Goal: Task Accomplishment & Management: Manage account settings

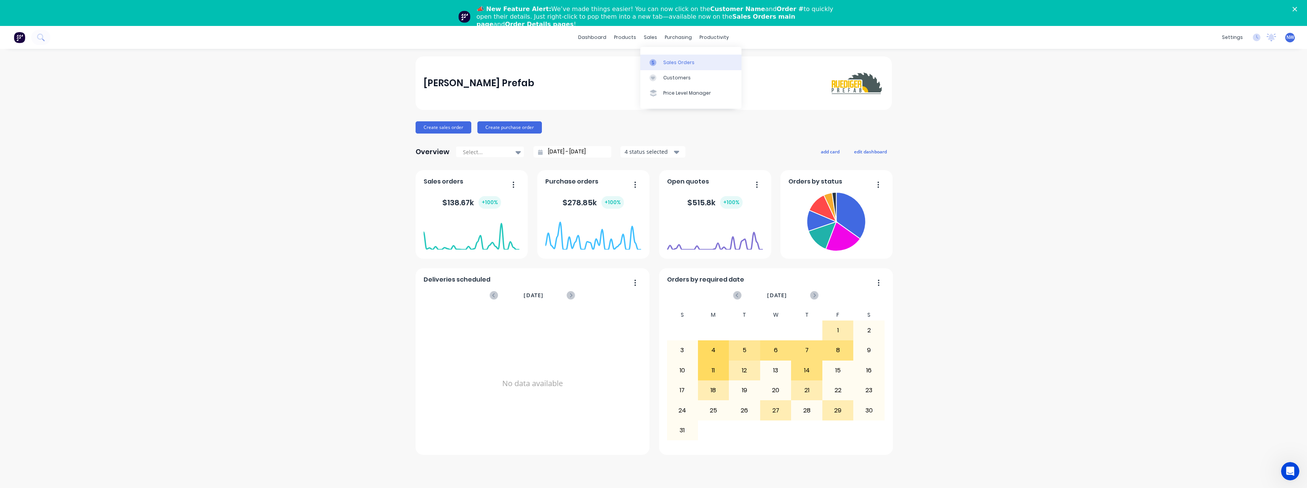
click at [671, 59] on div "Sales Orders" at bounding box center [678, 62] width 31 height 7
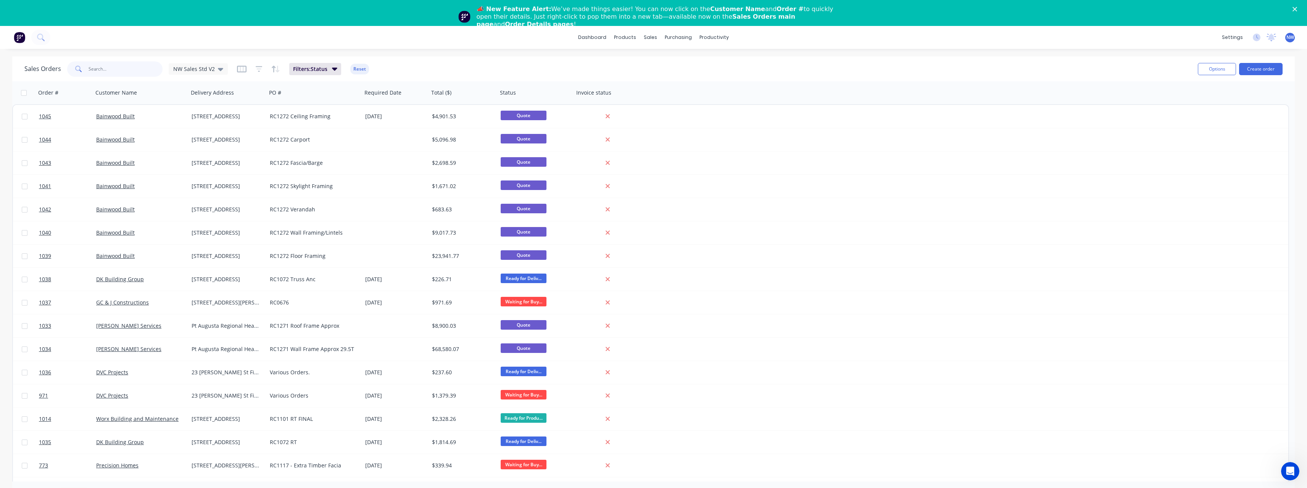
click at [106, 71] on input "text" at bounding box center [126, 68] width 74 height 15
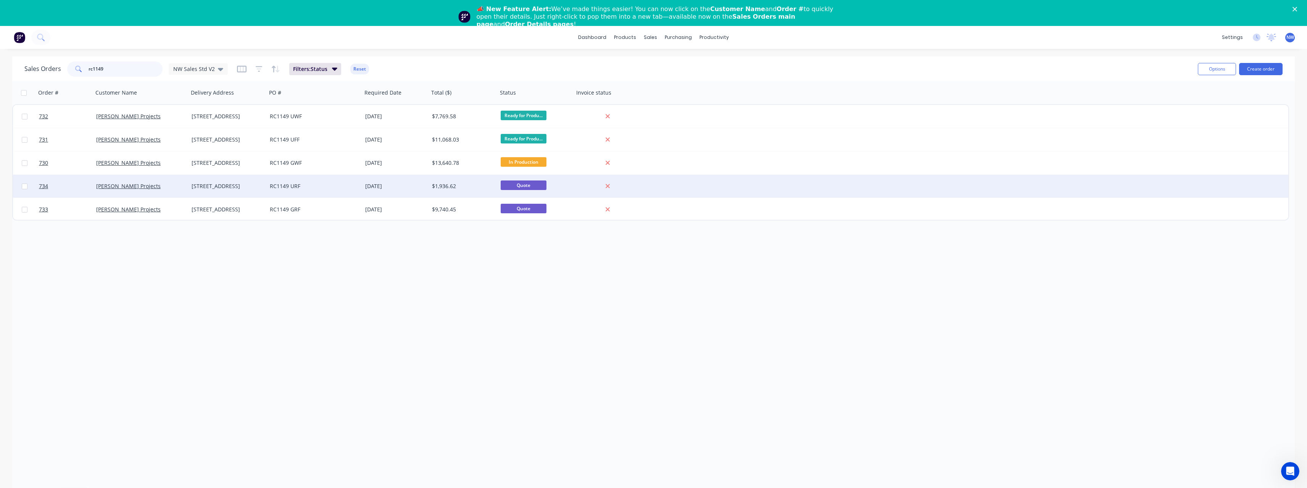
type input "rc1149"
click at [275, 190] on div "RC1149 URF" at bounding box center [314, 186] width 95 height 23
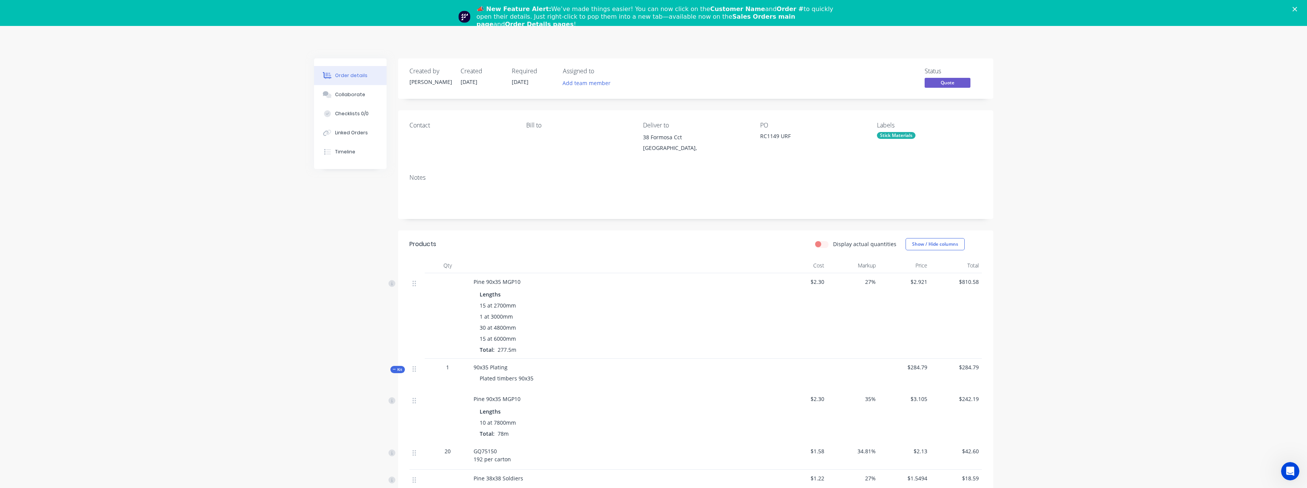
click at [1297, 9] on div "📣 New Feature Alert: We’ve made things easier! You can now click on the Custome…" at bounding box center [653, 16] width 1307 height 27
click at [1297, 9] on icon "Close" at bounding box center [1294, 9] width 5 height 5
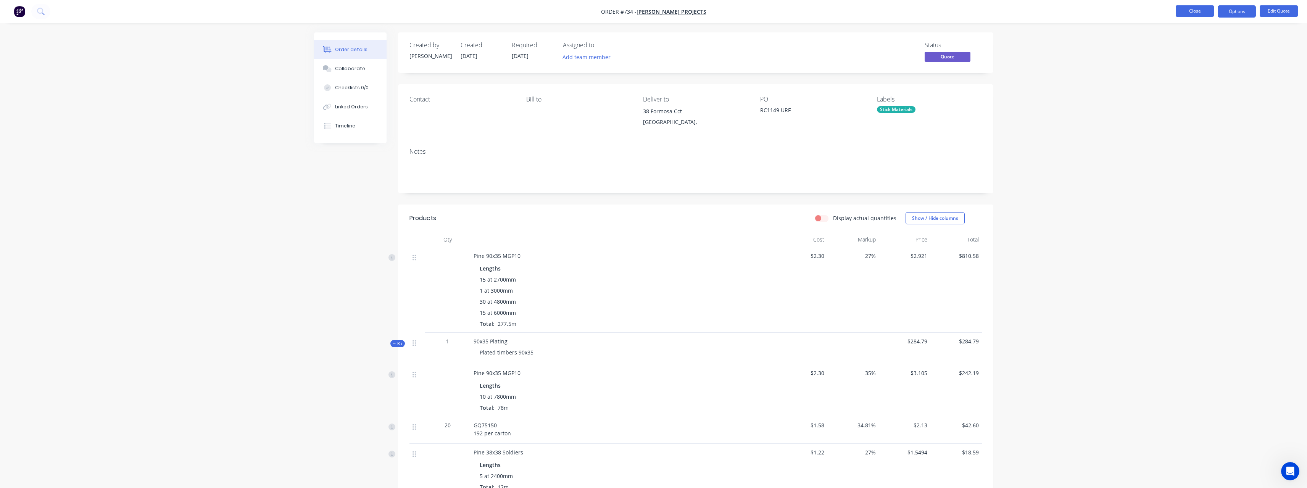
click at [1204, 14] on button "Close" at bounding box center [1194, 10] width 38 height 11
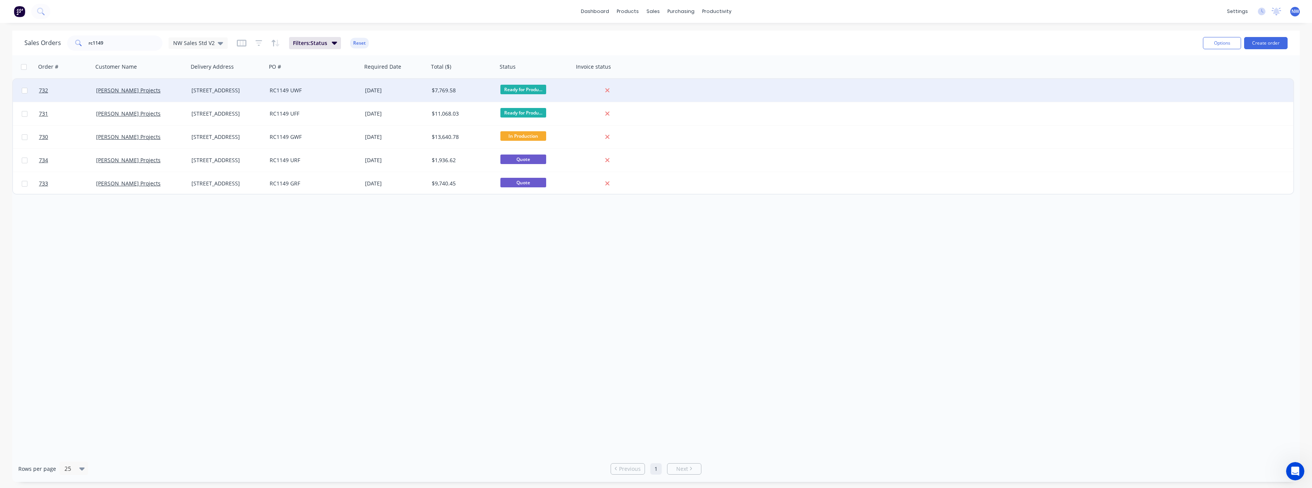
click at [242, 93] on div "[STREET_ADDRESS]" at bounding box center [226, 91] width 69 height 8
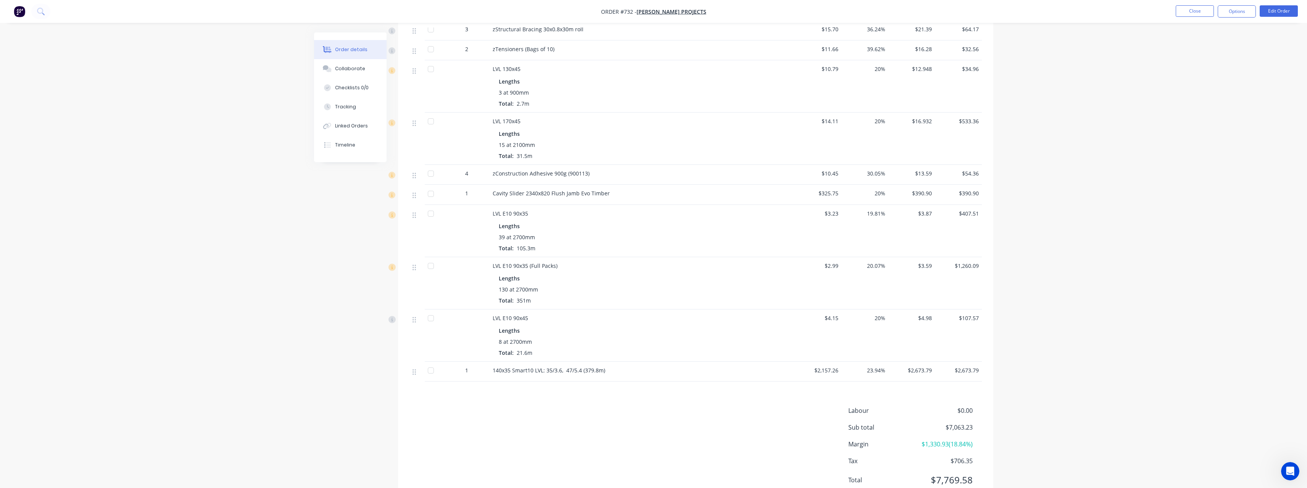
scroll to position [487, 0]
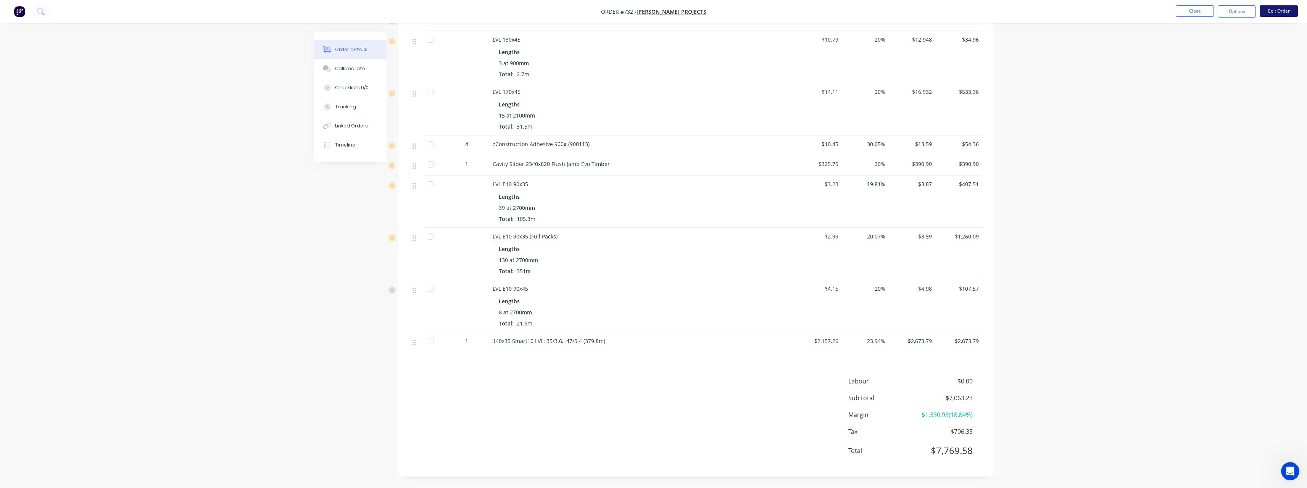
click at [1279, 14] on button "Edit Order" at bounding box center [1278, 10] width 38 height 11
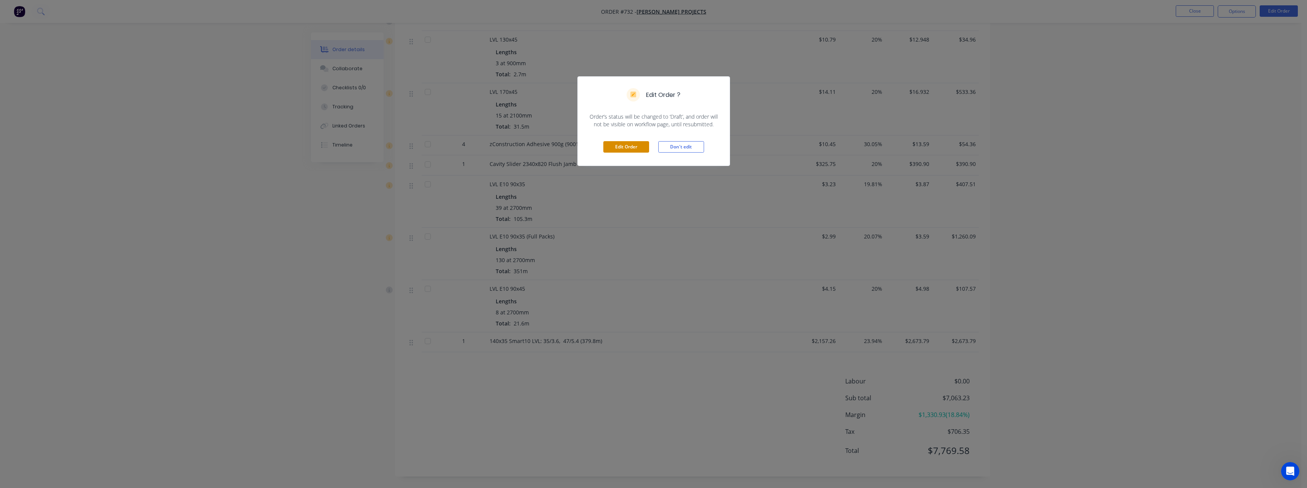
click at [633, 146] on button "Edit Order" at bounding box center [626, 146] width 46 height 11
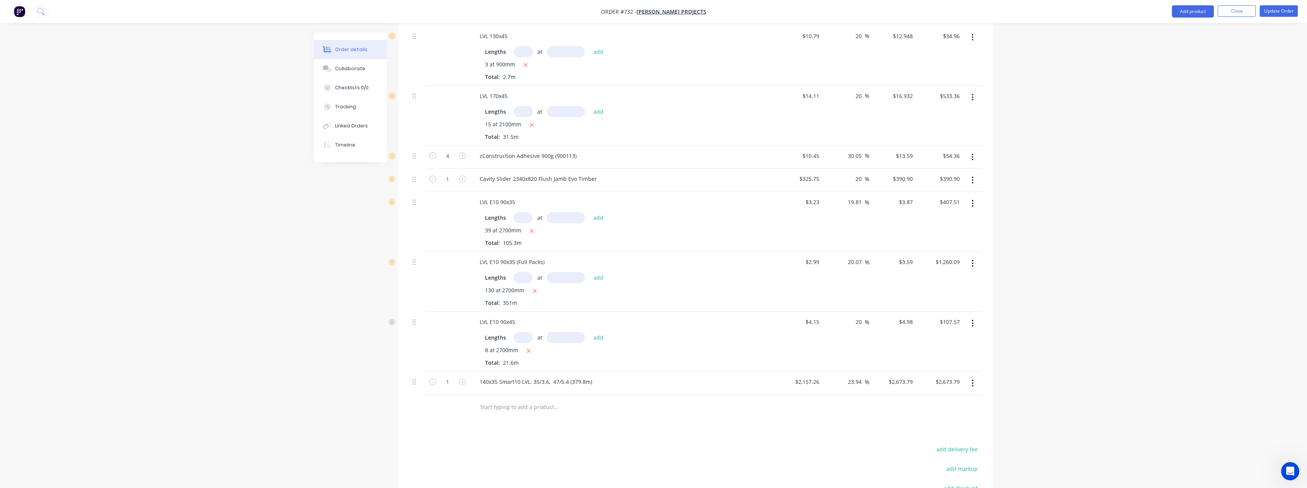
scroll to position [534, 0]
click at [974, 178] on button "button" at bounding box center [972, 179] width 18 height 14
click at [943, 242] on div "Delete" at bounding box center [945, 244] width 59 height 11
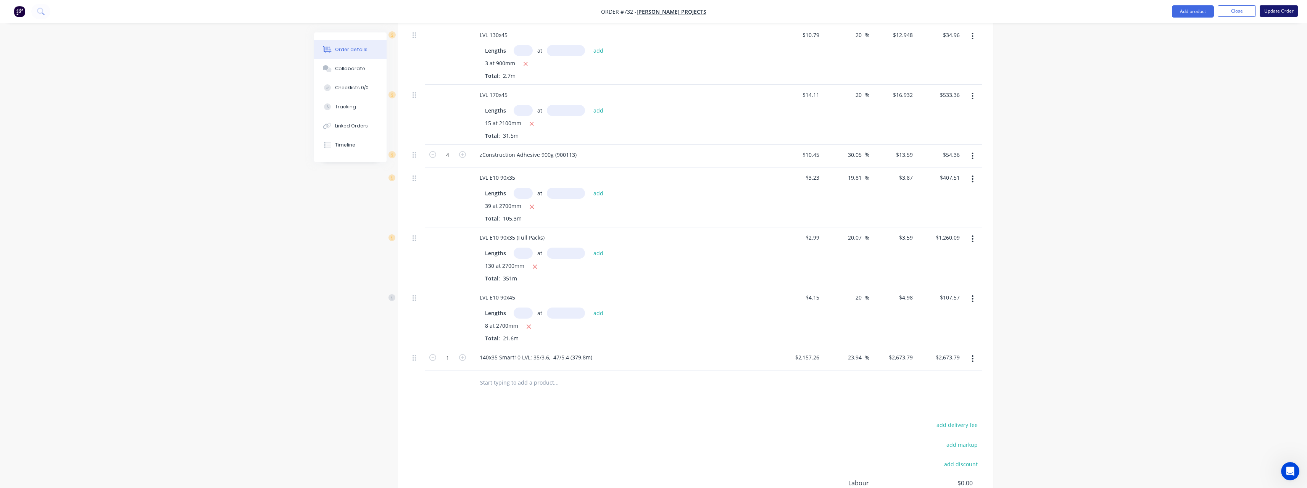
click at [1278, 10] on button "Update Order" at bounding box center [1278, 10] width 38 height 11
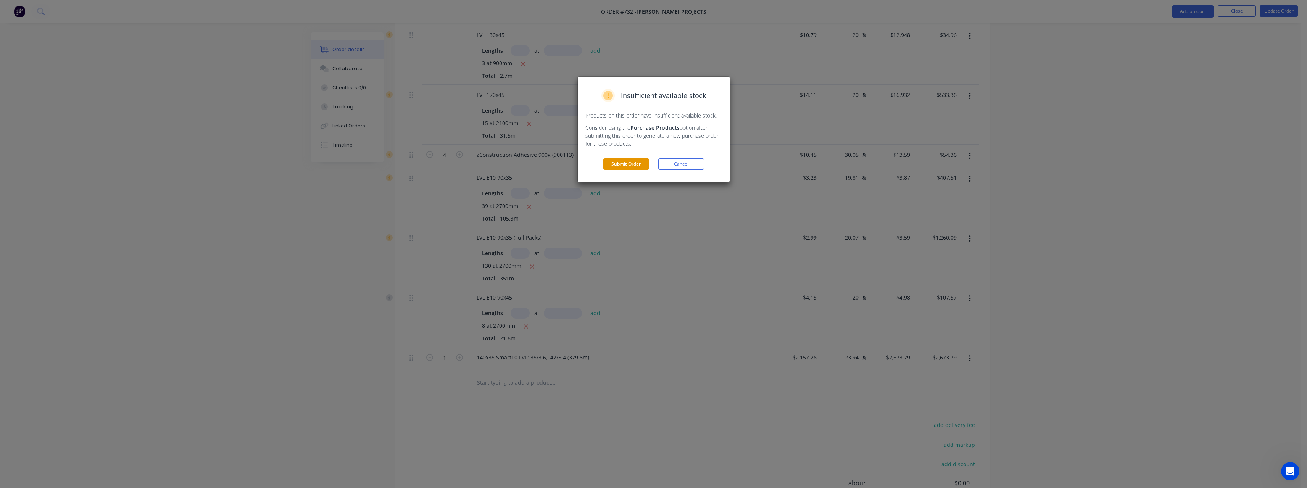
click at [639, 165] on button "Submit Order" at bounding box center [626, 163] width 46 height 11
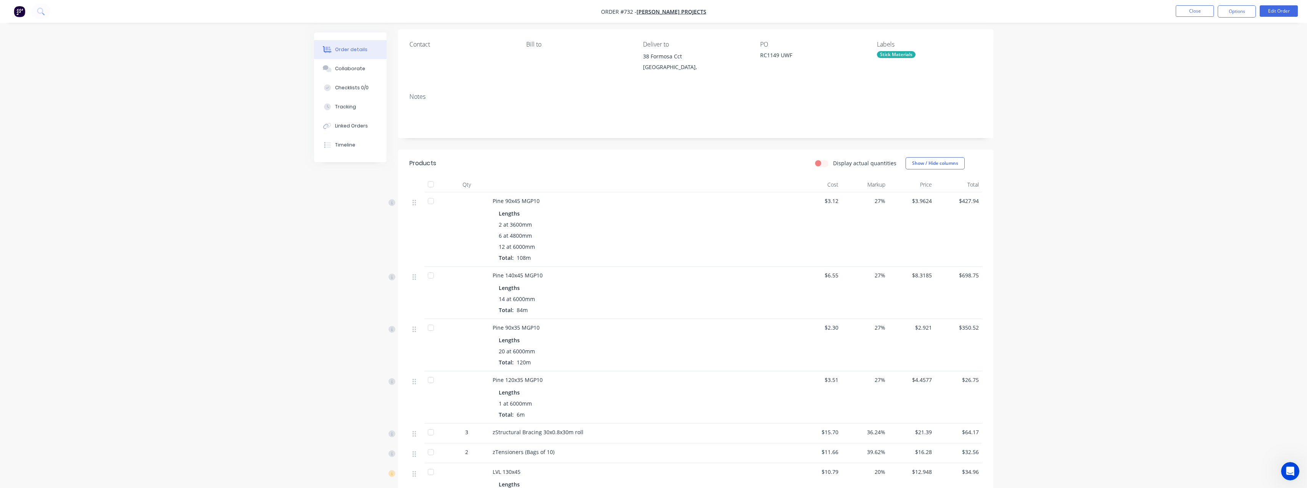
scroll to position [0, 0]
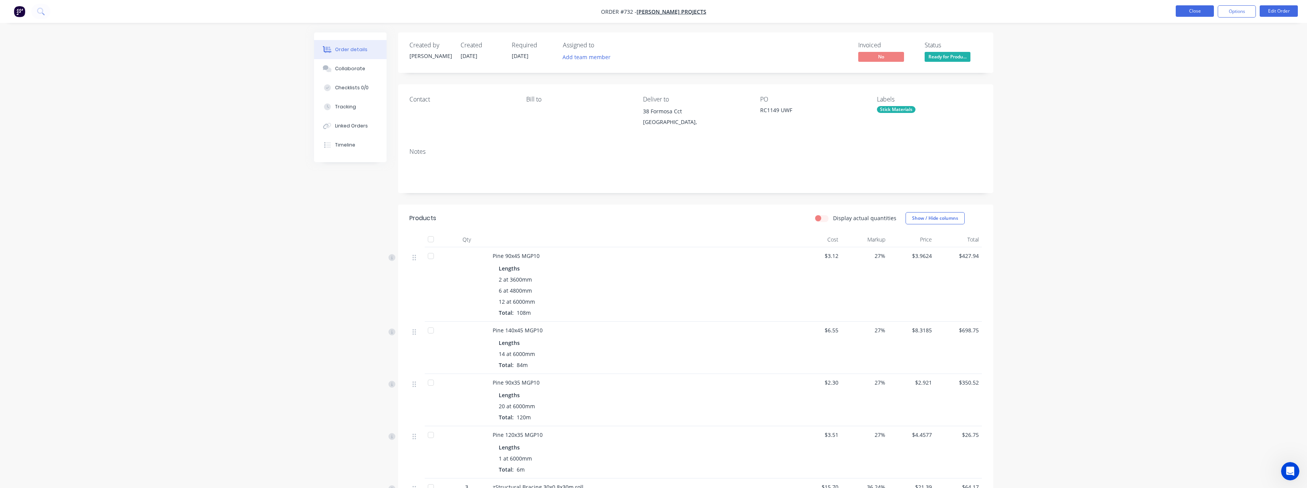
click at [1194, 9] on button "Close" at bounding box center [1194, 10] width 38 height 11
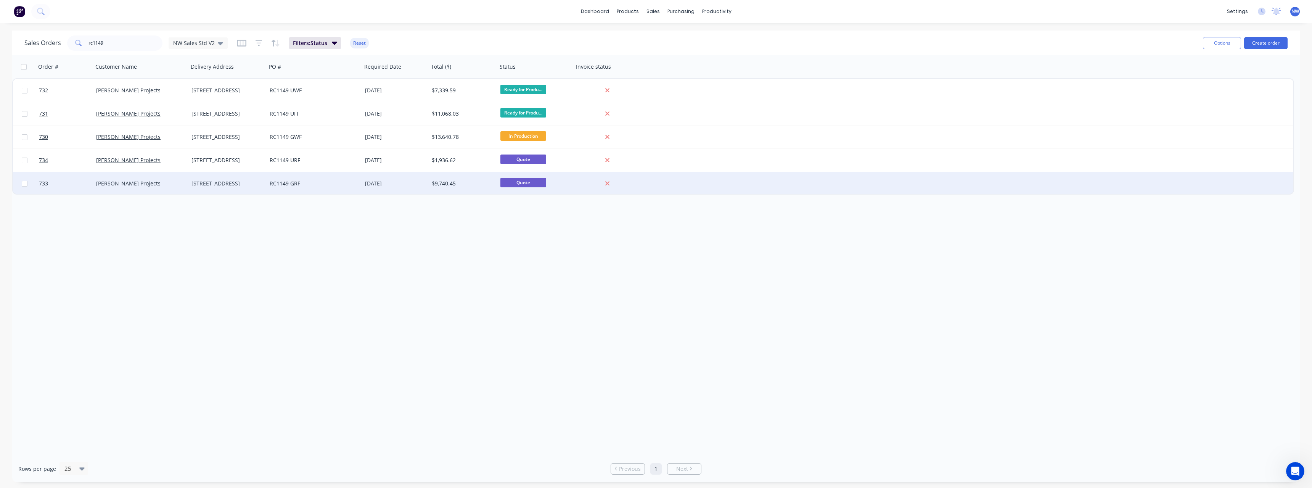
click at [434, 177] on div "$9,740.45" at bounding box center [463, 183] width 69 height 23
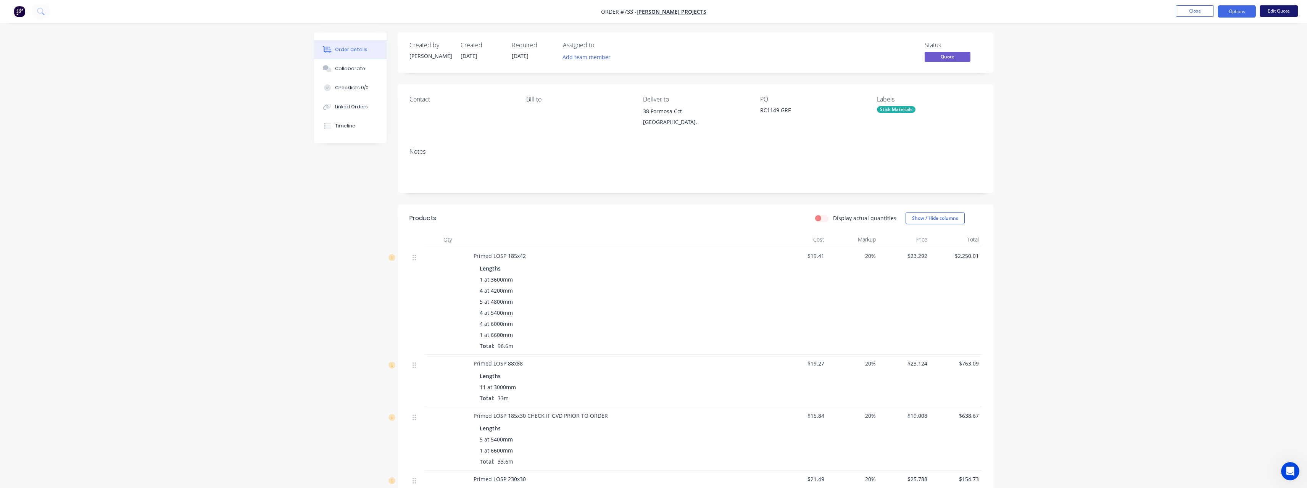
click at [1271, 12] on button "Edit Quote" at bounding box center [1278, 10] width 38 height 11
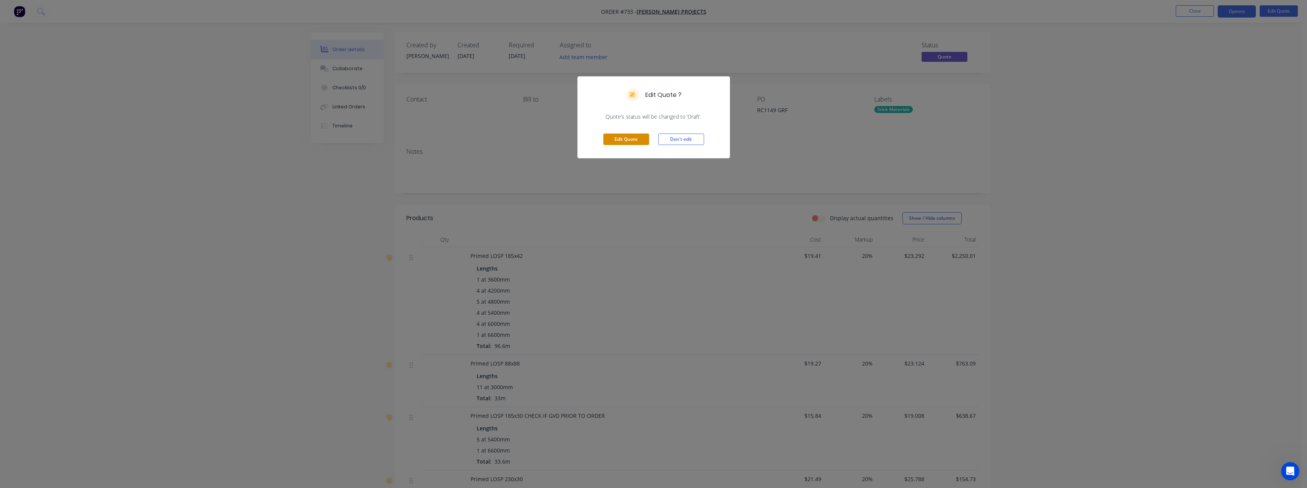
click at [625, 140] on button "Edit Quote" at bounding box center [626, 139] width 46 height 11
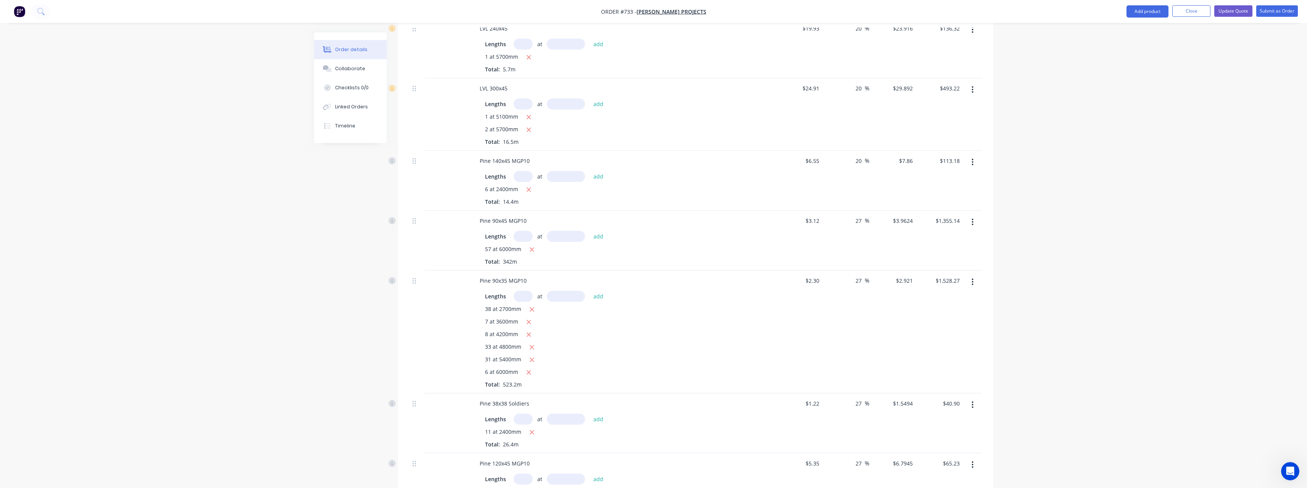
scroll to position [534, 0]
click at [524, 249] on input "text" at bounding box center [522, 246] width 19 height 11
type input "2"
type input "6000"
click at [589, 241] on button "add" at bounding box center [598, 246] width 18 height 10
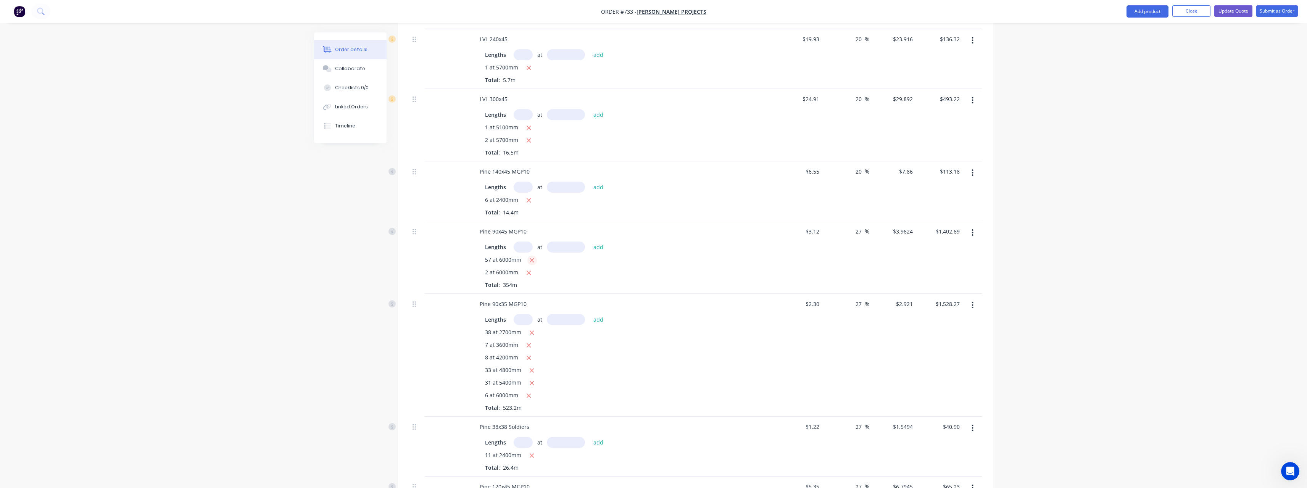
click at [534, 261] on button "button" at bounding box center [532, 261] width 10 height 10
type input "$47.55"
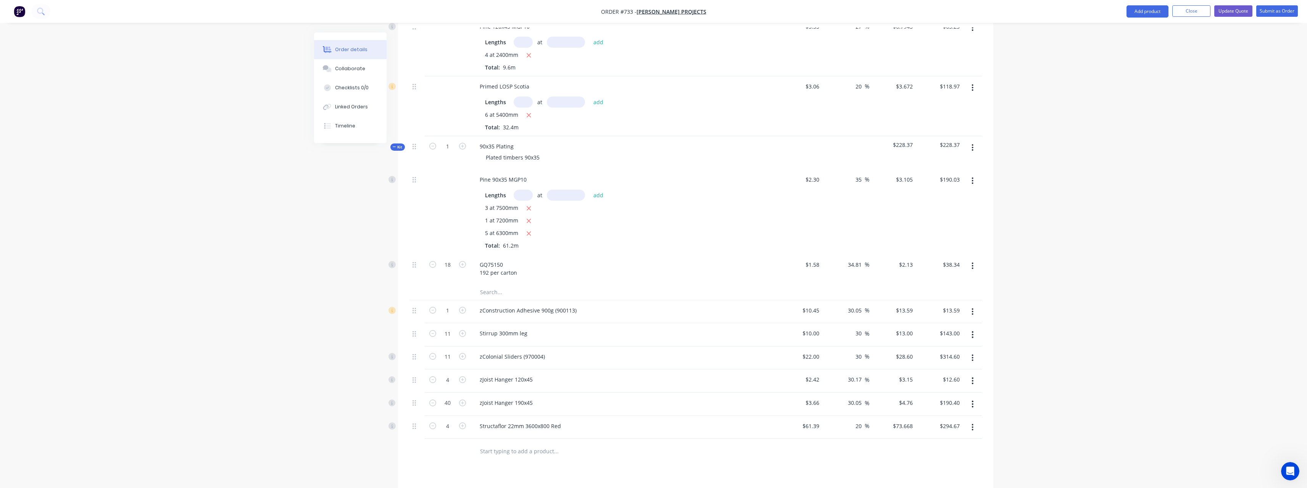
scroll to position [1106, 0]
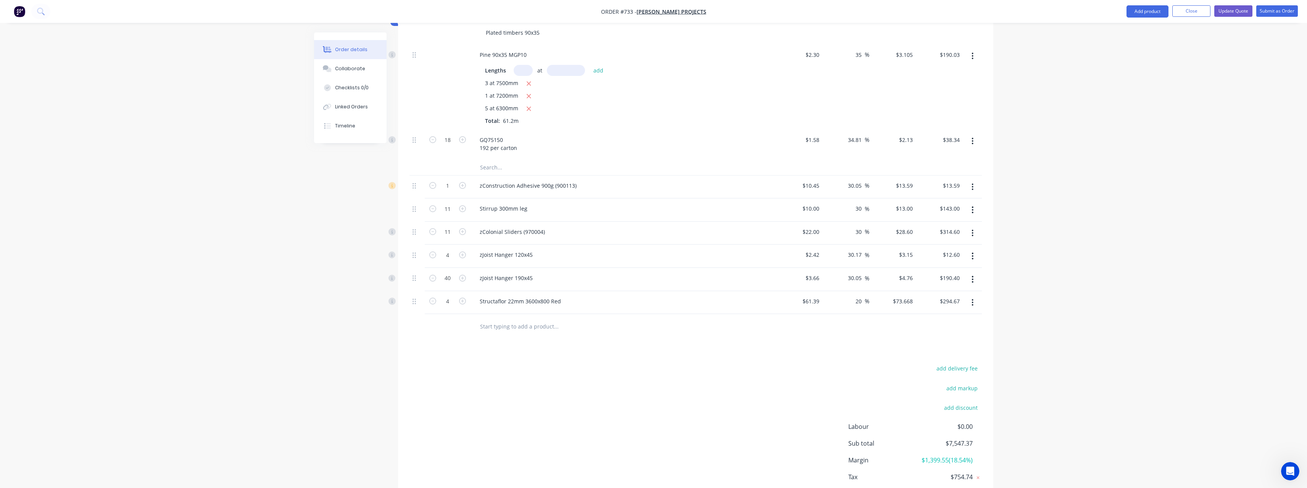
click at [522, 326] on input "text" at bounding box center [556, 326] width 153 height 15
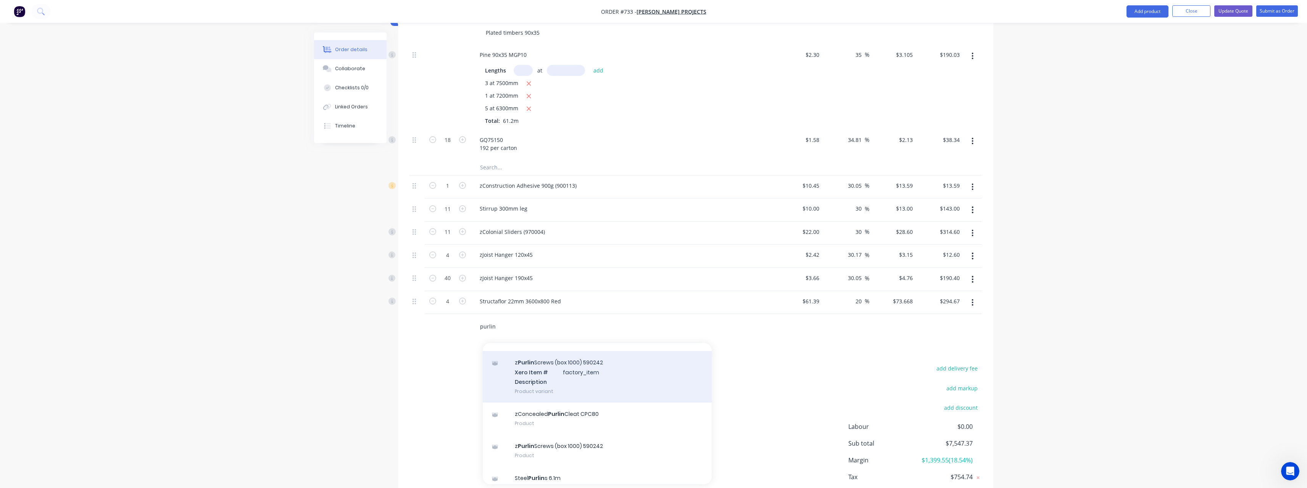
scroll to position [144, 0]
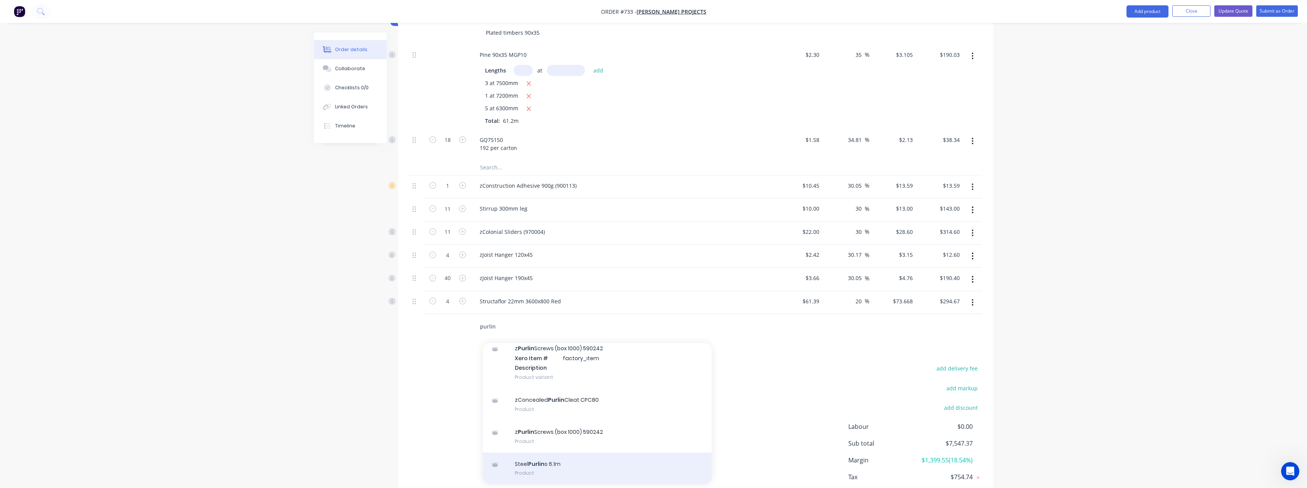
type input "purlin"
click at [546, 462] on div "Steel Purlin s 6.1m Product" at bounding box center [597, 468] width 229 height 32
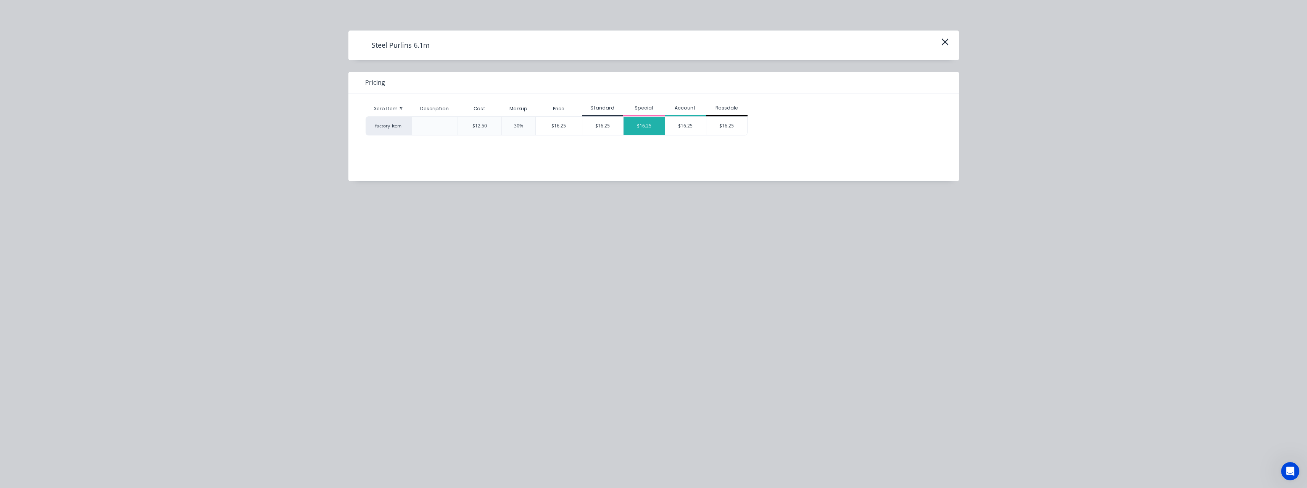
click at [642, 132] on div "$16.25" at bounding box center [643, 126] width 41 height 18
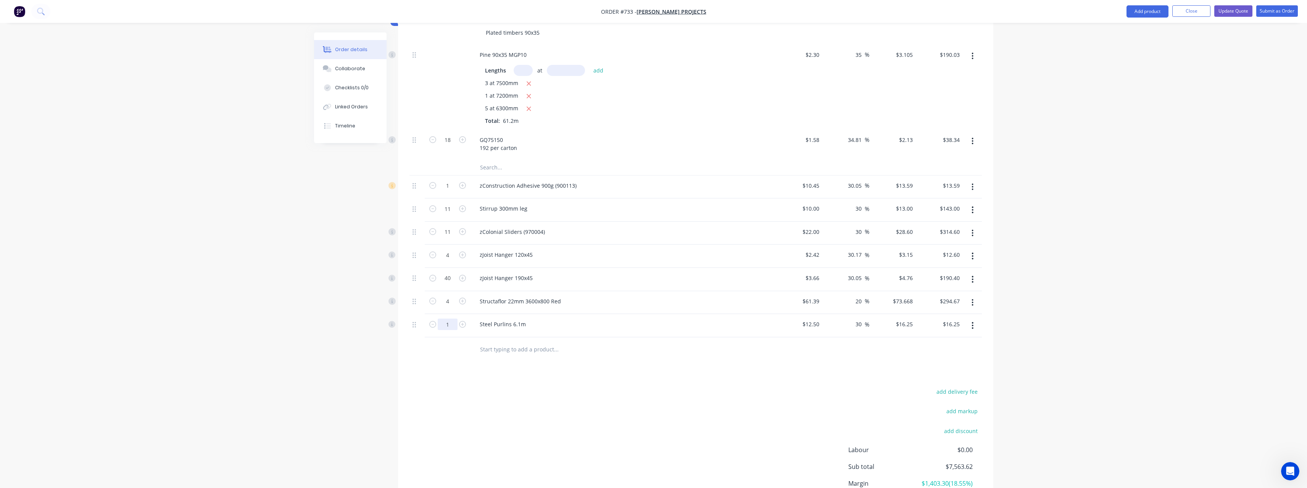
click at [454, 27] on input "1" at bounding box center [448, 21] width 20 height 11
type input "55"
type input "$893.75"
click at [532, 348] on input "text" at bounding box center [556, 349] width 153 height 15
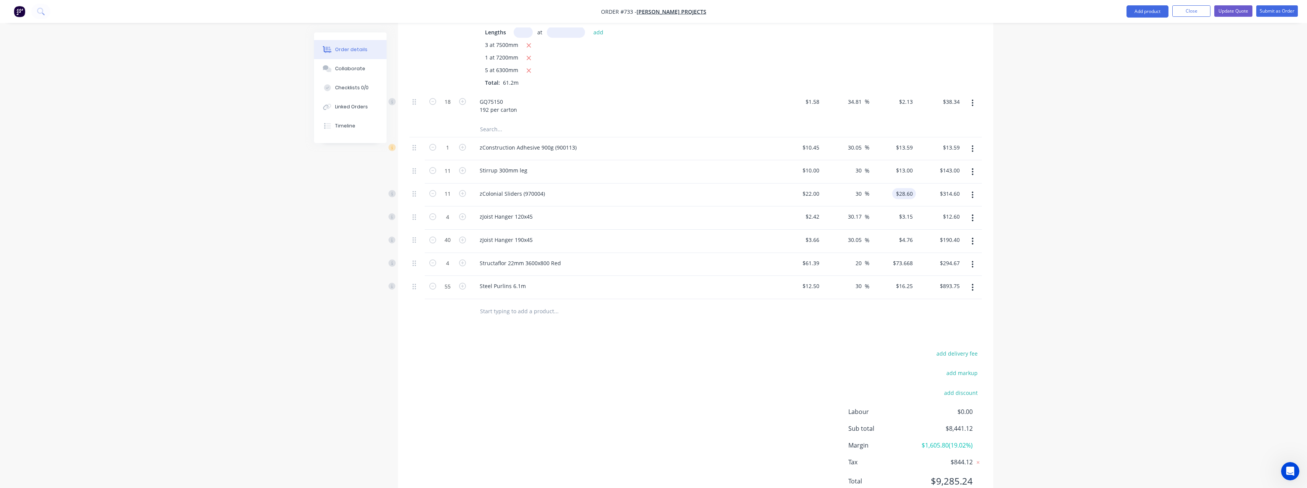
scroll to position [1175, 0]
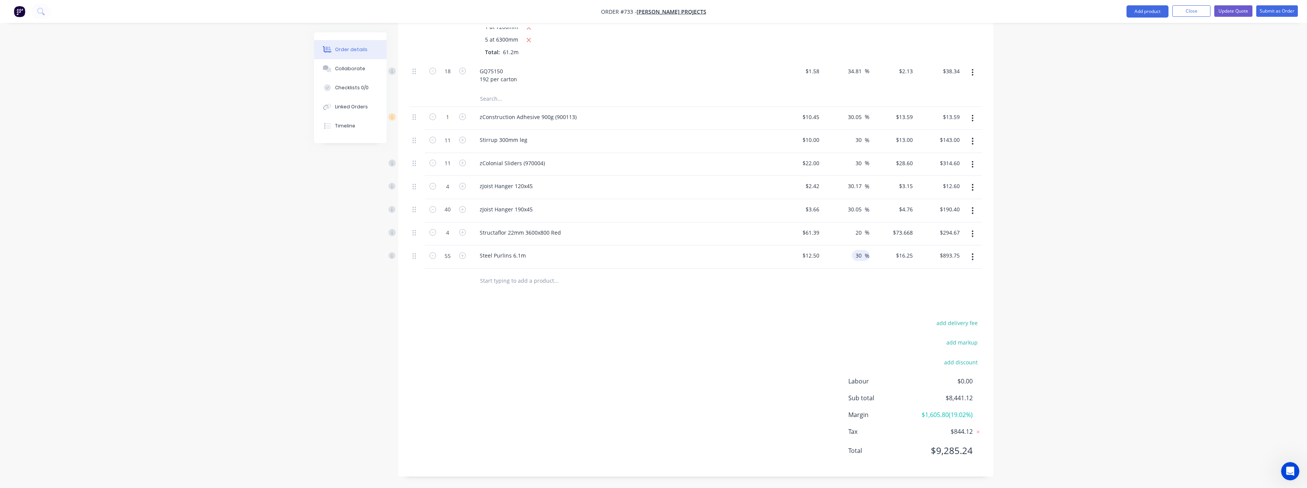
click at [862, 258] on input "30" at bounding box center [860, 255] width 10 height 11
type input "3"
type input "25"
type input "$15.625"
type input "$859.38"
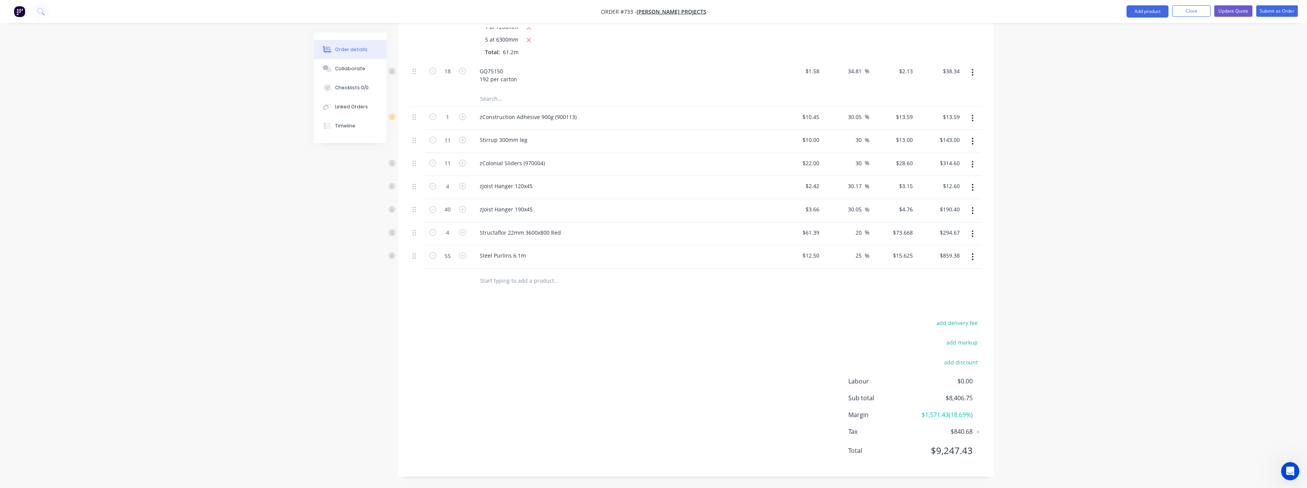
click at [705, 277] on div at bounding box center [607, 280] width 269 height 15
click at [1230, 13] on button "Update Quote" at bounding box center [1233, 10] width 38 height 11
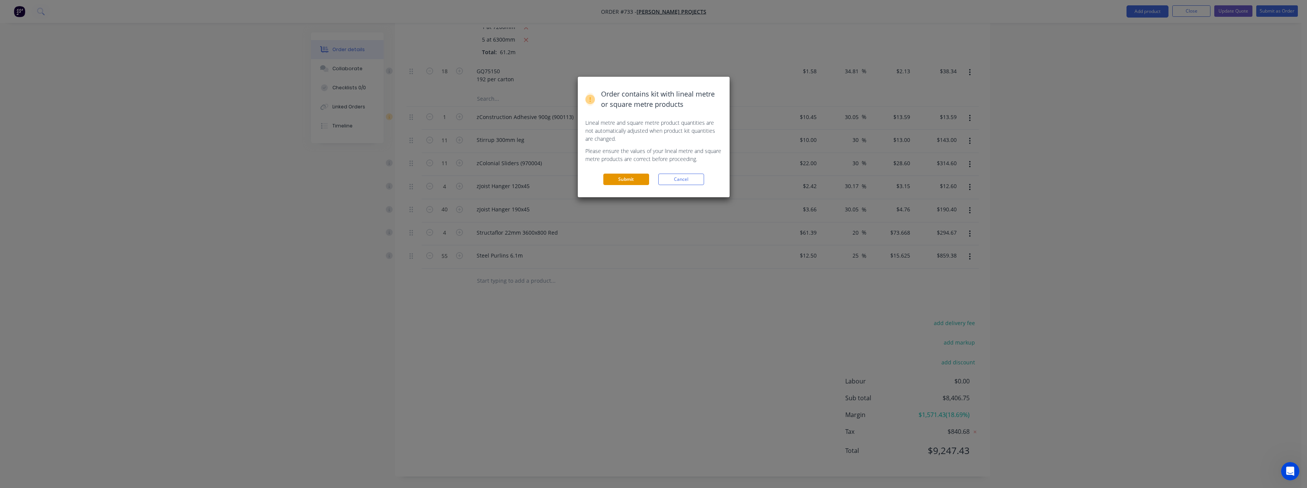
click at [629, 183] on button "Submit" at bounding box center [626, 179] width 46 height 11
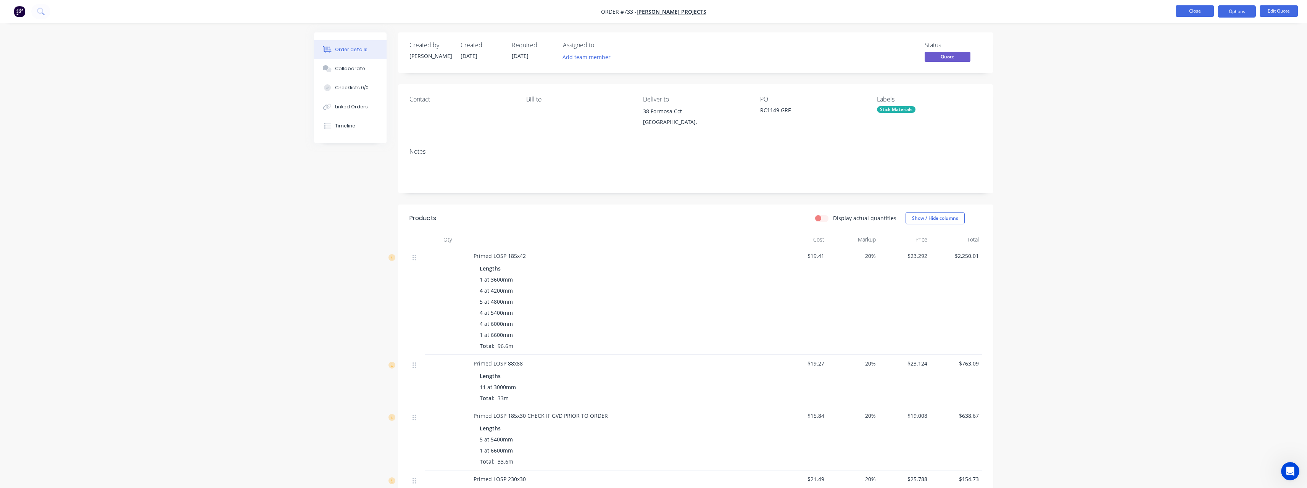
click at [1197, 11] on button "Close" at bounding box center [1194, 10] width 38 height 11
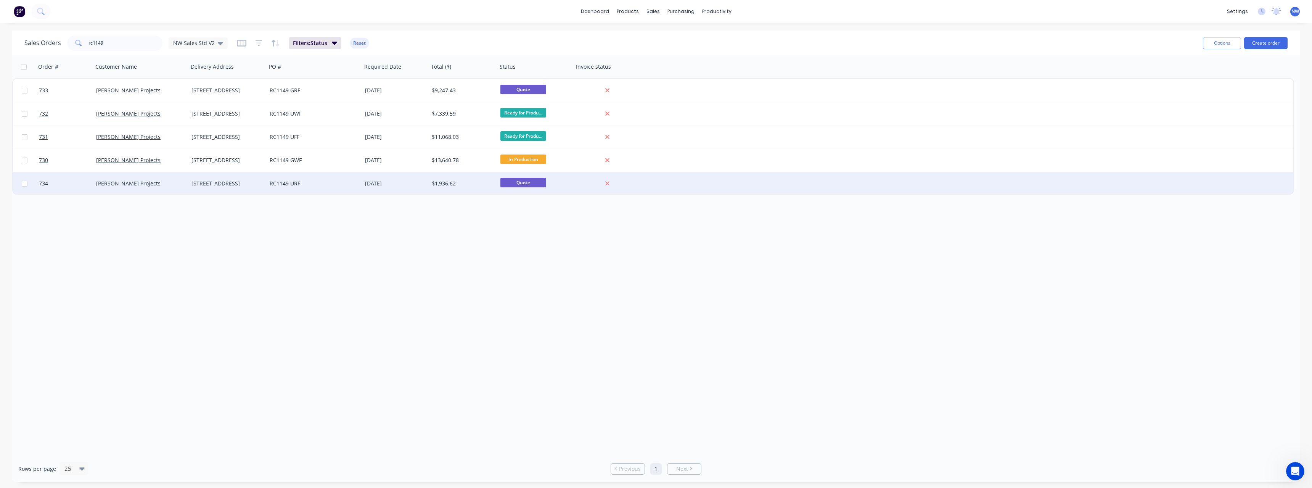
click at [404, 178] on div "[DATE]" at bounding box center [395, 183] width 67 height 23
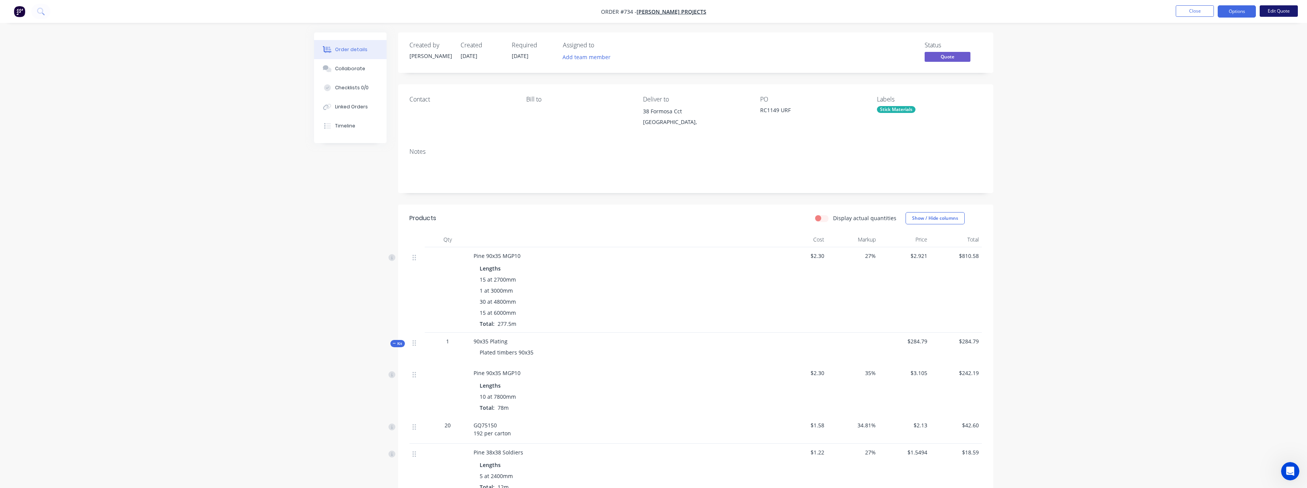
click at [1275, 11] on button "Edit Quote" at bounding box center [1278, 10] width 38 height 11
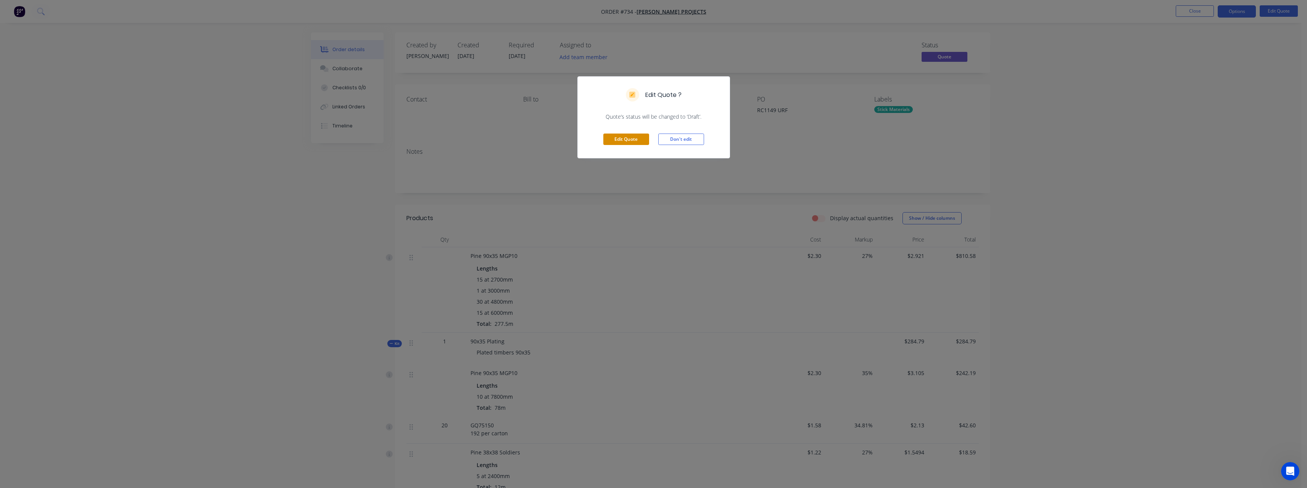
click at [633, 140] on button "Edit Quote" at bounding box center [626, 139] width 46 height 11
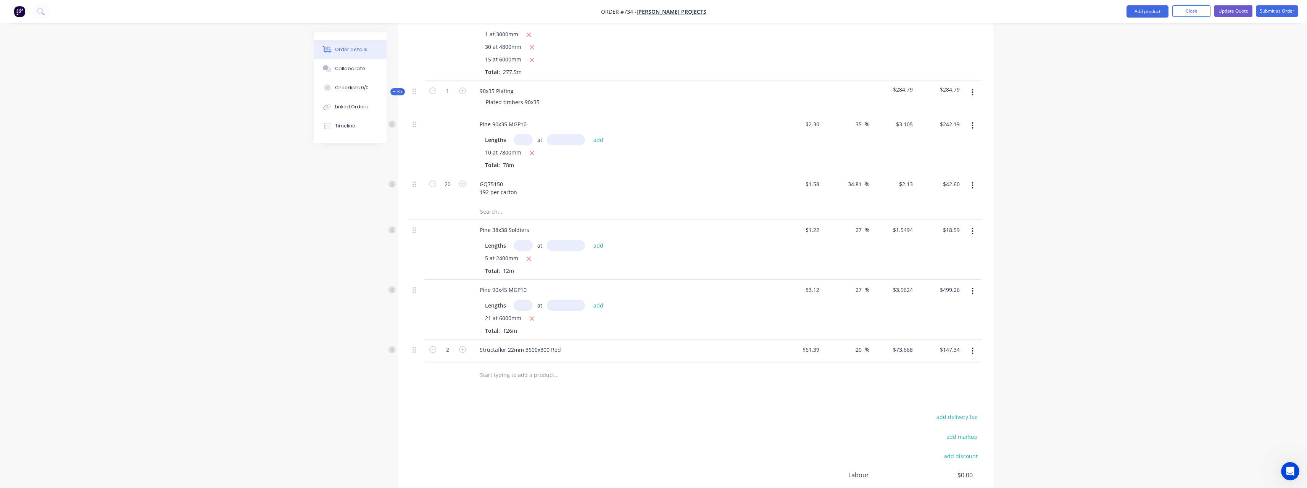
scroll to position [267, 0]
click at [975, 289] on button "button" at bounding box center [972, 289] width 18 height 14
click at [938, 356] on div "Delete" at bounding box center [945, 354] width 59 height 11
click at [520, 313] on input "text" at bounding box center [556, 312] width 153 height 15
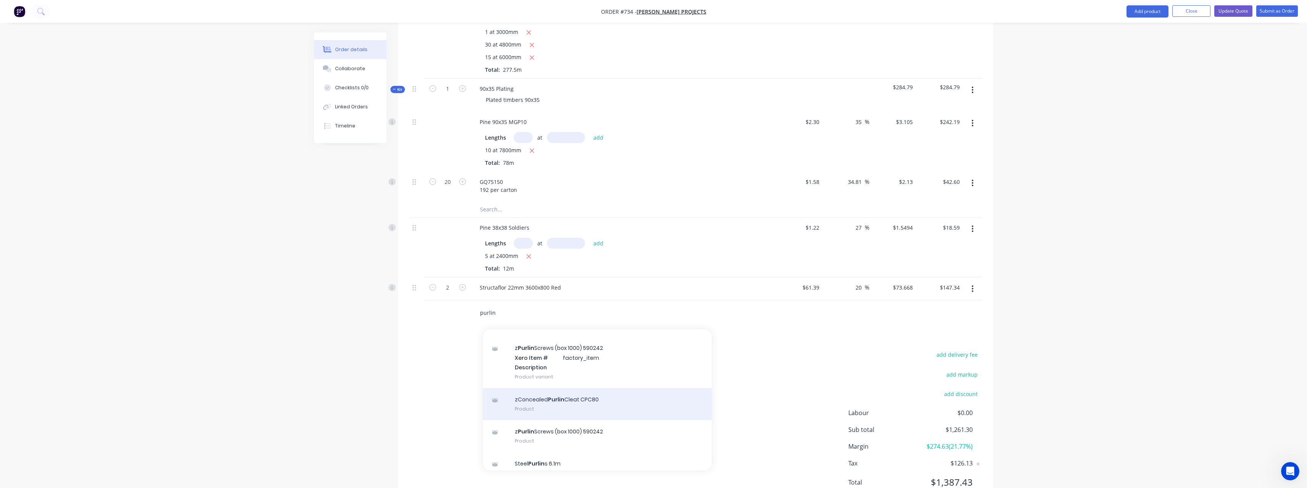
scroll to position [144, 0]
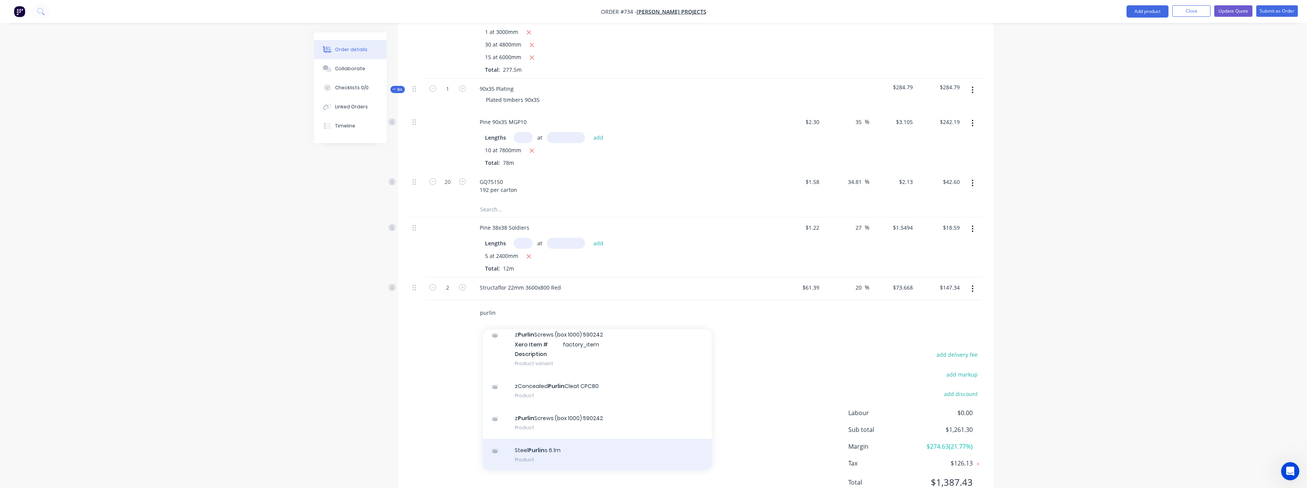
type input "purlin"
click at [579, 446] on div "Steel Purlin s 6.1m Product" at bounding box center [597, 455] width 229 height 32
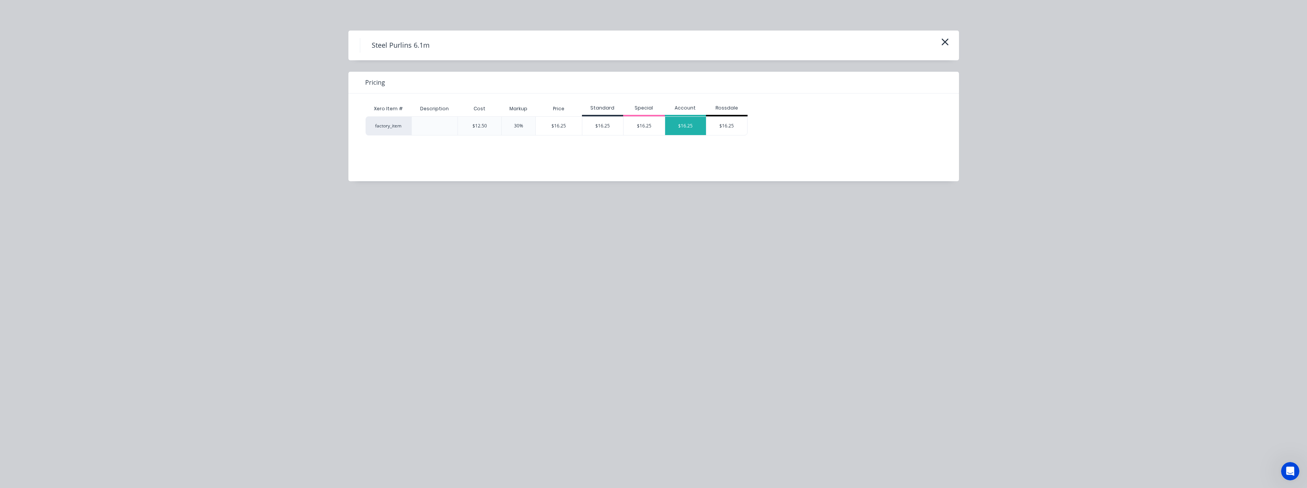
click at [679, 130] on div "$16.25" at bounding box center [685, 126] width 41 height 18
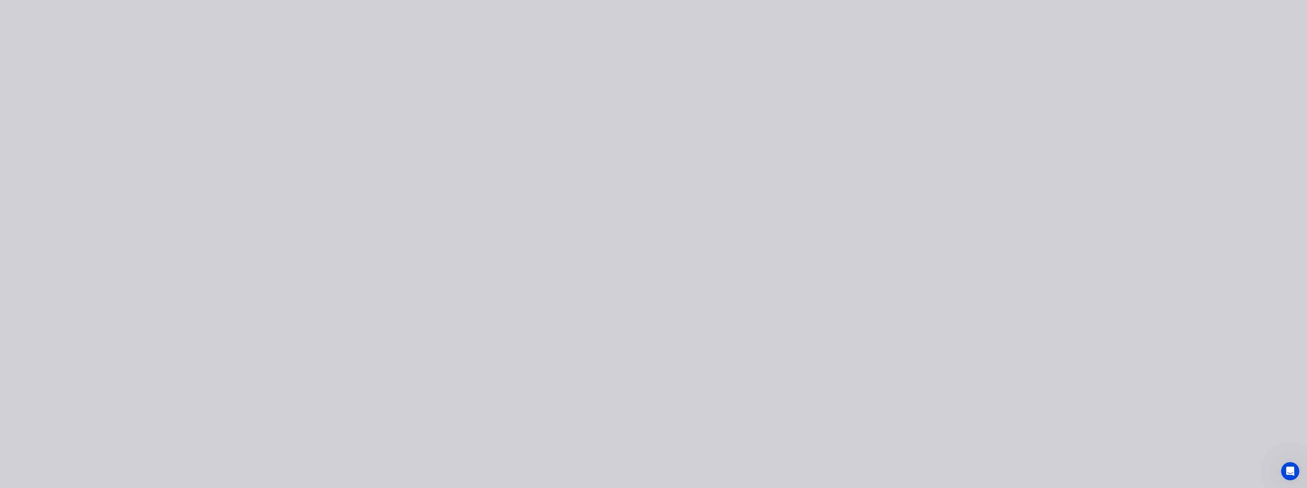
type input "$12.50"
type input "30"
type input "$16.25"
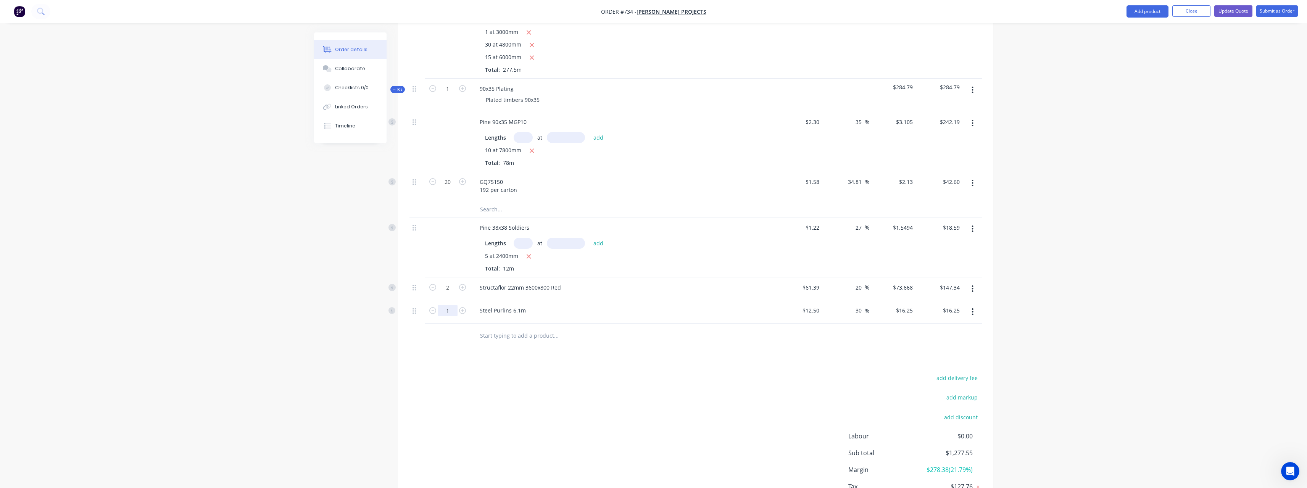
click at [449, 95] on input "1" at bounding box center [448, 88] width 20 height 11
type input "21"
type input "$341.25"
drag, startPoint x: 862, startPoint y: 309, endPoint x: 863, endPoint y: 315, distance: 6.9
click at [862, 309] on input "30" at bounding box center [860, 310] width 10 height 11
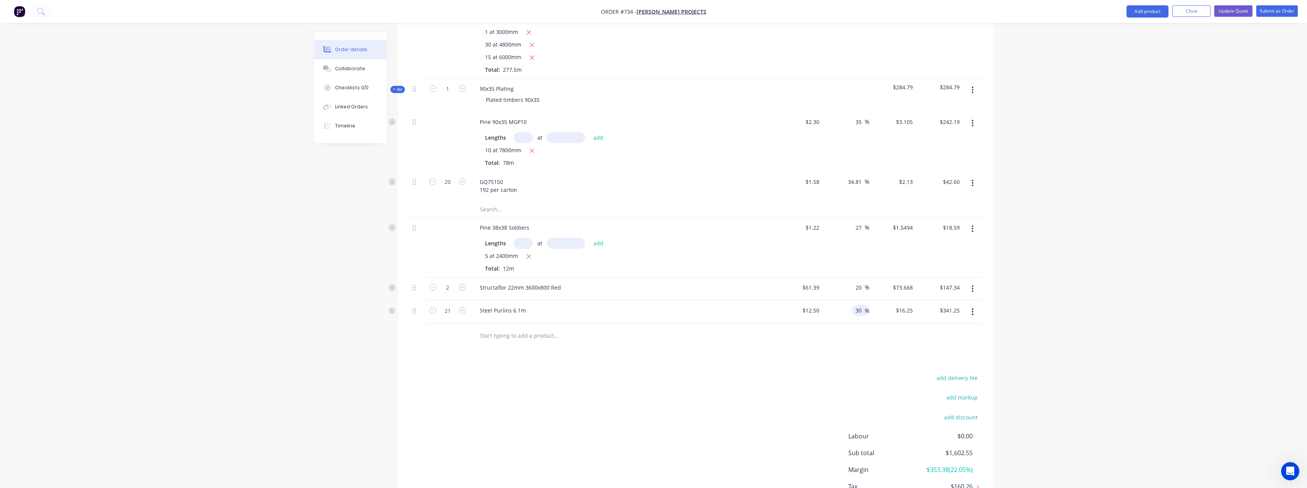
type input "3"
type input "25"
type input "$15.625"
type input "$328.13"
click at [525, 339] on input "text" at bounding box center [556, 335] width 153 height 15
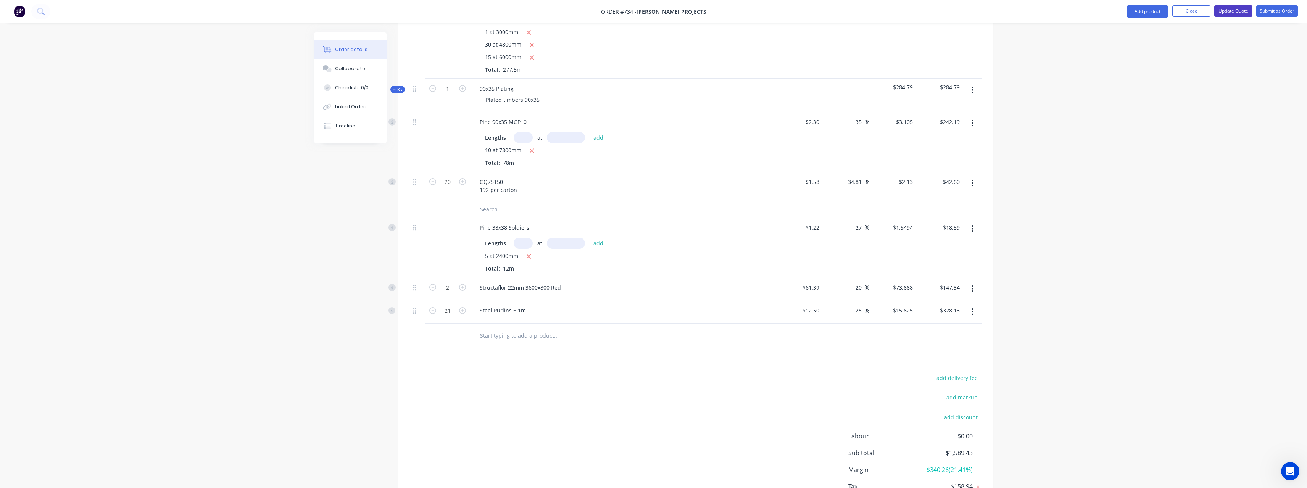
click at [1235, 13] on button "Update Quote" at bounding box center [1233, 10] width 38 height 11
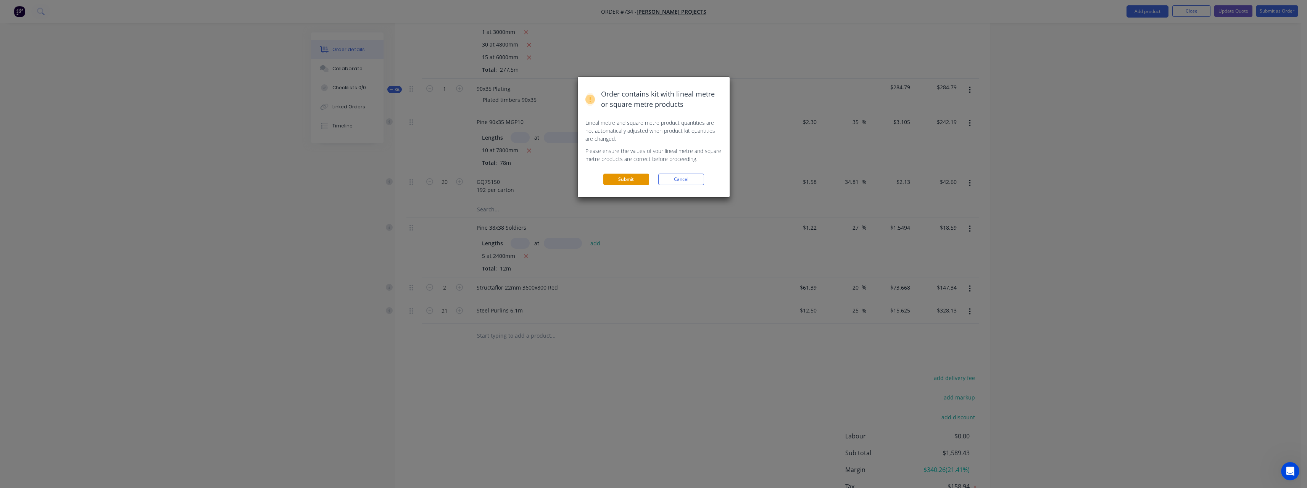
click at [633, 180] on button "Submit" at bounding box center [626, 179] width 46 height 11
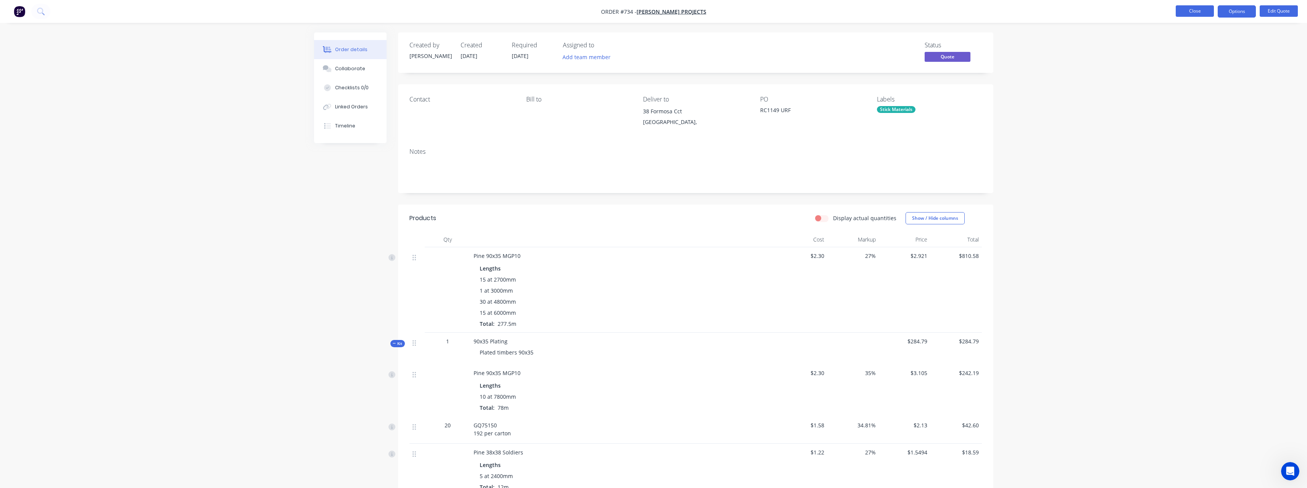
click at [1196, 13] on button "Close" at bounding box center [1194, 10] width 38 height 11
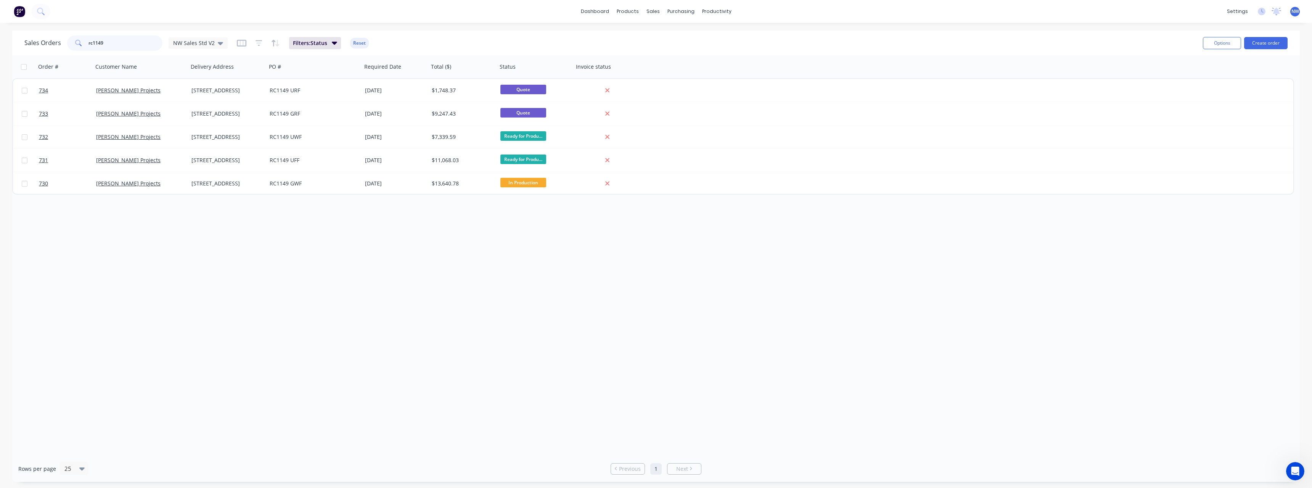
drag, startPoint x: 121, startPoint y: 40, endPoint x: -18, endPoint y: 48, distance: 138.7
click at [0, 48] on html "dashboard products sales purchasing productivity dashboard products Product Cat…" at bounding box center [656, 244] width 1312 height 488
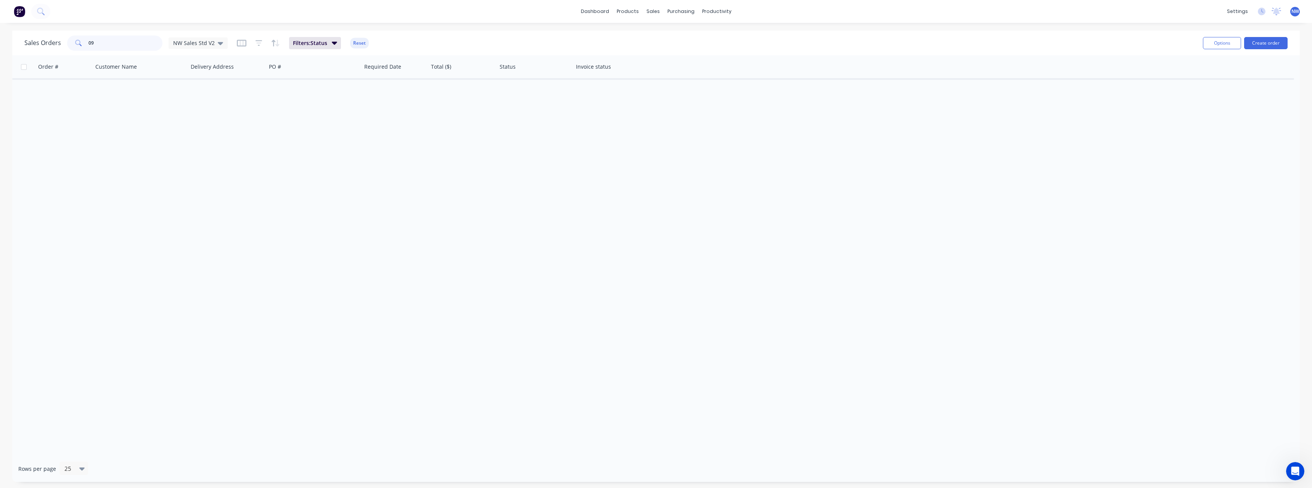
type input "0"
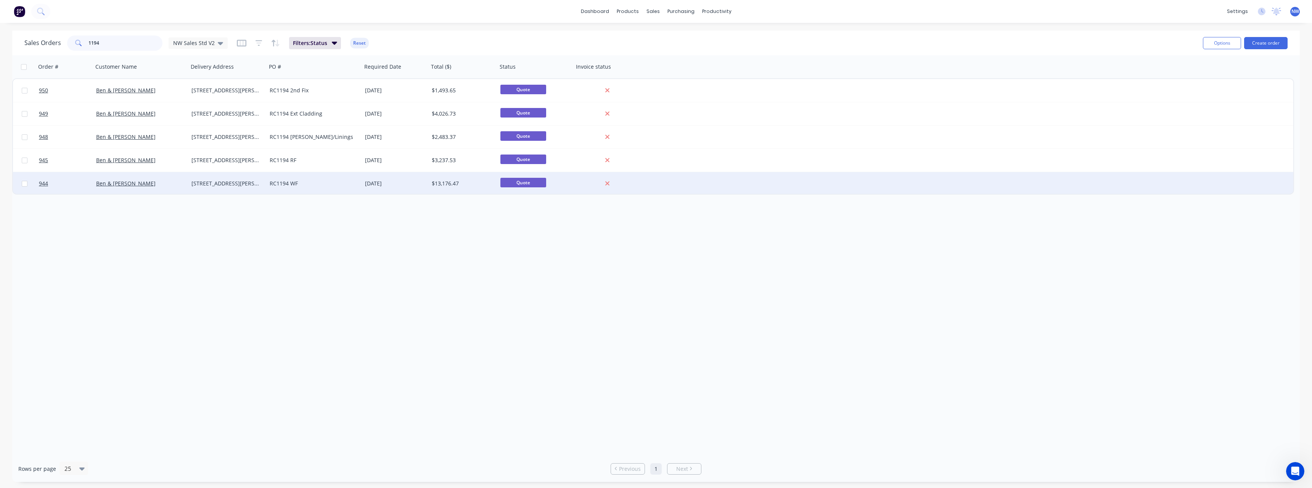
type input "1194"
click at [267, 182] on div "RC1194 WF" at bounding box center [314, 183] width 95 height 23
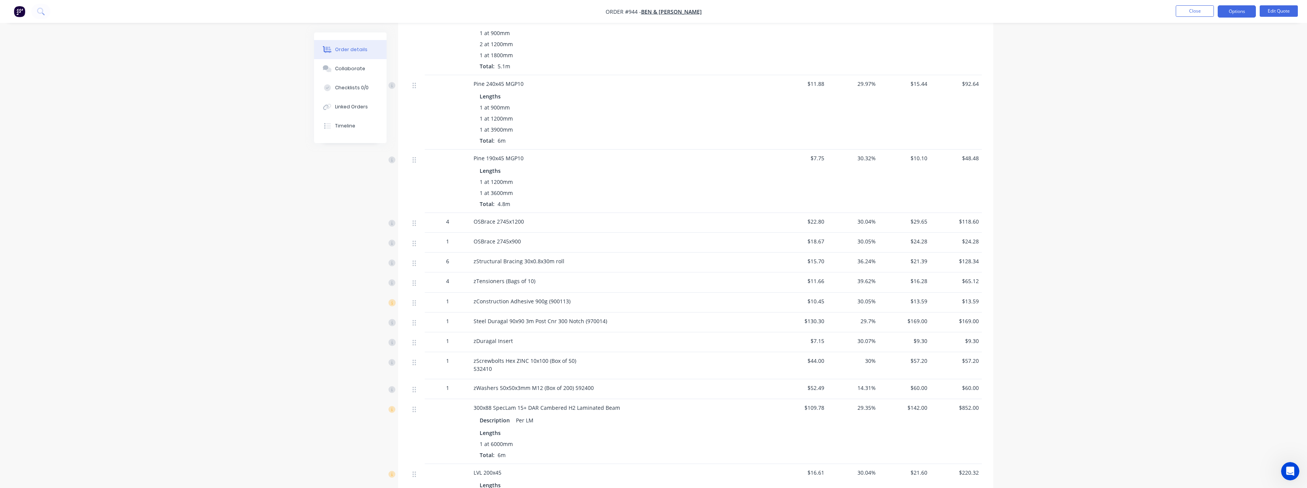
scroll to position [763, 0]
click at [1277, 10] on button "Edit Quote" at bounding box center [1278, 10] width 38 height 11
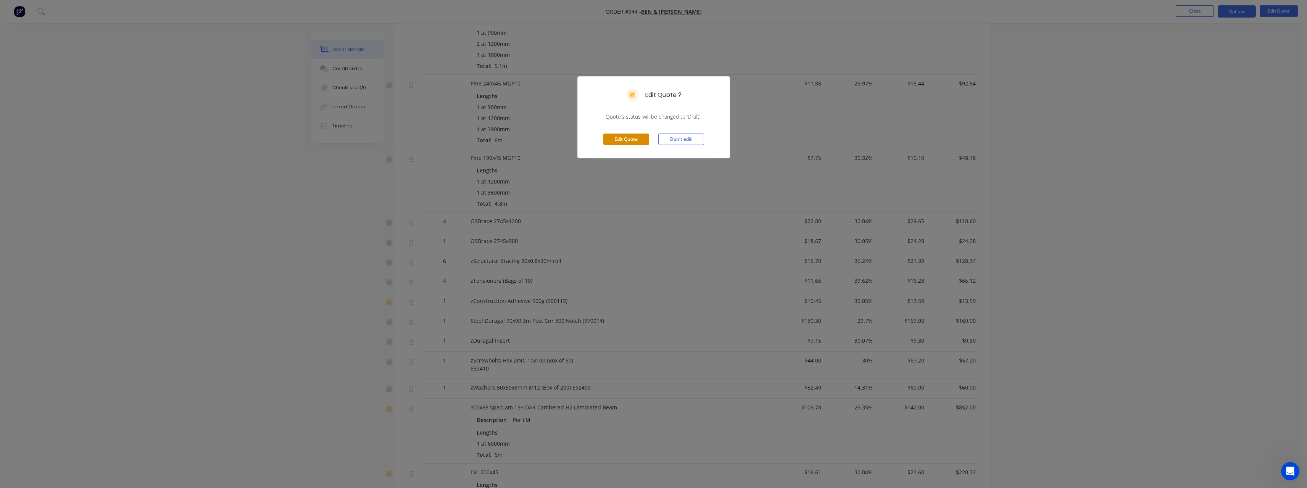
click at [628, 140] on button "Edit Quote" at bounding box center [626, 139] width 46 height 11
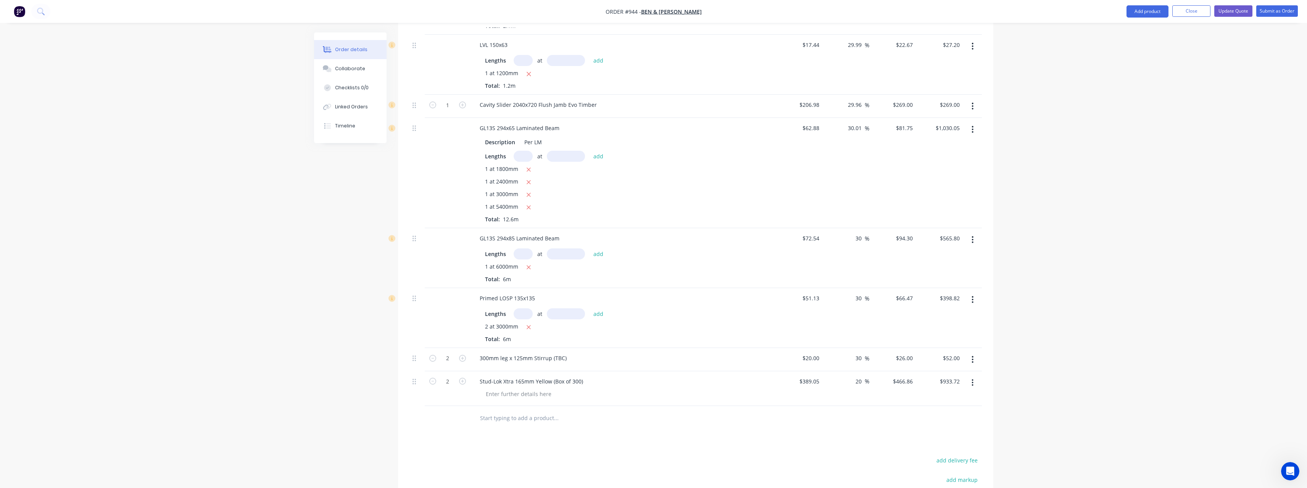
scroll to position [1602, 0]
click at [512, 414] on input "text" at bounding box center [556, 421] width 153 height 15
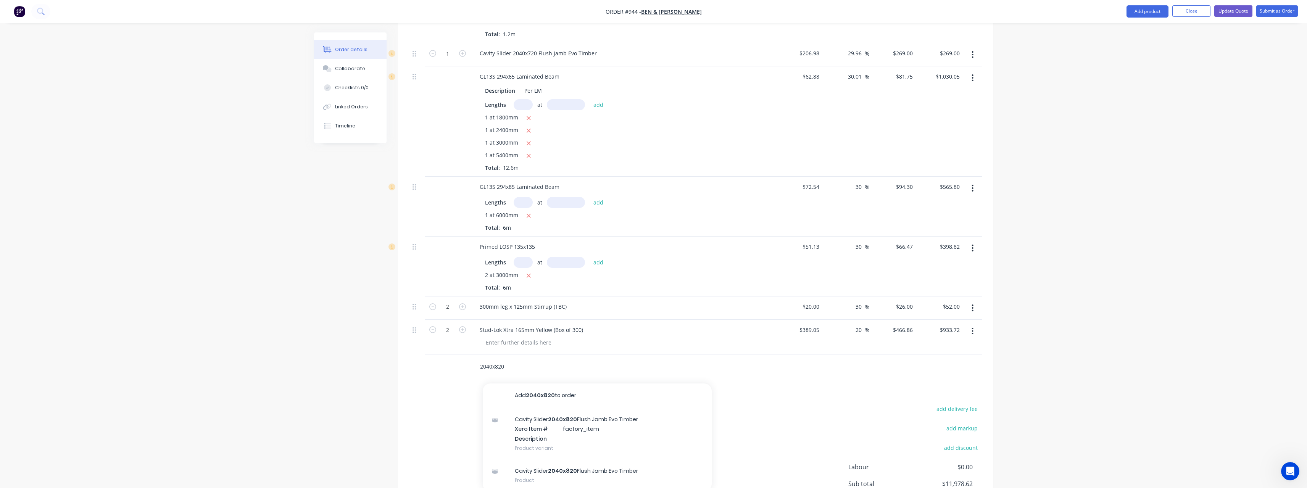
scroll to position [1735, 0]
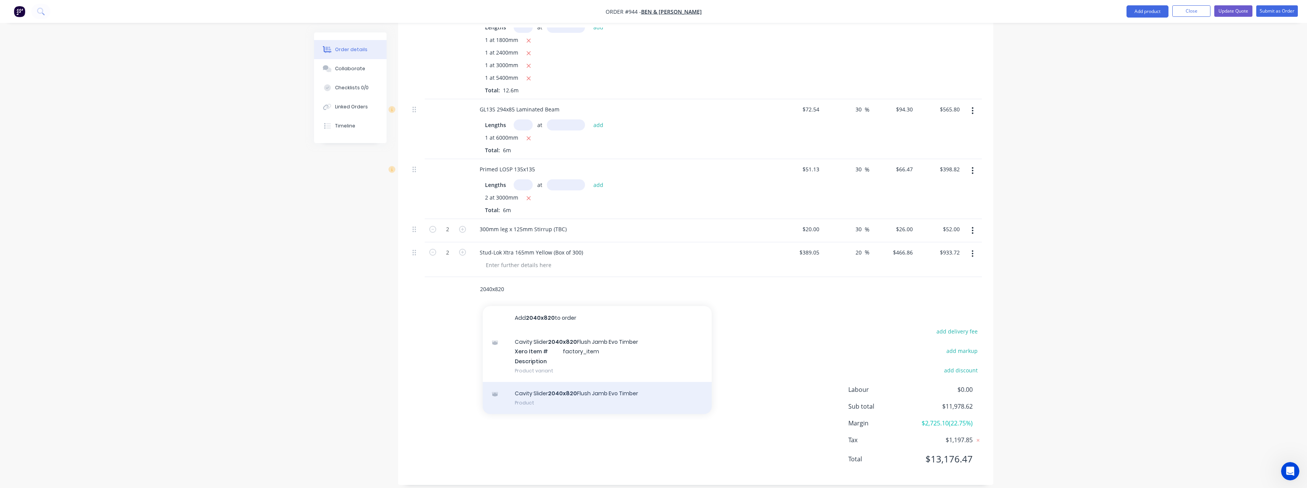
type input "2040x820"
click at [597, 385] on div "Cavity Slider 2040x820 Flush Jamb Evo Timber Product" at bounding box center [597, 398] width 229 height 32
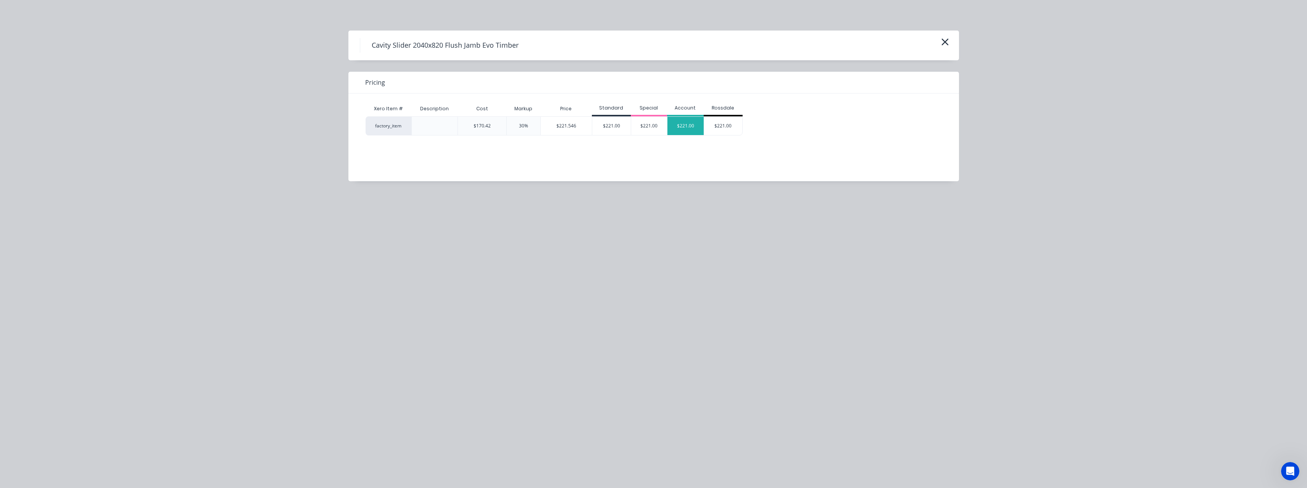
click at [682, 131] on div "$221.00" at bounding box center [685, 126] width 36 height 18
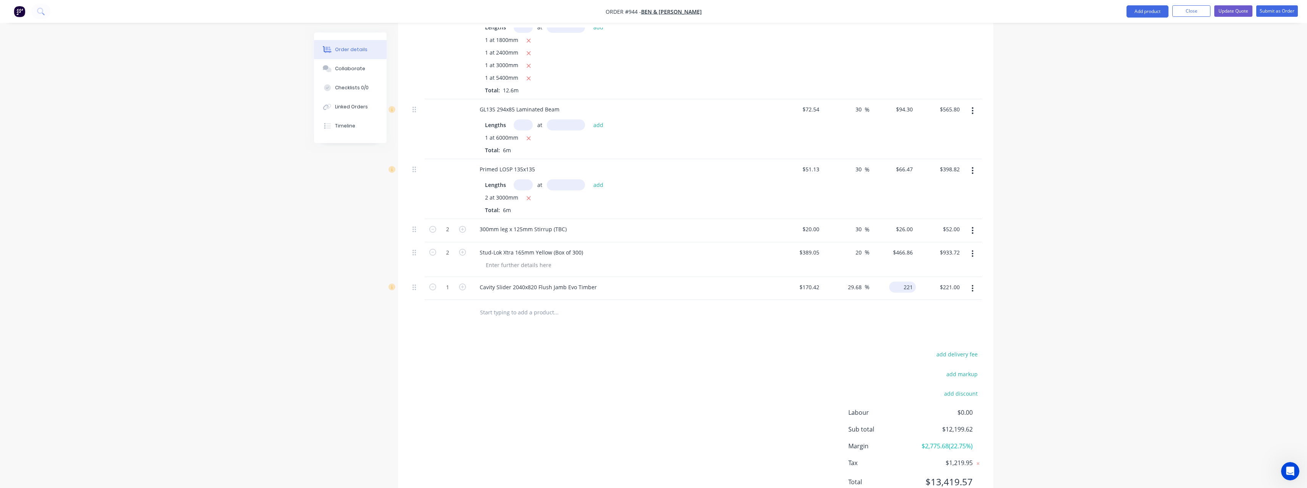
click at [913, 282] on input "221" at bounding box center [904, 287] width 24 height 11
type input "269"
type input "57.85"
type input "$269.00"
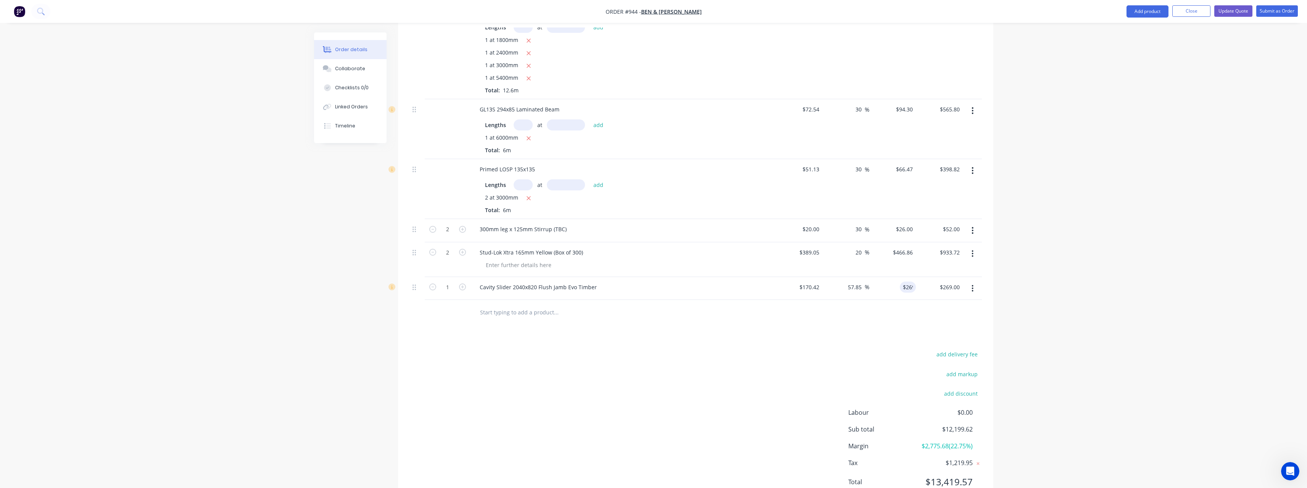
click at [727, 283] on div "Cavity Slider 2040x820 Flush Jamb Evo Timber" at bounding box center [622, 287] width 299 height 11
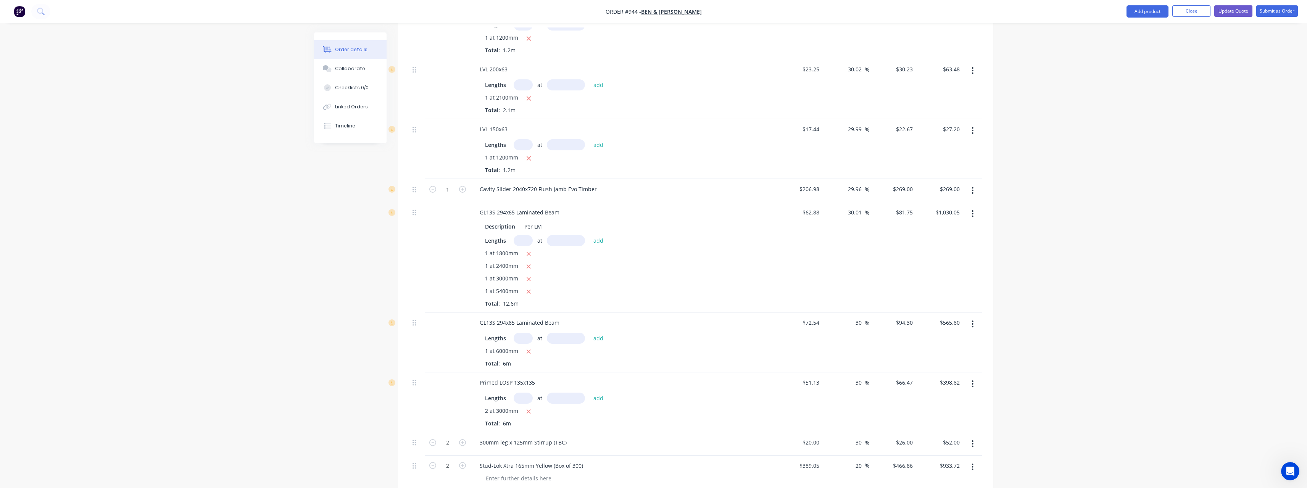
scroll to position [1452, 0]
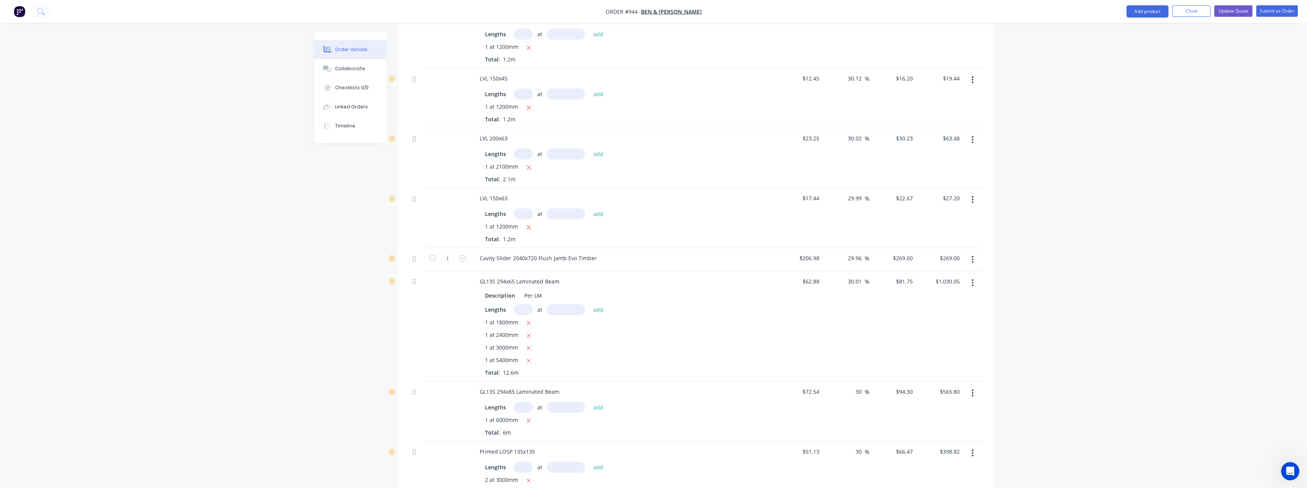
click at [974, 253] on button "button" at bounding box center [972, 260] width 18 height 14
click at [939, 320] on div "Delete" at bounding box center [945, 325] width 59 height 11
click at [1235, 10] on button "Update Quote" at bounding box center [1233, 10] width 38 height 11
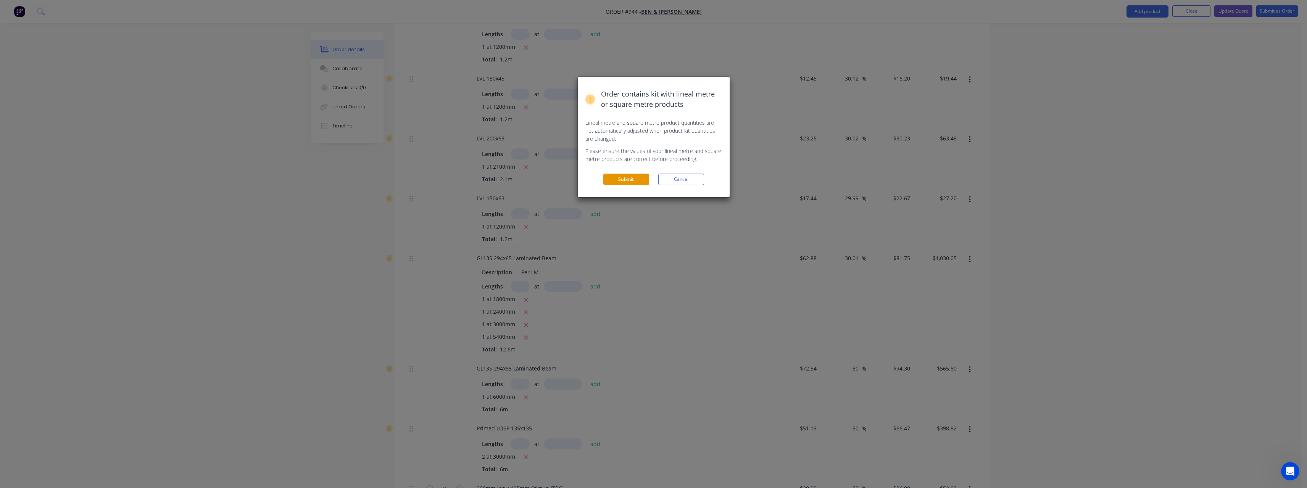
click at [618, 180] on button "Submit" at bounding box center [626, 179] width 46 height 11
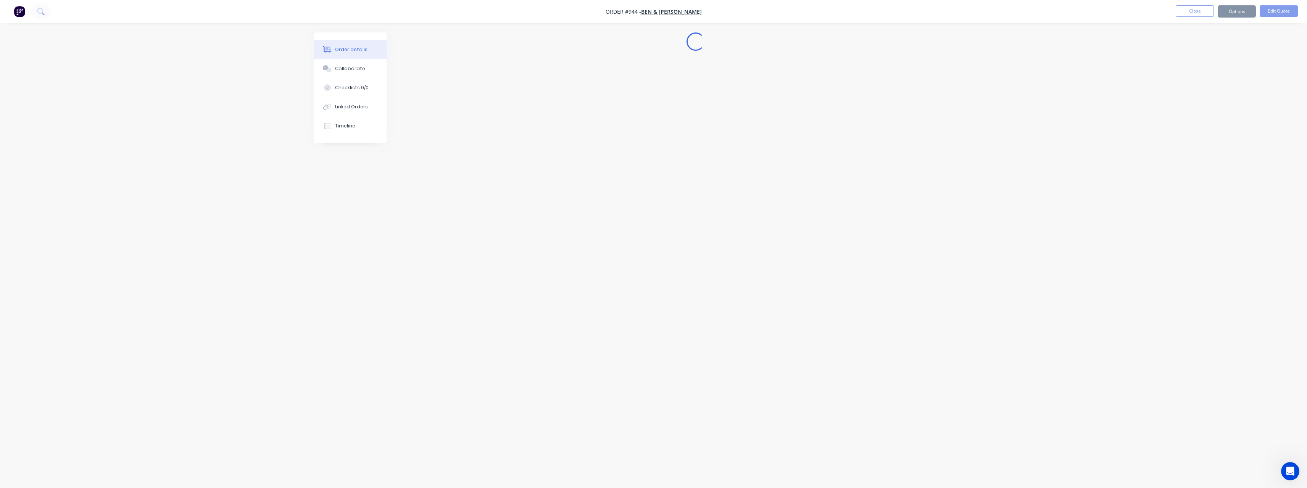
scroll to position [0, 0]
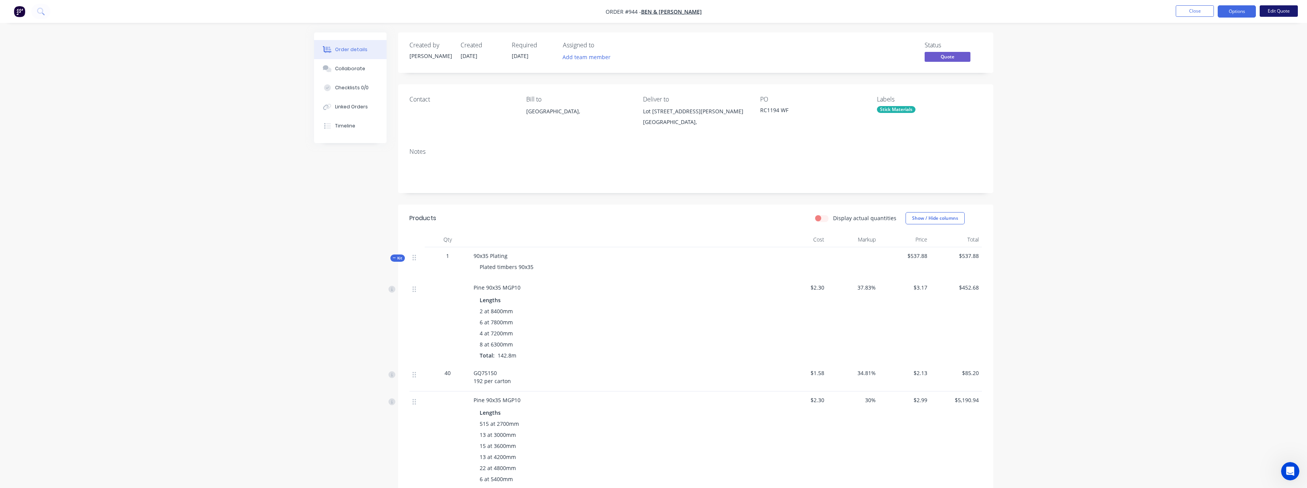
click at [1273, 12] on button "Edit Quote" at bounding box center [1278, 10] width 38 height 11
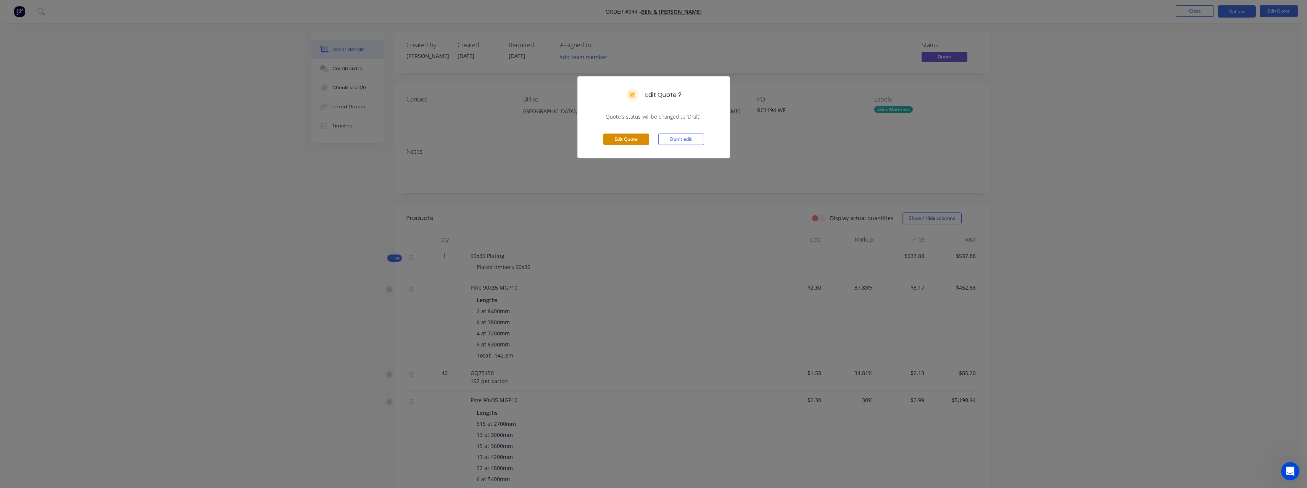
click at [634, 142] on button "Edit Quote" at bounding box center [626, 139] width 46 height 11
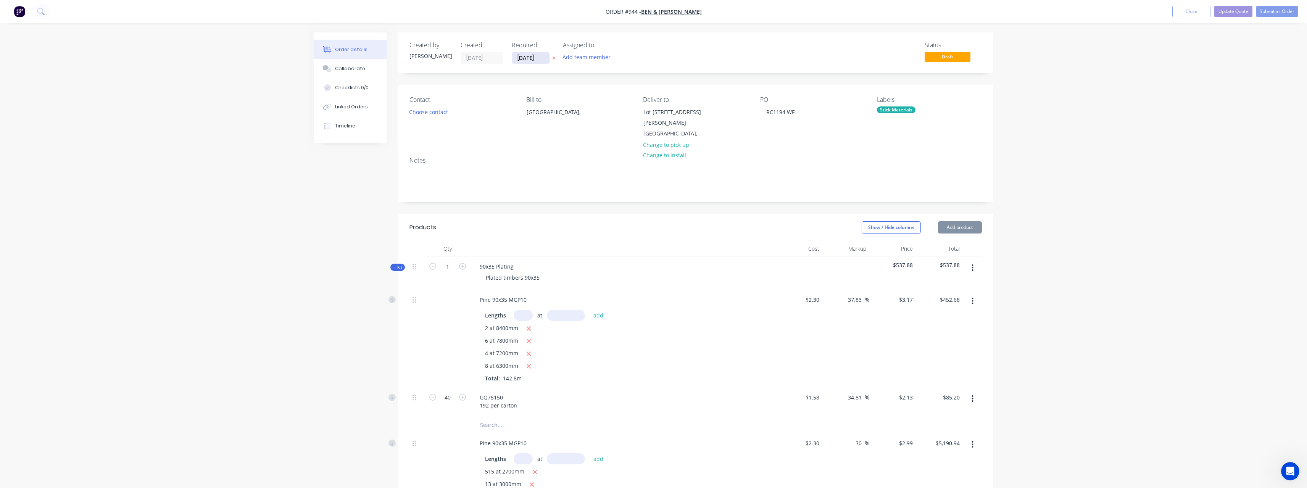
click at [543, 56] on input "17/07/25" at bounding box center [530, 57] width 37 height 11
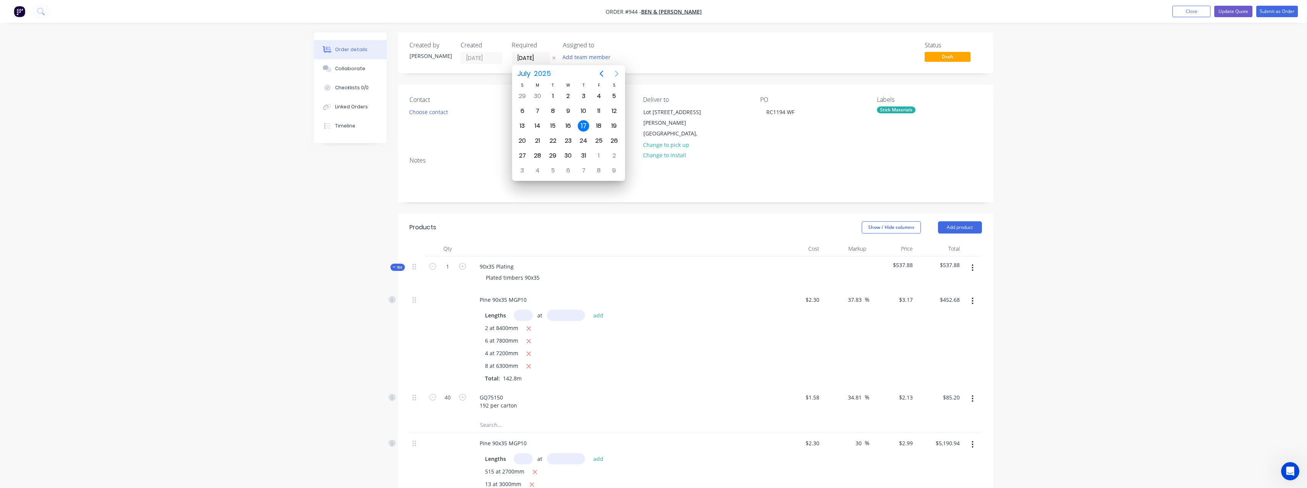
click at [620, 76] on icon "Next page" at bounding box center [616, 73] width 9 height 9
click at [557, 111] on div "9" at bounding box center [552, 110] width 11 height 11
type input "09/09/25"
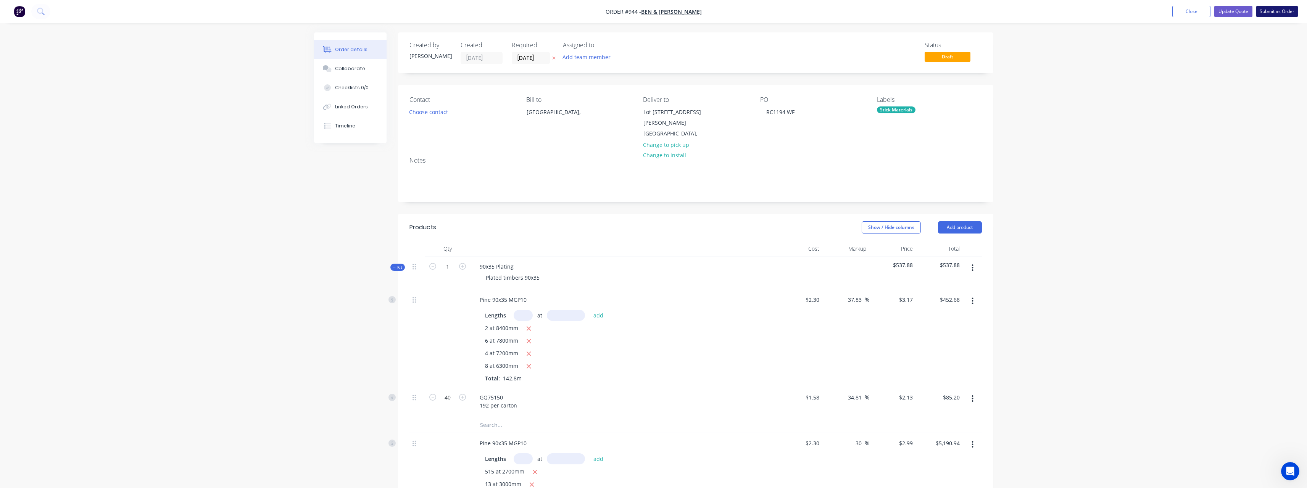
click at [1263, 13] on button "Submit as Order" at bounding box center [1277, 11] width 42 height 11
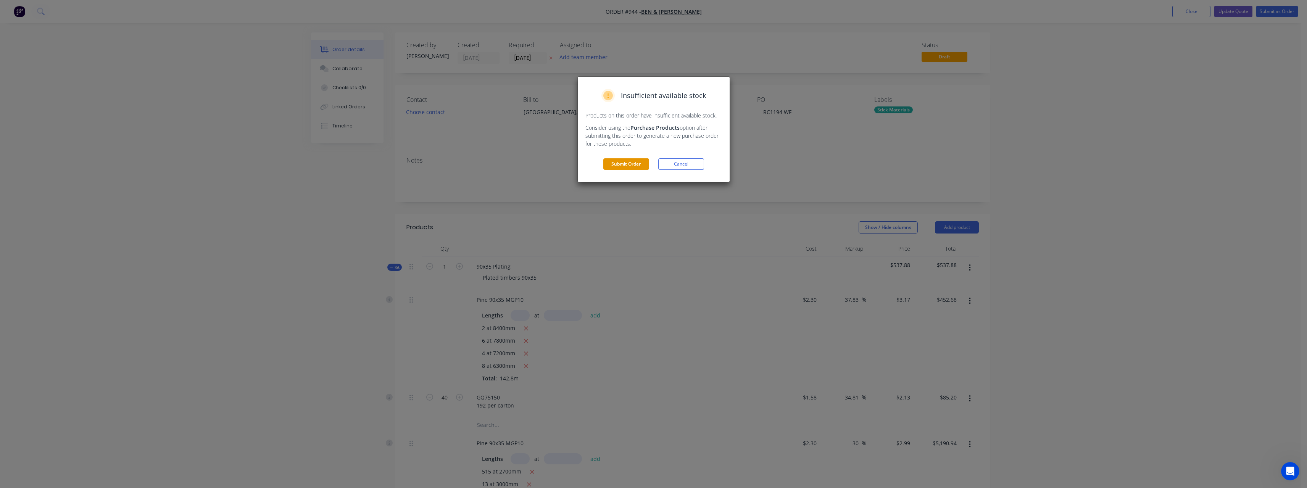
click at [625, 161] on button "Submit Order" at bounding box center [626, 163] width 46 height 11
click at [619, 180] on button "Submit" at bounding box center [626, 179] width 46 height 11
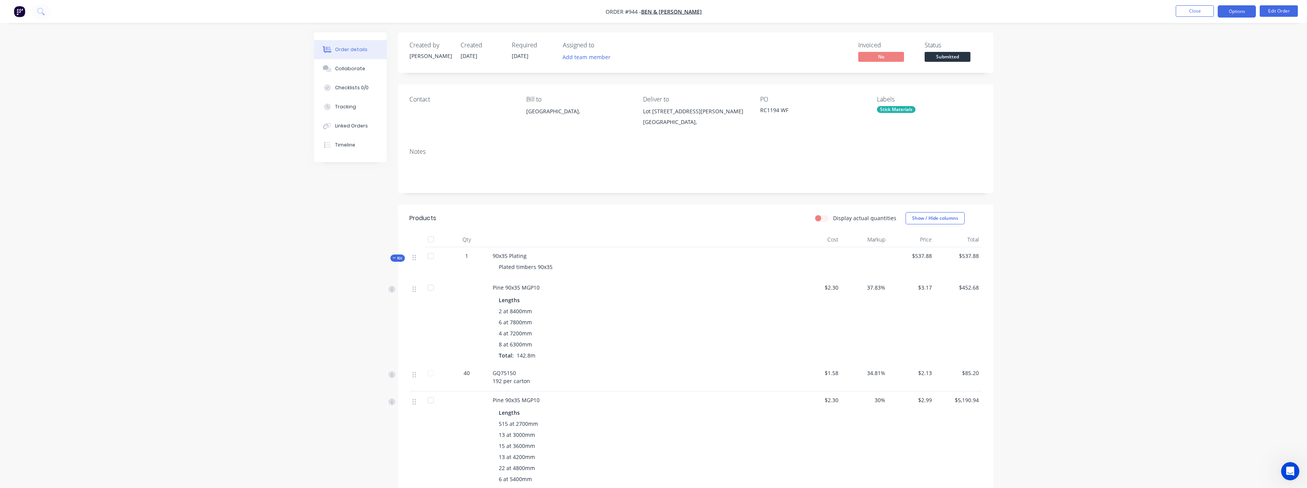
click at [1246, 11] on button "Options" at bounding box center [1236, 11] width 38 height 12
click at [1206, 94] on div "Work Order" at bounding box center [1213, 92] width 70 height 11
click at [1203, 79] on div "Without pricing" at bounding box center [1213, 76] width 70 height 11
click at [955, 56] on span "Submitted" at bounding box center [947, 57] width 46 height 10
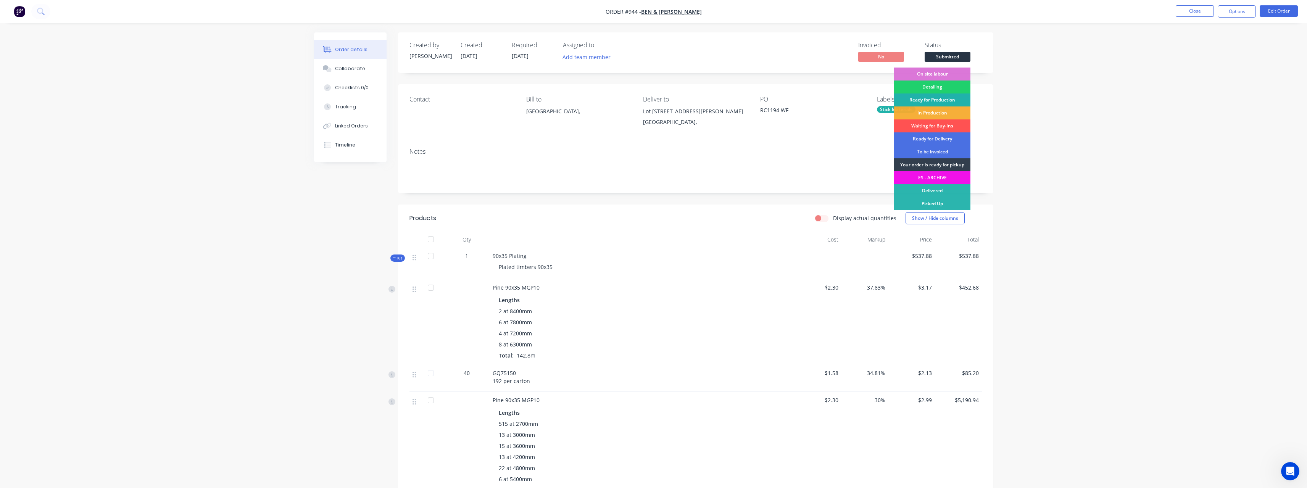
click at [946, 95] on div "Ready for Production" at bounding box center [932, 99] width 76 height 13
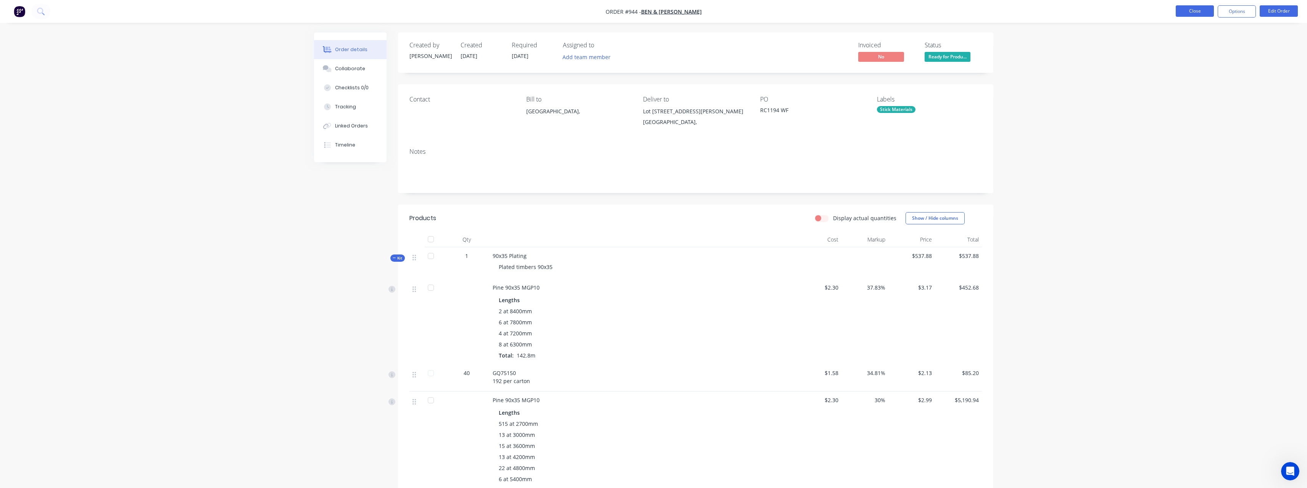
click at [1196, 13] on button "Close" at bounding box center [1194, 10] width 38 height 11
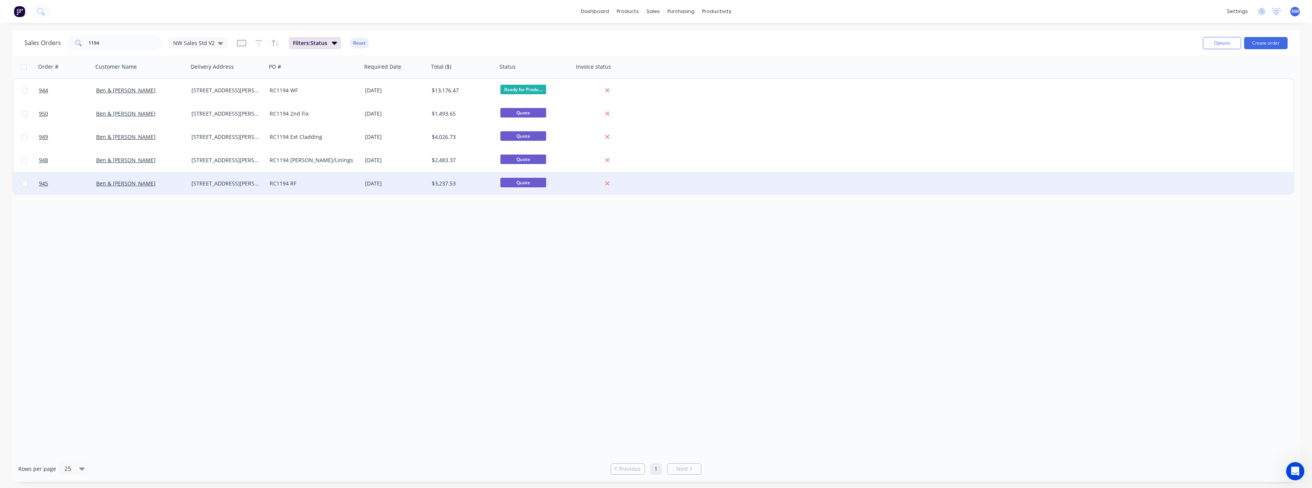
click at [279, 185] on div "RC1194 RF" at bounding box center [312, 184] width 85 height 8
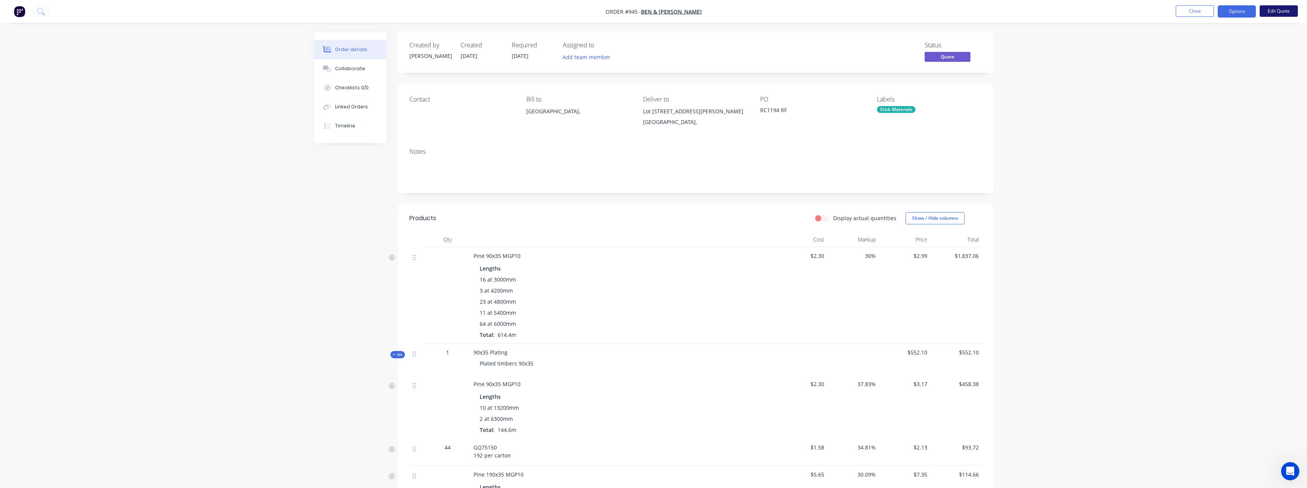
click at [1275, 12] on button "Edit Quote" at bounding box center [1278, 10] width 38 height 11
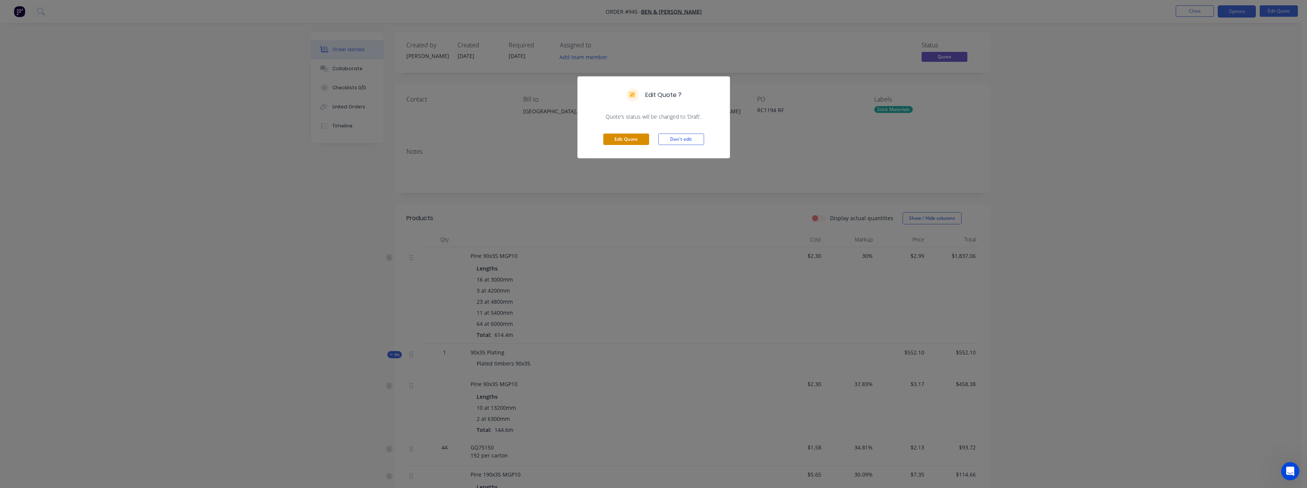
click at [638, 138] on button "Edit Quote" at bounding box center [626, 139] width 46 height 11
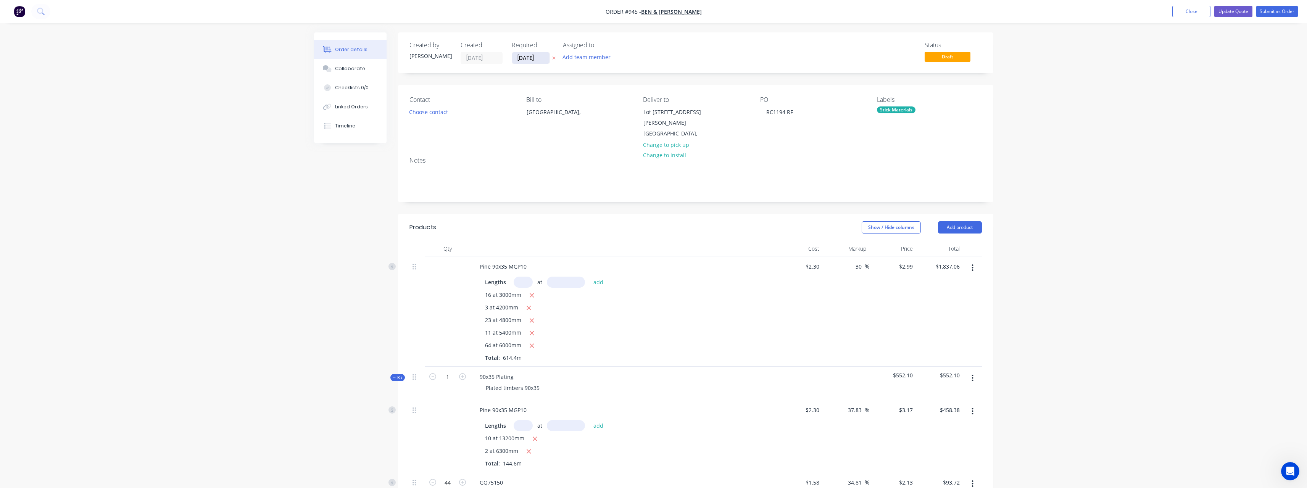
click at [540, 58] on input "17/07/25" at bounding box center [530, 57] width 37 height 11
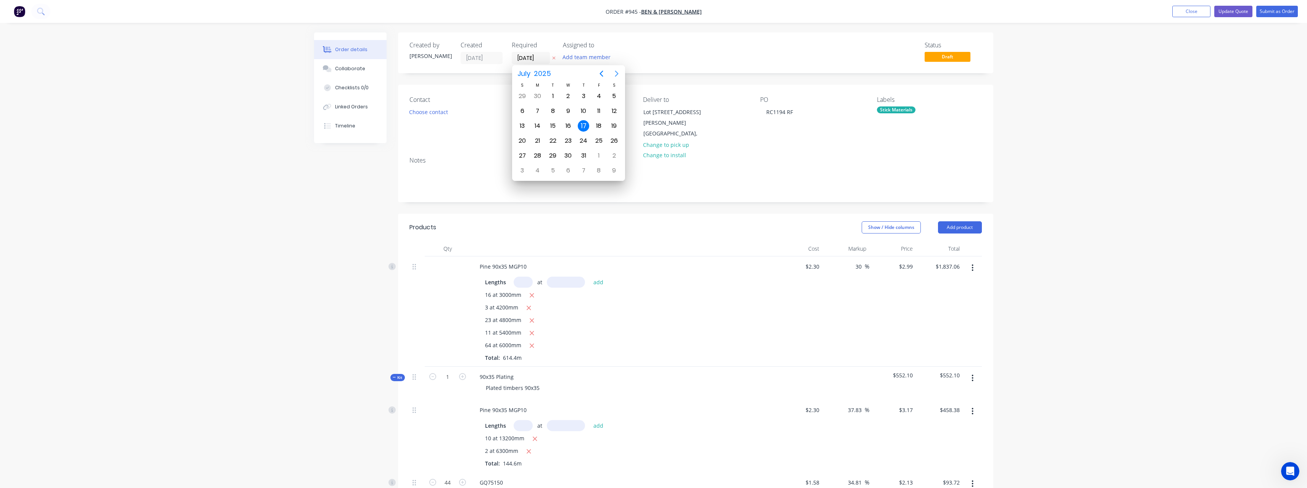
click at [616, 71] on icon "Next page" at bounding box center [616, 73] width 9 height 9
click at [601, 74] on icon "Previous page" at bounding box center [601, 73] width 9 height 9
click at [555, 111] on div "9" at bounding box center [552, 110] width 11 height 11
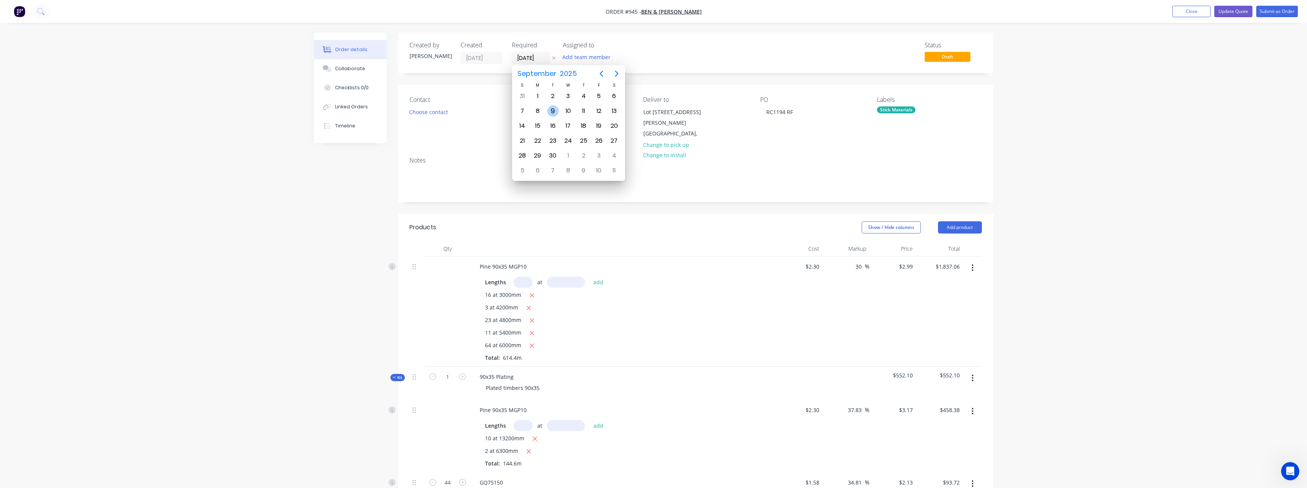
type input "09/09/25"
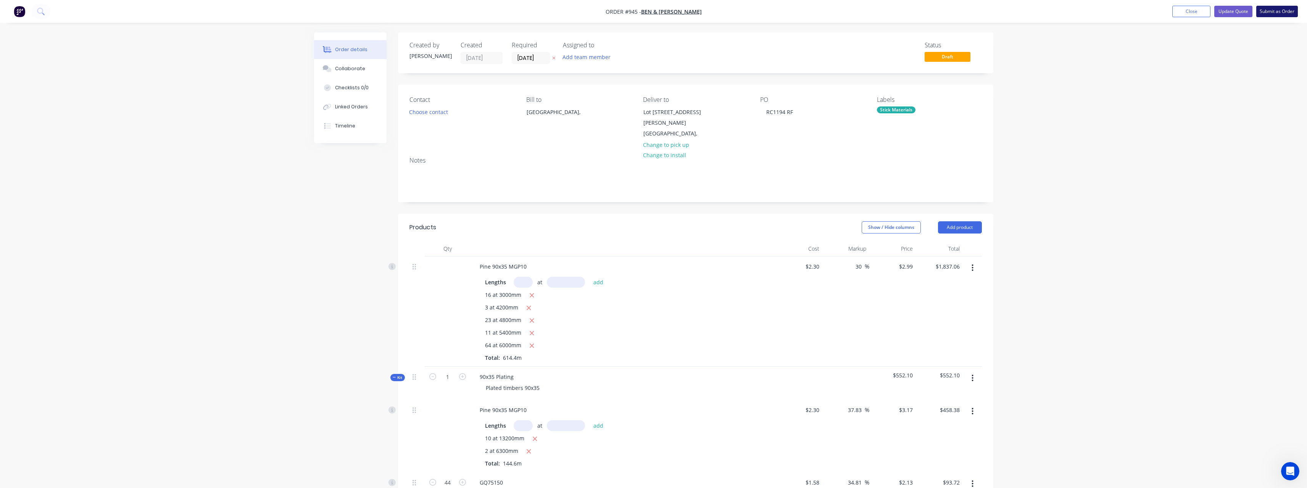
click at [1276, 10] on button "Submit as Order" at bounding box center [1277, 11] width 42 height 11
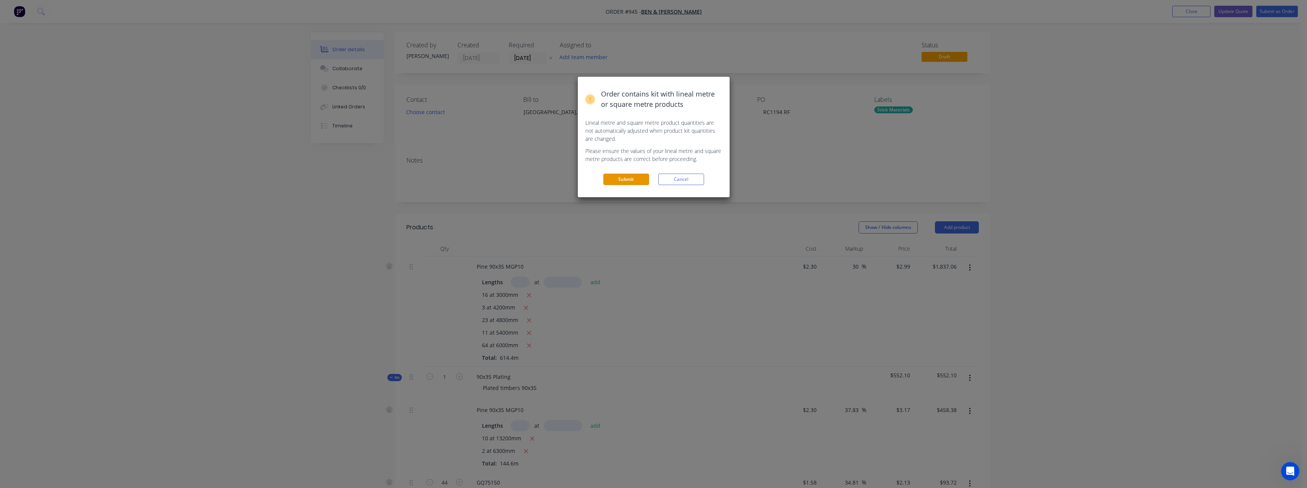
click at [645, 178] on button "Submit" at bounding box center [626, 179] width 46 height 11
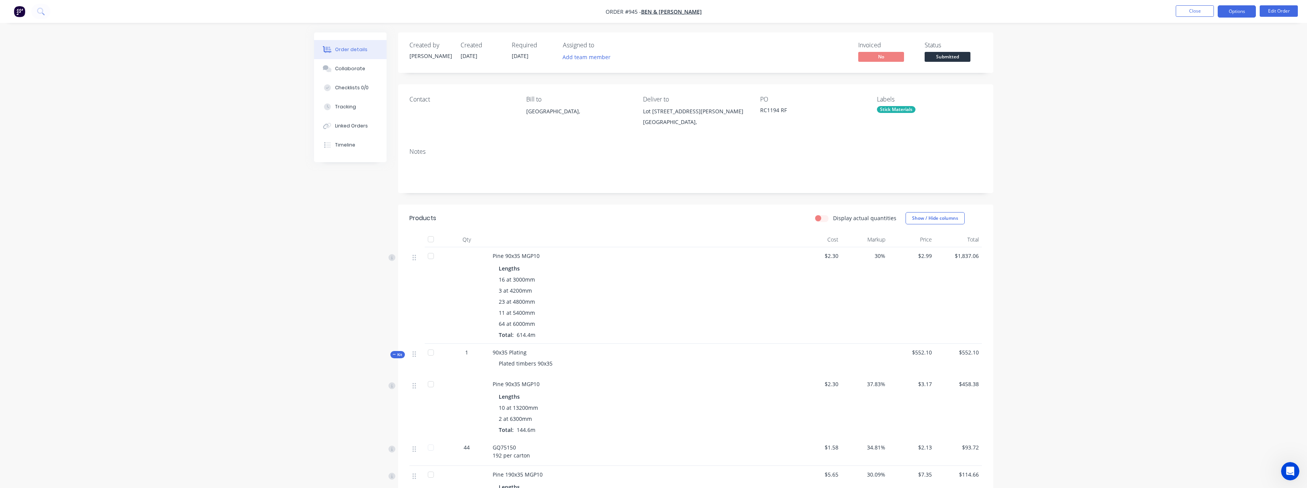
click at [1228, 16] on button "Options" at bounding box center [1236, 11] width 38 height 12
click at [1211, 94] on div "Work Order" at bounding box center [1213, 92] width 70 height 11
click at [1205, 81] on div "Without pricing" at bounding box center [1213, 76] width 70 height 11
click at [1186, 134] on div "Purchase Products" at bounding box center [1213, 137] width 70 height 11
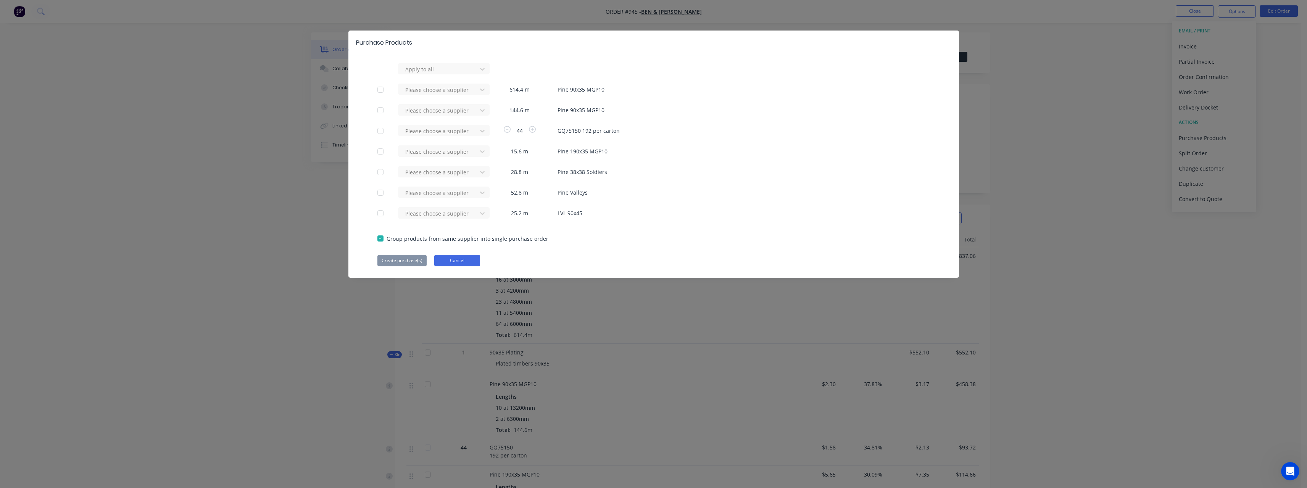
click at [463, 260] on button "Cancel" at bounding box center [457, 260] width 46 height 11
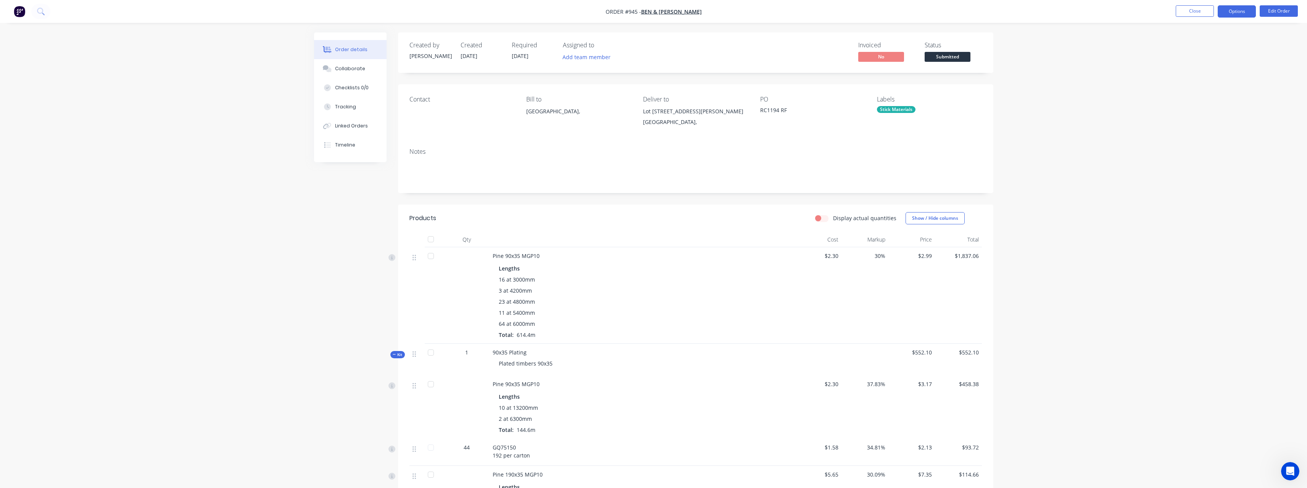
click at [1231, 14] on button "Options" at bounding box center [1236, 11] width 38 height 12
click at [1224, 132] on div "Purchase Products" at bounding box center [1213, 137] width 70 height 11
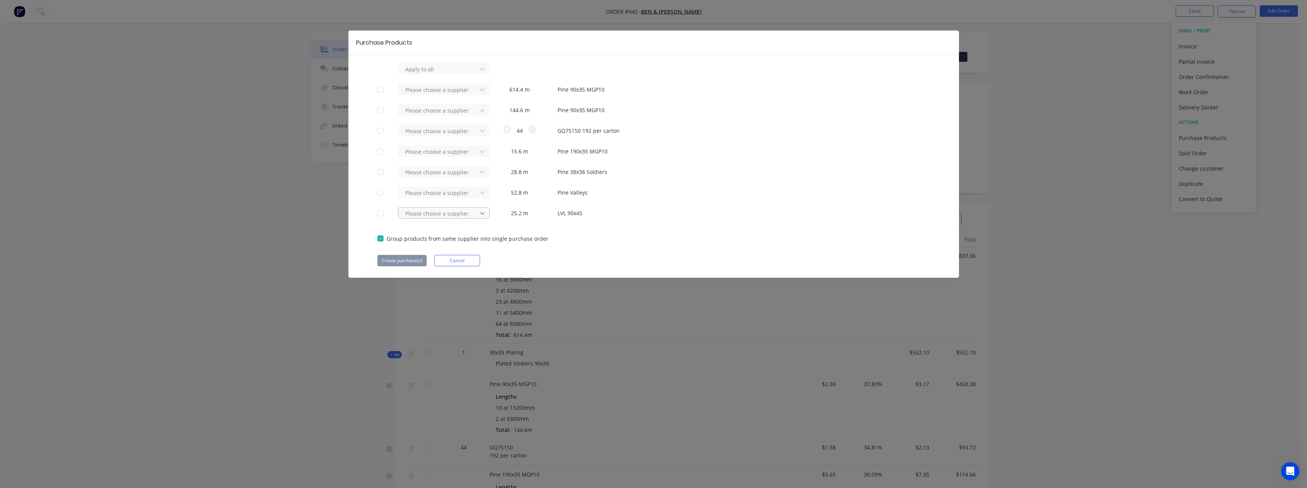
click at [484, 73] on icon at bounding box center [482, 69] width 8 height 8
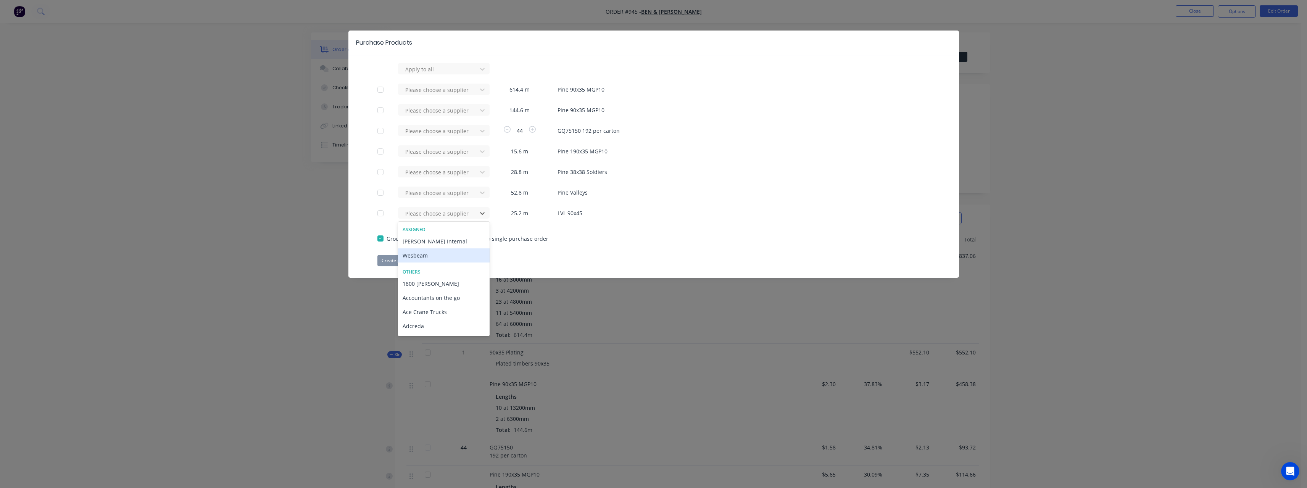
click at [451, 256] on div "Wesbeam" at bounding box center [444, 255] width 92 height 14
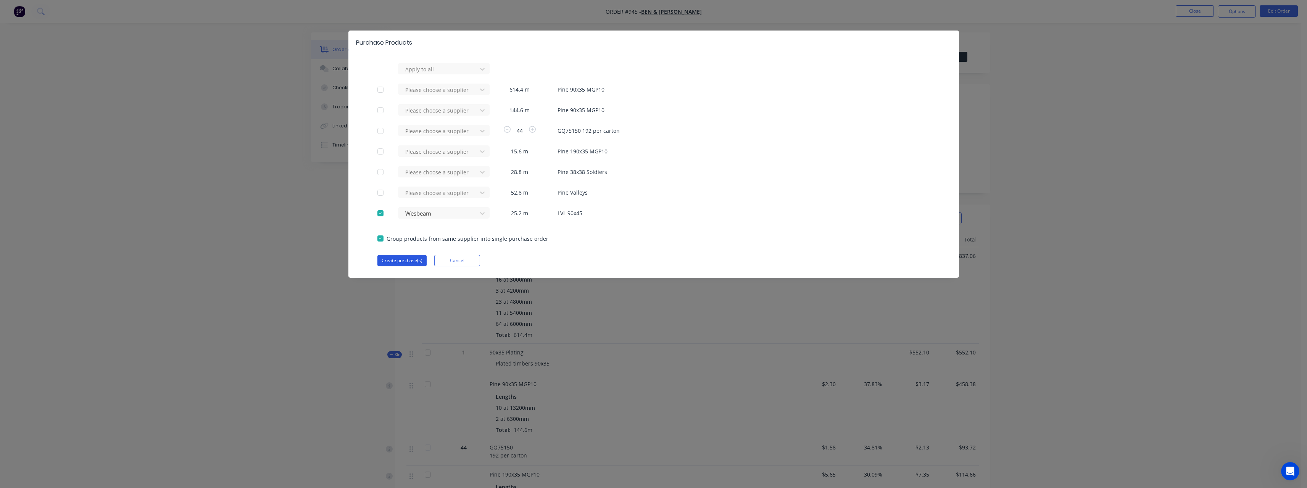
click at [420, 261] on button "Create purchase(s)" at bounding box center [401, 260] width 49 height 11
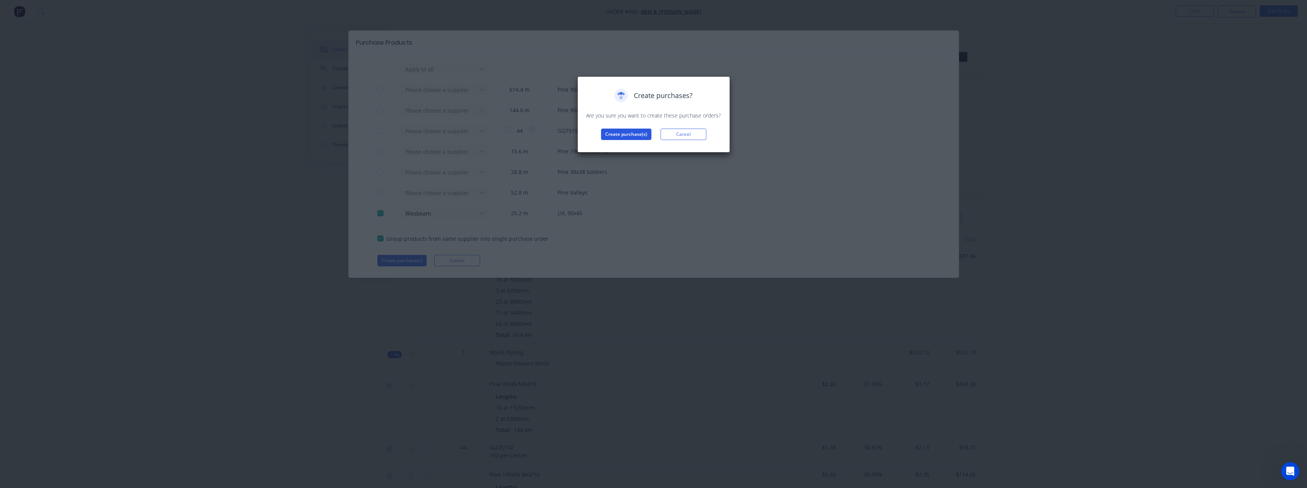
click at [634, 129] on button "Create purchase(s)" at bounding box center [626, 134] width 50 height 11
click at [637, 149] on button "View purchase(s)" at bounding box center [626, 146] width 46 height 11
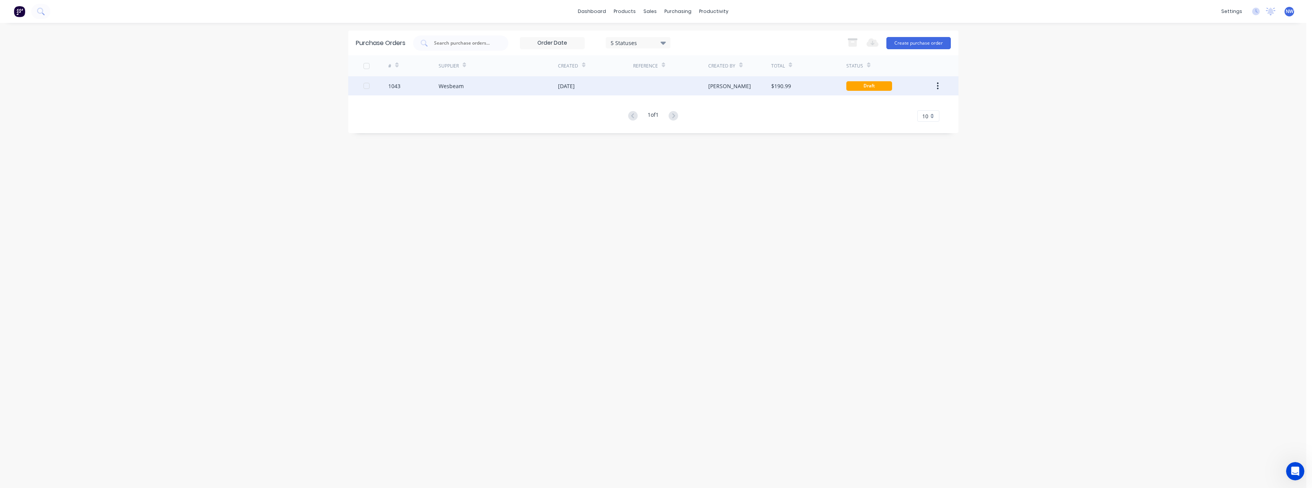
click at [575, 84] on div "[DATE]" at bounding box center [566, 86] width 17 height 8
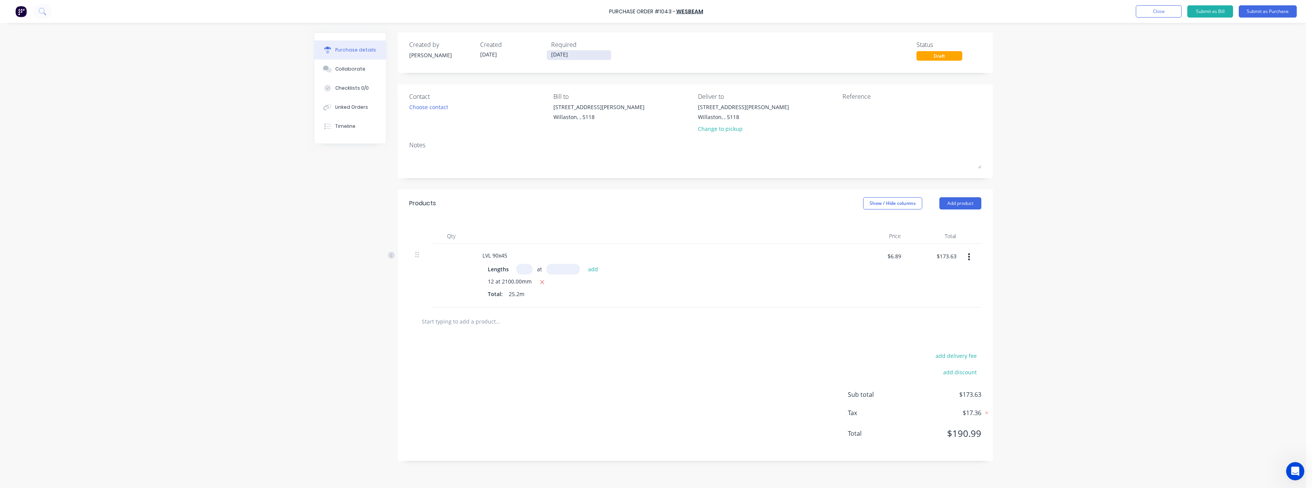
click at [589, 55] on input "13/08/25" at bounding box center [579, 55] width 64 height 10
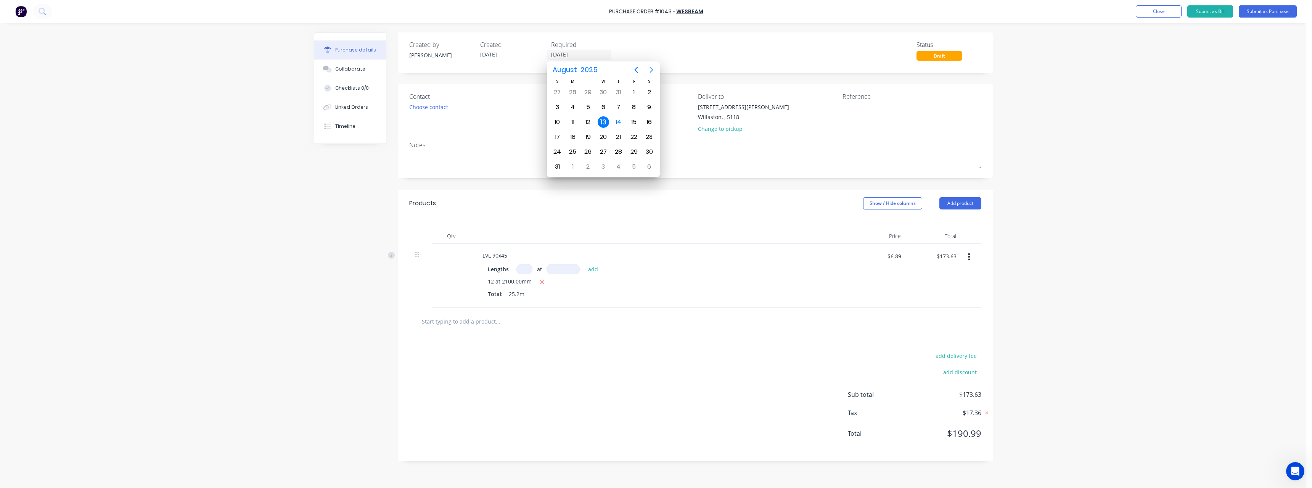
click at [652, 69] on icon "Next page" at bounding box center [651, 70] width 3 height 6
click at [634, 92] on div "5" at bounding box center [633, 92] width 11 height 11
type input "05/09/25"
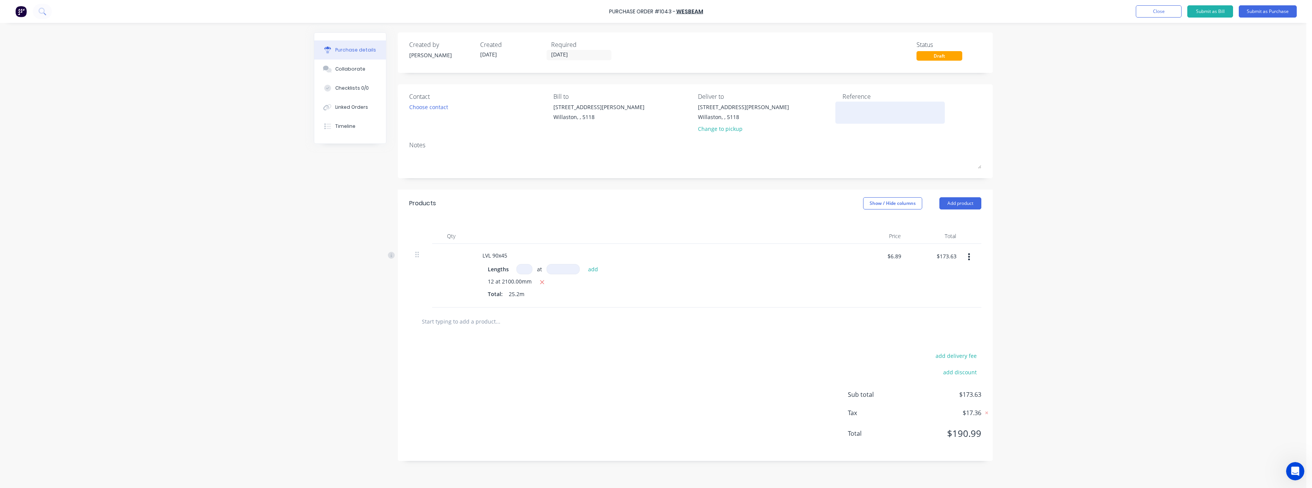
click at [848, 107] on textarea at bounding box center [890, 111] width 95 height 17
type textarea "RC1194 #945"
click at [1260, 11] on button "Submit as Purchase" at bounding box center [1268, 11] width 58 height 12
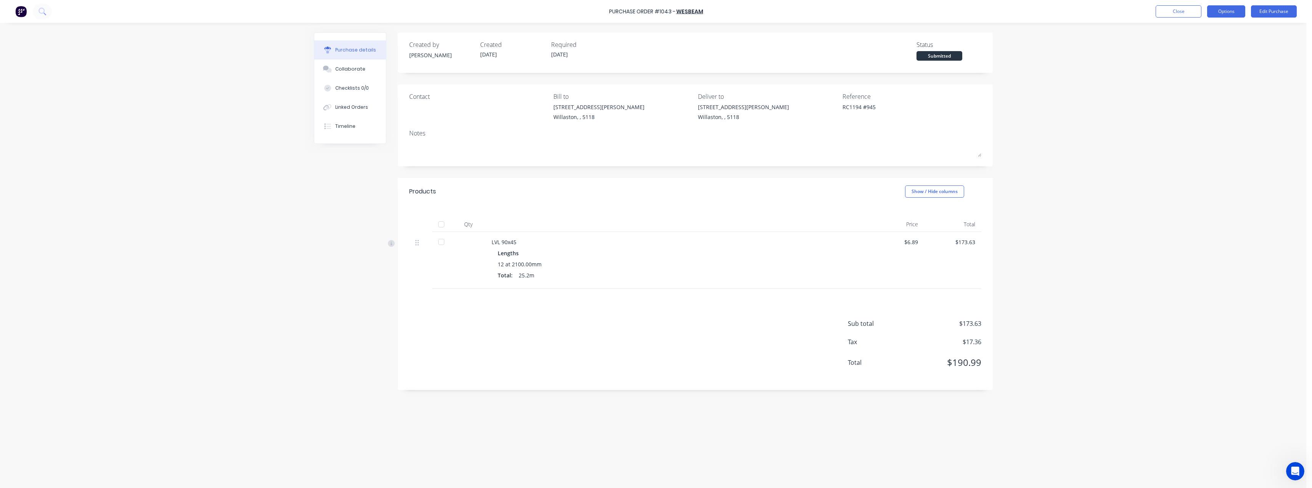
click at [1225, 15] on button "Options" at bounding box center [1226, 11] width 38 height 12
click at [1219, 29] on div "Print / Email" at bounding box center [1209, 31] width 59 height 11
click at [1210, 61] on div "Without pricing" at bounding box center [1209, 61] width 59 height 11
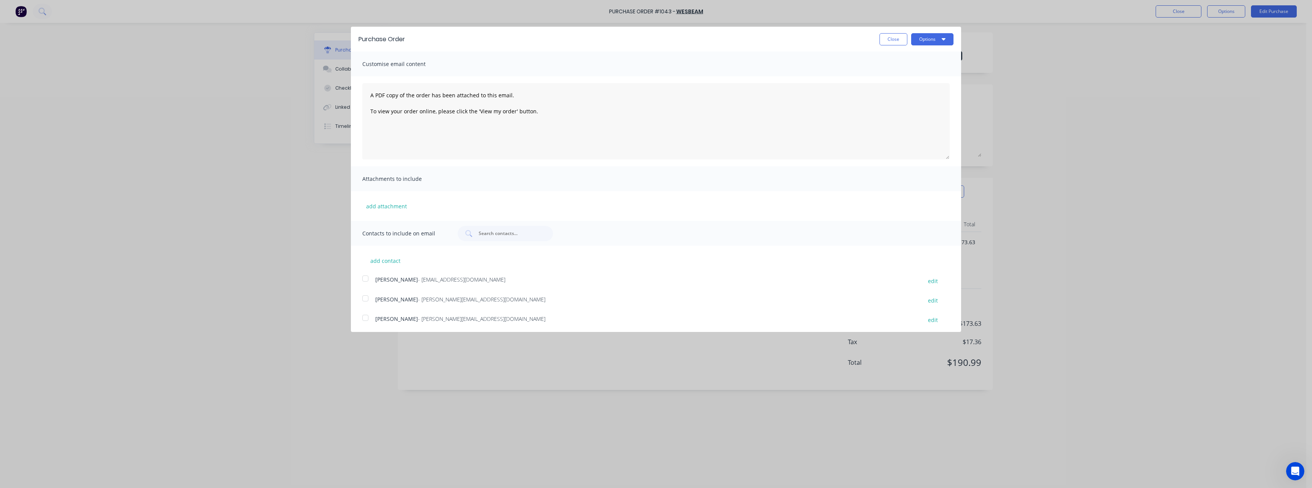
click at [457, 300] on span "- nick.white@rcpl.com.au" at bounding box center [481, 299] width 127 height 7
click at [919, 42] on button "Options" at bounding box center [932, 39] width 42 height 12
click at [908, 71] on div "Email" at bounding box center [917, 73] width 59 height 11
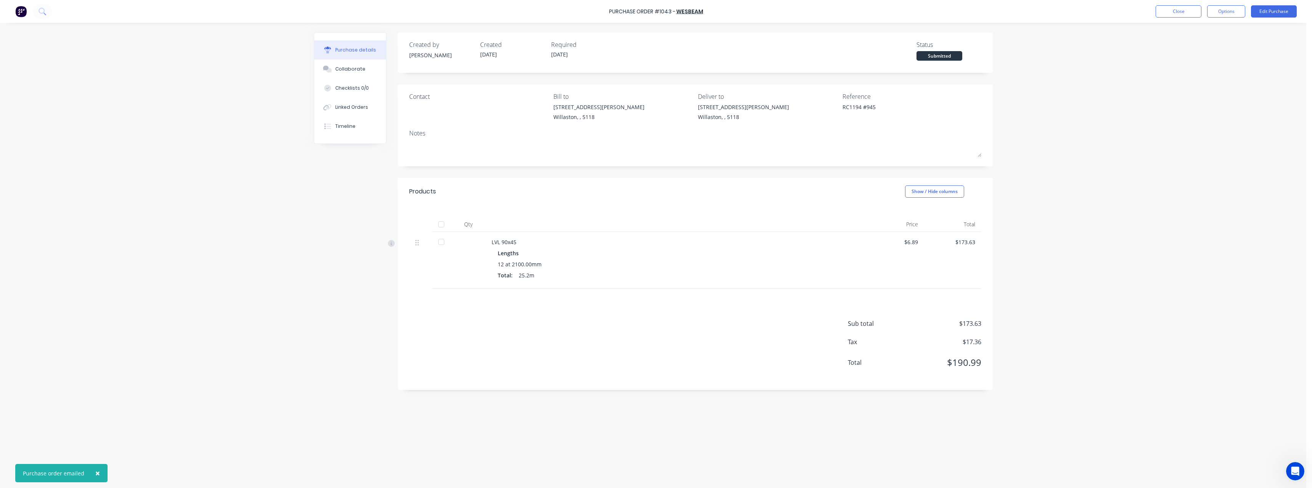
type textarea "x"
click at [1186, 16] on button "Close" at bounding box center [1179, 11] width 46 height 12
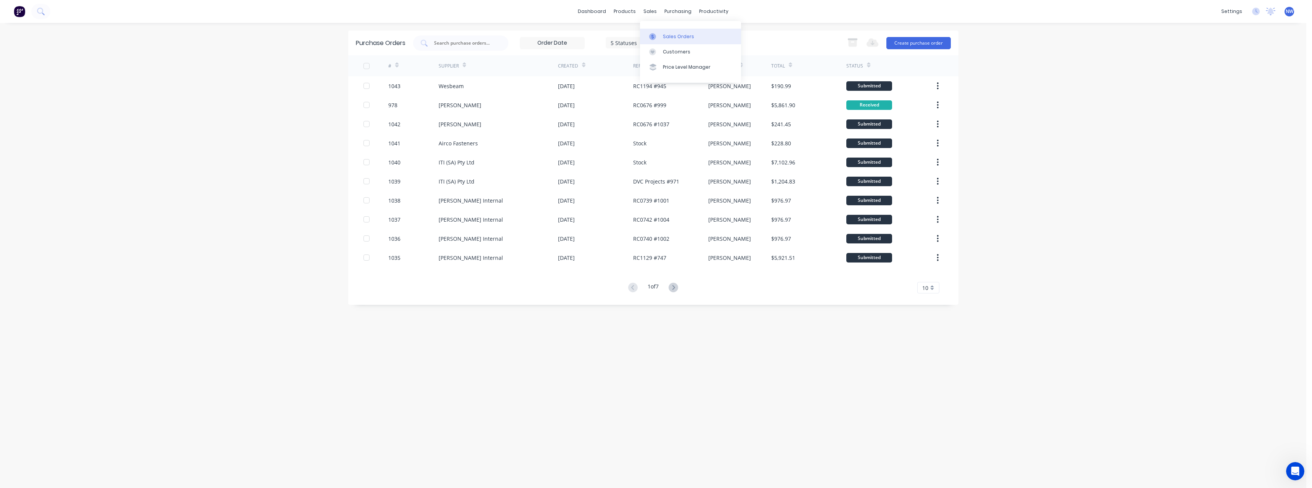
click at [662, 35] on link "Sales Orders" at bounding box center [690, 36] width 101 height 15
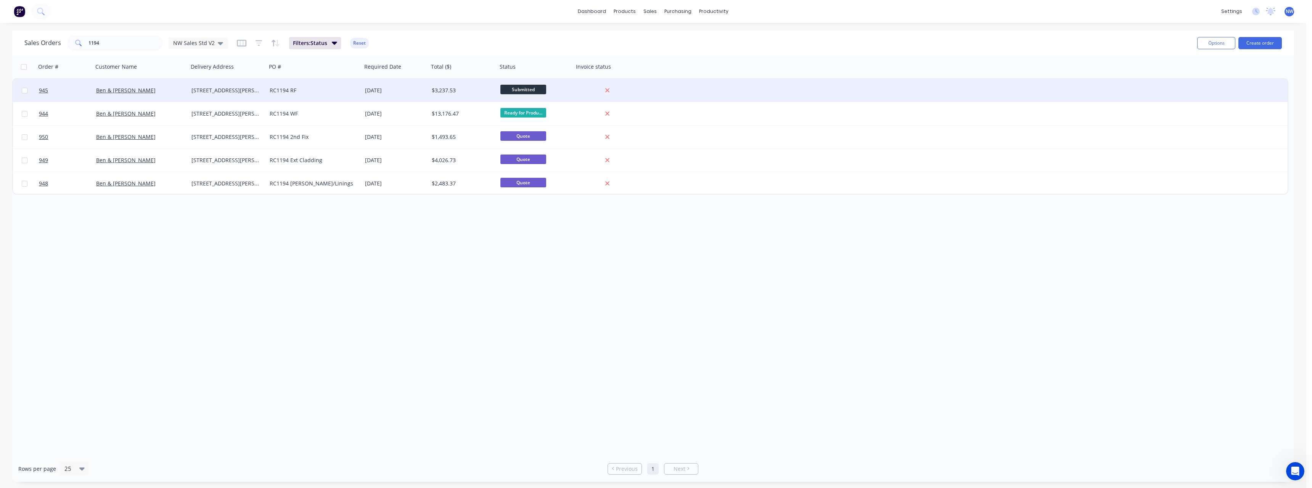
click at [412, 93] on div "[DATE]" at bounding box center [395, 91] width 61 height 8
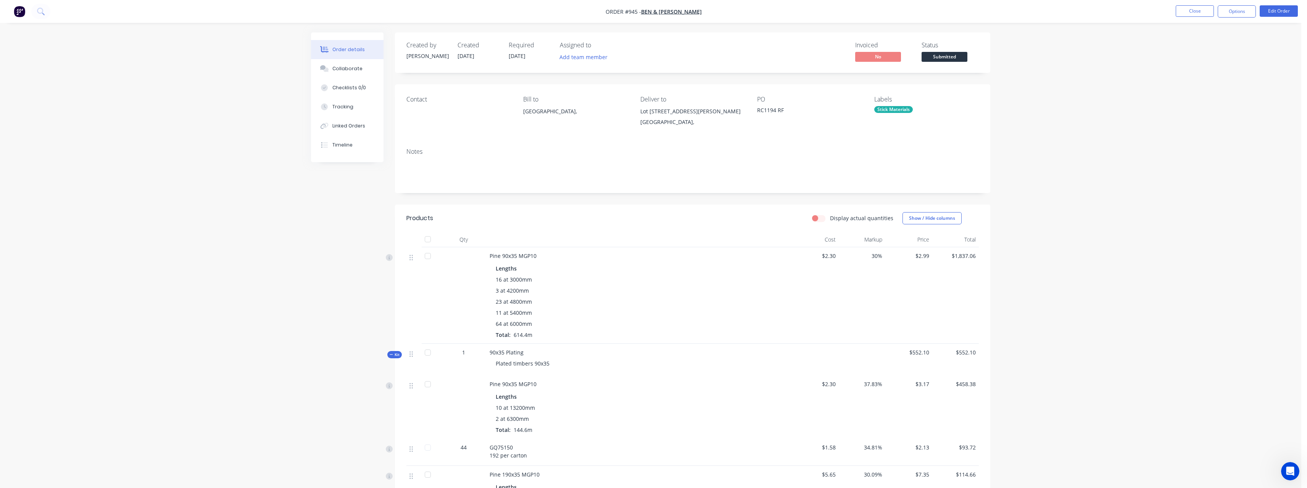
click at [943, 56] on span "Submitted" at bounding box center [944, 57] width 46 height 10
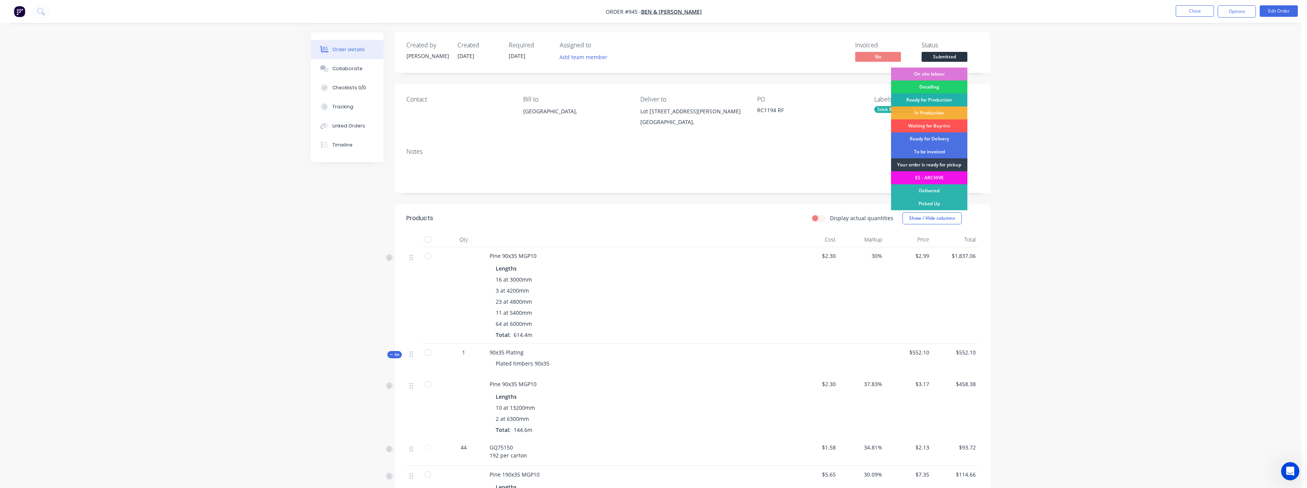
click at [939, 101] on div "Ready for Production" at bounding box center [929, 99] width 76 height 13
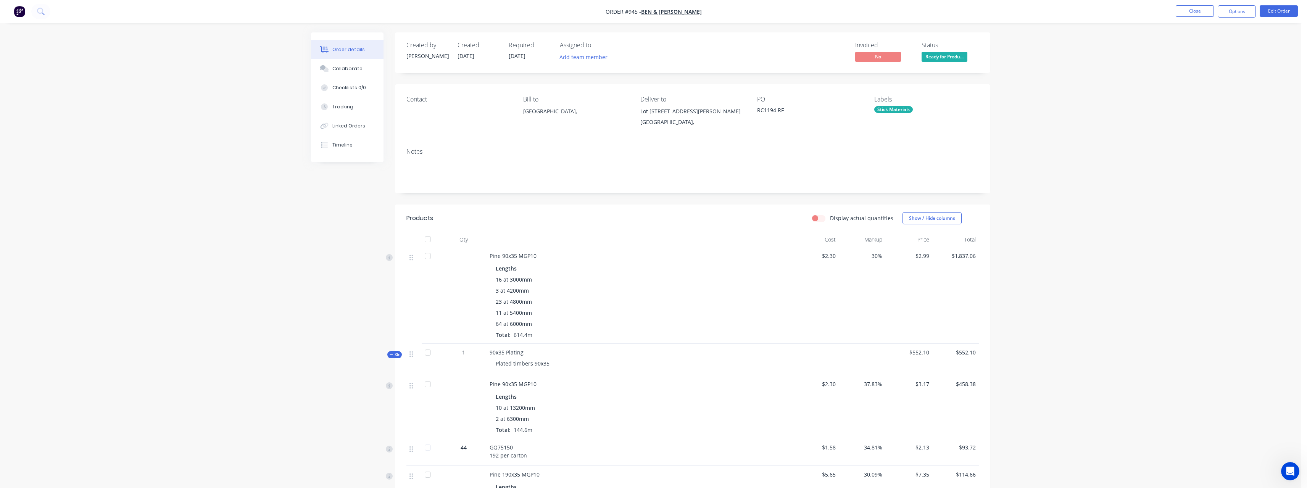
click at [1187, 17] on li "Close" at bounding box center [1194, 11] width 38 height 12
click at [1186, 14] on button "Close" at bounding box center [1194, 10] width 38 height 11
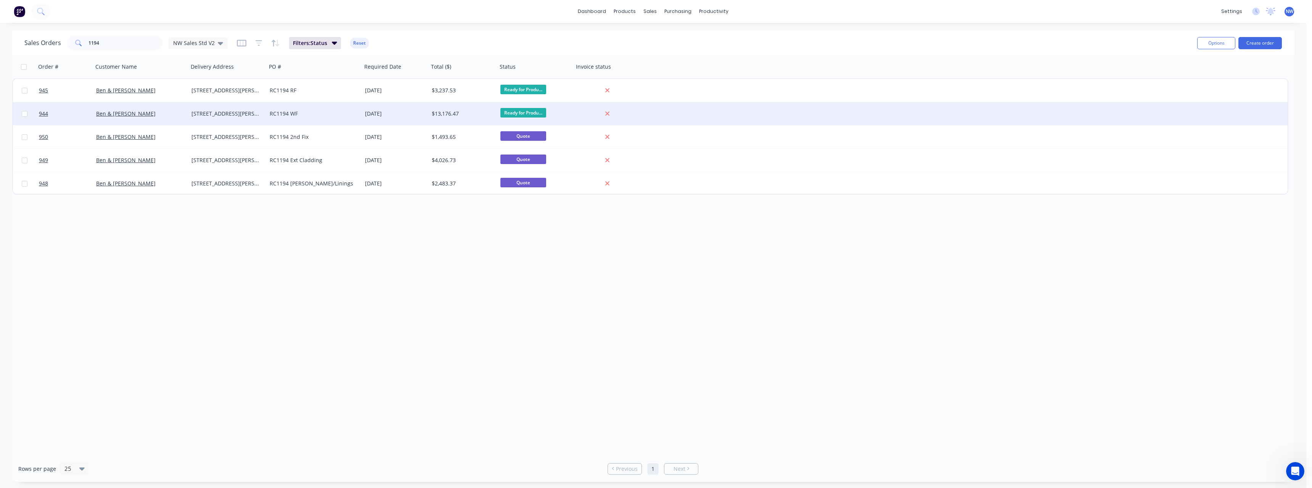
click at [297, 115] on div "RC1194 WF" at bounding box center [312, 114] width 85 height 8
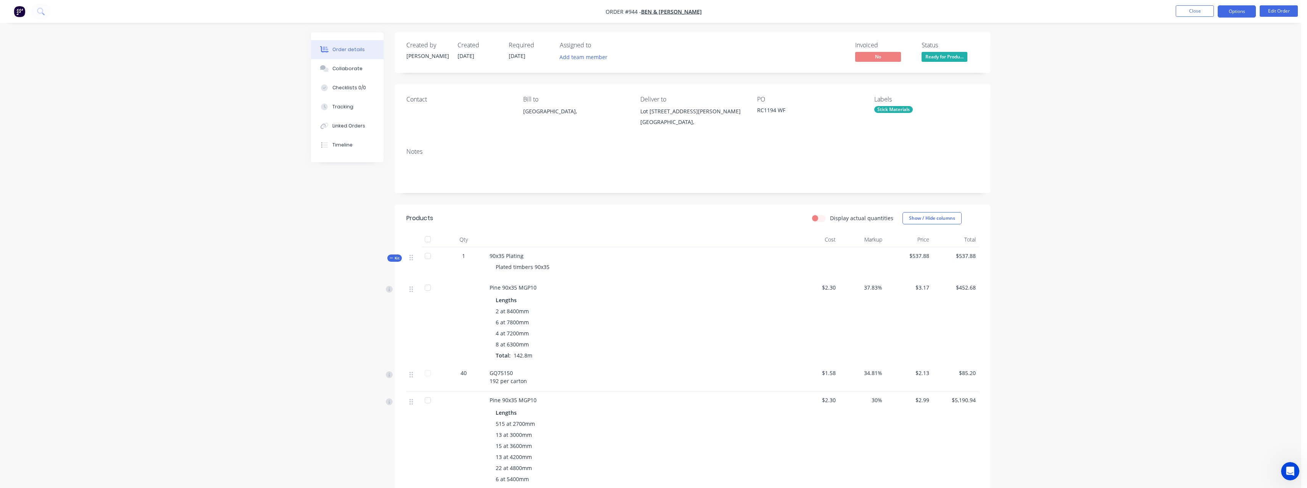
click at [1243, 10] on button "Options" at bounding box center [1236, 11] width 38 height 12
click at [1202, 141] on div "Purchase Products" at bounding box center [1213, 137] width 70 height 11
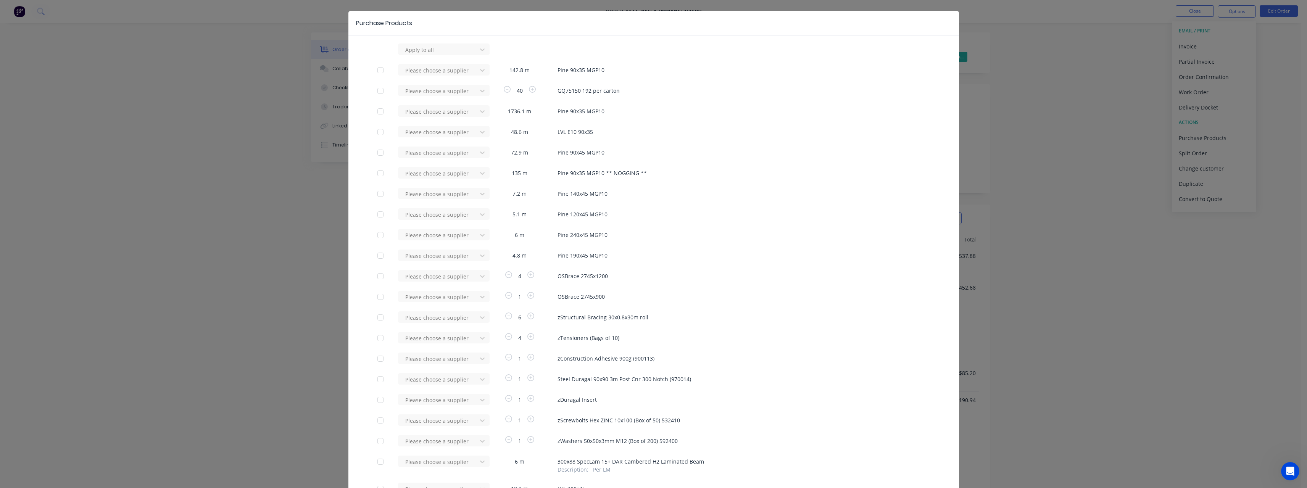
scroll to position [38, 0]
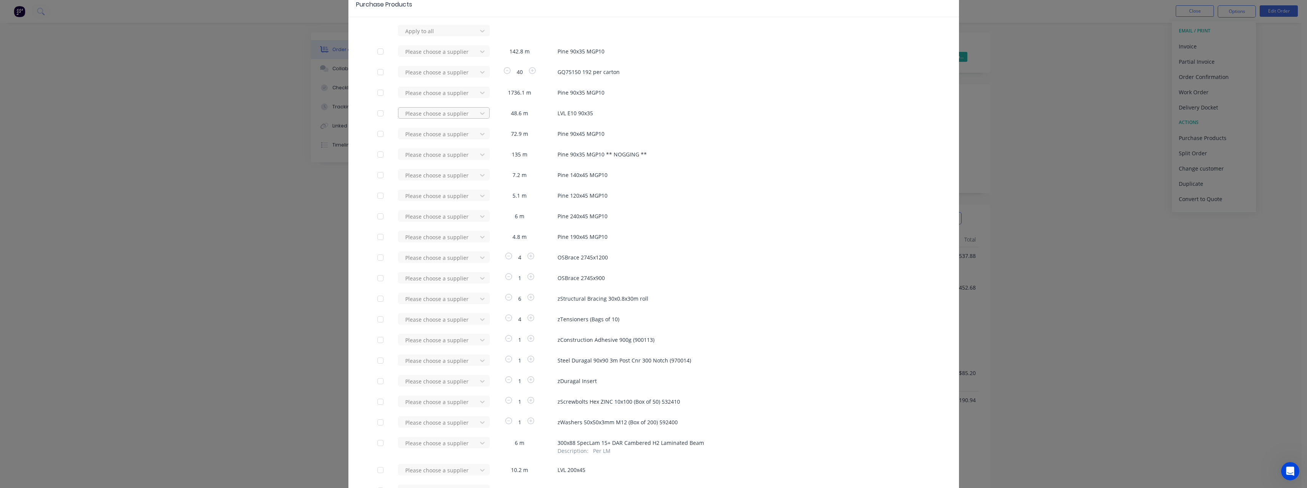
click at [417, 36] on div at bounding box center [438, 31] width 69 height 10
click at [423, 153] on div "Wesbeam" at bounding box center [444, 155] width 92 height 14
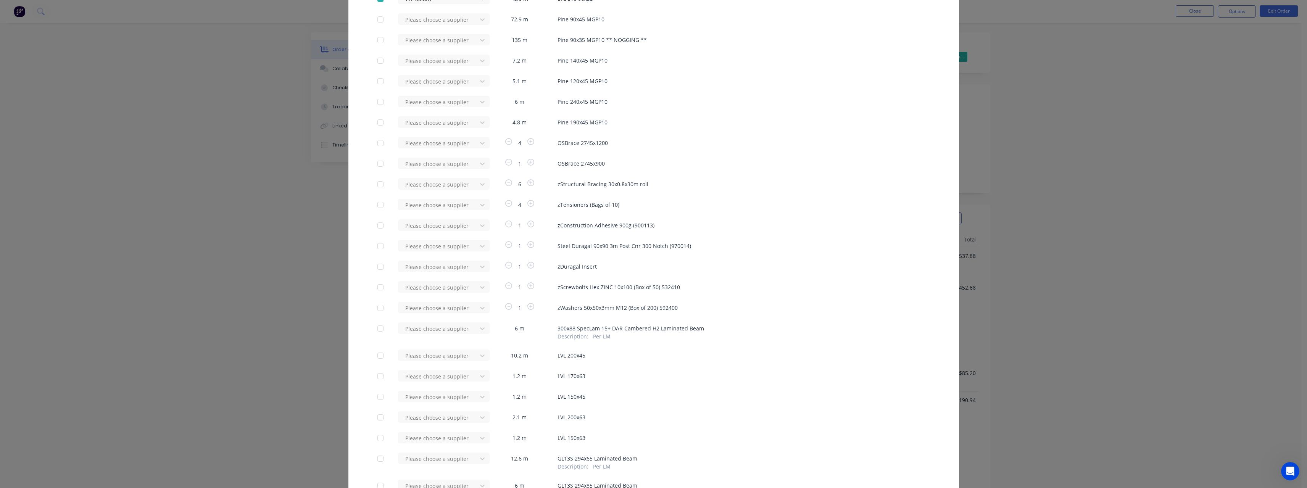
scroll to position [229, 0]
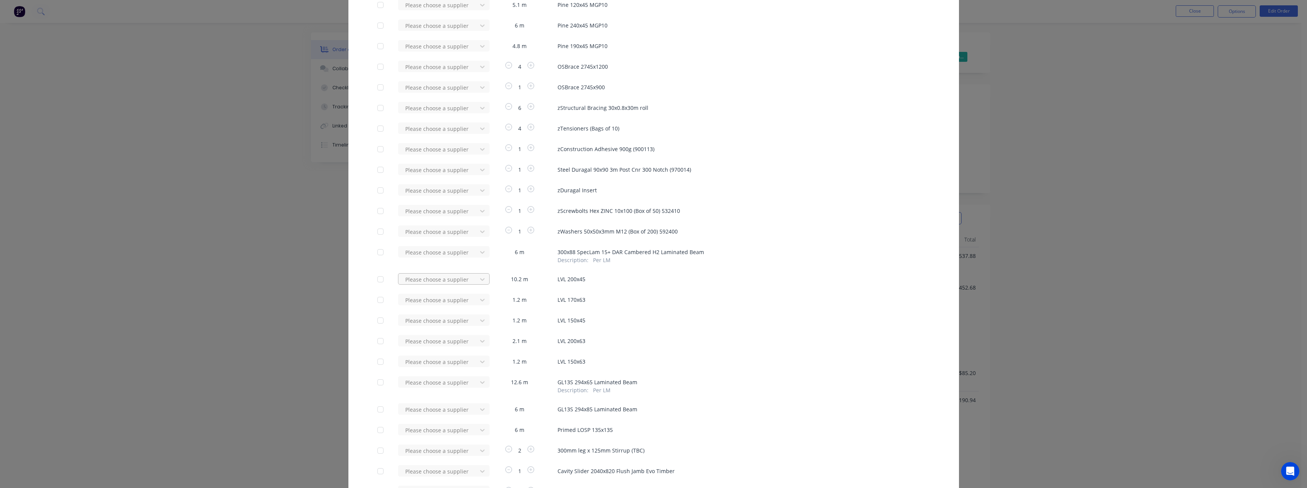
click at [418, 320] on div "Wesbeam" at bounding box center [444, 321] width 92 height 14
click at [421, 300] on div at bounding box center [438, 300] width 69 height 10
click at [415, 340] on div "Wesbeam" at bounding box center [444, 342] width 92 height 14
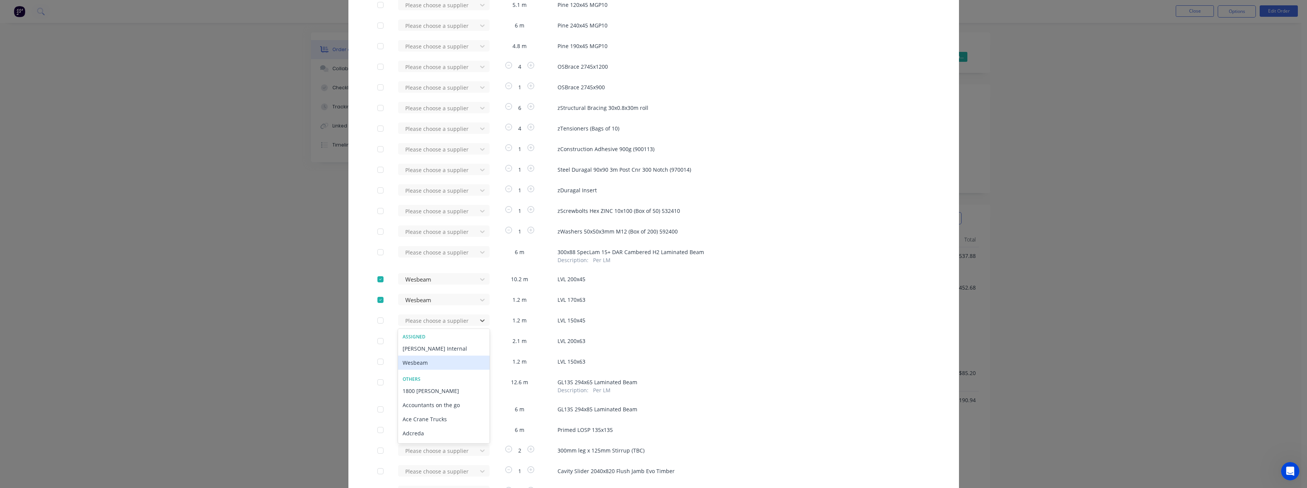
click at [415, 362] on div "Wesbeam" at bounding box center [444, 363] width 92 height 14
click at [420, 386] on div "Wesbeam" at bounding box center [444, 383] width 92 height 14
click at [417, 403] on div "Wesbeam" at bounding box center [444, 404] width 92 height 14
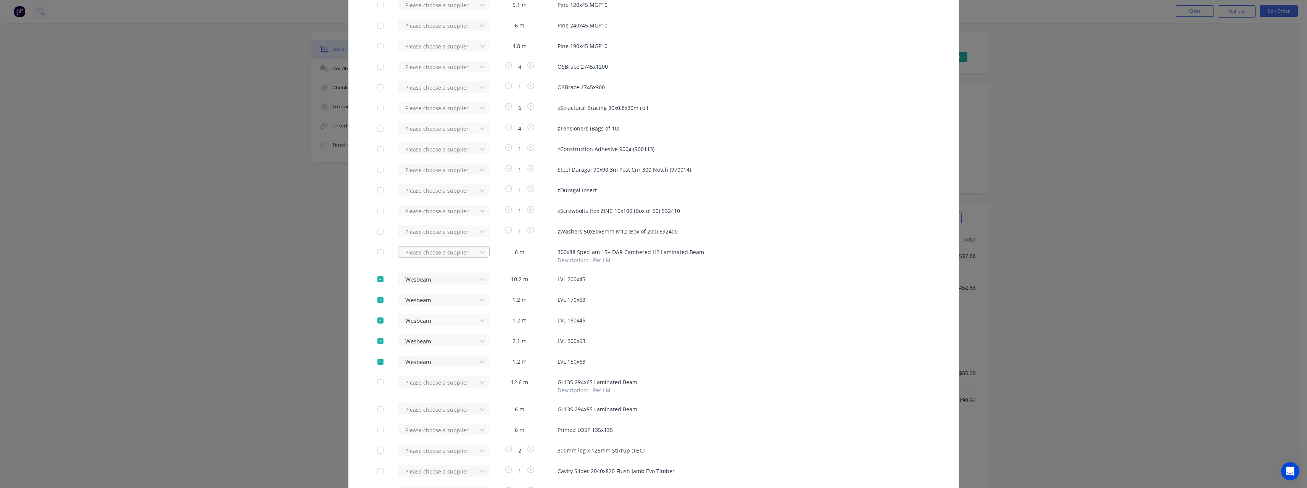
click at [423, 281] on div "ITI (SA) Pty Ltd" at bounding box center [444, 280] width 92 height 14
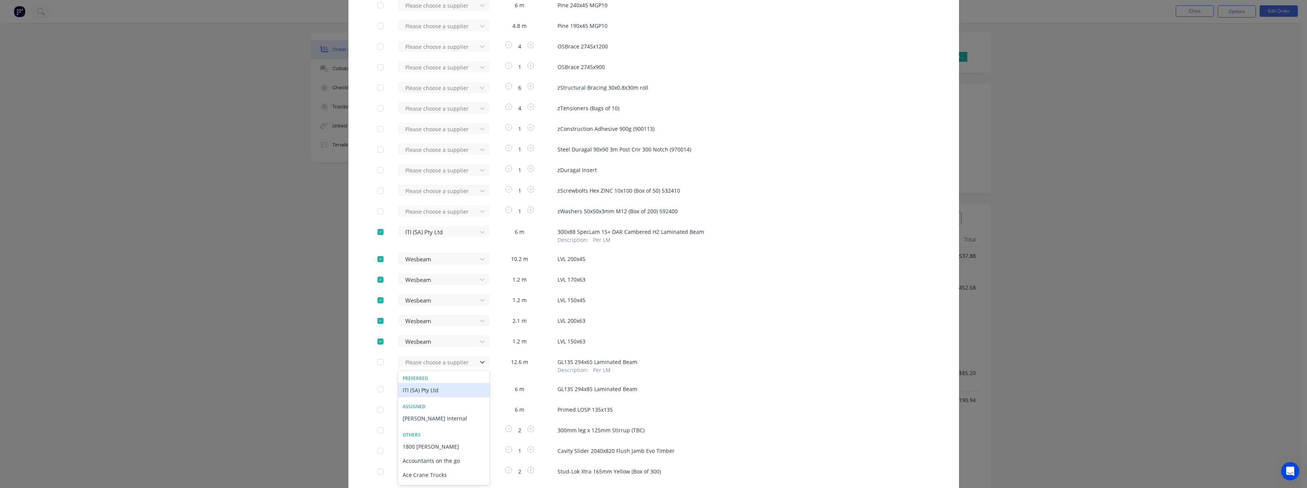
click at [444, 386] on div "ITI (SA) Pty Ltd" at bounding box center [444, 390] width 92 height 14
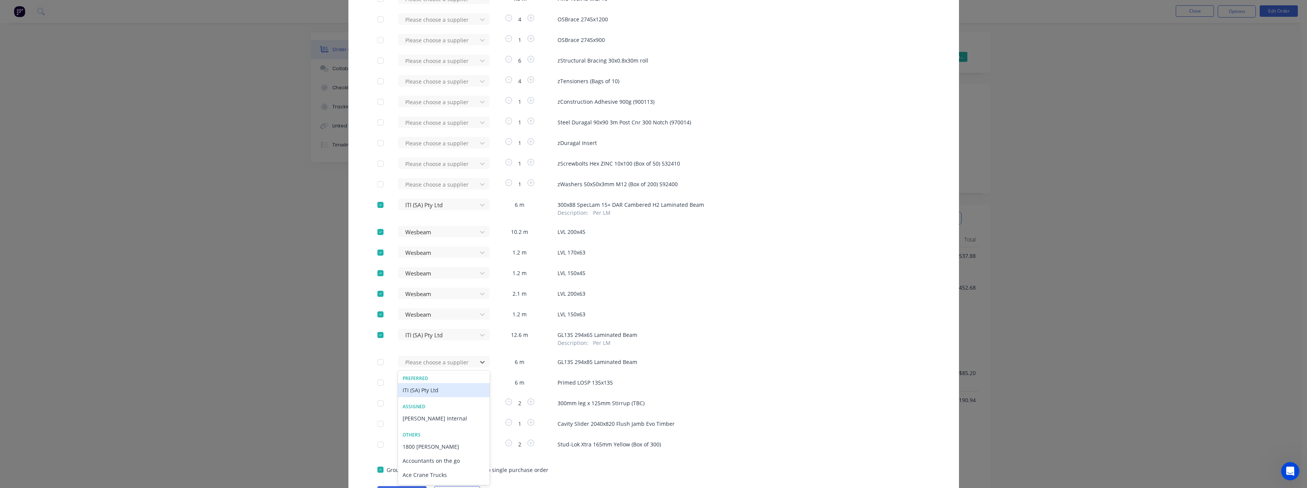
click at [441, 385] on div "ITI (SA) Pty Ltd" at bounding box center [444, 390] width 92 height 14
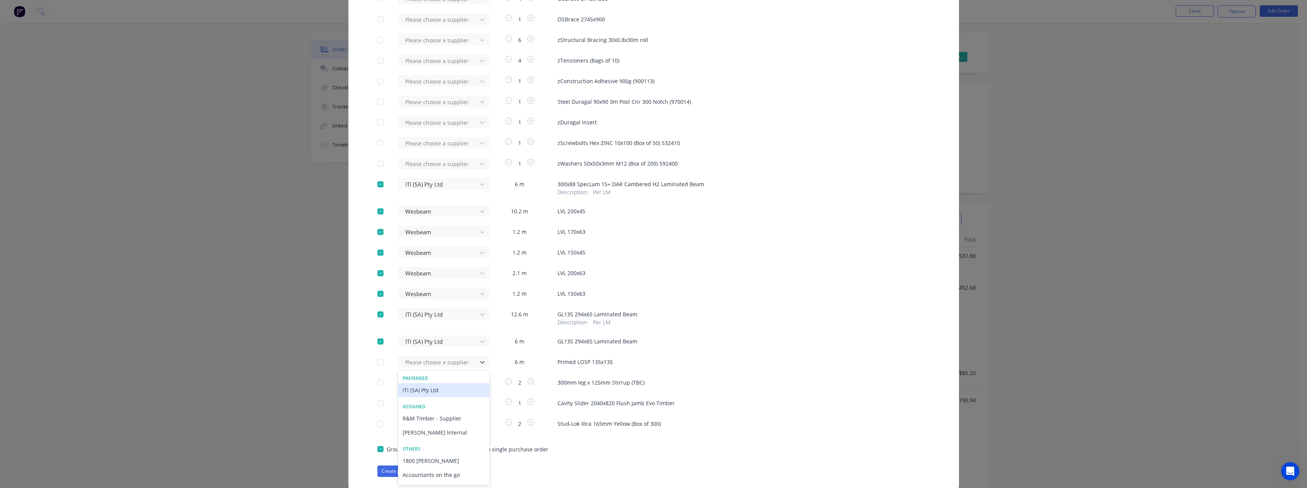
click at [436, 387] on div "ITI (SA) Pty Ltd" at bounding box center [444, 390] width 92 height 14
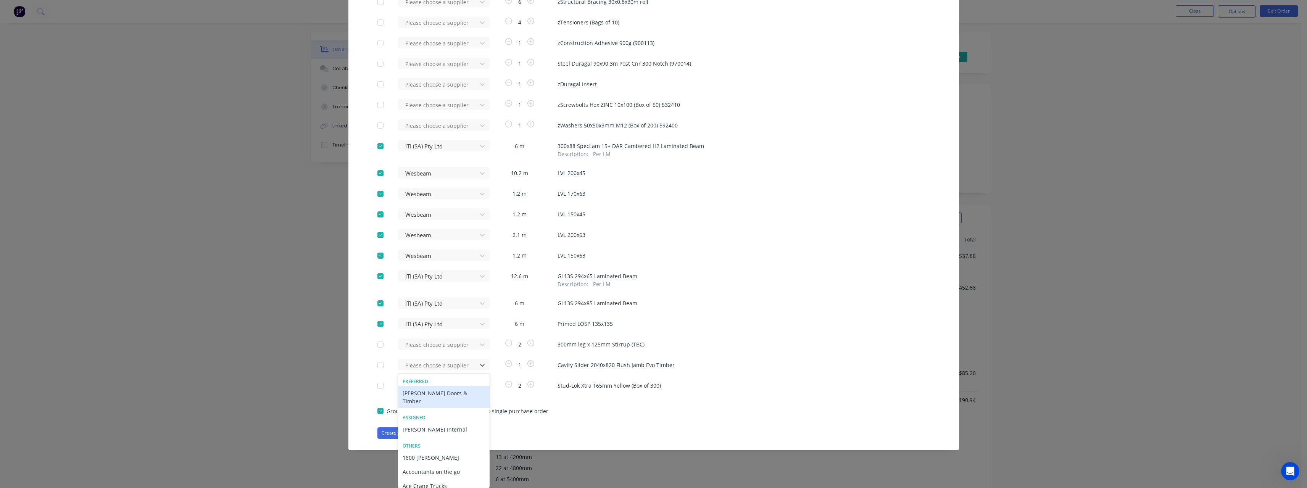
click at [443, 395] on div "[PERSON_NAME] Doors & Timber" at bounding box center [444, 397] width 92 height 22
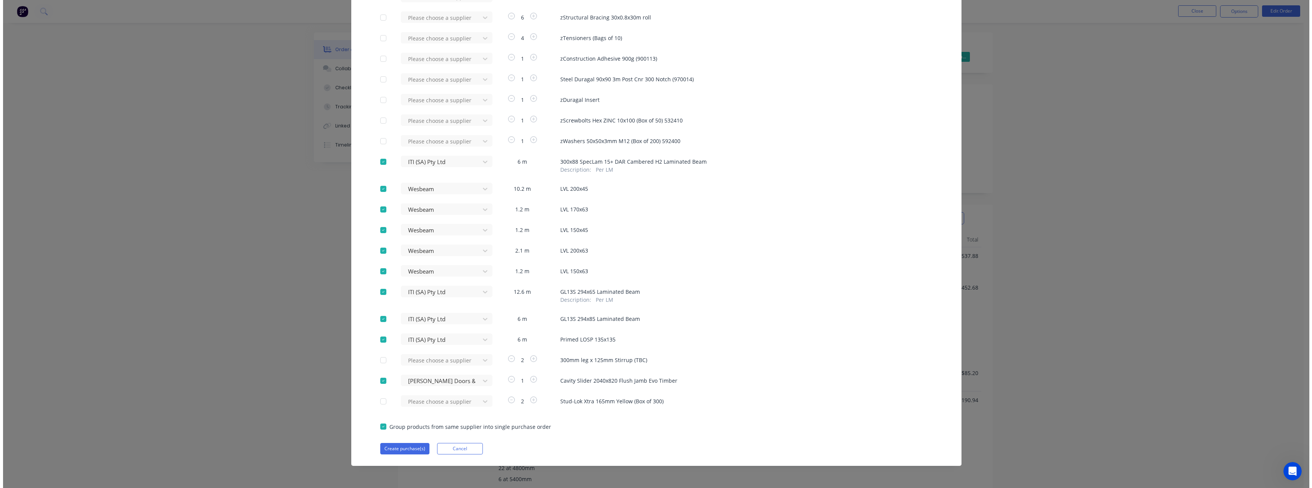
scroll to position [319, 0]
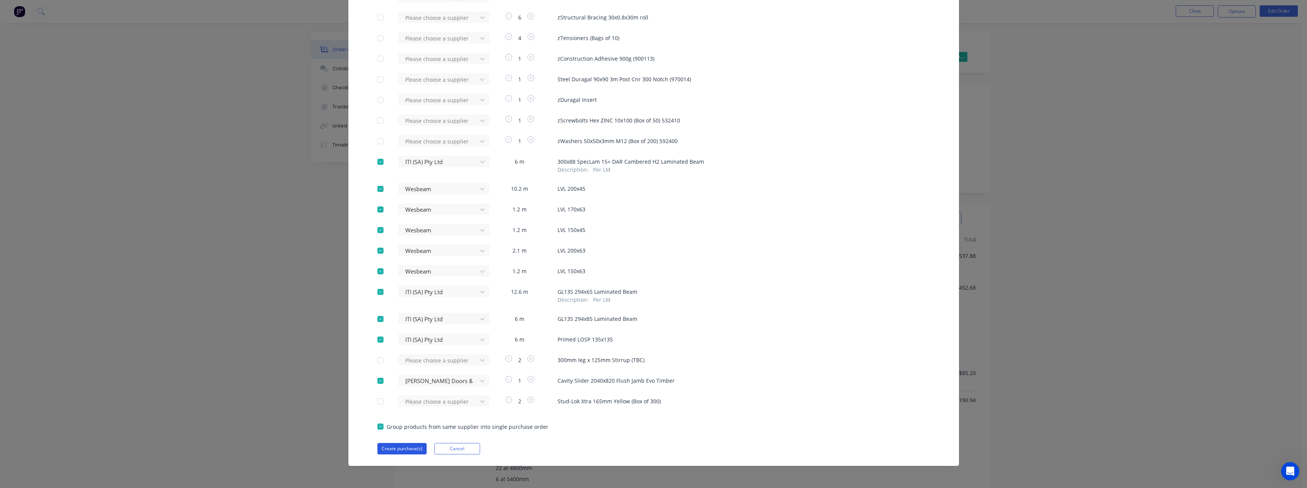
click at [386, 449] on button "Create purchase(s)" at bounding box center [401, 448] width 49 height 11
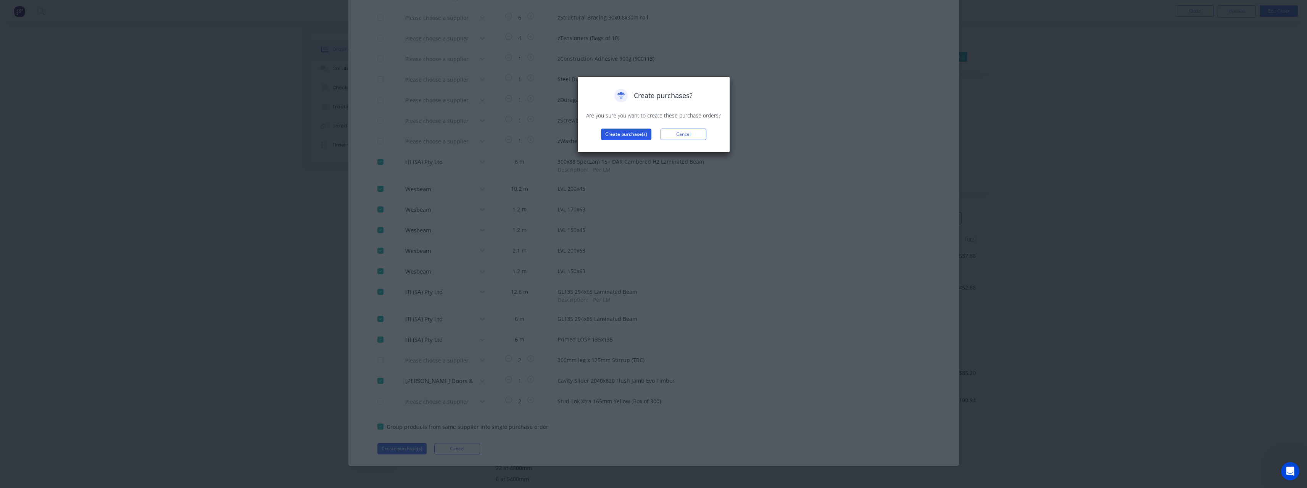
click at [614, 137] on button "Create purchase(s)" at bounding box center [626, 134] width 50 height 11
click at [616, 143] on button "View purchase(s)" at bounding box center [626, 146] width 46 height 11
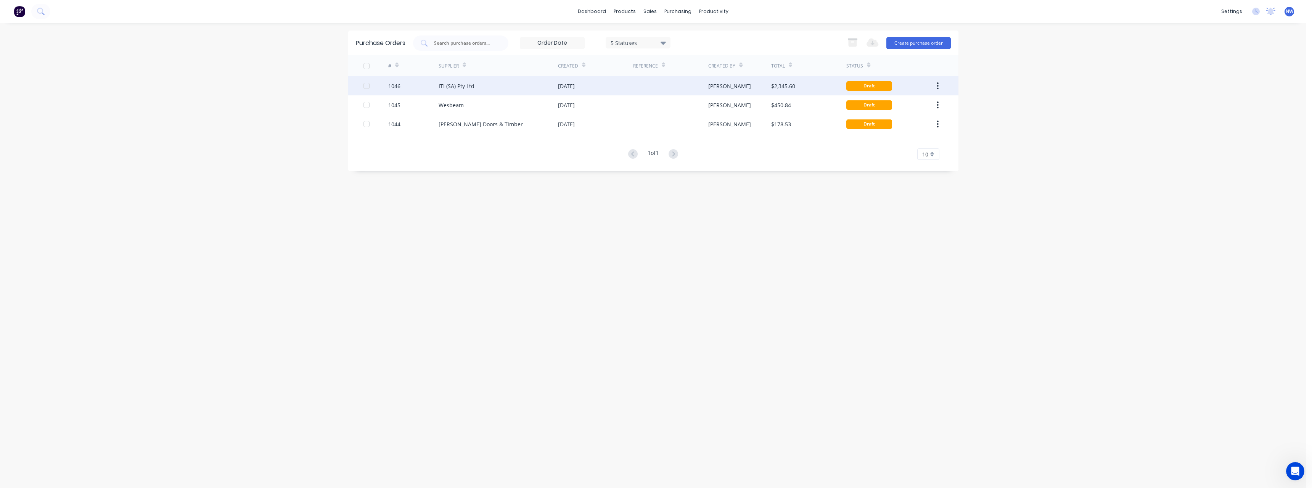
click at [522, 89] on div "ITI (SA) Pty Ltd" at bounding box center [498, 85] width 119 height 19
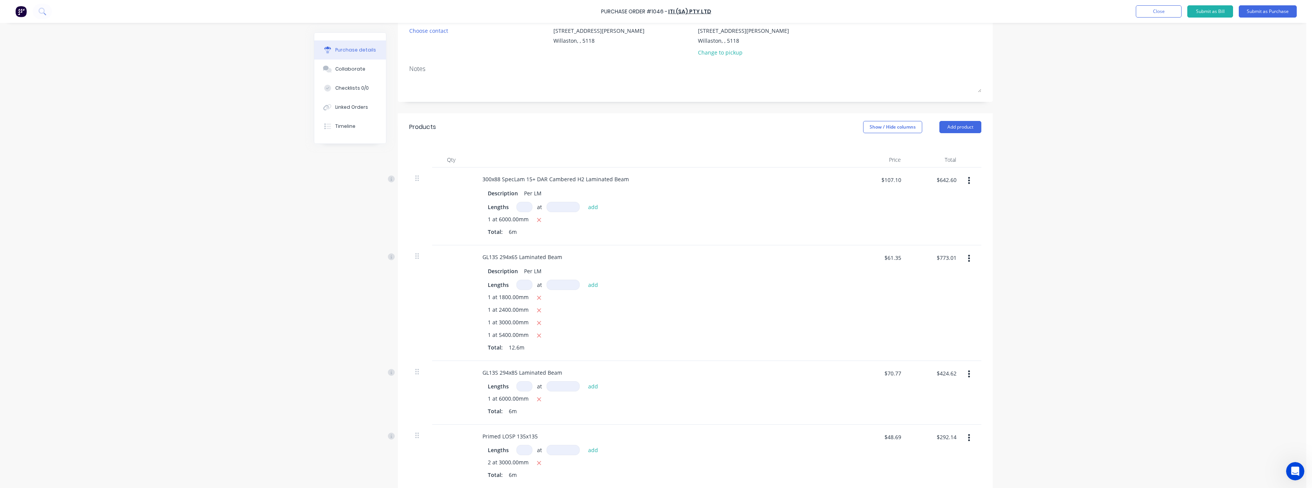
scroll to position [114, 0]
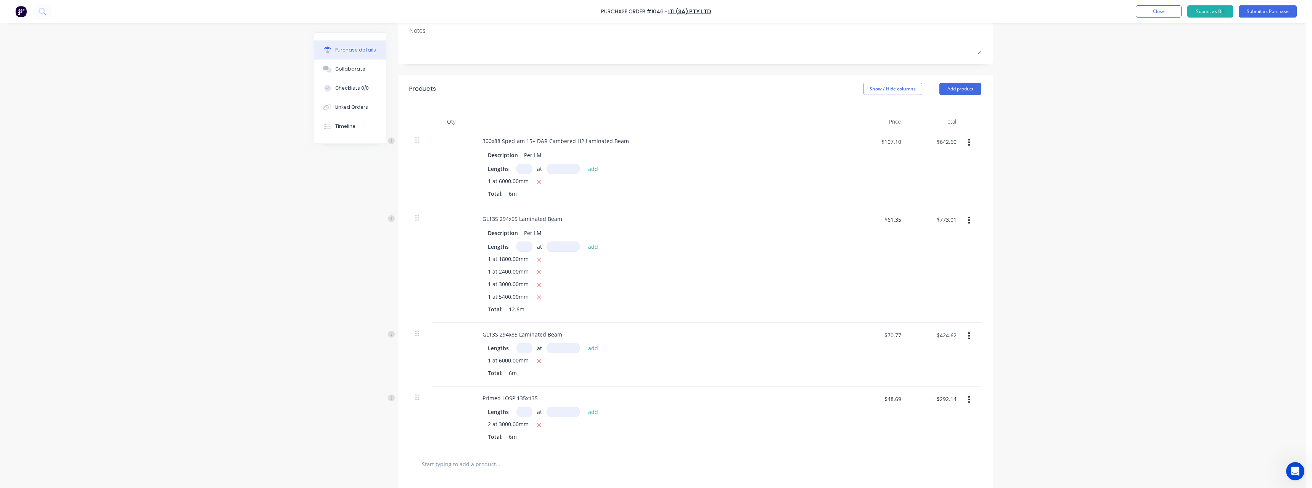
click at [526, 248] on input at bounding box center [525, 246] width 16 height 10
type input "1"
type input "7200"
click at [537, 262] on icon "button" at bounding box center [539, 259] width 5 height 7
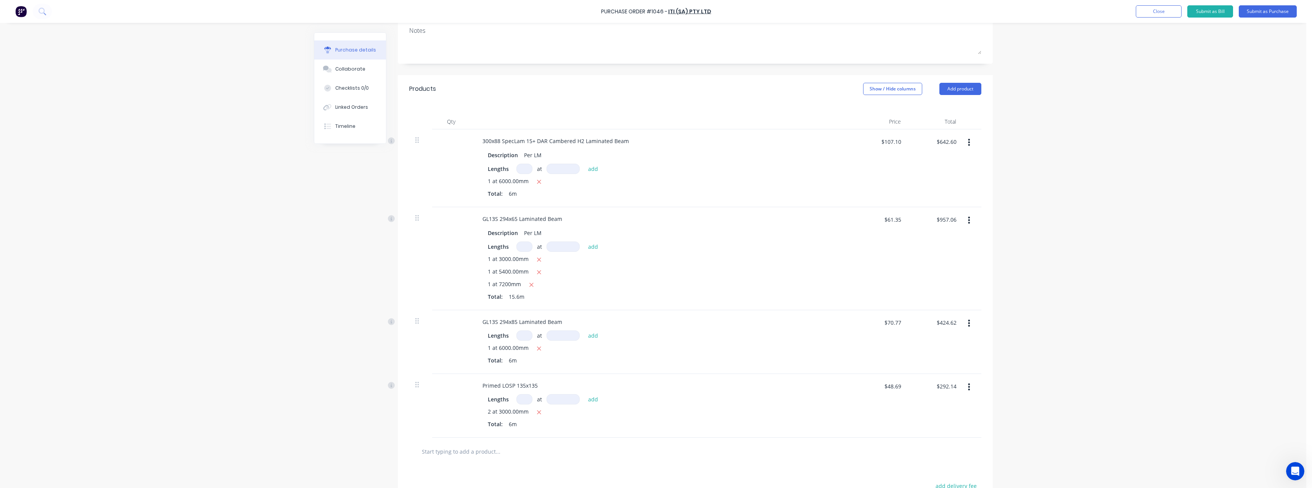
click at [537, 262] on icon "button" at bounding box center [539, 259] width 5 height 7
type input "$773.01"
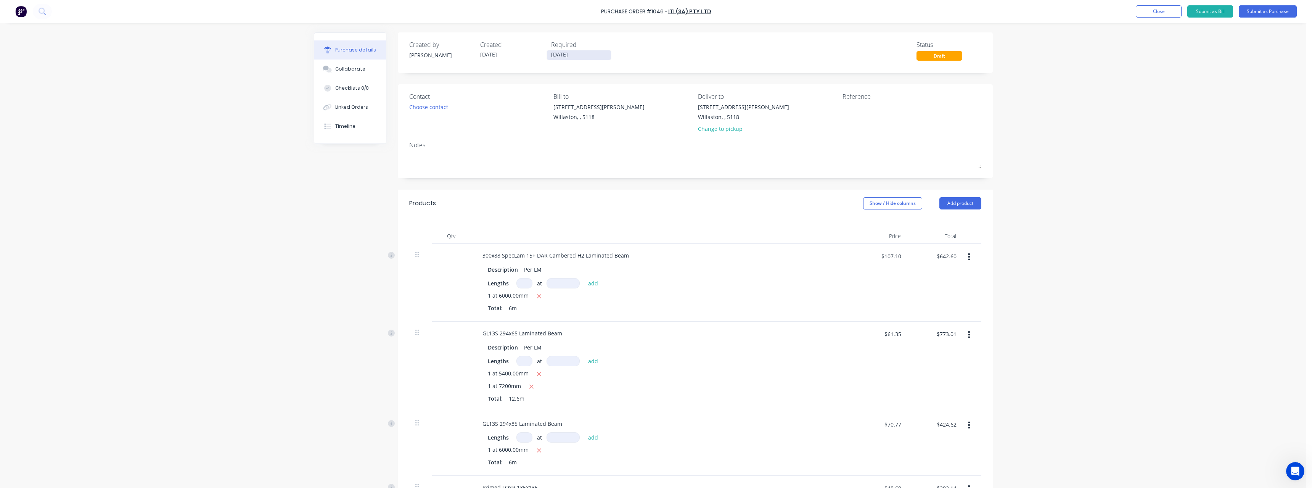
click at [576, 55] on input "13/08/25" at bounding box center [579, 55] width 64 height 10
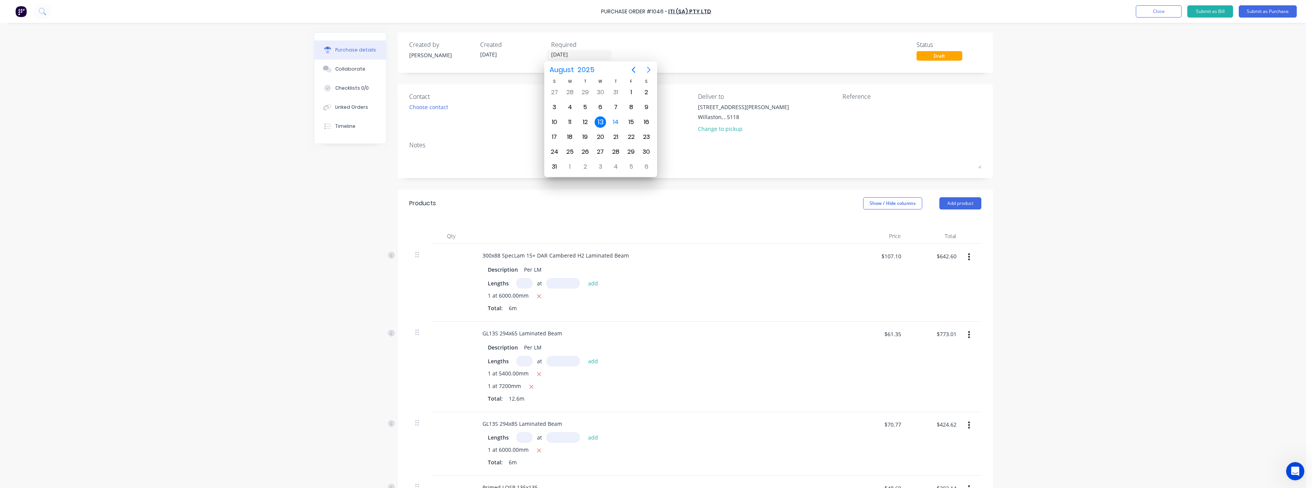
click at [649, 69] on icon "Next page" at bounding box center [648, 69] width 9 height 9
click at [627, 93] on div "5" at bounding box center [631, 92] width 11 height 11
type input "05/09/25"
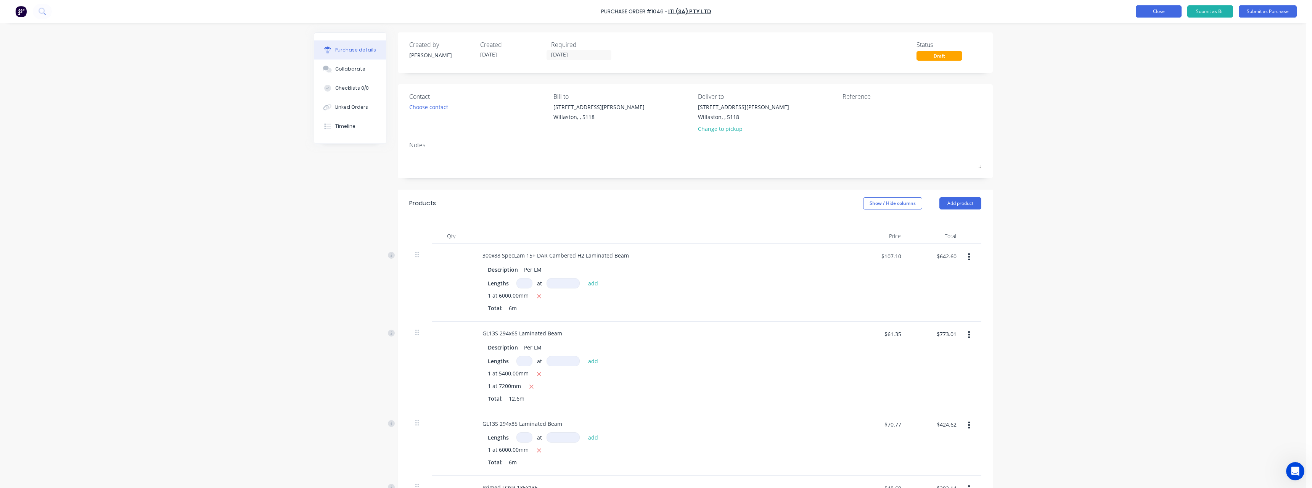
click at [1164, 13] on button "Close" at bounding box center [1159, 11] width 46 height 12
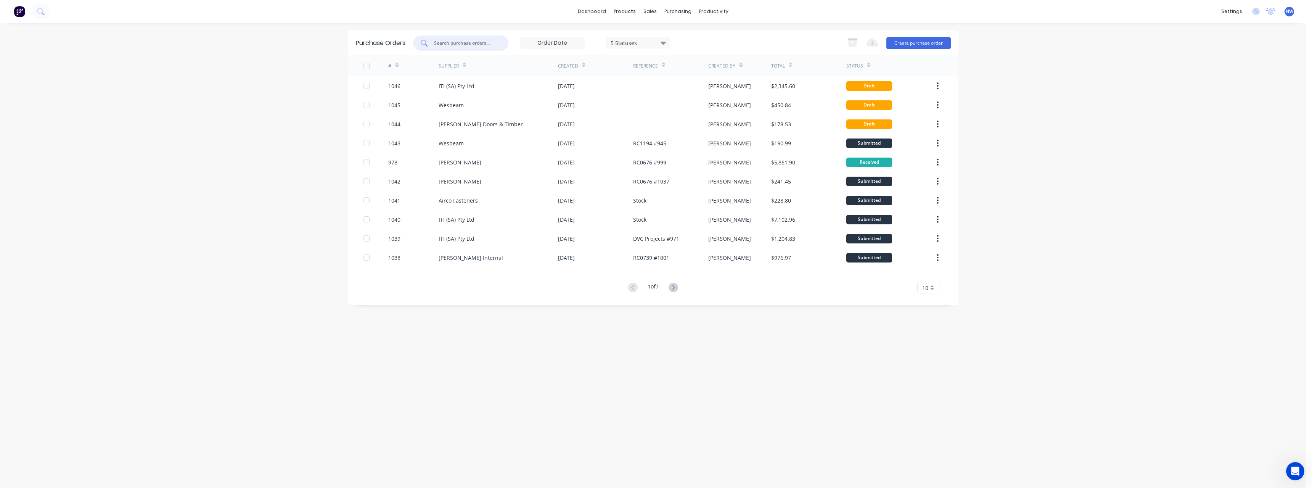
click at [474, 45] on input "text" at bounding box center [464, 43] width 63 height 8
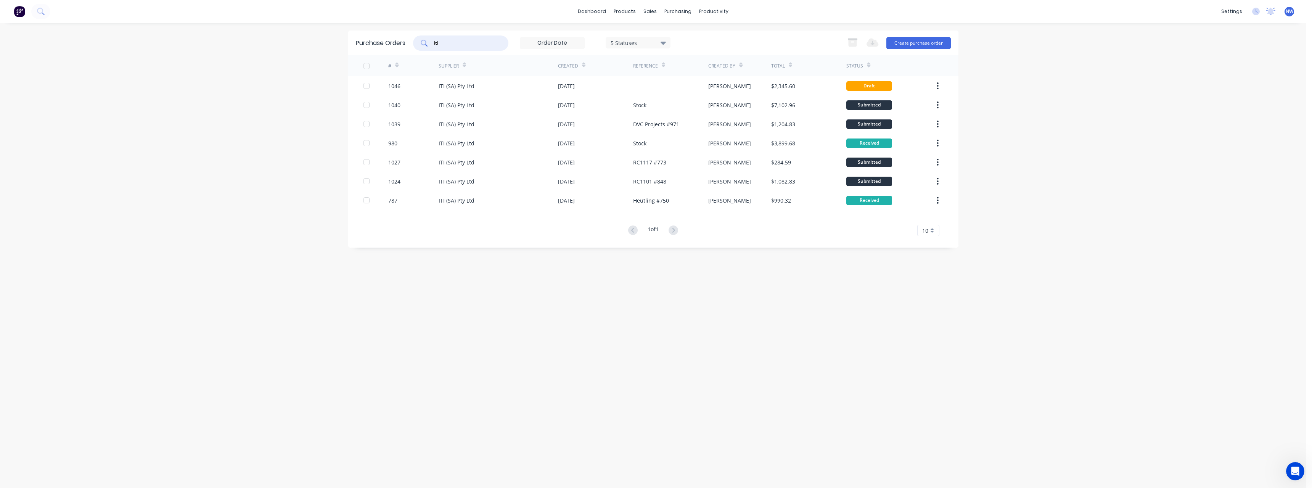
type input "iti"
click at [523, 121] on div "ITI (SA) Pty Ltd" at bounding box center [498, 123] width 119 height 19
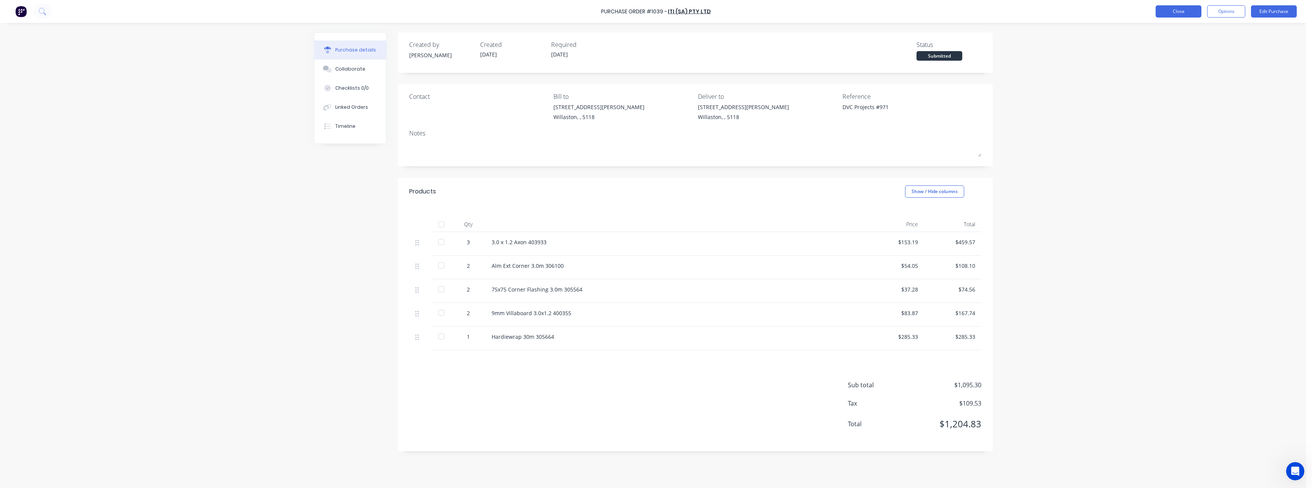
click at [1171, 14] on button "Close" at bounding box center [1179, 11] width 46 height 12
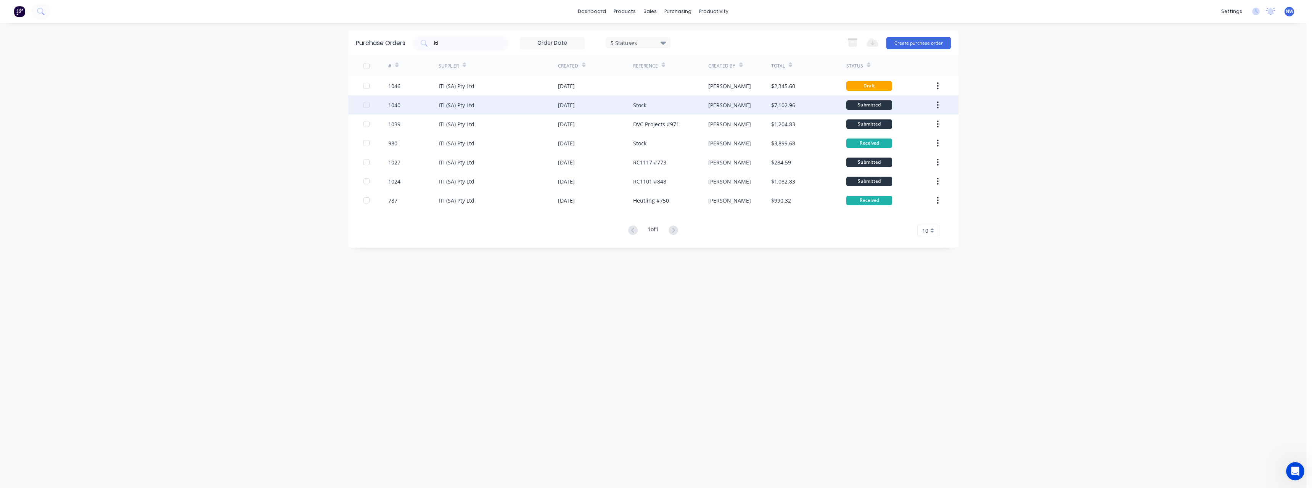
click at [641, 104] on div "Stock" at bounding box center [639, 105] width 13 height 8
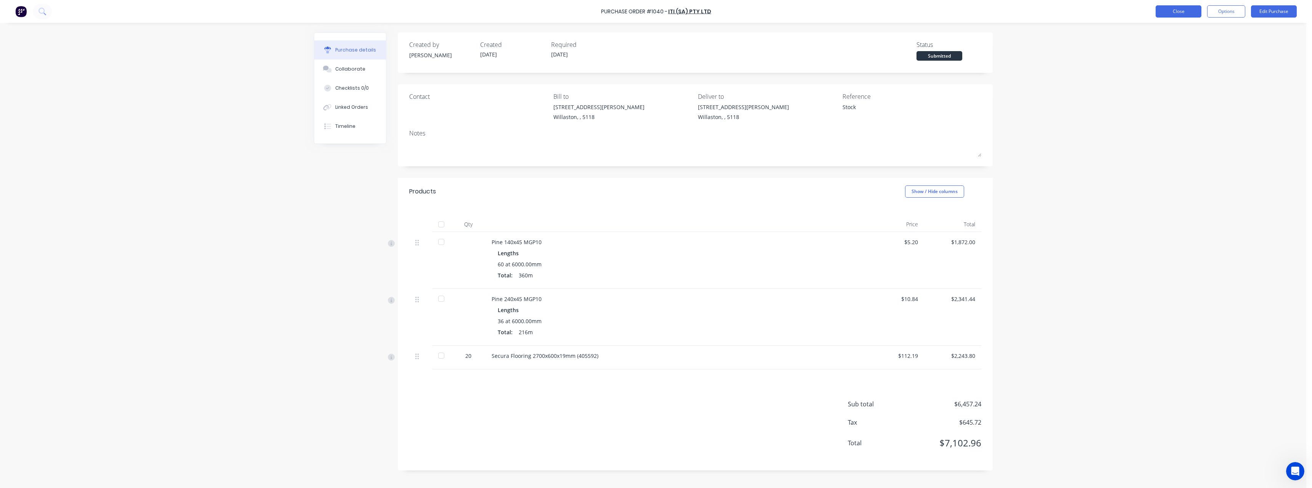
click at [1167, 13] on button "Close" at bounding box center [1179, 11] width 46 height 12
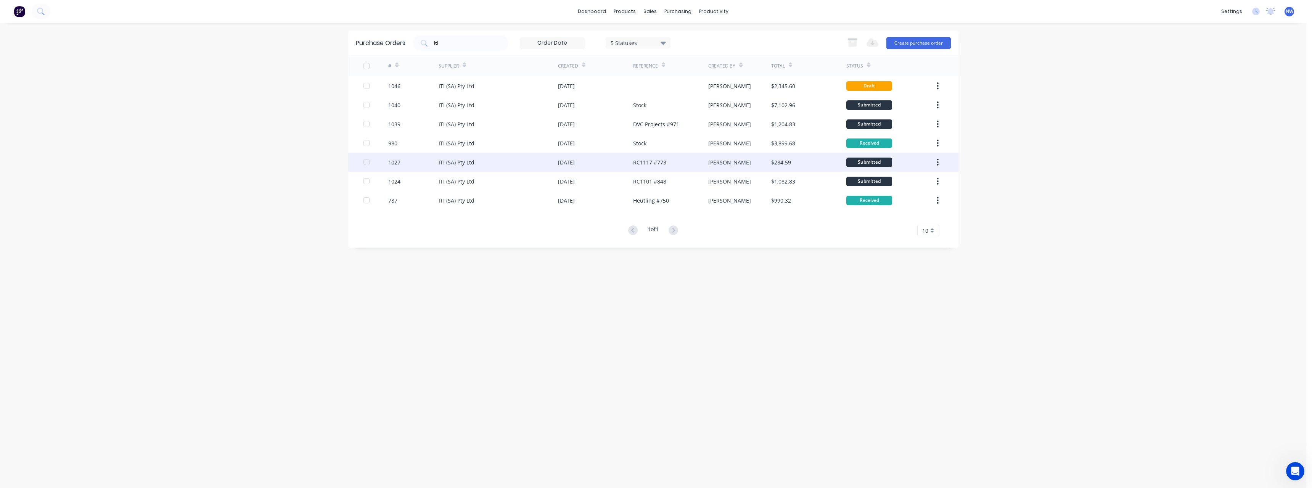
click at [517, 163] on div "ITI (SA) Pty Ltd" at bounding box center [498, 162] width 119 height 19
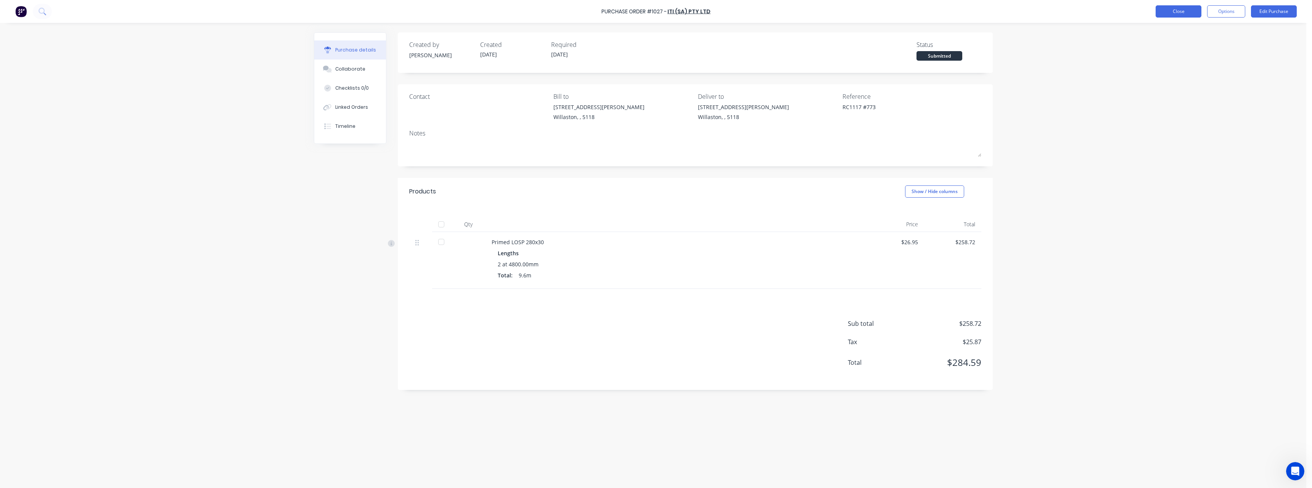
click at [1170, 13] on button "Close" at bounding box center [1179, 11] width 46 height 12
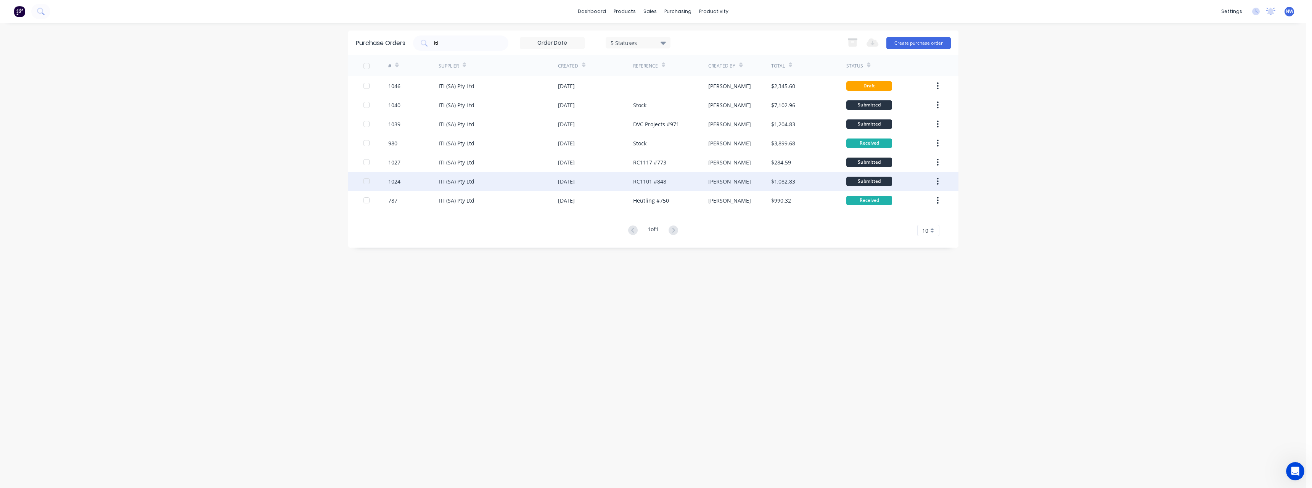
click at [534, 182] on div "ITI (SA) Pty Ltd" at bounding box center [498, 181] width 119 height 19
type textarea "x"
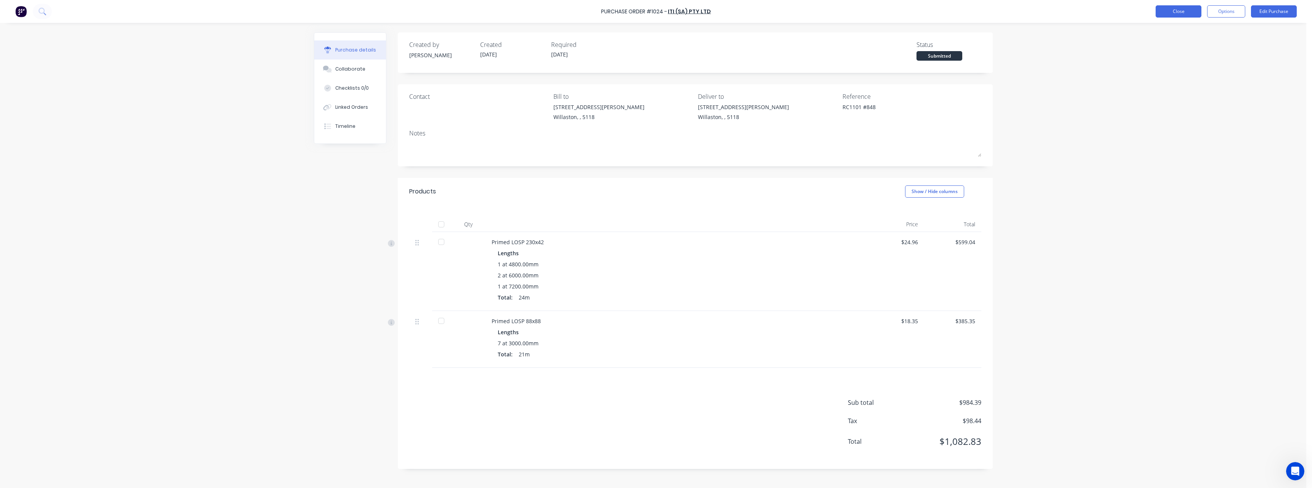
click at [1167, 13] on button "Close" at bounding box center [1179, 11] width 46 height 12
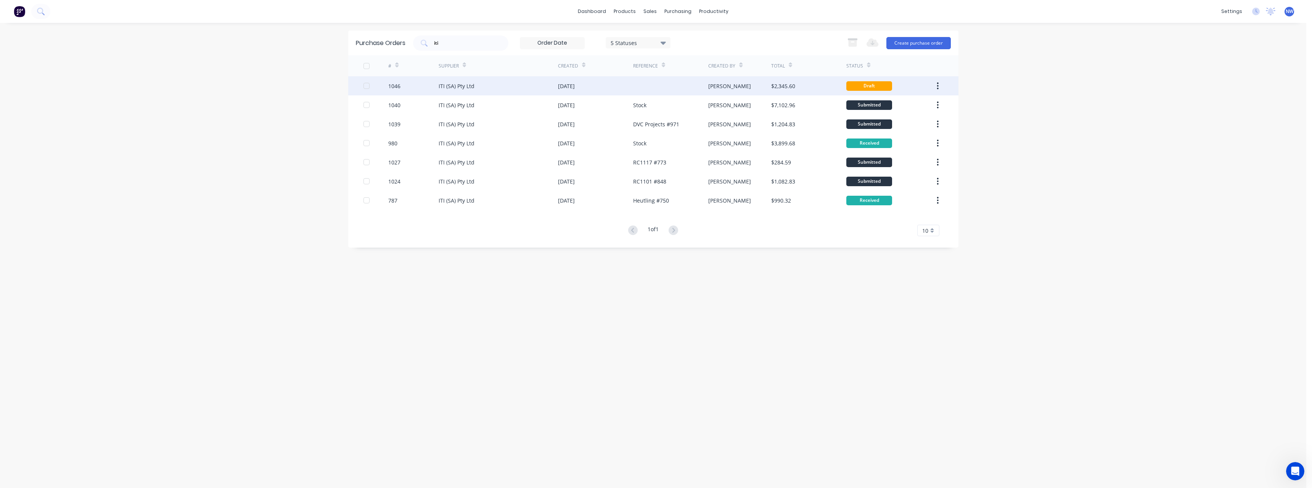
click at [674, 89] on div at bounding box center [670, 85] width 75 height 19
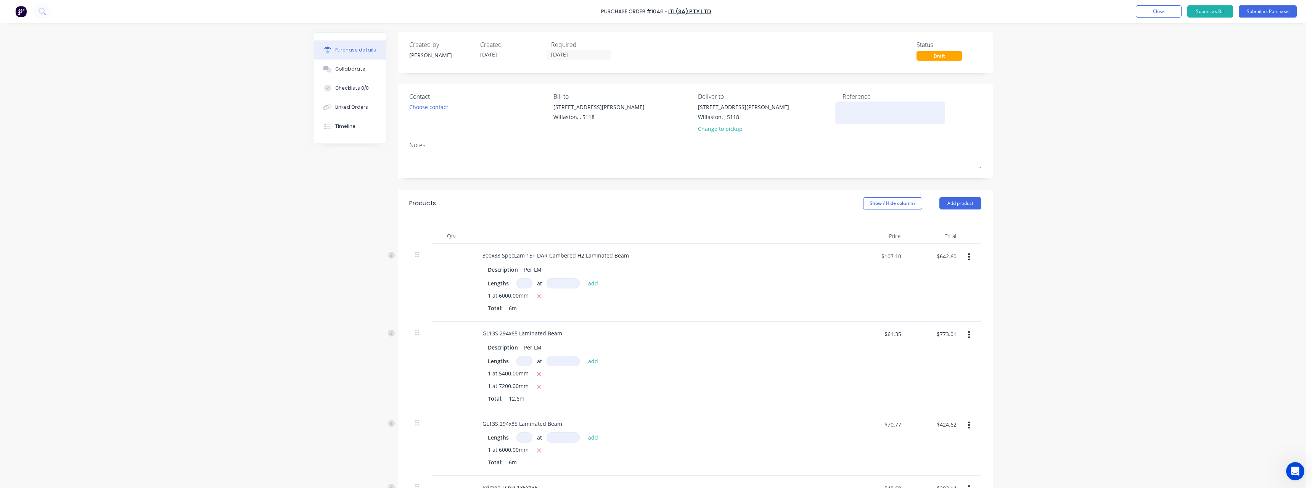
click at [847, 108] on textarea at bounding box center [890, 111] width 95 height 17
type textarea "RC1194 #944"
type textarea "x"
type textarea "RC1194 #944"
click at [1273, 10] on button "Submit as Purchase" at bounding box center [1268, 11] width 58 height 12
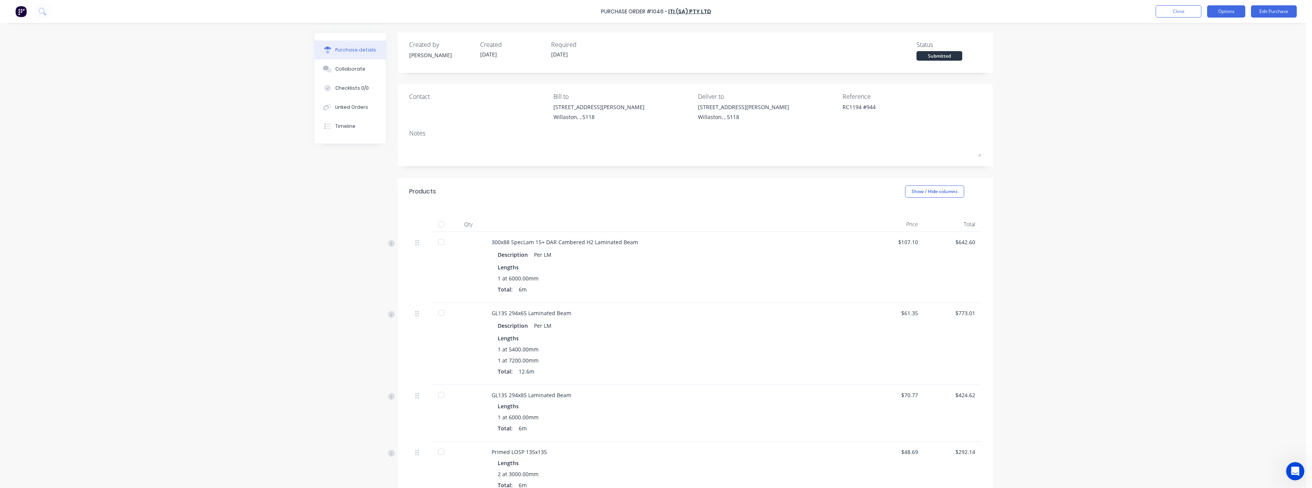
click at [1231, 14] on button "Options" at bounding box center [1226, 11] width 38 height 12
click at [1231, 30] on div "Print / Email" at bounding box center [1209, 31] width 59 height 11
click at [1222, 44] on div "With pricing" at bounding box center [1209, 46] width 59 height 11
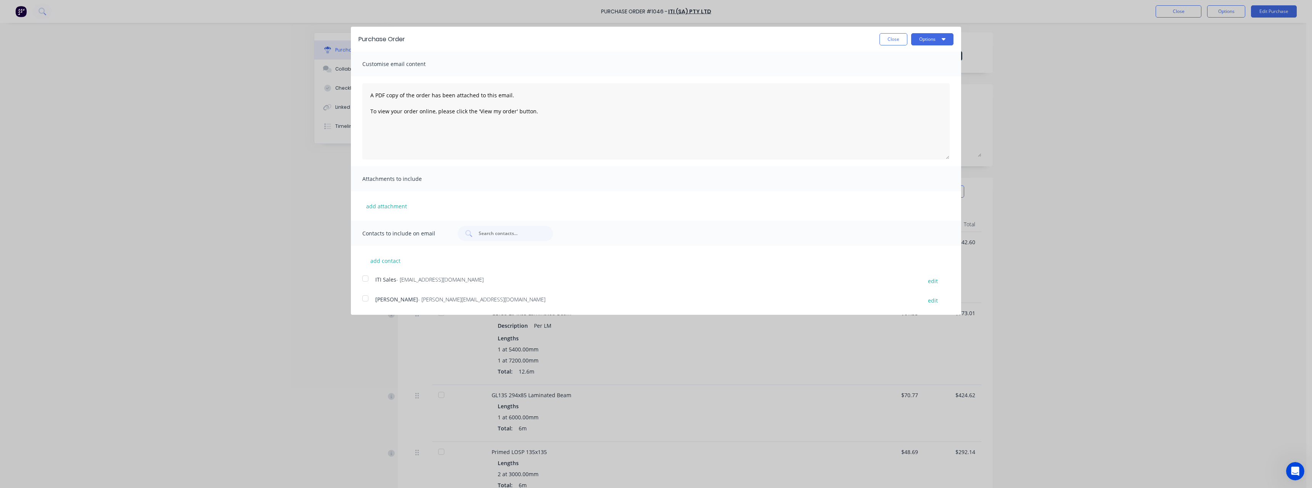
click at [431, 280] on span "- salessa@iti.net.au" at bounding box center [439, 279] width 87 height 7
click at [924, 39] on button "Options" at bounding box center [932, 39] width 42 height 12
click at [914, 75] on div "Email" at bounding box center [917, 73] width 59 height 11
type textarea "x"
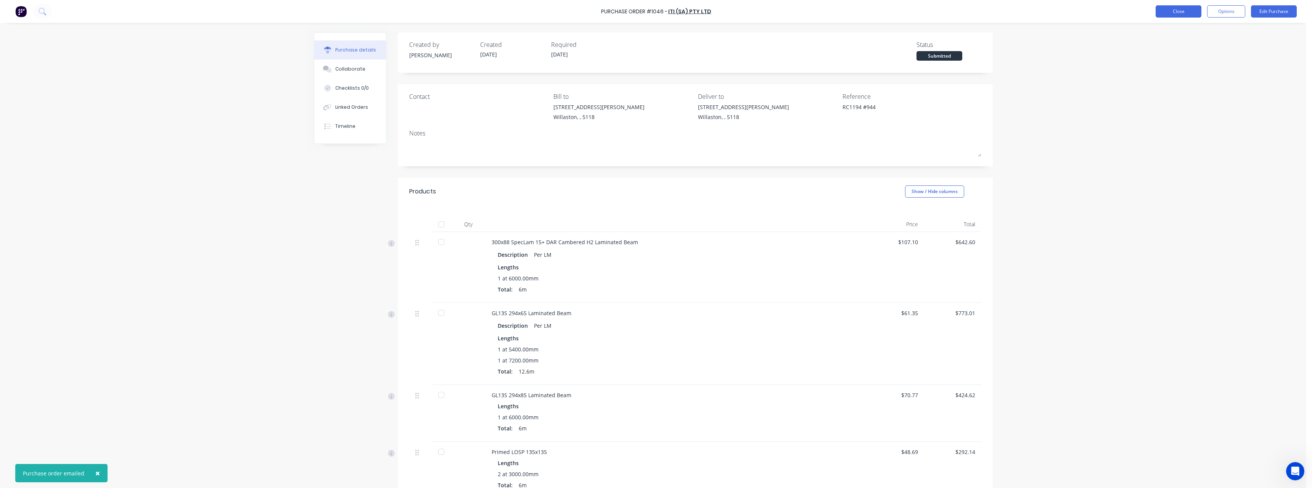
click at [1172, 14] on button "Close" at bounding box center [1179, 11] width 46 height 12
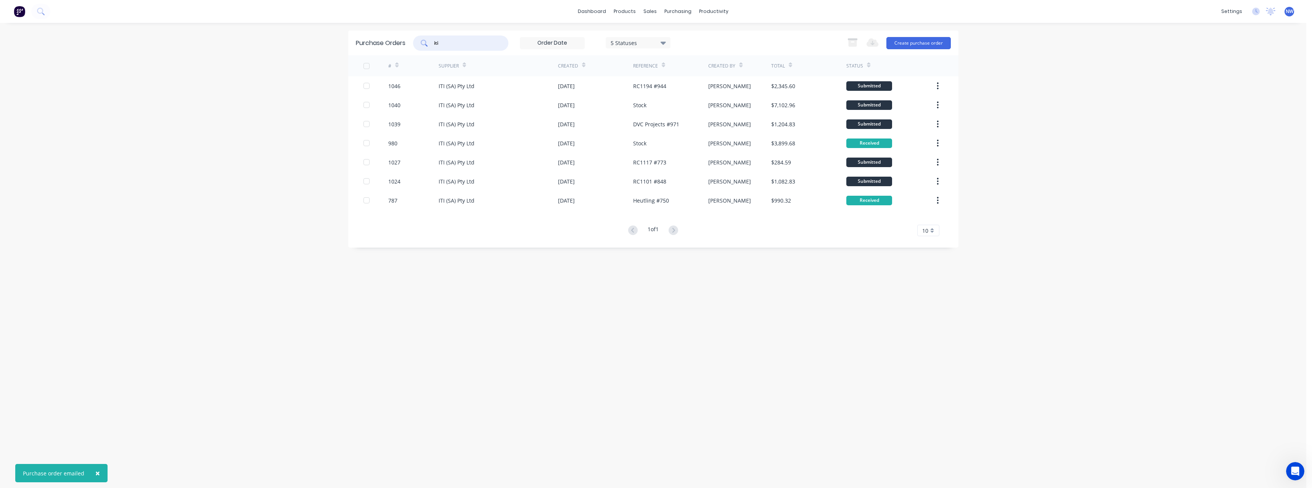
drag, startPoint x: 452, startPoint y: 42, endPoint x: 427, endPoint y: 43, distance: 25.6
click at [427, 43] on div "iti" at bounding box center [460, 42] width 95 height 15
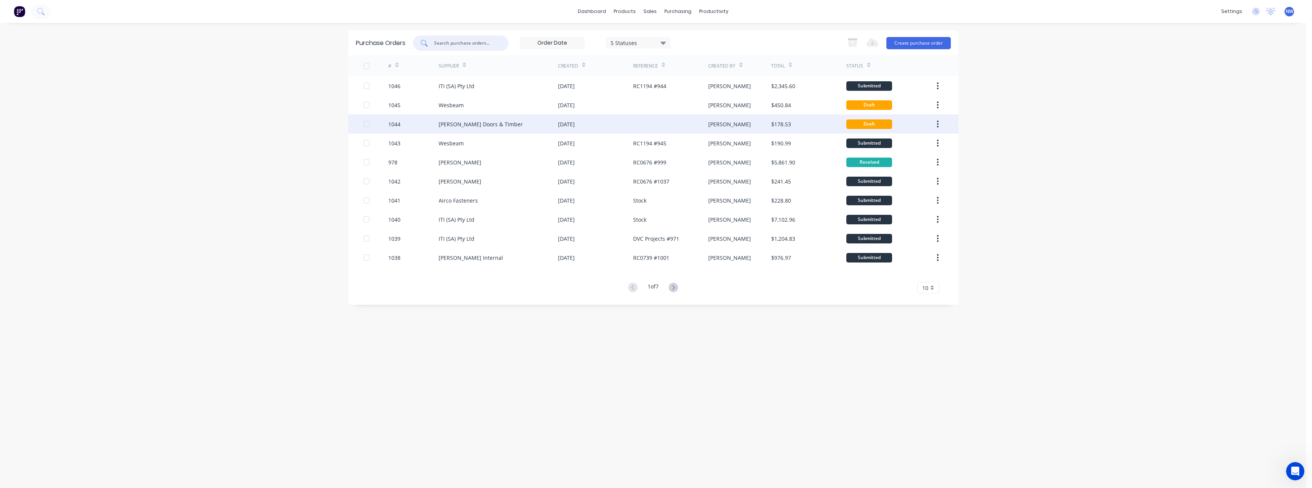
click at [528, 121] on div "[PERSON_NAME] Doors & Timber" at bounding box center [498, 123] width 119 height 19
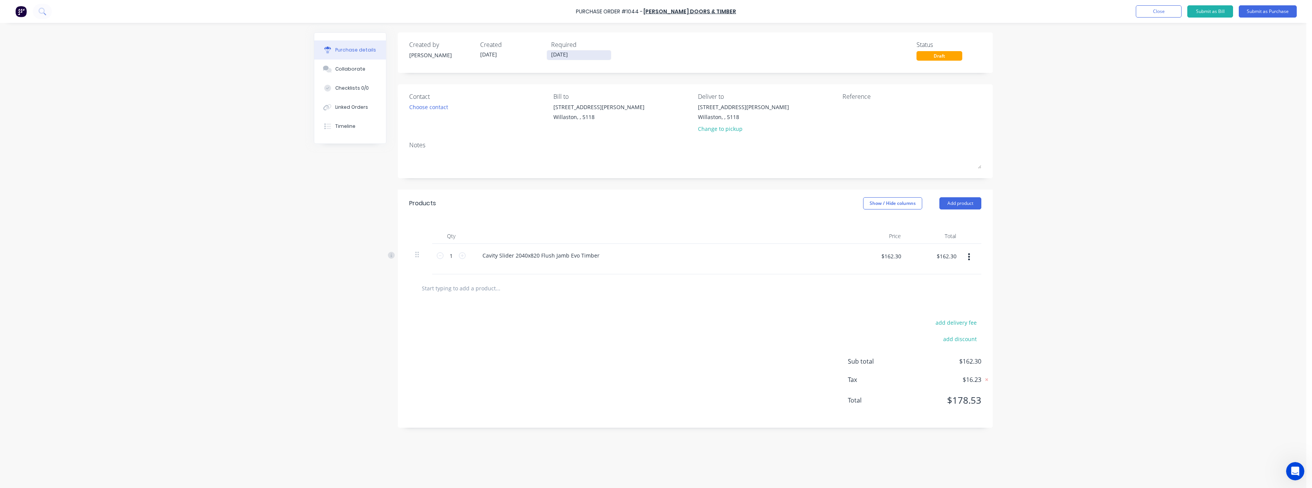
click at [591, 56] on input "13/08/25" at bounding box center [579, 55] width 64 height 10
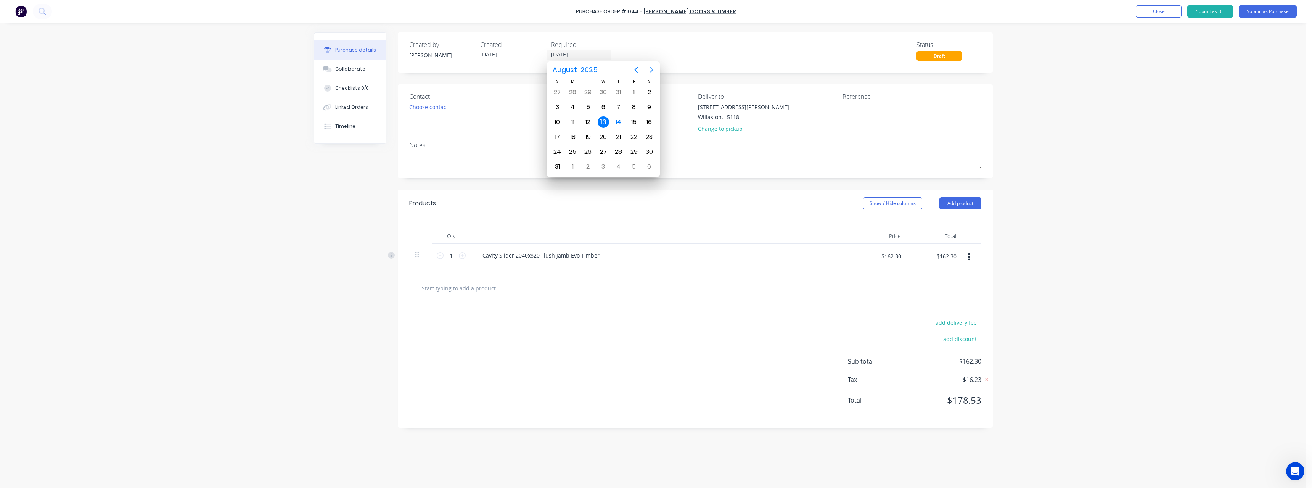
click at [652, 71] on icon "Next page" at bounding box center [651, 70] width 3 height 6
click at [604, 92] on div "3" at bounding box center [603, 92] width 11 height 11
type input "03/09/25"
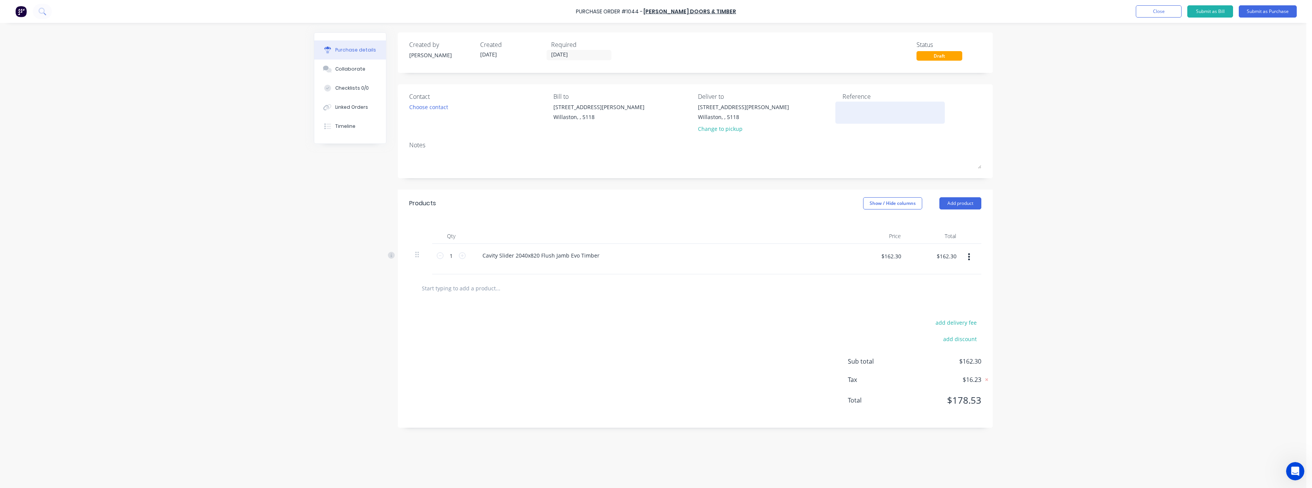
click at [861, 106] on textarea at bounding box center [890, 111] width 95 height 17
type textarea "RC1194 #944"
type textarea "x"
type textarea "RC1194 #944"
click at [1266, 13] on button "Submit as Purchase" at bounding box center [1268, 11] width 58 height 12
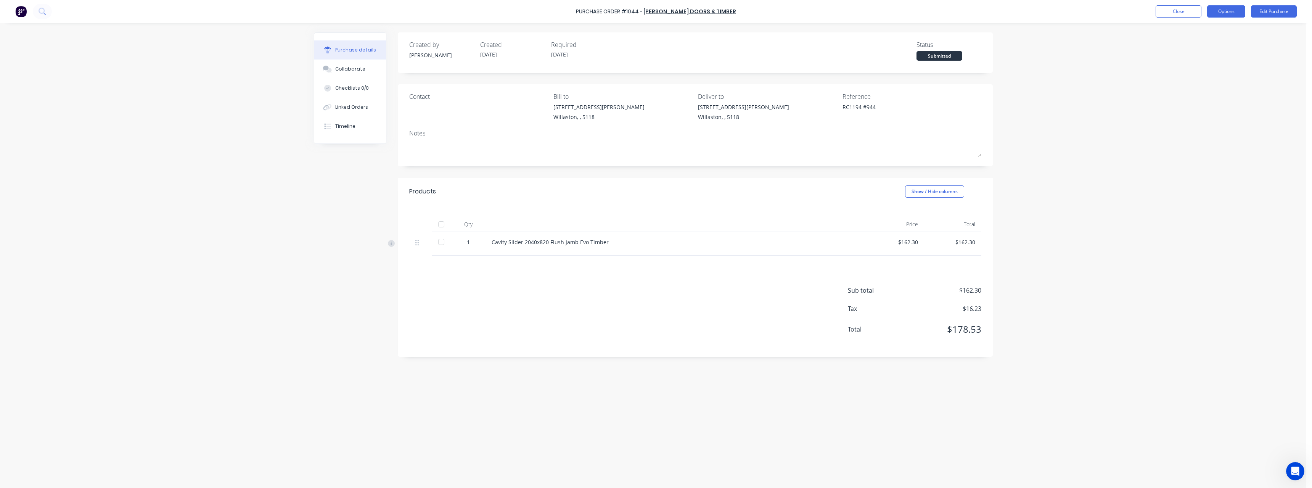
click at [1237, 14] on button "Options" at bounding box center [1226, 11] width 38 height 12
click at [1232, 30] on div "Print / Email" at bounding box center [1209, 31] width 59 height 11
click at [1215, 58] on div "Without pricing" at bounding box center [1209, 61] width 59 height 11
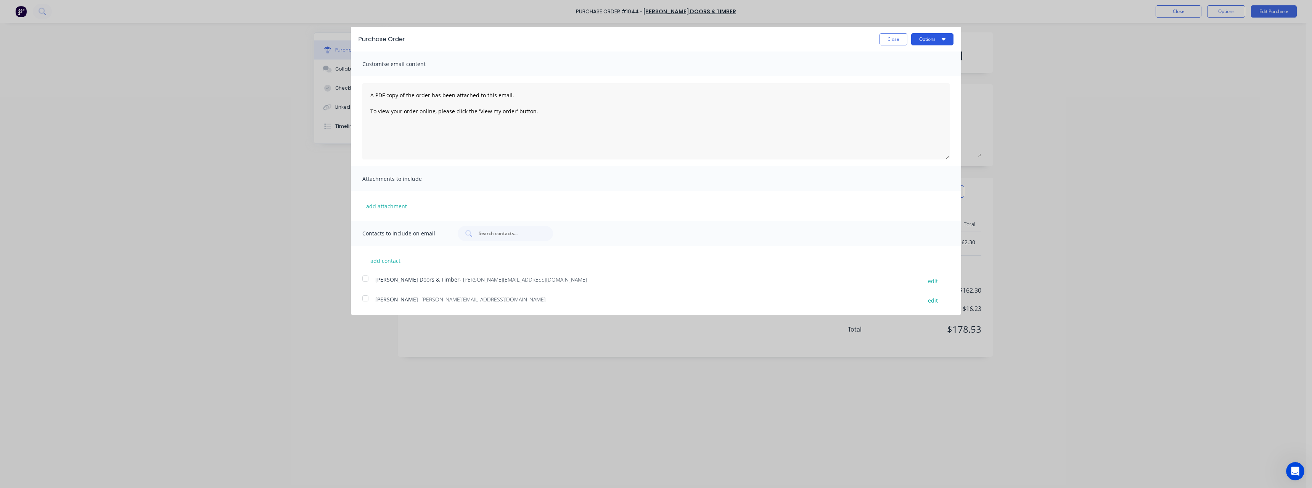
click at [919, 39] on button "Options" at bounding box center [932, 39] width 42 height 12
click at [915, 63] on div "Print" at bounding box center [917, 58] width 59 height 11
click at [887, 40] on button "Close" at bounding box center [894, 39] width 28 height 12
type textarea "x"
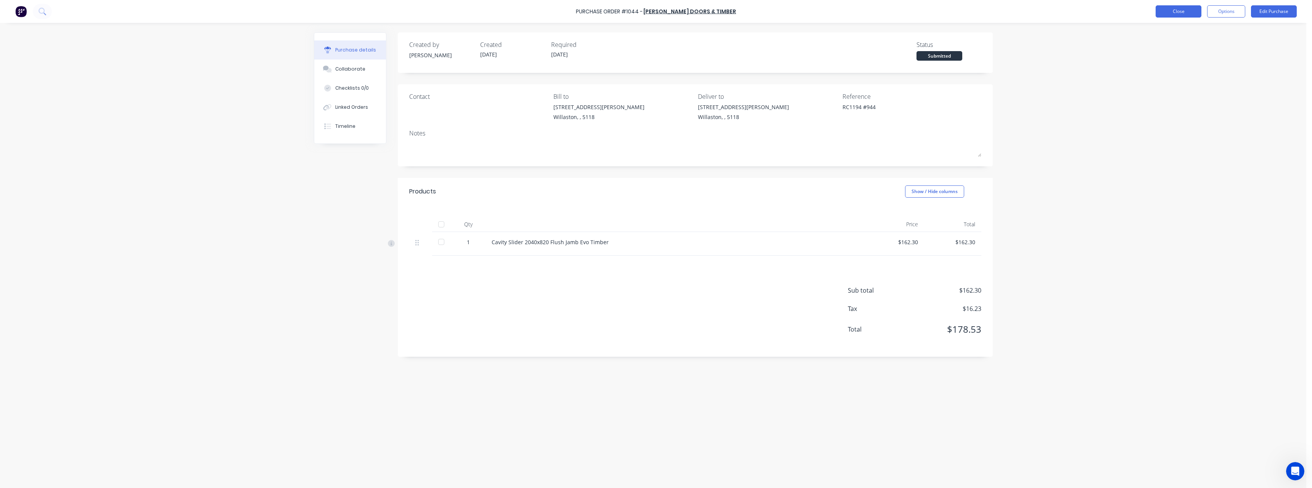
click at [1195, 13] on button "Close" at bounding box center [1179, 11] width 46 height 12
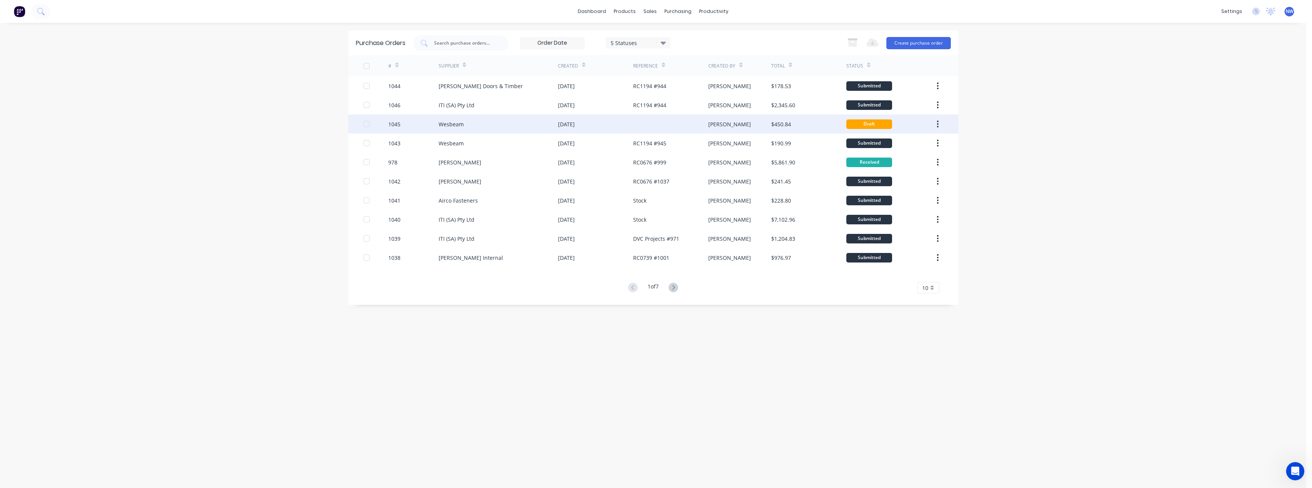
click at [639, 121] on div at bounding box center [670, 123] width 75 height 19
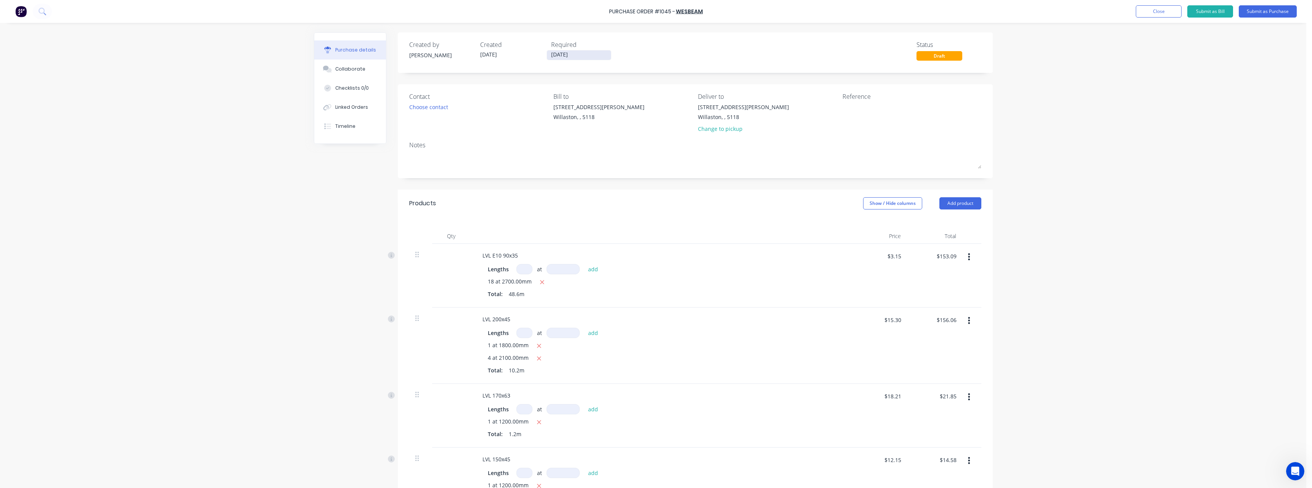
click at [586, 55] on input "13/08/25" at bounding box center [579, 55] width 64 height 10
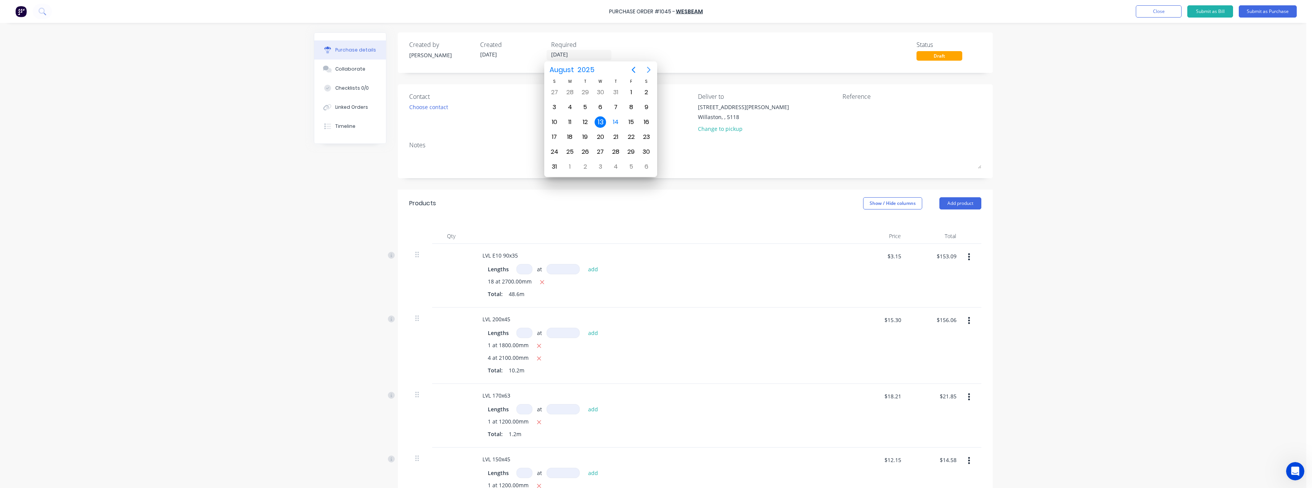
click at [648, 71] on icon "Next page" at bounding box center [648, 69] width 9 height 9
click at [631, 92] on div "5" at bounding box center [631, 92] width 11 height 11
type input "05/09/25"
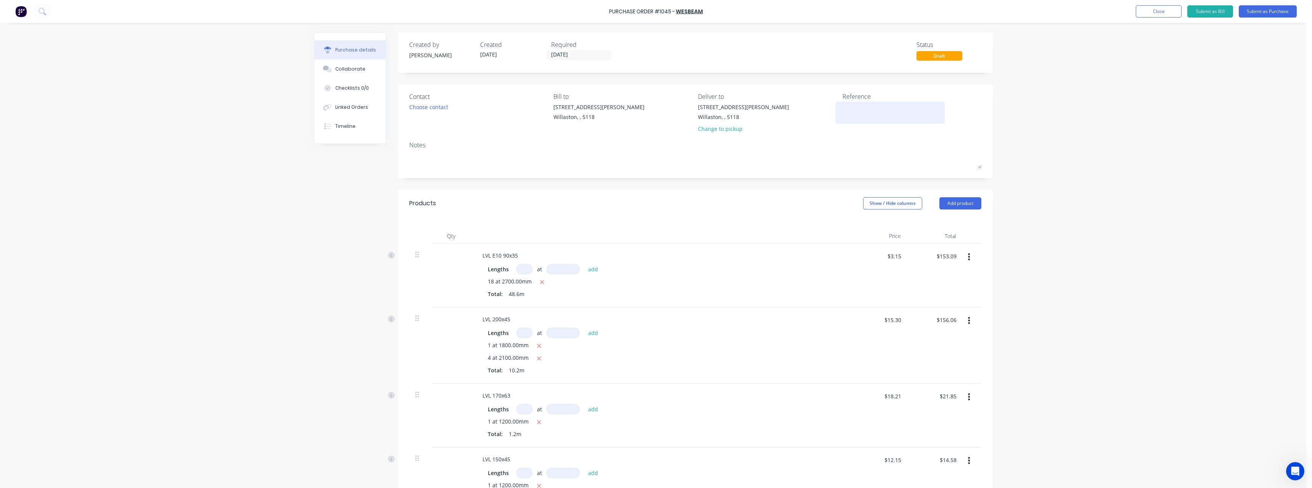
click at [851, 111] on textarea at bounding box center [890, 111] width 95 height 17
type textarea "RC1194 #944"
type textarea "x"
type textarea "RC1194 #944"
click at [1250, 13] on button "Submit as Purchase" at bounding box center [1268, 11] width 58 height 12
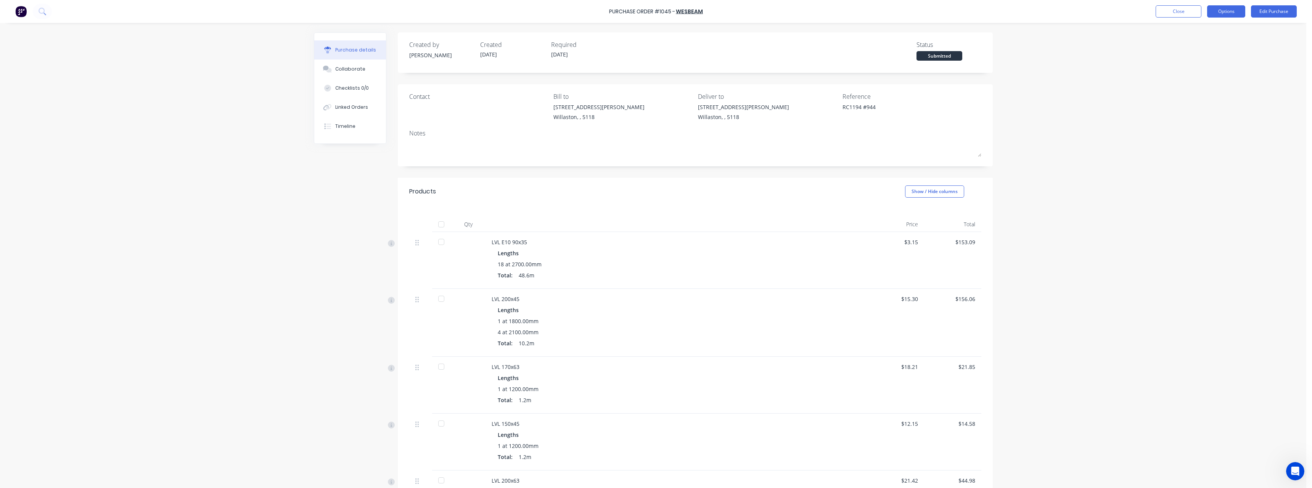
click at [1231, 14] on button "Options" at bounding box center [1226, 11] width 38 height 12
click at [1223, 26] on div "Print / Email" at bounding box center [1209, 31] width 59 height 11
click at [1208, 59] on div "Without pricing" at bounding box center [1209, 61] width 59 height 11
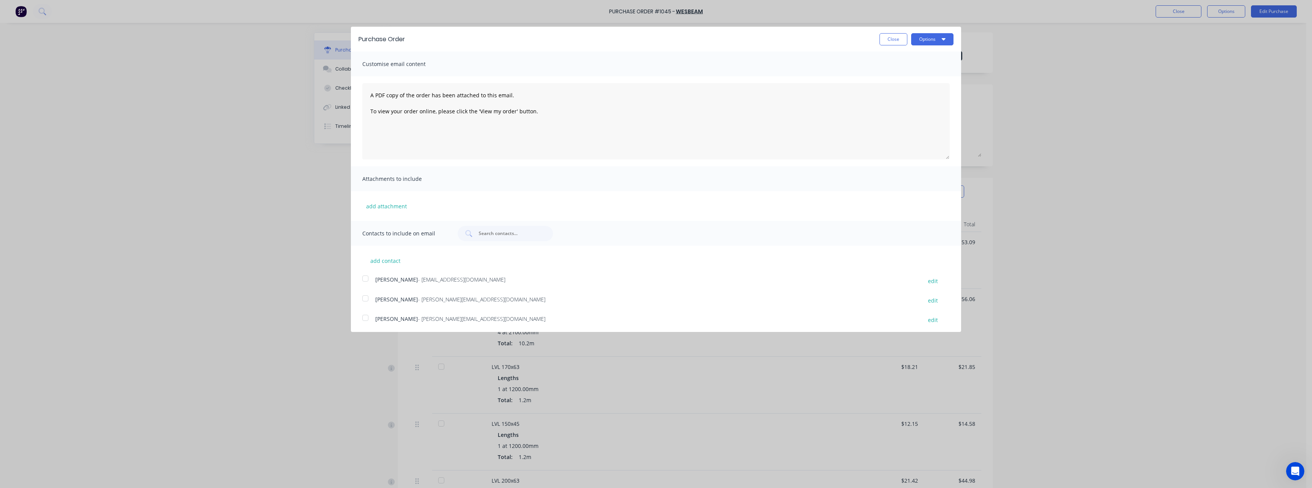
click at [446, 296] on span "- nick.white@rcpl.com.au" at bounding box center [481, 299] width 127 height 7
click at [921, 41] on button "Options" at bounding box center [932, 39] width 42 height 12
click at [905, 70] on div "Email" at bounding box center [917, 73] width 59 height 11
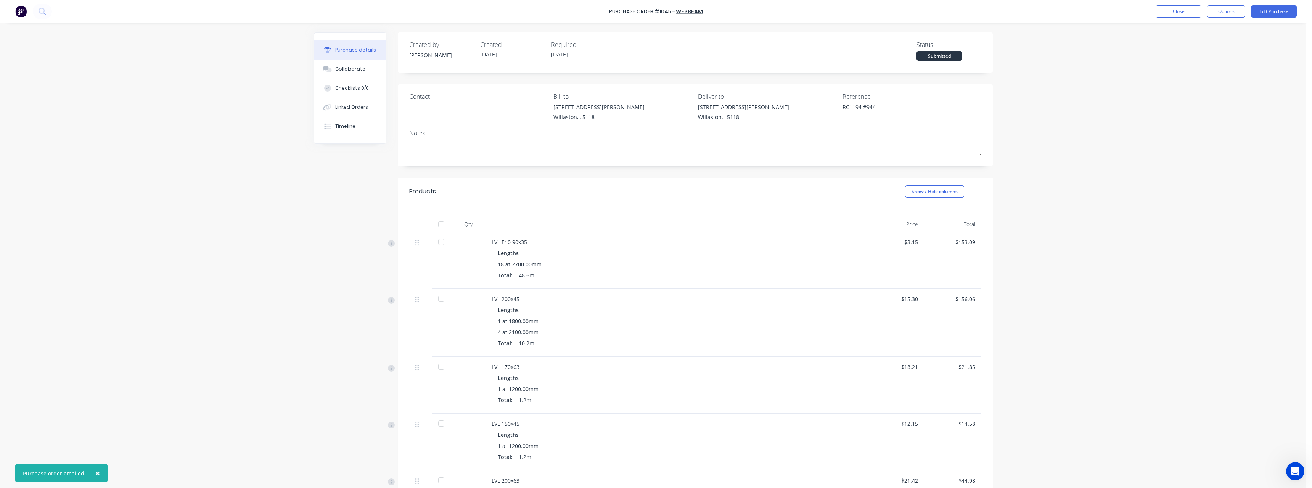
type textarea "x"
click at [1174, 11] on button "Close" at bounding box center [1179, 11] width 46 height 12
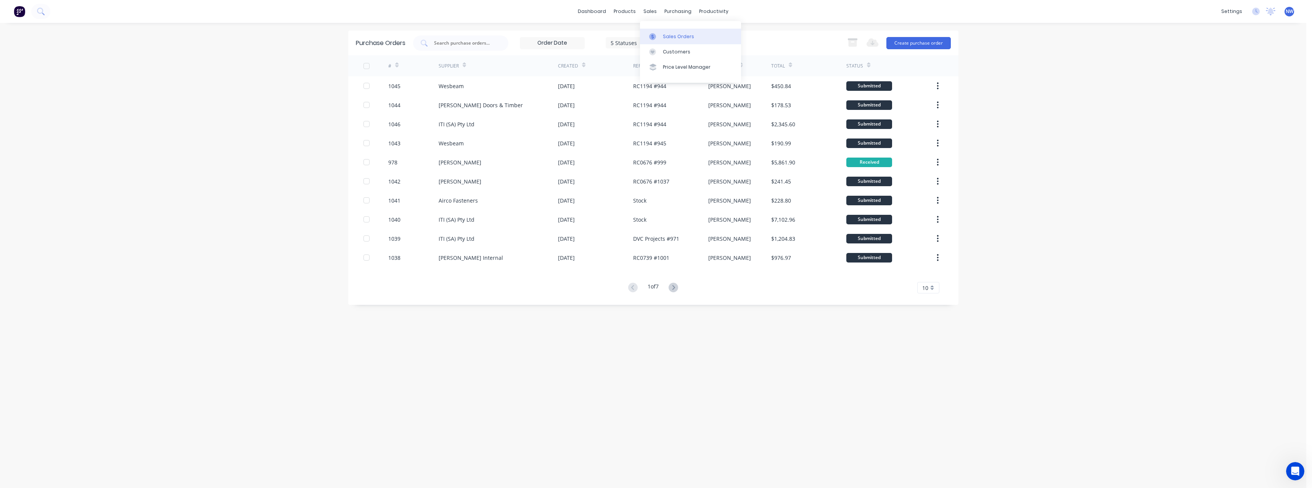
click at [669, 33] on div "Sales Orders" at bounding box center [678, 36] width 31 height 7
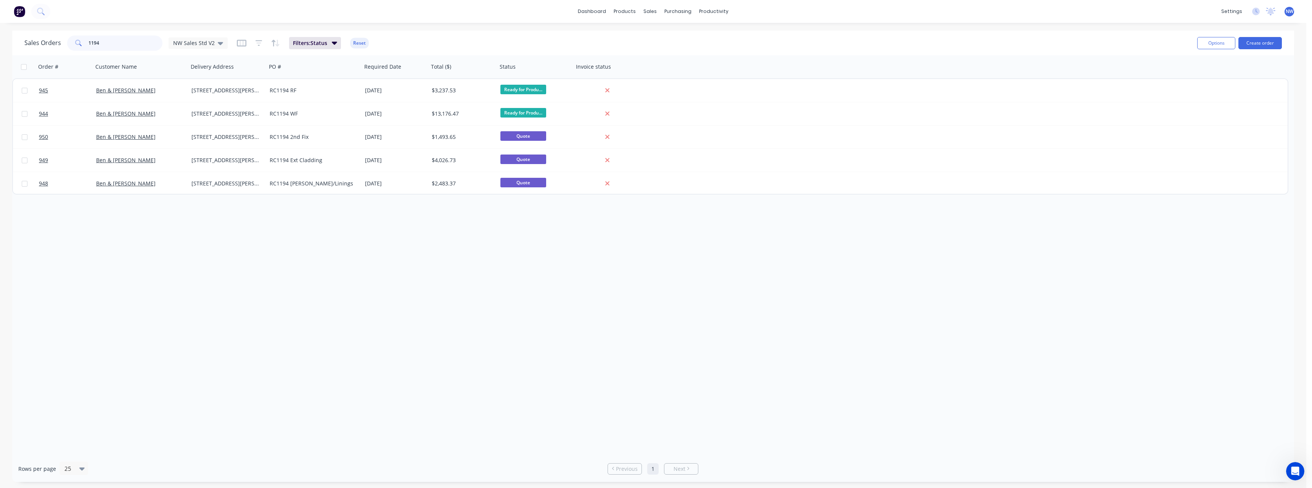
drag, startPoint x: 112, startPoint y: 41, endPoint x: 64, endPoint y: 45, distance: 47.8
click at [64, 45] on div "Sales Orders 1194 NW Sales Std V2" at bounding box center [125, 42] width 203 height 15
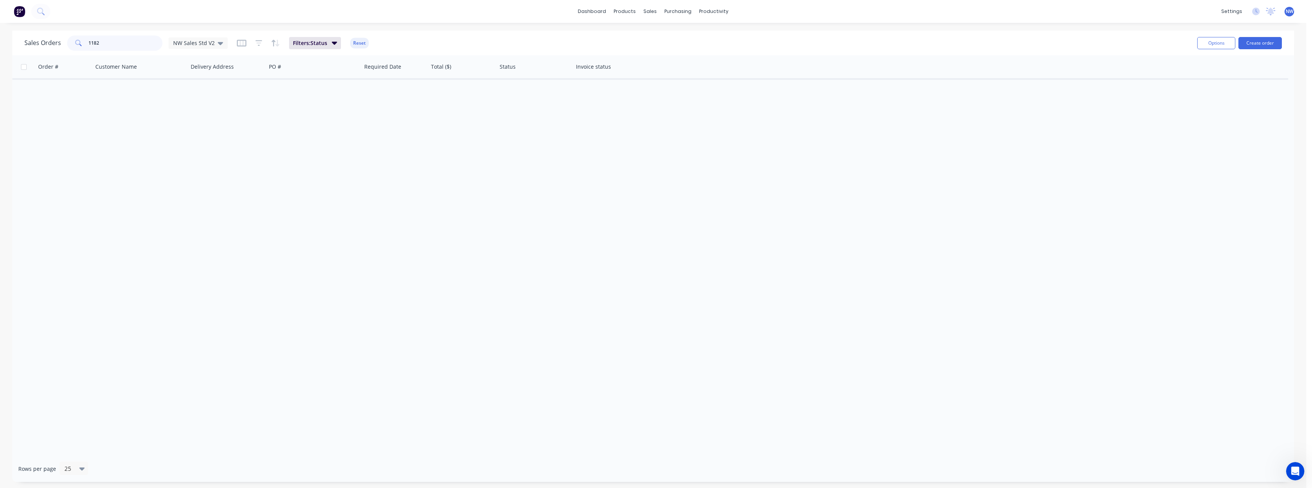
drag, startPoint x: 106, startPoint y: 45, endPoint x: 67, endPoint y: 49, distance: 38.8
click at [67, 49] on div "1182" at bounding box center [114, 42] width 95 height 15
type input "bent"
drag, startPoint x: 103, startPoint y: 42, endPoint x: 71, endPoint y: 45, distance: 32.1
click at [71, 45] on div "bent" at bounding box center [114, 42] width 95 height 15
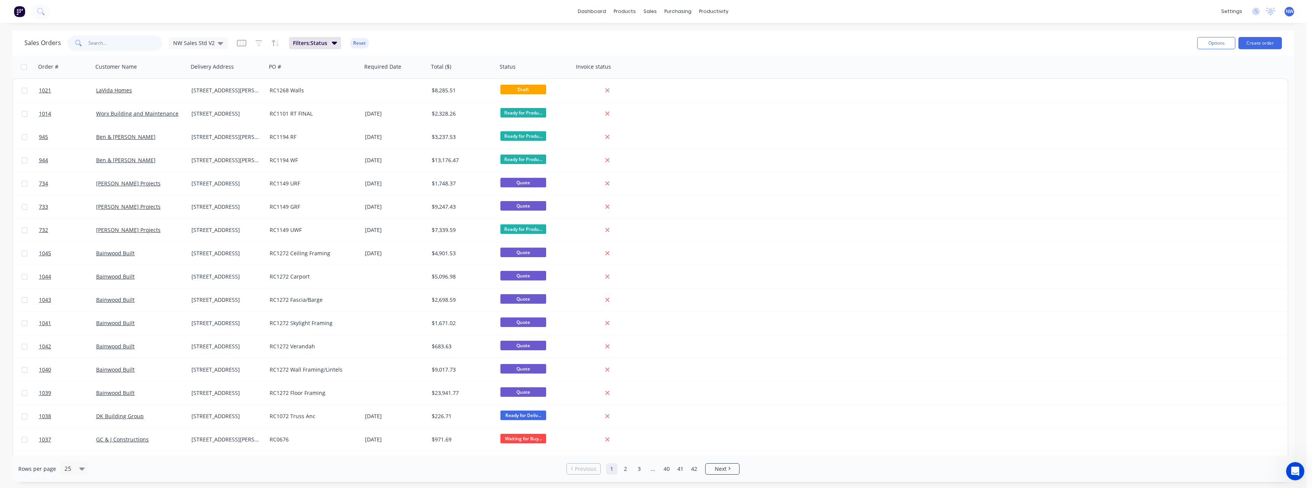
click at [124, 47] on input "text" at bounding box center [126, 42] width 74 height 15
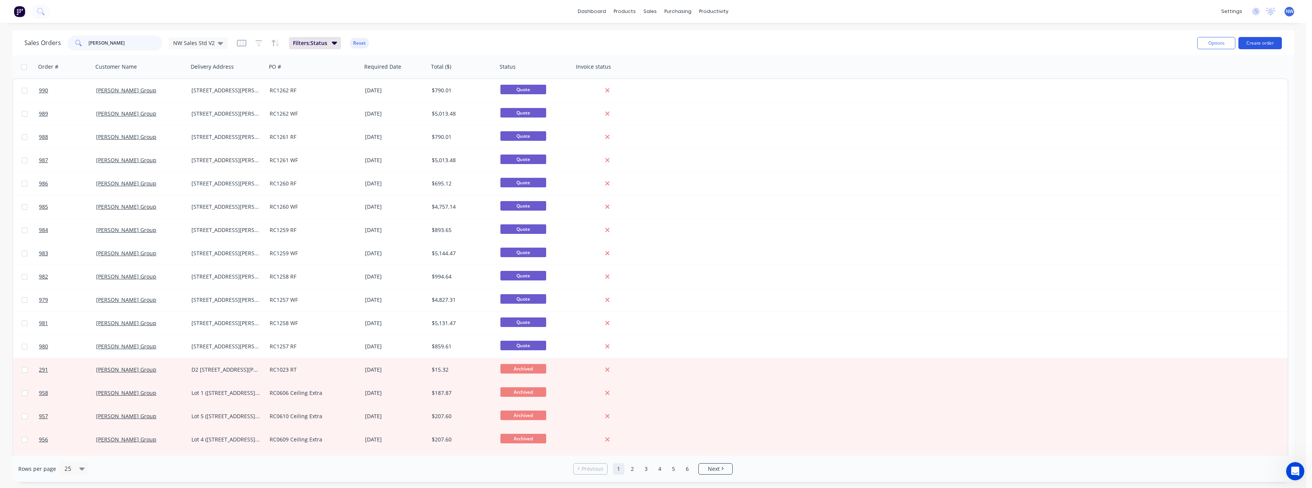
type input "[PERSON_NAME]"
click at [1254, 45] on button "Create order" at bounding box center [1260, 43] width 43 height 12
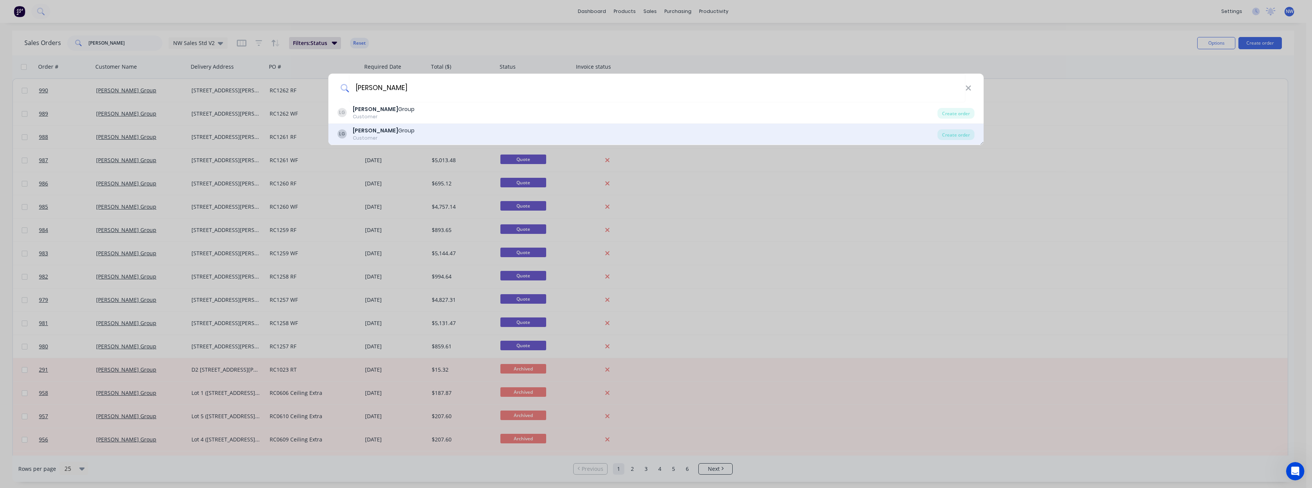
type input "[PERSON_NAME]"
click at [404, 126] on div "LG Lamar Group Customer Create order" at bounding box center [655, 134] width 655 height 21
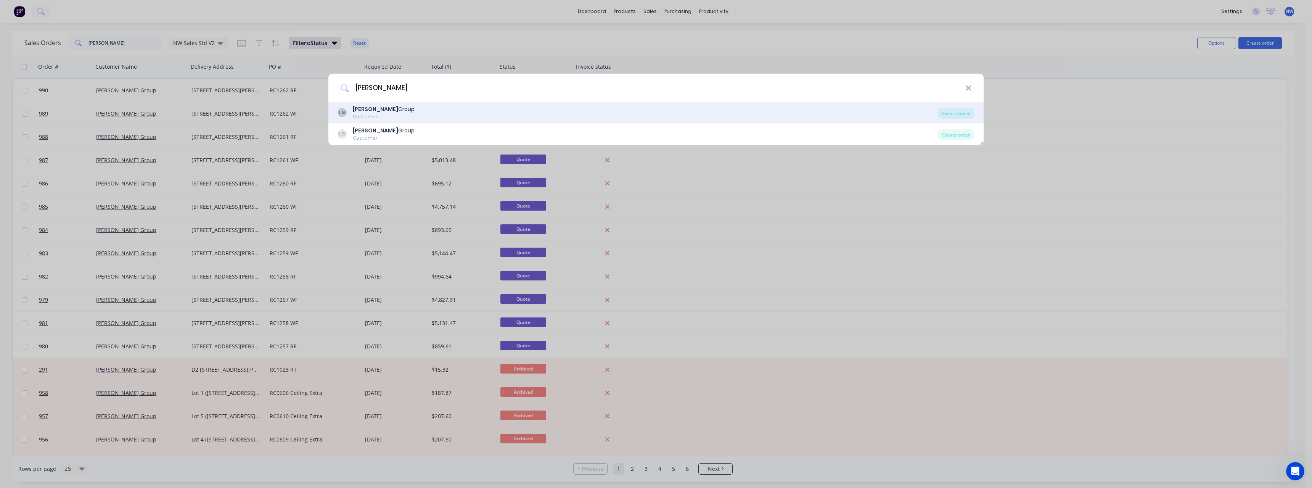
click at [394, 118] on div "LG Lamar Group Customer" at bounding box center [638, 112] width 600 height 15
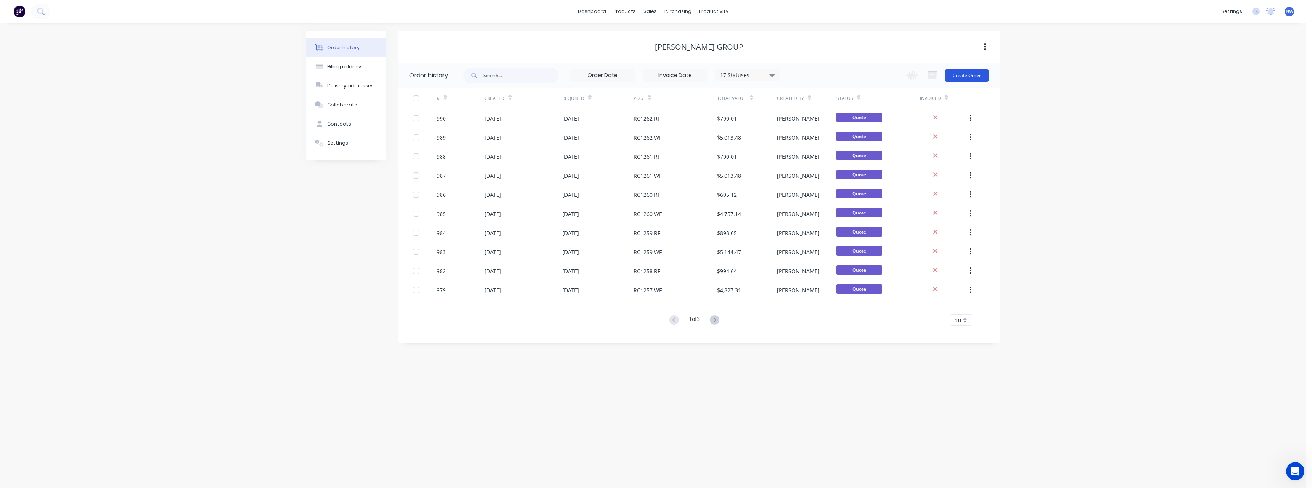
click at [958, 79] on button "Create Order" at bounding box center [967, 75] width 44 height 12
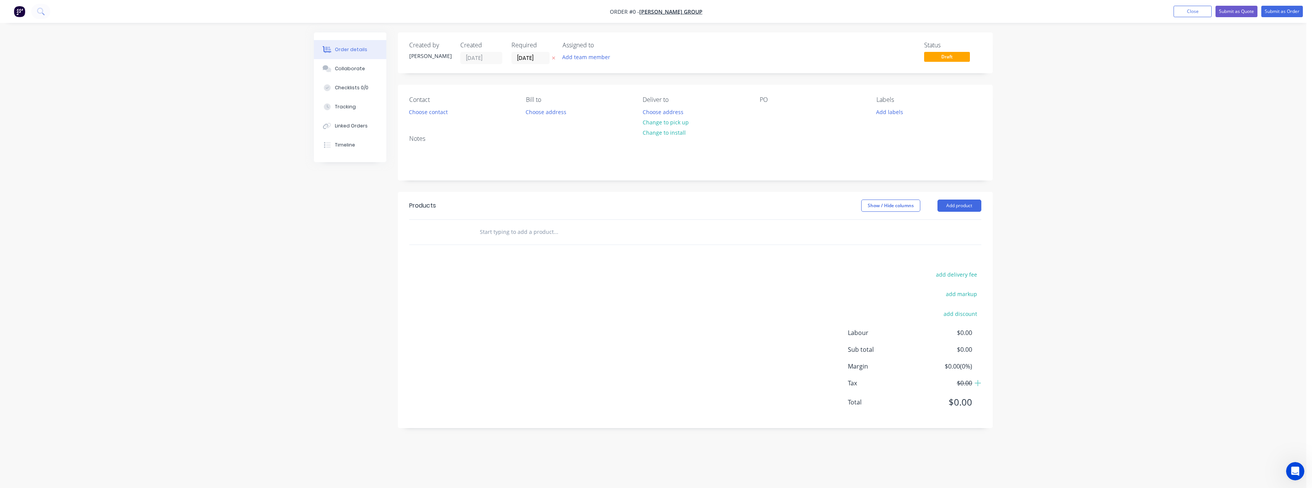
click at [554, 60] on icon at bounding box center [553, 58] width 3 height 5
click at [677, 112] on button "Choose address" at bounding box center [663, 111] width 49 height 10
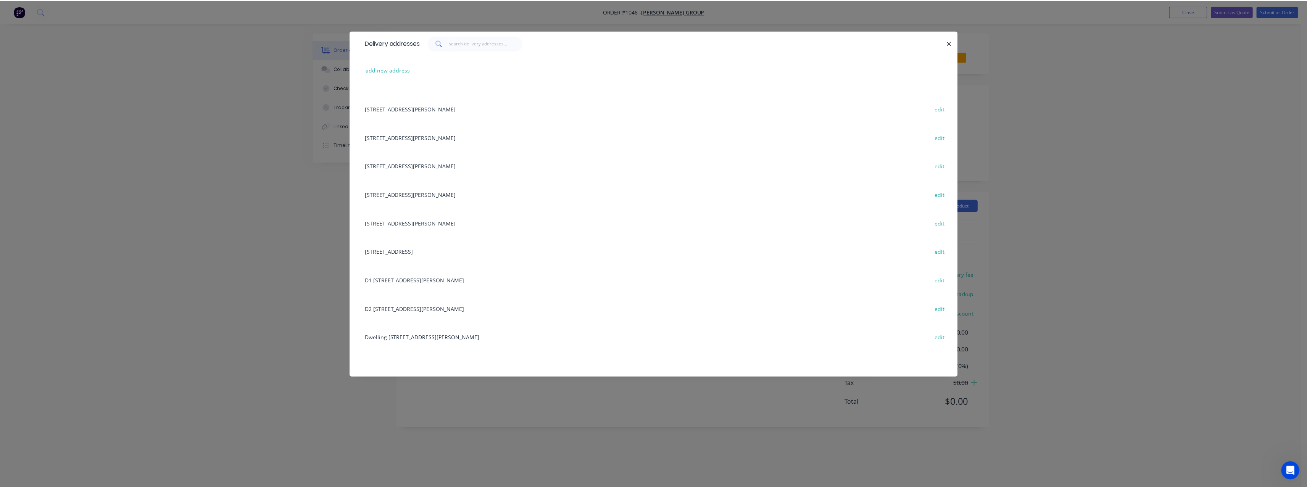
scroll to position [699, 0]
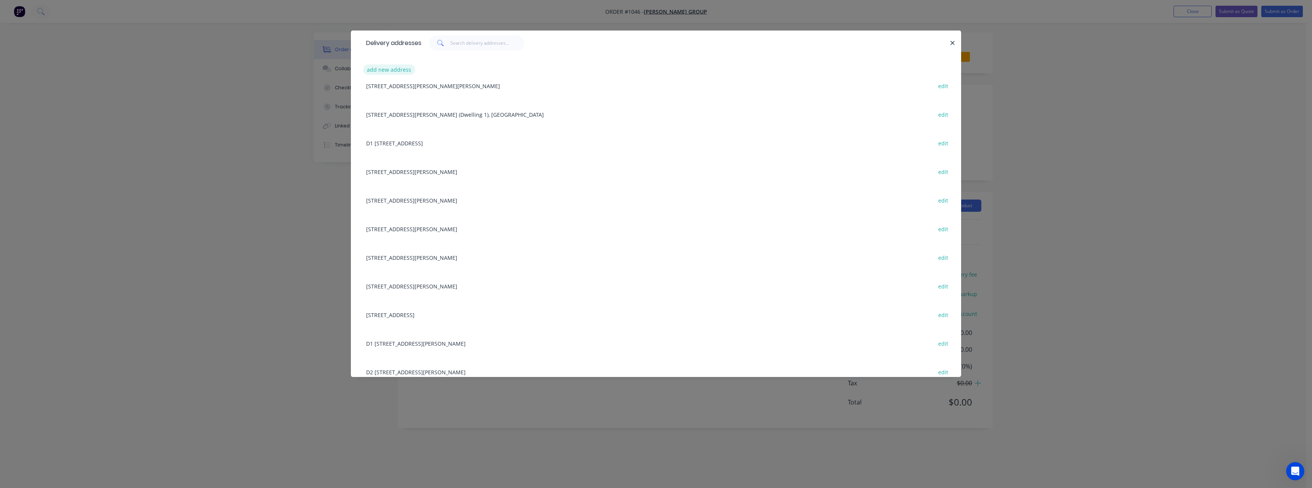
click at [406, 67] on button "add new address" at bounding box center [389, 69] width 52 height 10
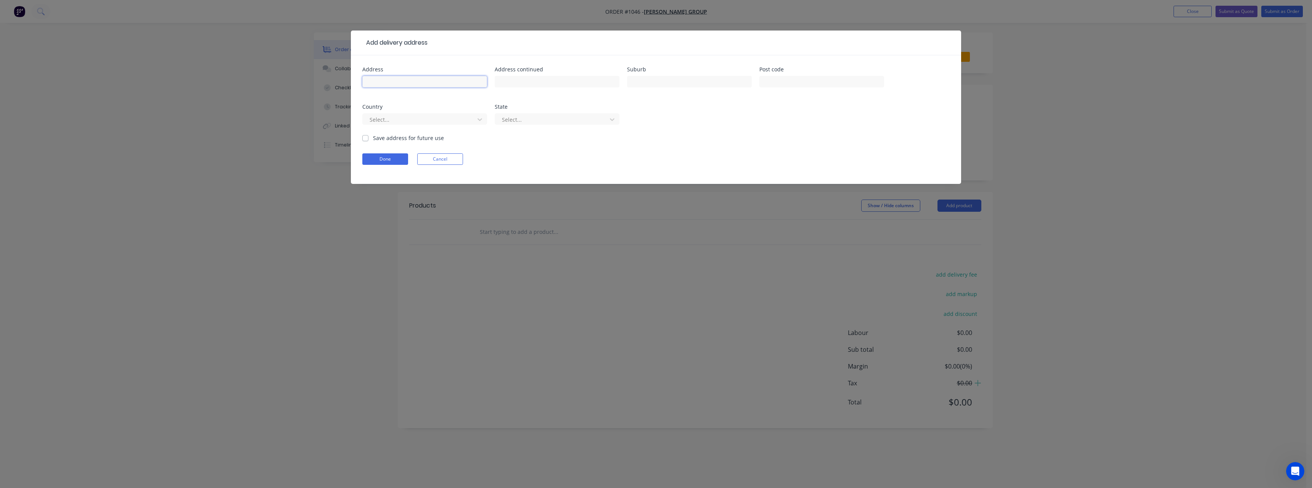
click at [439, 86] on input "text" at bounding box center [424, 81] width 125 height 11
type input "Lot [STREET_ADDRESS]"
click at [657, 81] on input "text" at bounding box center [689, 81] width 125 height 11
type input "Oakden"
click at [413, 137] on label "Save address for future use" at bounding box center [408, 138] width 71 height 8
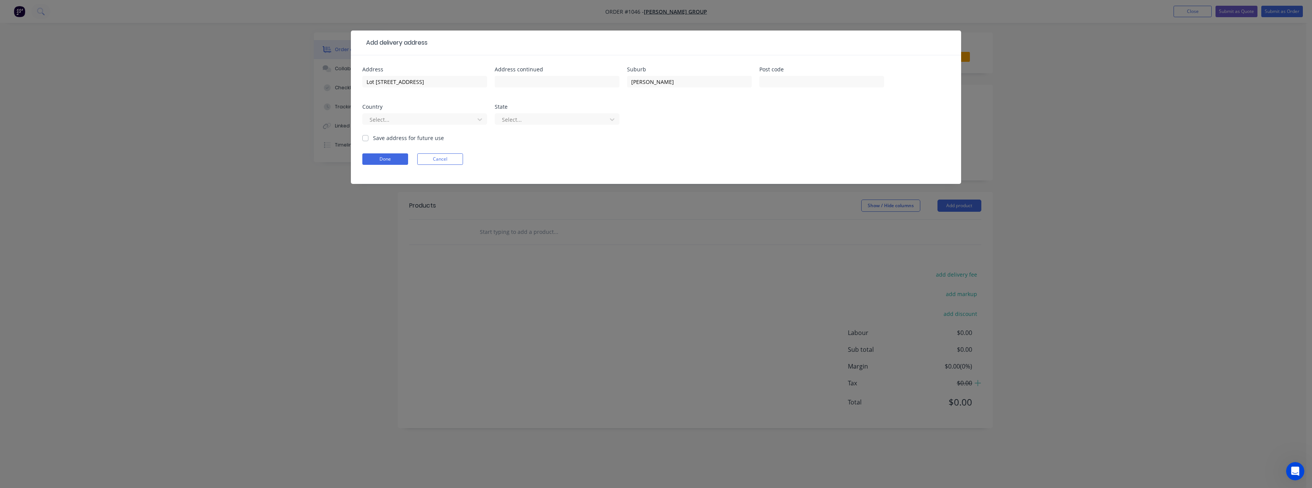
click at [369, 137] on input "Save address for future use" at bounding box center [365, 137] width 6 height 7
checkbox input "true"
click at [392, 158] on button "Done" at bounding box center [385, 158] width 46 height 11
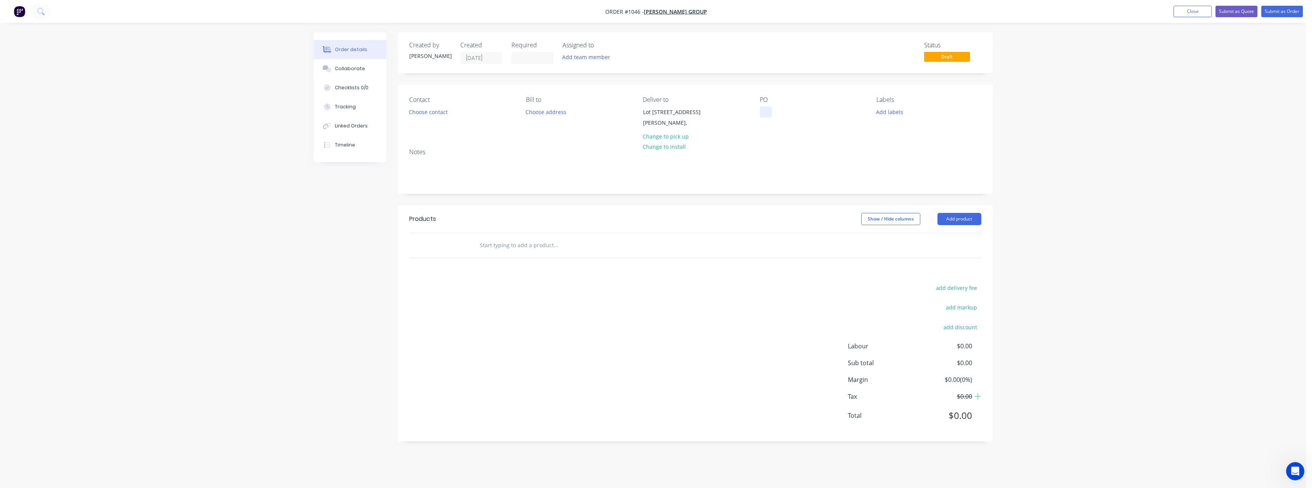
click at [769, 108] on div at bounding box center [766, 111] width 12 height 11
click at [532, 253] on input "text" at bounding box center [556, 245] width 153 height 15
click at [493, 251] on input "90x45 pl" at bounding box center [556, 245] width 153 height 15
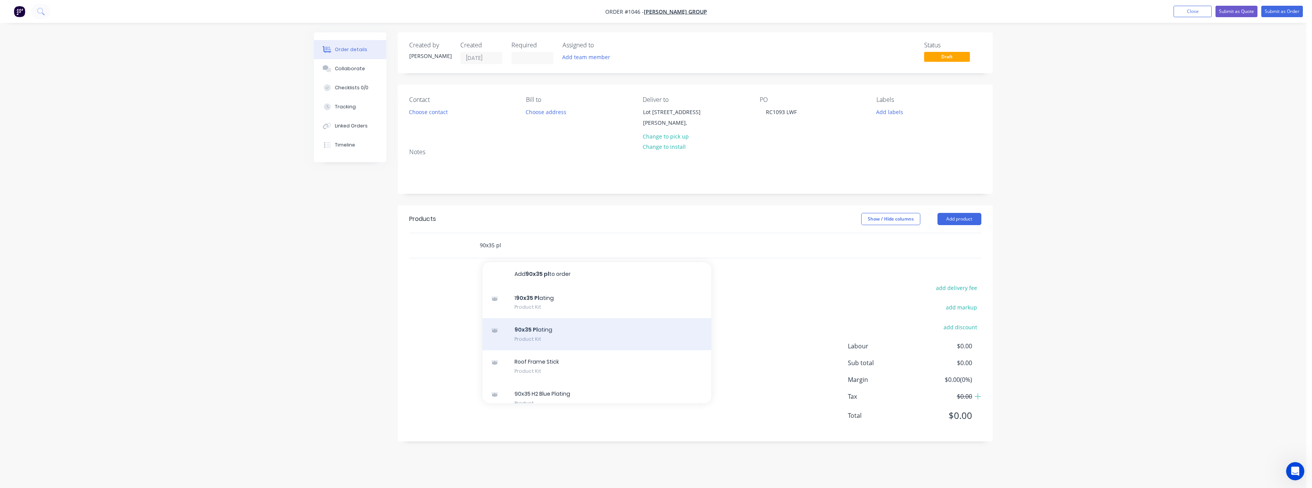
type input "90x35 pl"
click at [581, 338] on div "90x35 Pl ating Product Kit" at bounding box center [597, 334] width 229 height 32
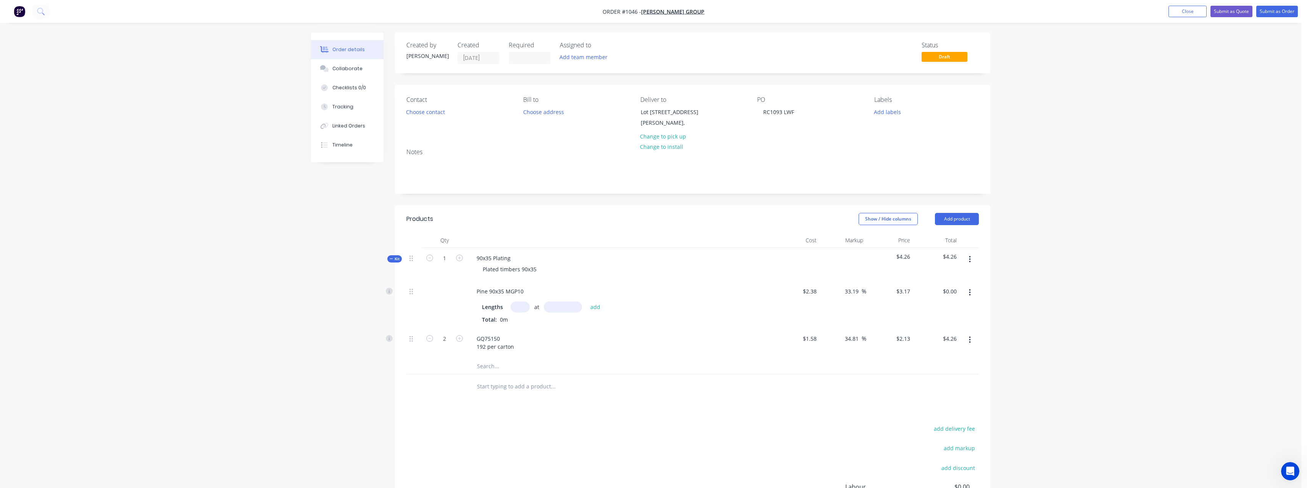
click at [519, 312] on input "text" at bounding box center [519, 306] width 19 height 11
type input "2"
type input "8400"
click at [586, 301] on button "add" at bounding box center [595, 306] width 18 height 10
type input "$53.26"
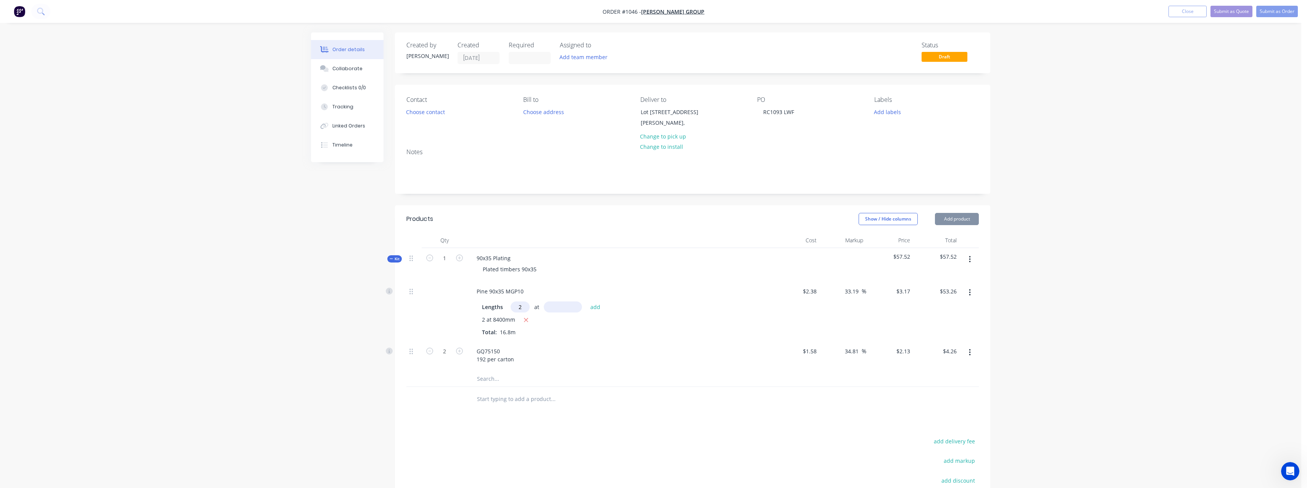
type input "2"
type input "7800"
click at [586, 301] on button "add" at bounding box center [595, 306] width 18 height 10
type input "$102.71"
type input "2"
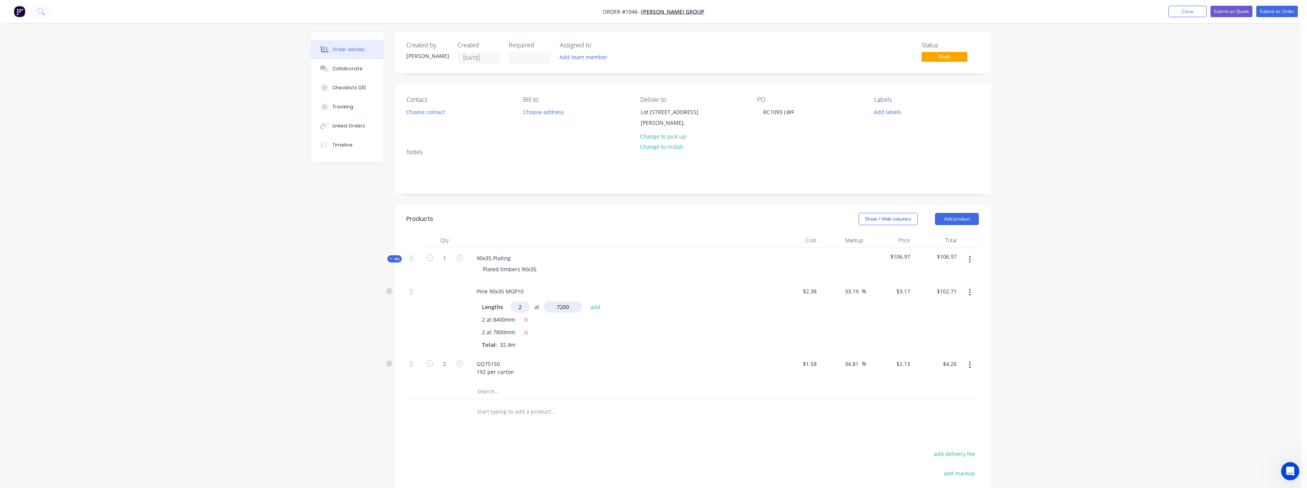
type input "7200"
click at [586, 301] on button "add" at bounding box center [595, 306] width 18 height 10
type input "$148.36"
type input "2"
type input "6600"
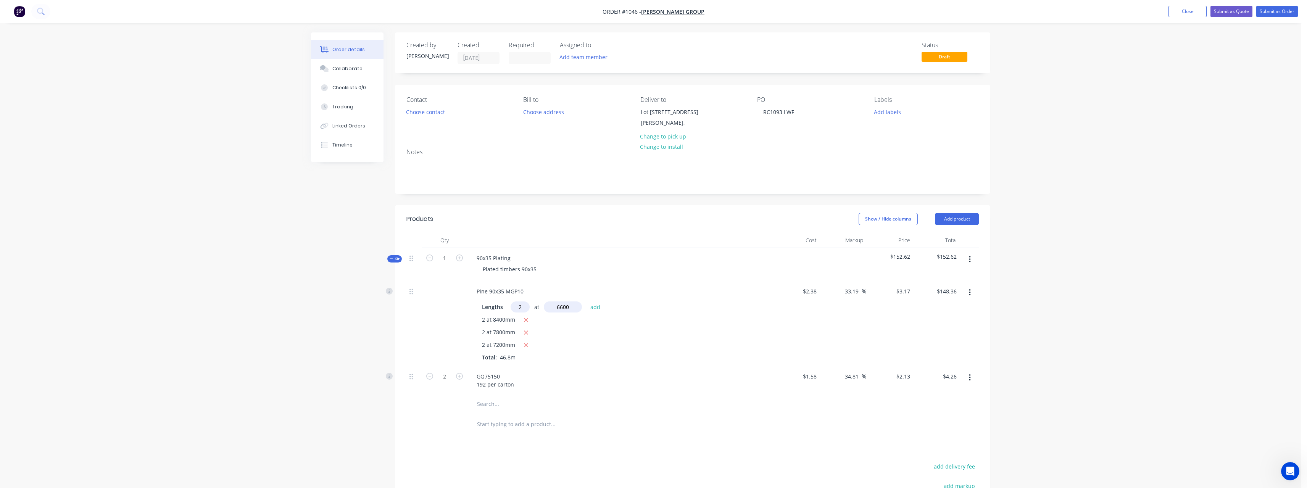
click at [586, 301] on button "add" at bounding box center [595, 306] width 18 height 10
type input "$190.20"
click at [451, 395] on input "2" at bounding box center [445, 388] width 20 height 11
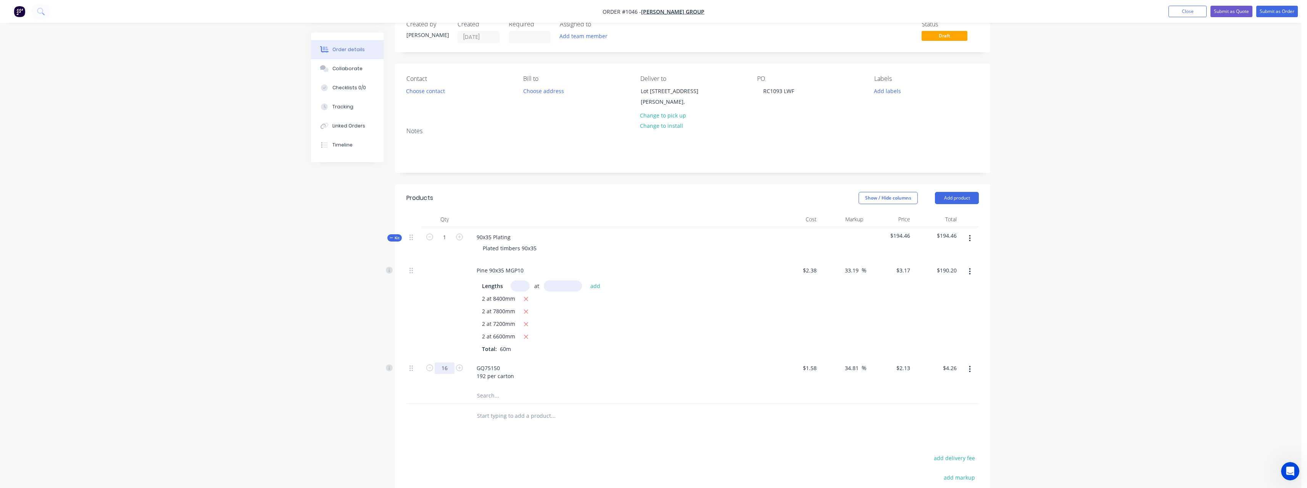
scroll to position [38, 0]
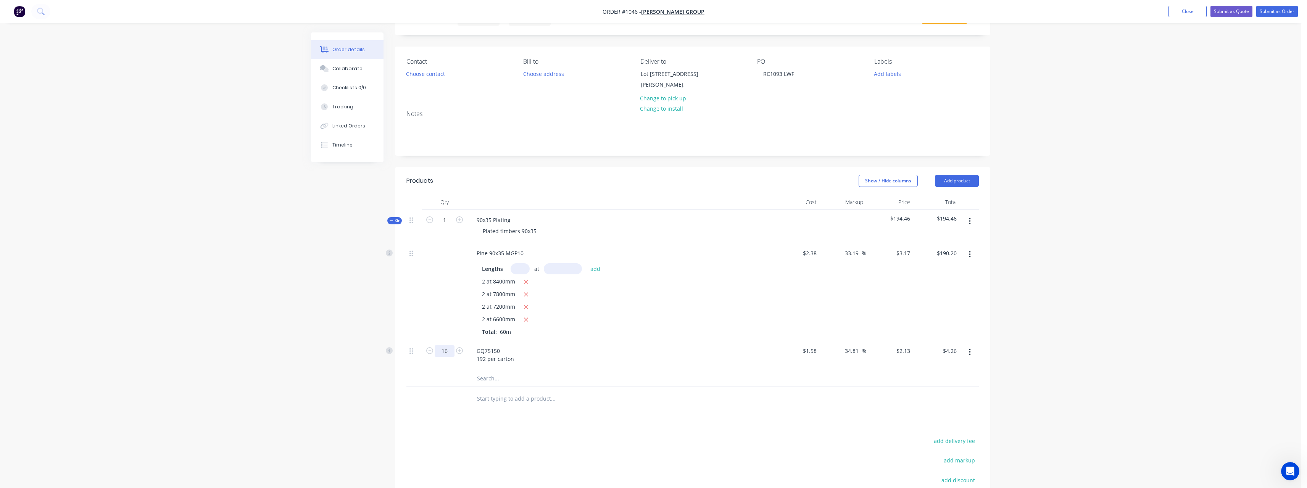
type input "16"
type input "$34.08"
click at [523, 406] on input "text" at bounding box center [552, 398] width 153 height 15
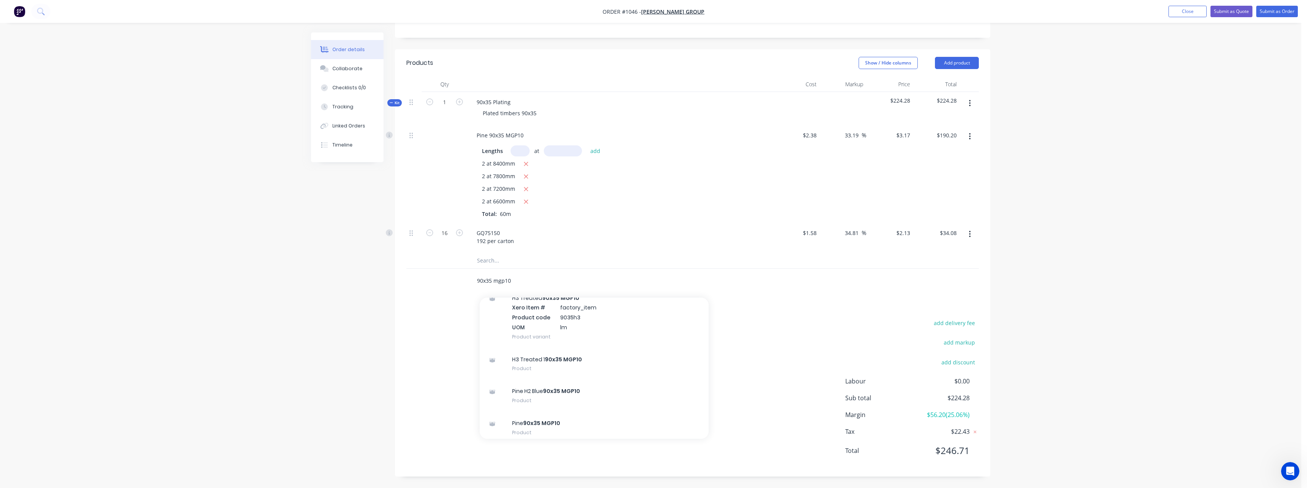
scroll to position [343, 0]
type input "90x35 mgp10"
click at [554, 426] on div "Pine 90x35 MGP10 Product" at bounding box center [594, 427] width 229 height 32
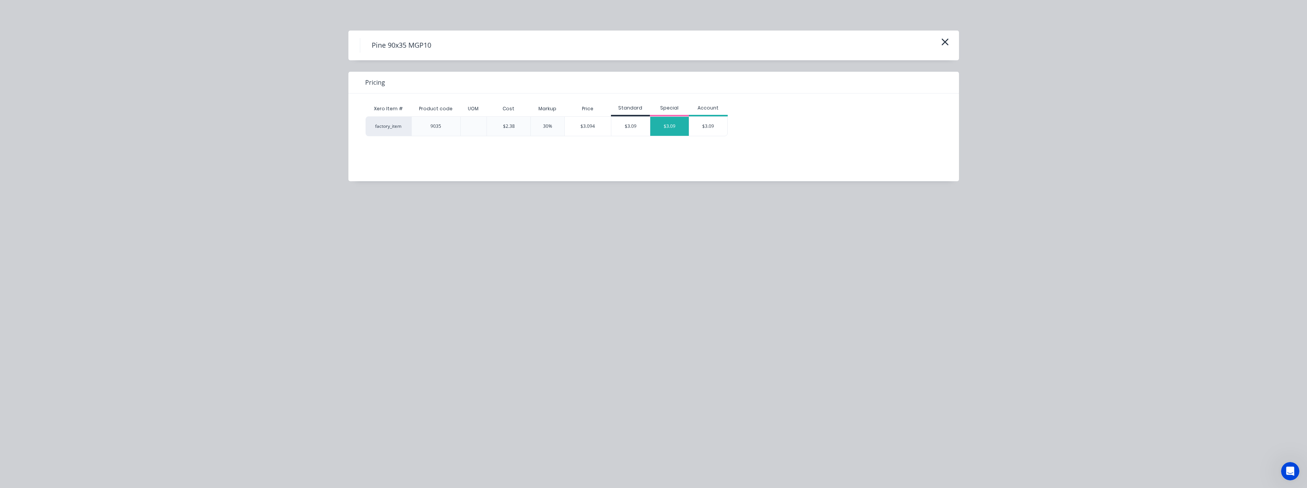
click at [665, 126] on div "$3.09" at bounding box center [669, 126] width 39 height 19
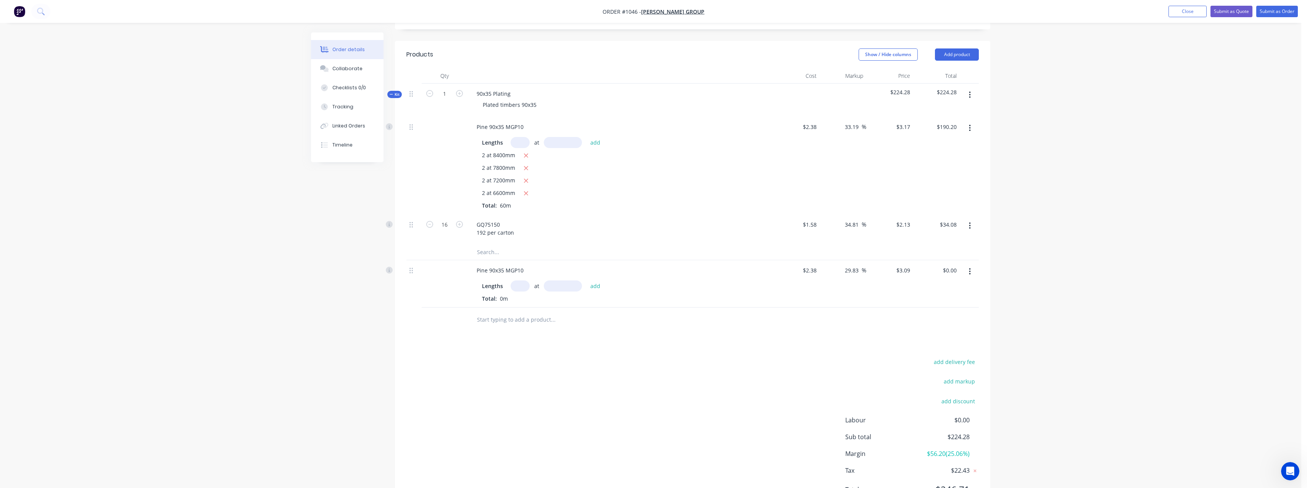
click at [522, 291] on input "text" at bounding box center [519, 285] width 19 height 11
type input "6"
type input "6000"
click at [586, 280] on button "add" at bounding box center [595, 285] width 18 height 10
type input "$111.24"
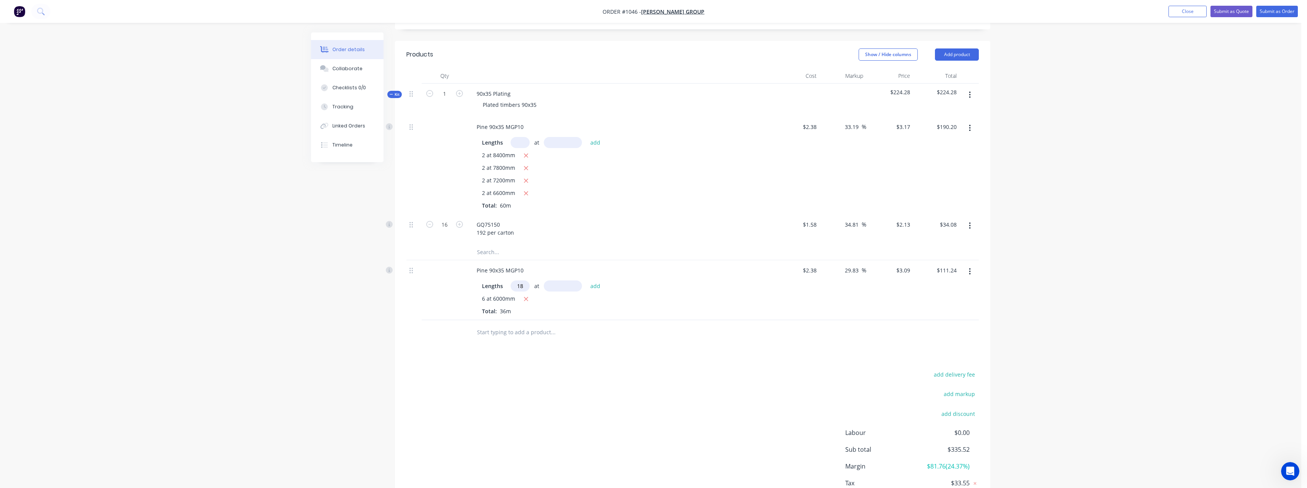
type input "18"
type input "4800"
click at [586, 280] on button "add" at bounding box center [595, 285] width 18 height 10
type input "$378.22"
type input "8"
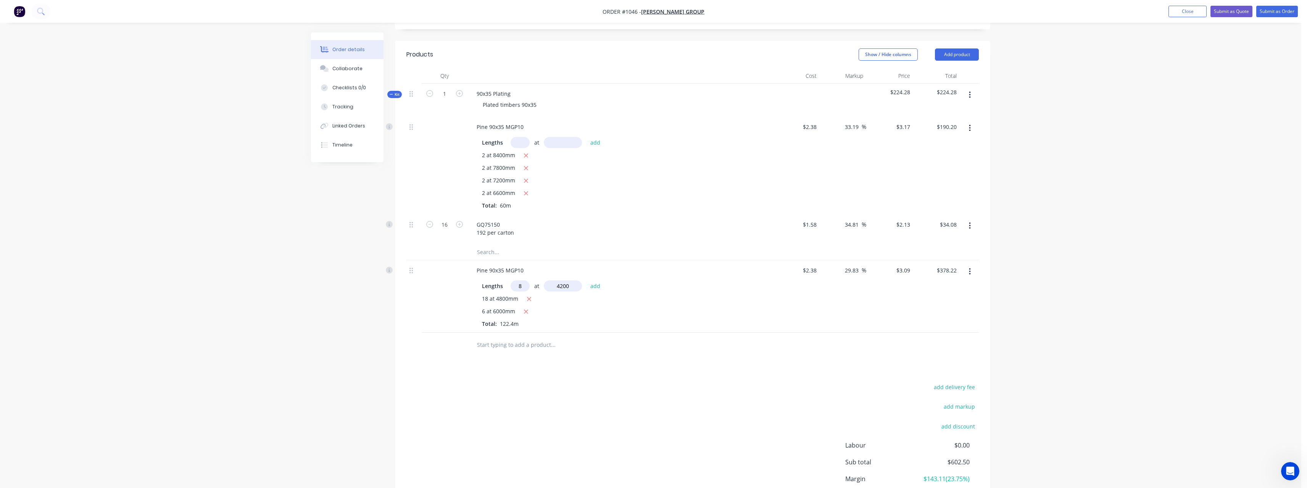
type input "4200"
click at [586, 280] on button "add" at bounding box center [595, 285] width 18 height 10
type input "$482.04"
type input "2"
type input "3000"
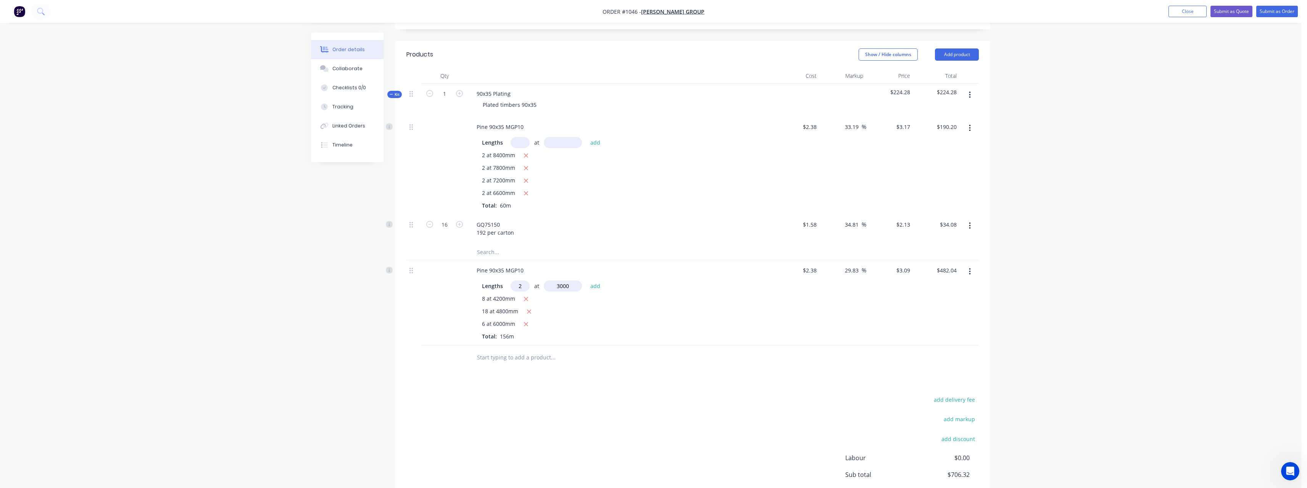
click at [586, 280] on button "add" at bounding box center [595, 285] width 18 height 10
type input "$500.58"
type input "1"
type input "3600"
click at [586, 280] on button "add" at bounding box center [595, 285] width 18 height 10
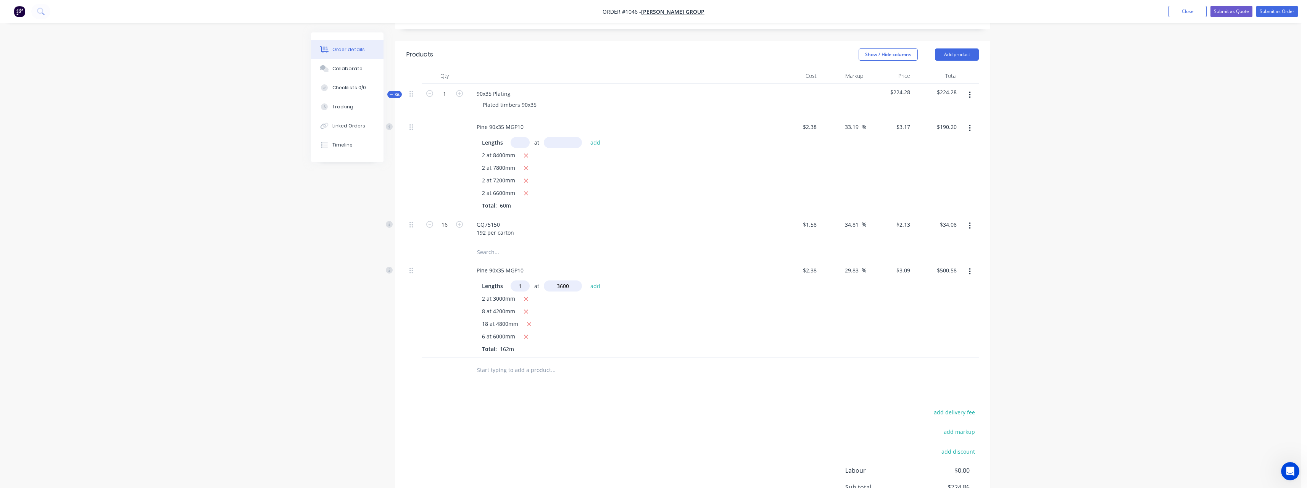
type input "$511.70"
type input "1"
type input "5400"
click at [586, 280] on button "add" at bounding box center [595, 285] width 18 height 10
type input "$528.39"
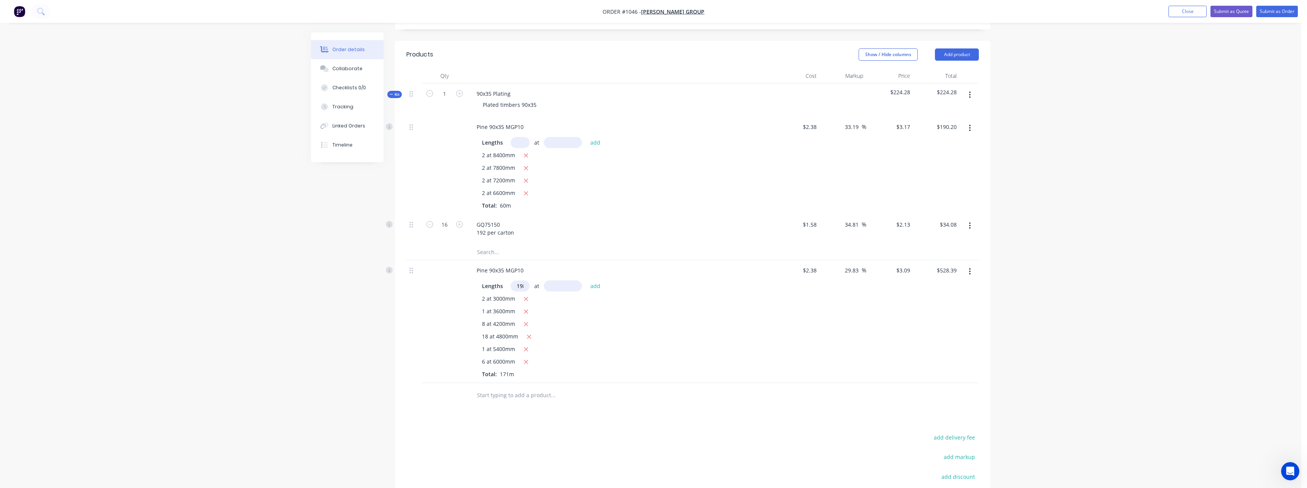
scroll to position [0, 2]
type input "198"
type input "2700"
click at [586, 280] on button "add" at bounding box center [595, 285] width 18 height 10
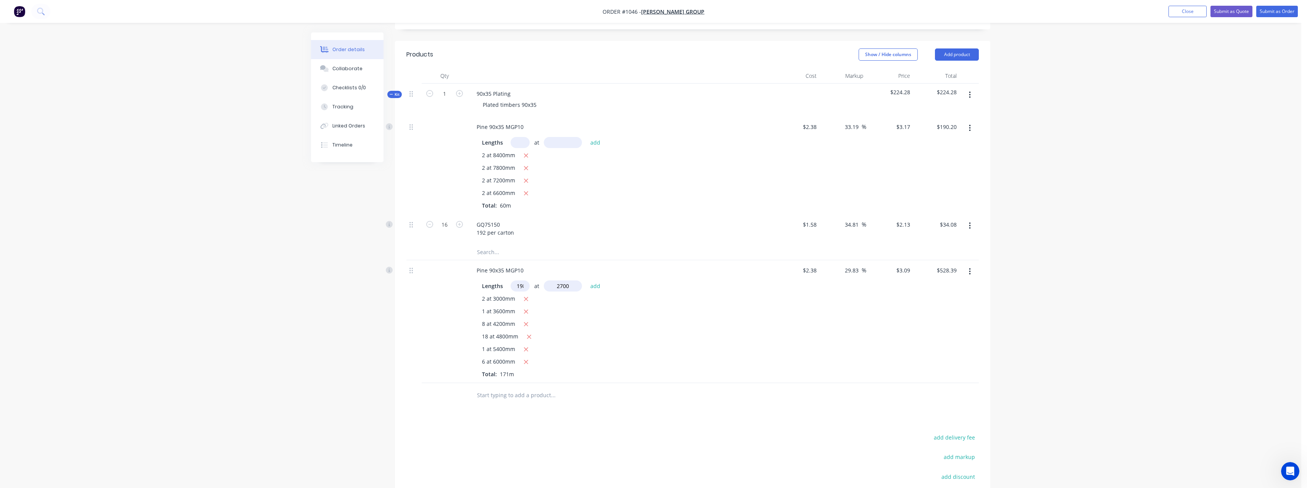
type input "$2,180.30"
click at [512, 415] on input "text" at bounding box center [552, 407] width 153 height 15
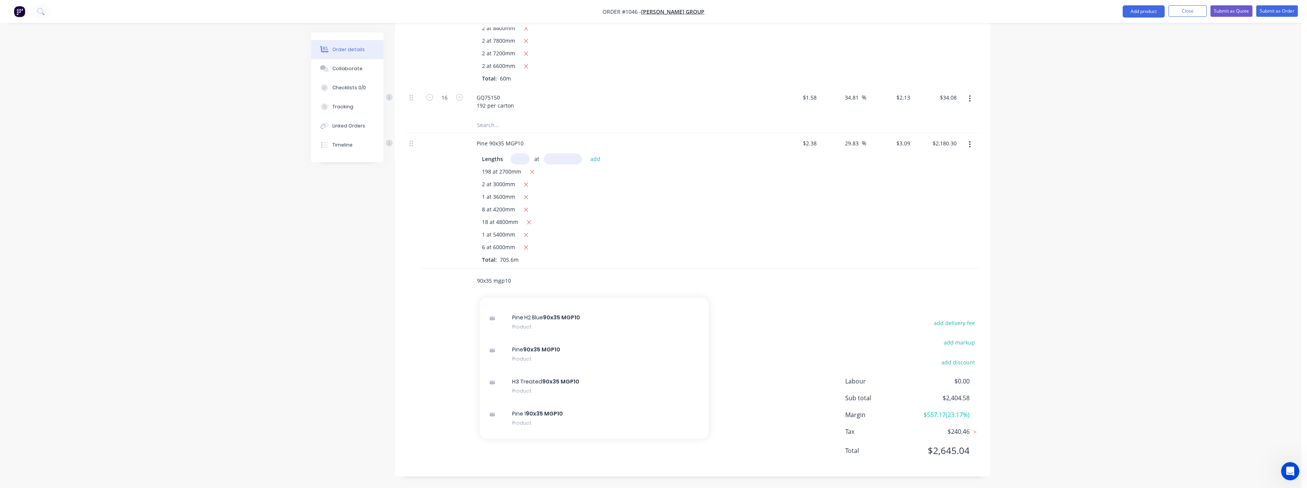
scroll to position [420, 0]
type input "90x35 mgp10"
click at [562, 349] on div "Pine 90x35 MGP10 Product" at bounding box center [594, 351] width 229 height 32
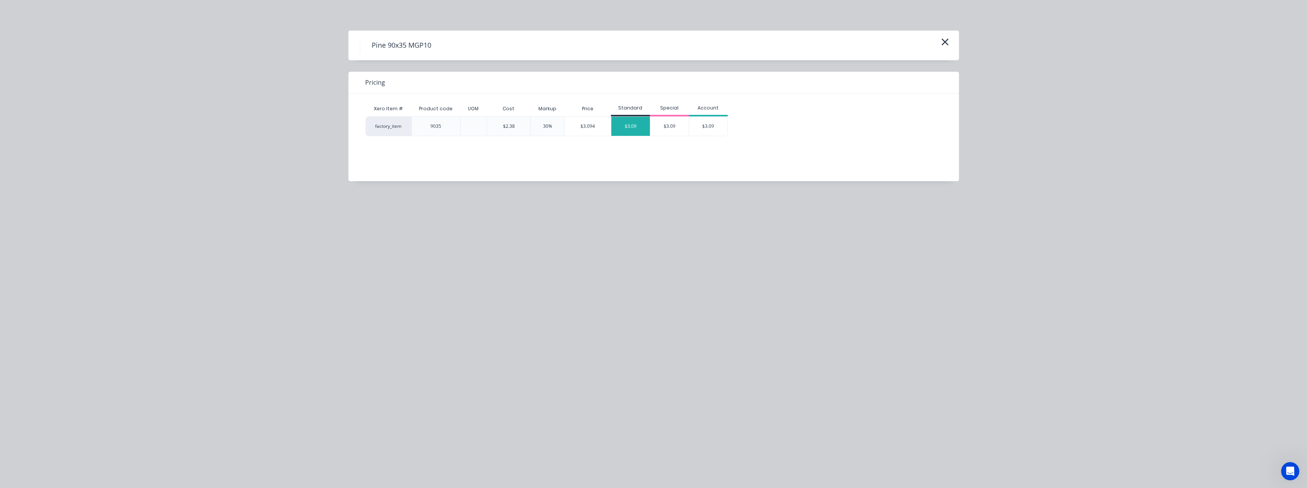
click at [633, 126] on div "$3.09" at bounding box center [630, 126] width 39 height 19
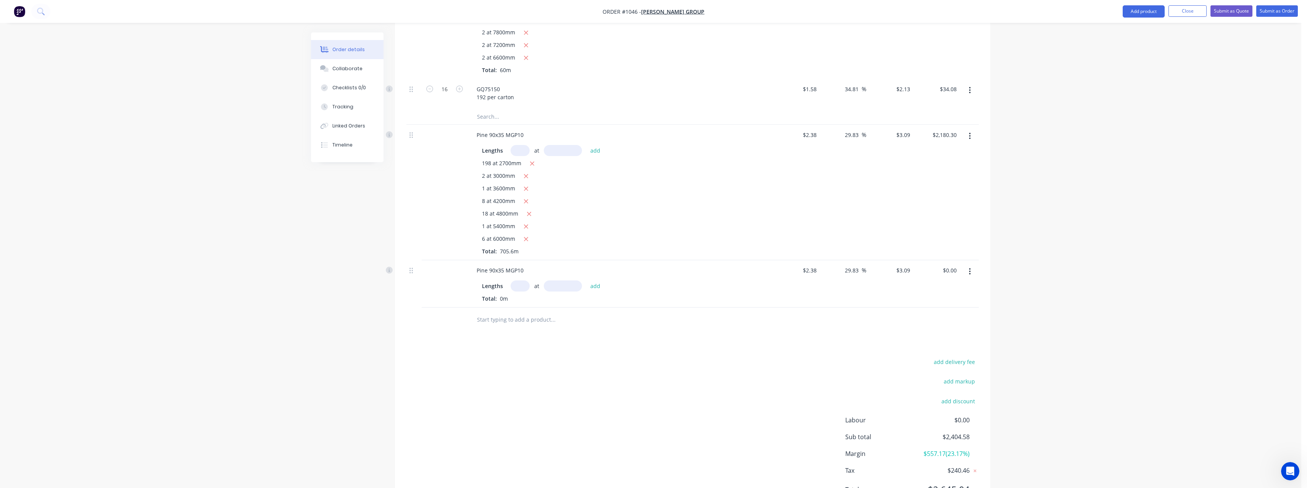
click at [517, 291] on input "text" at bounding box center [519, 285] width 19 height 11
type input "65"
type input "1000"
click at [586, 280] on button "add" at bounding box center [595, 285] width 18 height 10
type input "$200.85"
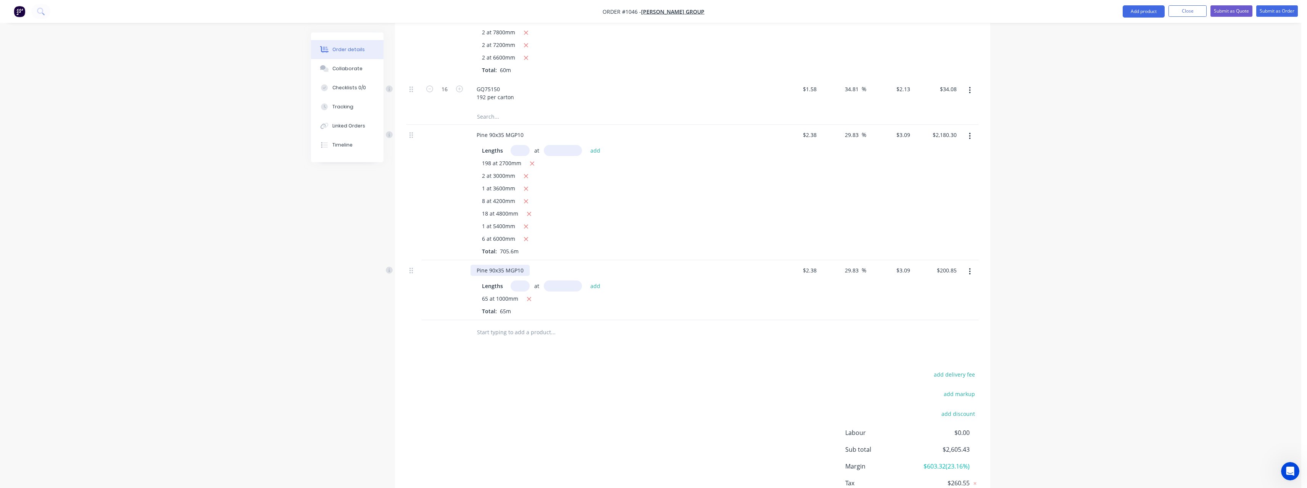
click at [526, 276] on div "Pine 90x35 MGP10" at bounding box center [499, 270] width 59 height 11
click at [520, 340] on input "text" at bounding box center [552, 332] width 153 height 15
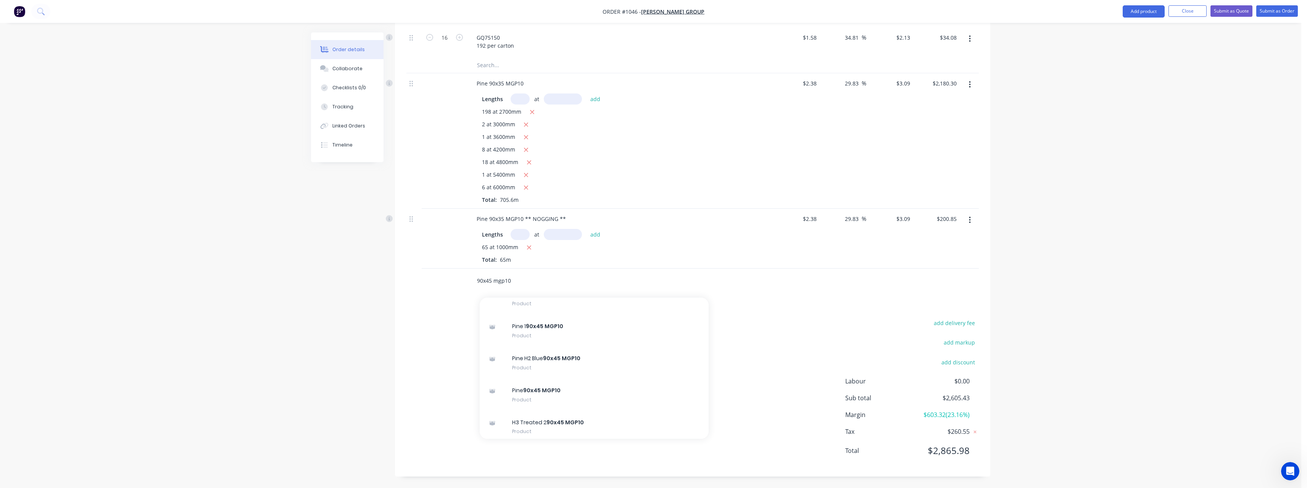
scroll to position [534, 0]
type input "90x45 mgp10"
click at [556, 392] on div "Pine 90x45 MGP10 Product" at bounding box center [594, 394] width 229 height 32
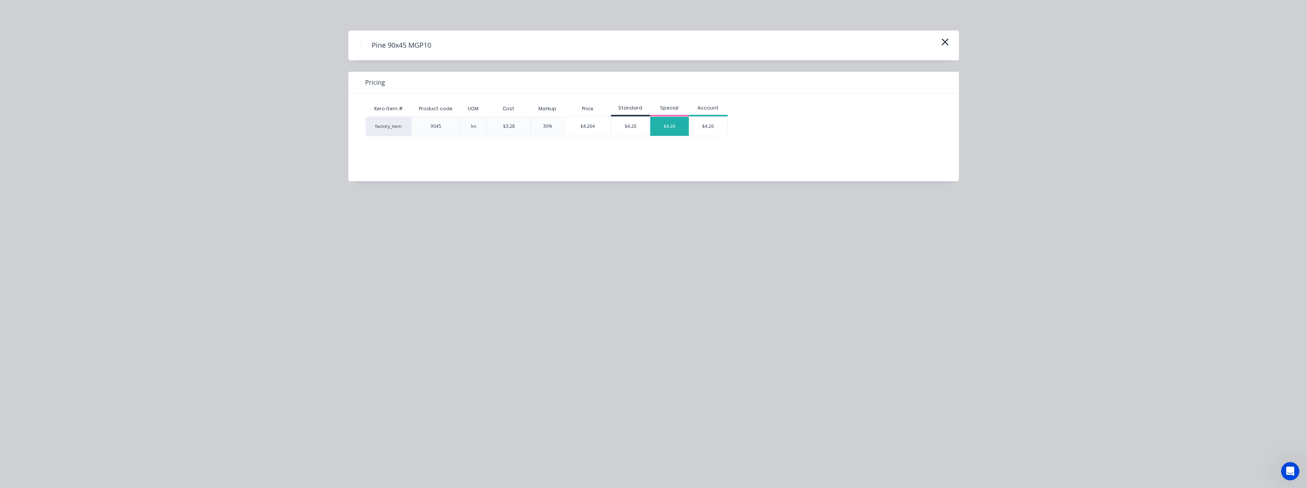
click at [661, 131] on div "$4.26" at bounding box center [669, 126] width 39 height 19
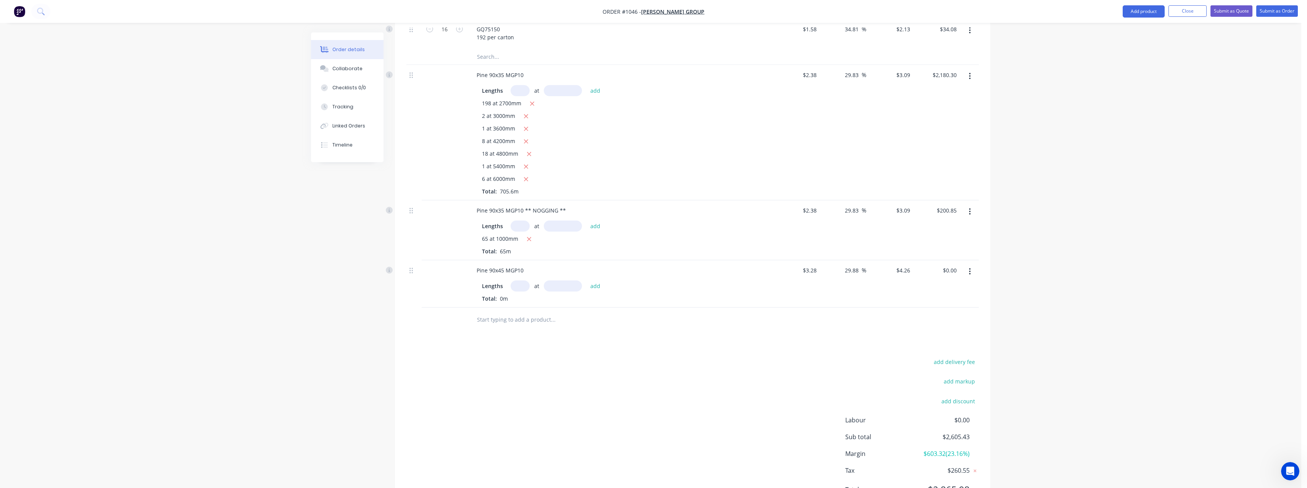
click at [520, 291] on input "text" at bounding box center [519, 285] width 19 height 11
type input "35"
type input "2700"
click at [586, 280] on button "add" at bounding box center [595, 285] width 18 height 10
type input "$402.57"
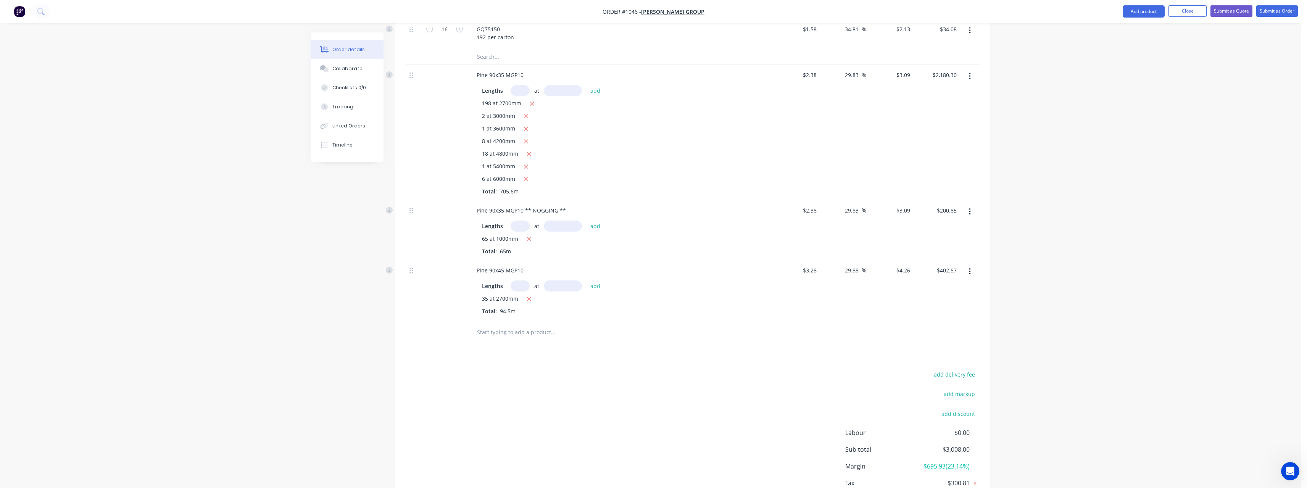
click at [510, 336] on input "text" at bounding box center [552, 332] width 153 height 15
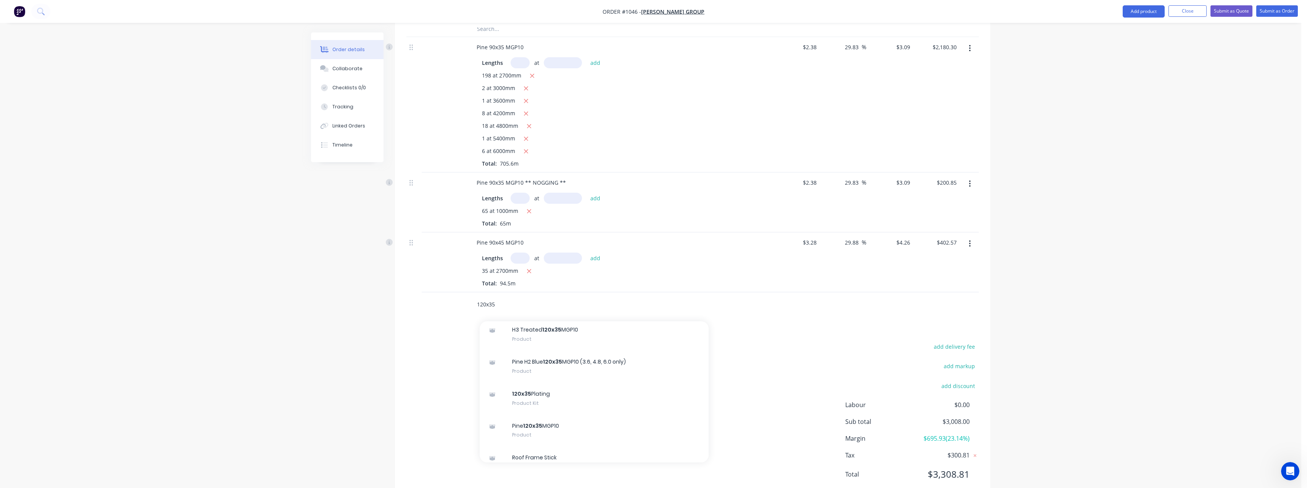
scroll to position [420, 0]
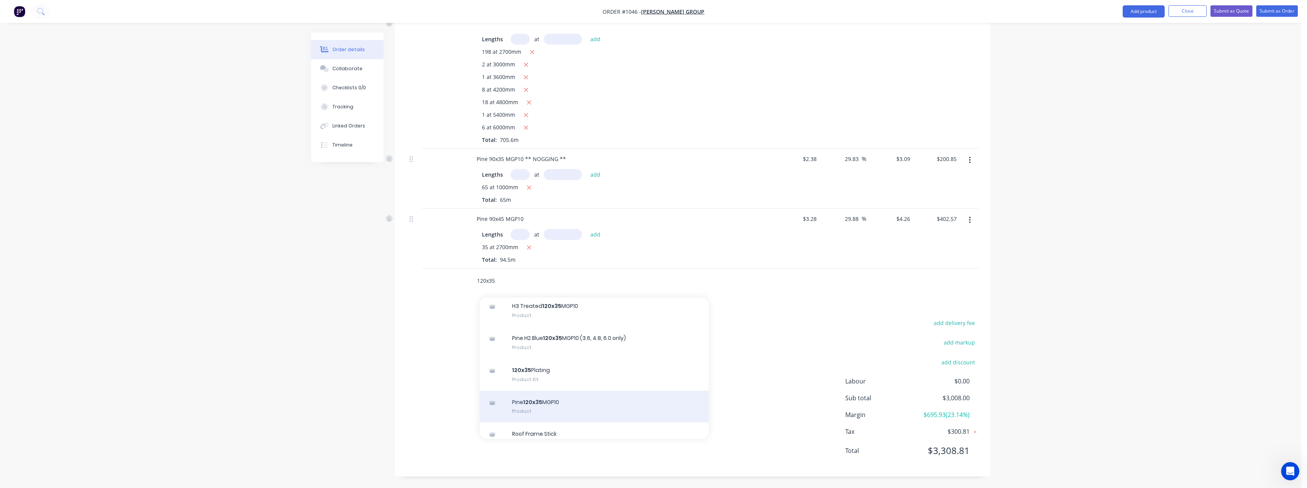
type input "120x35"
click at [612, 397] on div "Pine 120x35 MGP10 Product" at bounding box center [594, 407] width 229 height 32
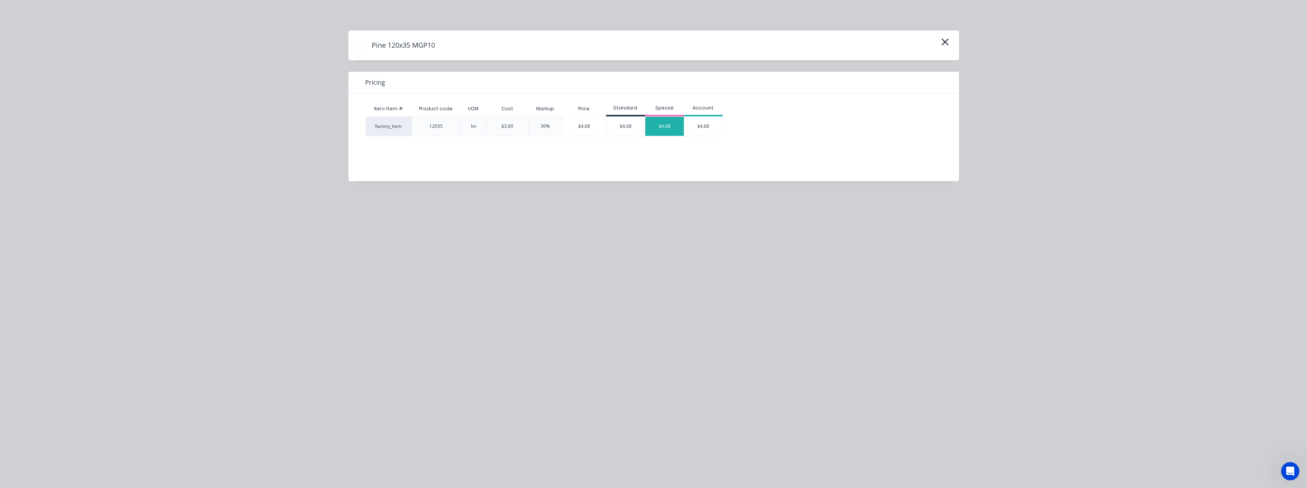
click at [668, 130] on div "$4.68" at bounding box center [664, 126] width 39 height 19
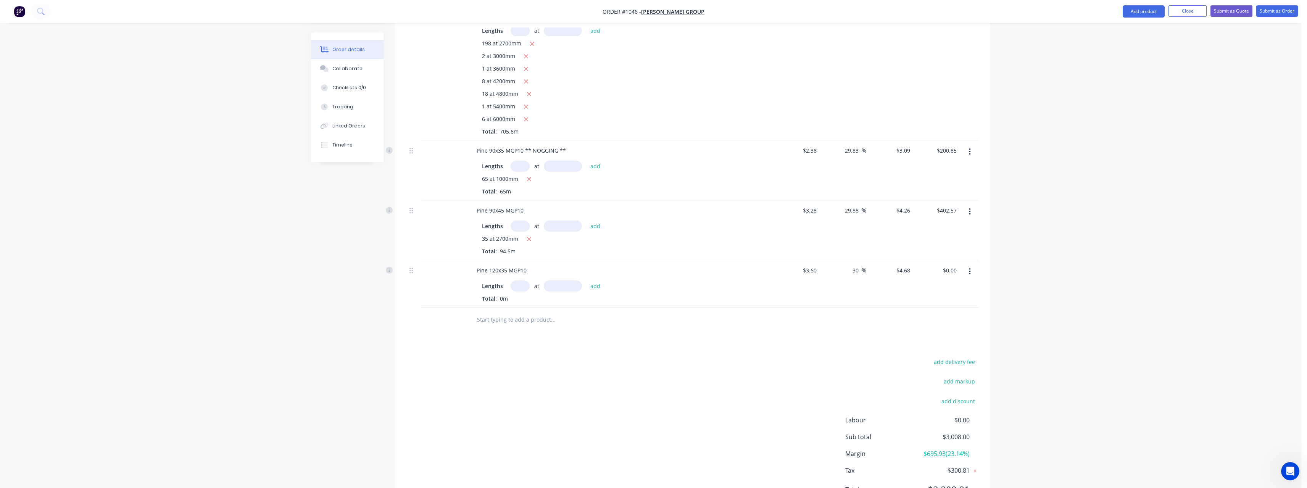
click at [525, 291] on input "text" at bounding box center [519, 285] width 19 height 11
type input "1"
type input "6000"
click at [586, 280] on button "add" at bounding box center [595, 285] width 18 height 10
type input "$28.08"
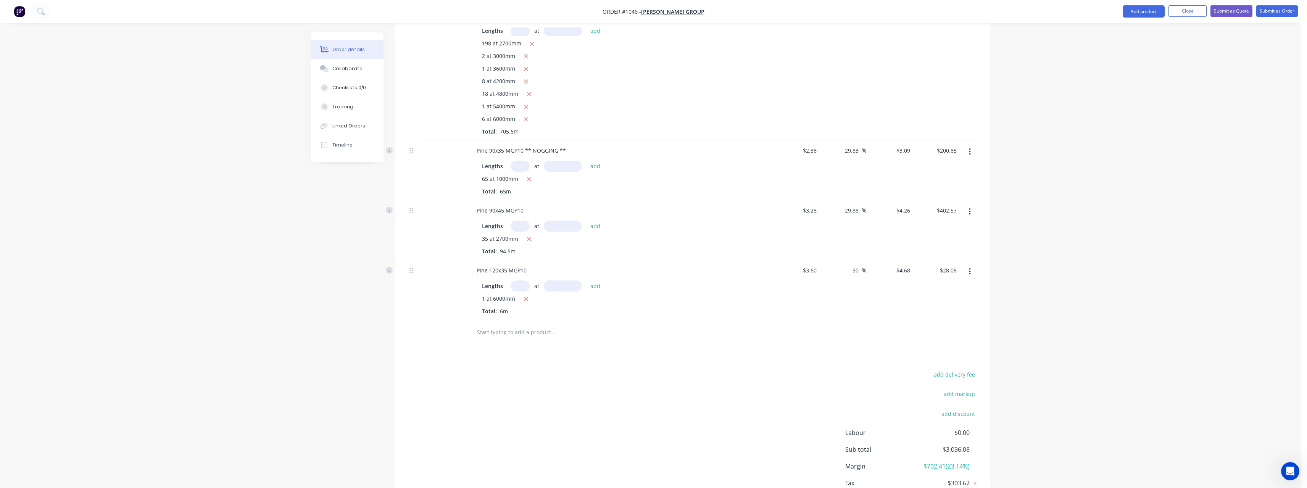
click at [510, 340] on input "text" at bounding box center [552, 332] width 153 height 15
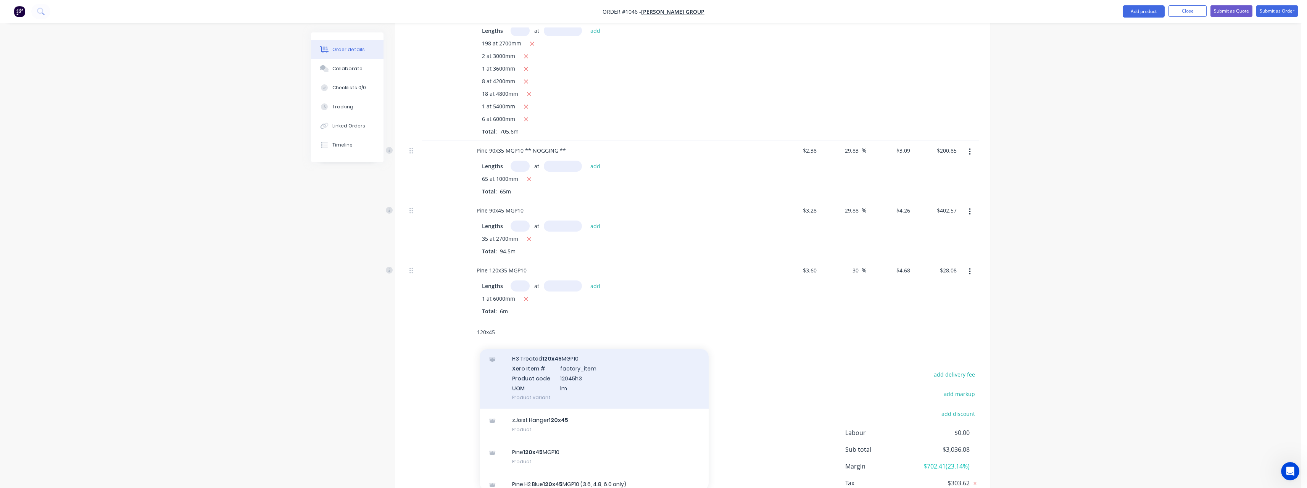
scroll to position [229, 0]
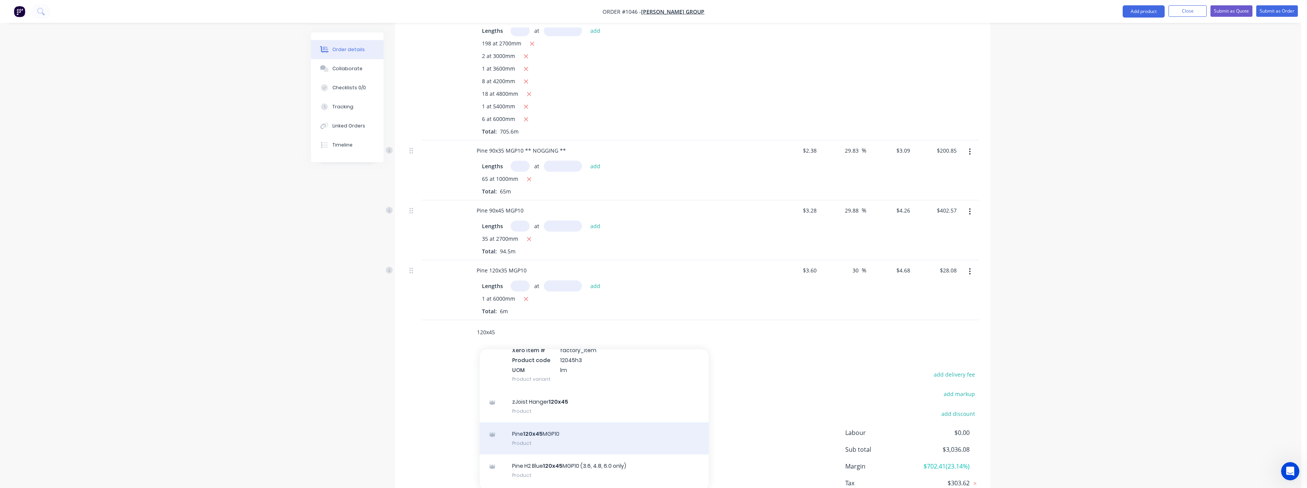
type input "120x45"
click at [574, 437] on div "Pine 120x45 MGP10 Product" at bounding box center [594, 438] width 229 height 32
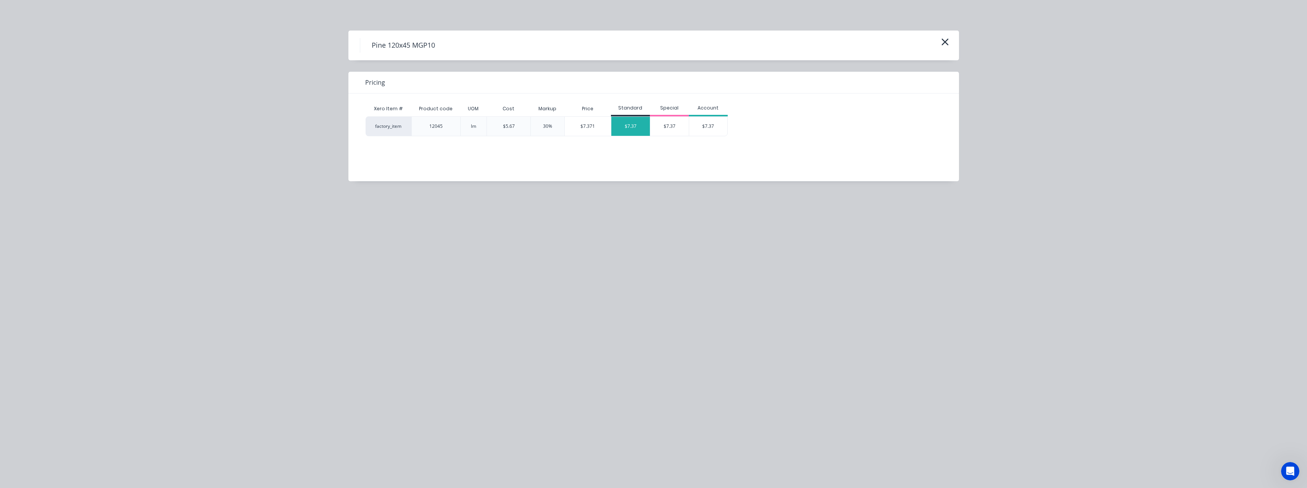
click at [629, 127] on div "$7.37" at bounding box center [630, 126] width 39 height 19
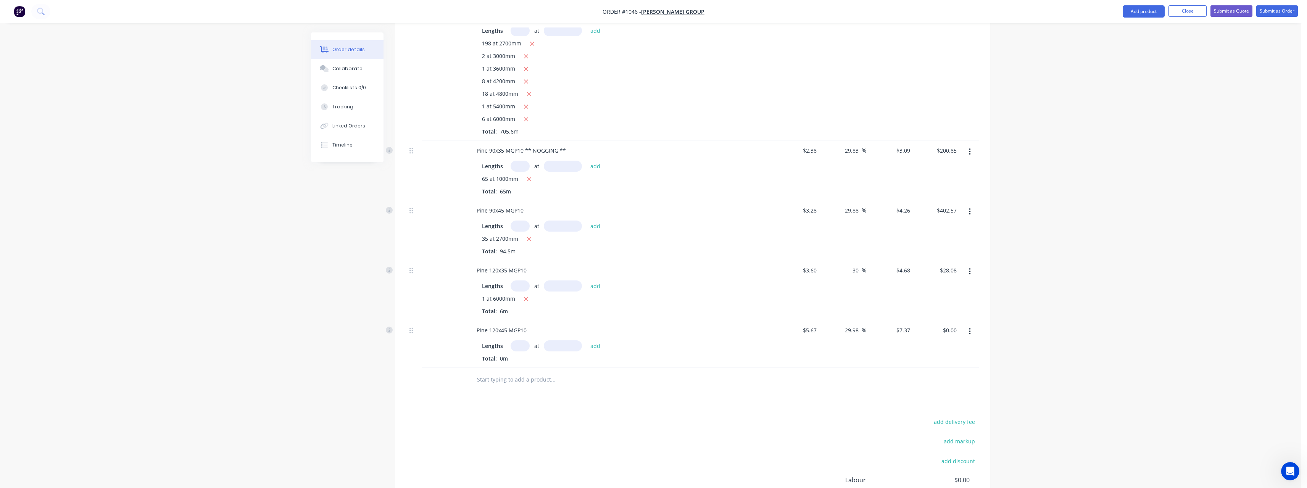
click at [521, 351] on input "text" at bounding box center [519, 345] width 19 height 11
type input "1"
type input "2400"
click at [586, 340] on button "add" at bounding box center [595, 345] width 18 height 10
type input "$17.69"
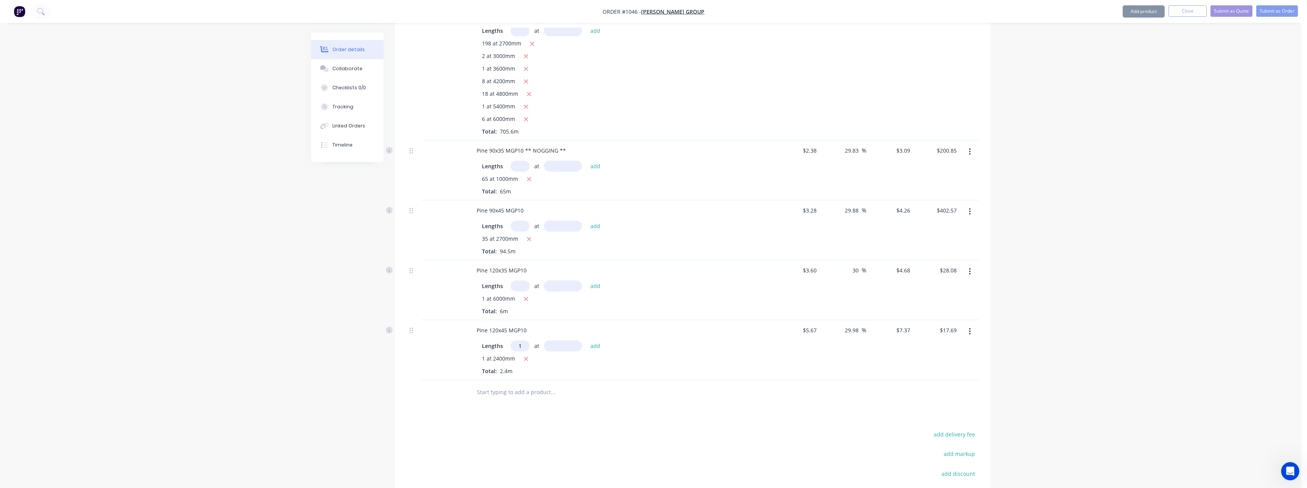
type input "1"
type input "2100"
click at [586, 340] on button "add" at bounding box center [595, 345] width 18 height 10
type input "$33.17"
type input "3"
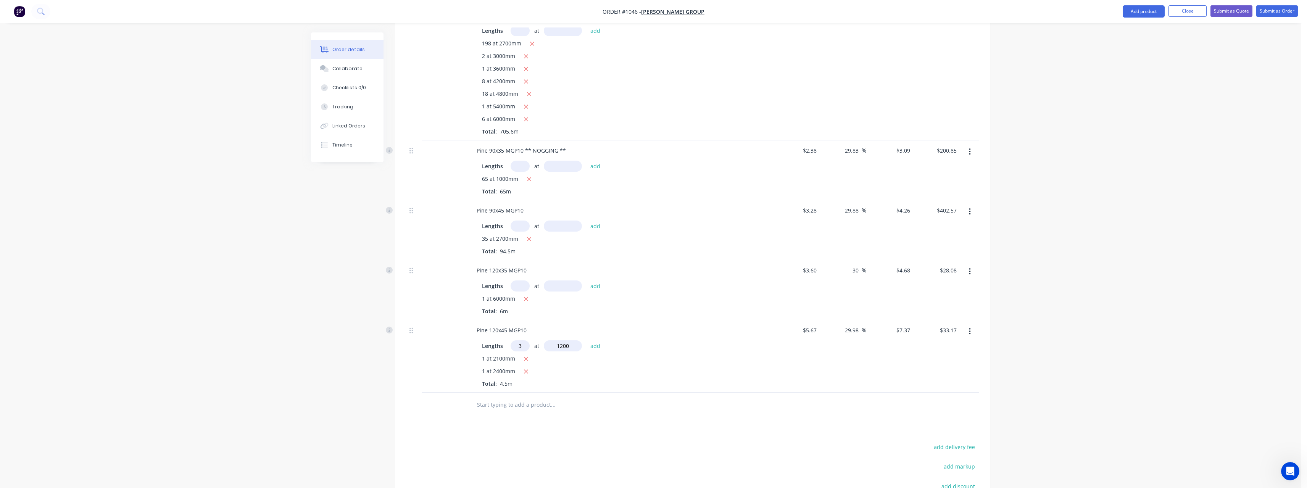
type input "1200"
click at [586, 340] on button "add" at bounding box center [595, 345] width 18 height 10
type input "$59.70"
type input "1"
type input "0"
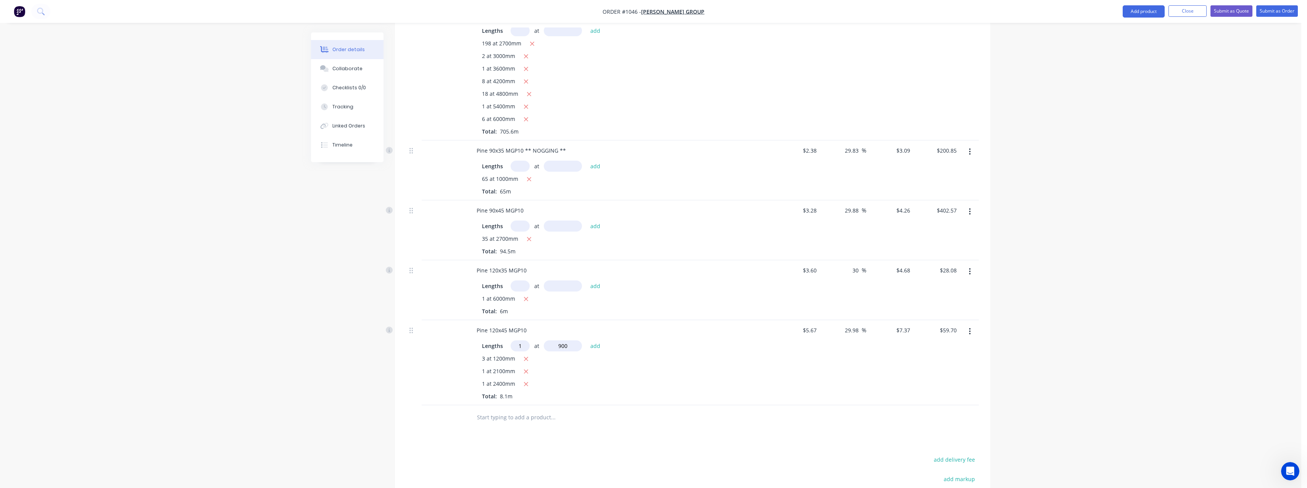
type input "900"
click at [586, 340] on button "add" at bounding box center [595, 345] width 18 height 10
type input "$66.33"
click at [515, 438] on input "text" at bounding box center [552, 429] width 153 height 15
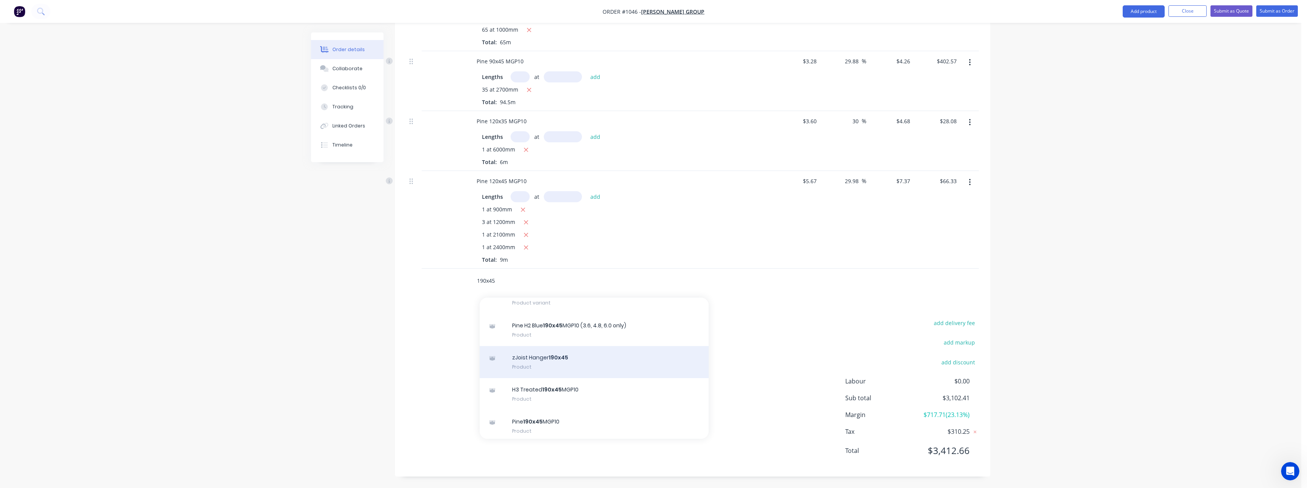
scroll to position [267, 0]
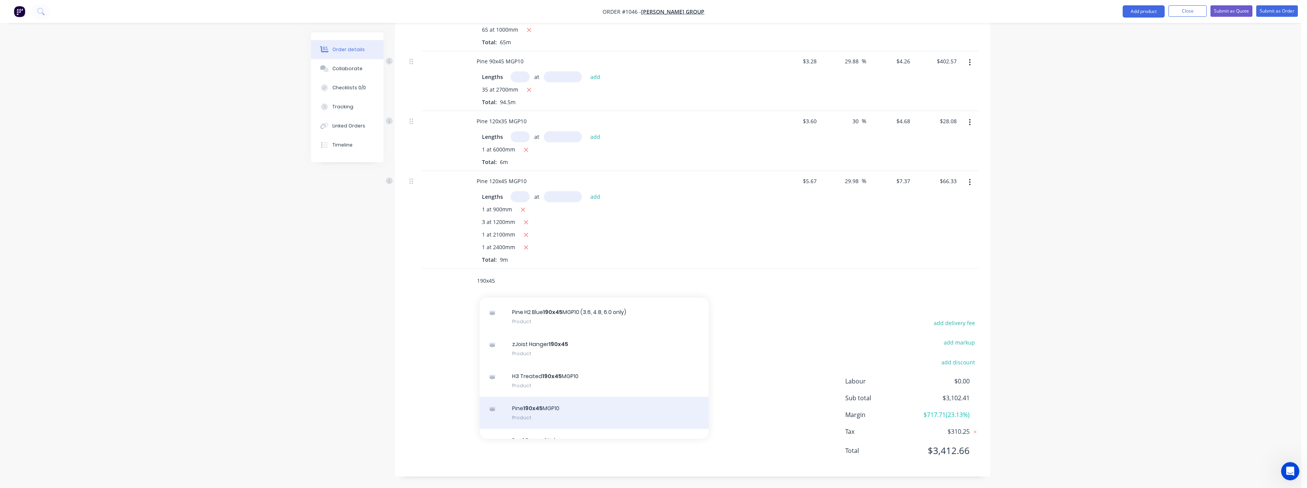
type input "190x45"
click at [593, 406] on div "Pine 190x45 MGP10 Product" at bounding box center [594, 413] width 229 height 32
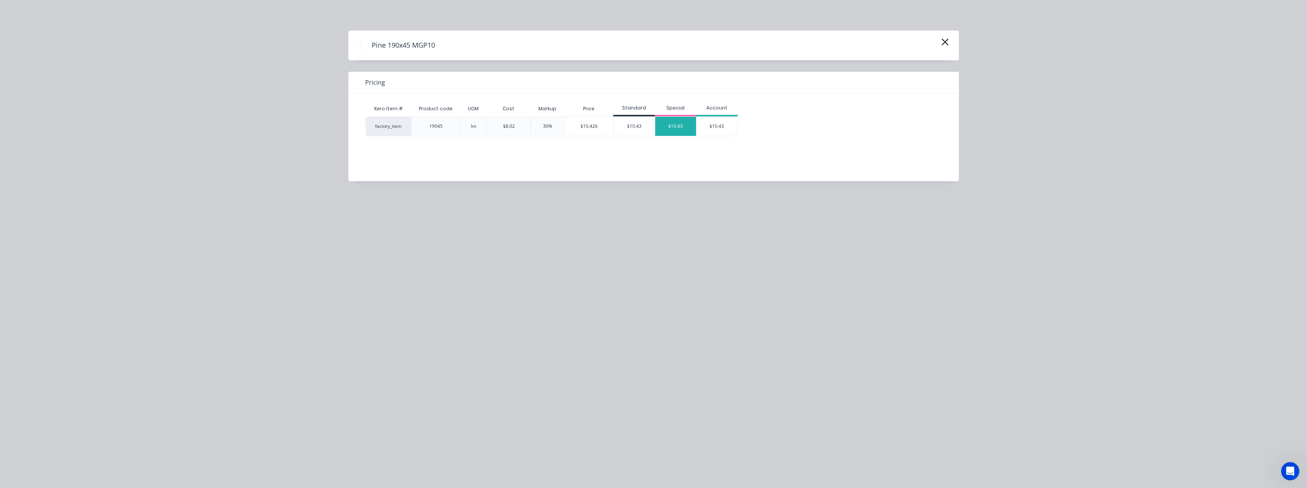
click at [666, 130] on div "$10.43" at bounding box center [675, 126] width 41 height 19
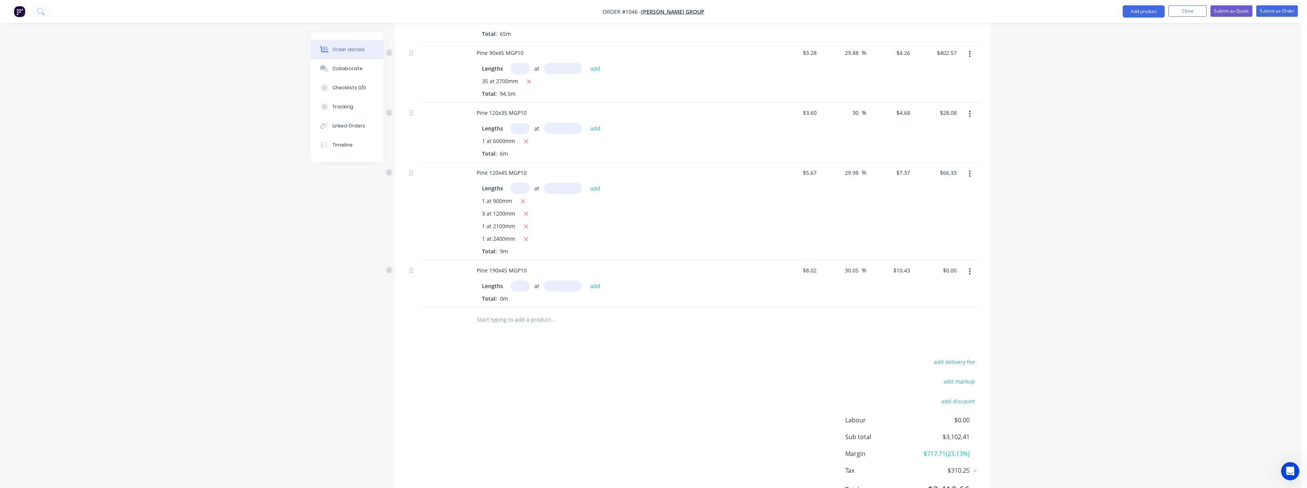
click at [520, 291] on input "text" at bounding box center [519, 285] width 19 height 11
type input "1"
type input "1800"
click at [586, 280] on button "add" at bounding box center [595, 285] width 18 height 10
type input "$18.77"
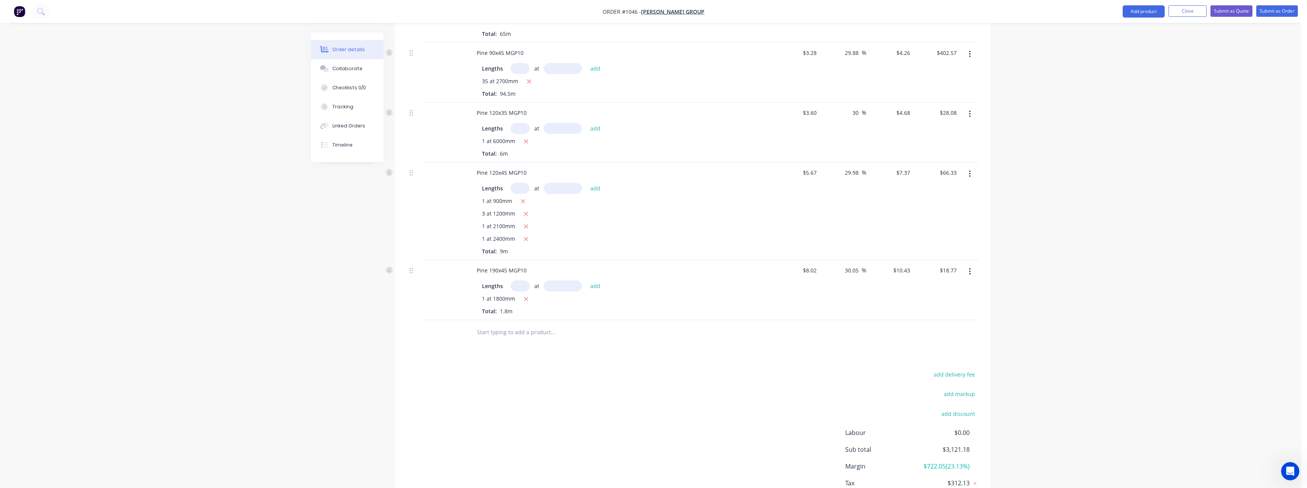
click at [511, 340] on input "text" at bounding box center [552, 332] width 153 height 15
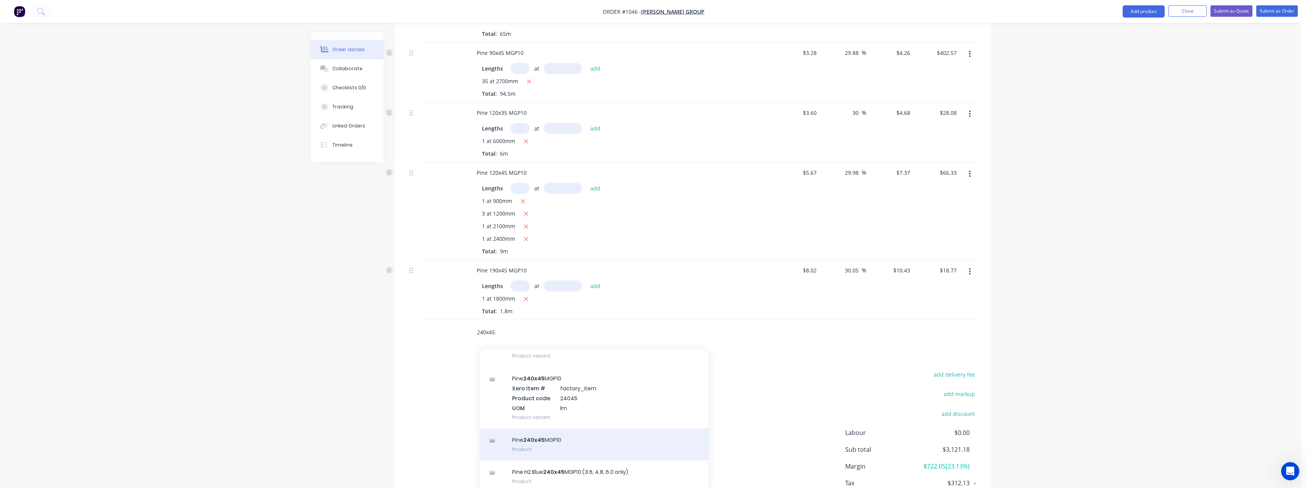
type input "240x45"
click at [568, 446] on div "Pine 240x45 MGP10 Product" at bounding box center [594, 444] width 229 height 32
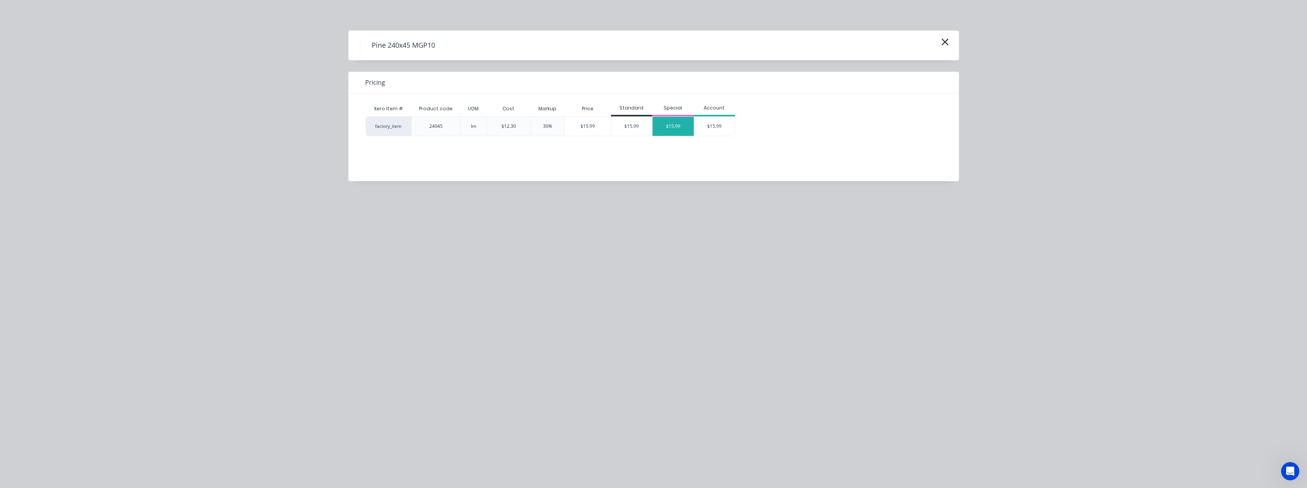
click at [662, 127] on div "$15.99" at bounding box center [672, 126] width 41 height 19
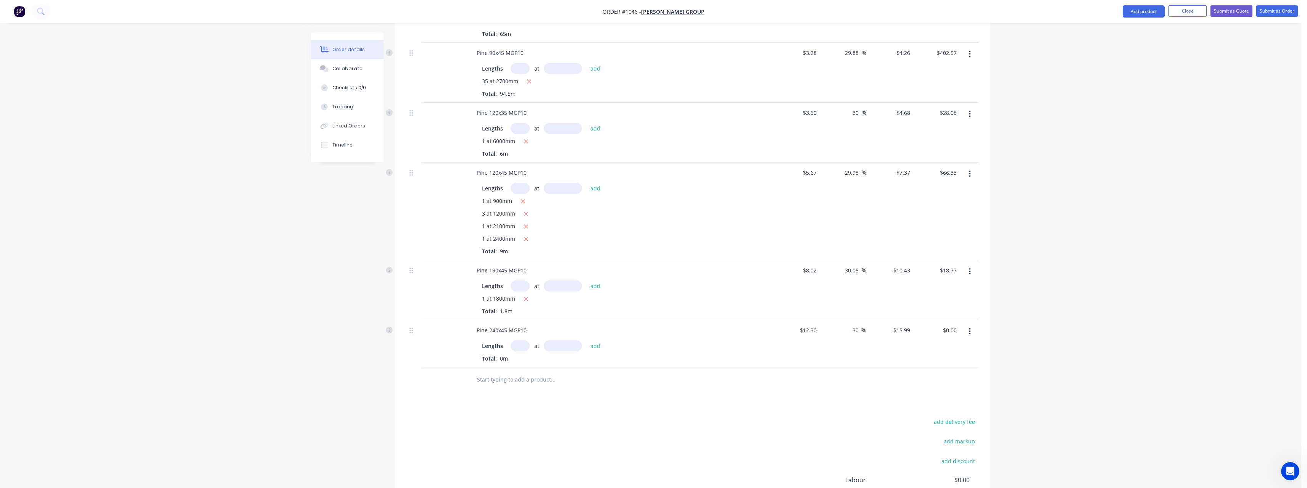
click at [525, 351] on input "text" at bounding box center [519, 345] width 19 height 11
type input "1"
type input "1800"
click at [586, 340] on button "add" at bounding box center [595, 345] width 18 height 10
type input "$28.78"
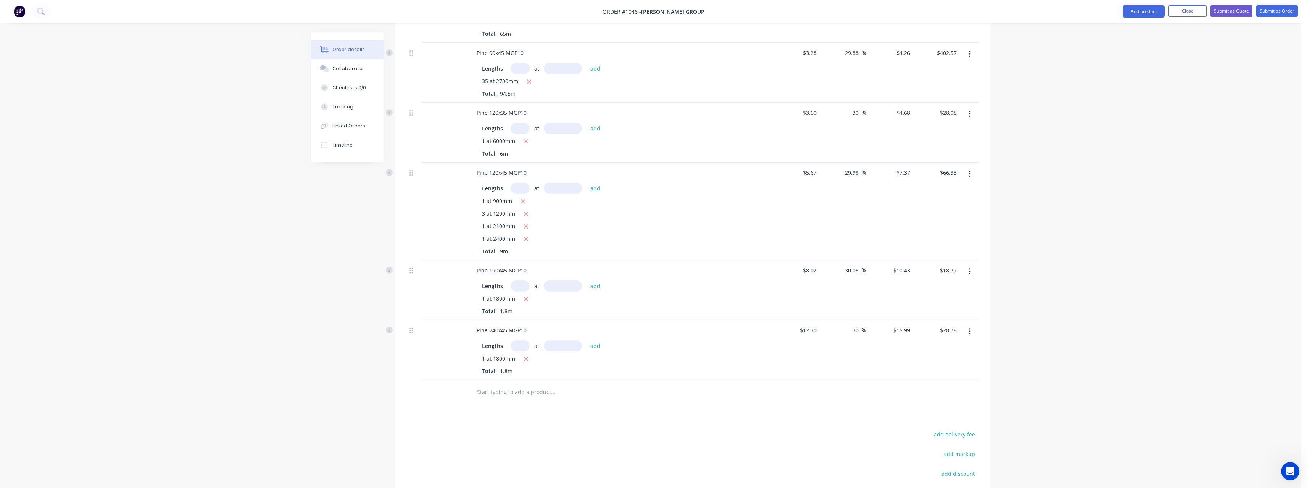
click at [506, 396] on input "text" at bounding box center [552, 392] width 153 height 15
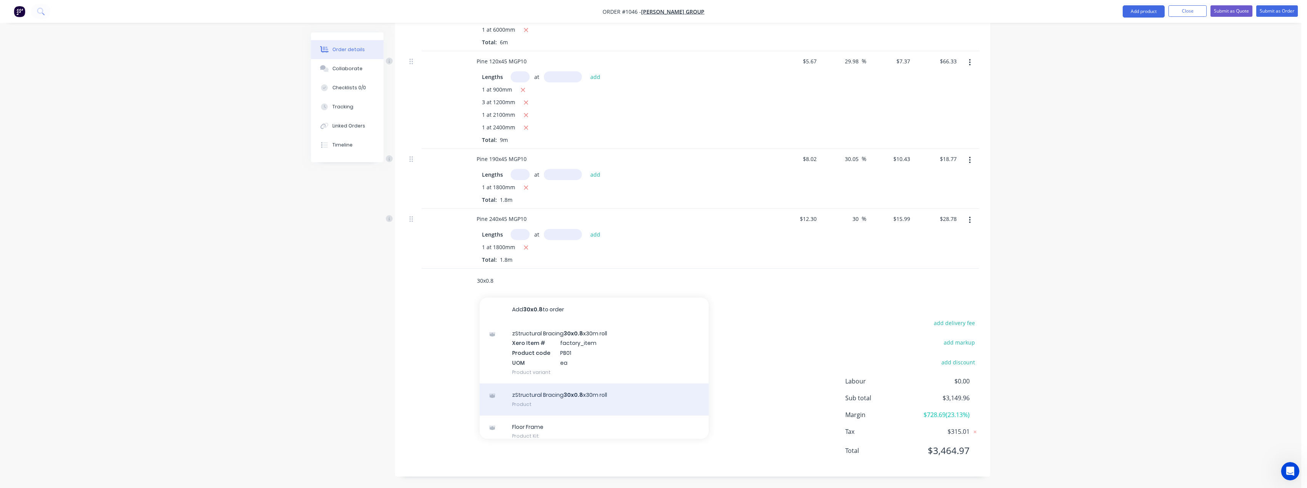
scroll to position [38, 0]
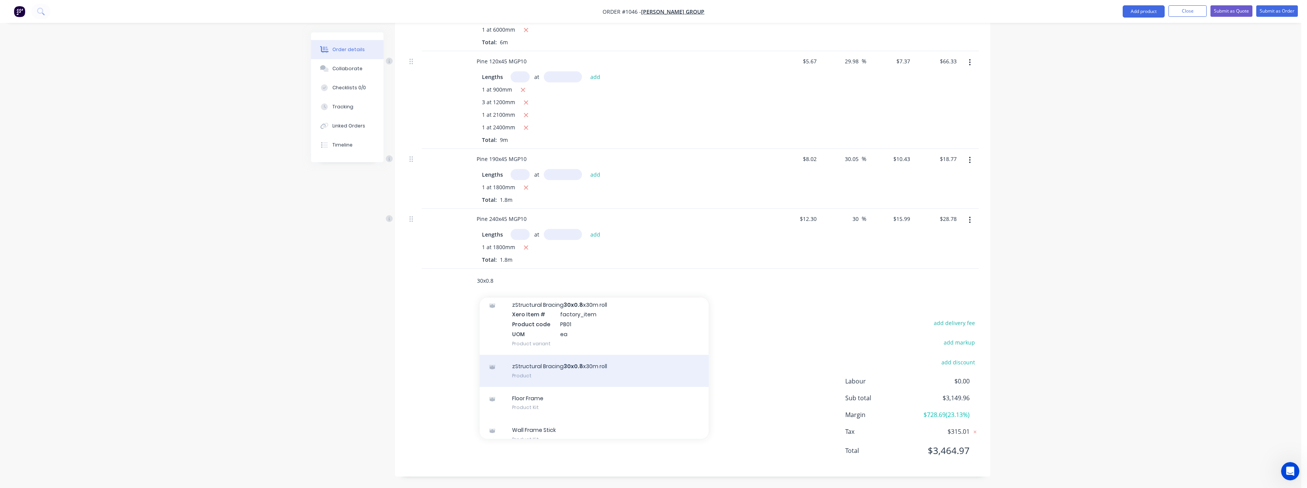
type input "30x0.8"
click at [588, 394] on div "Floor Frame Product Kit" at bounding box center [594, 393] width 229 height 32
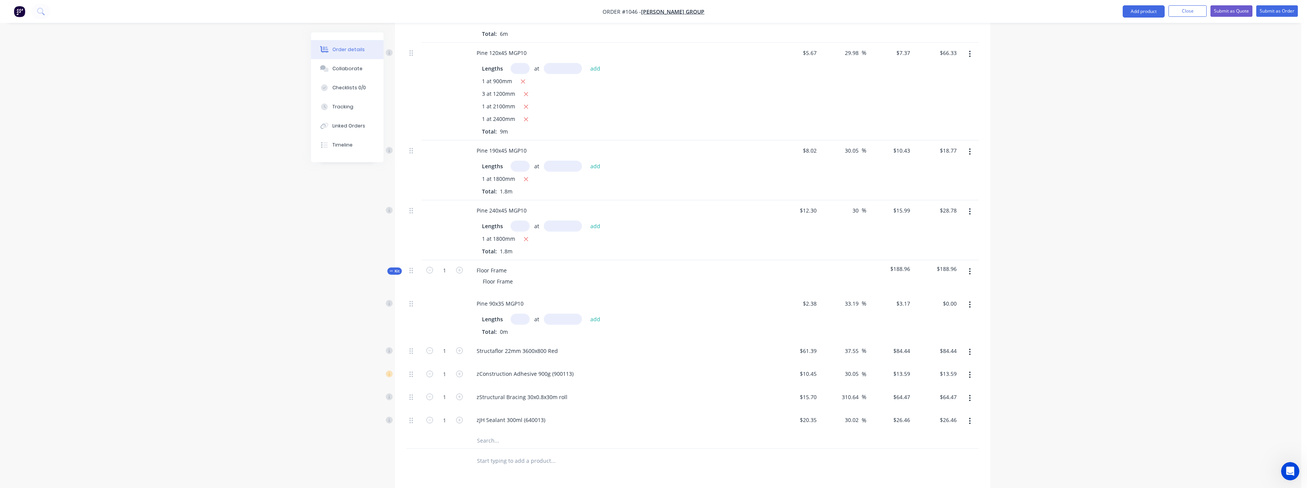
click at [970, 275] on icon "button" at bounding box center [970, 271] width 2 height 7
click at [934, 343] on div "Delete" at bounding box center [942, 337] width 59 height 11
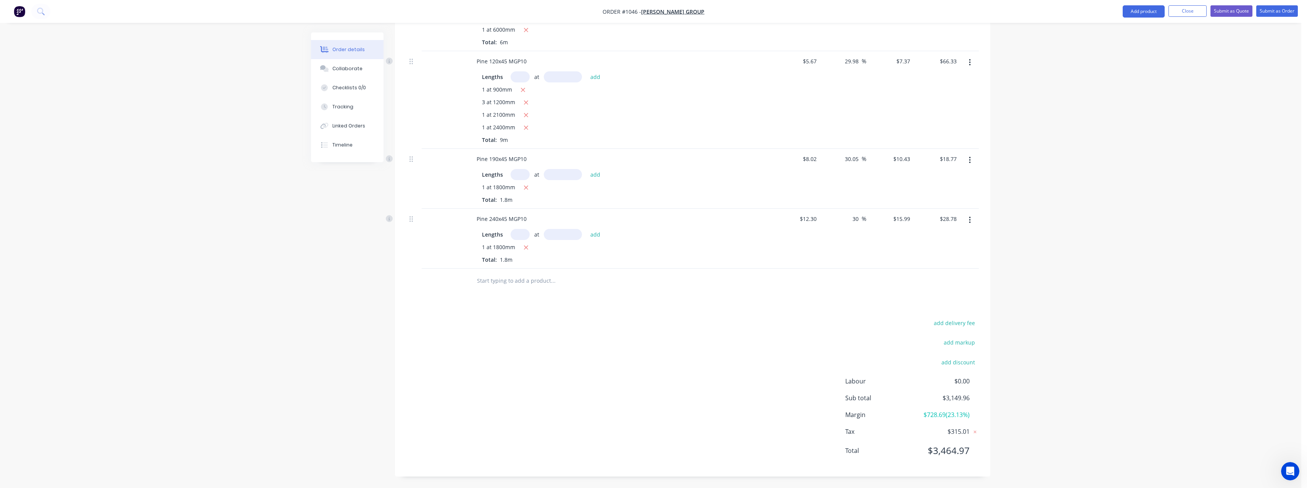
click at [531, 277] on input "text" at bounding box center [552, 280] width 153 height 15
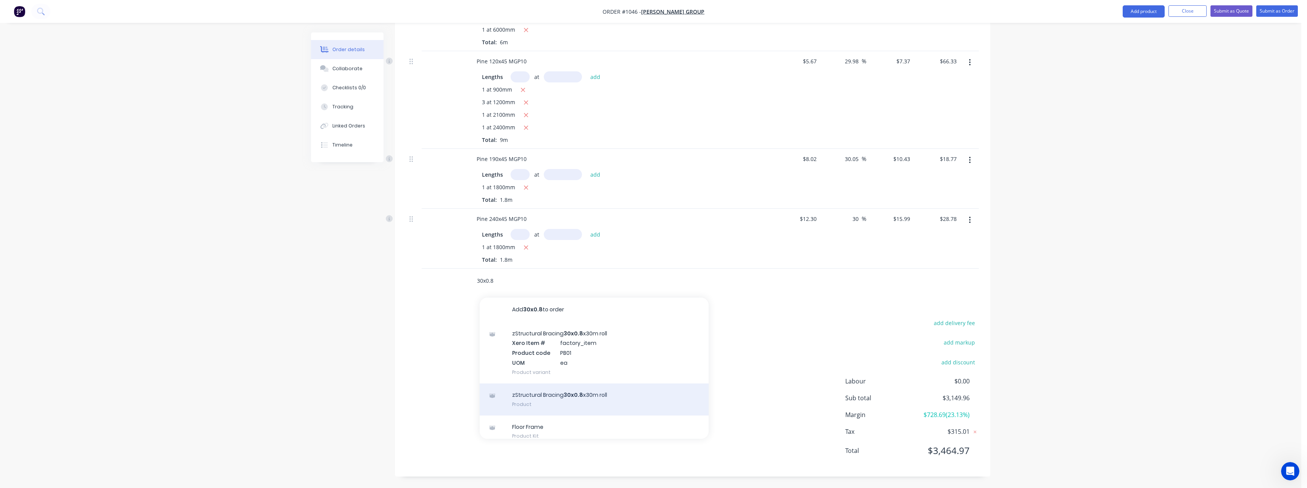
type input "30x0.8"
click at [544, 393] on div "zStructural Bracing 30x0.8 x30m roll Product" at bounding box center [594, 399] width 229 height 32
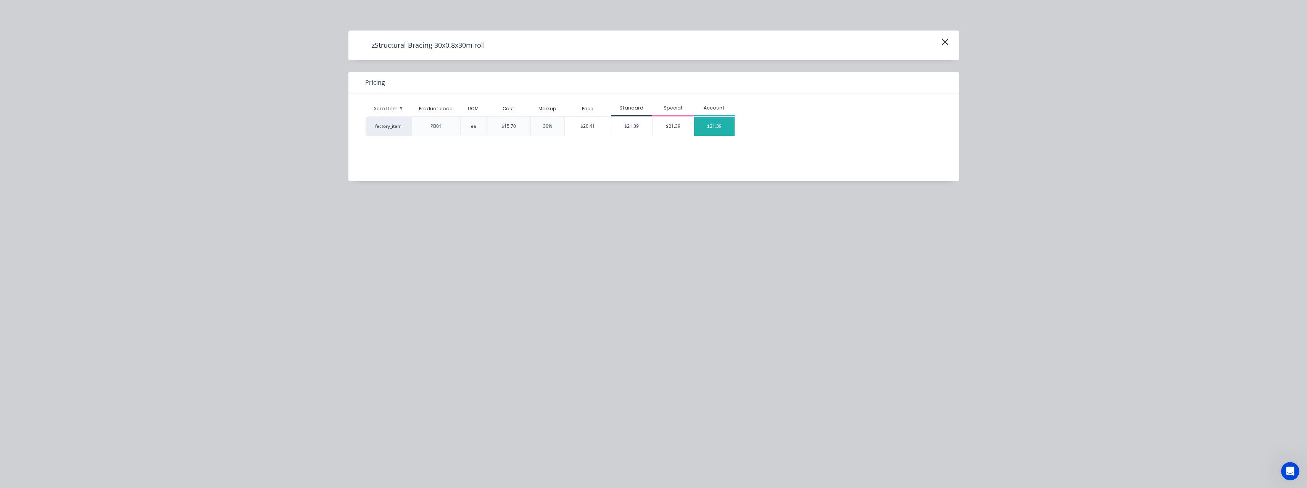
click at [706, 126] on div "$21.39" at bounding box center [714, 126] width 41 height 19
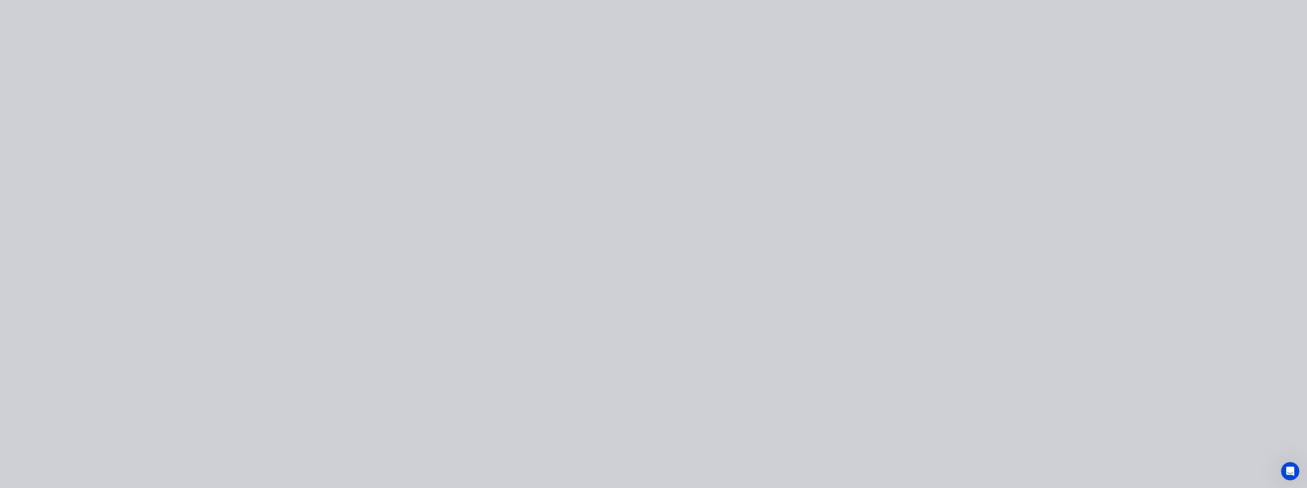
type input "$15.70"
type input "36.24"
type input "$21.39"
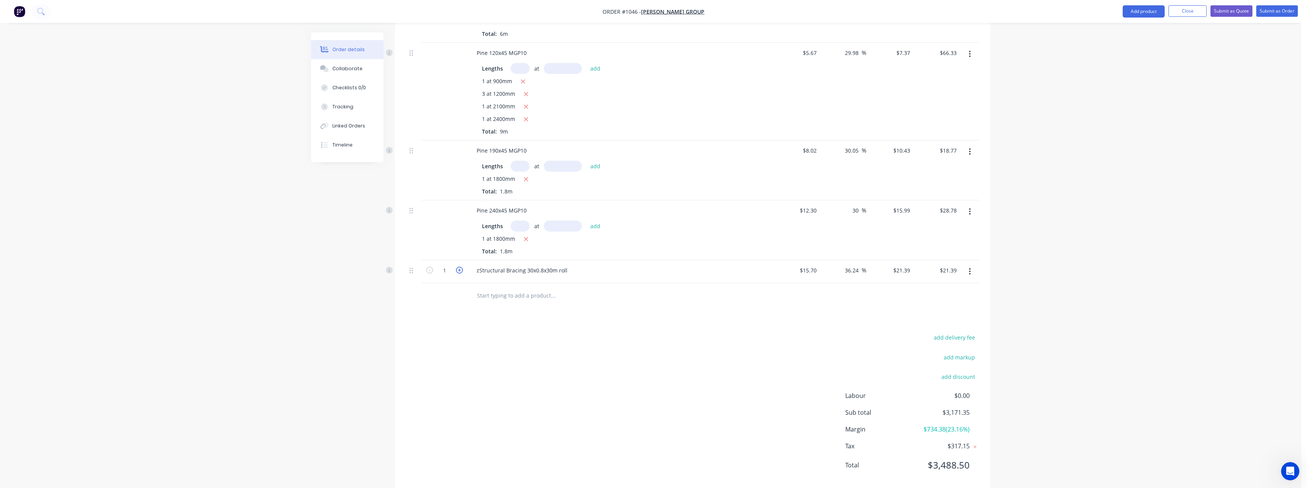
click at [457, 274] on icon "button" at bounding box center [459, 270] width 7 height 7
type input "2"
type input "$42.78"
click at [457, 274] on icon "button" at bounding box center [459, 270] width 7 height 7
type input "3"
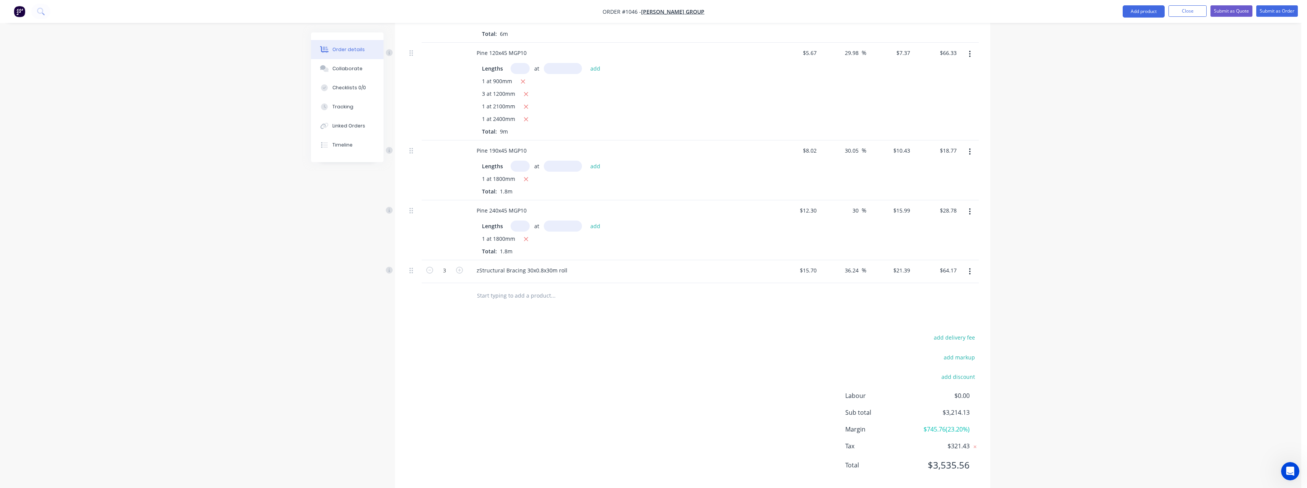
click at [489, 303] on input "text" at bounding box center [552, 295] width 153 height 15
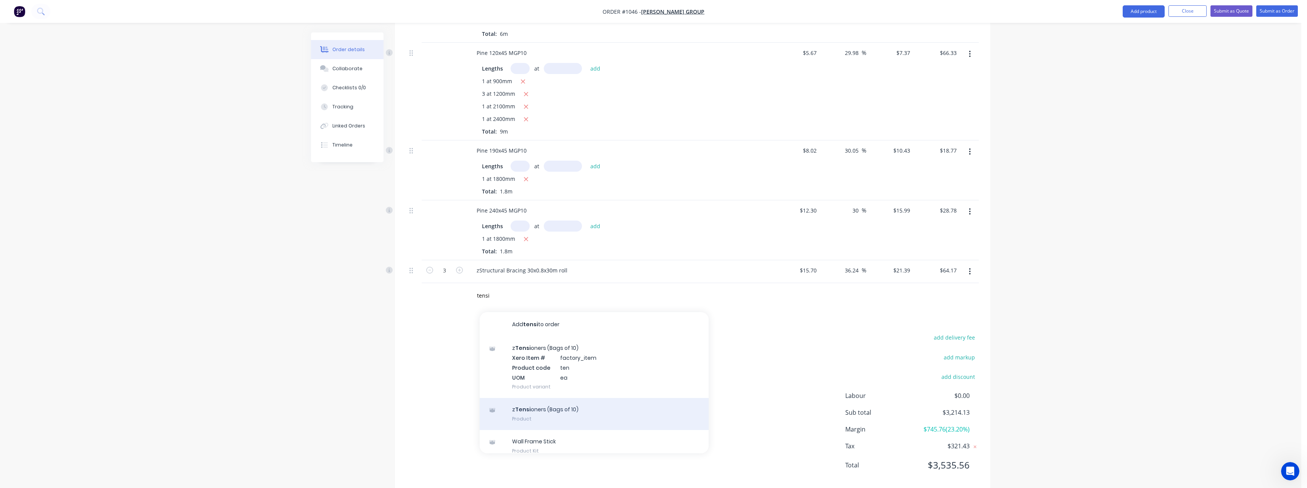
click at [568, 416] on div "z Tensi oners (Bags of 10) Product" at bounding box center [594, 414] width 229 height 32
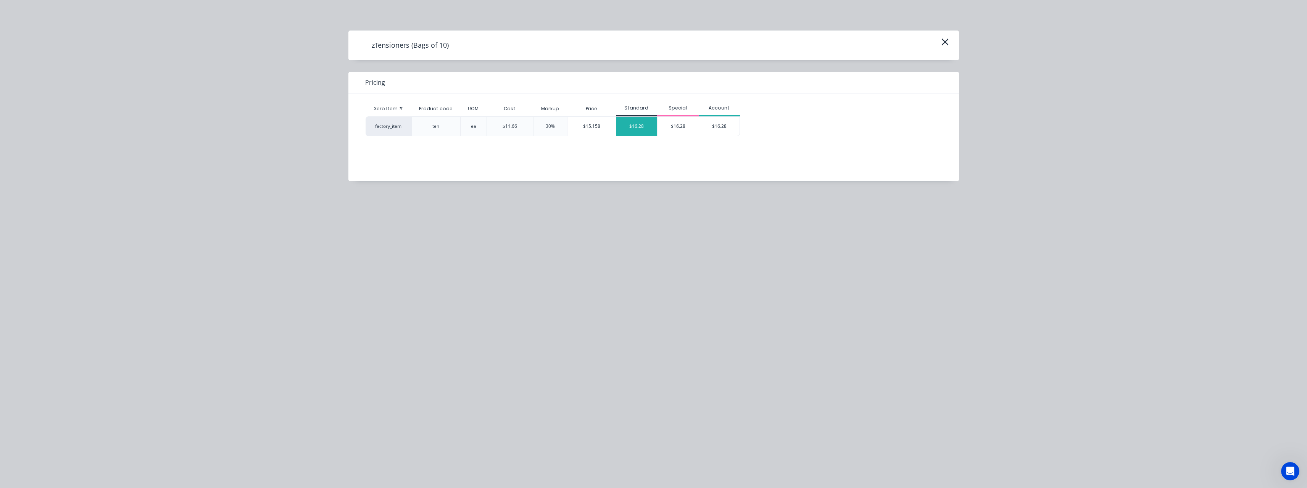
click at [646, 127] on div "$16.28" at bounding box center [636, 126] width 41 height 19
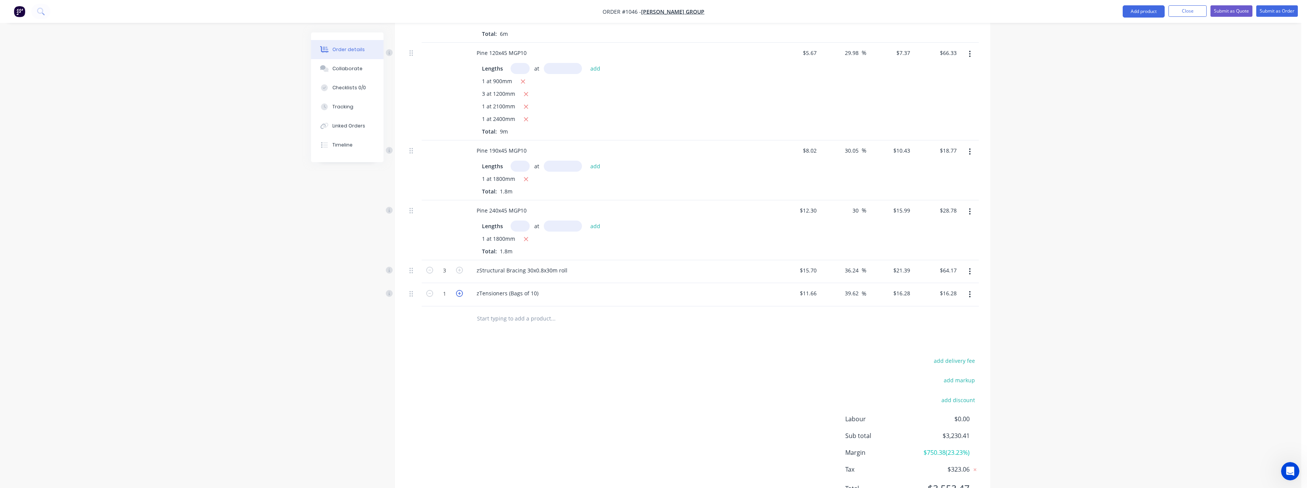
click at [462, 297] on icon "button" at bounding box center [459, 293] width 7 height 7
click at [494, 325] on input "text" at bounding box center [552, 318] width 153 height 15
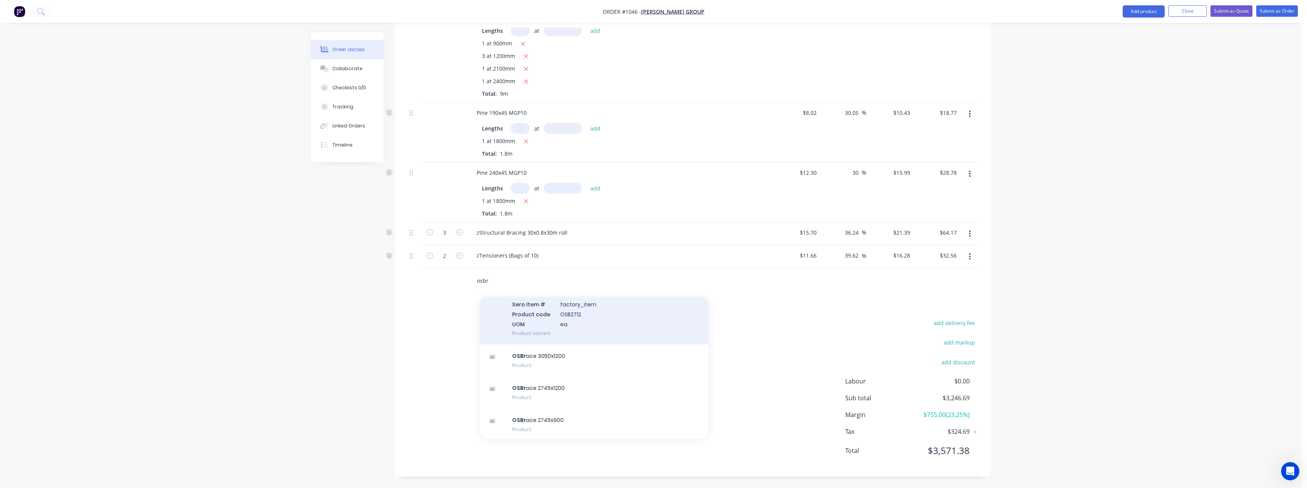
scroll to position [196, 0]
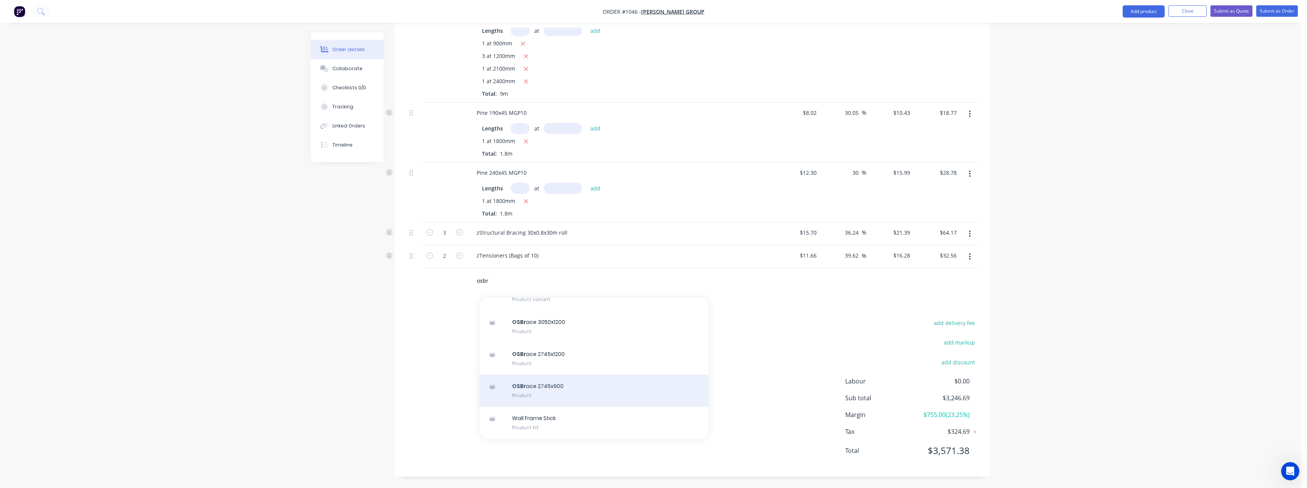
click at [584, 390] on div "OSBr ace 2745x900 Product" at bounding box center [594, 391] width 229 height 32
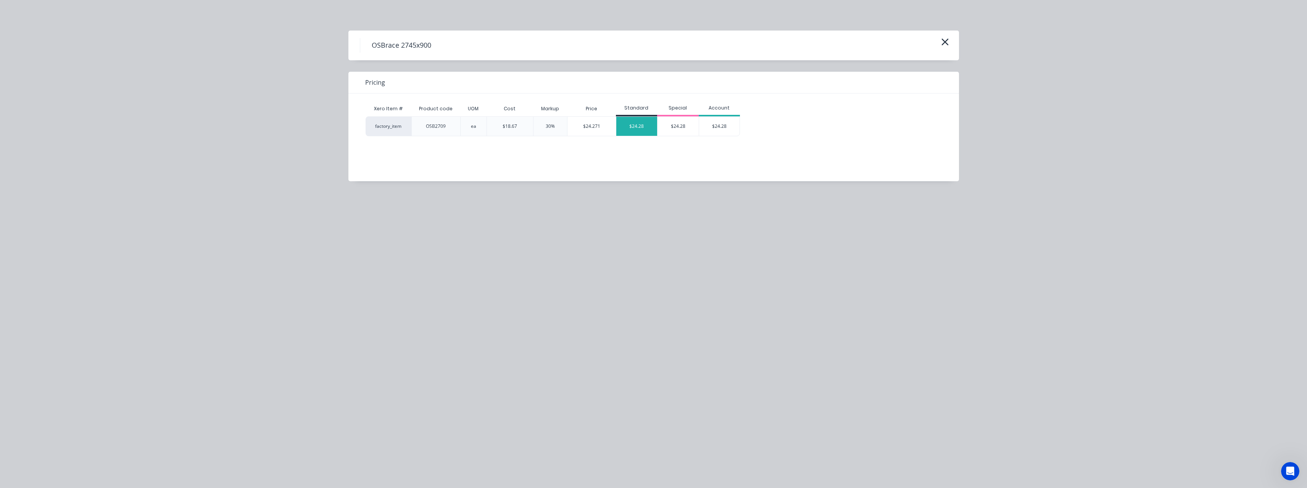
click at [637, 124] on div "$24.28" at bounding box center [636, 126] width 41 height 19
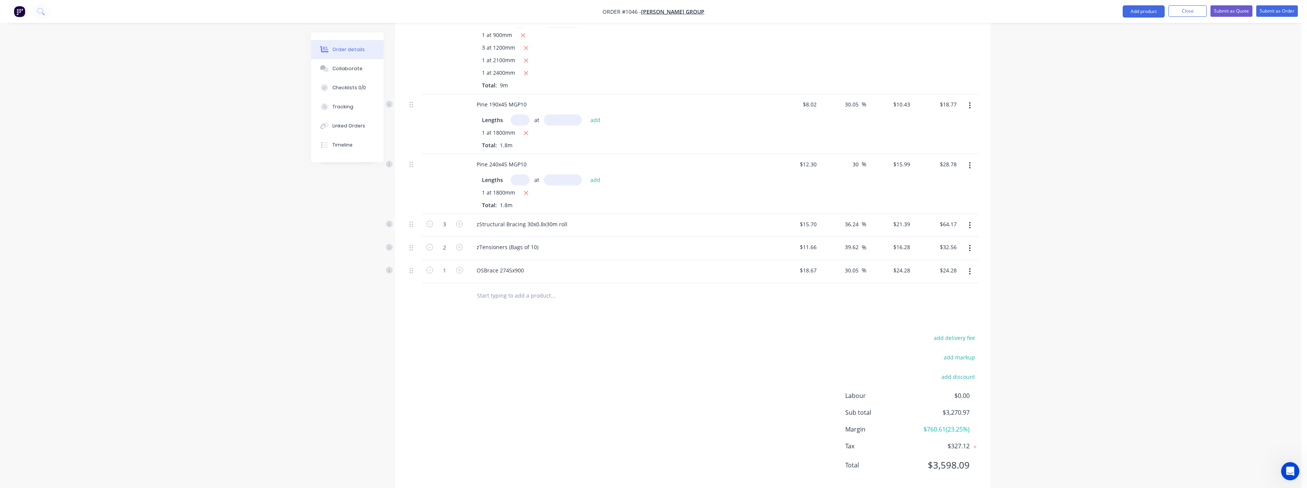
click at [512, 302] on input "text" at bounding box center [552, 295] width 153 height 15
click at [550, 385] on div "OSBr ace 2745x1200 Product" at bounding box center [594, 378] width 229 height 32
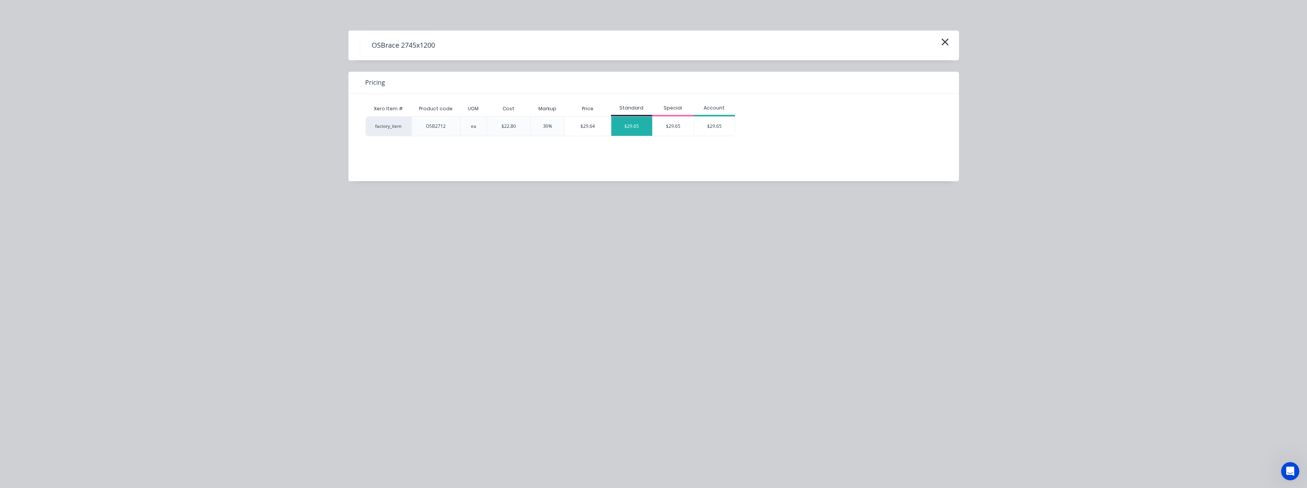
click at [626, 129] on div "$29.65" at bounding box center [631, 126] width 41 height 19
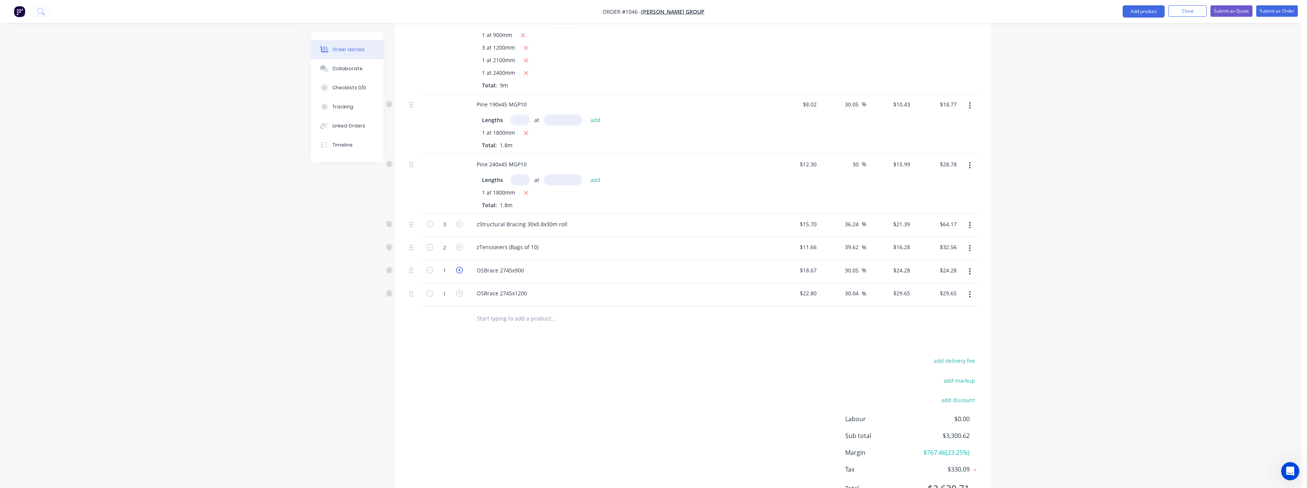
click at [461, 274] on icon "button" at bounding box center [459, 270] width 7 height 7
click at [460, 297] on icon "button" at bounding box center [459, 293] width 7 height 7
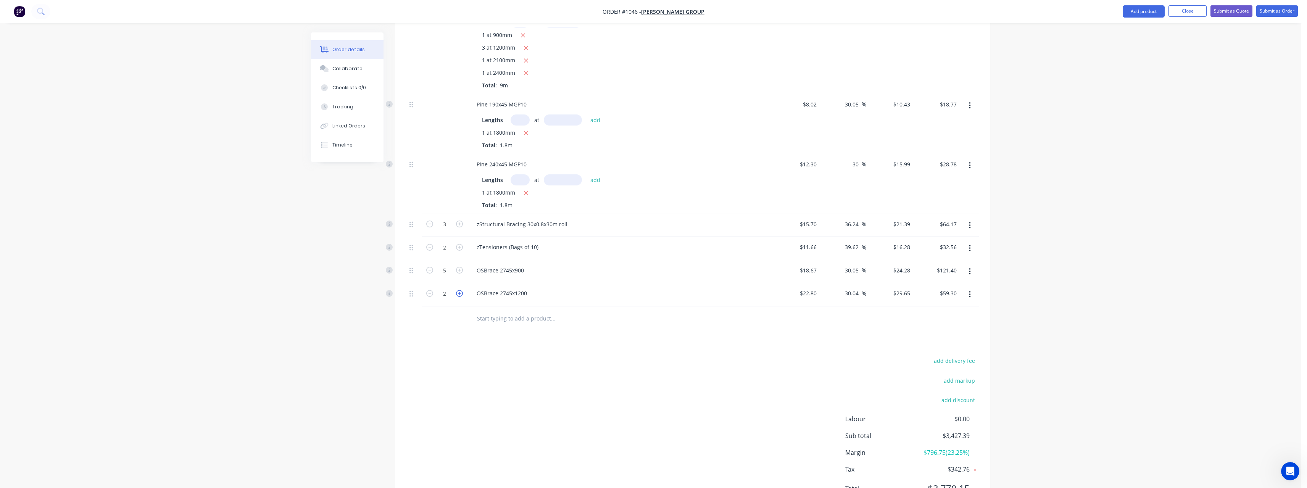
click at [460, 297] on icon "button" at bounding box center [459, 293] width 7 height 7
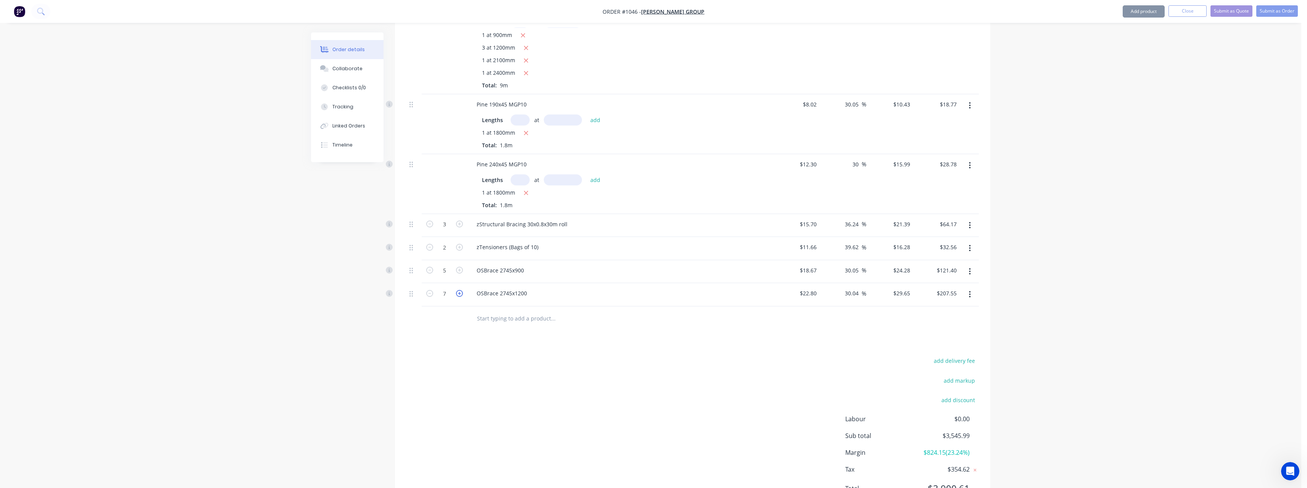
click at [460, 297] on icon "button" at bounding box center [459, 293] width 7 height 7
click at [430, 297] on icon "button" at bounding box center [429, 293] width 7 height 7
click at [487, 325] on input "text" at bounding box center [552, 318] width 153 height 15
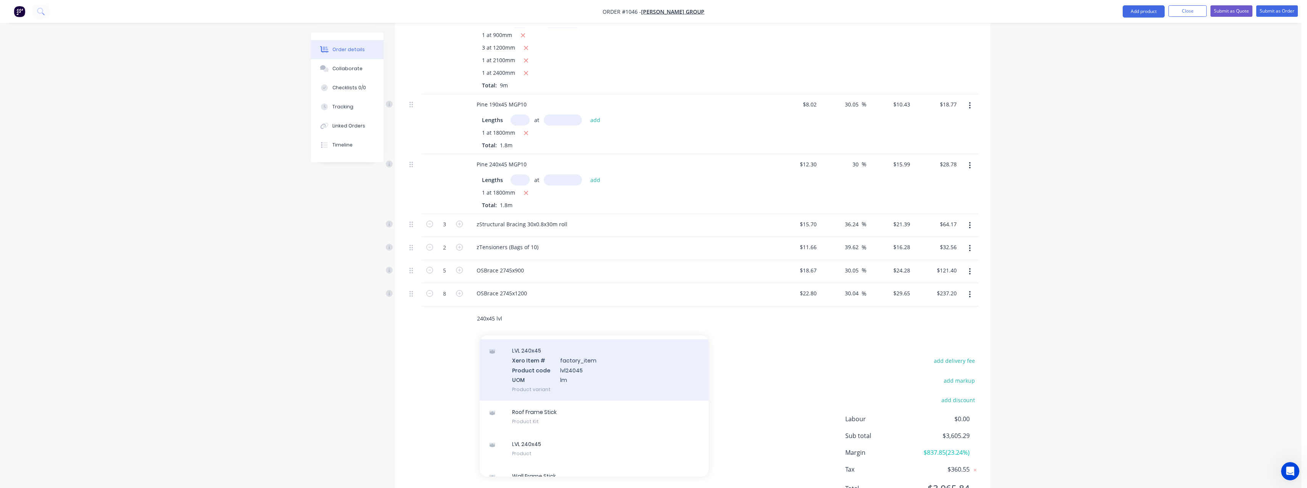
scroll to position [41, 0]
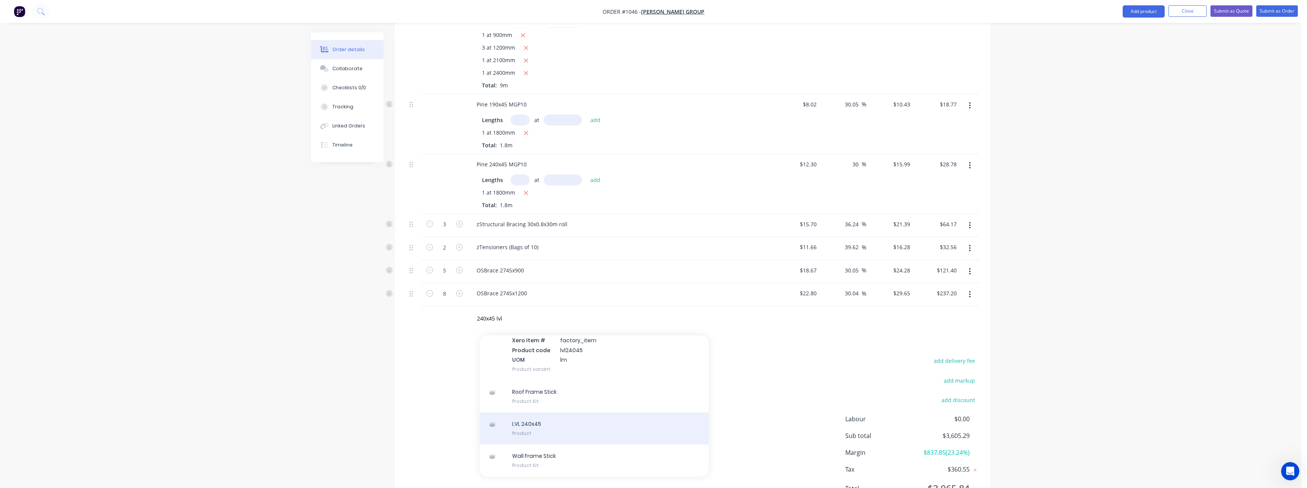
click at [543, 427] on div "LVL 240x45 Product" at bounding box center [594, 428] width 229 height 32
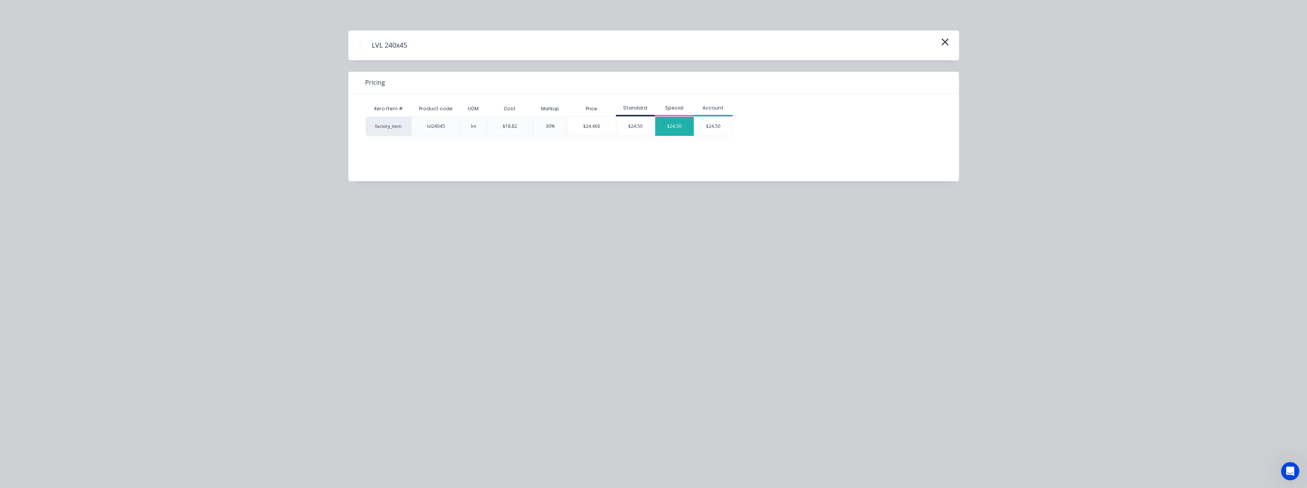
click at [670, 127] on div "$24.50" at bounding box center [674, 126] width 39 height 19
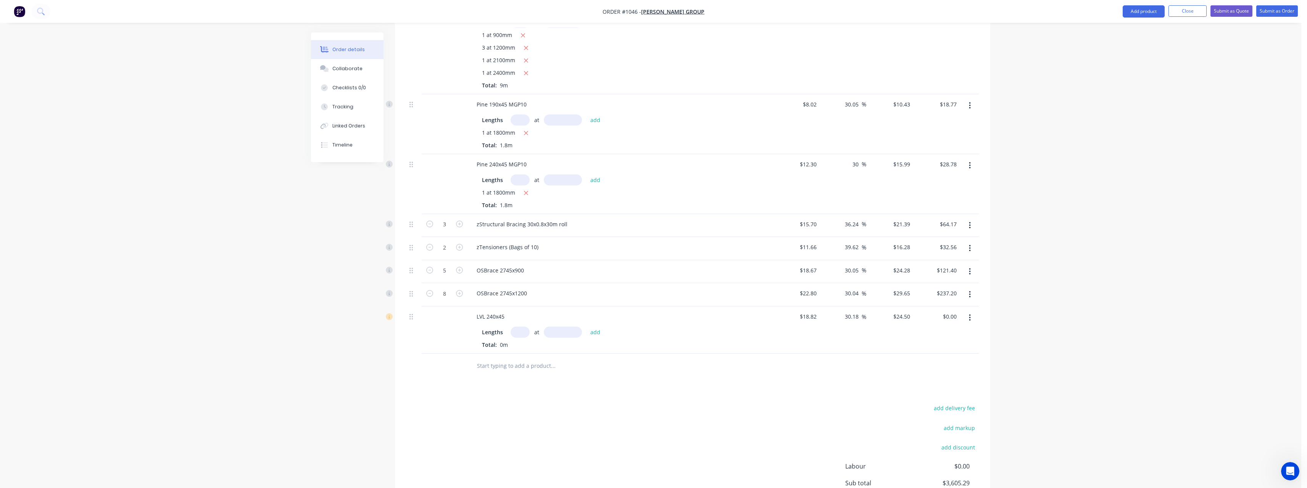
click at [518, 338] on input "text" at bounding box center [519, 332] width 19 height 11
click at [586, 327] on button "add" at bounding box center [595, 332] width 18 height 10
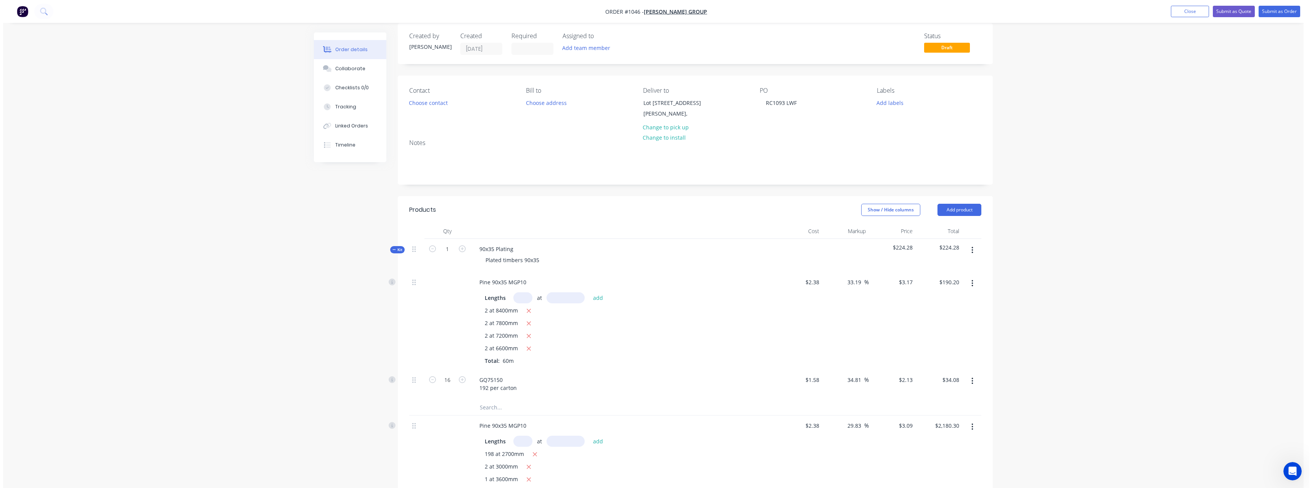
scroll to position [0, 0]
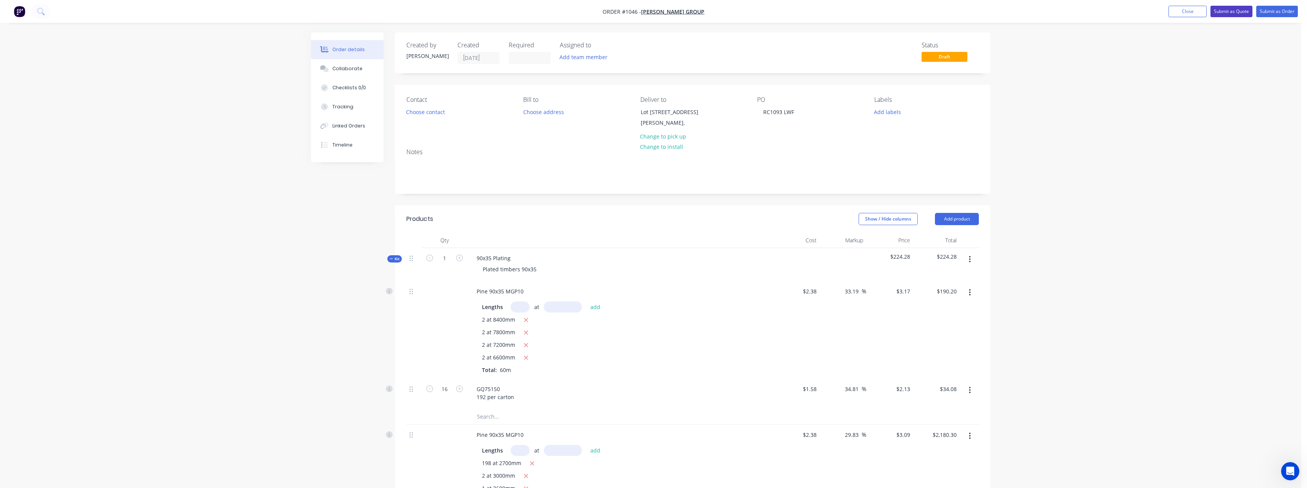
click at [1234, 12] on button "Submit as Quote" at bounding box center [1231, 11] width 42 height 11
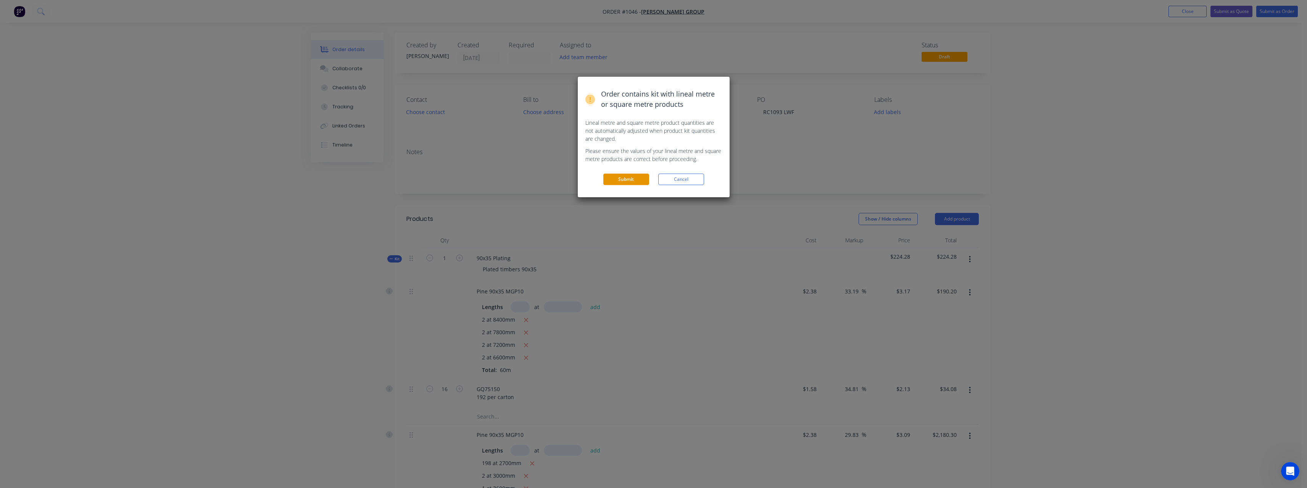
click at [613, 178] on button "Submit" at bounding box center [626, 179] width 46 height 11
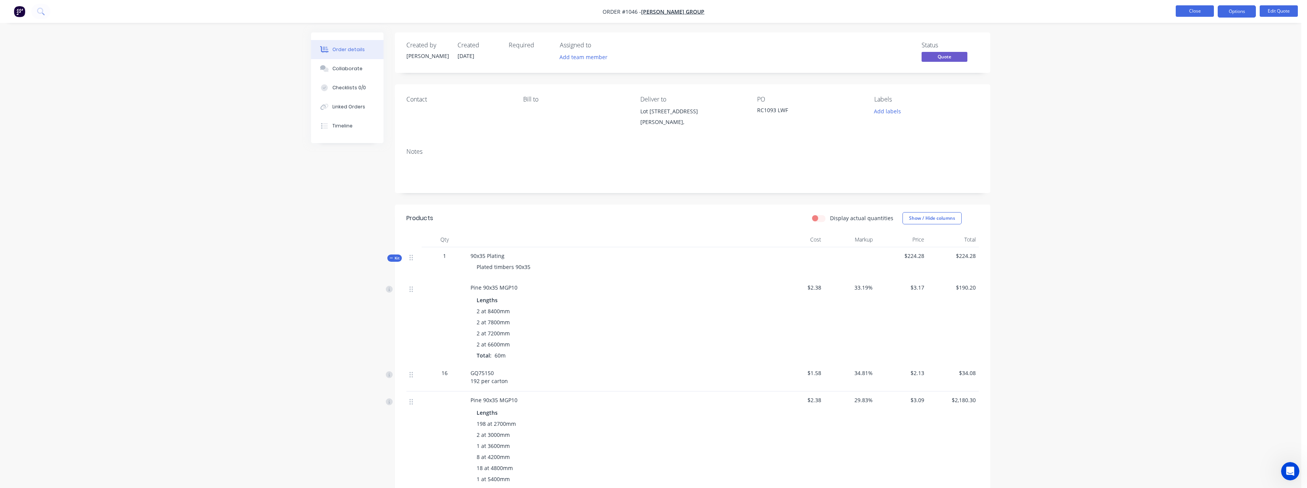
click at [1192, 14] on button "Close" at bounding box center [1194, 10] width 38 height 11
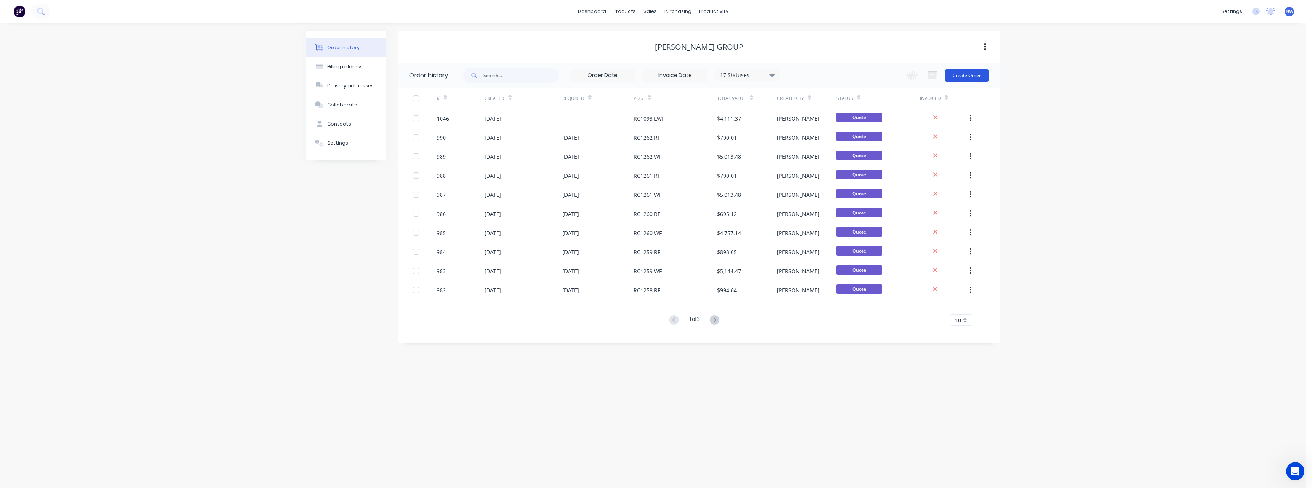
click at [957, 72] on button "Create Order" at bounding box center [967, 75] width 44 height 12
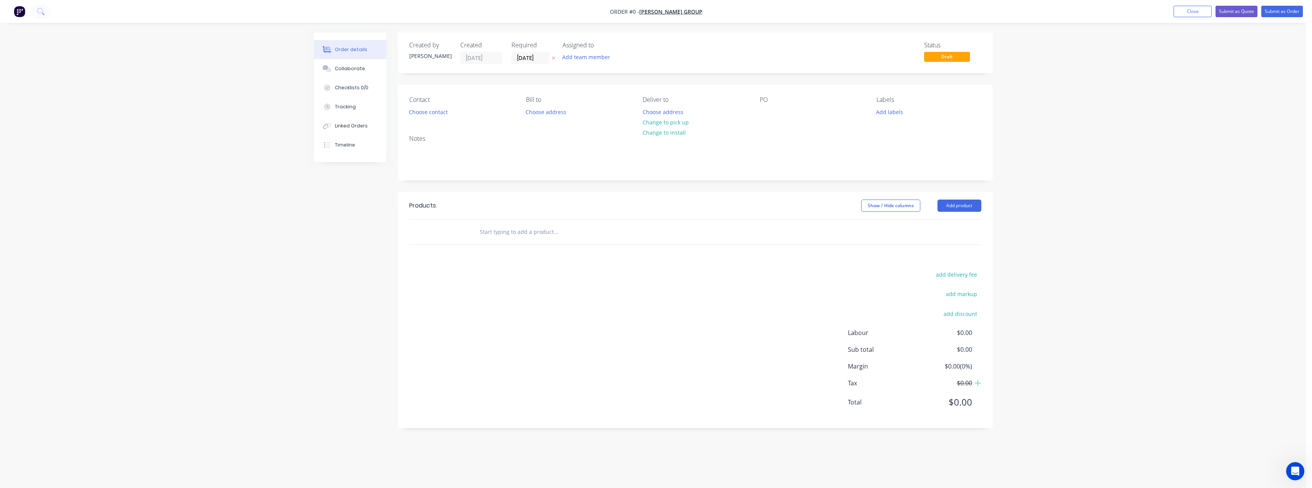
click at [555, 55] on button at bounding box center [554, 58] width 8 height 9
click at [664, 113] on button "Choose address" at bounding box center [663, 111] width 49 height 10
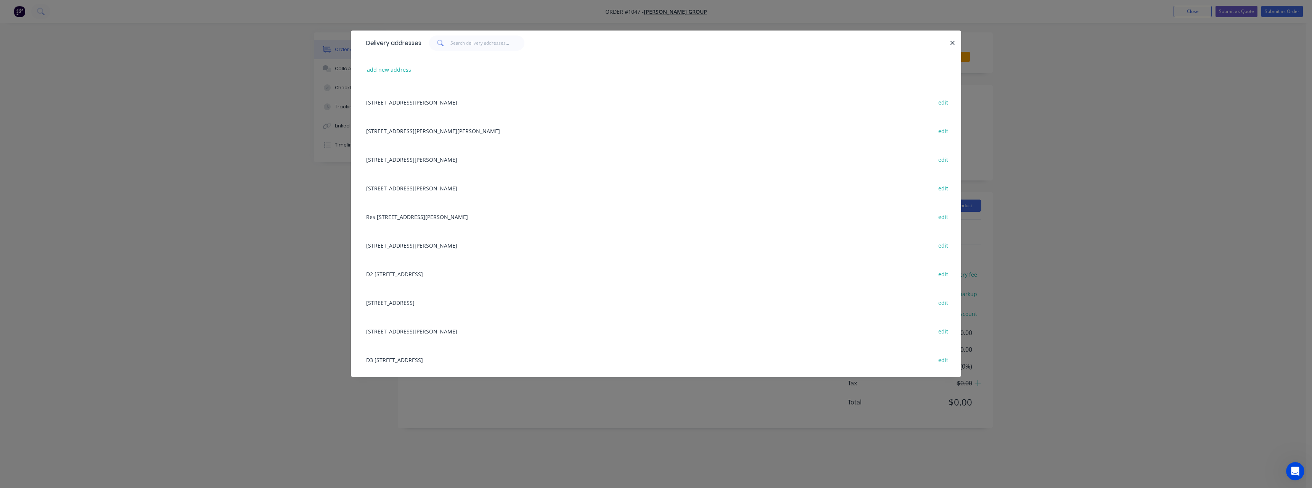
scroll to position [381, 0]
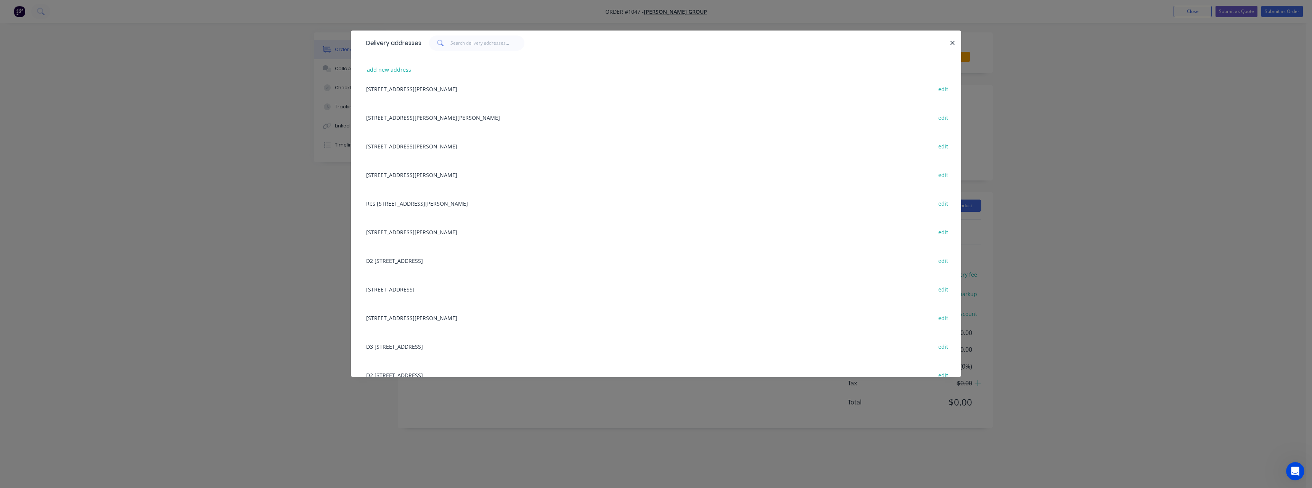
click at [451, 287] on div "[STREET_ADDRESS][PERSON_NAME] edit" at bounding box center [656, 289] width 588 height 29
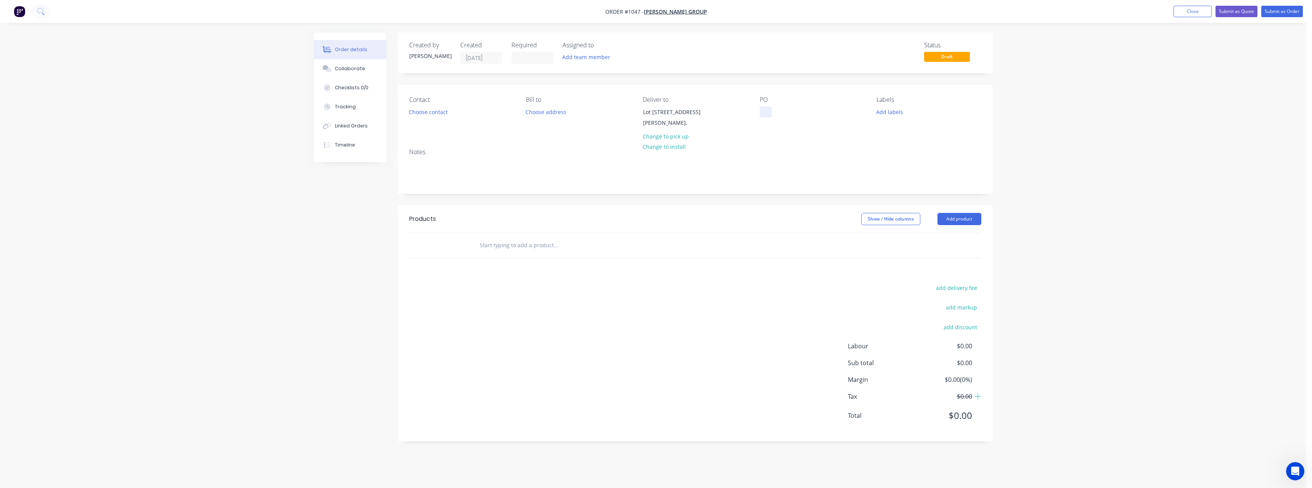
click at [771, 109] on div at bounding box center [766, 111] width 12 height 11
click at [534, 252] on input "text" at bounding box center [556, 245] width 153 height 15
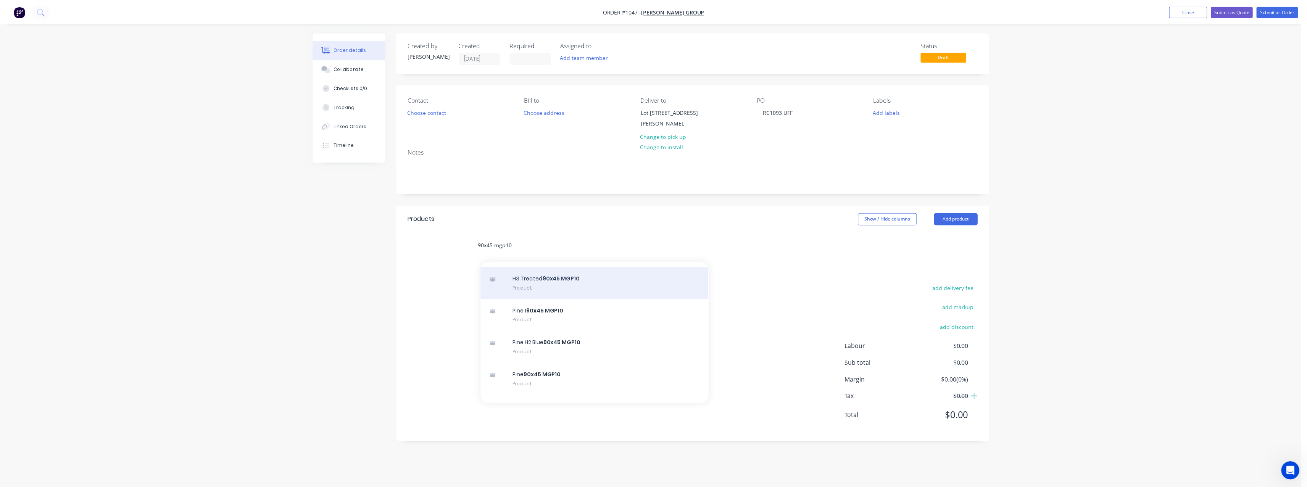
scroll to position [572, 0]
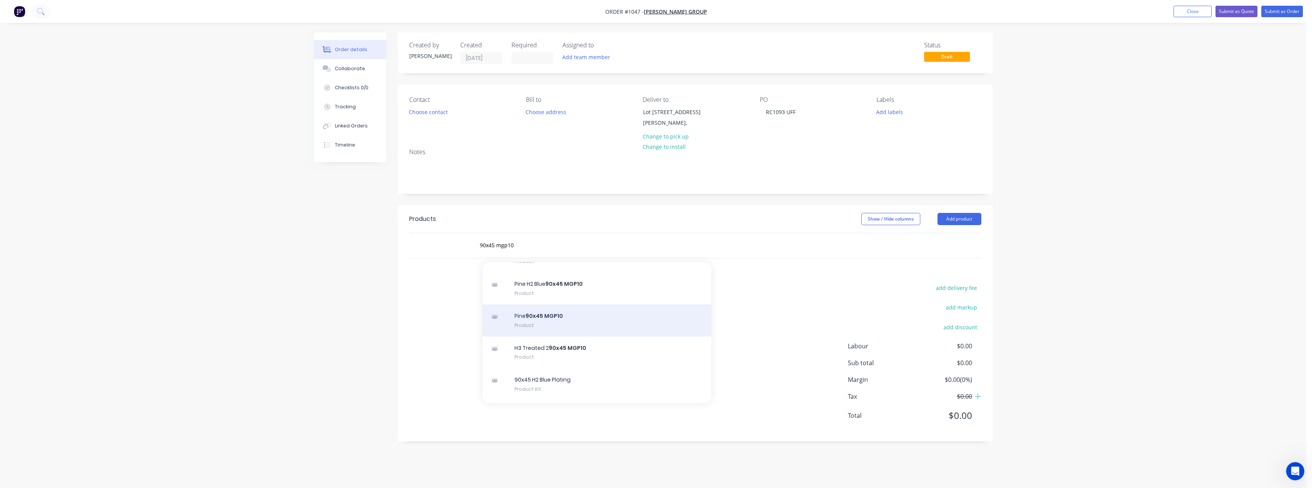
click at [588, 326] on div "Pine 90x45 MGP10 Product" at bounding box center [597, 320] width 229 height 32
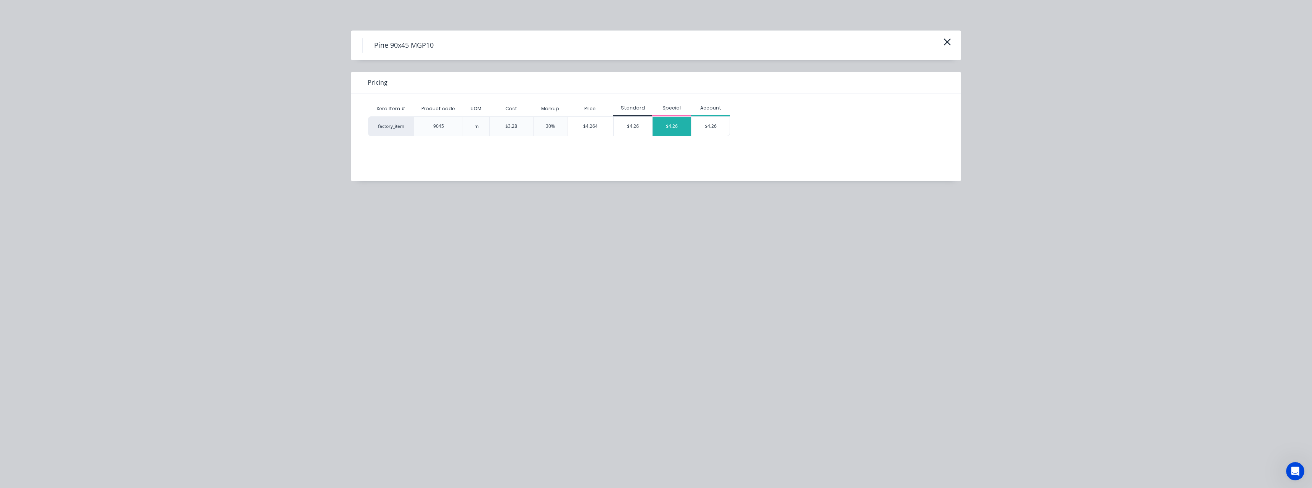
click at [667, 125] on div "$4.26" at bounding box center [672, 126] width 39 height 19
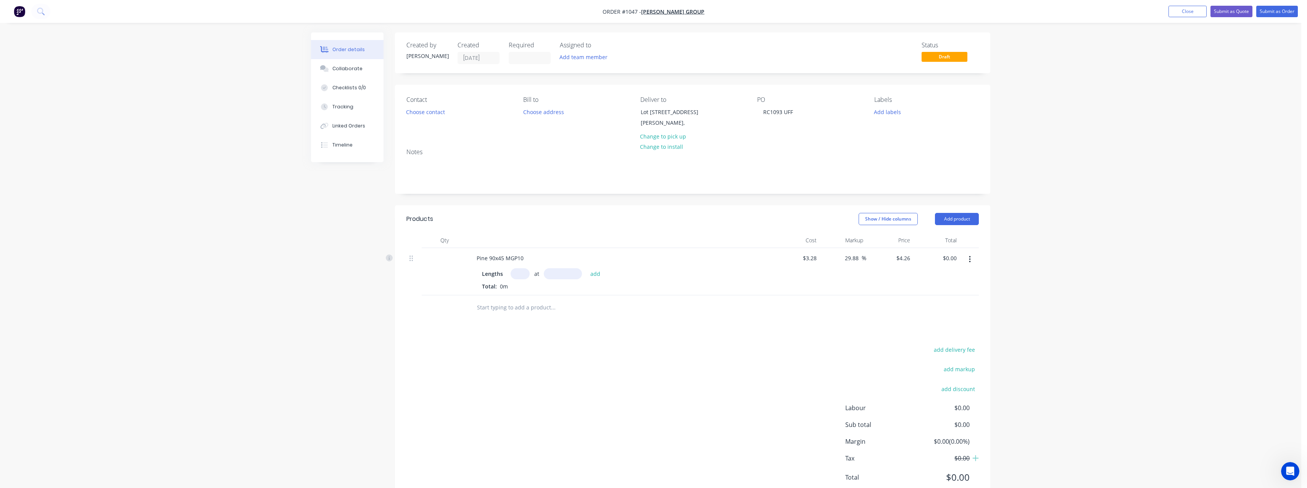
click at [524, 279] on input "text" at bounding box center [519, 273] width 19 height 11
click at [586, 268] on button "add" at bounding box center [595, 273] width 18 height 10
click at [505, 352] on input "text" at bounding box center [552, 345] width 153 height 15
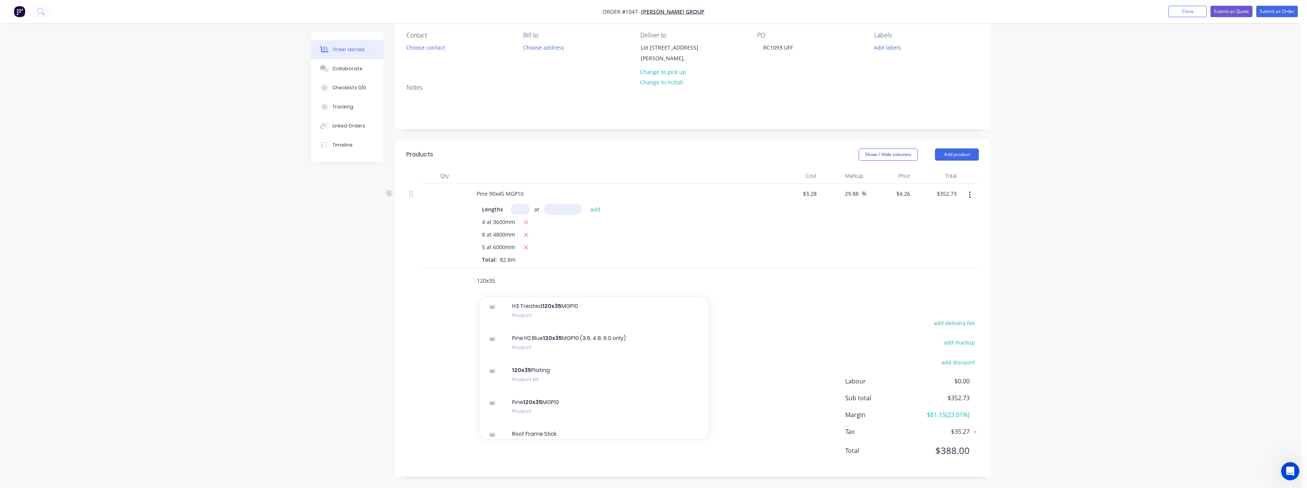
scroll to position [343, 0]
click at [574, 364] on div "Pine 120x35 MGP10 Product" at bounding box center [594, 369] width 229 height 32
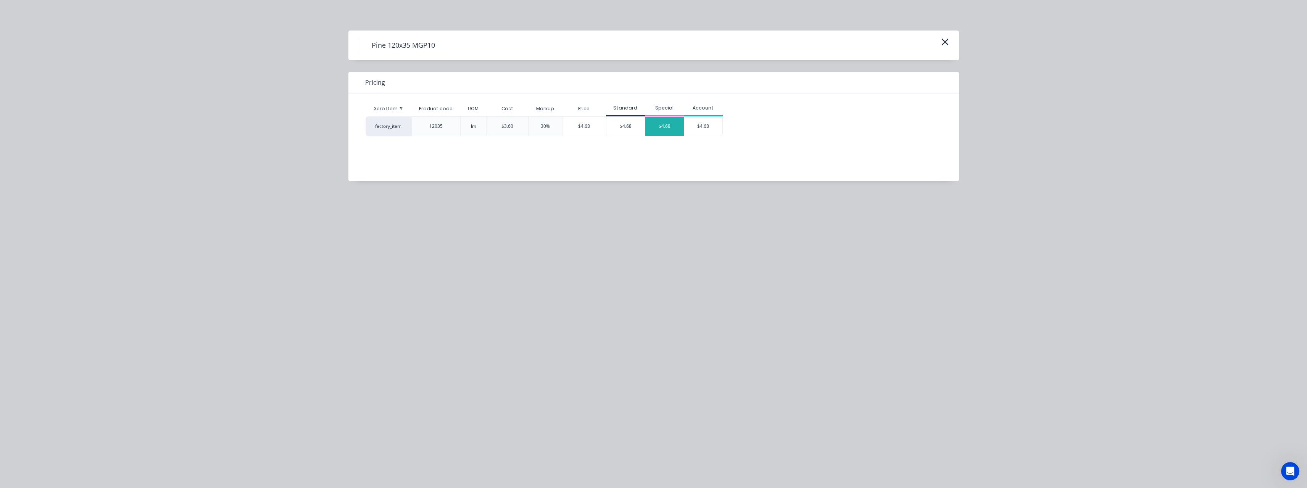
click at [665, 129] on div "$4.68" at bounding box center [664, 126] width 39 height 19
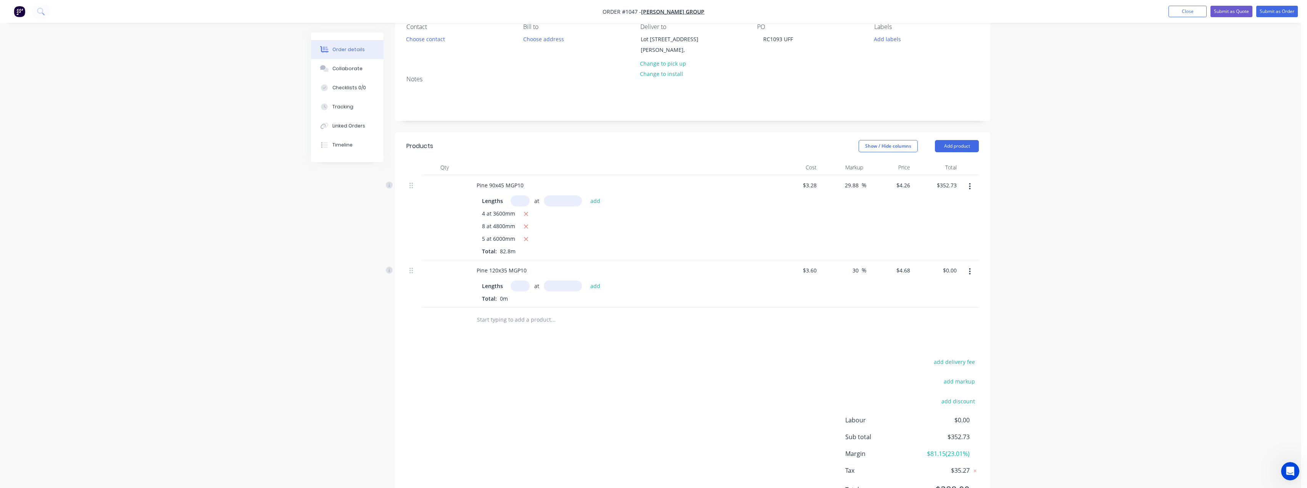
click at [524, 291] on input "text" at bounding box center [519, 285] width 19 height 11
click at [586, 280] on button "add" at bounding box center [595, 285] width 18 height 10
click at [517, 349] on input "text" at bounding box center [552, 344] width 153 height 15
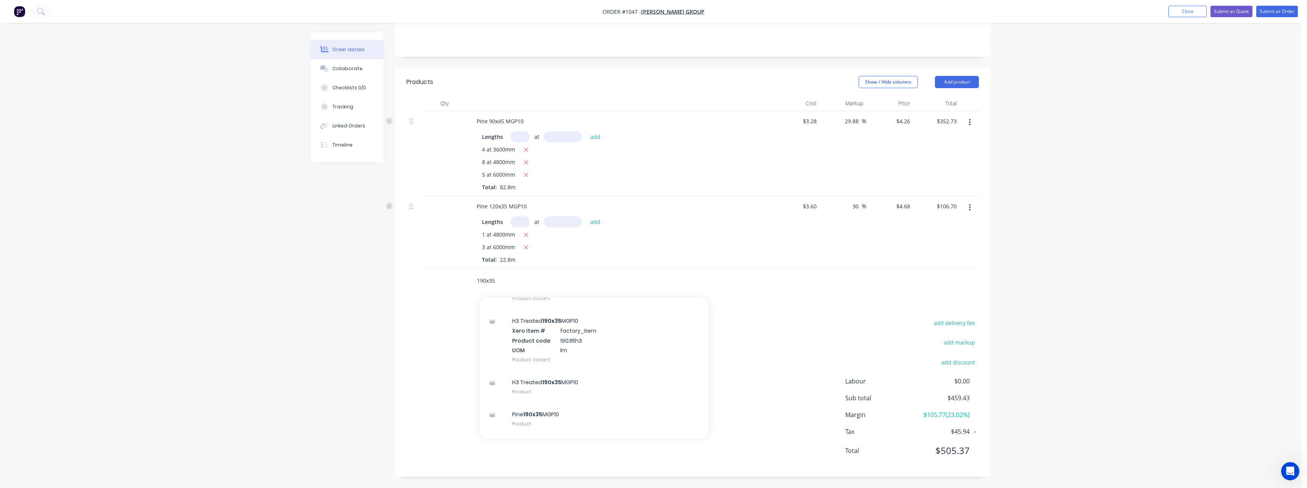
scroll to position [153, 0]
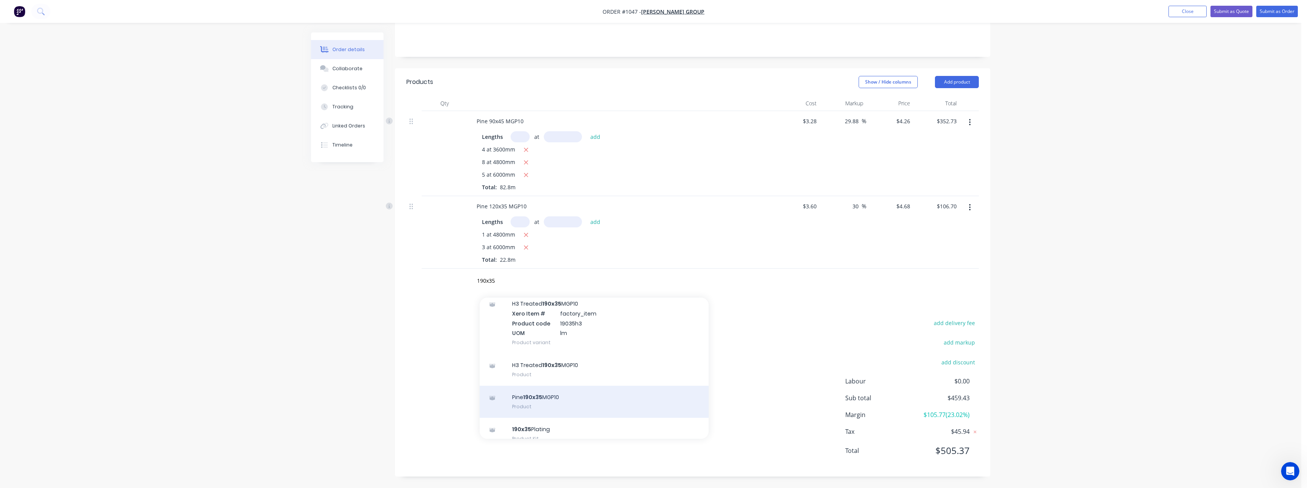
click at [602, 393] on div "Pine 190x35 MGP10 Product" at bounding box center [594, 402] width 229 height 32
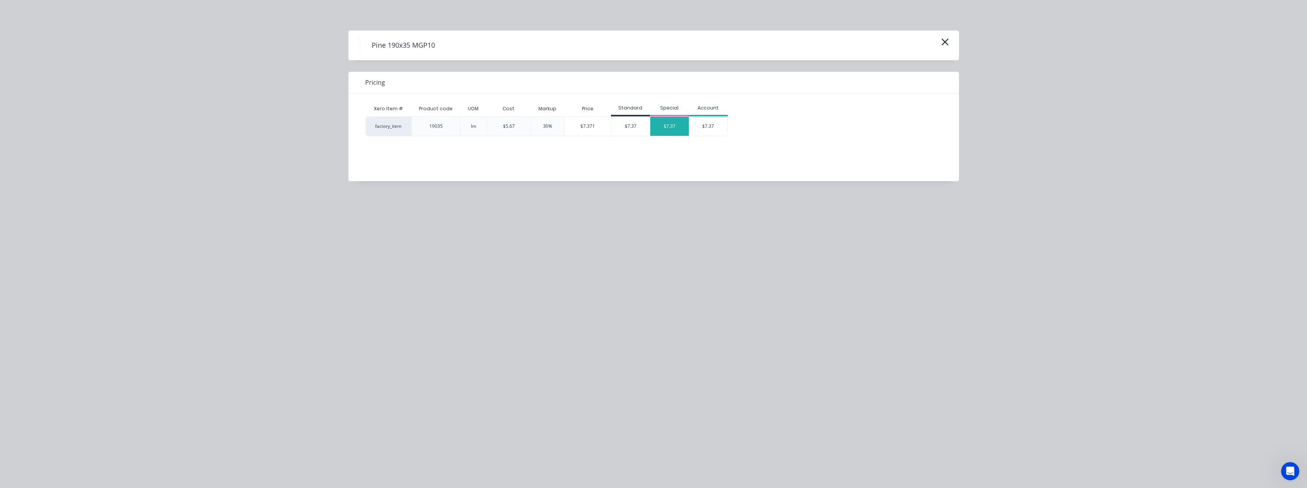
click at [658, 122] on div "$7.37" at bounding box center [669, 126] width 39 height 19
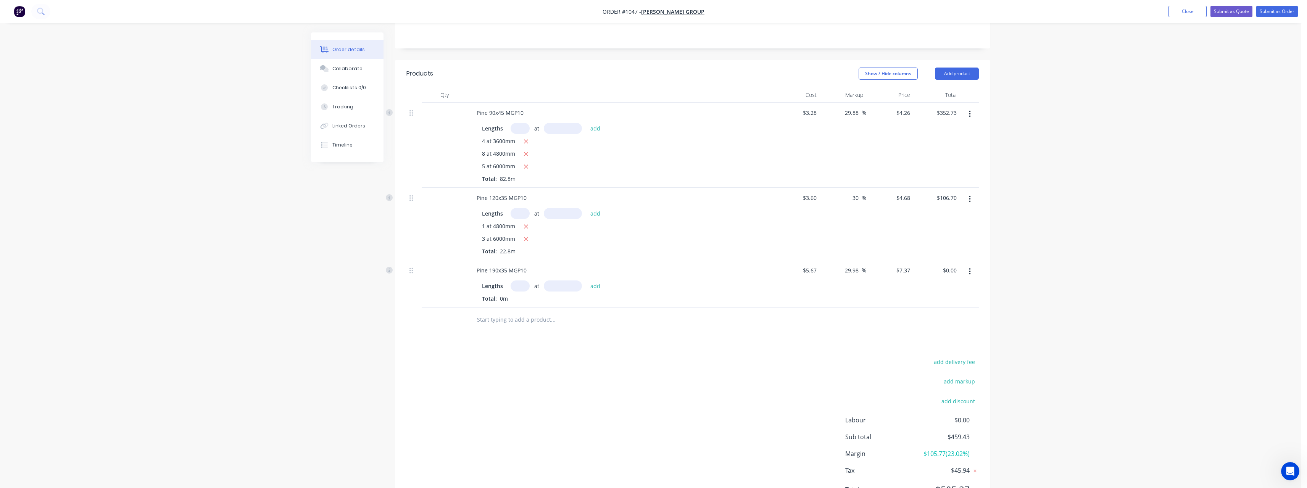
click at [524, 291] on input "text" at bounding box center [519, 285] width 19 height 11
click at [586, 280] on button "add" at bounding box center [595, 285] width 18 height 10
click at [523, 340] on input "text" at bounding box center [552, 332] width 153 height 15
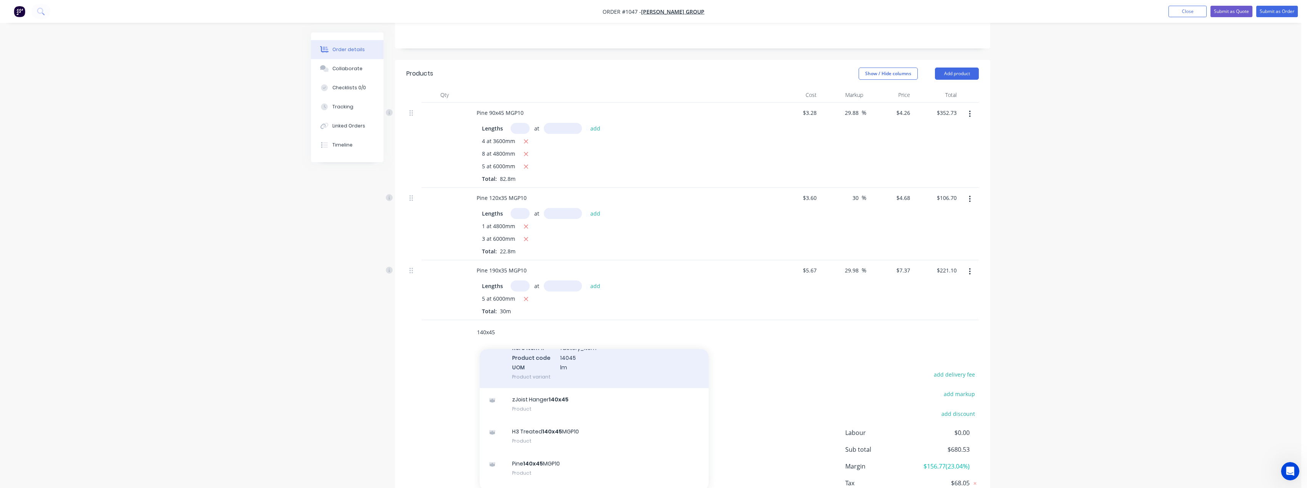
scroll to position [267, 0]
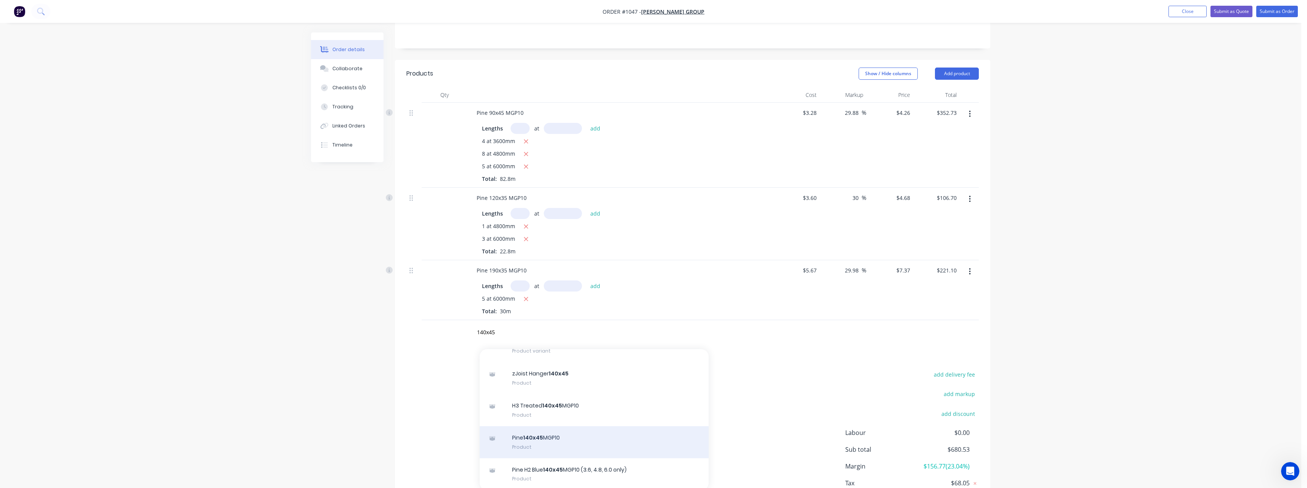
click at [571, 446] on div "Pine 140x45 MGP10 Product" at bounding box center [594, 442] width 229 height 32
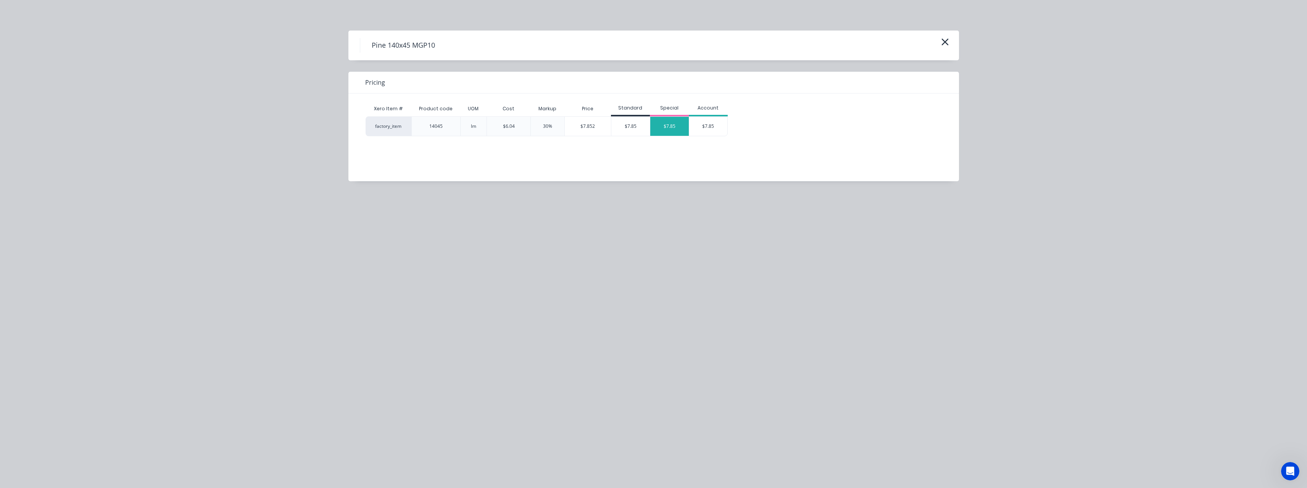
click at [679, 123] on div "$7.85" at bounding box center [669, 126] width 39 height 19
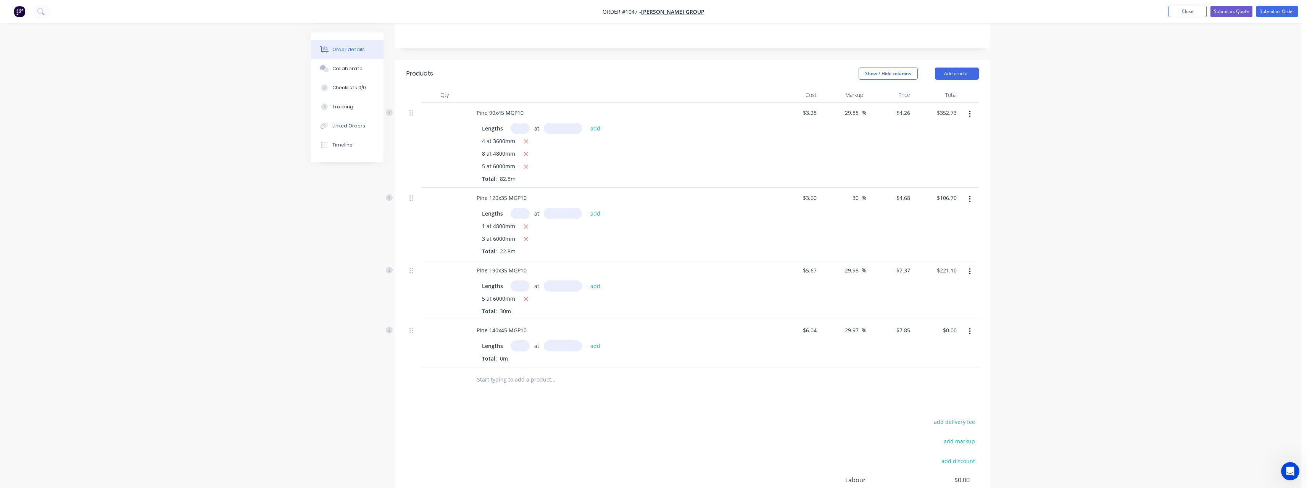
click at [522, 351] on input "text" at bounding box center [519, 345] width 19 height 11
click at [586, 340] on button "add" at bounding box center [595, 345] width 18 height 10
click at [518, 400] on input "text" at bounding box center [552, 392] width 153 height 15
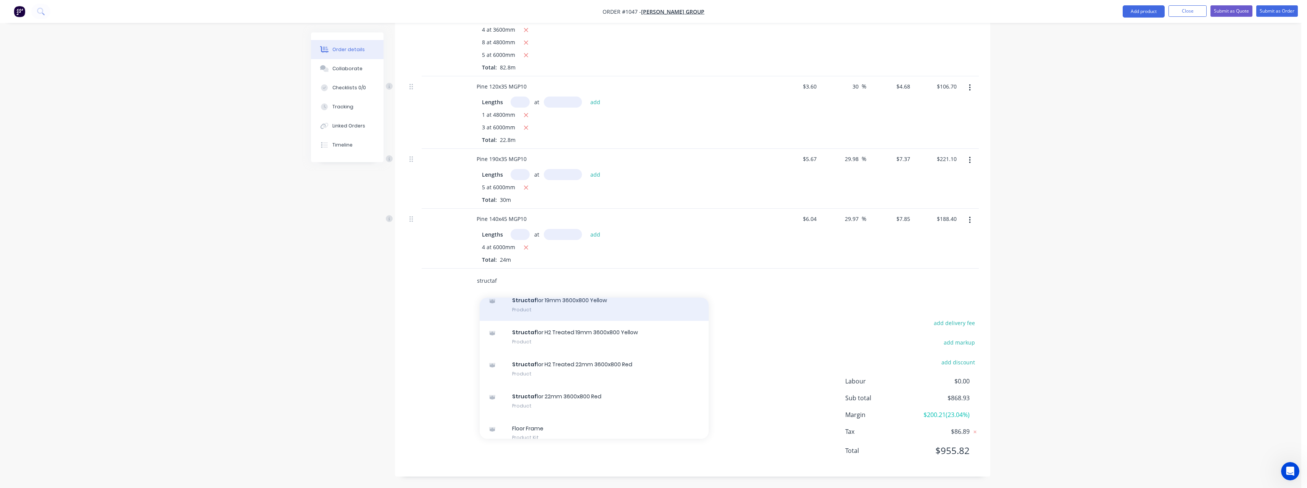
scroll to position [289, 0]
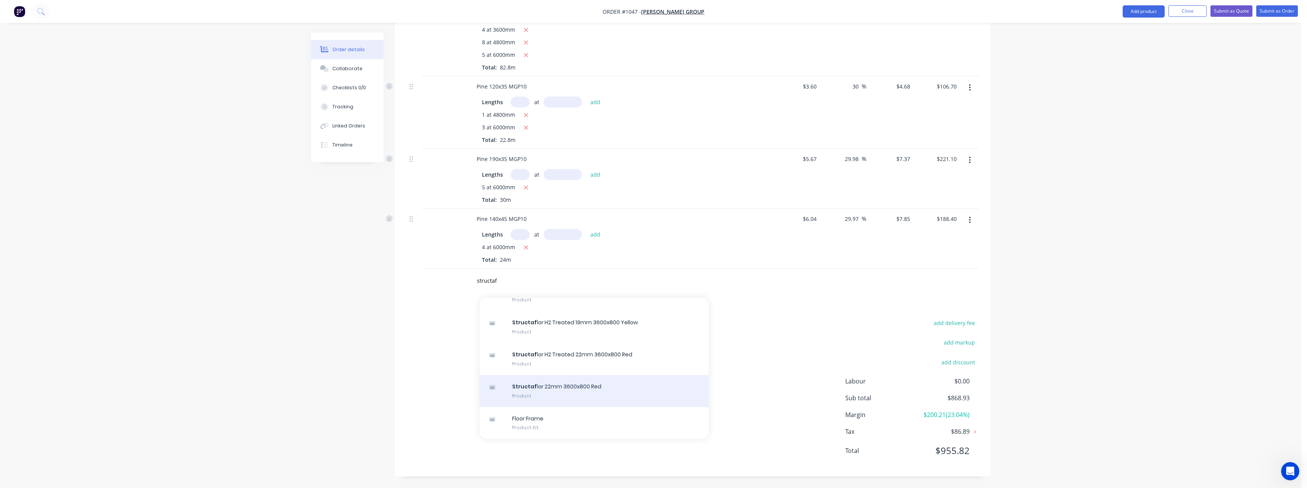
click at [595, 385] on div "Structaf lor 22mm 3600x800 Red Product" at bounding box center [594, 391] width 229 height 32
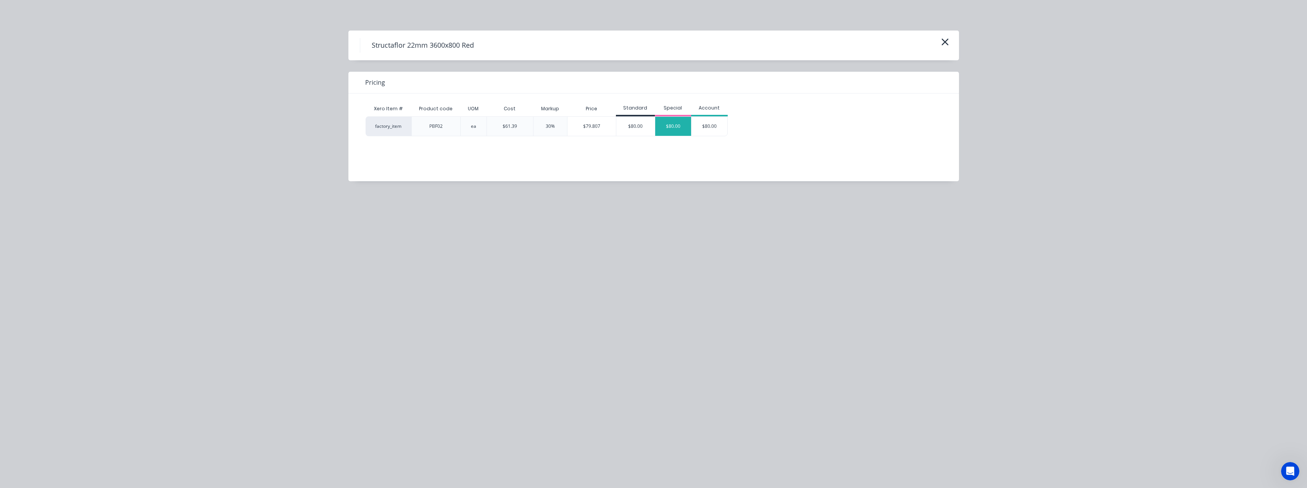
click at [681, 126] on div "$80.00" at bounding box center [673, 126] width 36 height 19
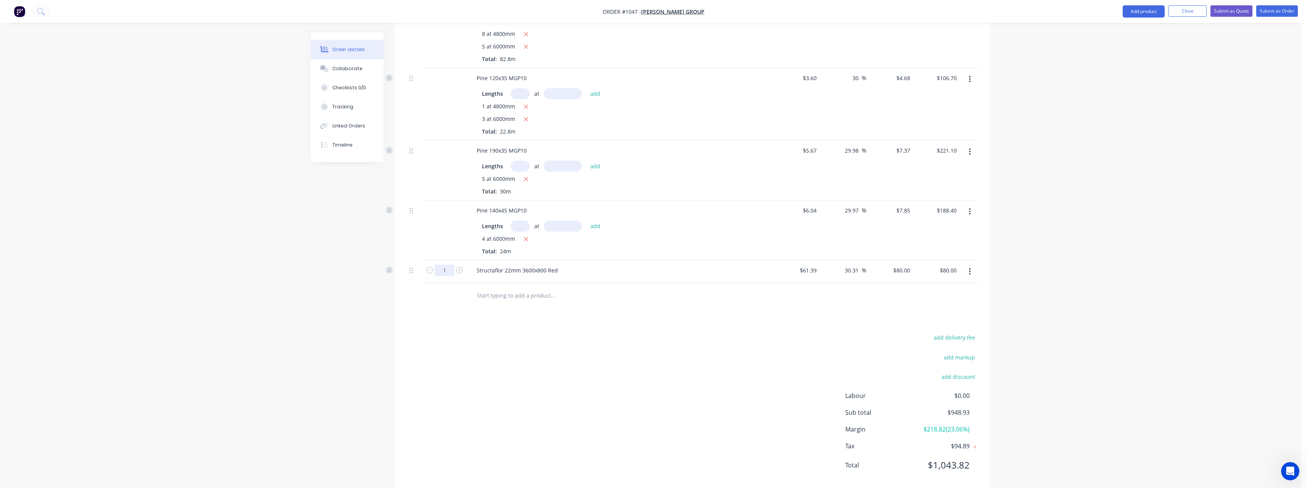
click at [452, 276] on input "1" at bounding box center [445, 270] width 20 height 11
click at [517, 303] on input "text" at bounding box center [552, 295] width 153 height 15
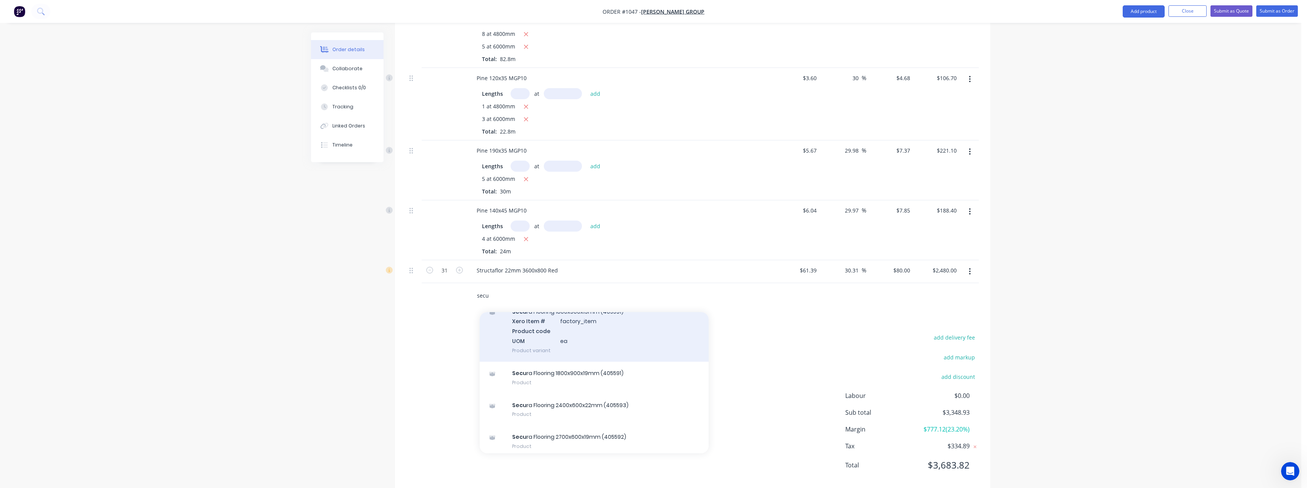
scroll to position [164, 0]
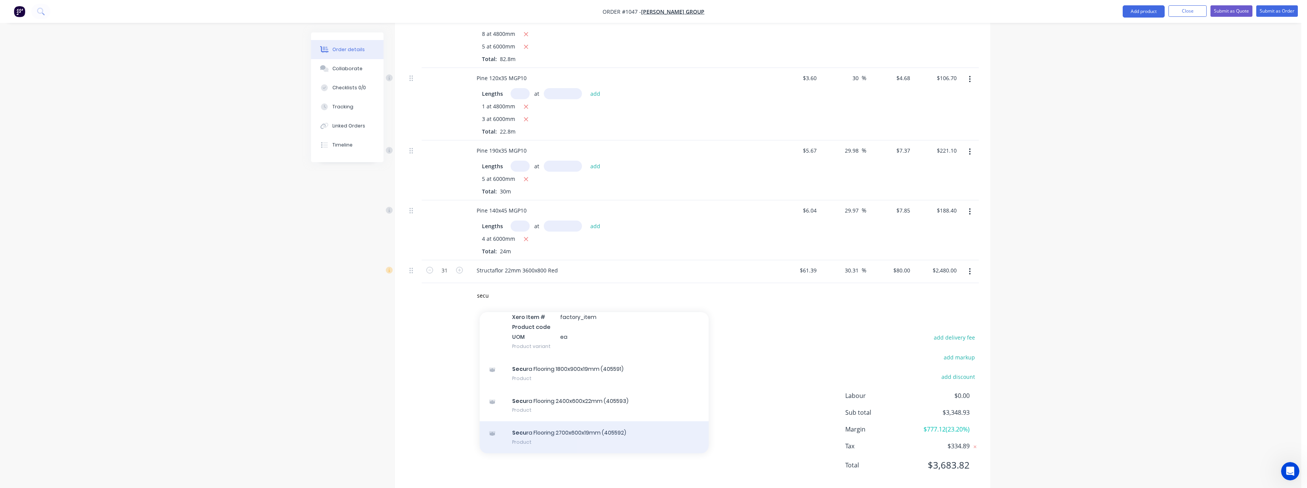
click at [591, 438] on div "Secu ra Flooring 2700x600x19mm (405592) Product" at bounding box center [594, 437] width 229 height 32
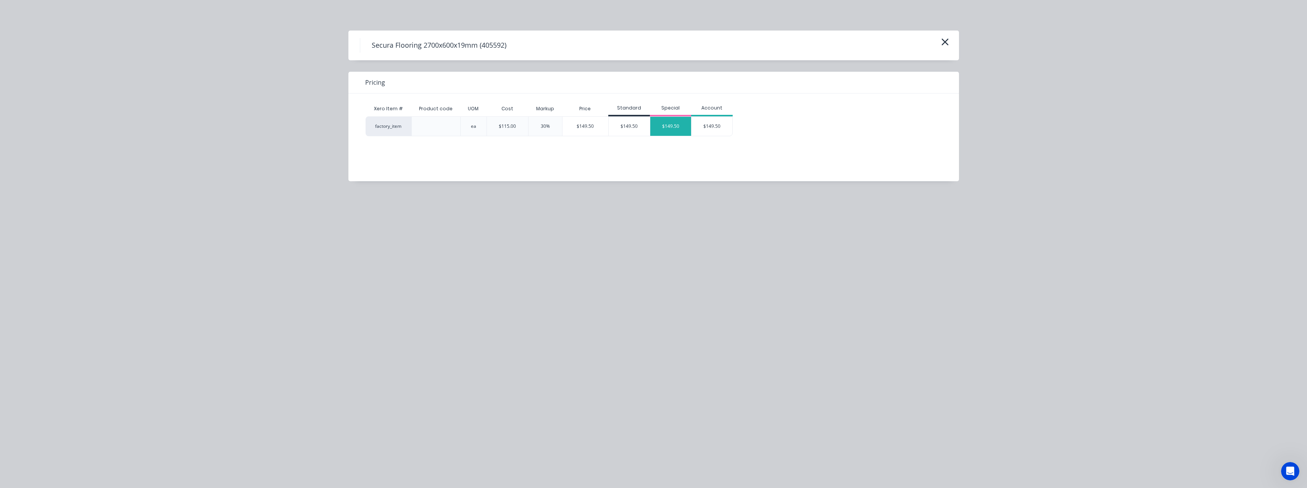
click at [668, 122] on div "$149.50" at bounding box center [670, 126] width 41 height 19
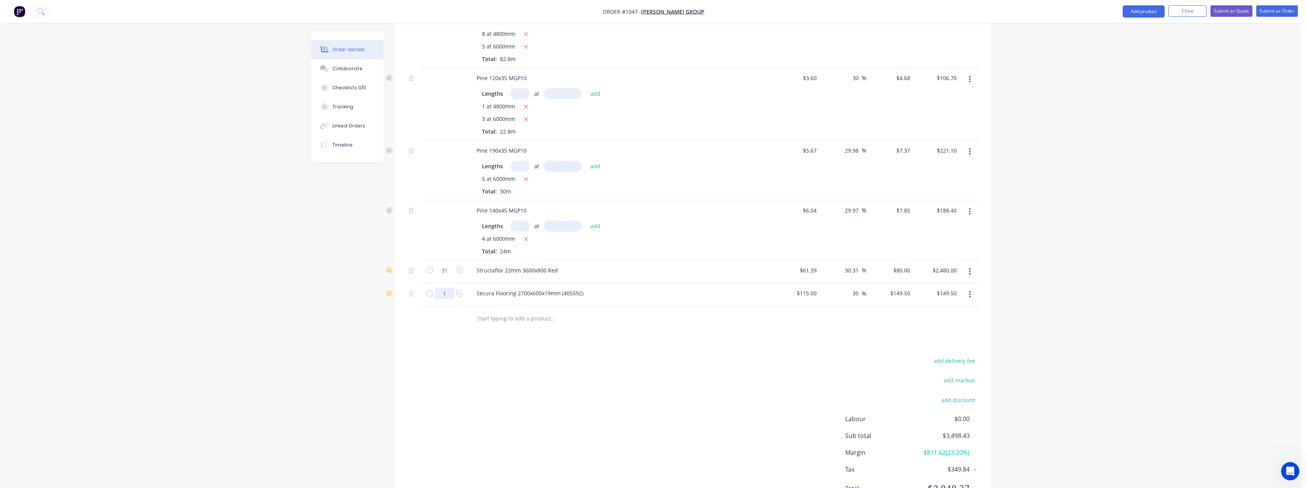
click at [449, 276] on input "1" at bounding box center [445, 270] width 20 height 11
click at [530, 326] on input "text" at bounding box center [552, 318] width 153 height 15
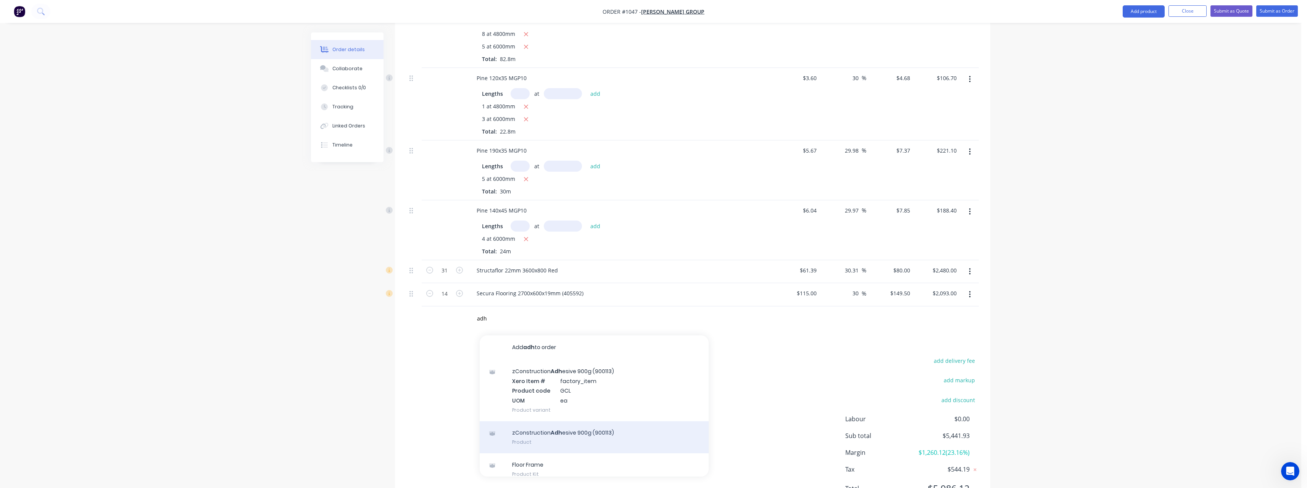
click at [546, 437] on div "zConstruction Adh esive 900g (900113) Product" at bounding box center [594, 437] width 229 height 32
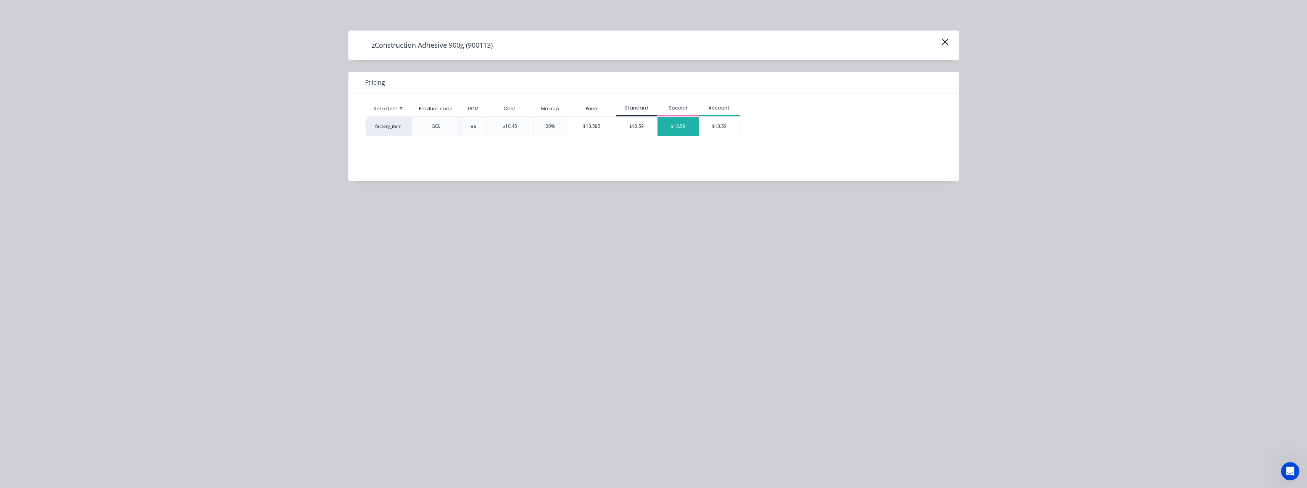
click at [671, 127] on div "$13.59" at bounding box center [677, 126] width 41 height 19
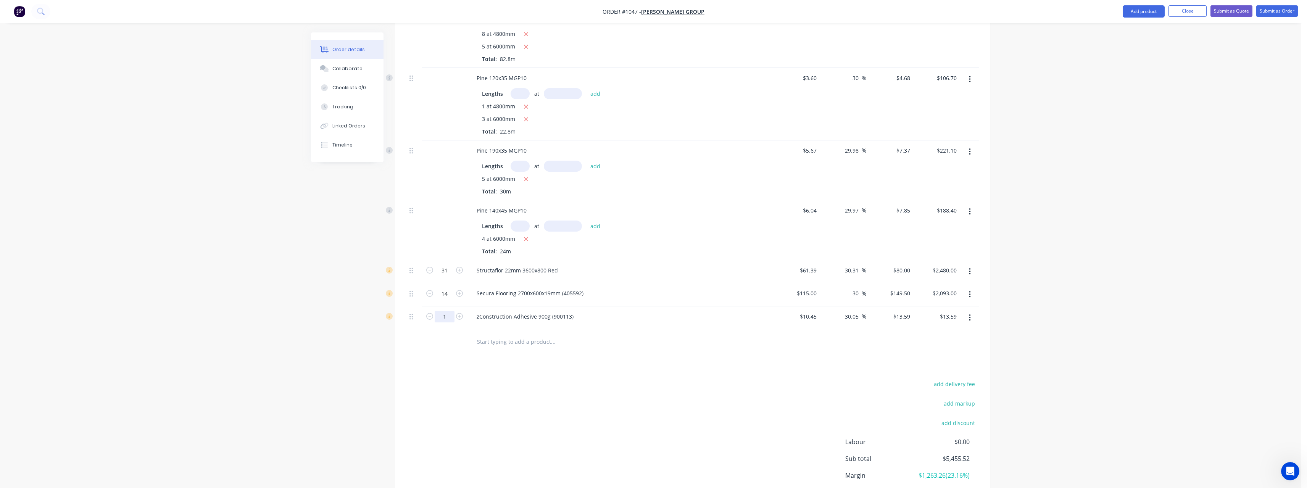
click at [451, 276] on input "1" at bounding box center [445, 270] width 20 height 11
click at [515, 349] on input "text" at bounding box center [552, 341] width 153 height 15
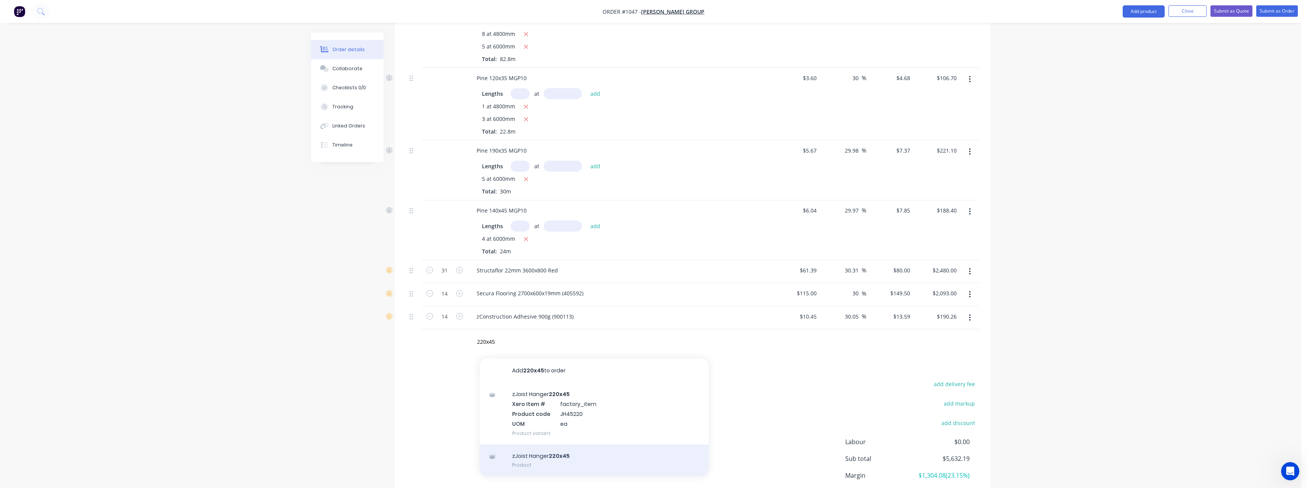
click at [543, 461] on div "zJoist Hanger 220x45 Product" at bounding box center [594, 460] width 229 height 32
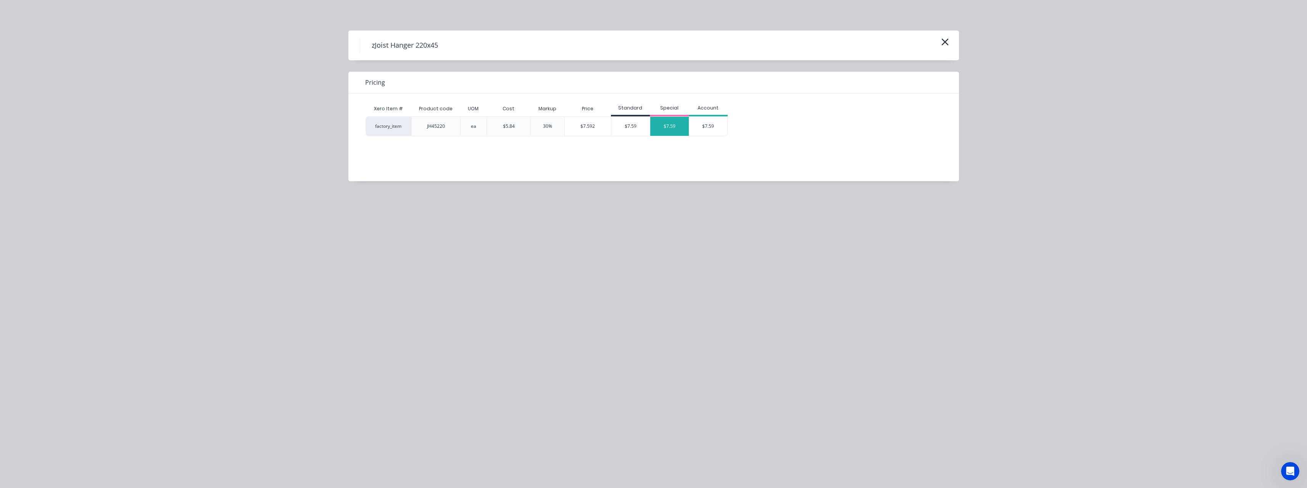
click at [669, 123] on div "$7.59" at bounding box center [669, 126] width 39 height 19
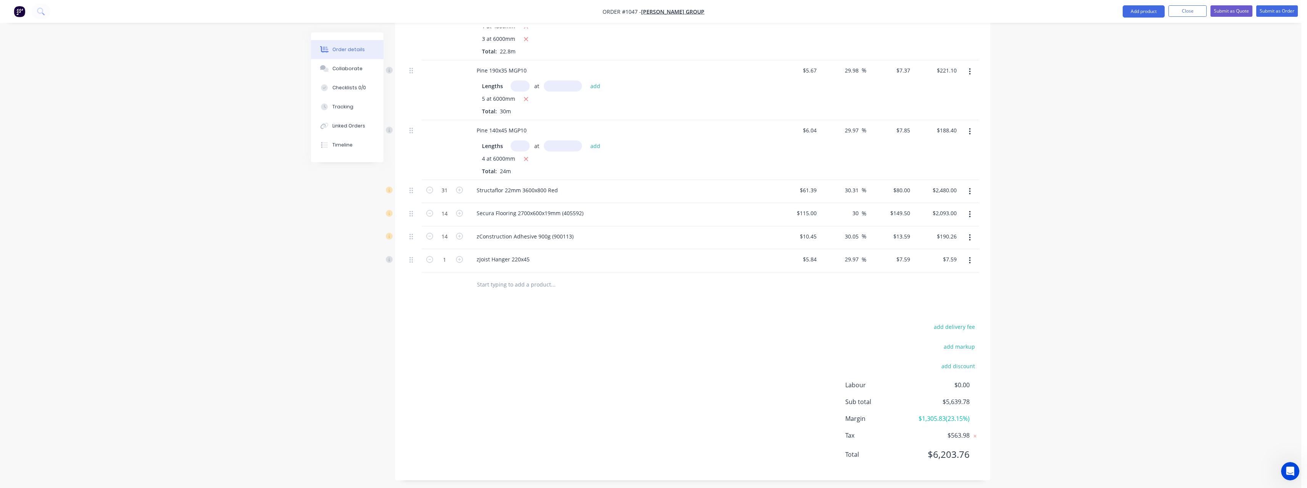
scroll to position [357, 0]
click at [500, 283] on input "text" at bounding box center [552, 280] width 153 height 15
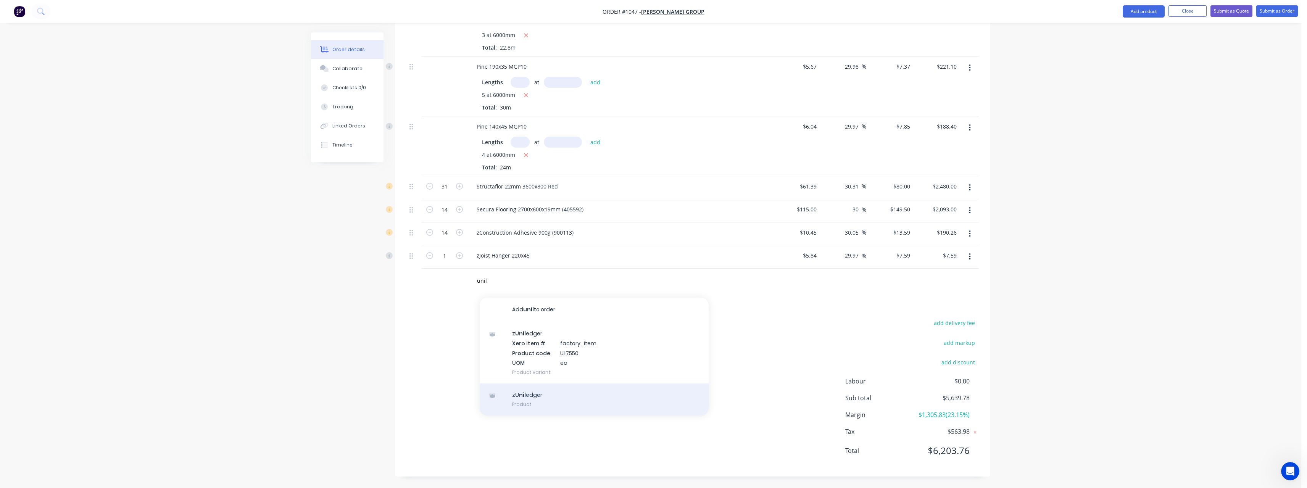
click at [531, 394] on div "z Unil edger Product" at bounding box center [594, 399] width 229 height 32
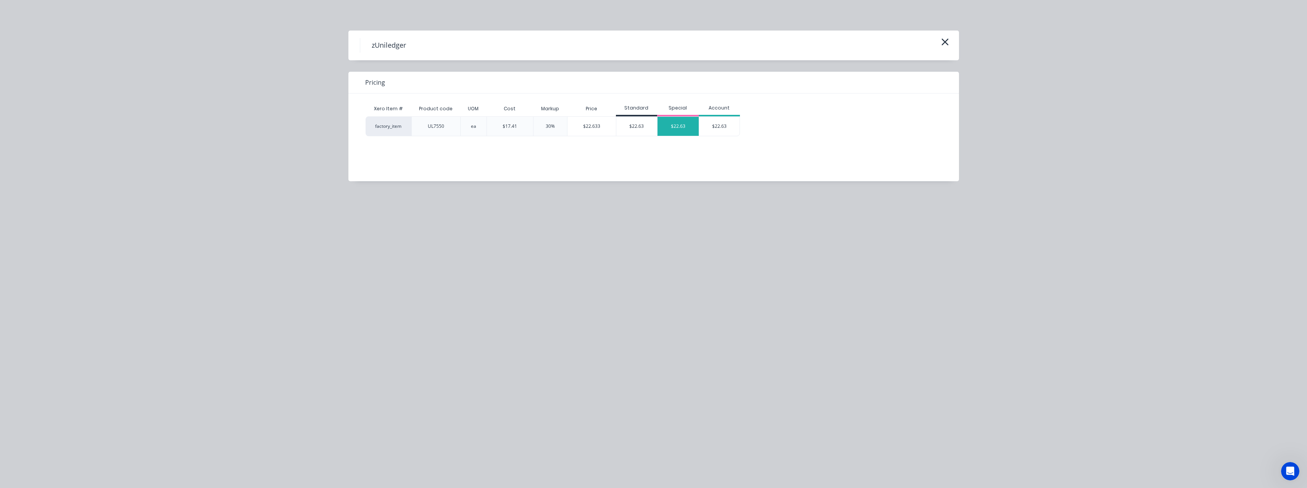
click at [673, 124] on div "$22.63" at bounding box center [677, 126] width 41 height 19
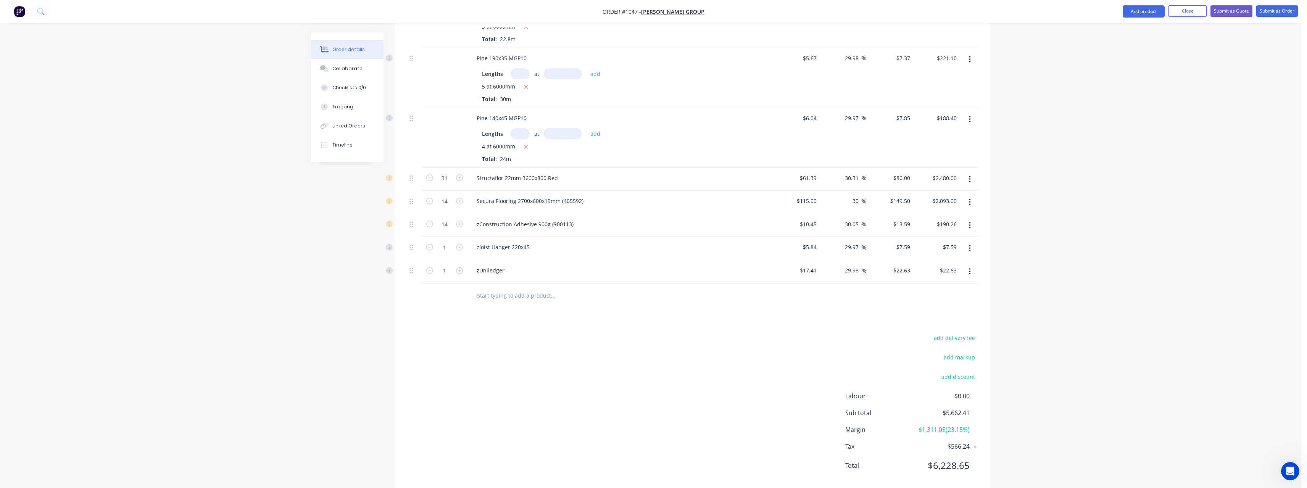
click at [483, 300] on input "text" at bounding box center [552, 295] width 153 height 15
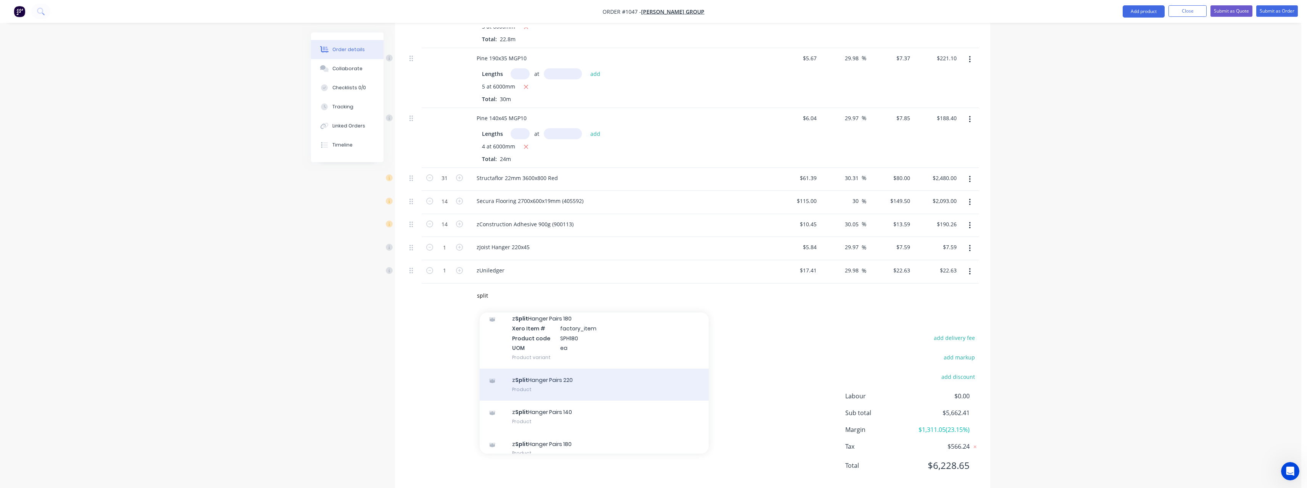
click at [547, 393] on div "z Split Hanger Pairs 220 Product" at bounding box center [594, 385] width 229 height 32
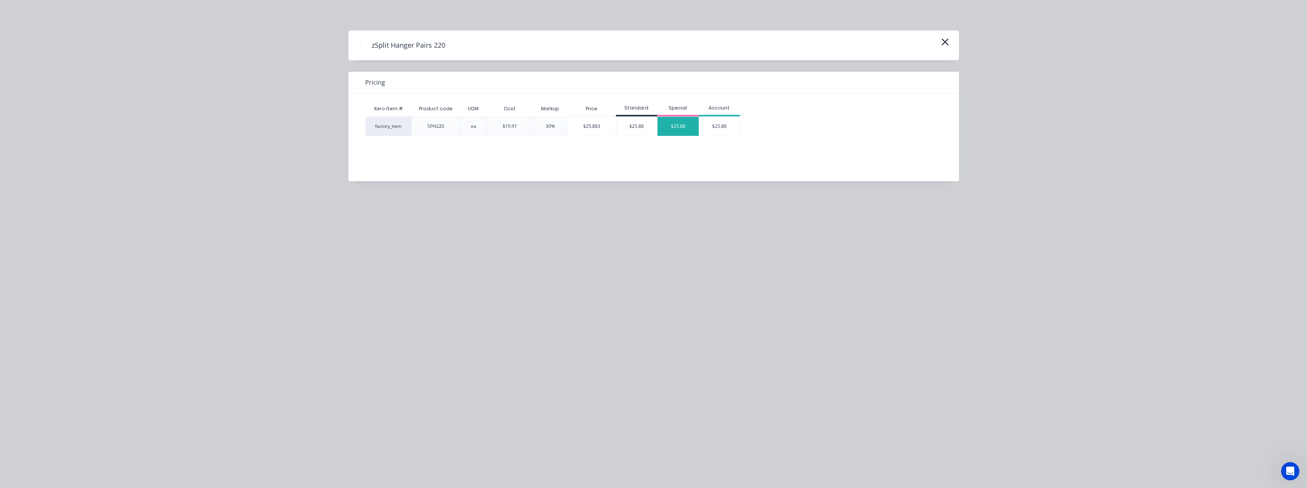
click at [674, 130] on div "$25.88" at bounding box center [677, 126] width 41 height 19
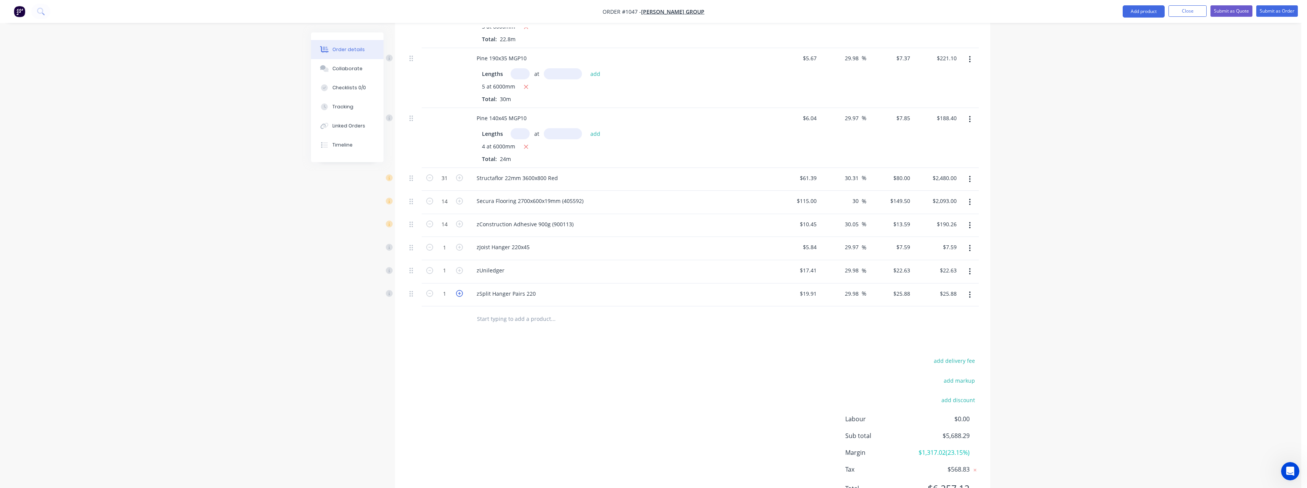
click at [458, 297] on icon "button" at bounding box center [459, 293] width 7 height 7
click at [512, 326] on input "text" at bounding box center [552, 318] width 153 height 15
click at [432, 297] on icon "button" at bounding box center [429, 293] width 7 height 7
click at [501, 326] on input "text" at bounding box center [552, 318] width 153 height 15
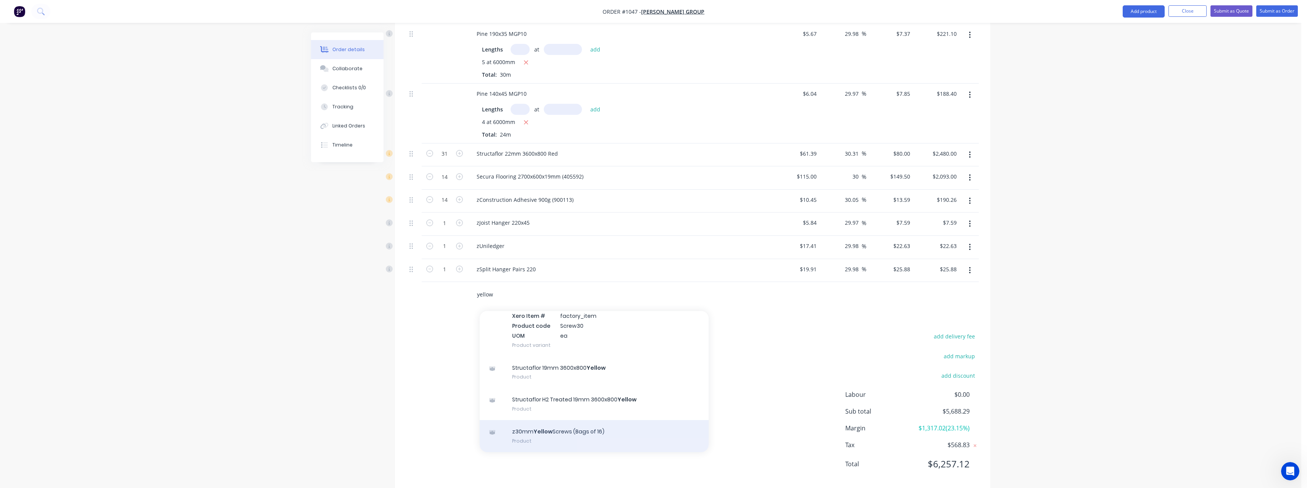
scroll to position [396, 0]
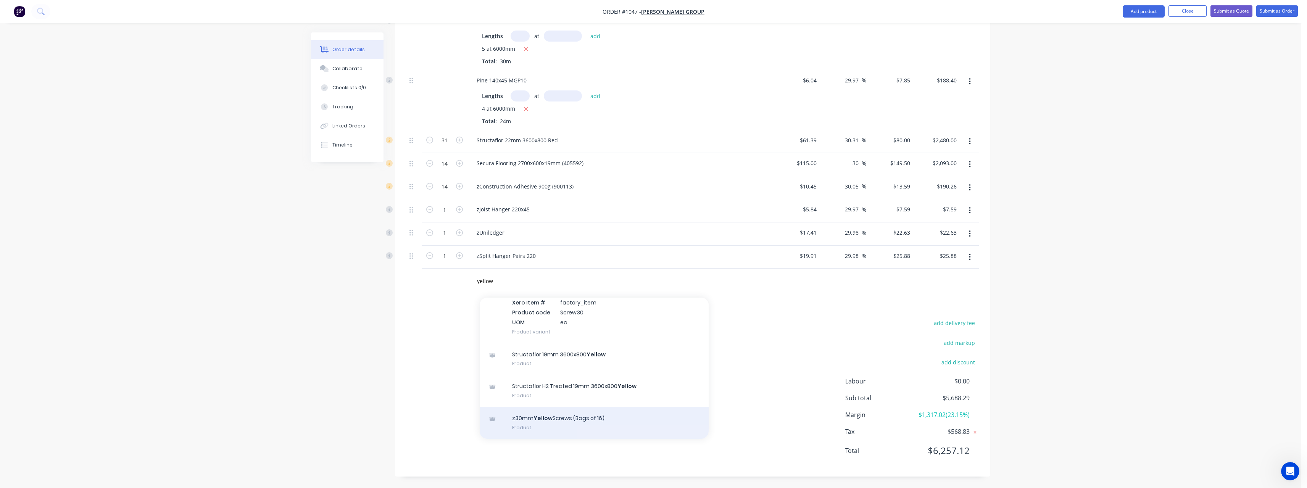
click at [563, 426] on div "z30mm Yellow Screws (Bags of 16) Product" at bounding box center [594, 423] width 229 height 32
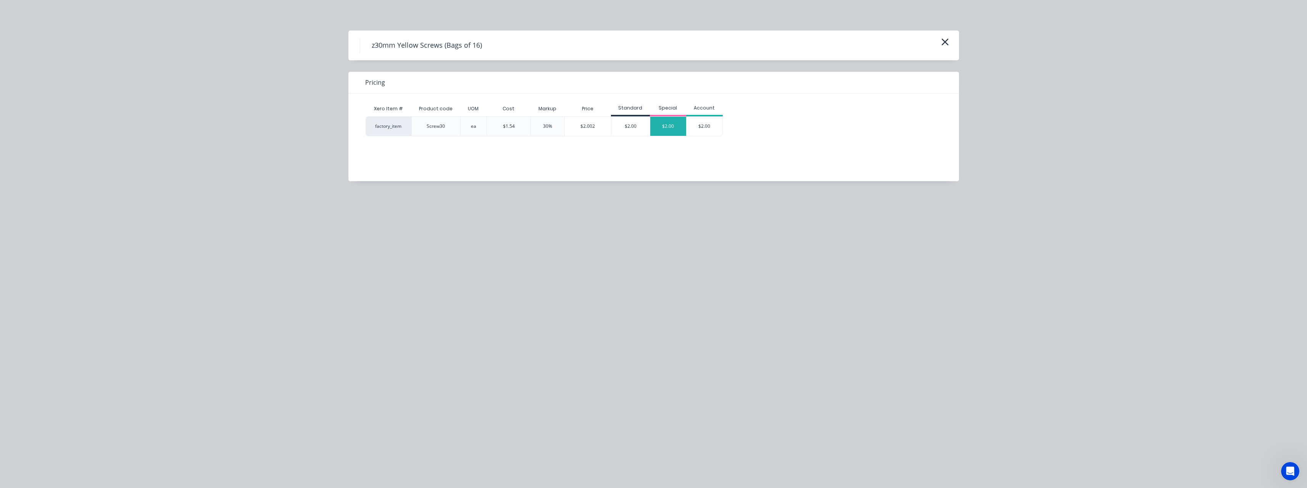
click at [666, 127] on div "$2.00" at bounding box center [668, 126] width 36 height 19
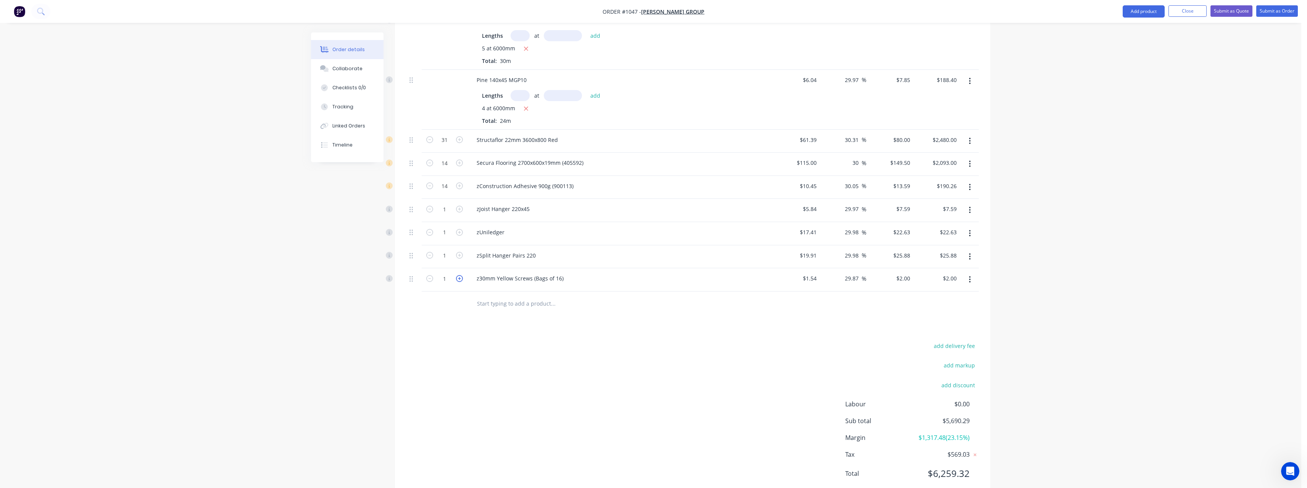
click at [459, 282] on icon "button" at bounding box center [459, 278] width 7 height 7
click at [499, 311] on input "text" at bounding box center [552, 303] width 153 height 15
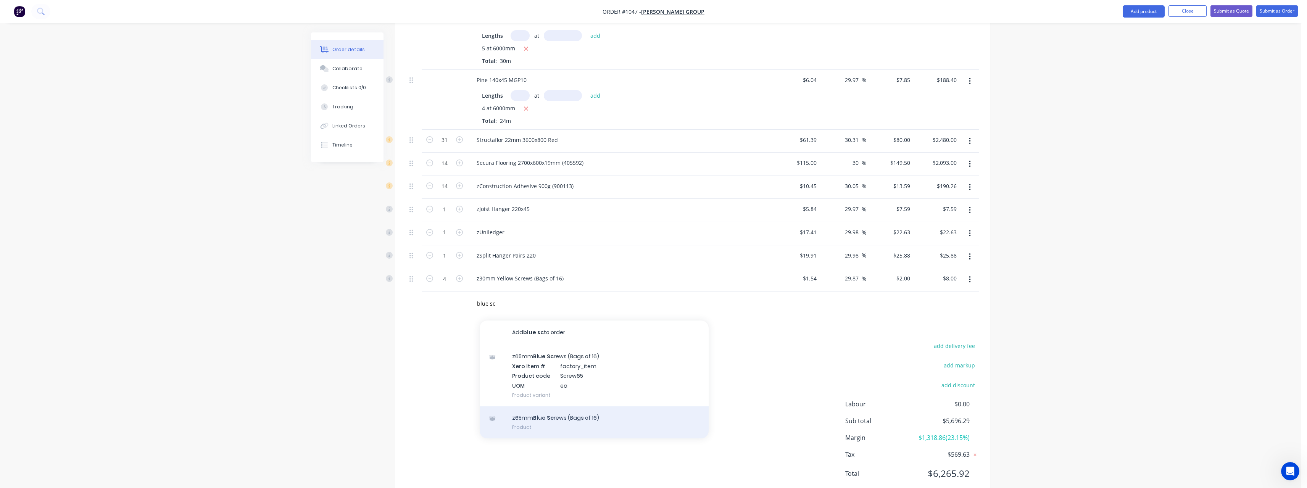
click at [554, 428] on div "z65mm Blue Sc rews (Bags of 16) Product" at bounding box center [594, 422] width 229 height 32
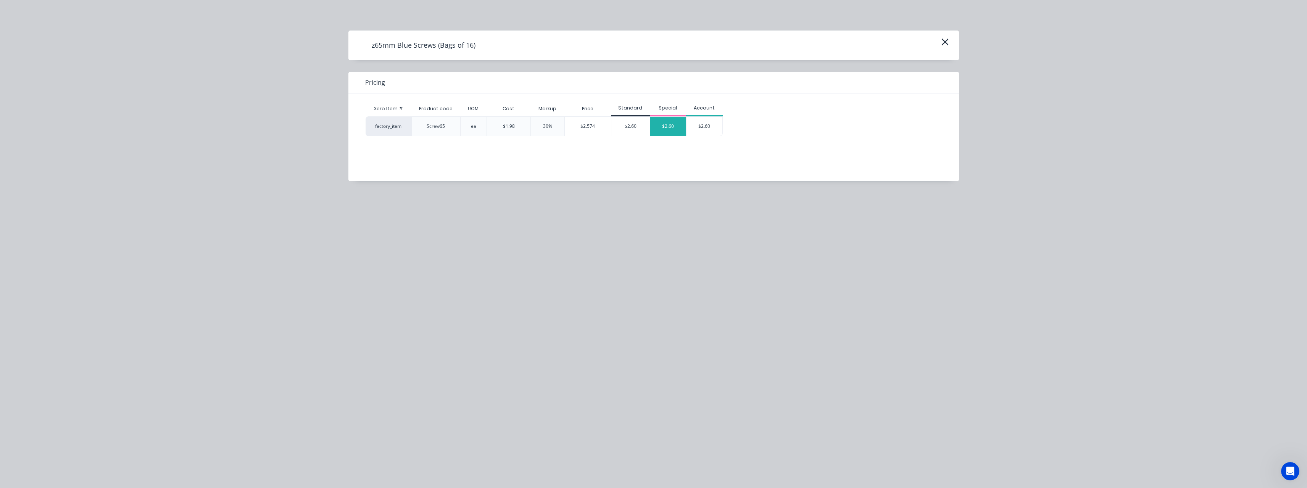
click at [657, 127] on div "$2.60" at bounding box center [668, 126] width 36 height 19
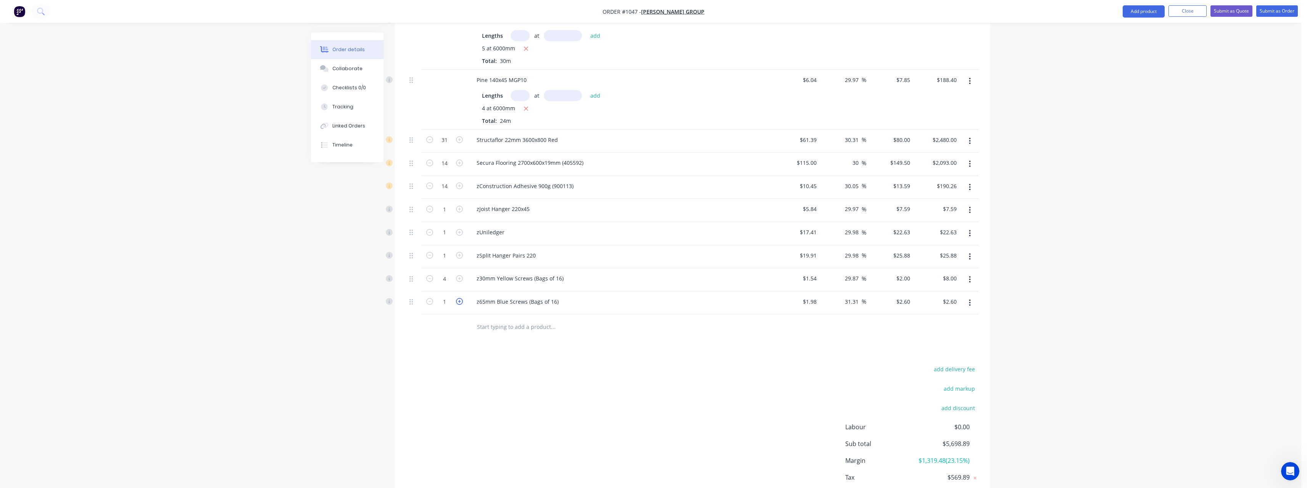
click at [462, 305] on icon "button" at bounding box center [459, 301] width 7 height 7
click at [502, 334] on input "text" at bounding box center [552, 326] width 153 height 15
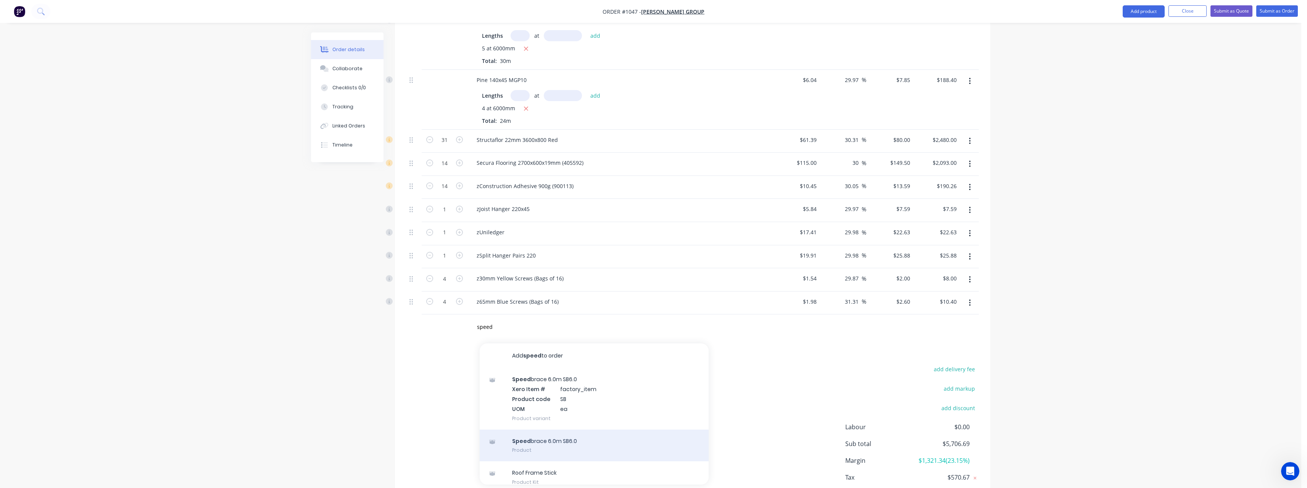
click at [541, 451] on div "Speed brace 6.0m SB6.0 Product" at bounding box center [594, 446] width 229 height 32
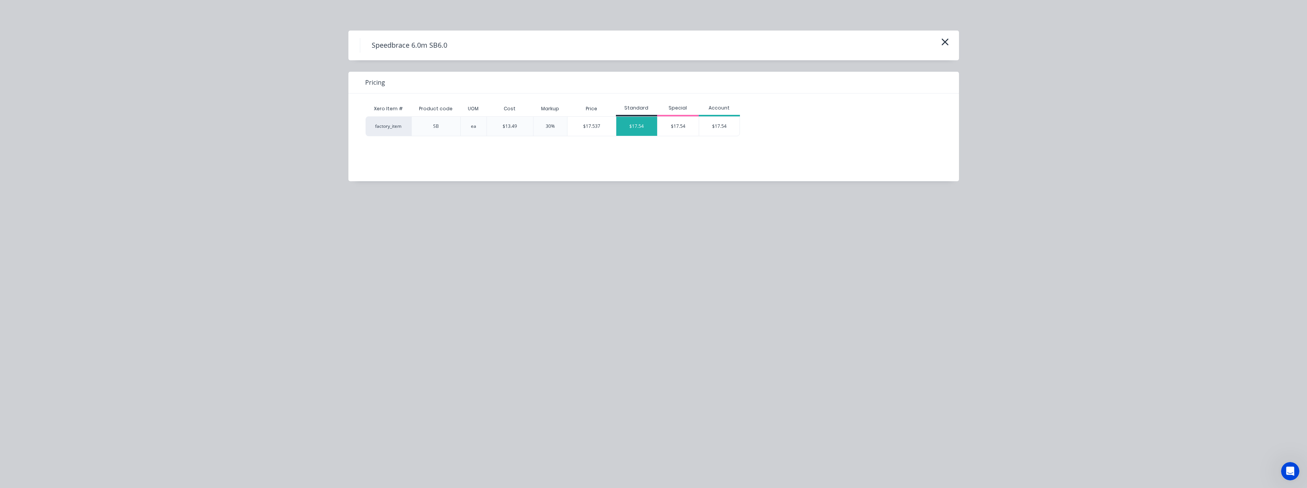
click at [642, 123] on div "$17.54" at bounding box center [636, 126] width 41 height 19
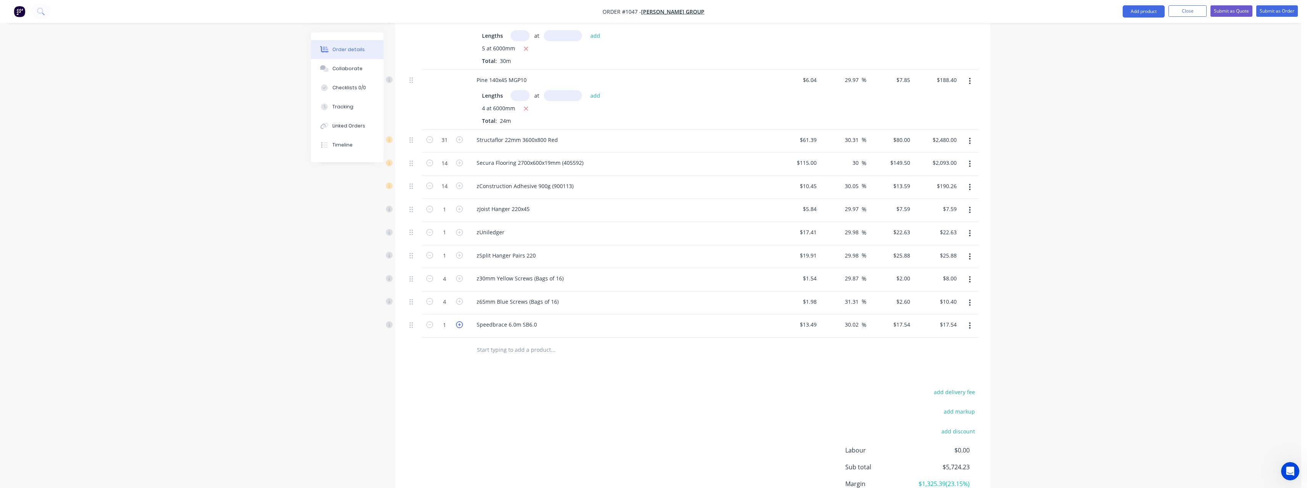
click at [461, 328] on icon "button" at bounding box center [459, 324] width 7 height 7
click at [493, 356] on input "text" at bounding box center [552, 349] width 153 height 15
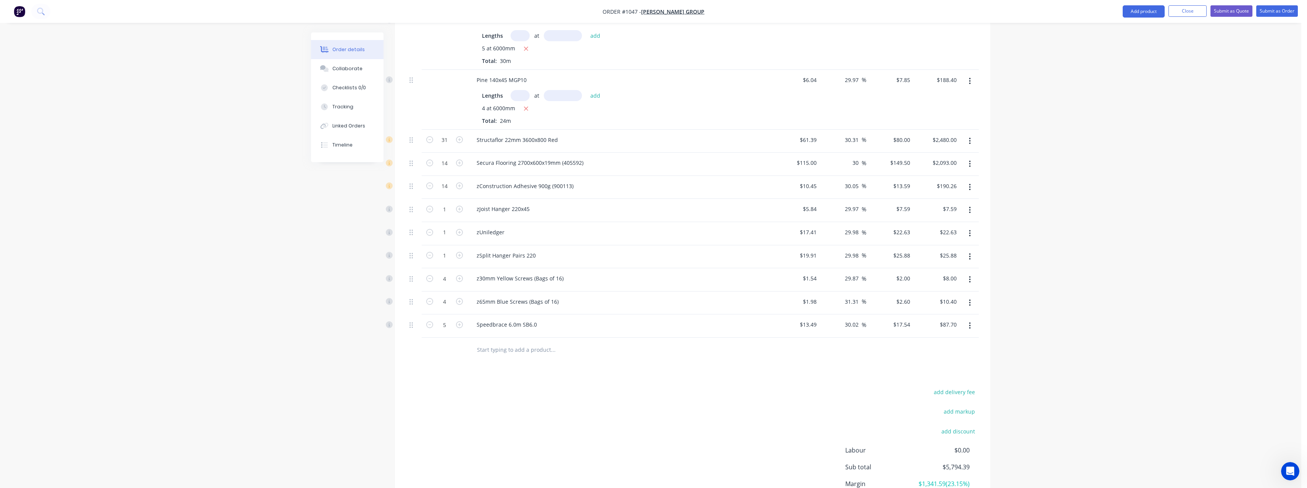
click at [493, 356] on input "text" at bounding box center [552, 349] width 153 height 15
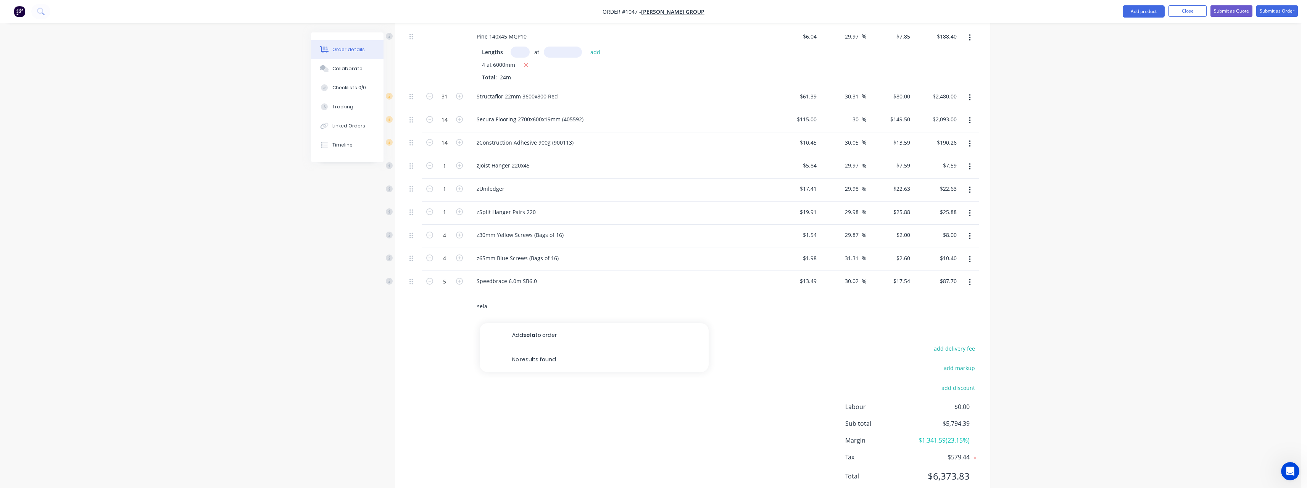
scroll to position [473, 0]
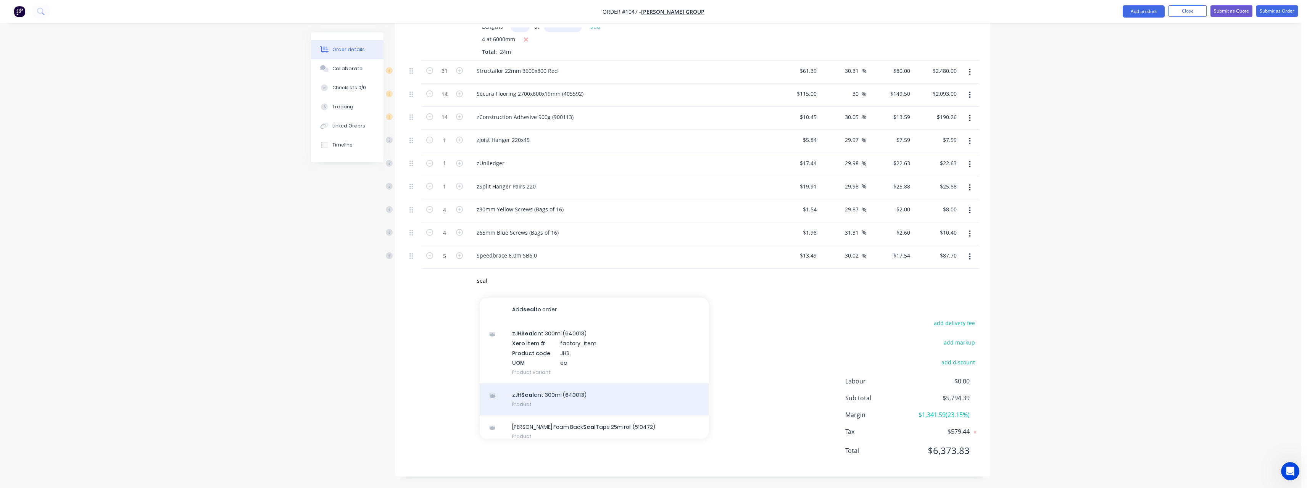
click at [556, 390] on div "zJH Seal ant 300ml (640013) Product" at bounding box center [594, 399] width 229 height 32
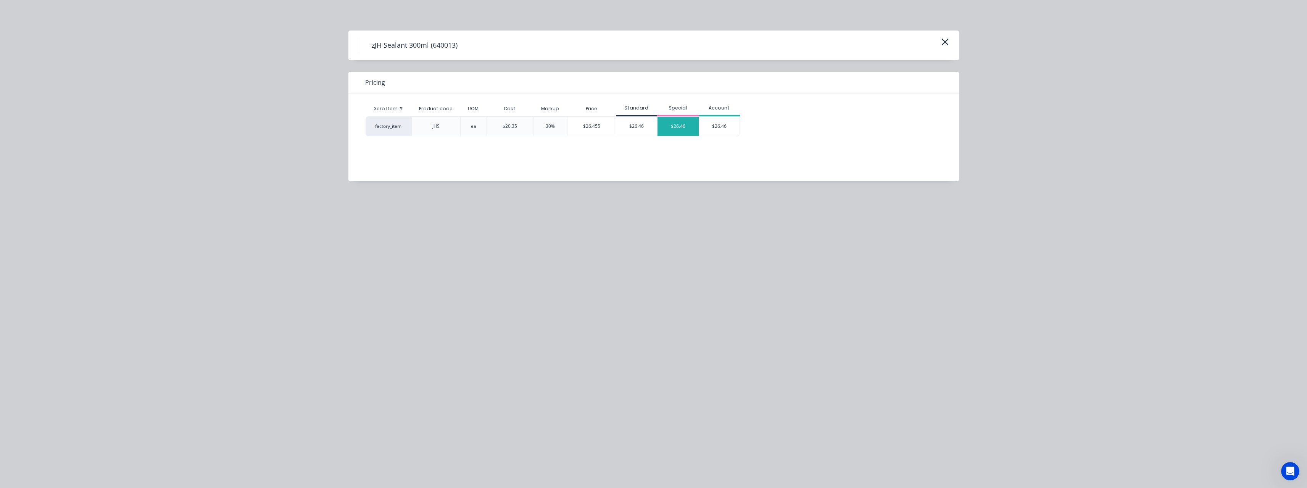
click at [672, 129] on div "$26.46" at bounding box center [677, 126] width 41 height 19
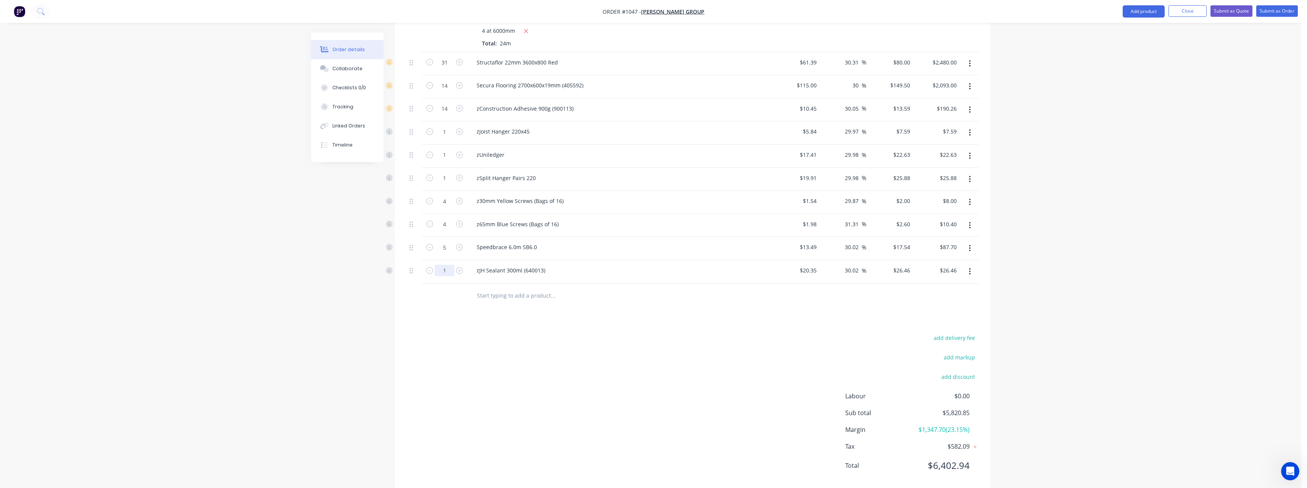
click at [451, 68] on input "1" at bounding box center [445, 62] width 20 height 11
click at [514, 303] on input "text" at bounding box center [552, 295] width 153 height 15
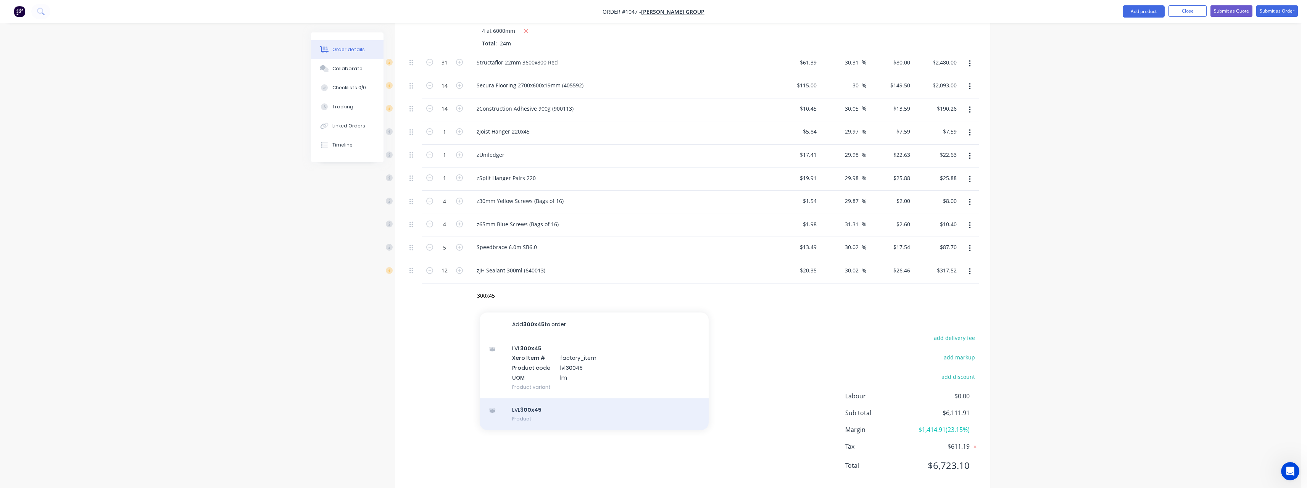
click at [532, 416] on div "LVL 300x45 Product" at bounding box center [594, 414] width 229 height 32
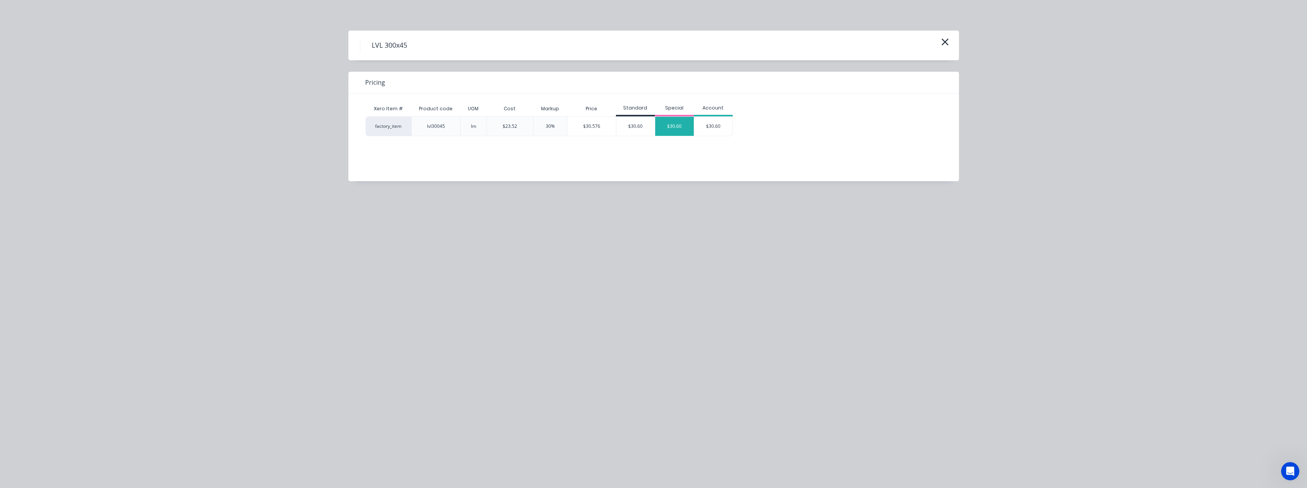
click at [673, 123] on div "$30.60" at bounding box center [674, 126] width 39 height 19
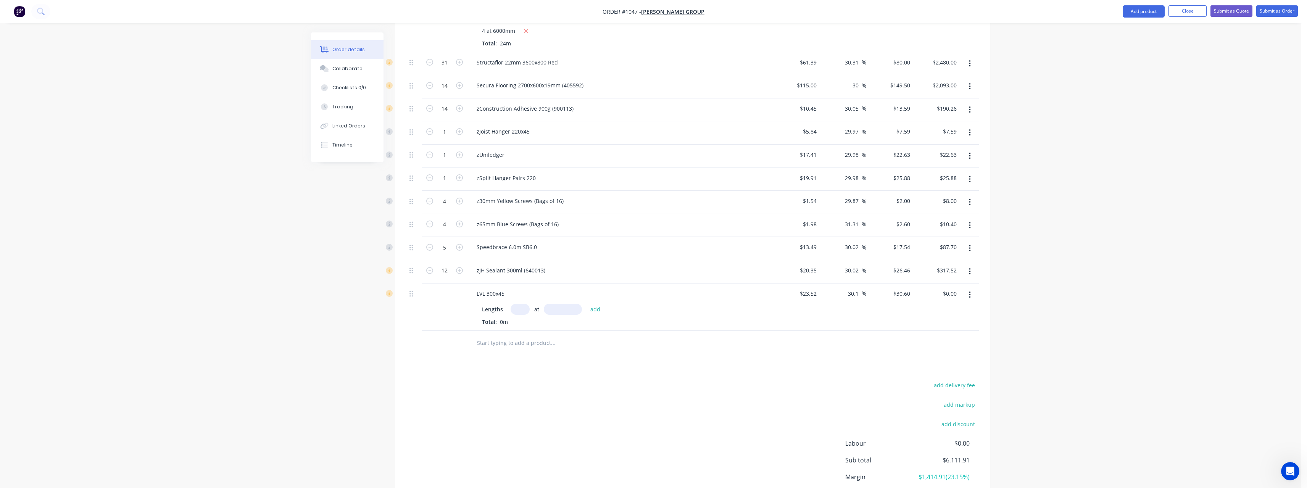
click at [523, 315] on input "text" at bounding box center [519, 309] width 19 height 11
click at [586, 304] on button "add" at bounding box center [595, 309] width 18 height 10
click at [509, 376] on input "text" at bounding box center [552, 368] width 153 height 15
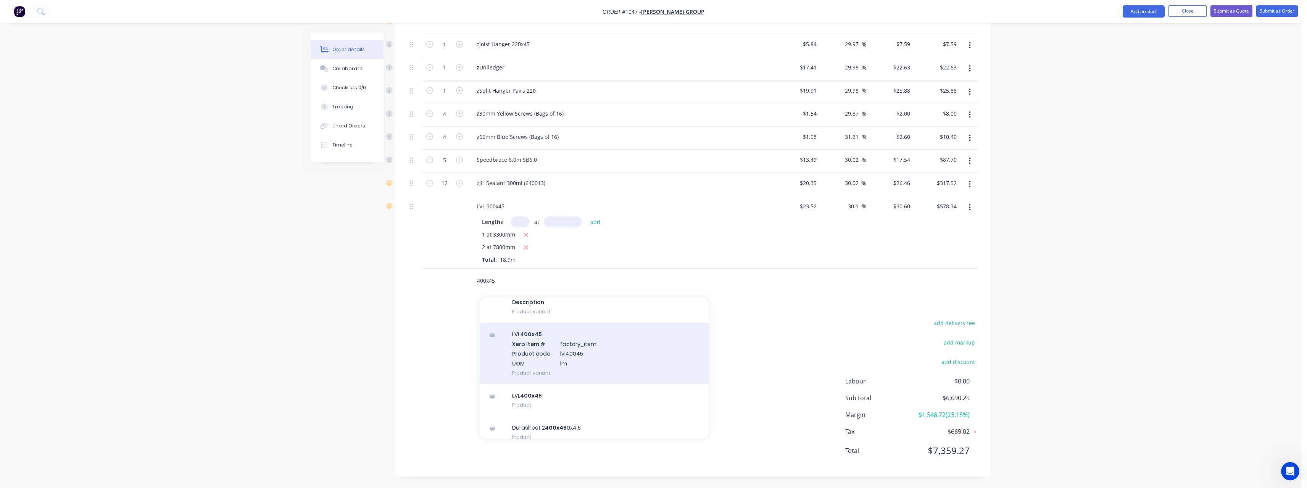
scroll to position [60, 0]
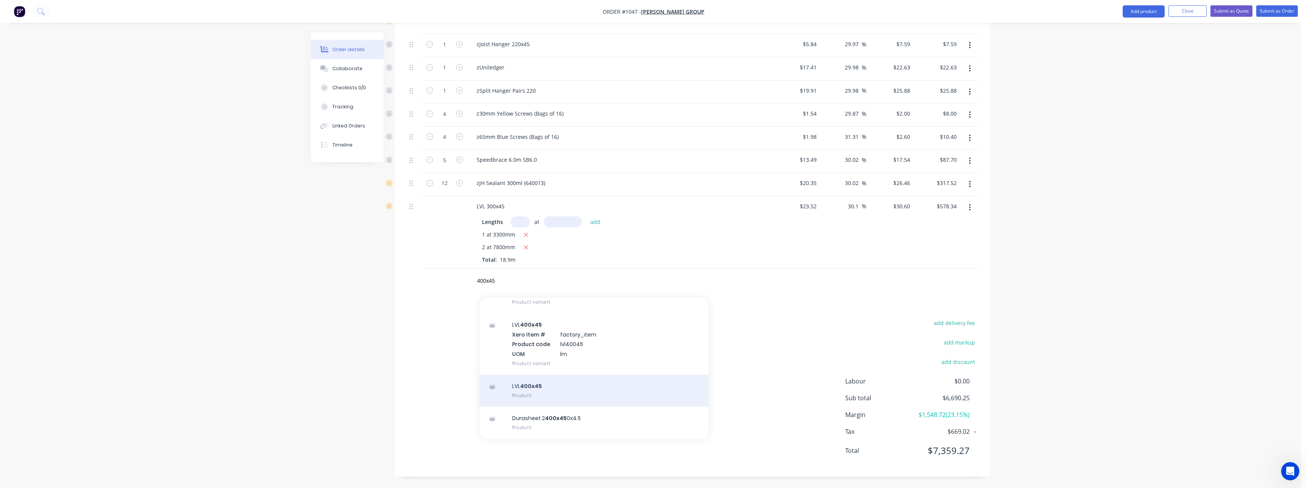
click at [574, 389] on div "LVL 400x45 Product" at bounding box center [594, 391] width 229 height 32
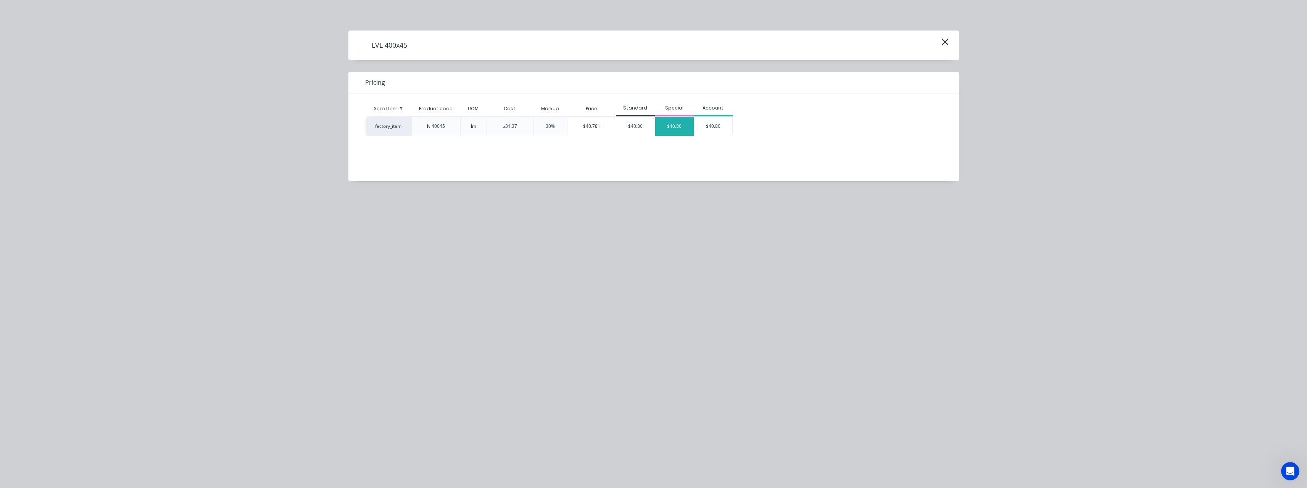
click at [676, 129] on div "$40.80" at bounding box center [674, 126] width 39 height 19
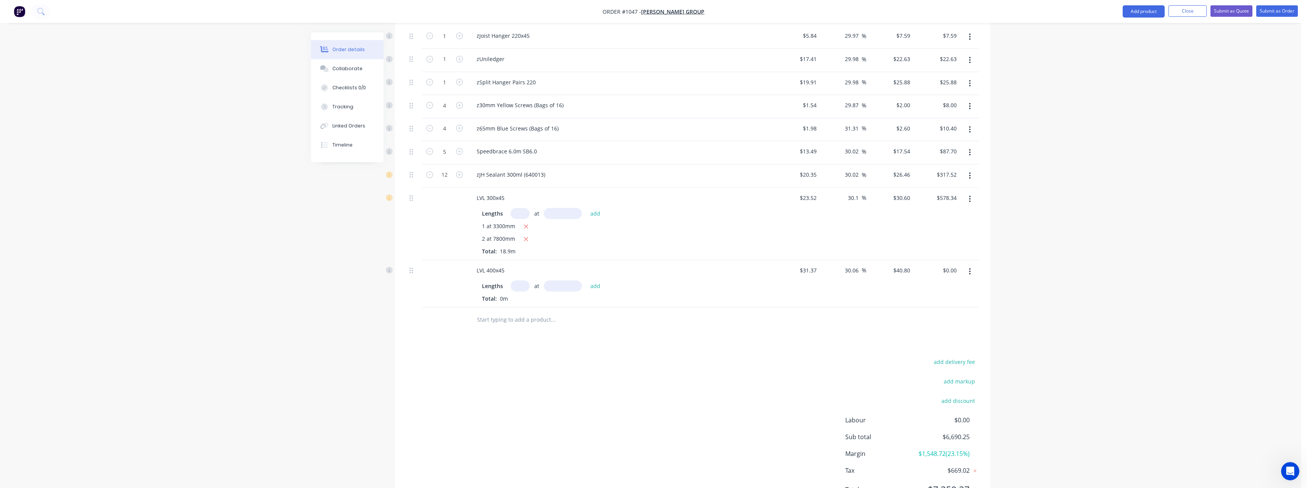
click at [522, 291] on input "text" at bounding box center [519, 285] width 19 height 11
click at [586, 280] on button "add" at bounding box center [595, 285] width 18 height 10
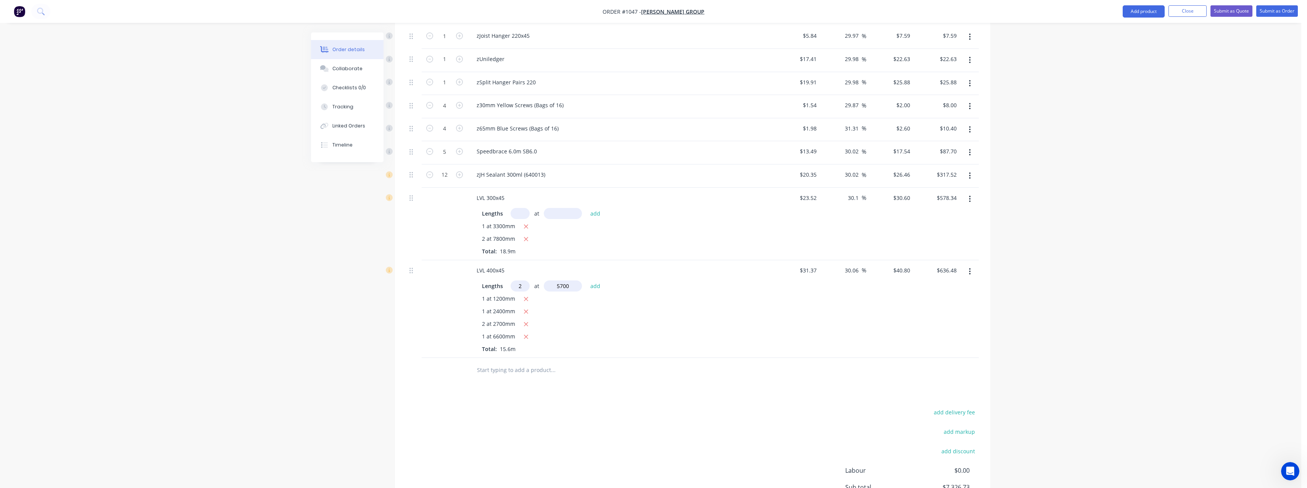
click at [586, 280] on button "add" at bounding box center [595, 285] width 18 height 10
click at [529, 415] on input "text" at bounding box center [552, 407] width 153 height 15
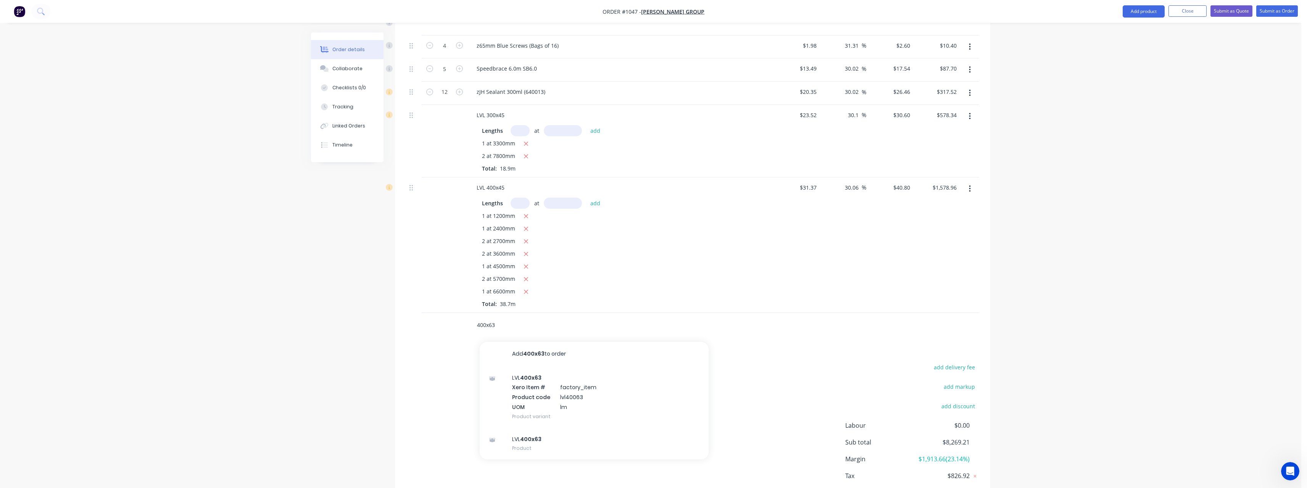
scroll to position [704, 0]
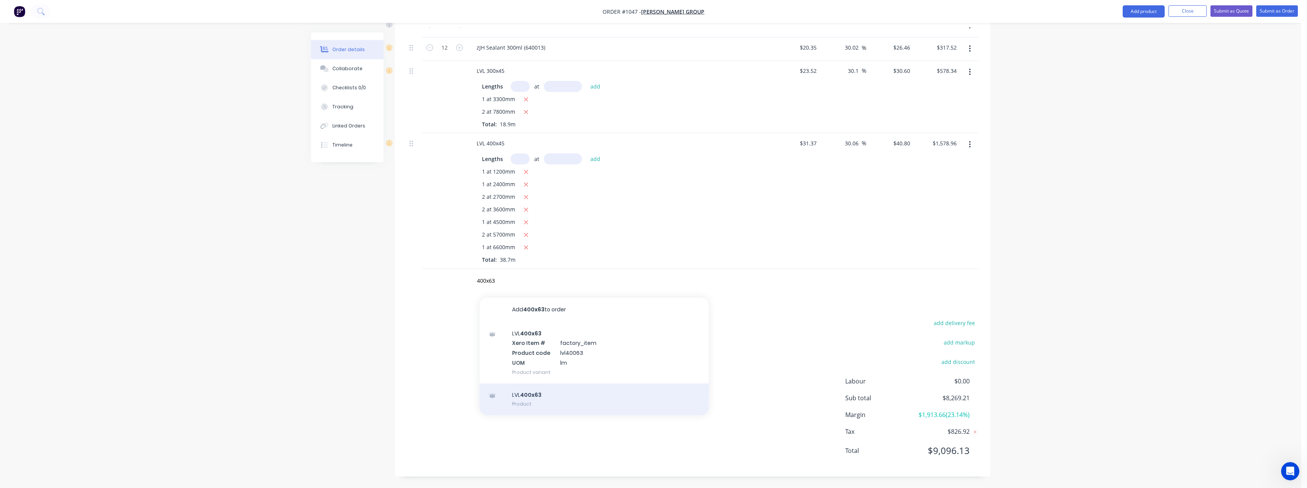
click at [560, 397] on div "LVL 400x63 Product" at bounding box center [594, 399] width 229 height 32
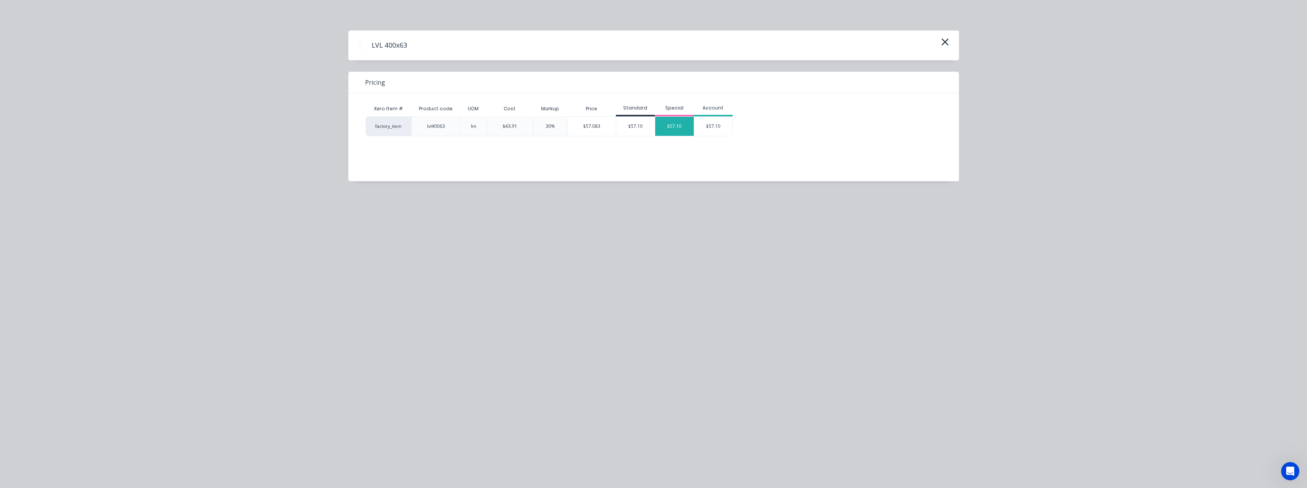
click at [680, 128] on div "$57.10" at bounding box center [674, 126] width 39 height 19
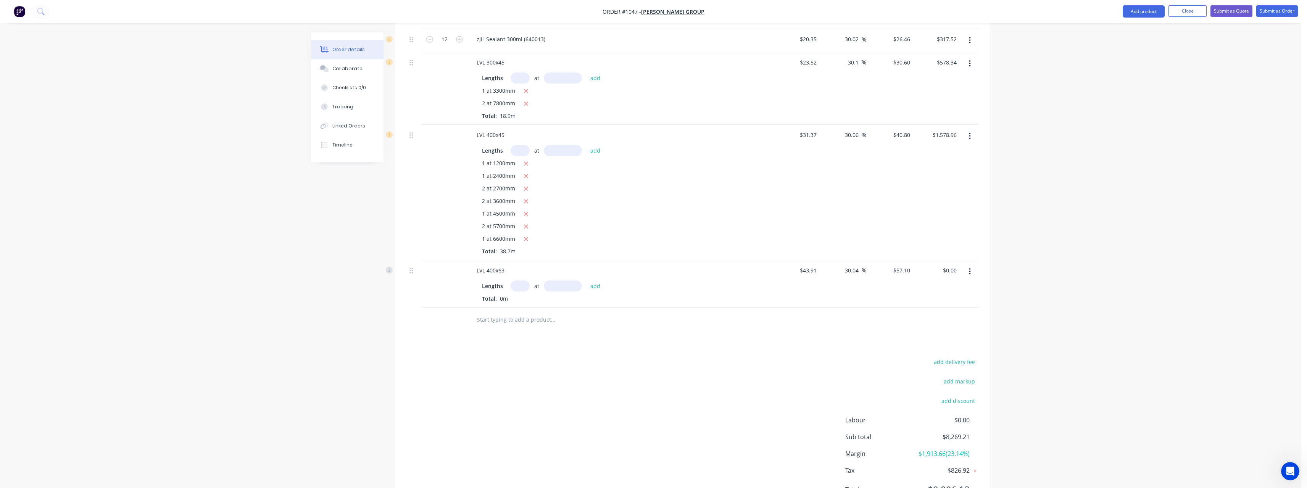
click at [525, 291] on input "text" at bounding box center [519, 285] width 19 height 11
click at [586, 280] on button "add" at bounding box center [595, 285] width 18 height 10
click at [1232, 11] on button "Submit as Quote" at bounding box center [1231, 10] width 42 height 11
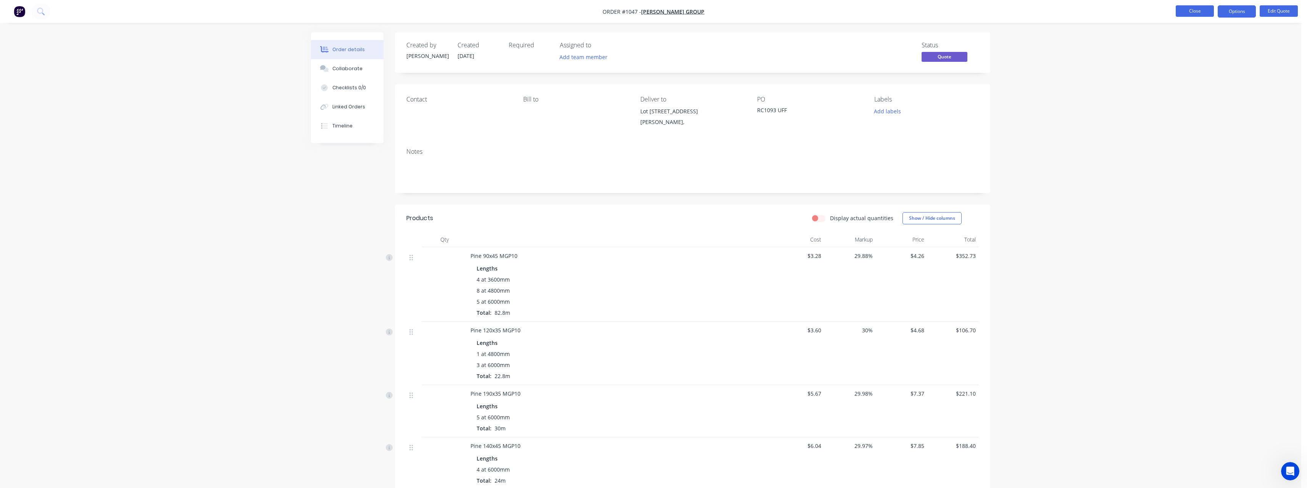
click at [1192, 11] on button "Close" at bounding box center [1194, 10] width 38 height 11
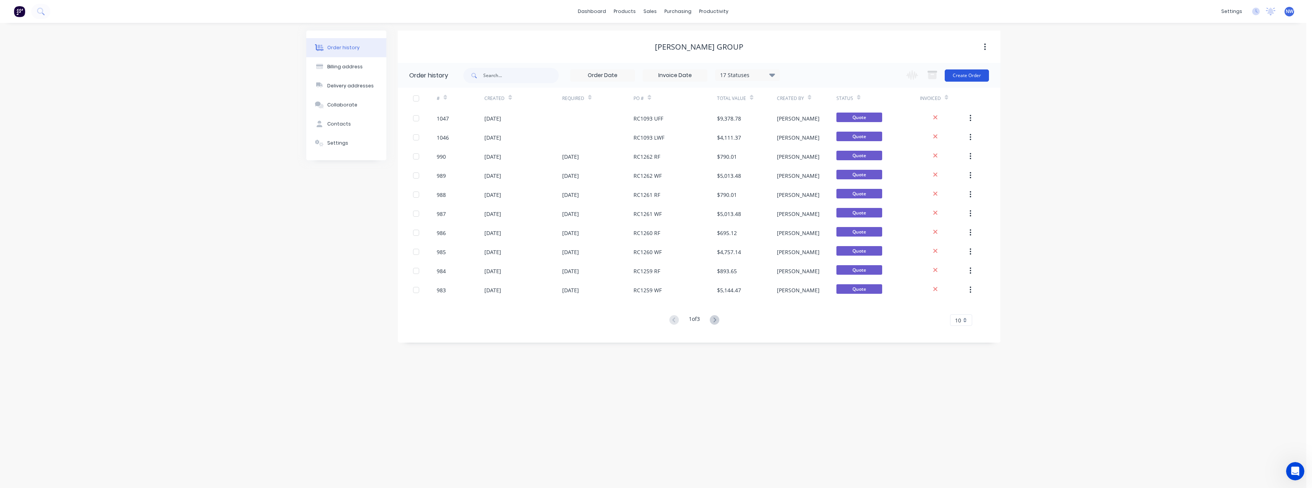
click at [967, 74] on button "Create Order" at bounding box center [967, 75] width 44 height 12
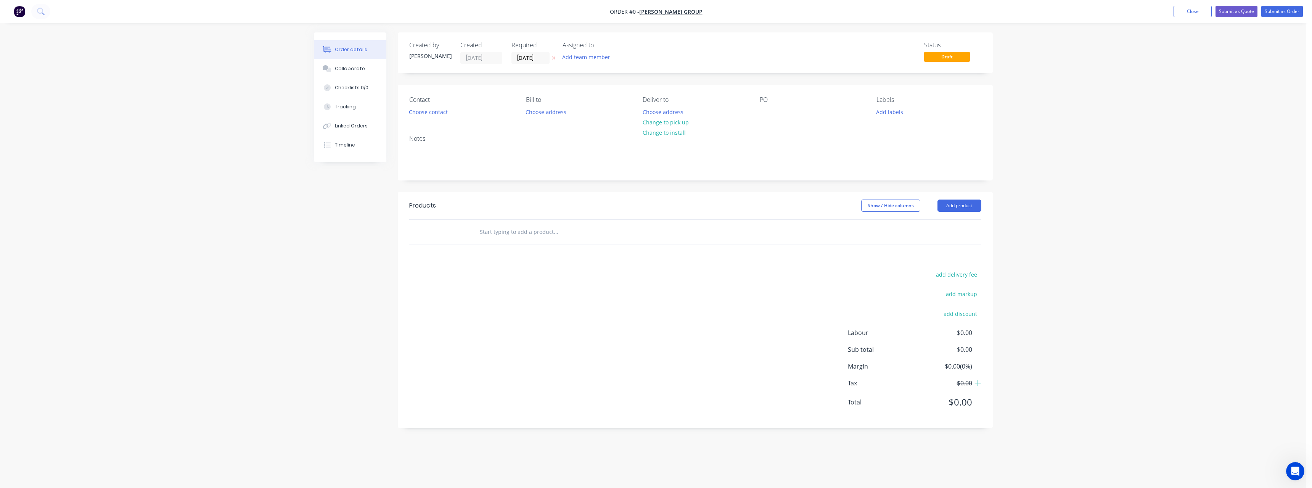
click at [555, 57] on icon at bounding box center [553, 58] width 3 height 5
click at [674, 112] on button "Choose address" at bounding box center [663, 111] width 49 height 10
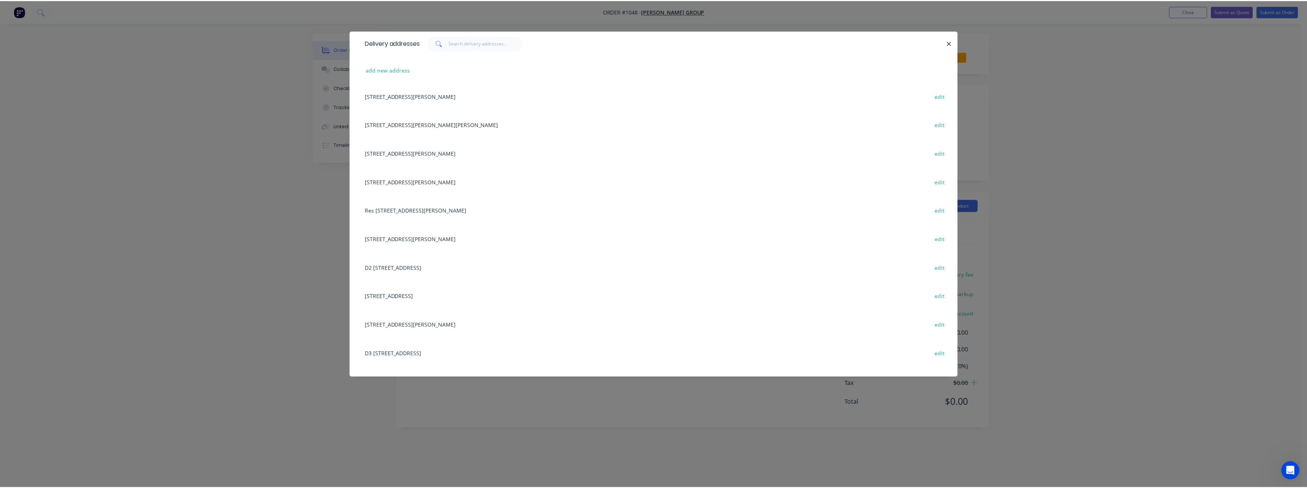
scroll to position [381, 0]
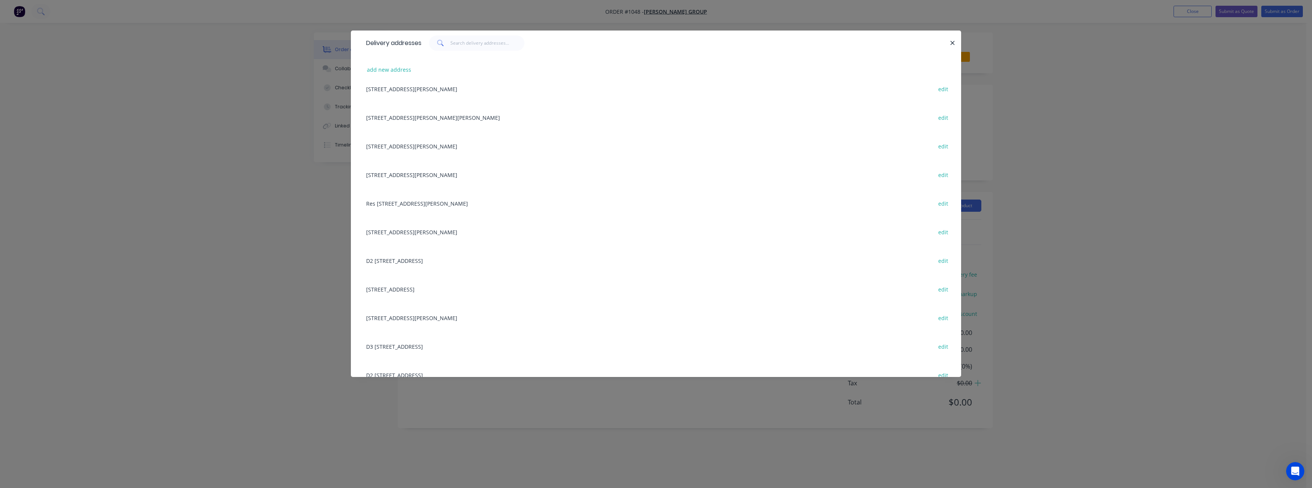
click at [436, 295] on div "[STREET_ADDRESS][PERSON_NAME] edit" at bounding box center [656, 289] width 588 height 29
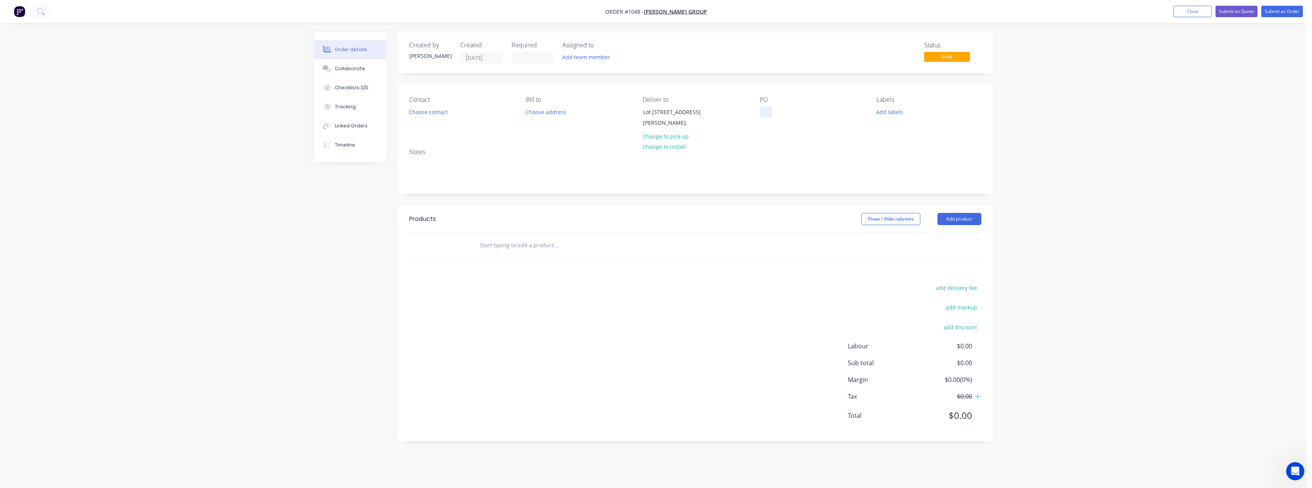
click at [767, 113] on div at bounding box center [766, 111] width 12 height 11
click at [542, 253] on input "text" at bounding box center [556, 245] width 153 height 15
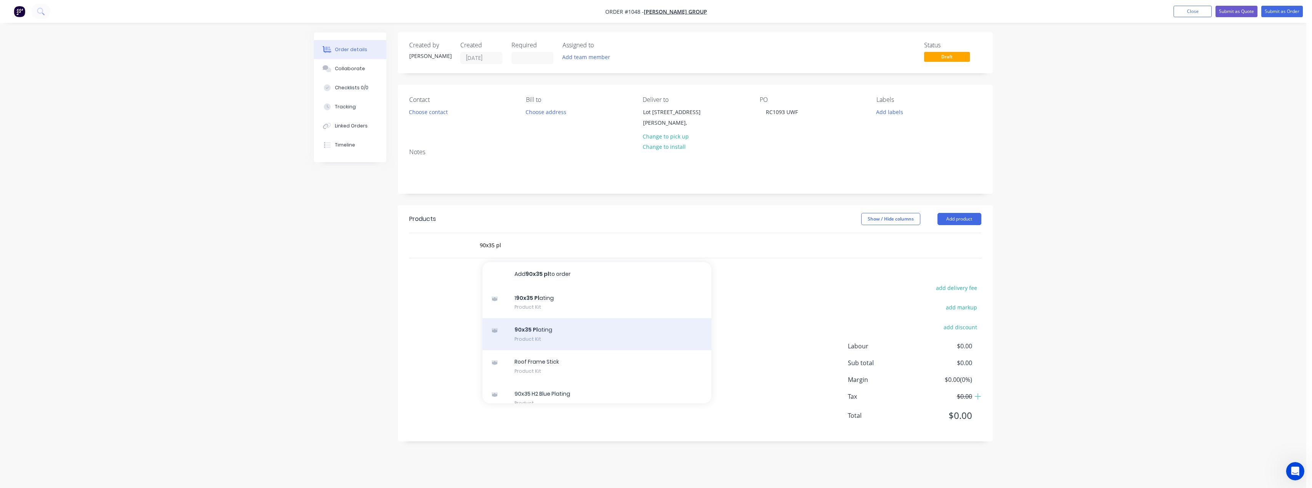
click at [561, 344] on div "90x35 Pl ating Product Kit" at bounding box center [597, 334] width 229 height 32
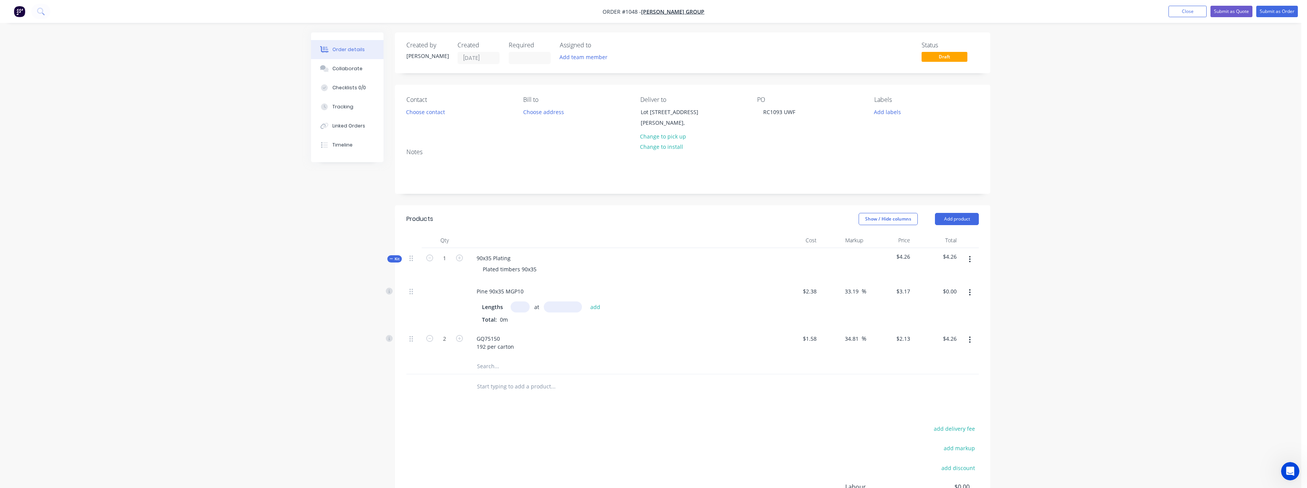
click at [526, 312] on input "text" at bounding box center [519, 306] width 19 height 11
click at [586, 301] on button "add" at bounding box center [595, 306] width 18 height 10
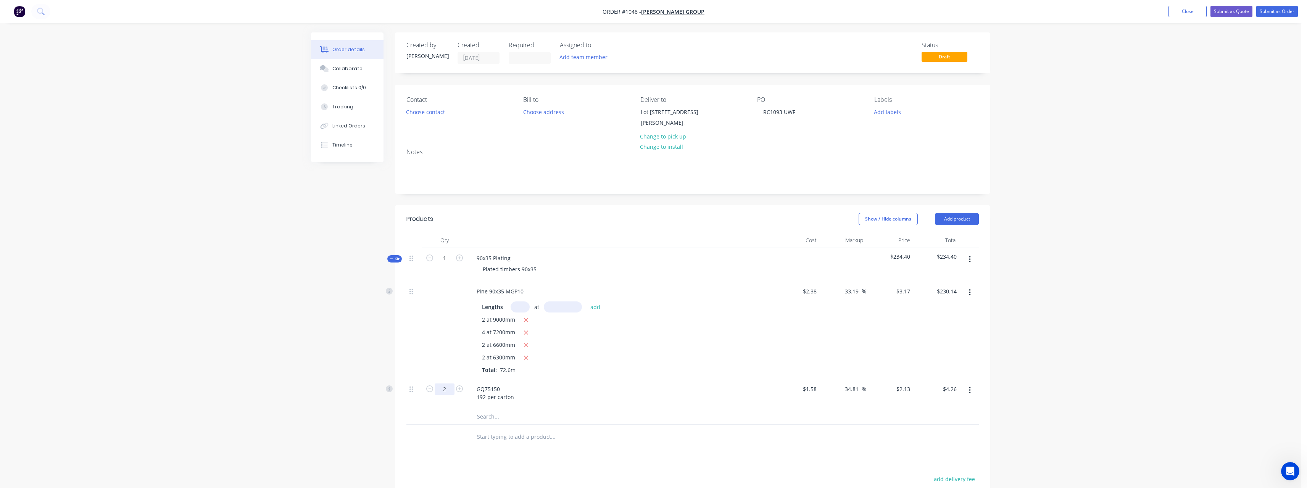
click at [449, 395] on input "2" at bounding box center [445, 388] width 20 height 11
click at [506, 444] on input "text" at bounding box center [552, 436] width 153 height 15
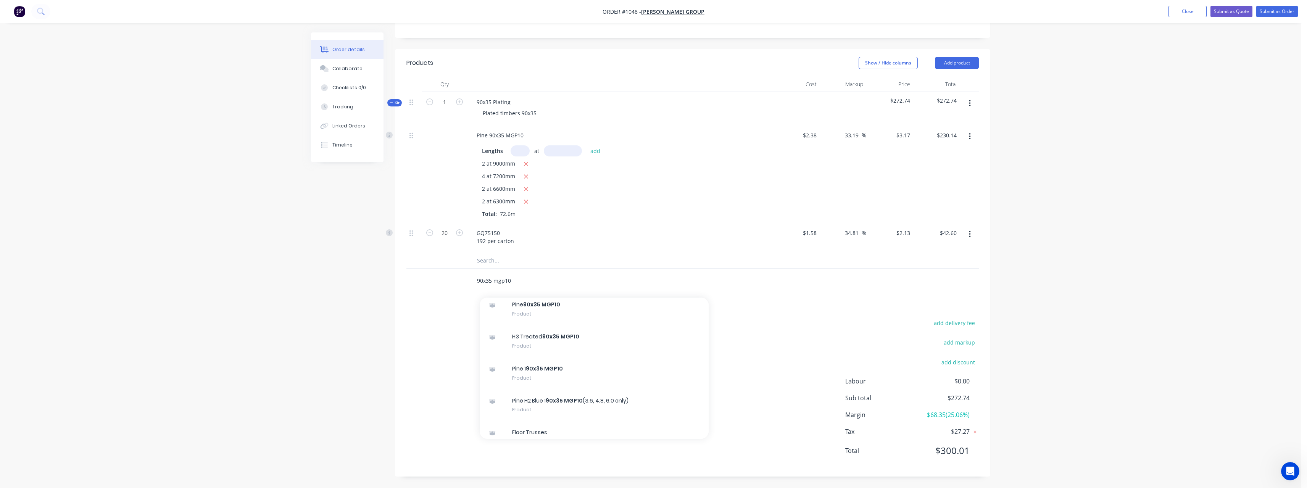
scroll to position [458, 0]
click at [623, 314] on div "Pine 90x35 MGP10 Product" at bounding box center [594, 313] width 229 height 32
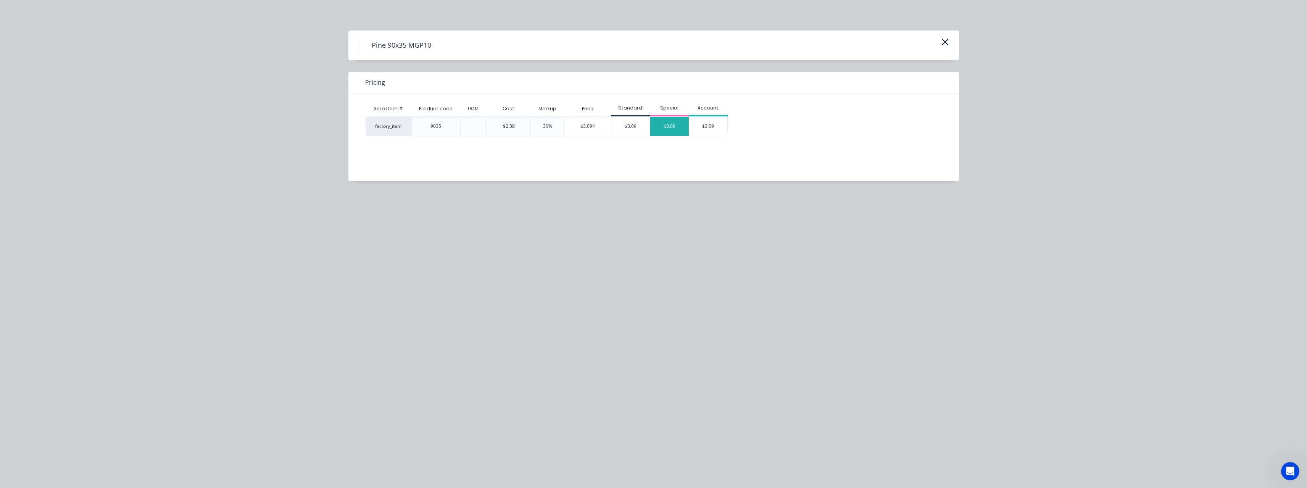
click at [673, 119] on div "$3.09" at bounding box center [669, 126] width 39 height 19
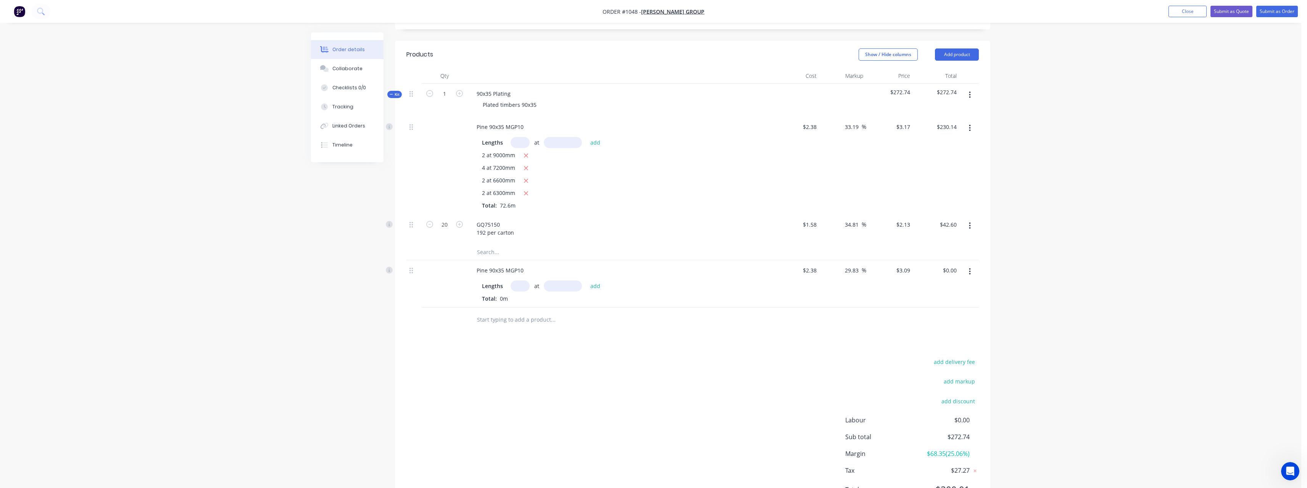
click at [530, 291] on div "at add" at bounding box center [557, 285] width 94 height 11
click at [528, 291] on input "text" at bounding box center [519, 285] width 19 height 11
click at [586, 280] on button "add" at bounding box center [595, 285] width 18 height 10
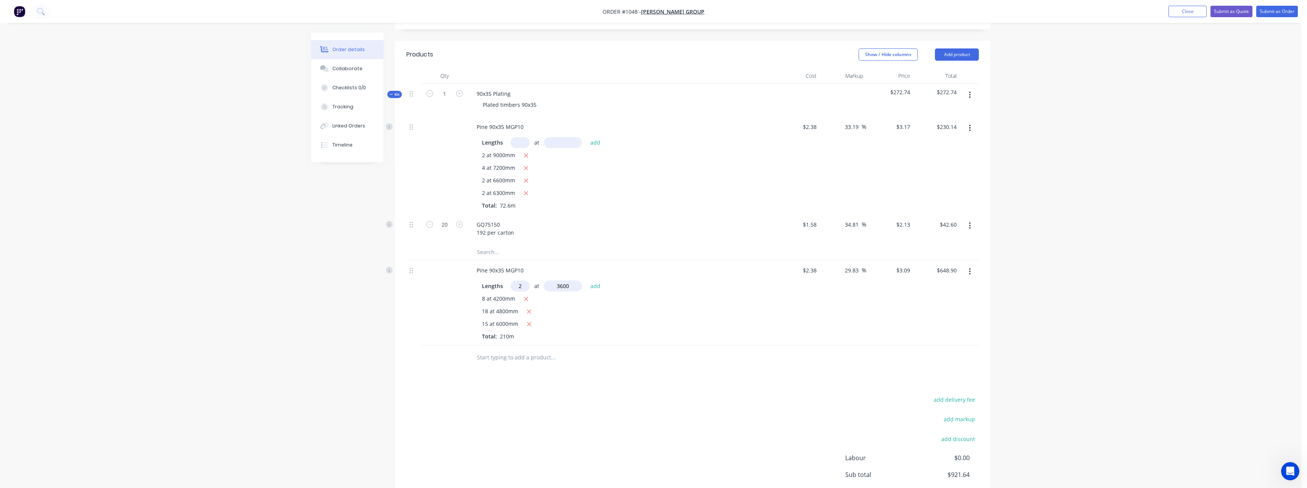
click at [586, 280] on button "add" at bounding box center [595, 285] width 18 height 10
click at [507, 400] on input "text" at bounding box center [552, 395] width 153 height 15
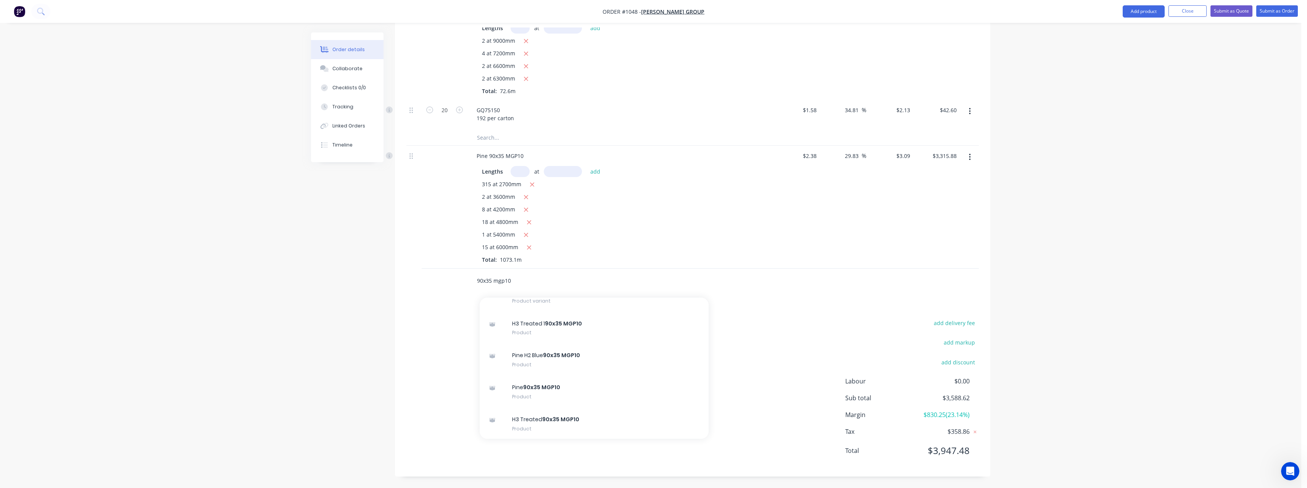
scroll to position [381, 0]
click at [590, 387] on div "Pine 90x35 MGP10 Product" at bounding box center [594, 389] width 229 height 32
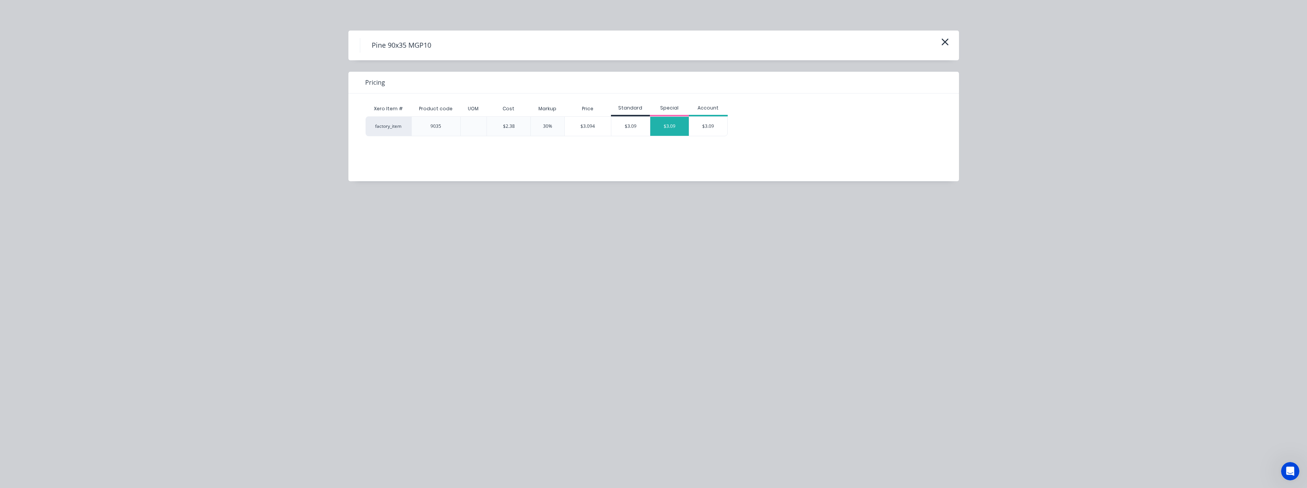
click at [674, 130] on div "$3.09" at bounding box center [669, 126] width 39 height 19
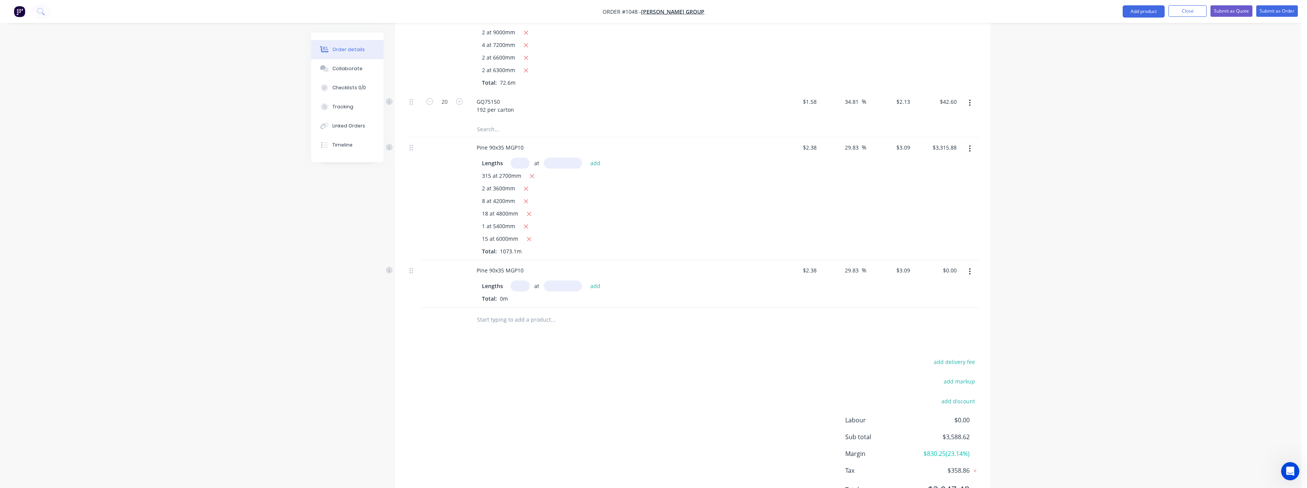
click at [525, 291] on input "text" at bounding box center [519, 285] width 19 height 11
click at [586, 280] on button "add" at bounding box center [595, 285] width 18 height 10
drag, startPoint x: 525, startPoint y: 278, endPoint x: 522, endPoint y: 295, distance: 16.9
click at [525, 276] on div "Pine 90x35 MGP10" at bounding box center [499, 270] width 59 height 11
click at [525, 336] on input "text" at bounding box center [552, 332] width 153 height 15
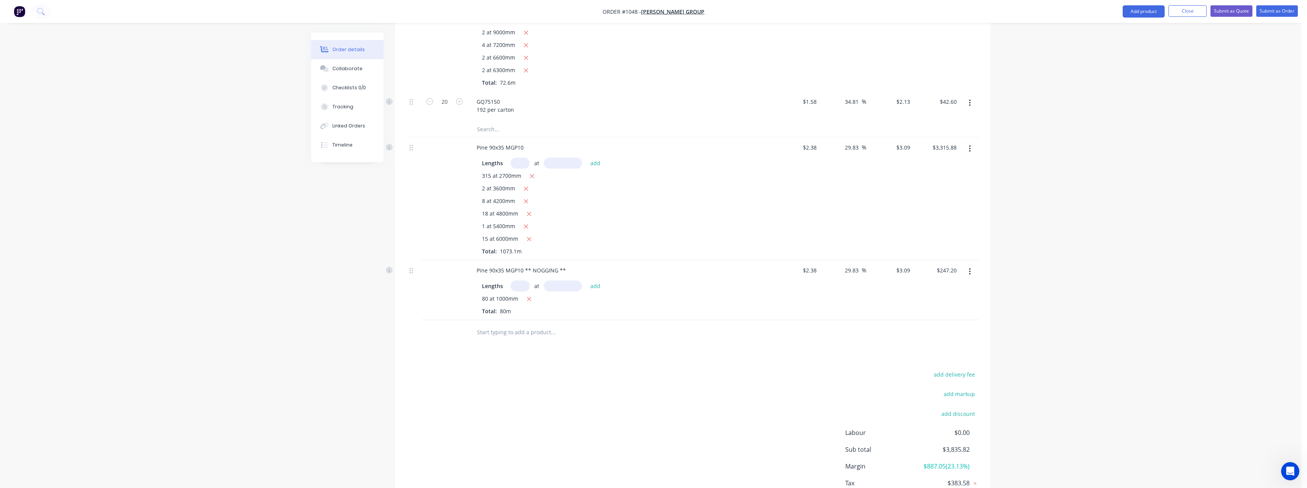
click at [515, 340] on input "text" at bounding box center [552, 332] width 153 height 15
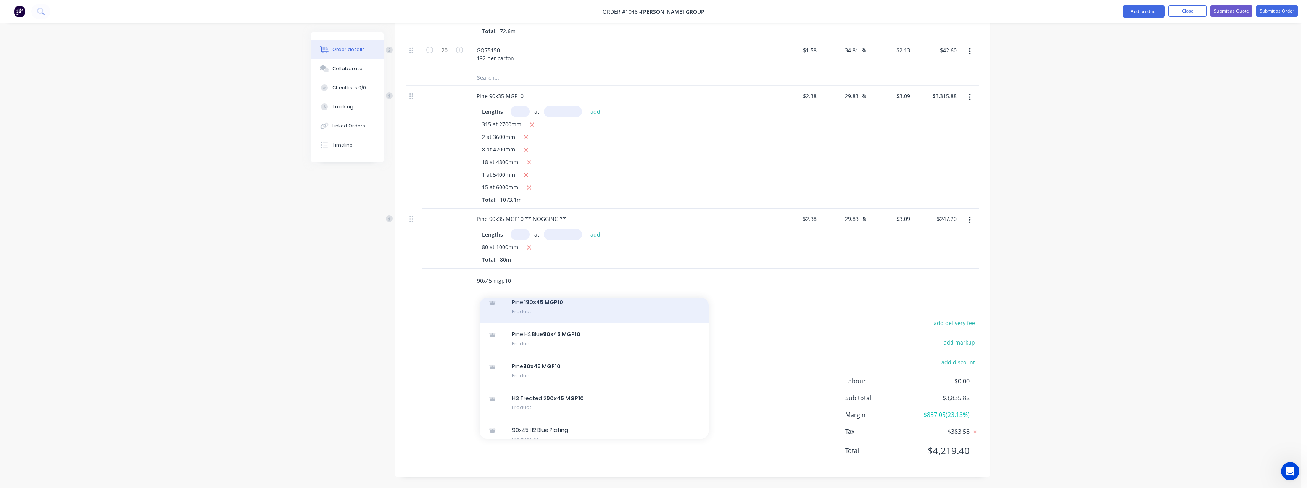
scroll to position [572, 0]
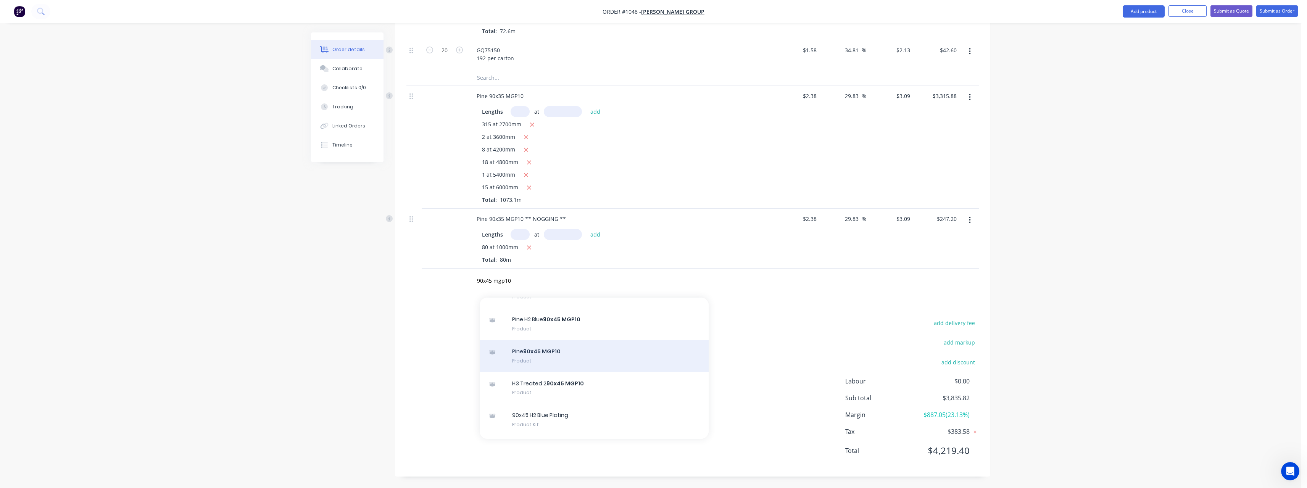
click at [559, 356] on div "Pine 90x45 MGP10 Product" at bounding box center [594, 356] width 229 height 32
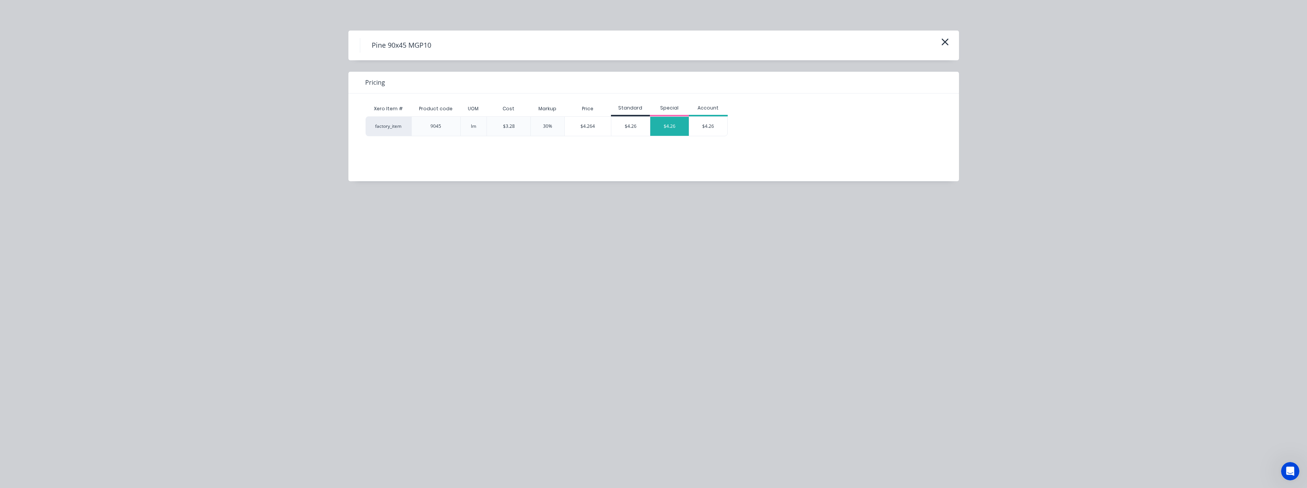
click at [670, 133] on div "$4.26" at bounding box center [669, 126] width 39 height 19
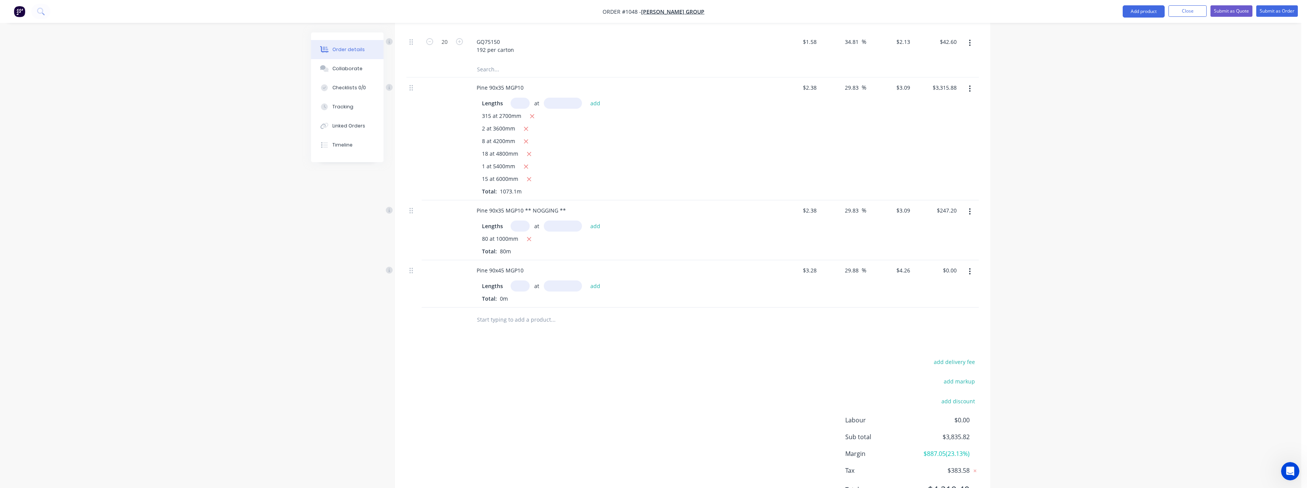
click at [522, 291] on input "text" at bounding box center [519, 285] width 19 height 11
click at [586, 280] on button "add" at bounding box center [595, 285] width 18 height 10
click at [508, 340] on input "text" at bounding box center [552, 332] width 153 height 15
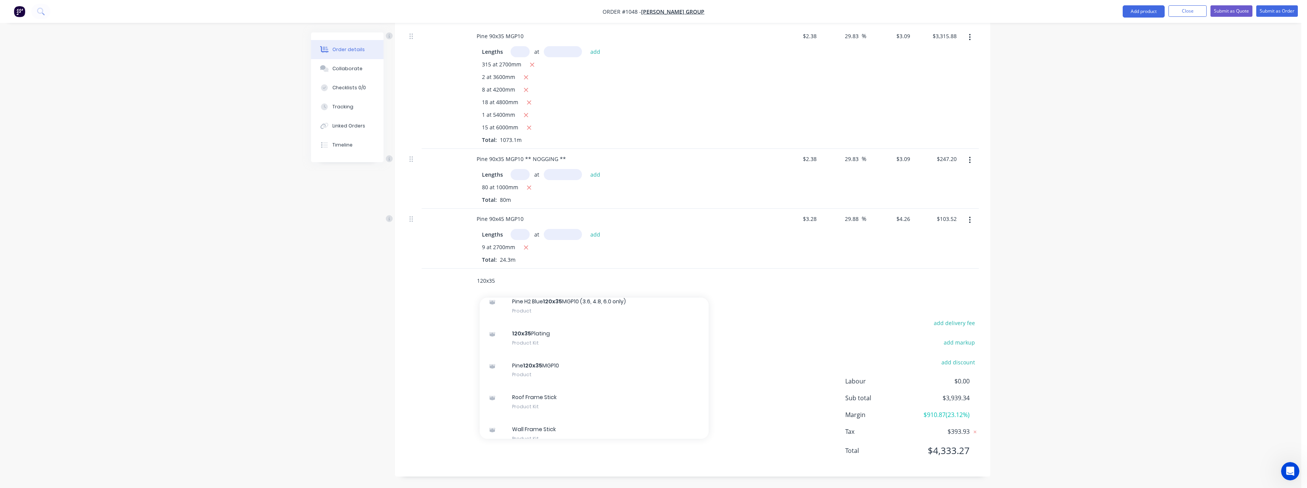
scroll to position [343, 0]
click at [602, 366] on div "Pine 120x35 MGP10 Product" at bounding box center [594, 369] width 229 height 32
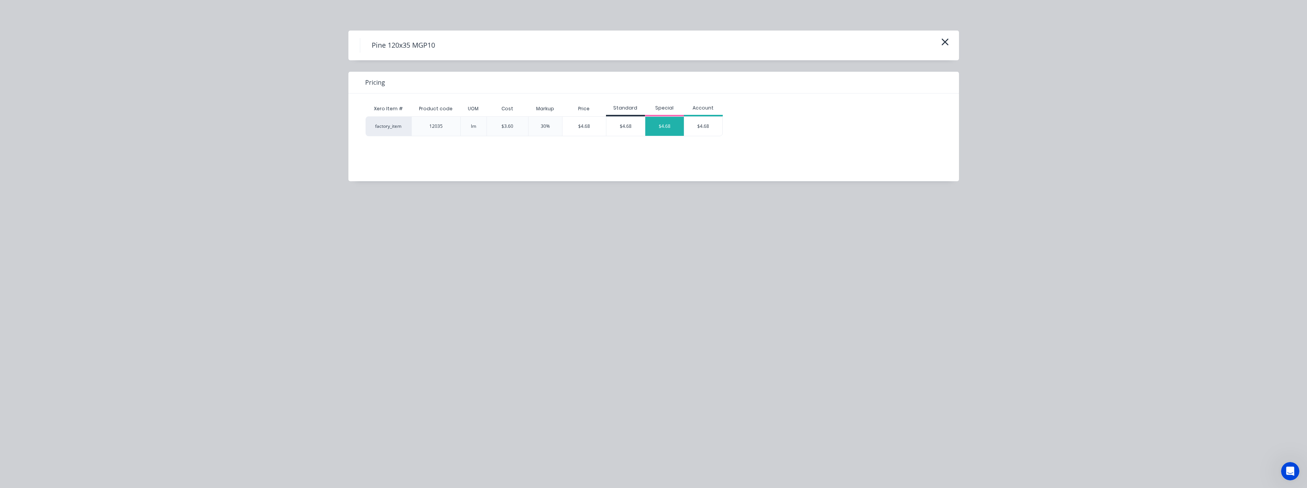
click at [672, 123] on div "$4.68" at bounding box center [664, 126] width 39 height 19
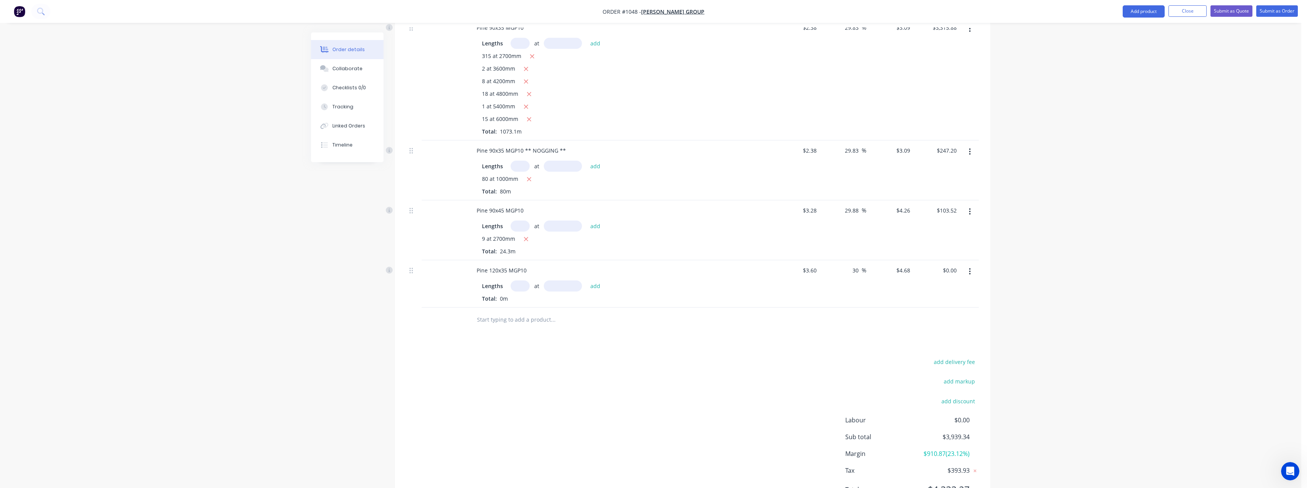
click at [518, 291] on input "text" at bounding box center [519, 285] width 19 height 11
click at [586, 280] on button "add" at bounding box center [595, 285] width 18 height 10
click at [514, 338] on input "text" at bounding box center [552, 332] width 153 height 15
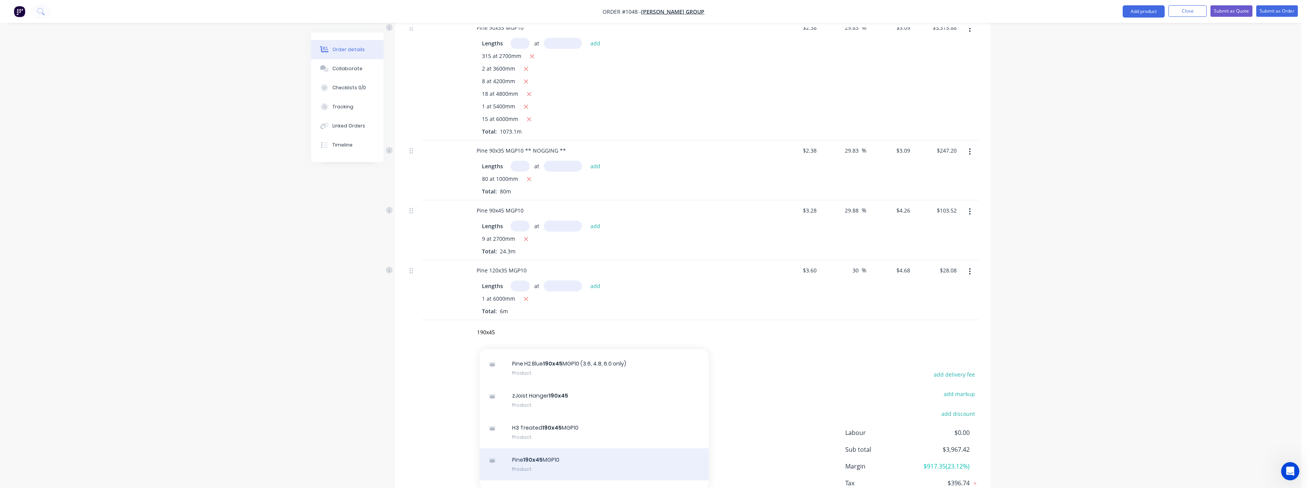
click at [548, 464] on div "Pine 190x45 MGP10 Product" at bounding box center [594, 464] width 229 height 32
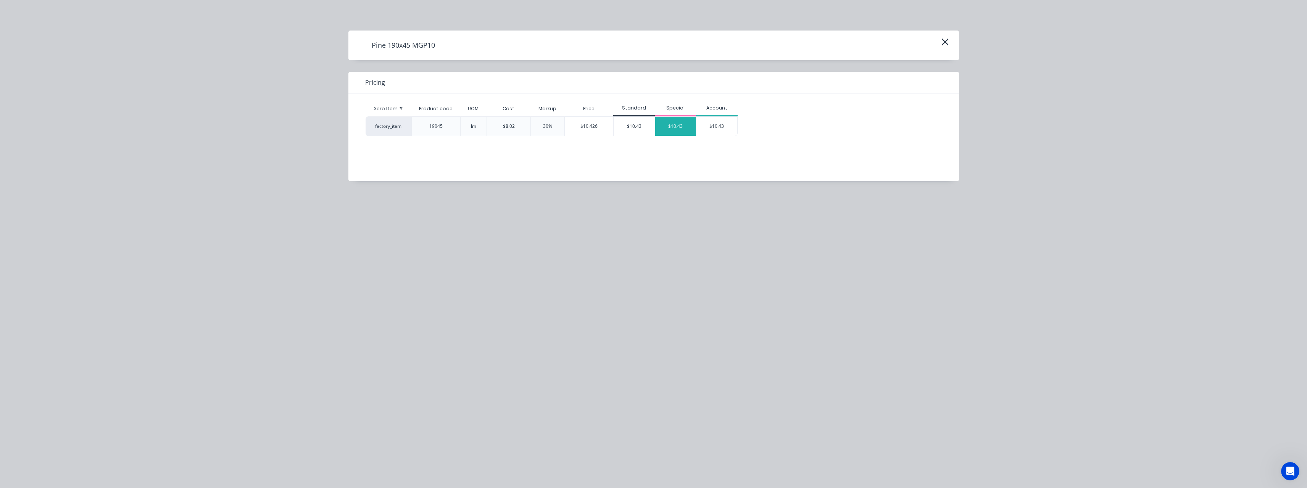
click at [666, 133] on div "$10.43" at bounding box center [675, 126] width 41 height 19
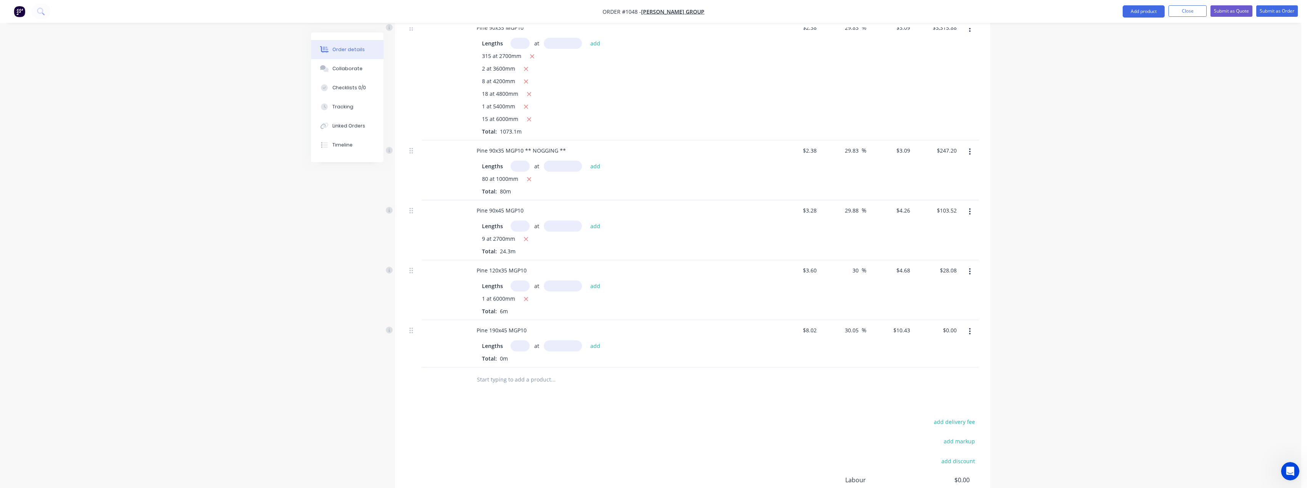
click at [521, 351] on input "text" at bounding box center [519, 345] width 19 height 11
click at [586, 340] on button "add" at bounding box center [595, 345] width 18 height 10
click at [506, 425] on input "text" at bounding box center [552, 417] width 153 height 15
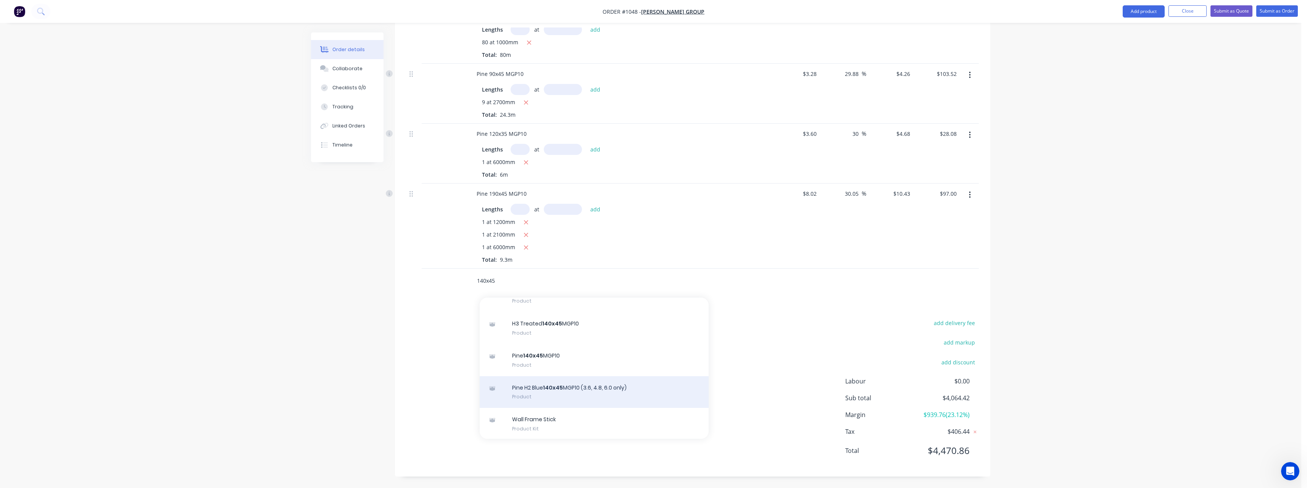
scroll to position [299, 0]
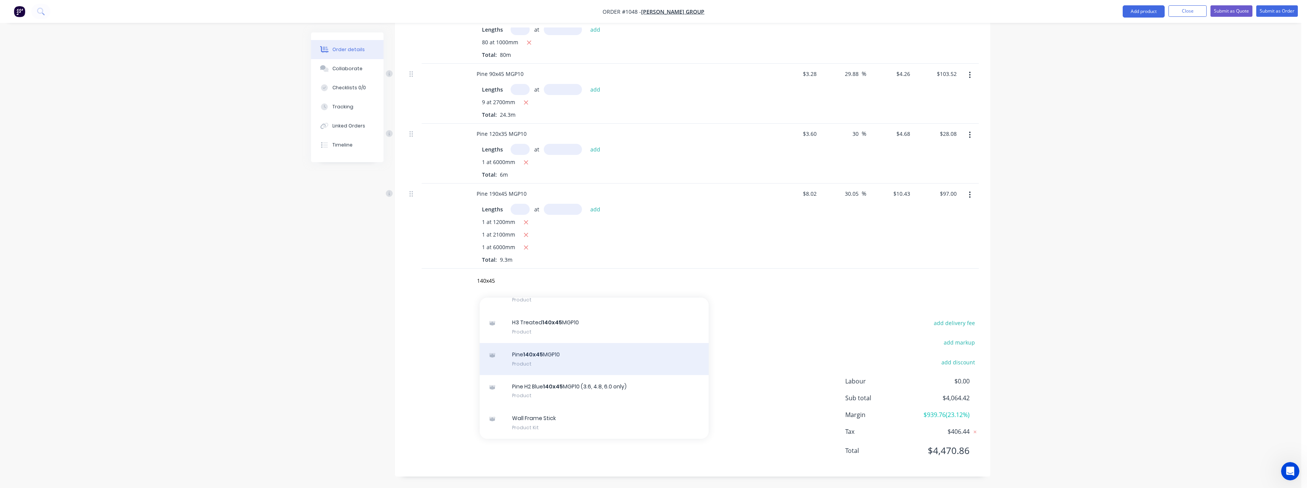
click at [548, 360] on div "Pine 140x45 MGP10 Product" at bounding box center [594, 359] width 229 height 32
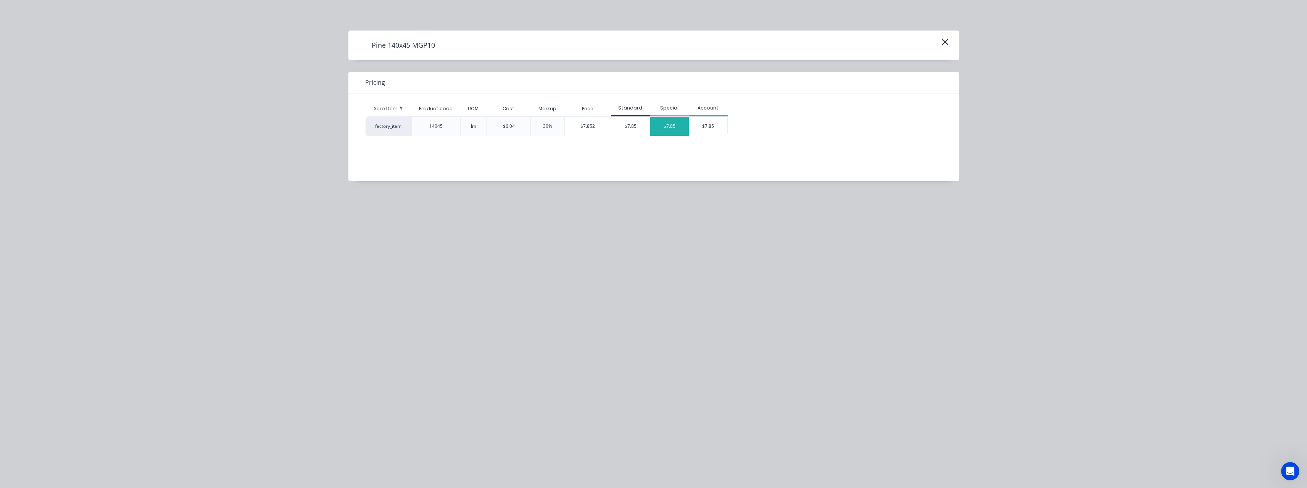
click at [669, 130] on div "$7.85" at bounding box center [669, 126] width 39 height 19
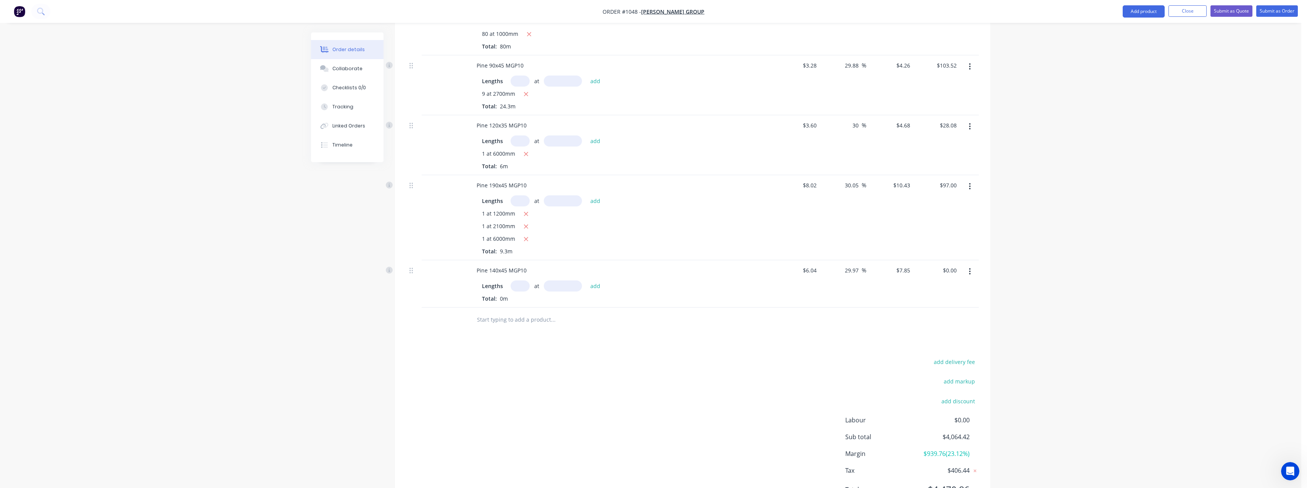
click at [524, 291] on input "text" at bounding box center [519, 285] width 19 height 11
click at [586, 280] on button "add" at bounding box center [595, 285] width 18 height 10
click at [505, 337] on input "text" at bounding box center [552, 332] width 153 height 15
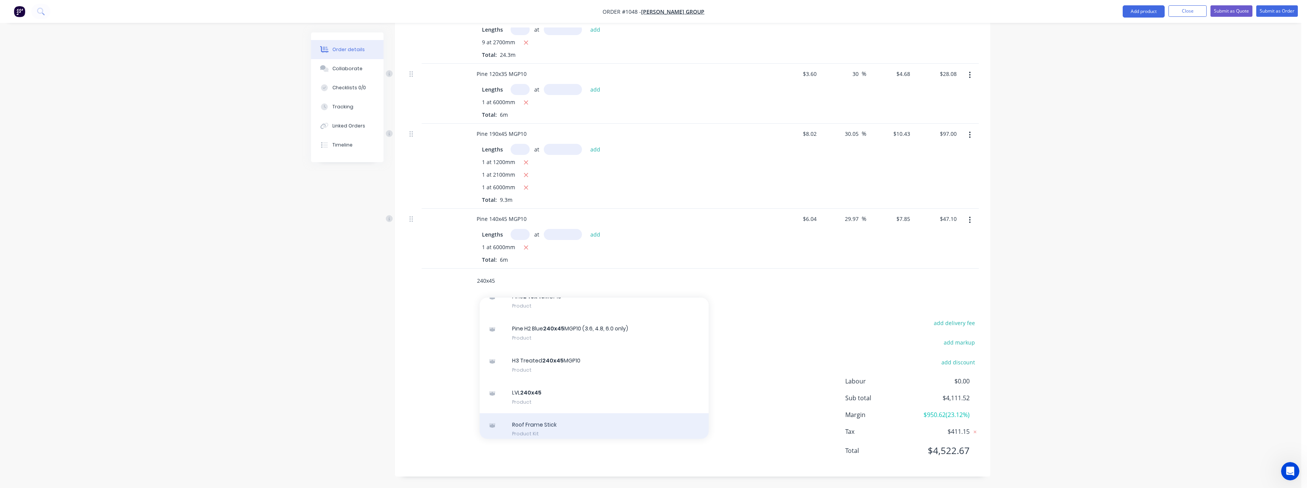
scroll to position [245, 0]
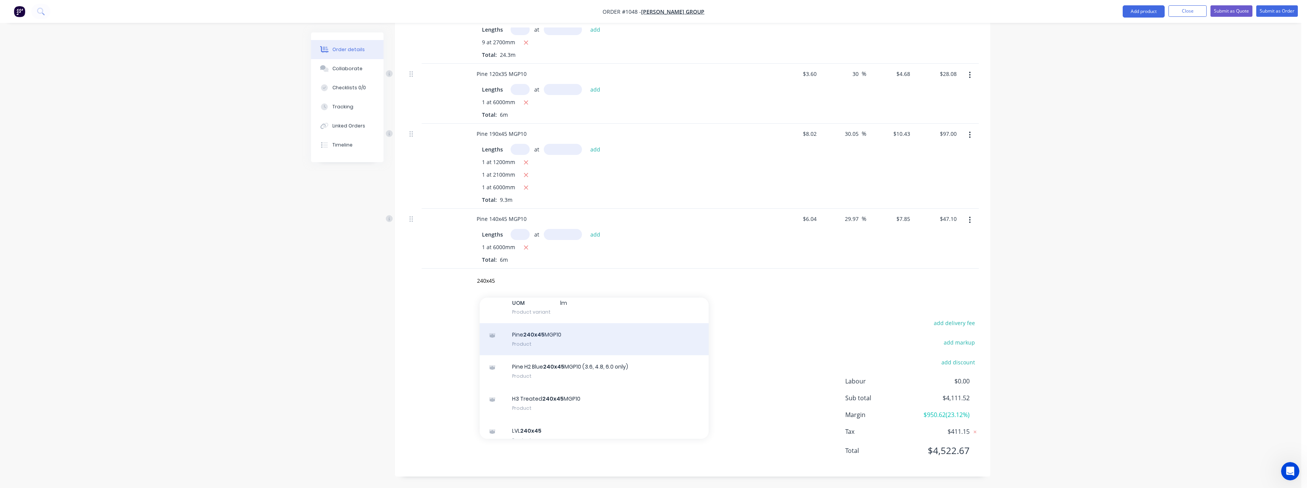
click at [566, 332] on div "Pine 240x45 MGP10 Product" at bounding box center [594, 339] width 229 height 32
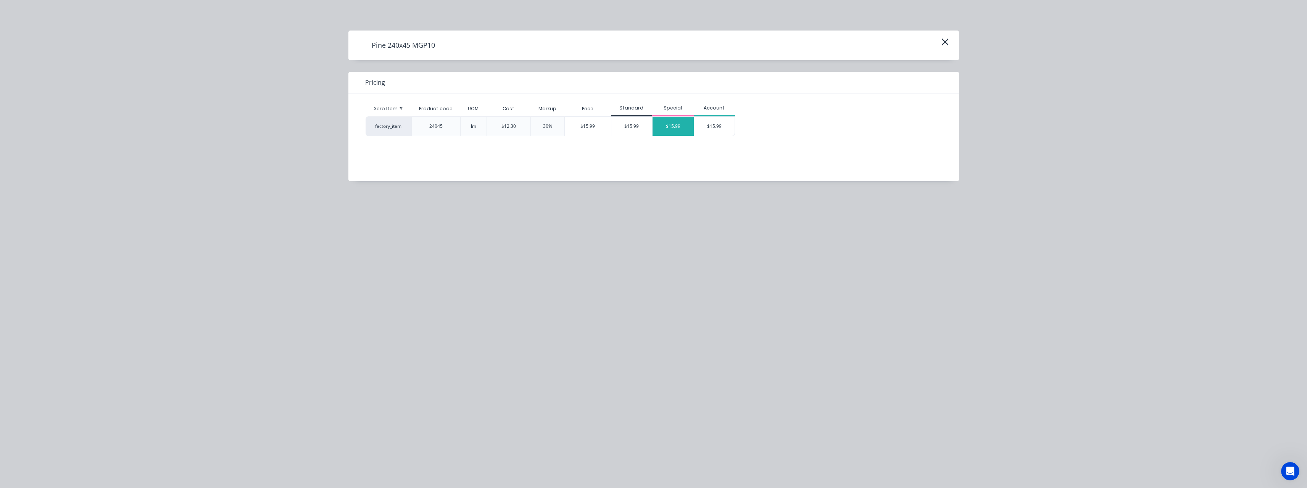
click at [665, 127] on div "$15.99" at bounding box center [672, 126] width 41 height 19
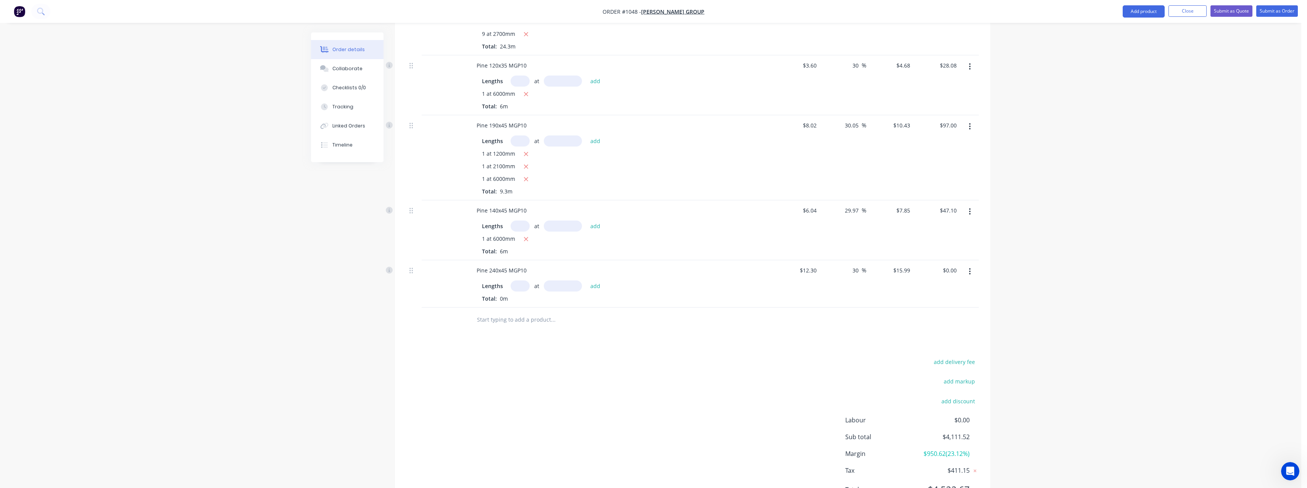
click at [519, 291] on input "text" at bounding box center [519, 285] width 19 height 11
click at [586, 280] on button "add" at bounding box center [595, 285] width 18 height 10
click at [503, 340] on input "text" at bounding box center [552, 332] width 153 height 15
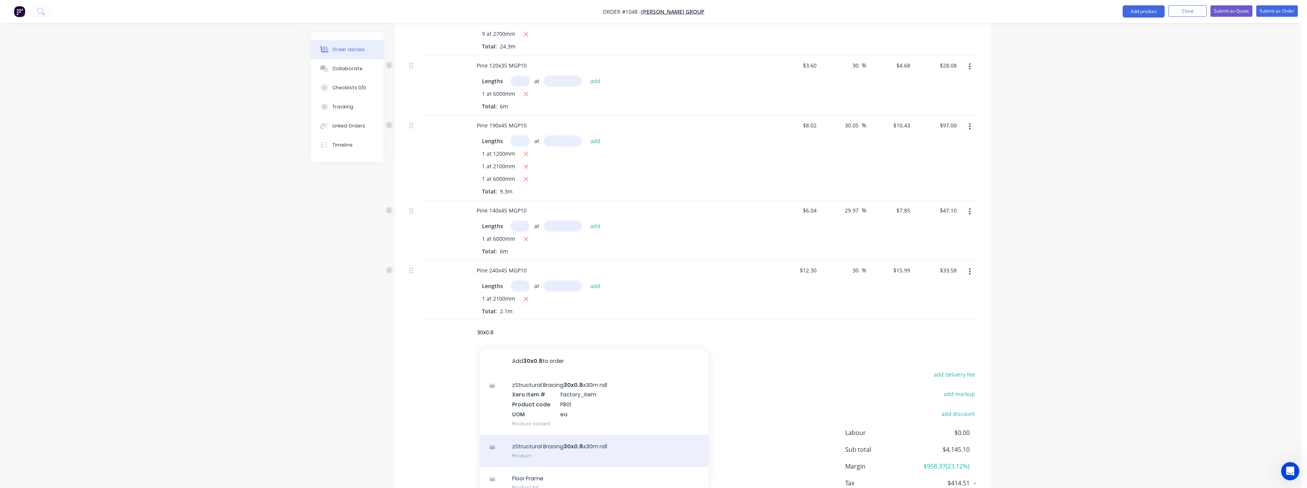
click at [552, 452] on div "zStructural Bracing 30x0.8 x30m roll Product" at bounding box center [594, 451] width 229 height 32
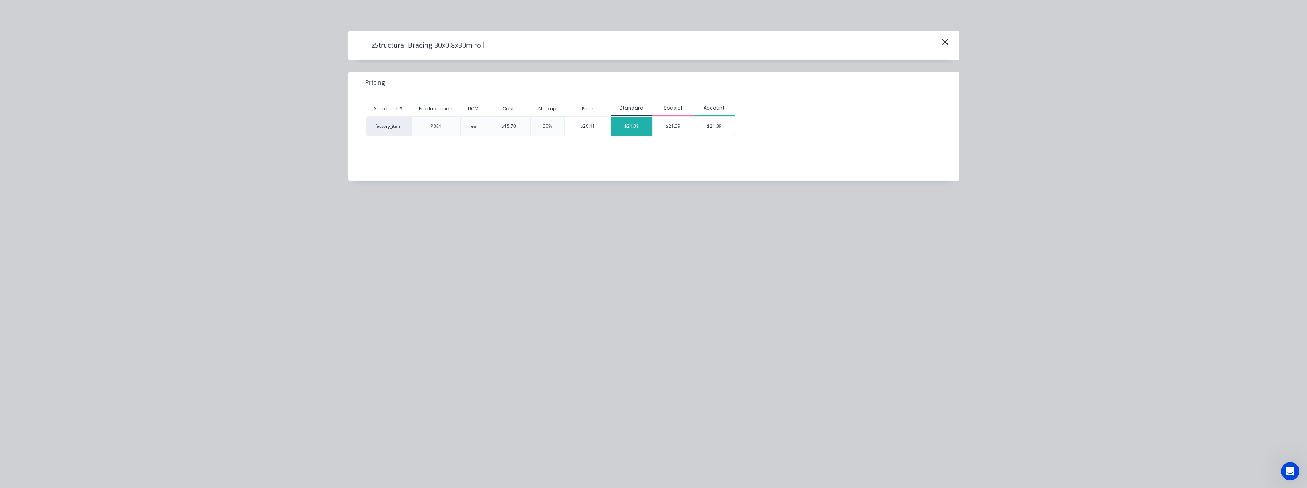
click at [635, 130] on div "$21.39" at bounding box center [631, 126] width 41 height 19
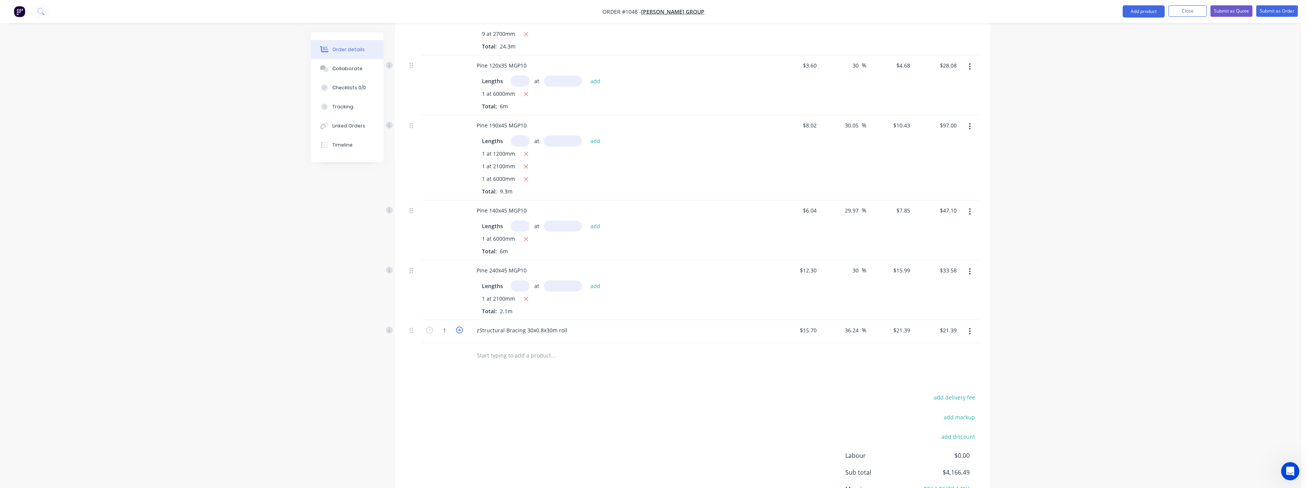
click at [457, 333] on icon "button" at bounding box center [459, 330] width 7 height 7
drag, startPoint x: 432, startPoint y: 339, endPoint x: 468, endPoint y: 353, distance: 38.4
click at [432, 333] on icon "button" at bounding box center [429, 330] width 7 height 7
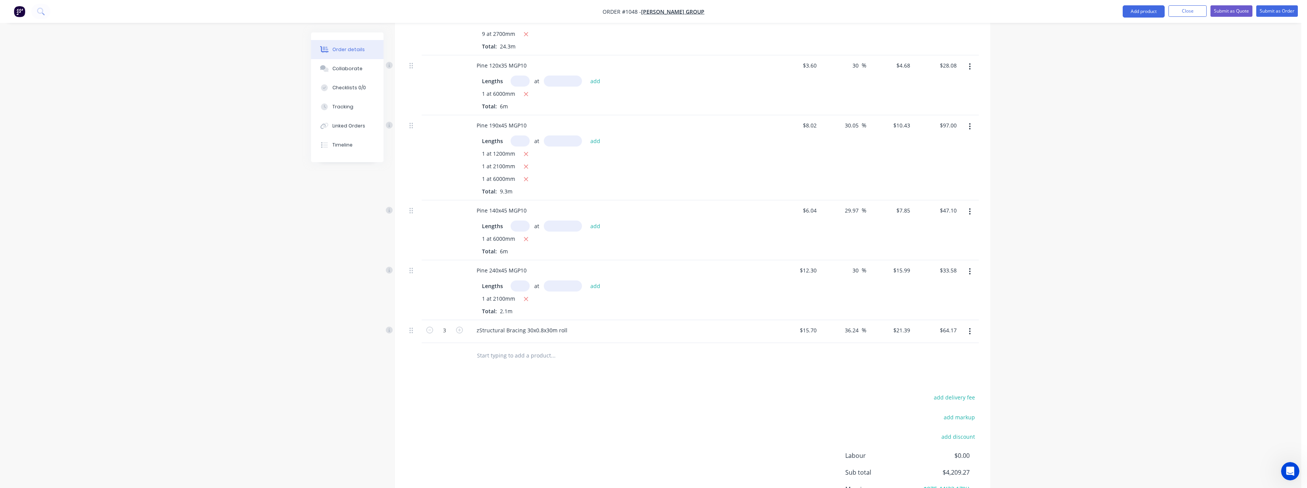
click at [504, 361] on input "text" at bounding box center [552, 355] width 153 height 15
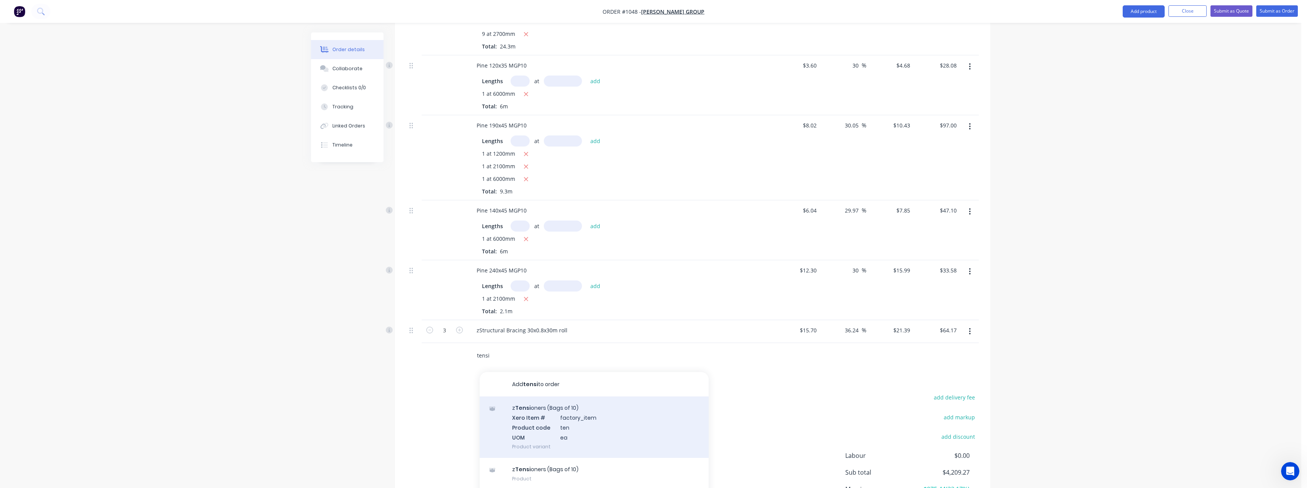
scroll to position [9, 0]
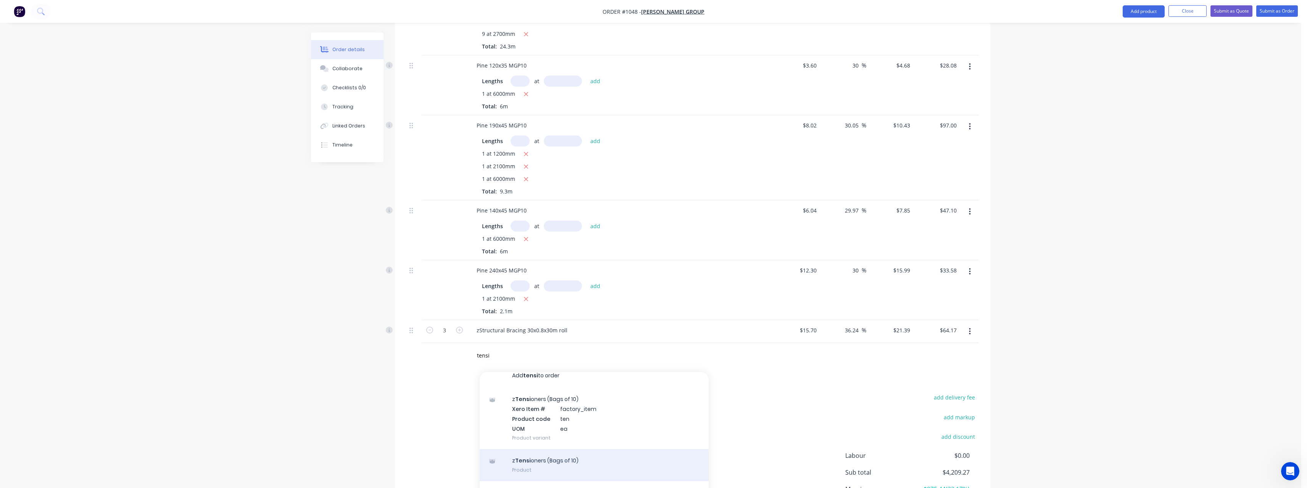
click at [553, 464] on div "z Tensi oners (Bags of 10) Product" at bounding box center [594, 465] width 229 height 32
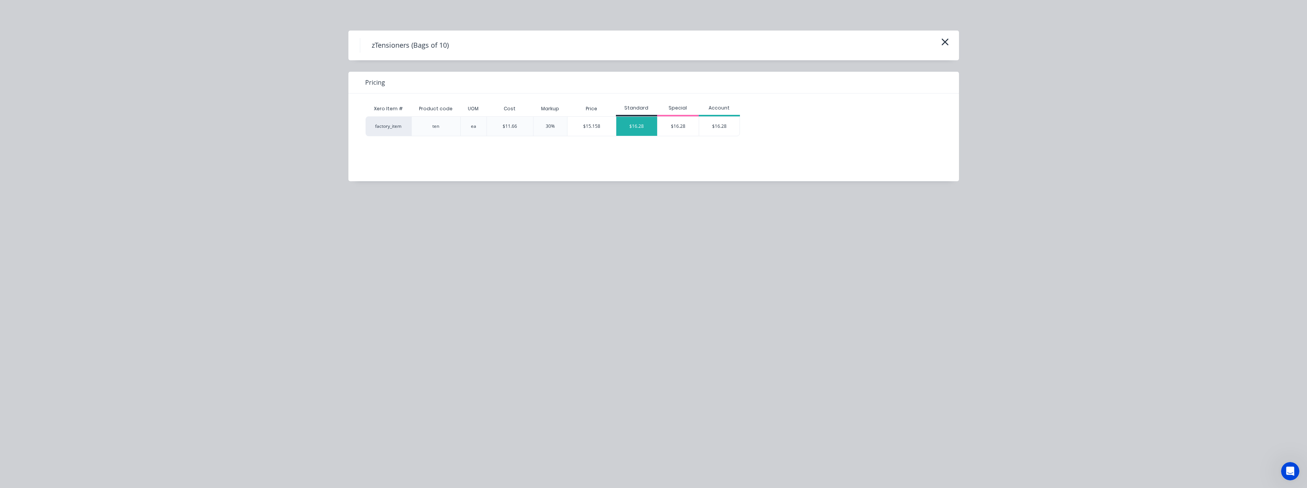
click at [643, 123] on div "$16.28" at bounding box center [636, 126] width 41 height 19
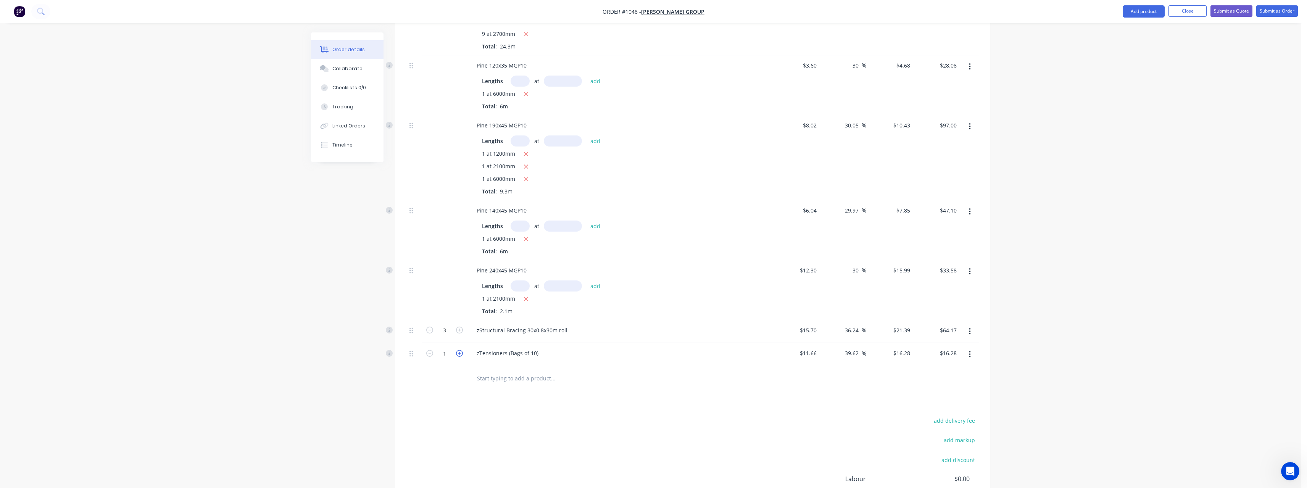
click at [461, 357] on icon "button" at bounding box center [459, 353] width 7 height 7
click at [498, 386] on input "text" at bounding box center [552, 378] width 153 height 15
click at [506, 386] on input "text" at bounding box center [552, 378] width 153 height 15
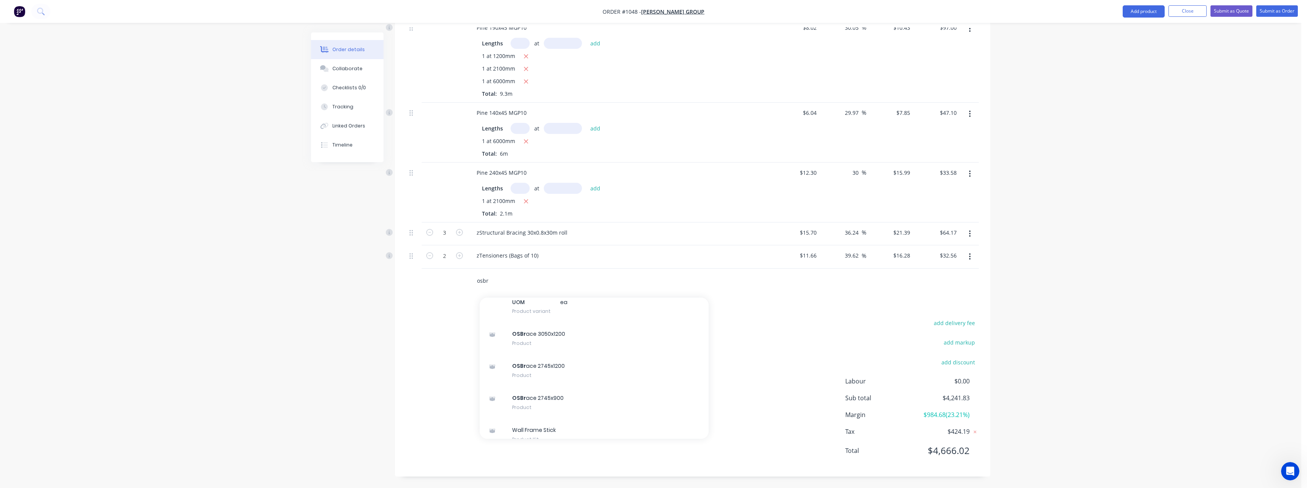
scroll to position [191, 0]
click at [579, 387] on div "OSBr ace 2745x900 Product" at bounding box center [594, 396] width 229 height 32
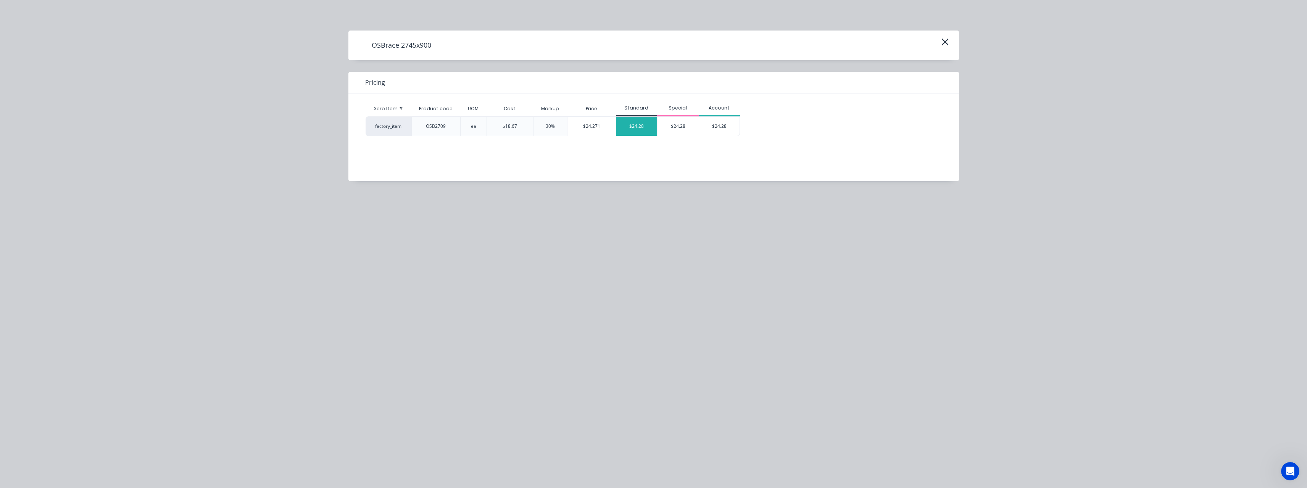
click at [646, 125] on div "$24.28" at bounding box center [636, 126] width 41 height 19
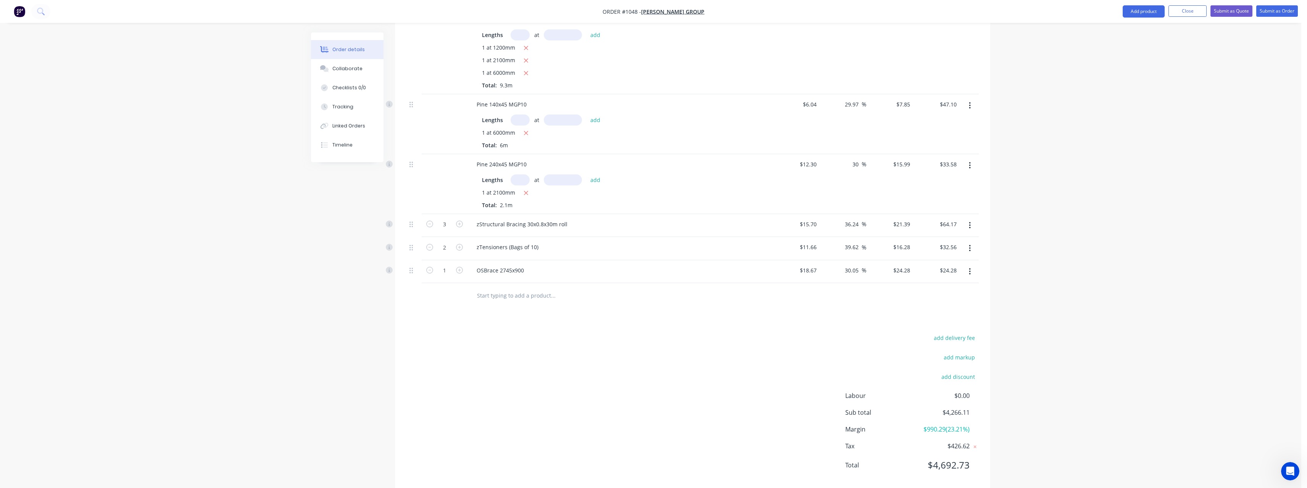
click at [532, 303] on input "text" at bounding box center [552, 295] width 153 height 15
click at [558, 379] on div "OSBr ace 2745x1200 Product" at bounding box center [594, 378] width 229 height 32
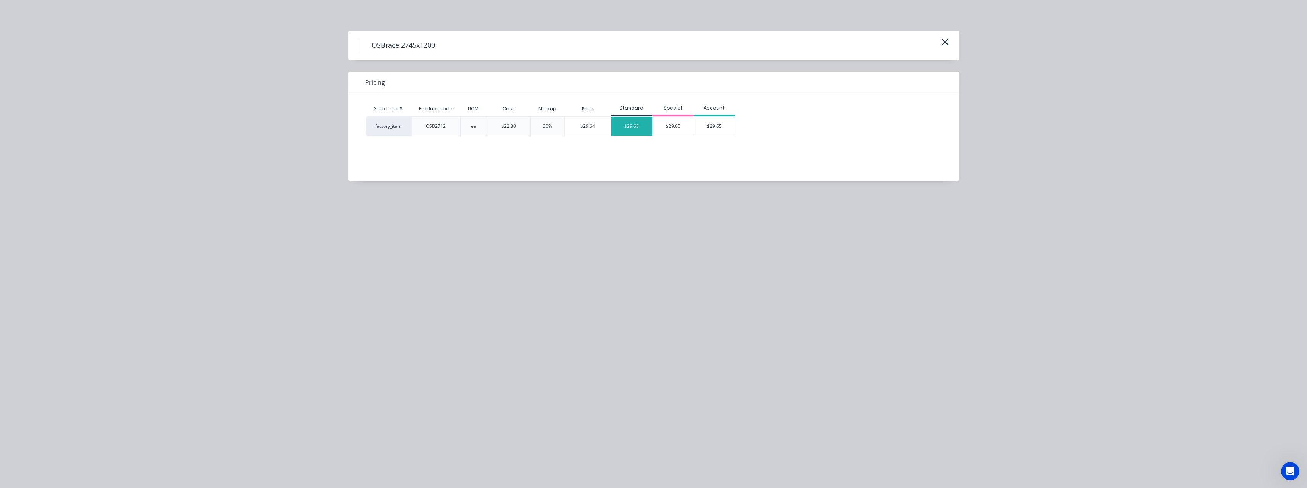
click at [628, 127] on div "$29.65" at bounding box center [631, 126] width 41 height 19
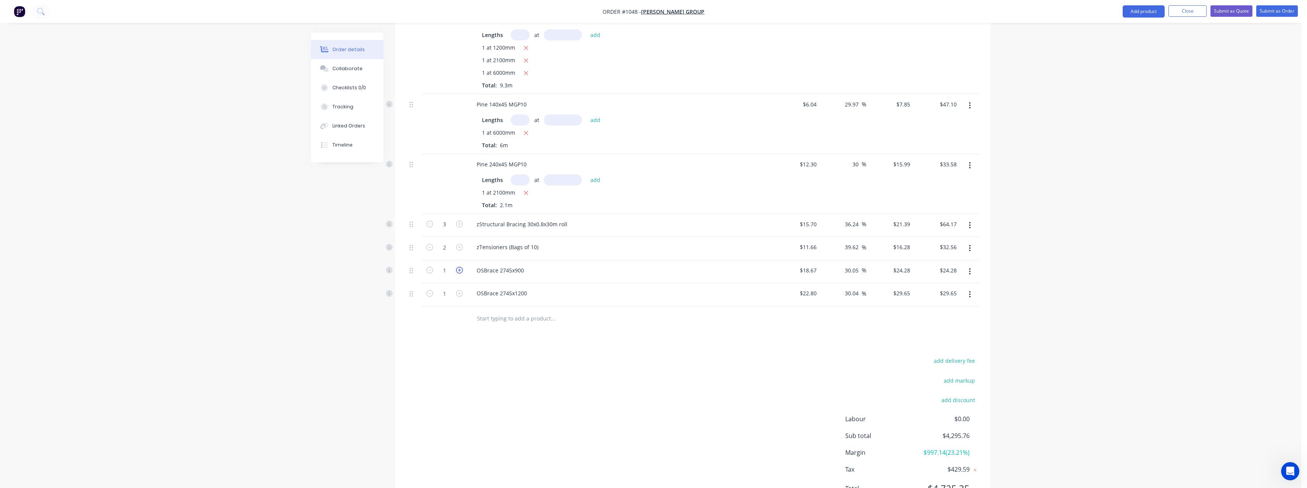
click at [460, 274] on icon "button" at bounding box center [459, 270] width 7 height 7
click at [458, 297] on icon "button" at bounding box center [459, 293] width 7 height 7
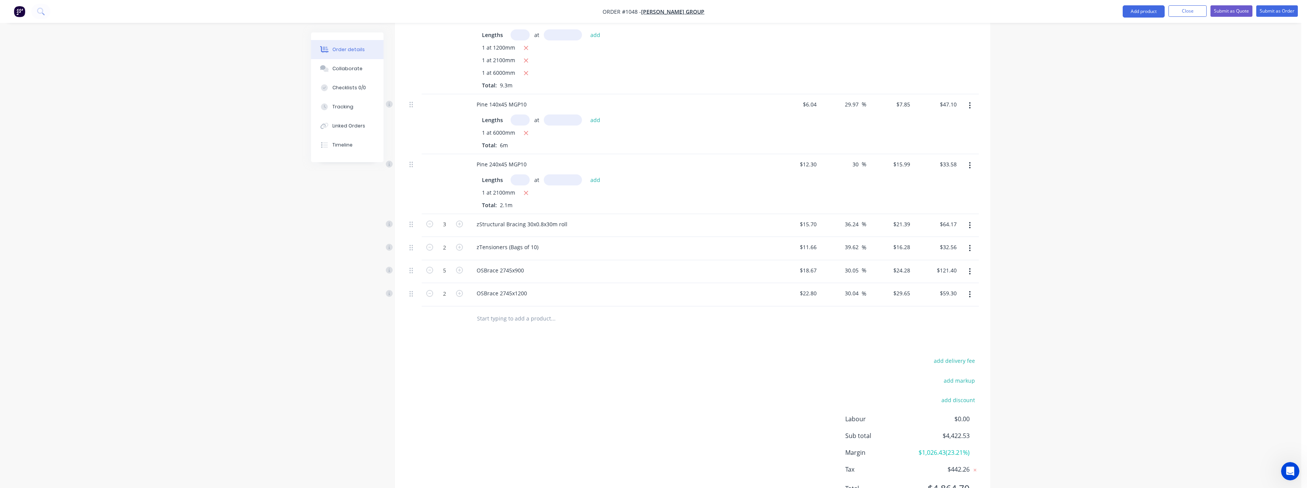
click at [485, 325] on input "text" at bounding box center [552, 318] width 153 height 15
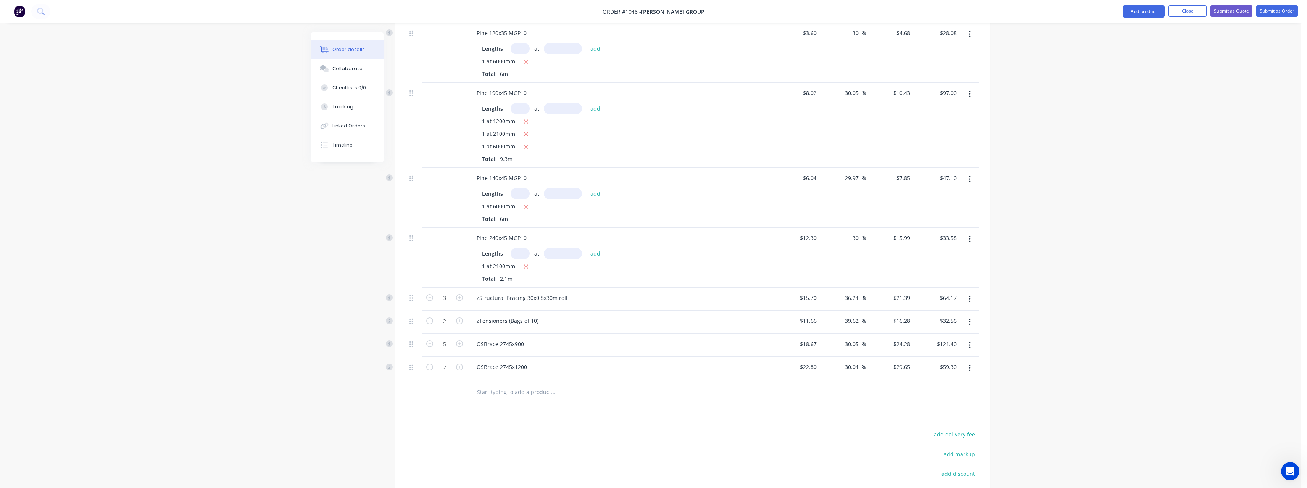
scroll to position [756, 0]
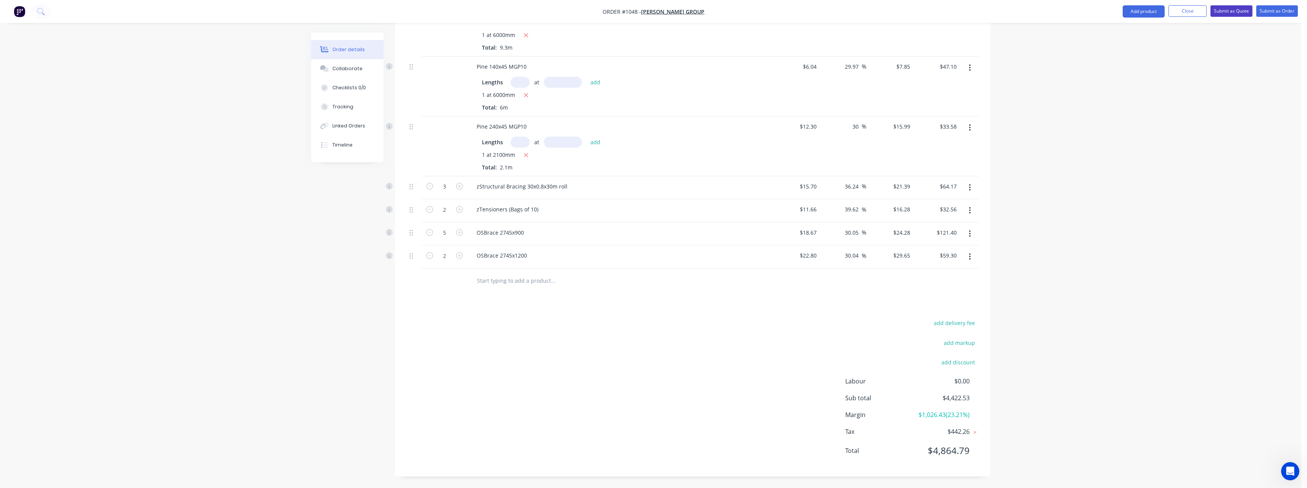
click at [1246, 10] on button "Submit as Quote" at bounding box center [1231, 10] width 42 height 11
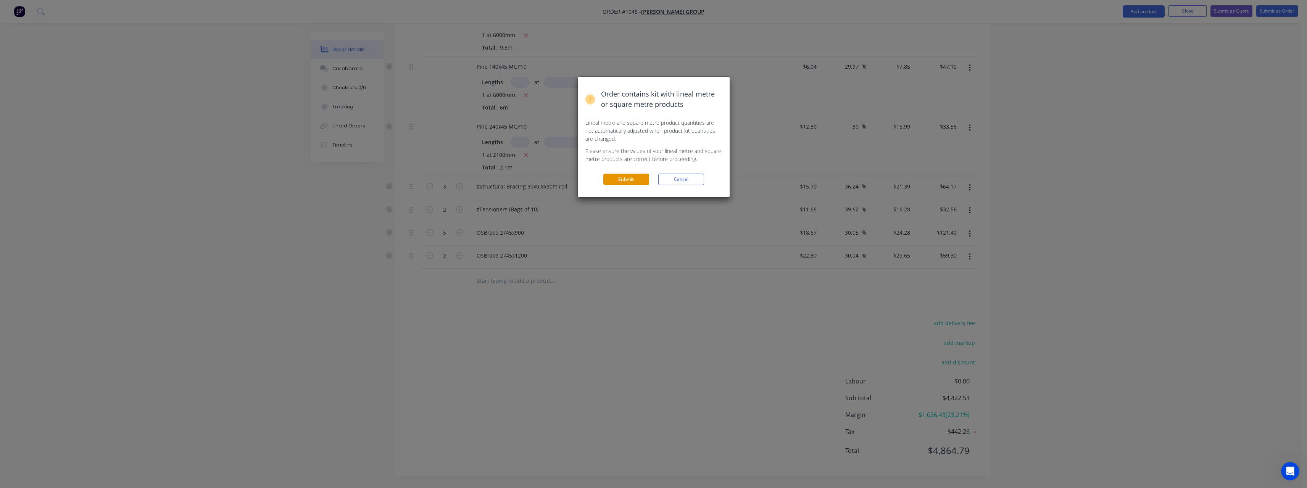
click at [629, 183] on button "Submit" at bounding box center [626, 179] width 46 height 11
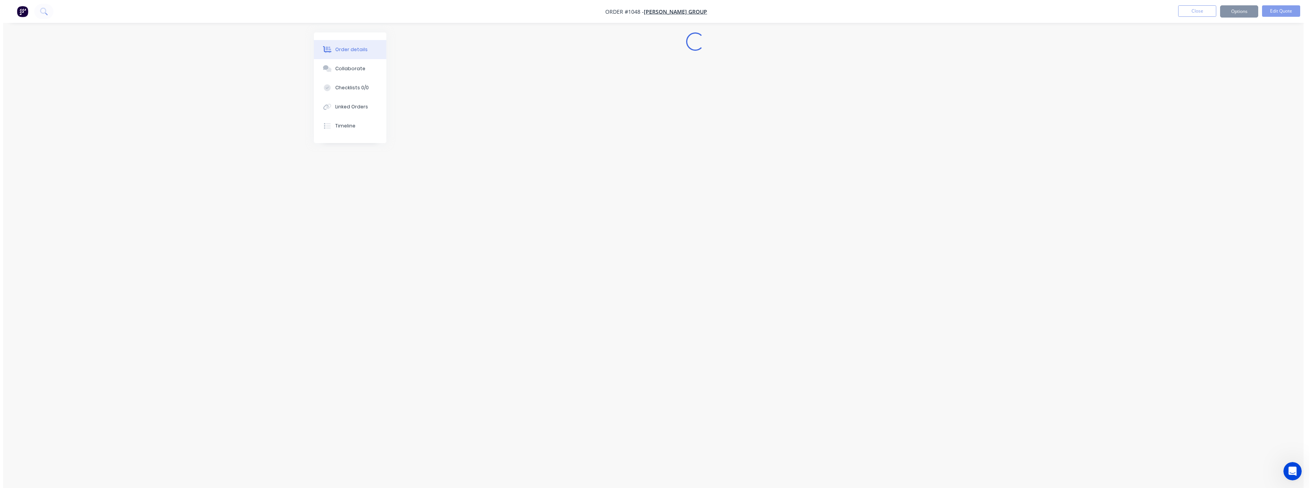
scroll to position [0, 0]
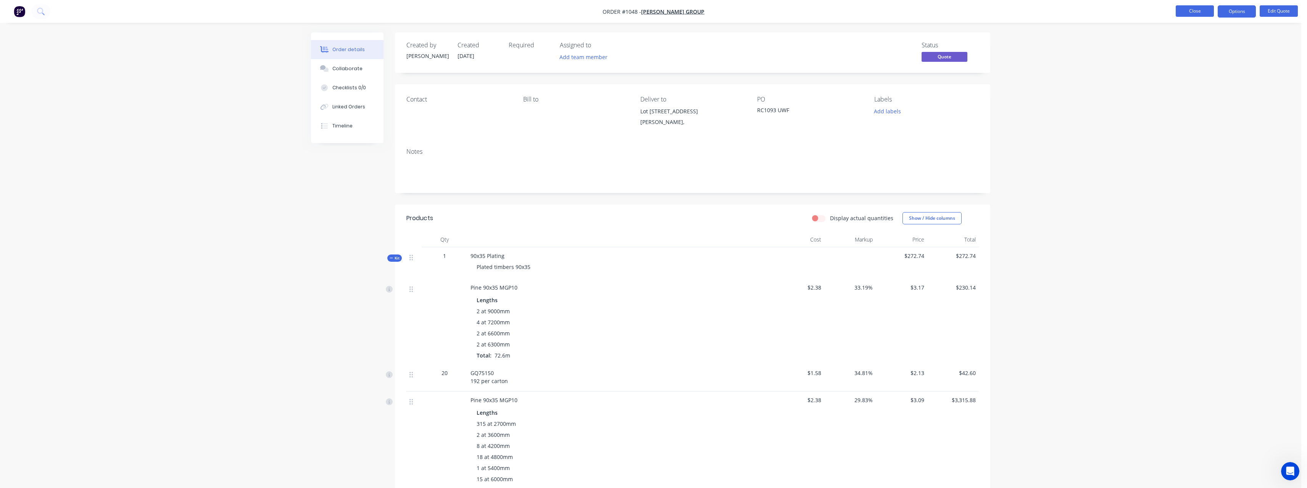
click at [1199, 11] on button "Close" at bounding box center [1194, 10] width 38 height 11
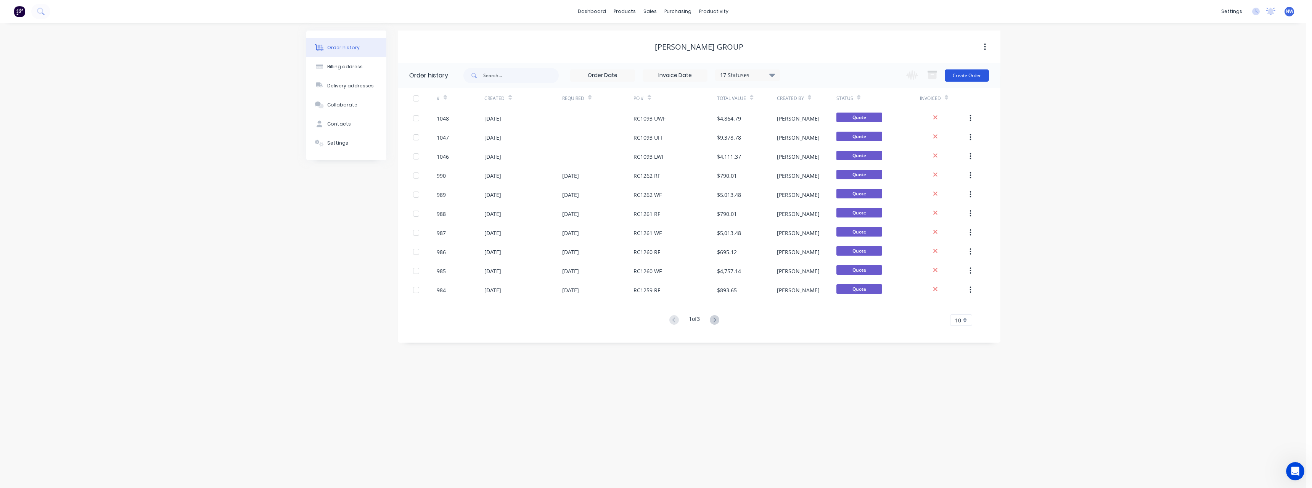
click at [958, 72] on button "Create Order" at bounding box center [967, 75] width 44 height 12
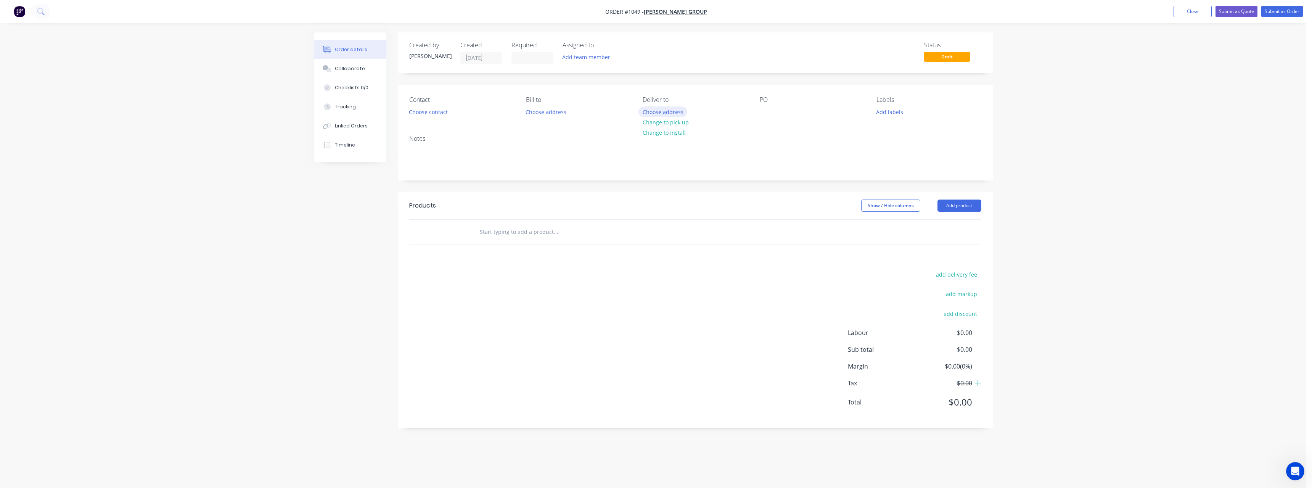
click at [666, 113] on button "Choose address" at bounding box center [663, 111] width 49 height 10
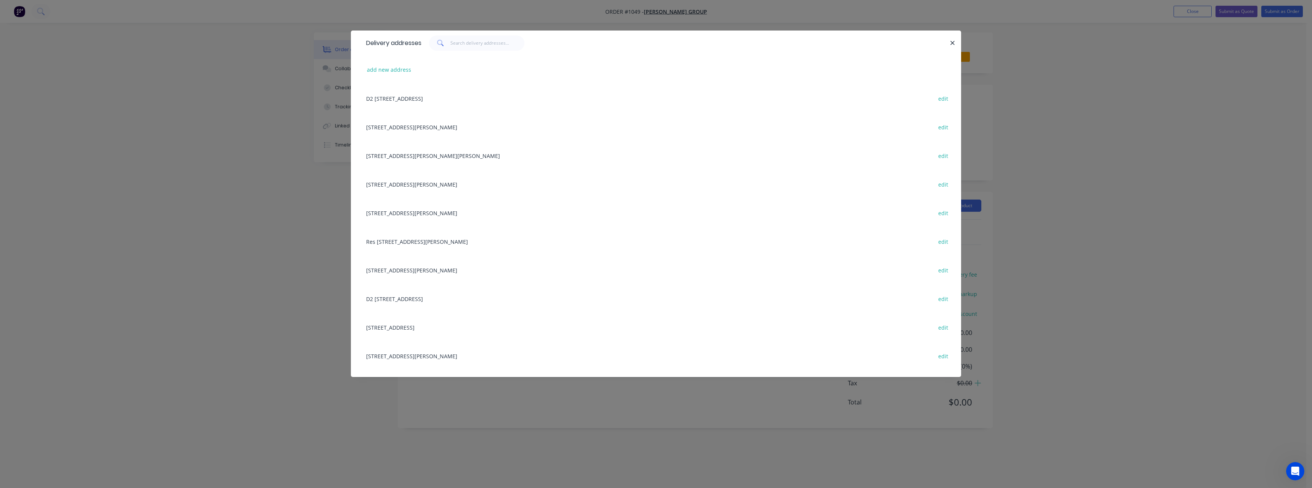
scroll to position [381, 0]
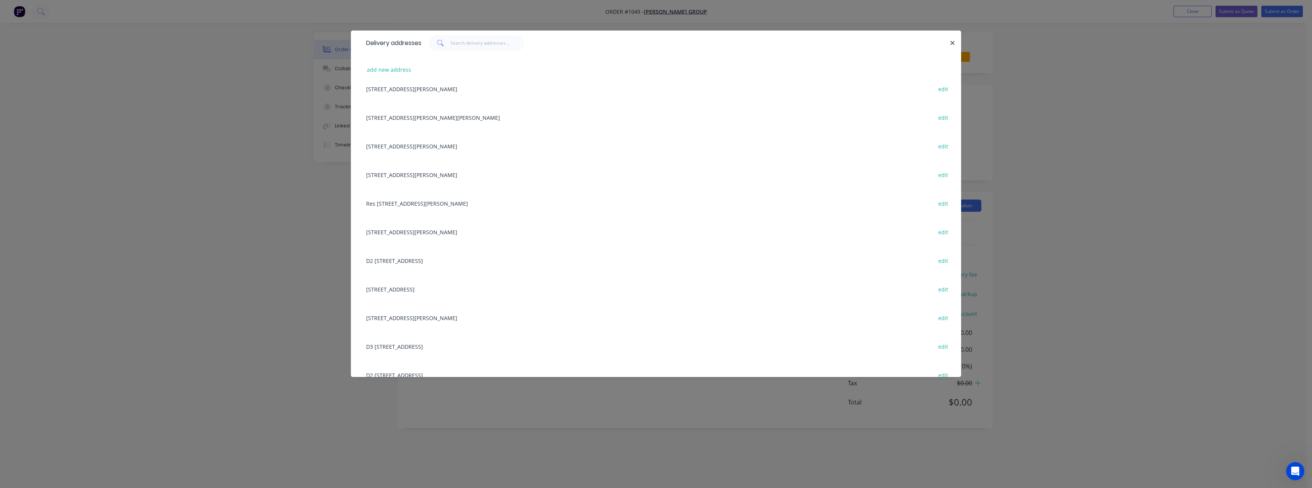
click at [436, 289] on div "[STREET_ADDRESS][PERSON_NAME] edit" at bounding box center [656, 289] width 588 height 29
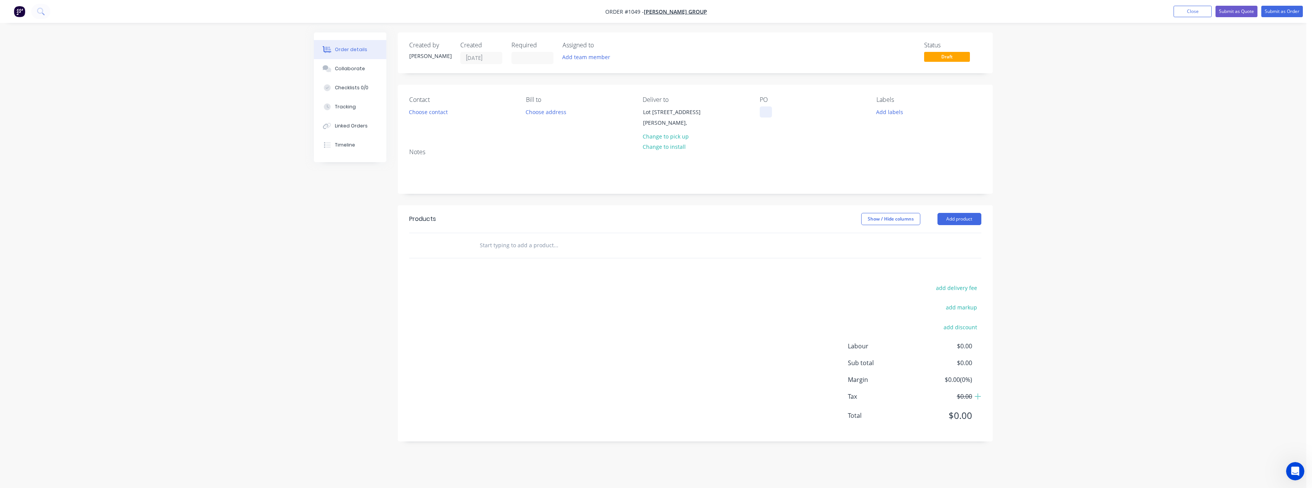
click at [765, 112] on div at bounding box center [766, 111] width 12 height 11
click at [542, 251] on input "text" at bounding box center [556, 245] width 153 height 15
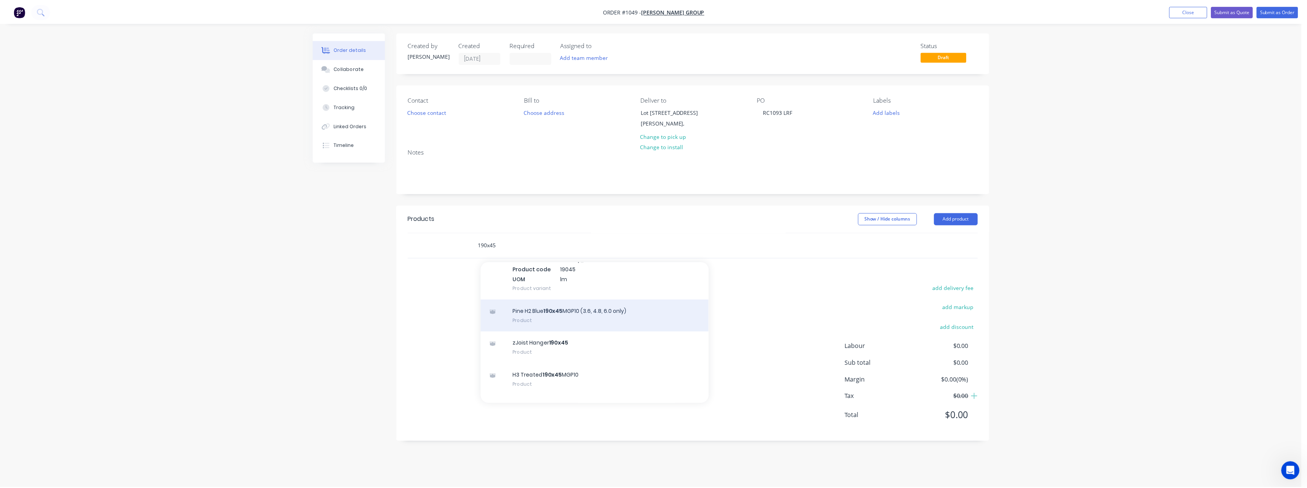
scroll to position [267, 0]
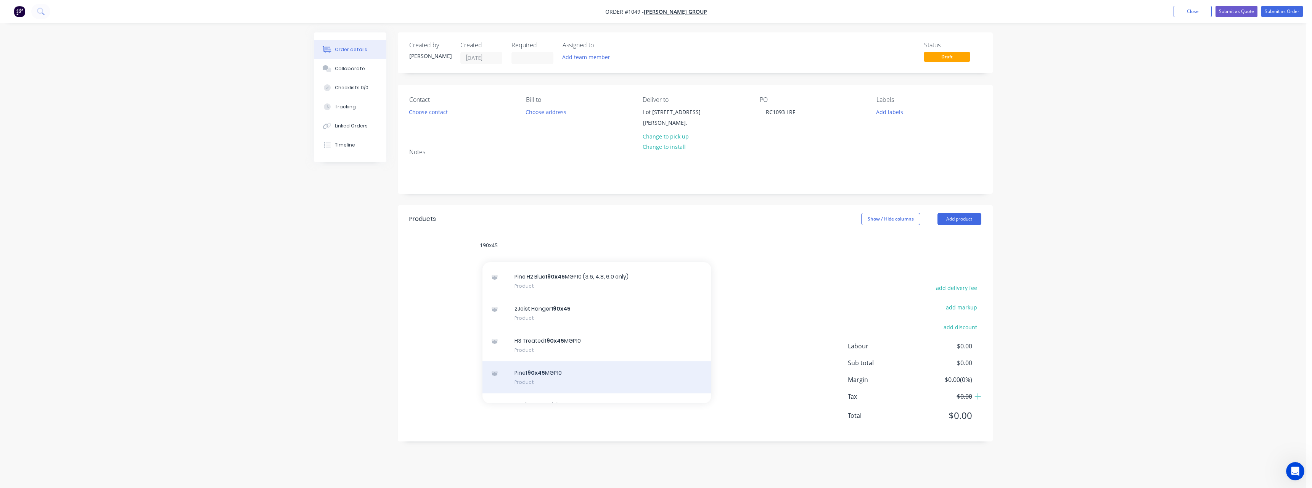
type input "190x45"
click at [581, 379] on div "Pine 190x45 MGP10 Product" at bounding box center [597, 377] width 229 height 32
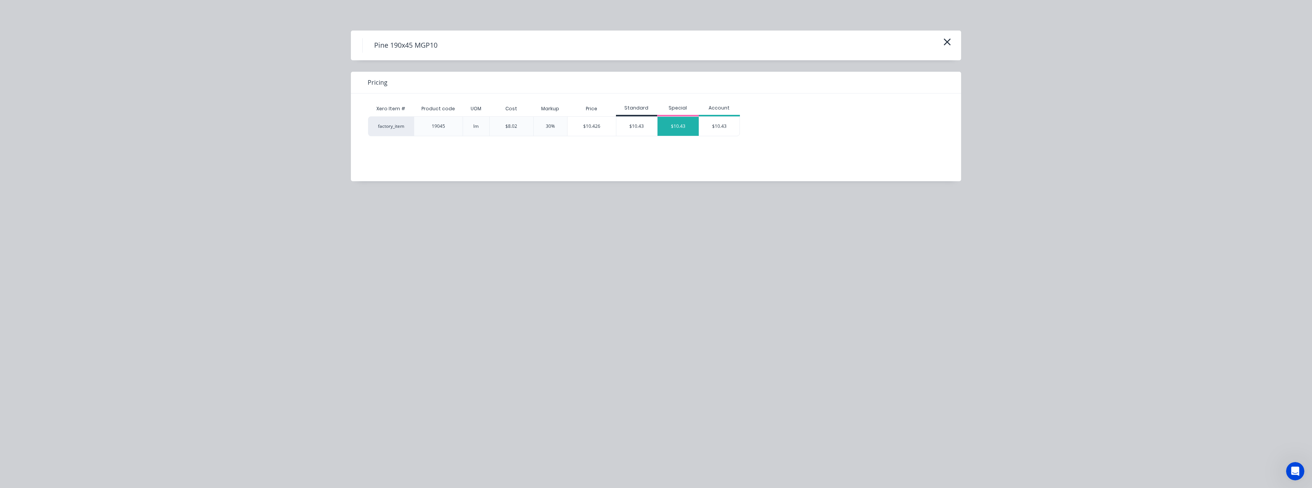
click at [689, 122] on div "$10.43" at bounding box center [678, 126] width 41 height 19
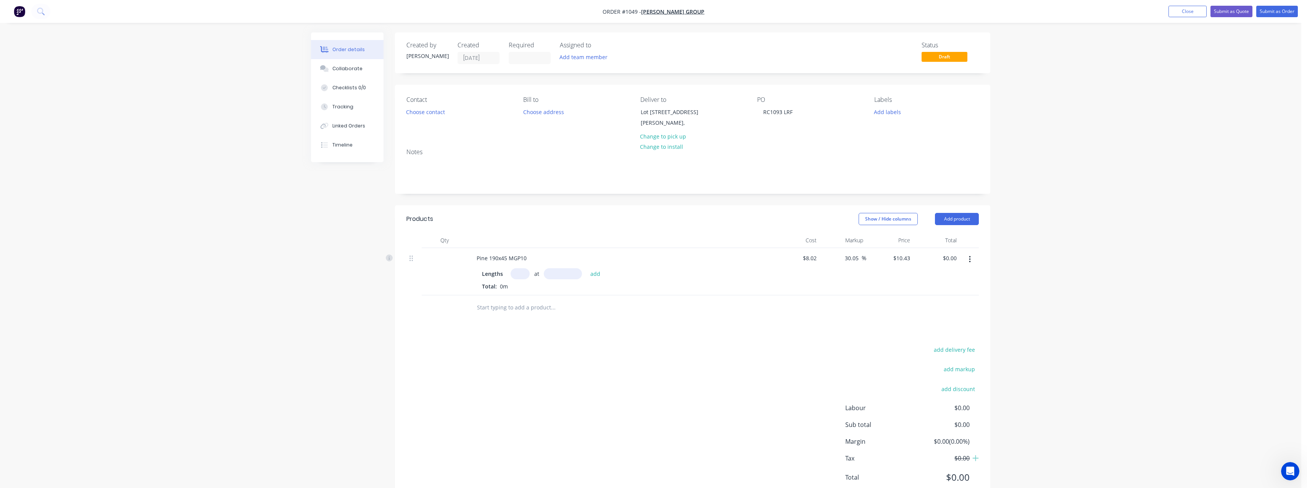
click at [526, 279] on input "text" at bounding box center [519, 273] width 19 height 11
type input "1"
type input "6000"
click at [586, 268] on button "add" at bounding box center [595, 273] width 18 height 10
type input "$62.58"
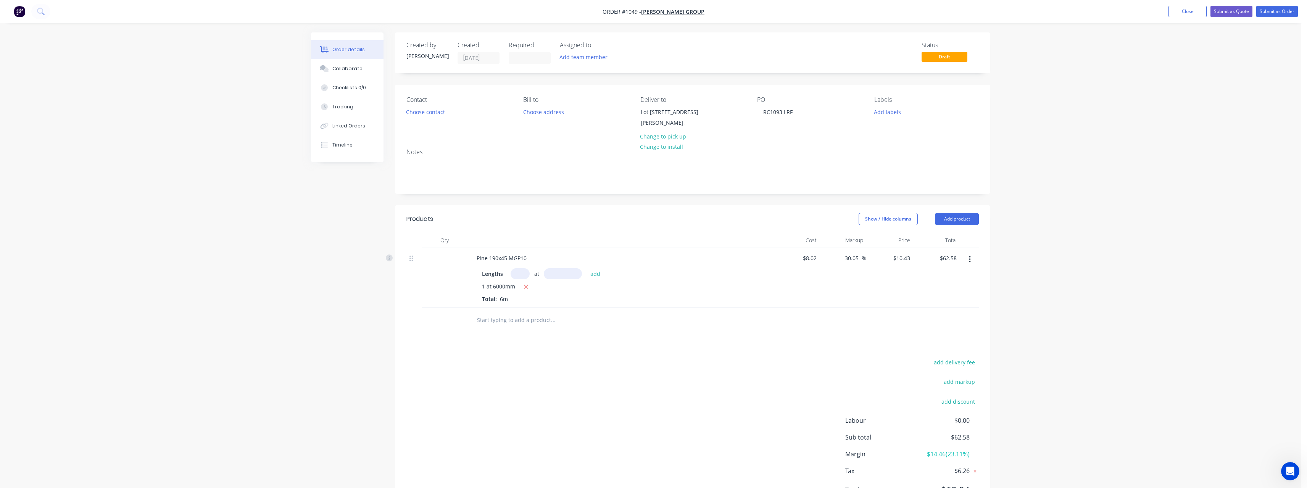
click at [515, 327] on input "text" at bounding box center [552, 319] width 153 height 15
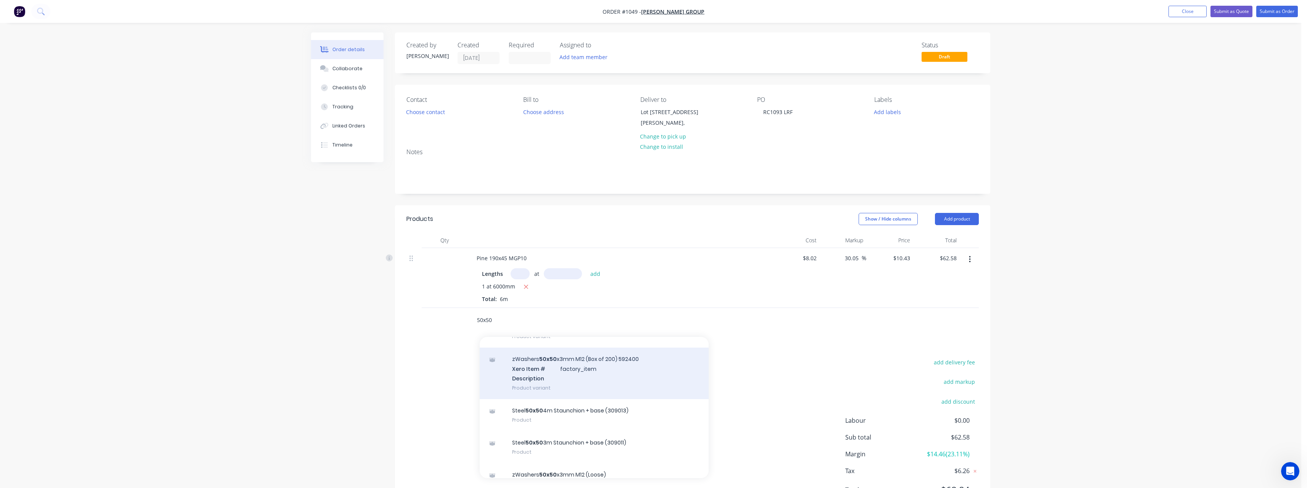
scroll to position [191, 0]
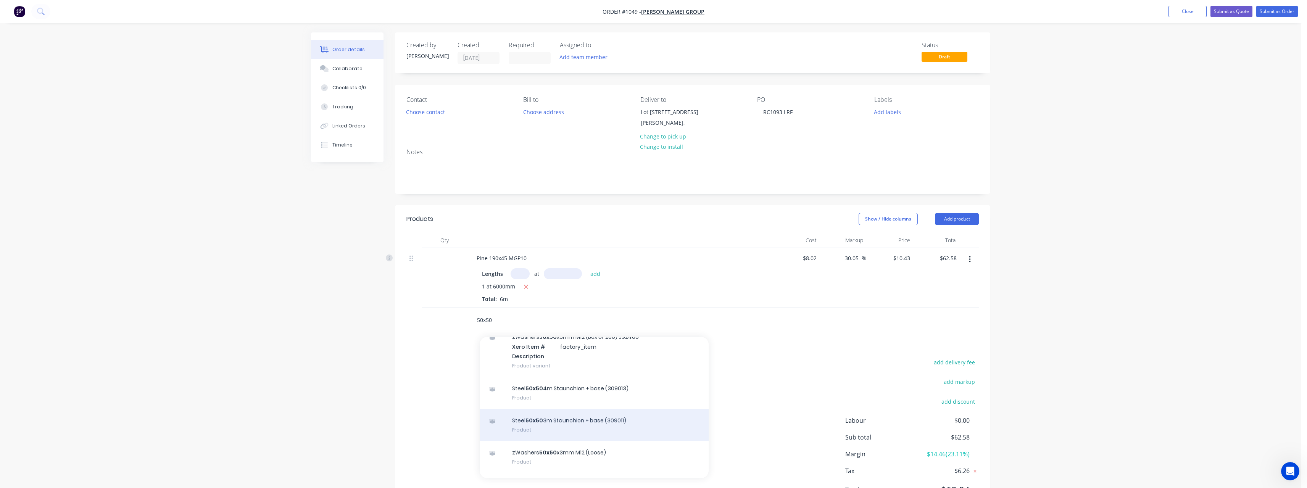
type input "50x50"
click at [566, 430] on div "Steel 50x50 3m Staunchion + base (309011) Product" at bounding box center [594, 425] width 229 height 32
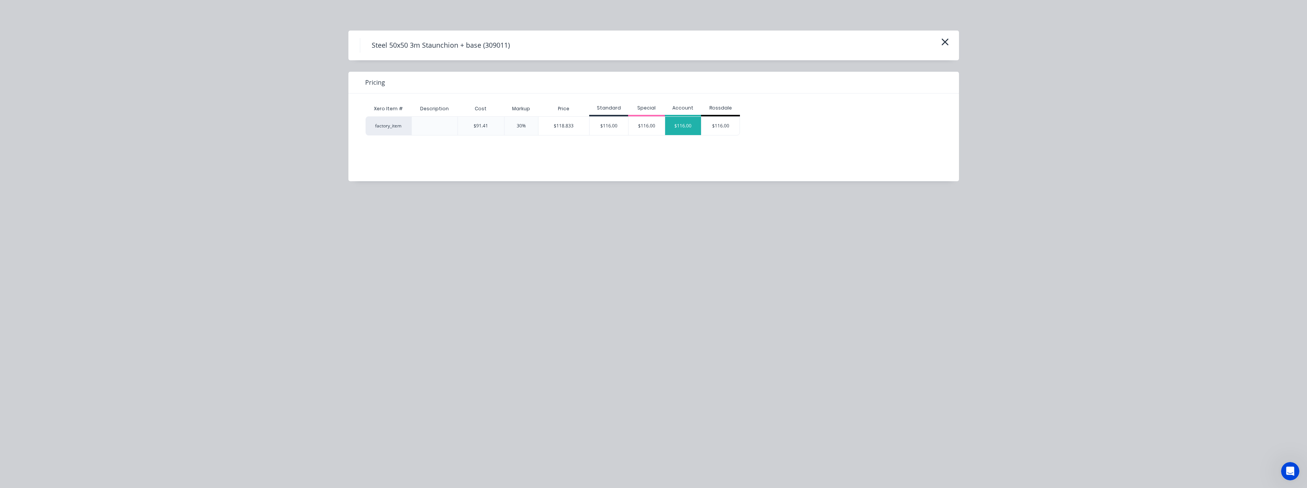
click at [673, 129] on div "$116.00" at bounding box center [683, 126] width 36 height 18
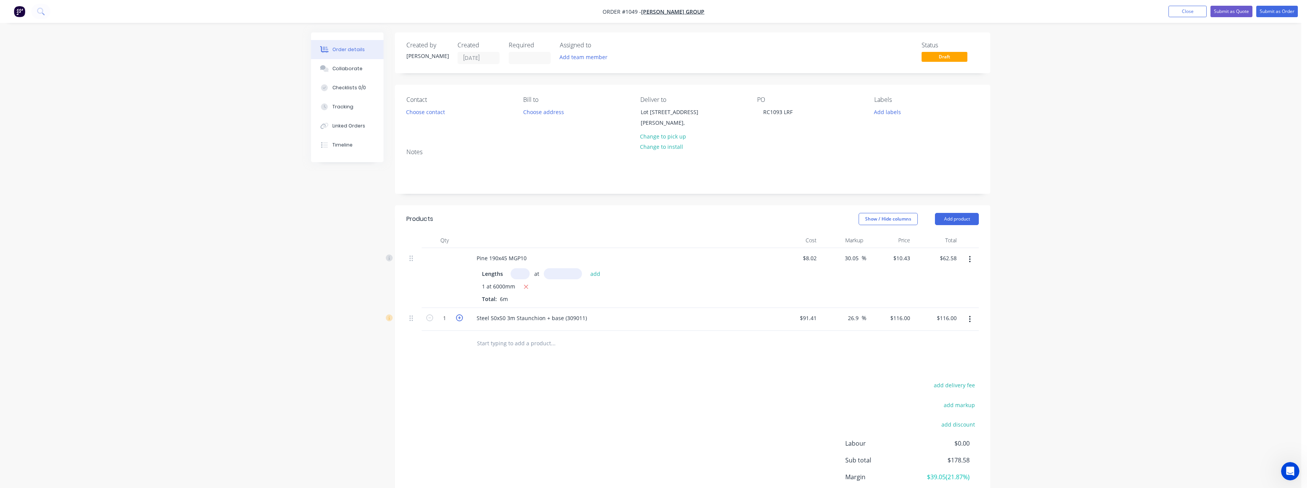
click at [462, 321] on icon "button" at bounding box center [459, 317] width 7 height 7
type input "2"
type input "$232.00"
click at [509, 351] on input "text" at bounding box center [552, 342] width 153 height 15
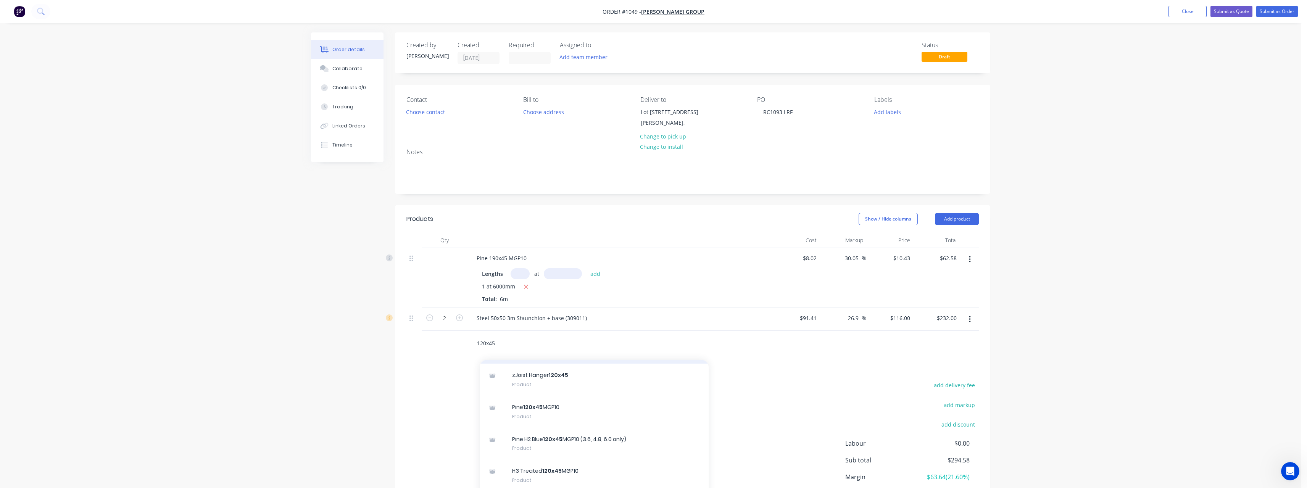
scroll to position [267, 0]
type input "120x45"
click at [570, 417] on div "Pine 120x45 MGP10 Product" at bounding box center [594, 411] width 229 height 32
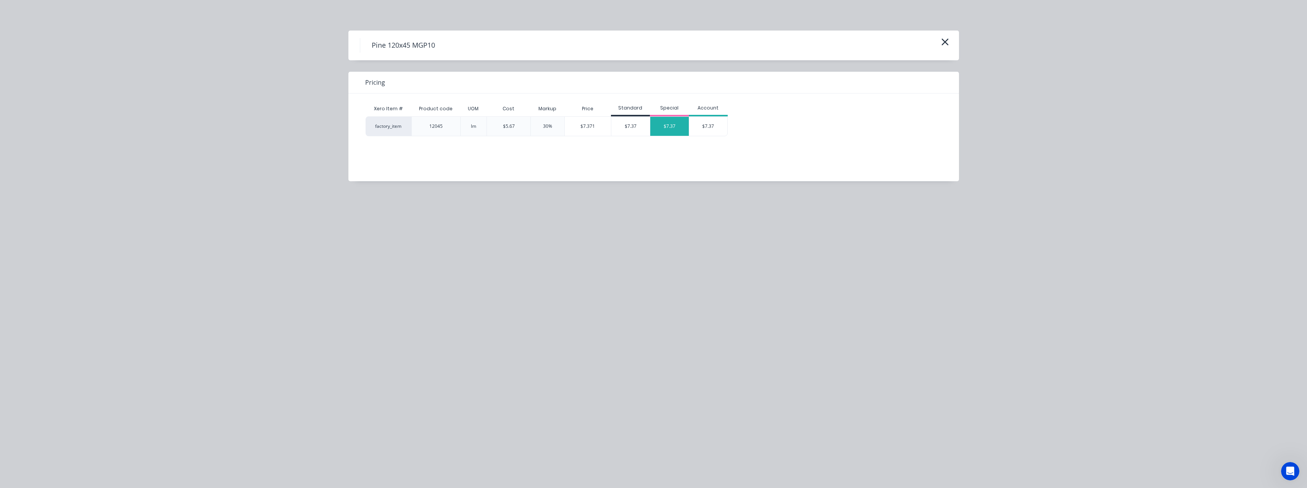
click at [667, 124] on div "$7.37" at bounding box center [669, 126] width 39 height 19
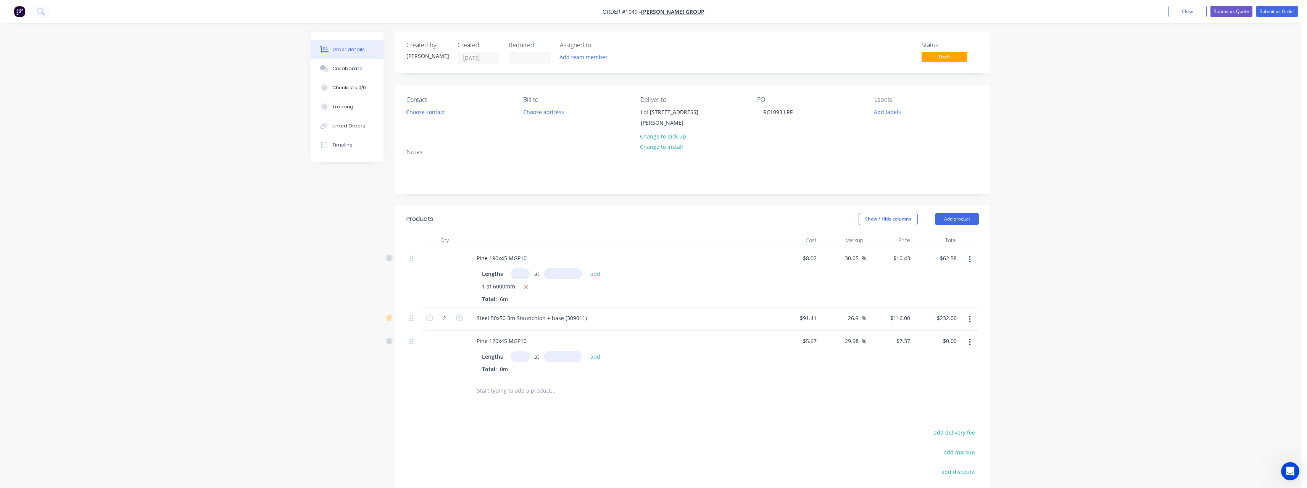
click at [525, 362] on input "text" at bounding box center [519, 356] width 19 height 11
type input "2"
type input "3600"
click at [586, 351] on button "add" at bounding box center [595, 356] width 18 height 10
click at [525, 373] on icon "button" at bounding box center [525, 370] width 5 height 7
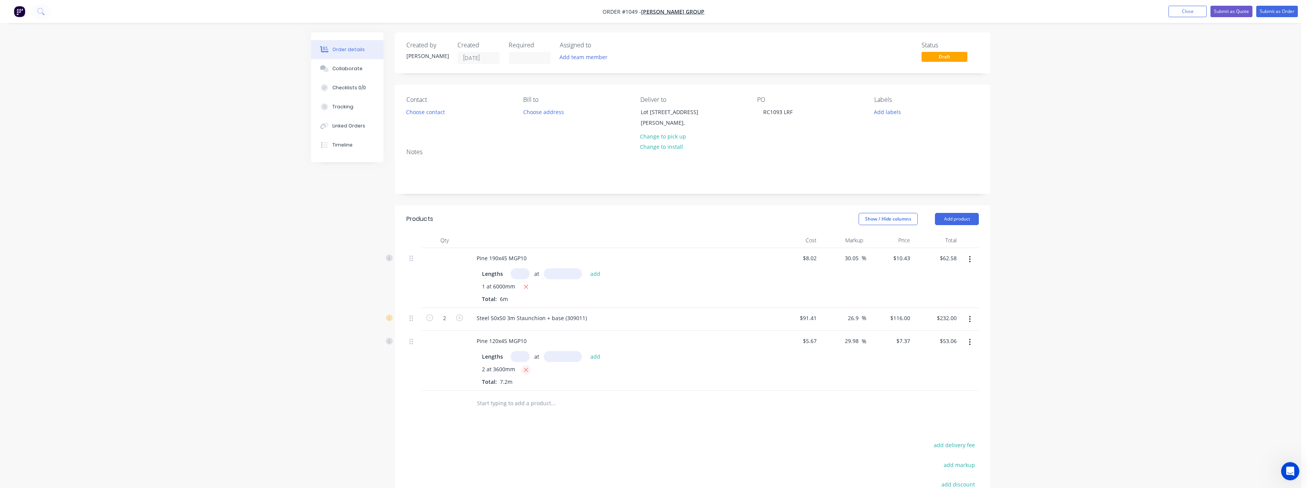
type input "$0.00"
click at [521, 362] on input "text" at bounding box center [519, 356] width 19 height 11
type input "2"
type input "4200"
click at [586, 351] on button "add" at bounding box center [595, 356] width 18 height 10
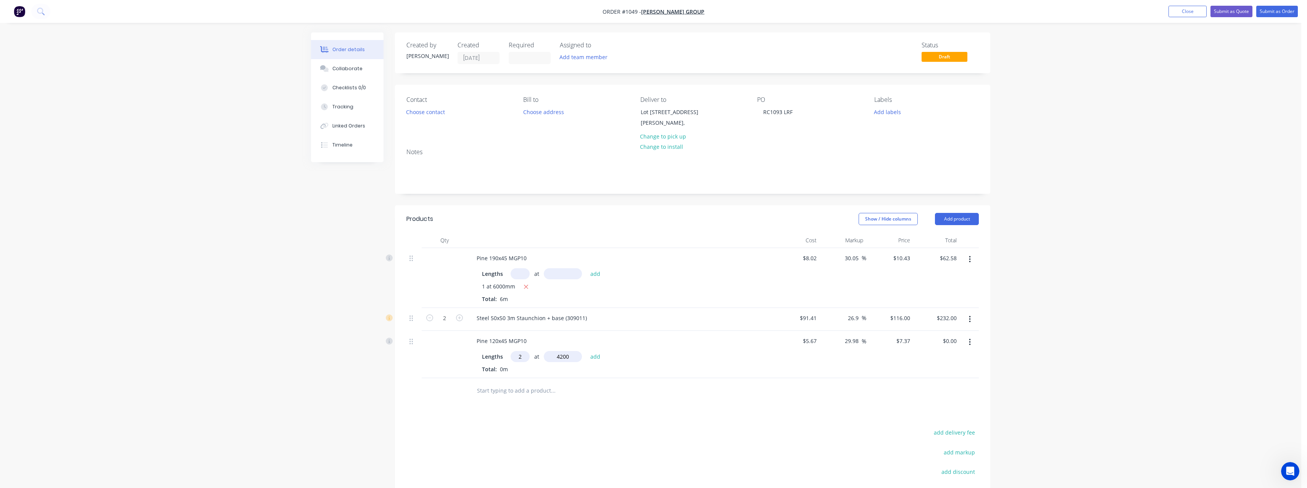
type input "$61.91"
click at [509, 404] on input "text" at bounding box center [552, 402] width 153 height 15
click at [508, 409] on input "text" at bounding box center [552, 402] width 153 height 15
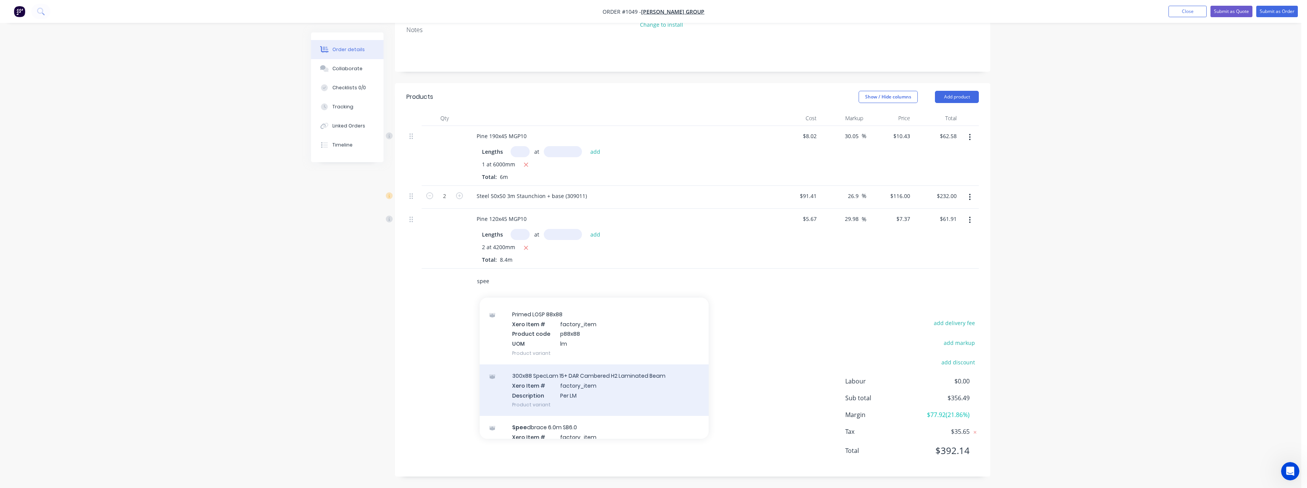
scroll to position [229, 0]
type input "speed"
click at [559, 397] on div "Speed brace 6.0m SB6.0 Product" at bounding box center [594, 399] width 229 height 32
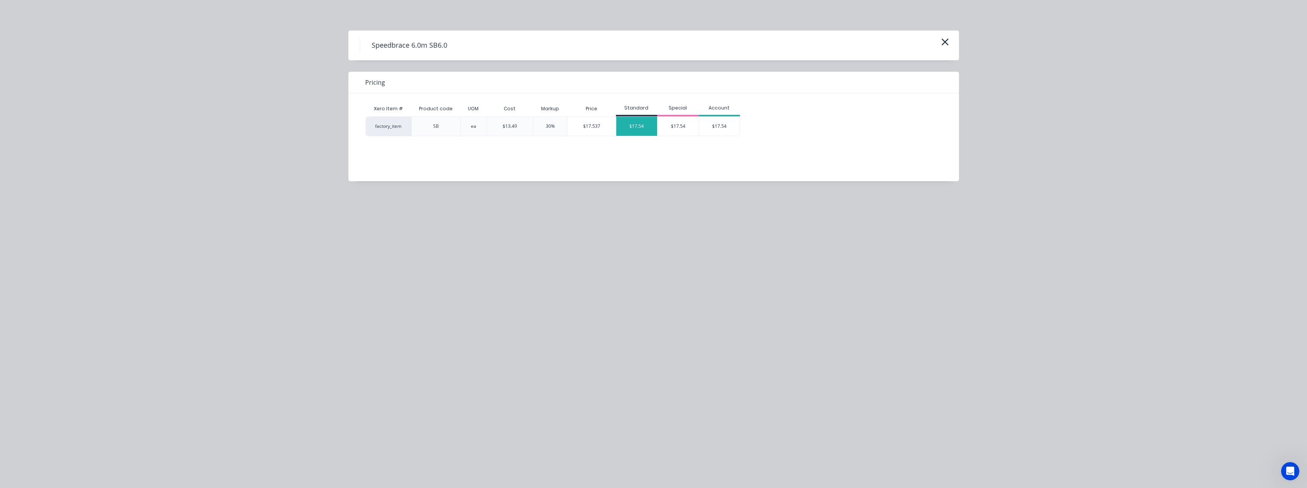
click at [634, 129] on div "$17.54" at bounding box center [636, 126] width 41 height 19
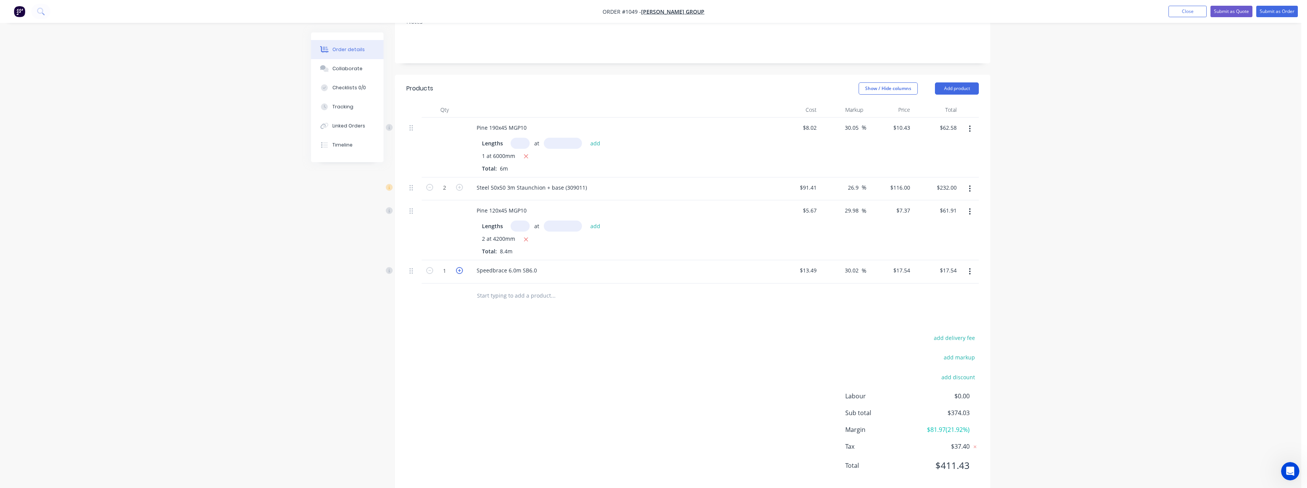
click at [462, 274] on icon "button" at bounding box center [459, 270] width 7 height 7
type input "2"
type input "$35.08"
click at [462, 274] on icon "button" at bounding box center [459, 270] width 7 height 7
type input "3"
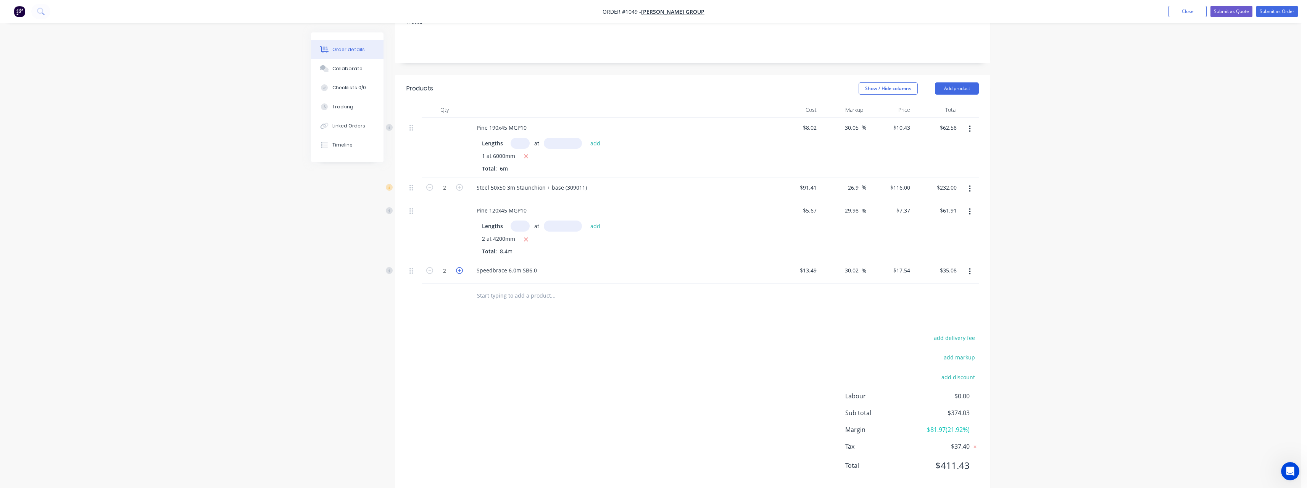
type input "$52.62"
click at [488, 303] on input "text" at bounding box center [552, 295] width 153 height 15
click at [490, 303] on input "text" at bounding box center [552, 295] width 153 height 15
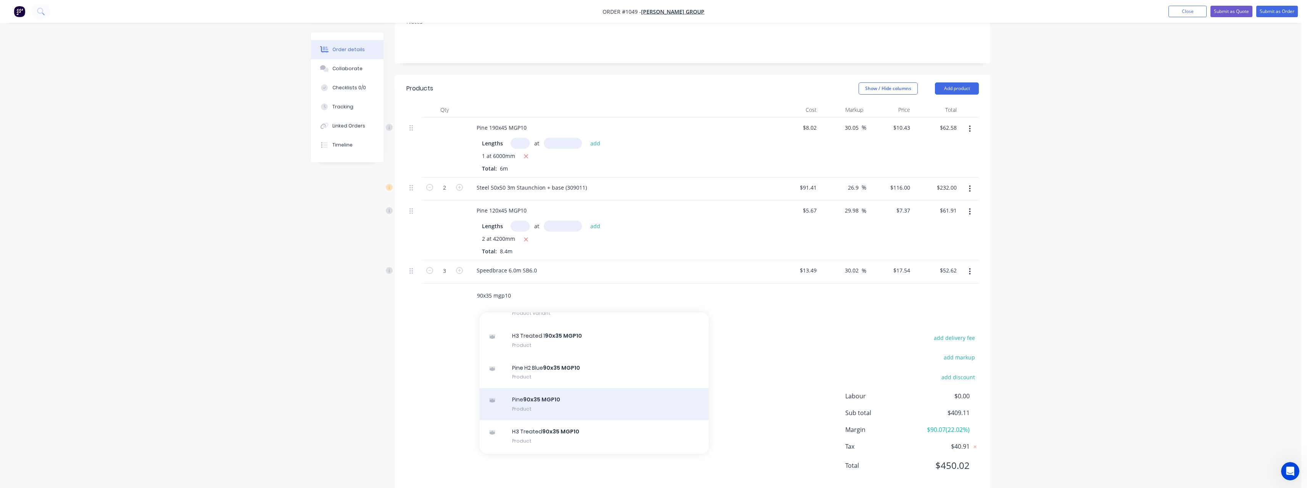
type input "90x35 mgp10"
click at [566, 408] on div "Pine 90x35 MGP10 Product" at bounding box center [594, 404] width 229 height 32
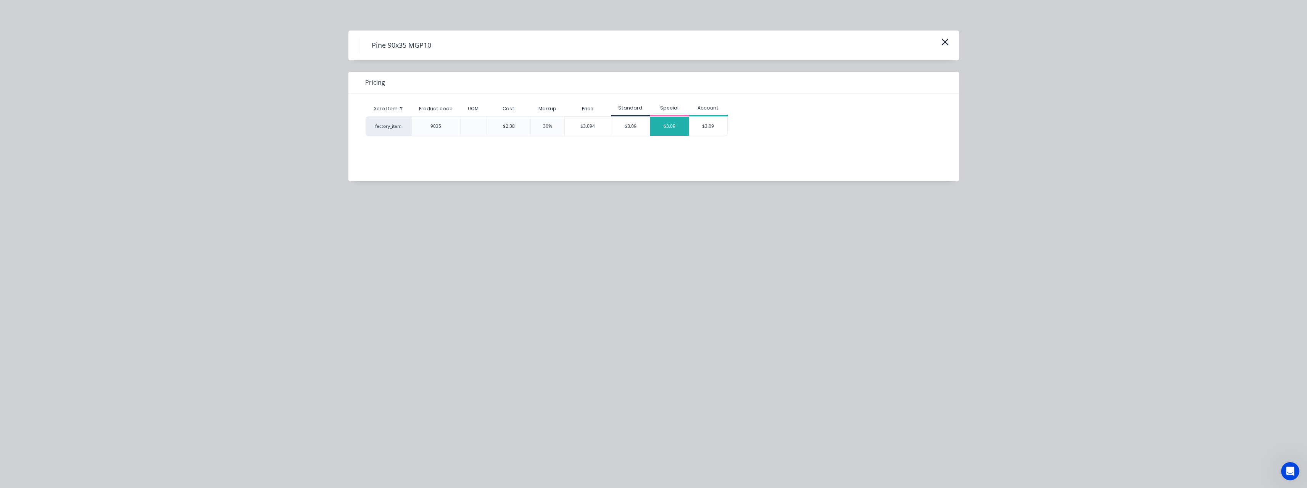
click at [671, 129] on div "$3.09" at bounding box center [669, 126] width 39 height 19
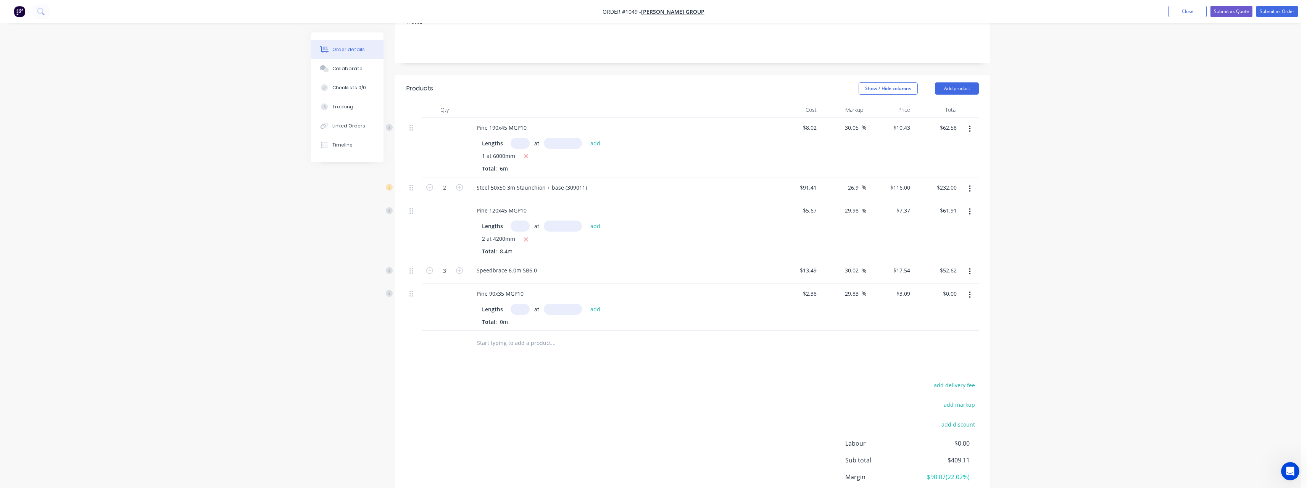
click at [526, 315] on input "text" at bounding box center [519, 309] width 19 height 11
type input "8"
type input "3600"
click at [586, 304] on button "add" at bounding box center [595, 309] width 18 height 10
type input "$88.99"
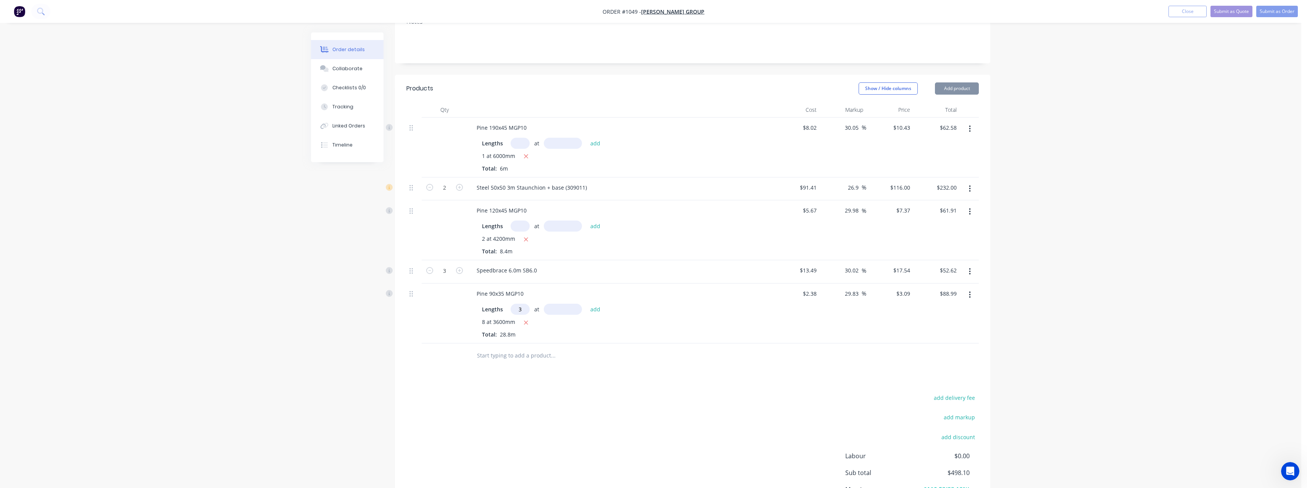
type input "3"
type input "4200"
click at [586, 304] on button "add" at bounding box center [595, 309] width 18 height 10
type input "$127.93"
click at [497, 376] on input "text" at bounding box center [552, 368] width 153 height 15
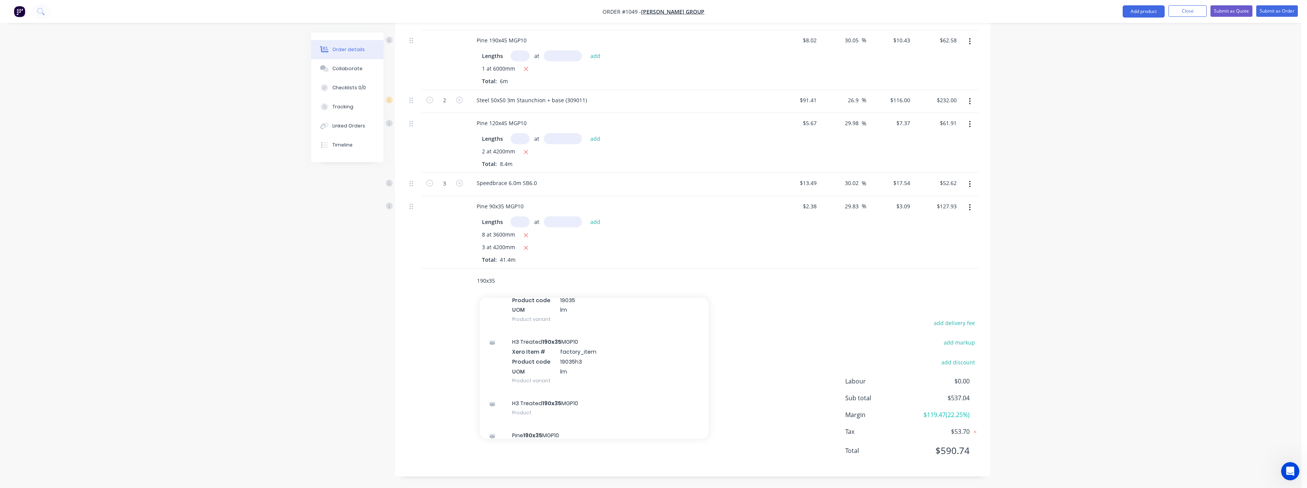
scroll to position [153, 0]
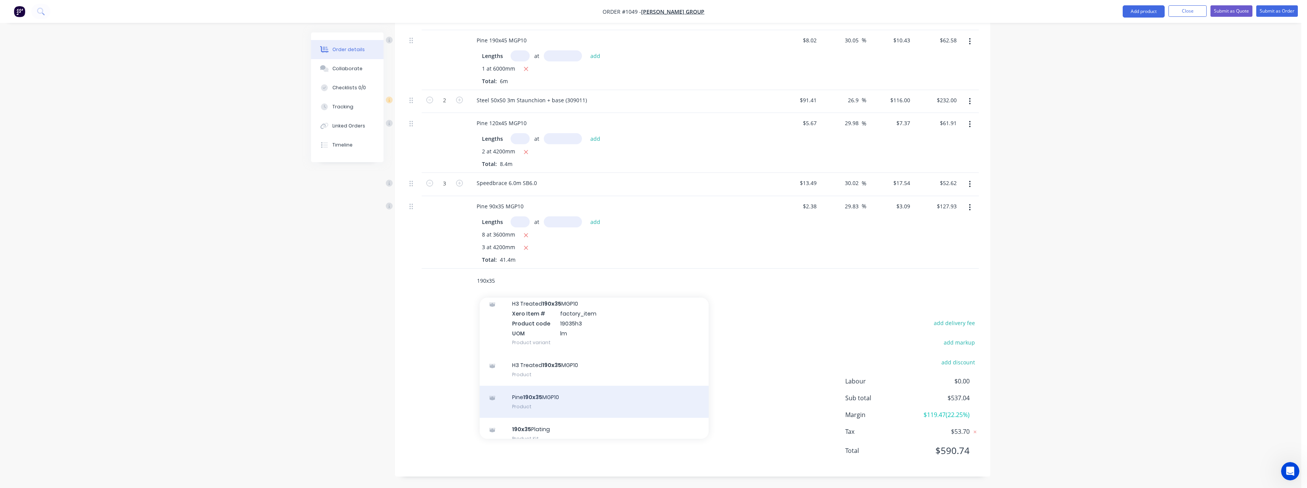
type input "190x35"
click at [588, 397] on div "Pine 190x35 MGP10 Product" at bounding box center [594, 402] width 229 height 32
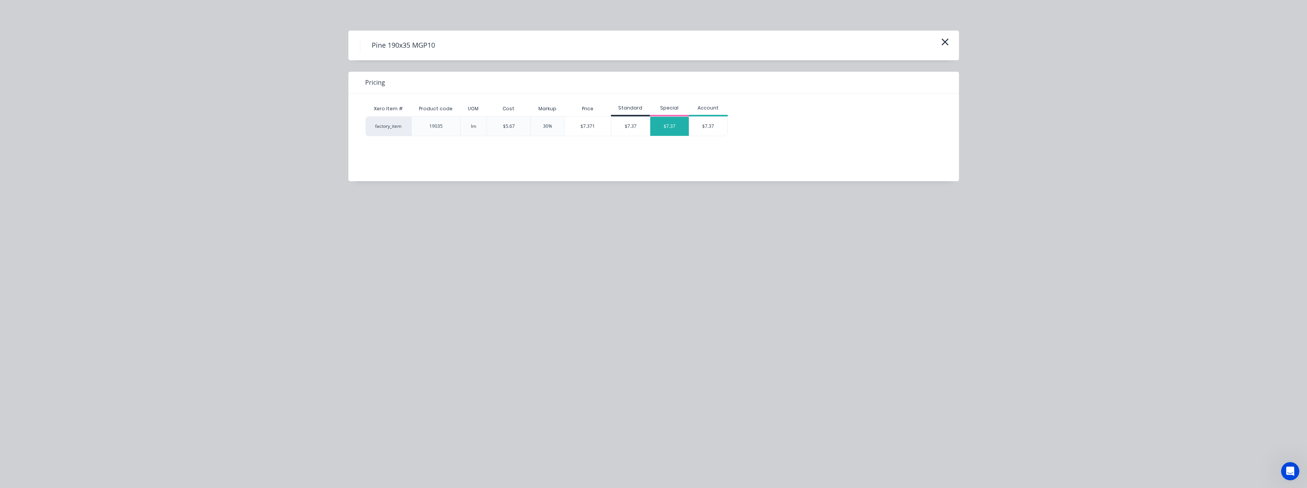
click at [668, 124] on div "$7.37" at bounding box center [669, 126] width 39 height 19
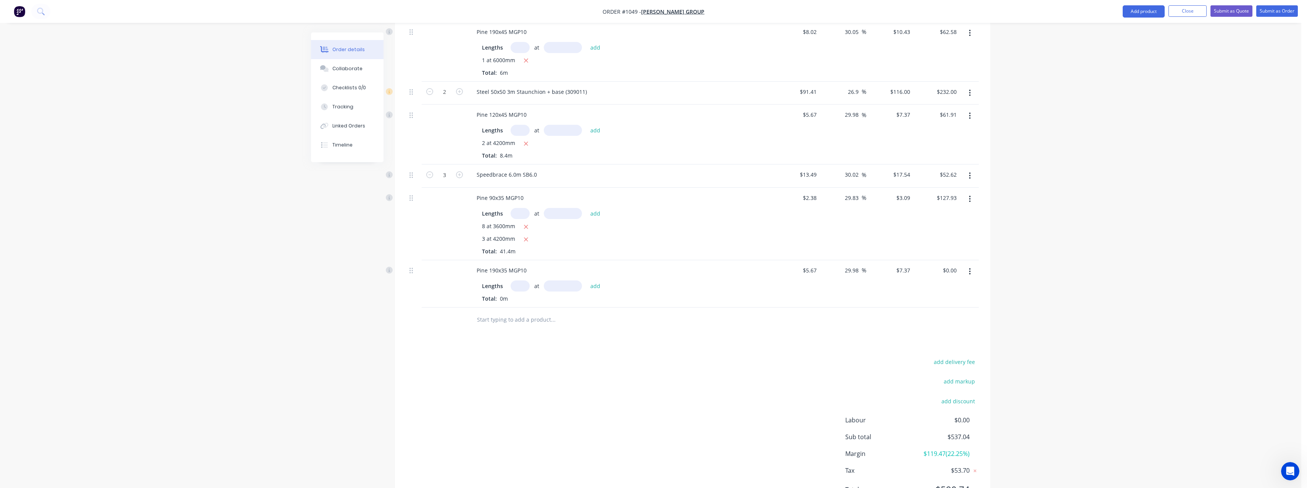
click at [524, 291] on input "text" at bounding box center [519, 285] width 19 height 11
type input "1"
type input "6000"
click at [586, 281] on button "add" at bounding box center [595, 286] width 18 height 10
type input "$44.22"
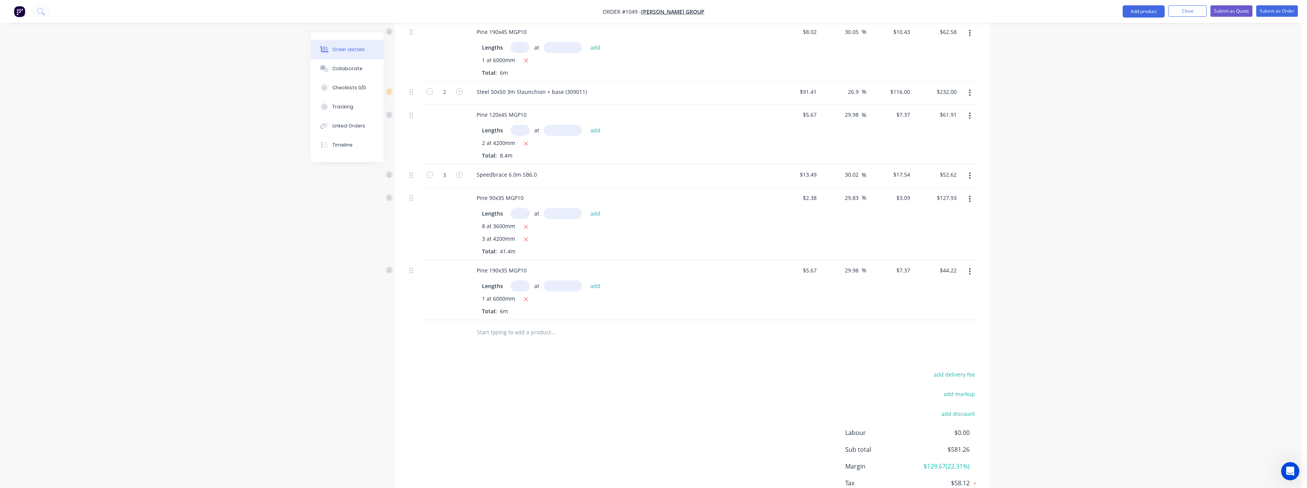
click at [498, 339] on input "text" at bounding box center [552, 332] width 153 height 15
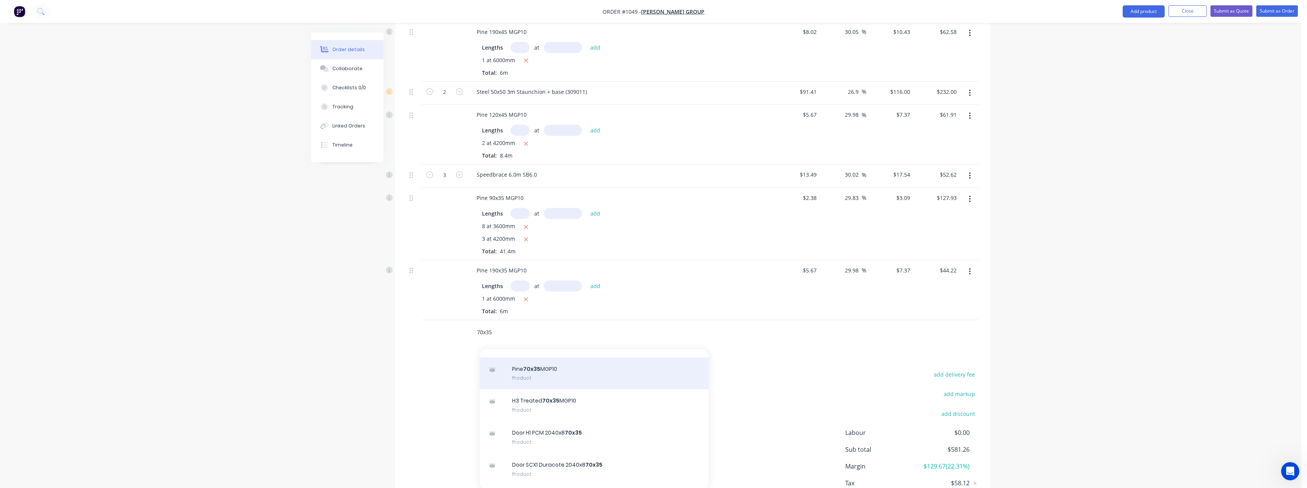
type input "70x35"
click at [563, 382] on div "Pine 70x35 MGP10 Product" at bounding box center [594, 373] width 229 height 32
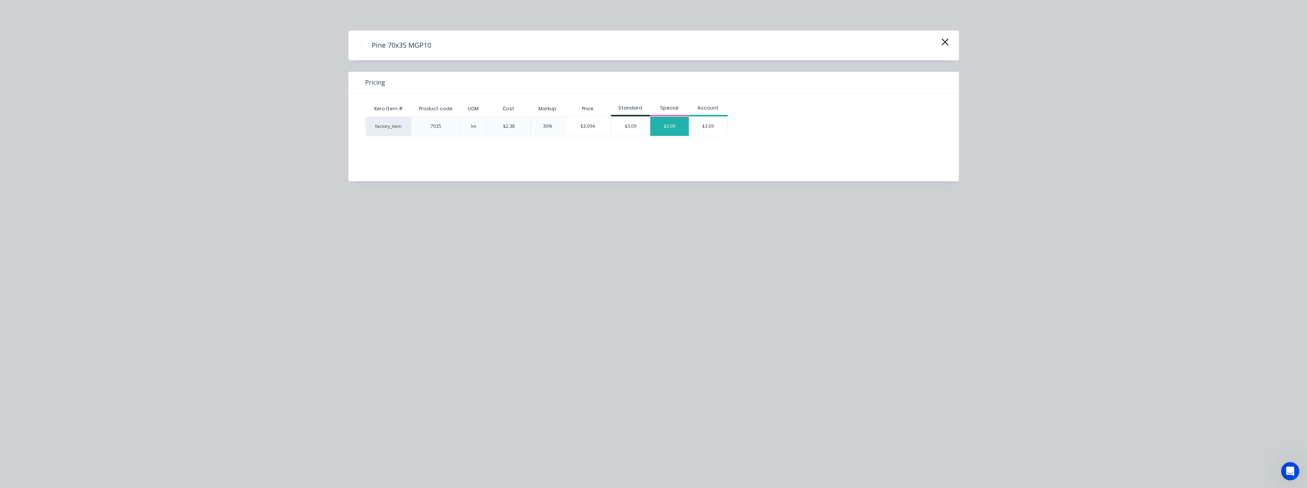
click at [665, 129] on div "$3.09" at bounding box center [669, 126] width 39 height 19
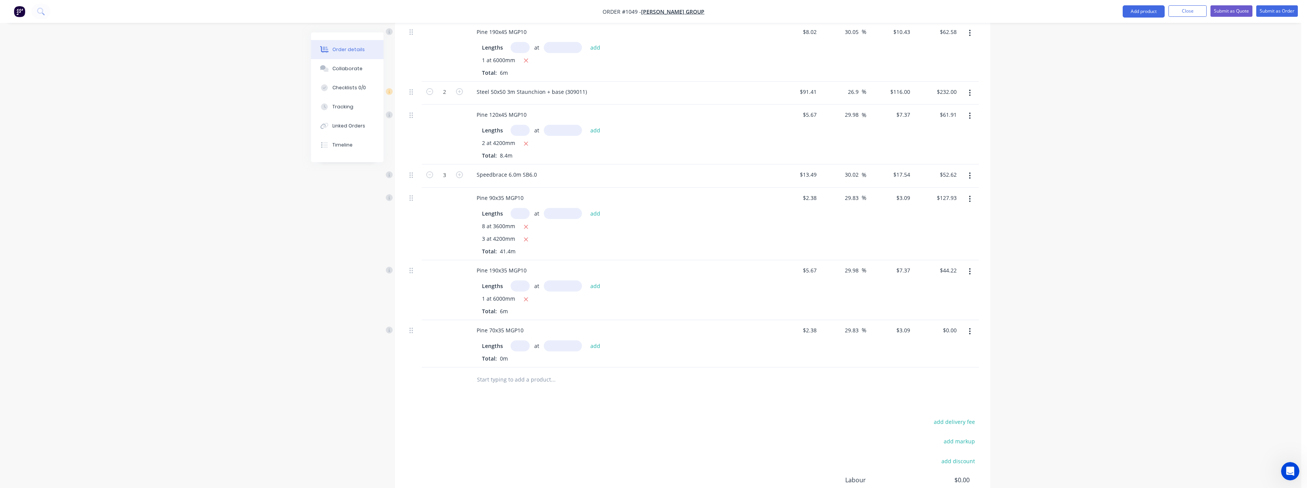
click at [520, 351] on input "text" at bounding box center [519, 345] width 19 height 11
type input "1"
type input "4800"
click at [586, 341] on button "add" at bounding box center [595, 346] width 18 height 10
type input "$14.83"
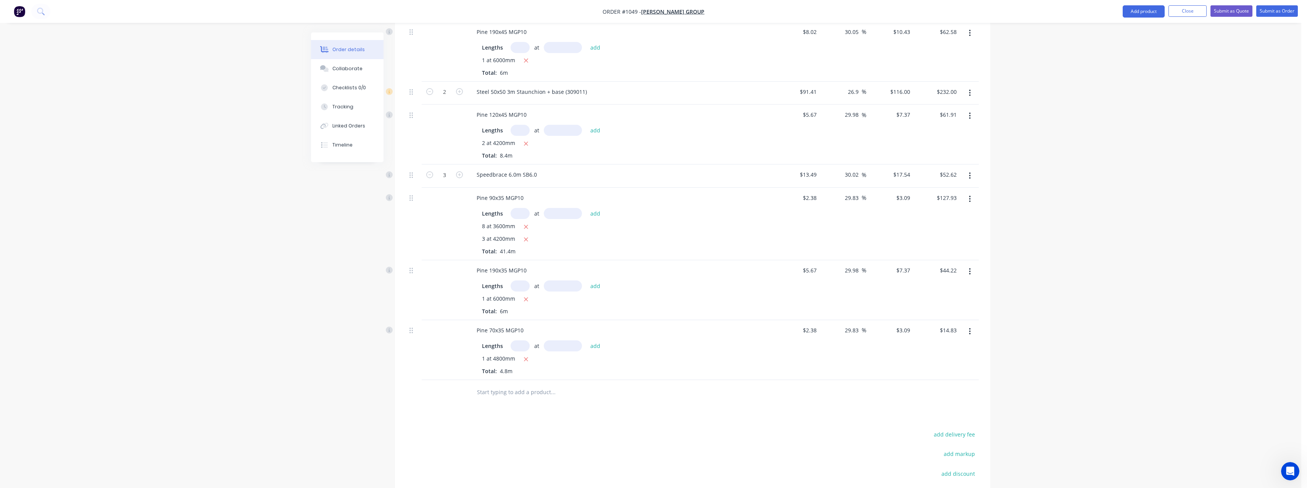
click at [512, 400] on input "text" at bounding box center [552, 392] width 153 height 15
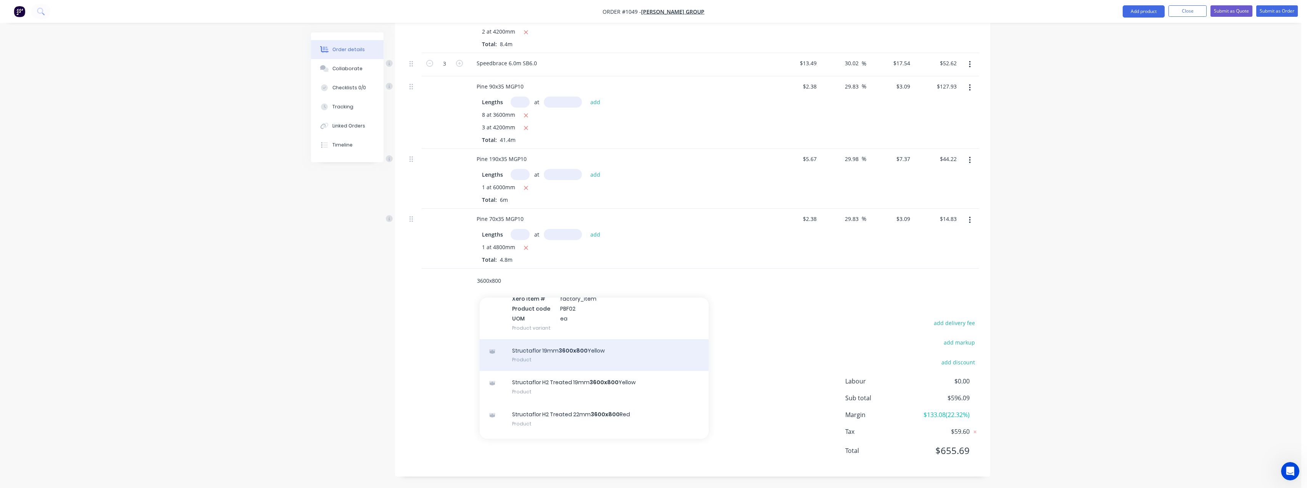
scroll to position [267, 0]
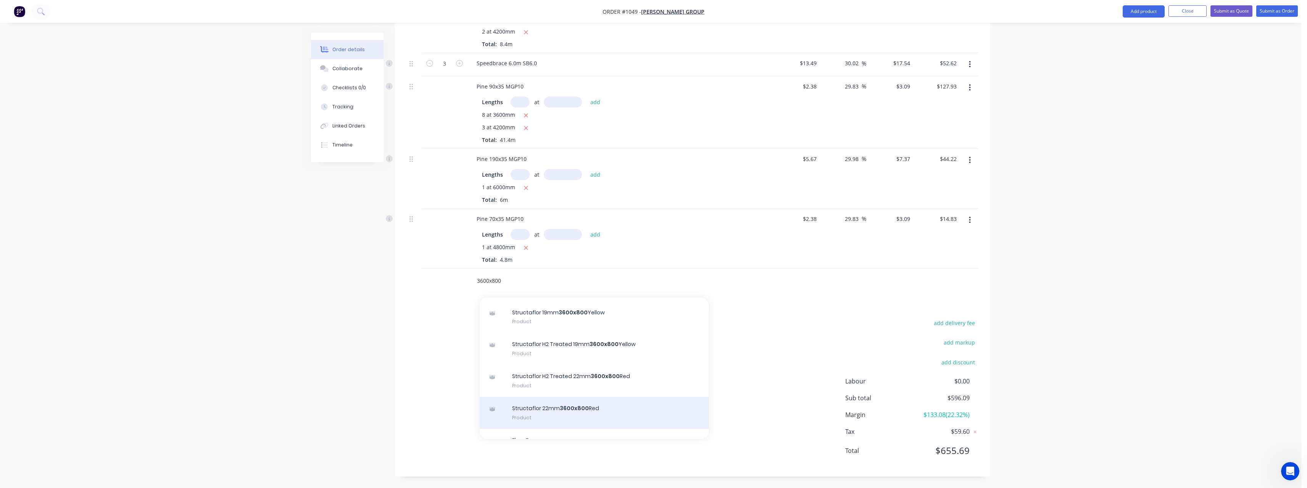
type input "3600x800"
click at [588, 409] on div "Structaflor 22mm 3600x800 Red Product" at bounding box center [594, 413] width 229 height 32
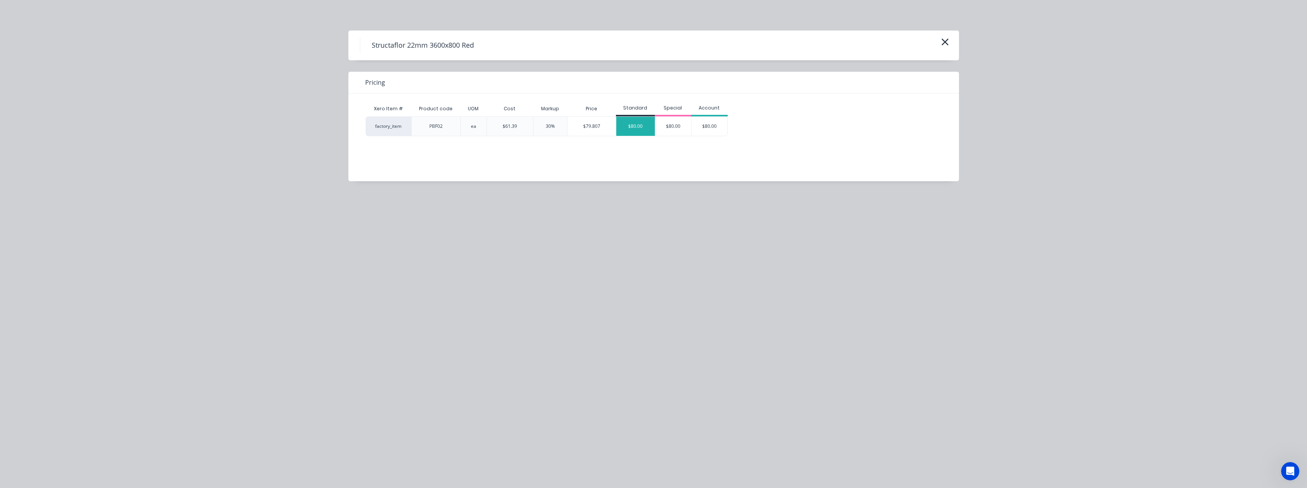
click at [639, 124] on div "$80.00" at bounding box center [635, 126] width 39 height 19
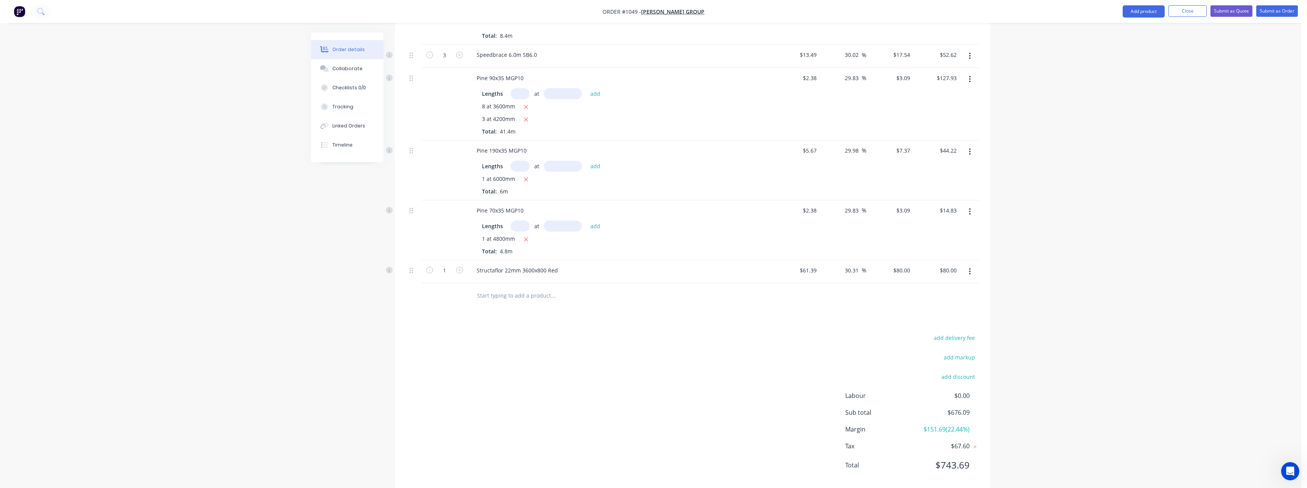
click at [523, 303] on input "text" at bounding box center [552, 295] width 153 height 15
click at [1239, 13] on button "Submit as Quote" at bounding box center [1231, 10] width 42 height 11
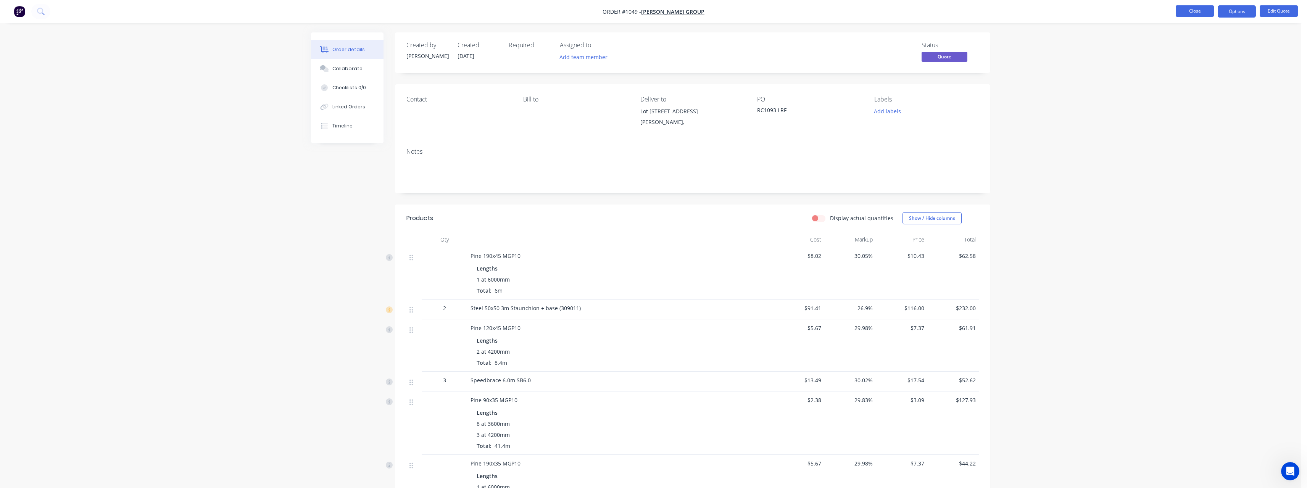
click at [1185, 13] on button "Close" at bounding box center [1194, 10] width 38 height 11
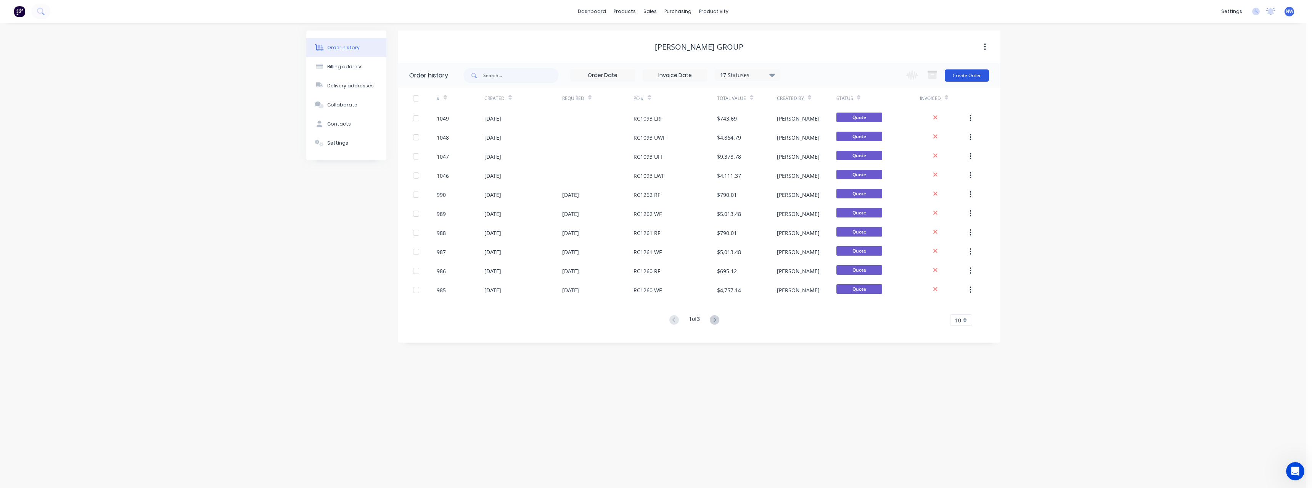
click at [969, 77] on button "Create Order" at bounding box center [967, 75] width 44 height 12
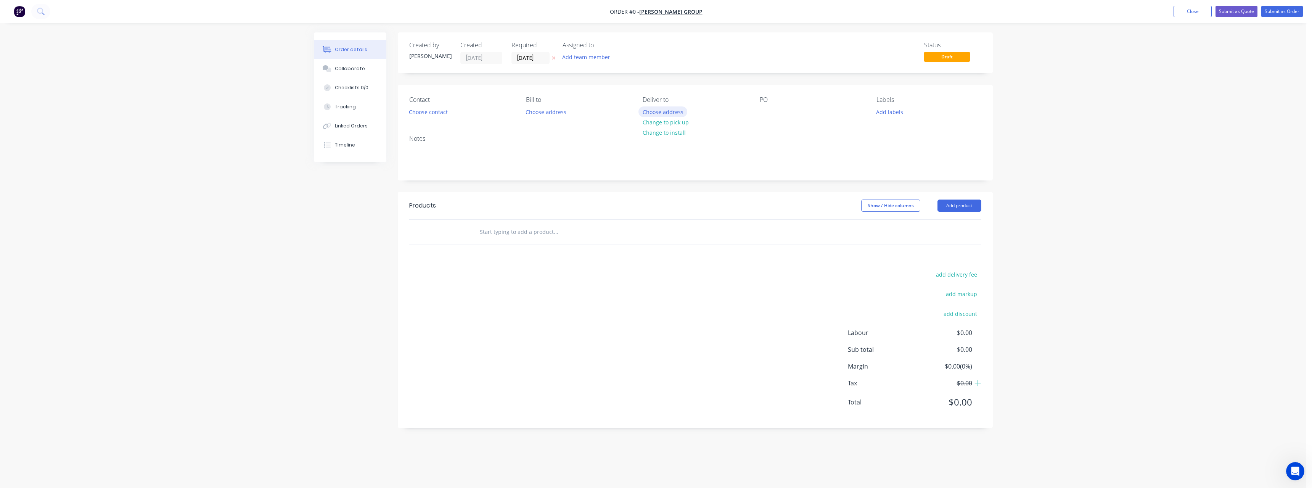
click at [663, 113] on button "Choose address" at bounding box center [663, 111] width 49 height 10
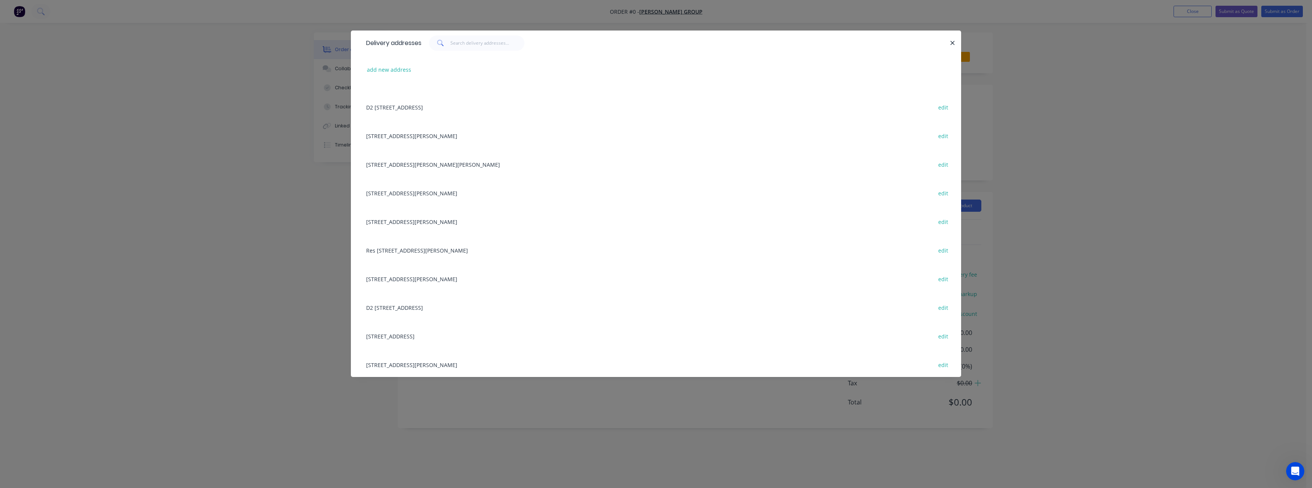
scroll to position [343, 0]
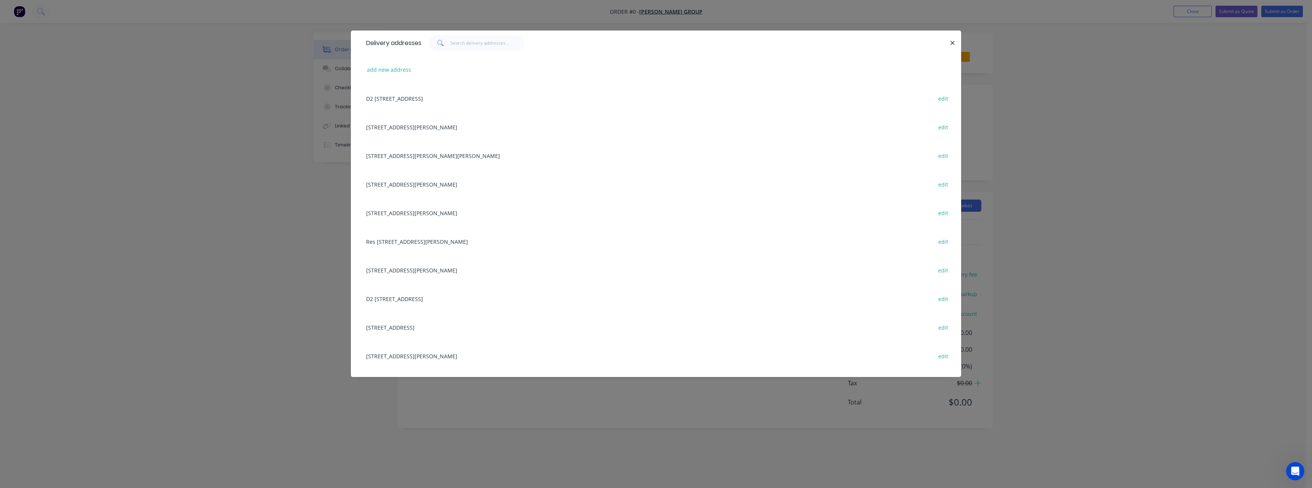
click at [429, 325] on div "[STREET_ADDRESS][PERSON_NAME] edit" at bounding box center [656, 327] width 588 height 29
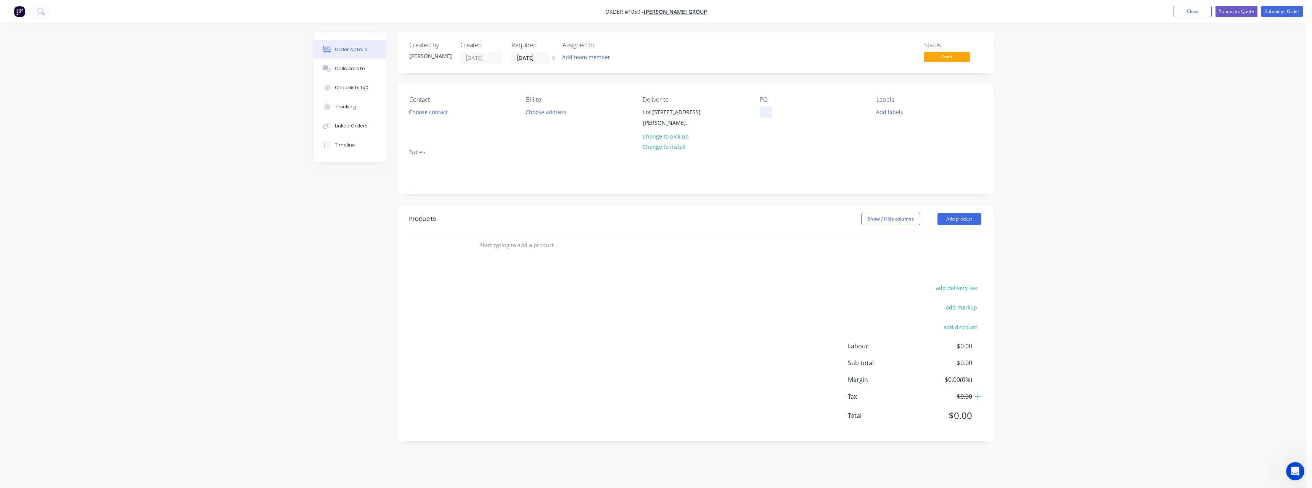
click at [767, 109] on div at bounding box center [766, 111] width 12 height 11
click at [538, 253] on input "text" at bounding box center [556, 245] width 153 height 15
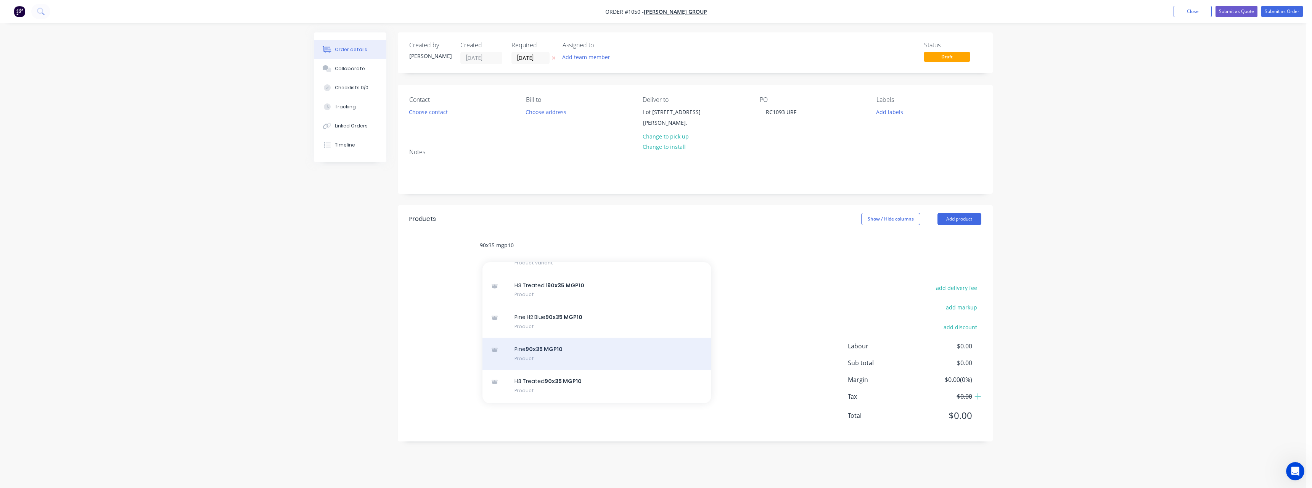
type input "90x35 mgp10"
click at [576, 356] on div "Pine 90x35 MGP10 Product" at bounding box center [597, 354] width 229 height 32
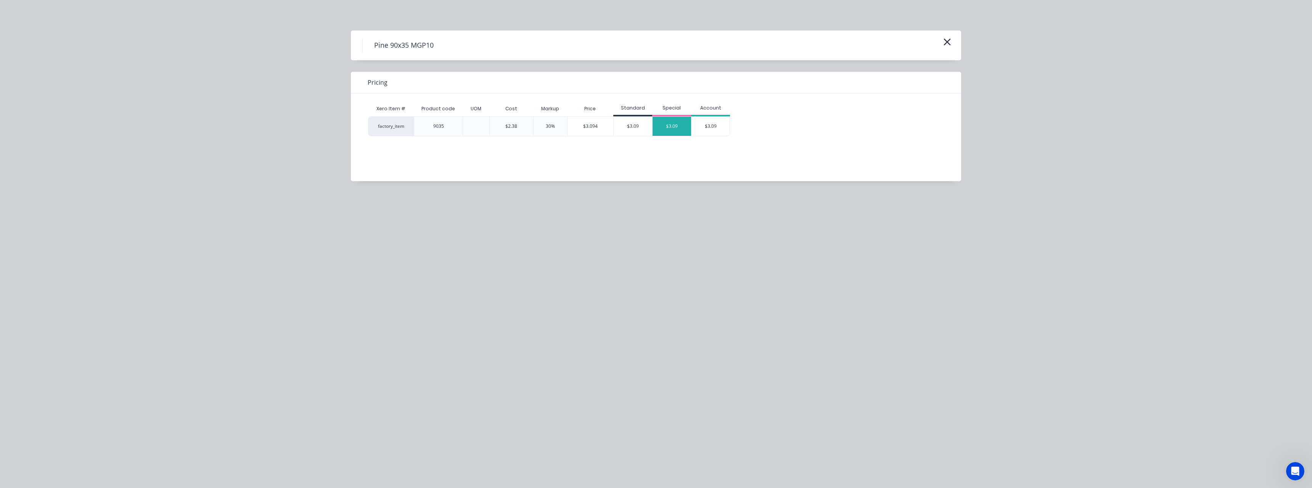
click at [673, 121] on div "$3.09" at bounding box center [672, 126] width 39 height 19
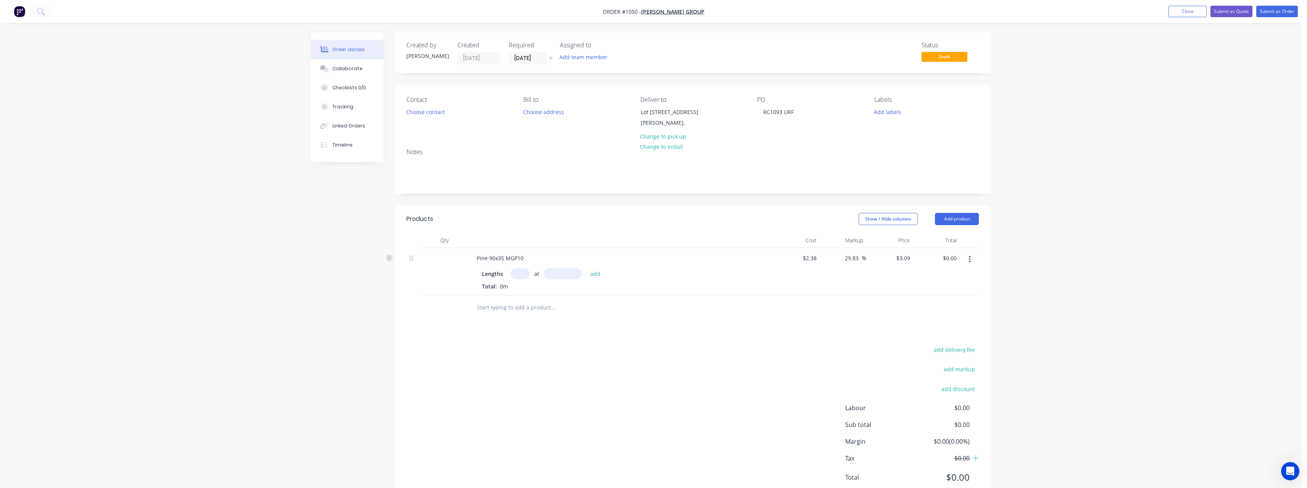
click at [515, 279] on input "text" at bounding box center [519, 273] width 19 height 11
type input "3"
type input "5400"
click at [586, 268] on button "add" at bounding box center [595, 273] width 18 height 10
type input "$50.06"
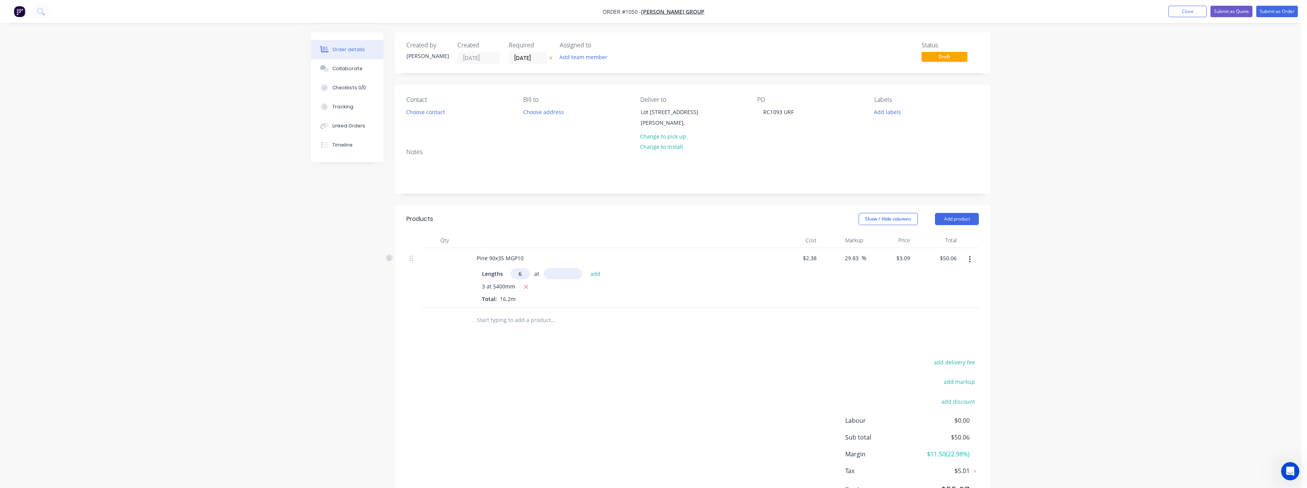
type input "6"
type input "4800"
click at [586, 268] on button "add" at bounding box center [595, 273] width 18 height 10
type input "$139.05"
type input "23"
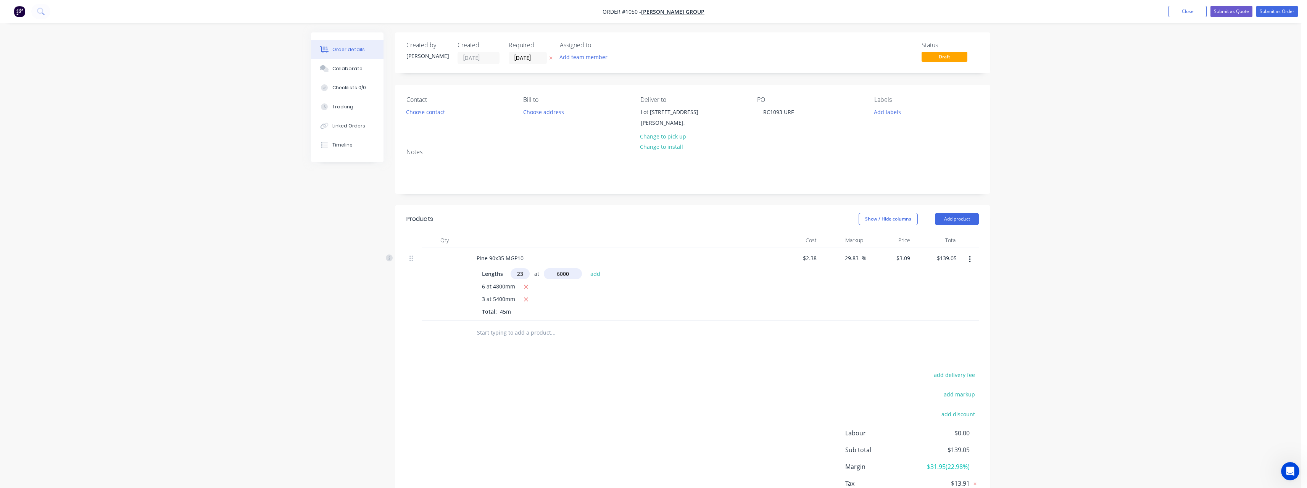
type input "6000"
click at [586, 268] on button "add" at bounding box center [595, 273] width 18 height 10
type input "$565.47"
type input "1"
type input "4200"
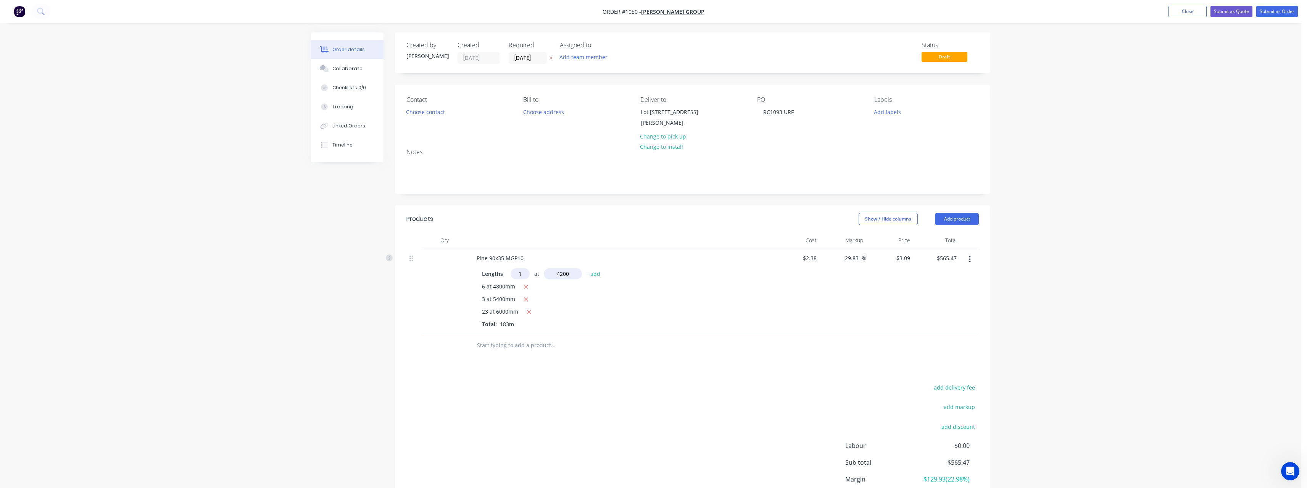
click at [586, 268] on button "add" at bounding box center [595, 273] width 18 height 10
type input "$578.45"
type input "1mm"
type input "1"
type input "3000"
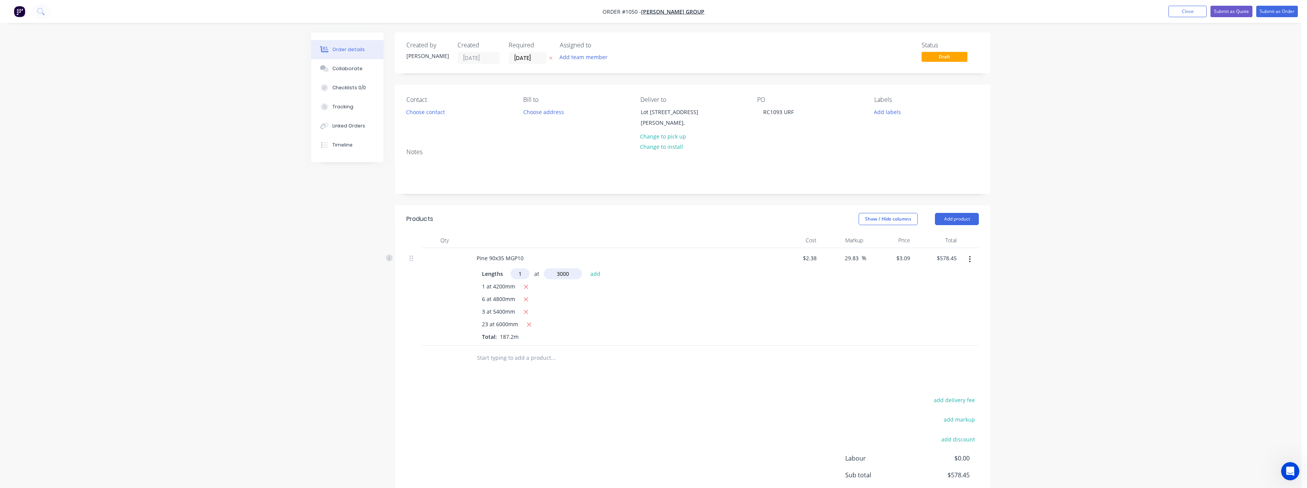
click at [586, 268] on button "add" at bounding box center [595, 273] width 18 height 10
type input "$587.72"
click at [512, 377] on input "text" at bounding box center [552, 370] width 153 height 15
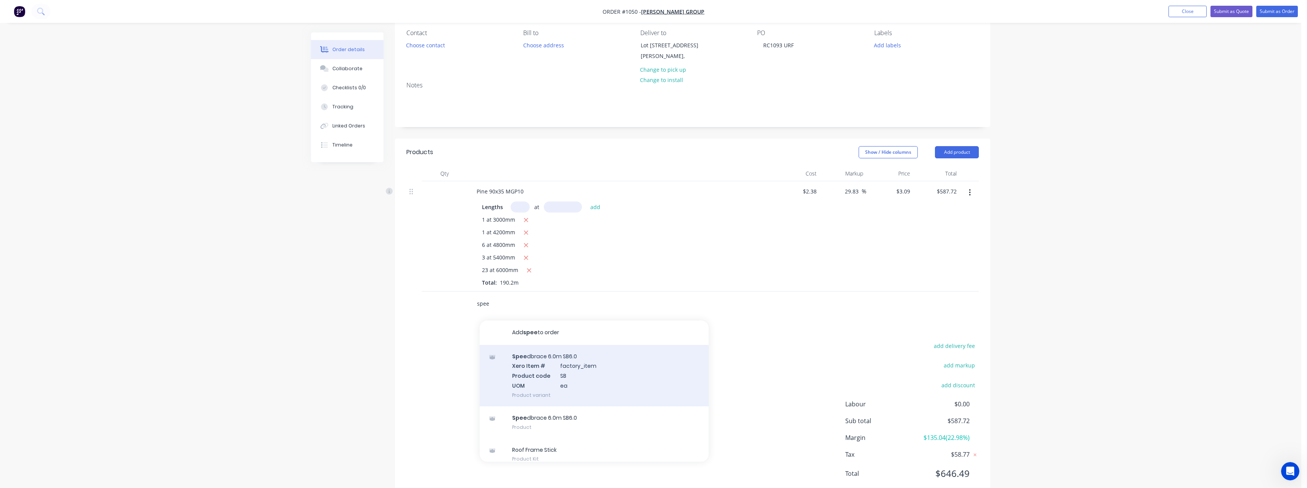
scroll to position [98, 0]
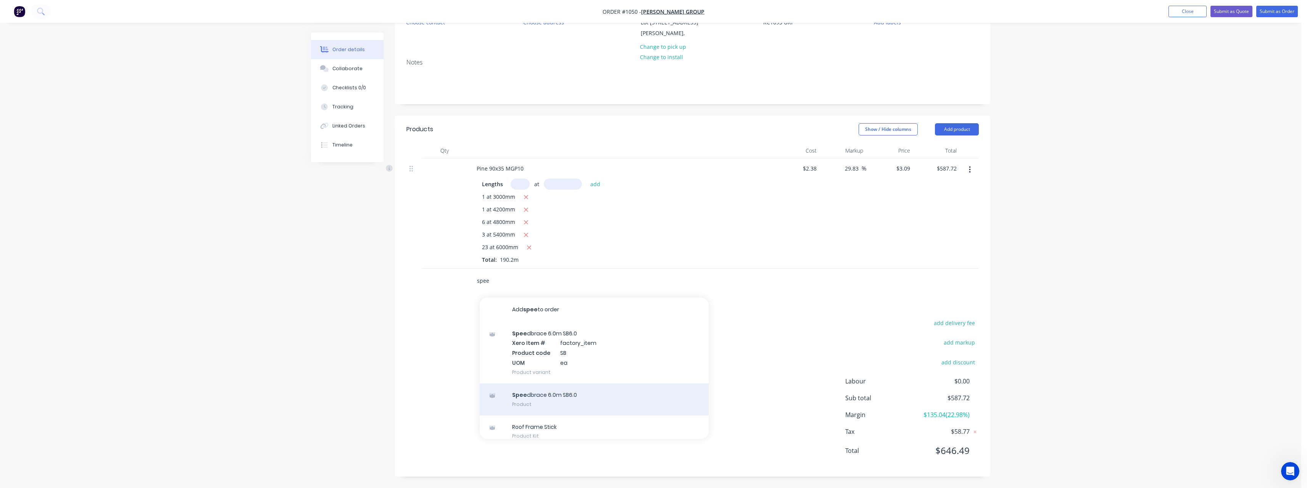
type input "spee"
click at [577, 396] on div "Spee dbrace 6.0m SB6.0 Product" at bounding box center [594, 399] width 229 height 32
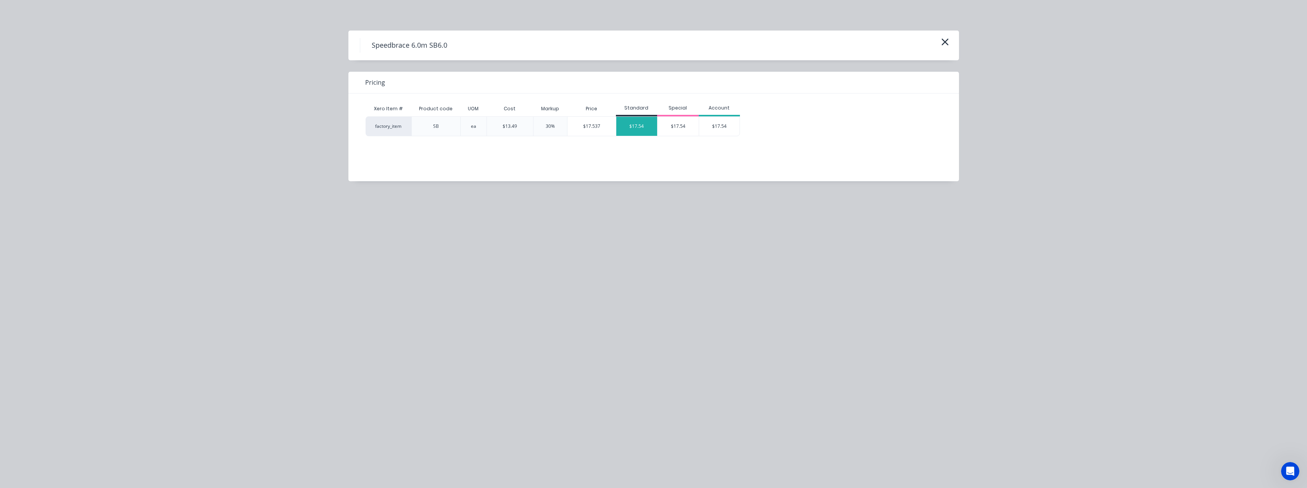
click at [635, 125] on div "$17.54" at bounding box center [636, 126] width 41 height 19
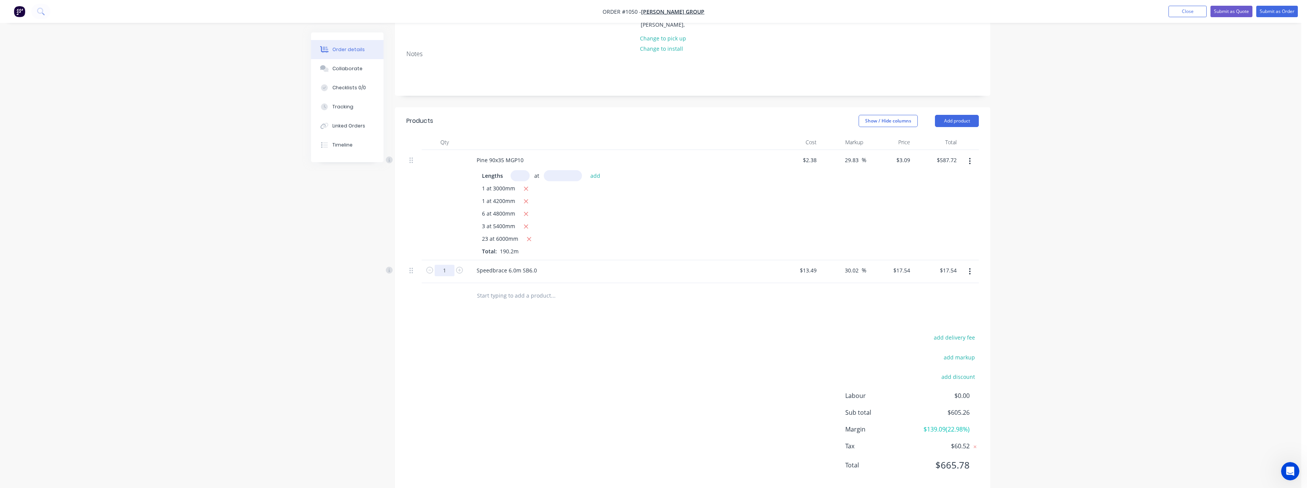
click at [450, 276] on input "1" at bounding box center [445, 270] width 20 height 11
type input "10"
type input "$175.40"
click at [518, 303] on input "text" at bounding box center [552, 295] width 153 height 15
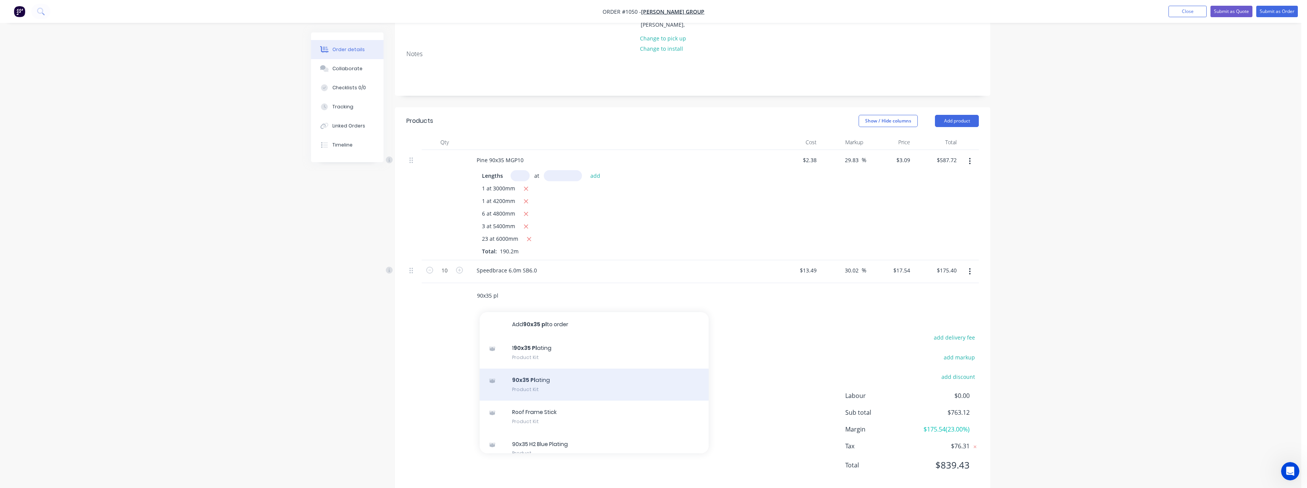
type input "90x35 pl"
click at [561, 388] on div "90x35 Pl ating Product Kit" at bounding box center [594, 385] width 229 height 32
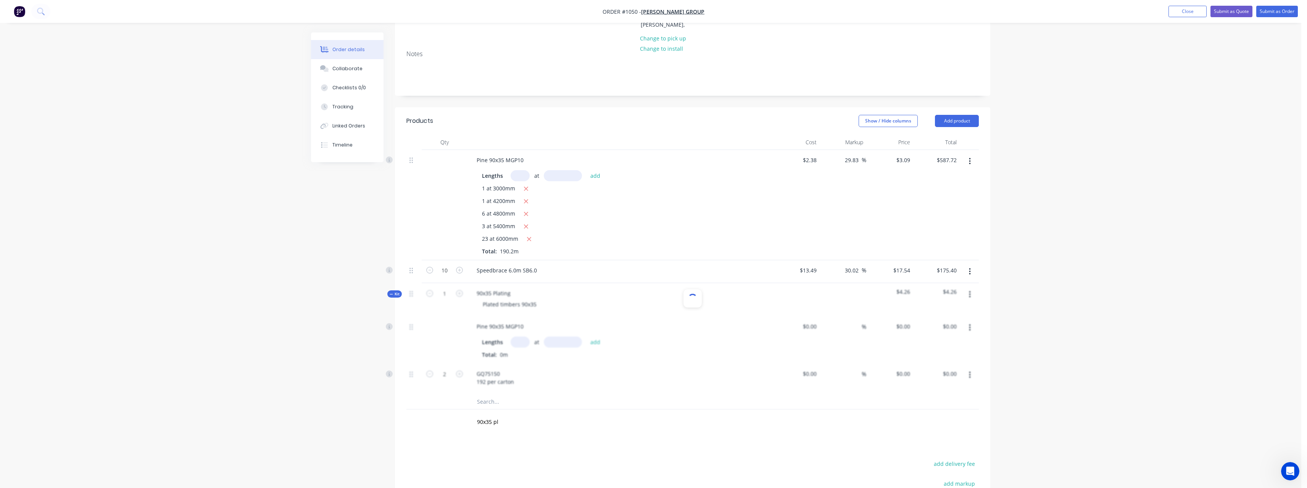
type input "$2.38"
type input "33.19"
type input "$3.17"
type input "$1.58"
type input "34.81"
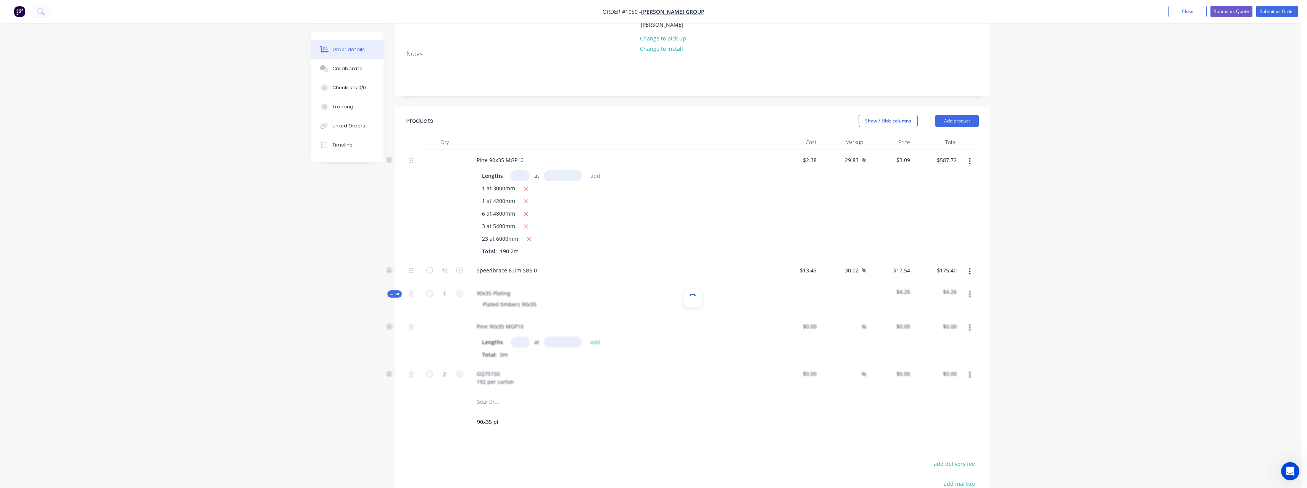
type input "$2.13"
type input "$4.26"
click at [526, 348] on input "text" at bounding box center [519, 341] width 19 height 11
type input "2"
type input "7200"
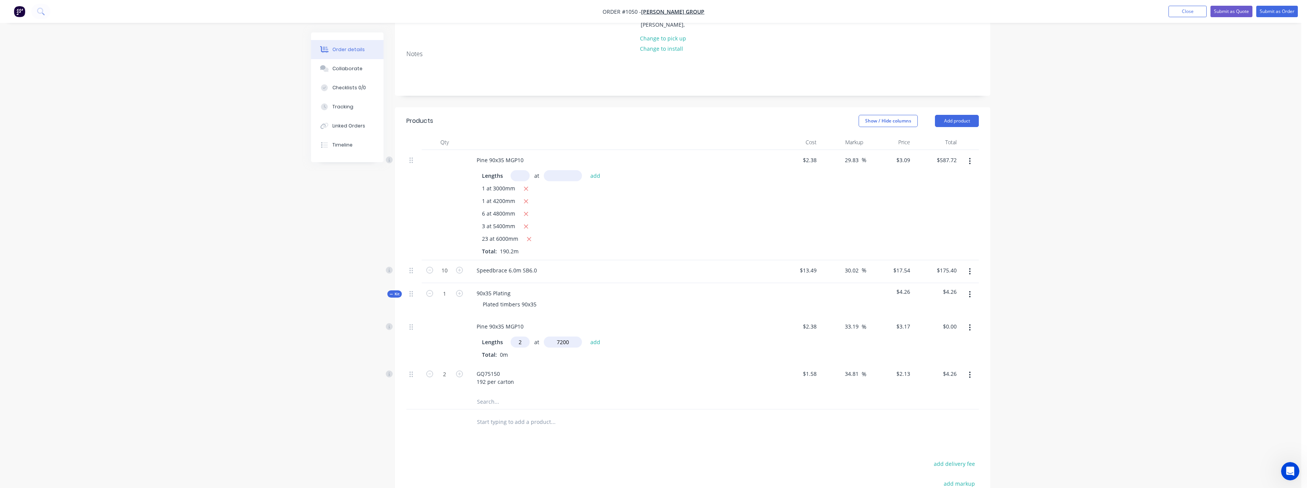
click at [586, 337] on button "add" at bounding box center [595, 342] width 18 height 10
type input "$45.65"
click at [460, 390] on icon "button" at bounding box center [459, 386] width 7 height 7
type input "3"
type input "$6.39"
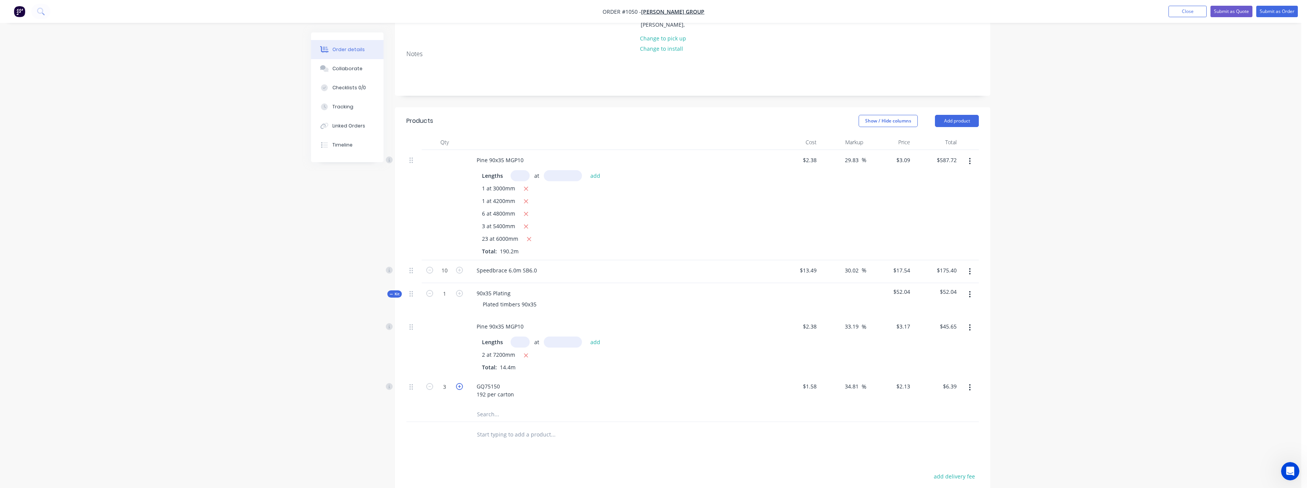
click at [459, 390] on icon "button" at bounding box center [459, 386] width 7 height 7
type input "4"
type input "$8.52"
click at [496, 442] on input "text" at bounding box center [552, 434] width 153 height 15
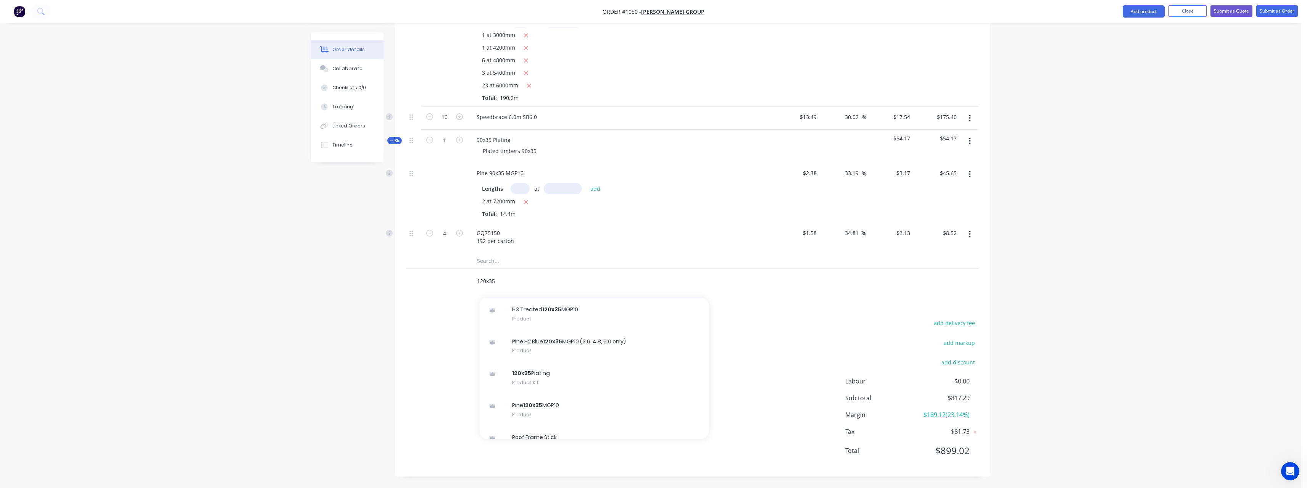
scroll to position [305, 0]
type input "120x35"
click at [578, 405] on div "Pine 120x35 MGP10 Product" at bounding box center [594, 407] width 229 height 32
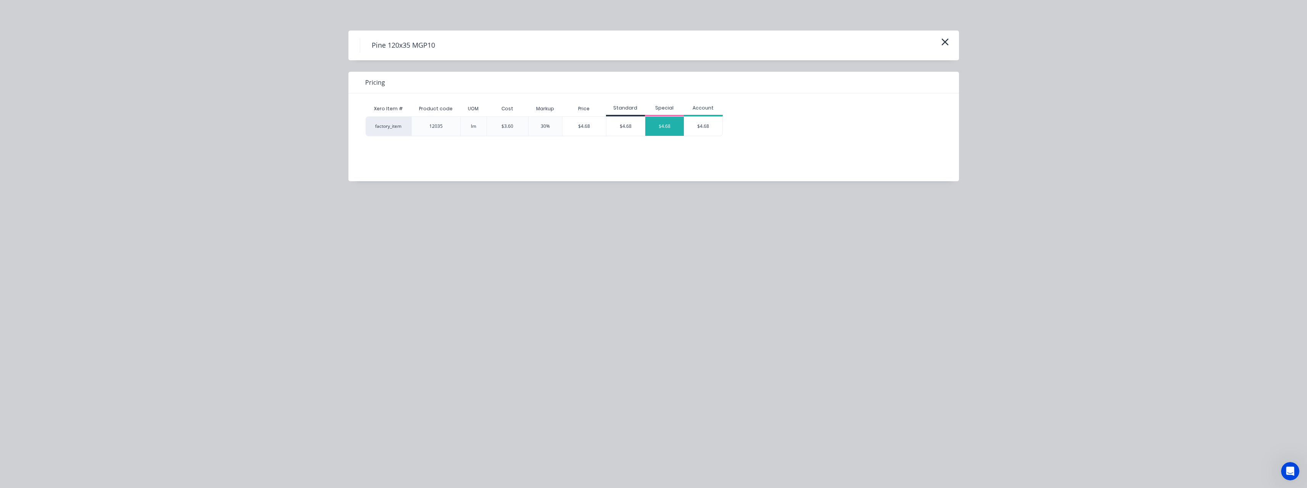
click at [660, 125] on div "$4.68" at bounding box center [664, 126] width 39 height 19
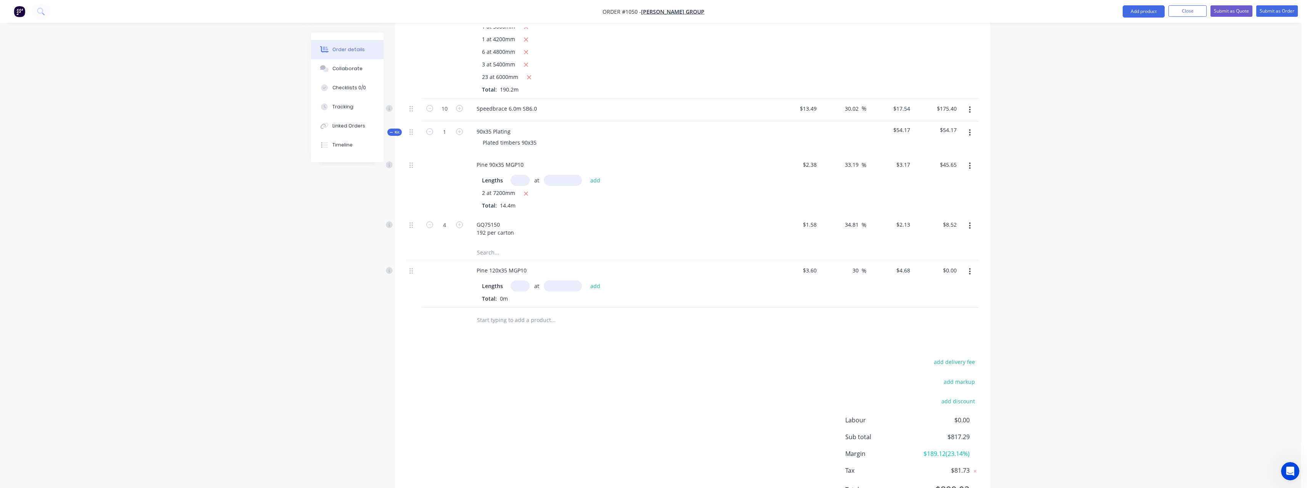
click at [520, 291] on input "text" at bounding box center [519, 285] width 19 height 11
type input "3"
type input "4800"
click at [586, 281] on button "add" at bounding box center [595, 286] width 18 height 10
type input "$67.39"
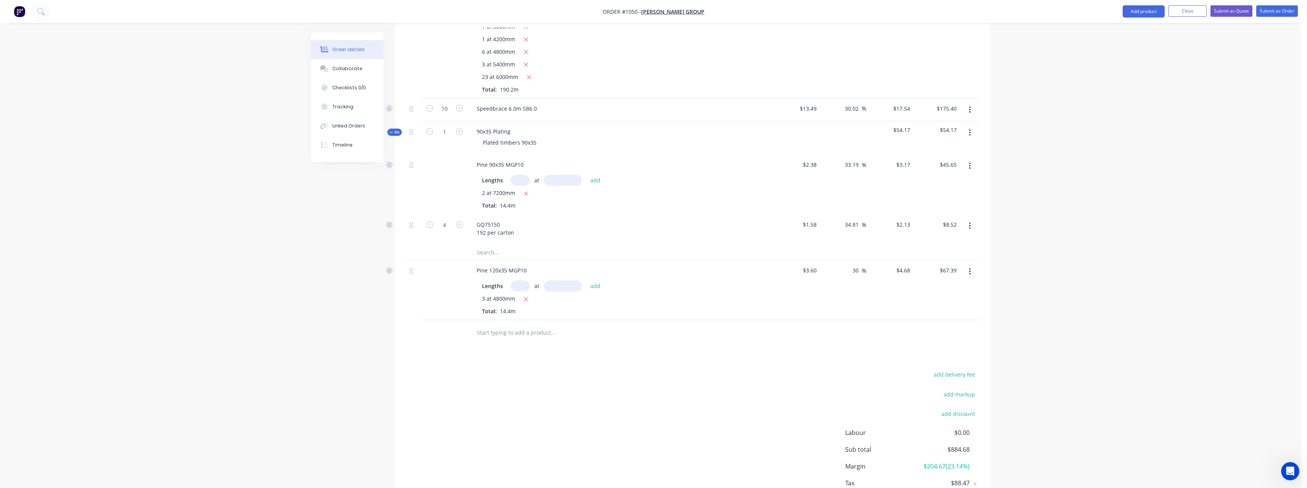
click at [524, 340] on input "text" at bounding box center [552, 332] width 153 height 15
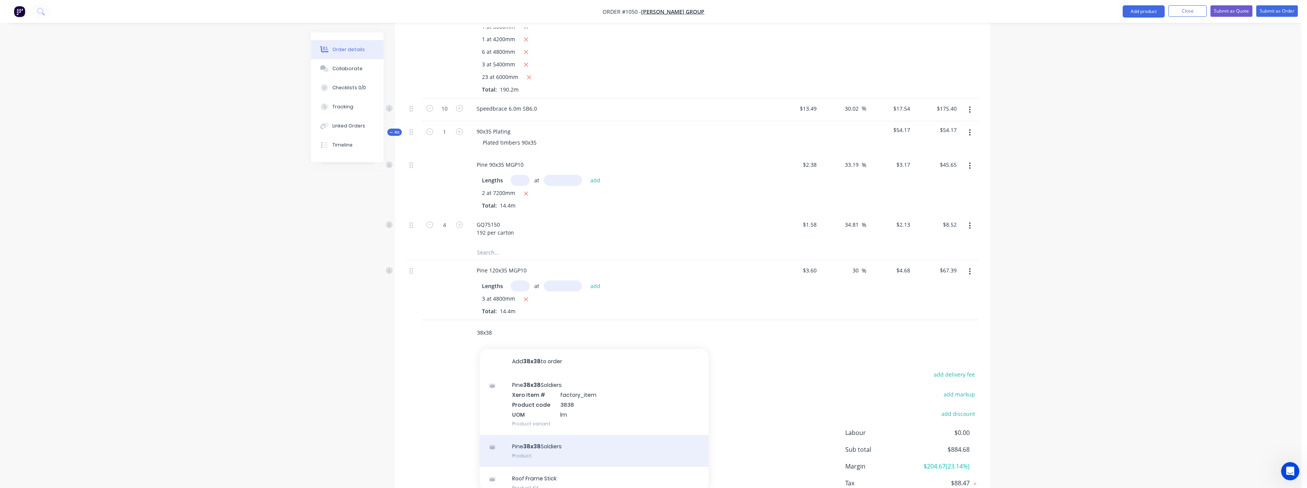
type input "38x38"
click at [539, 450] on div "Pine 38x38 Soldiers Product" at bounding box center [594, 451] width 229 height 32
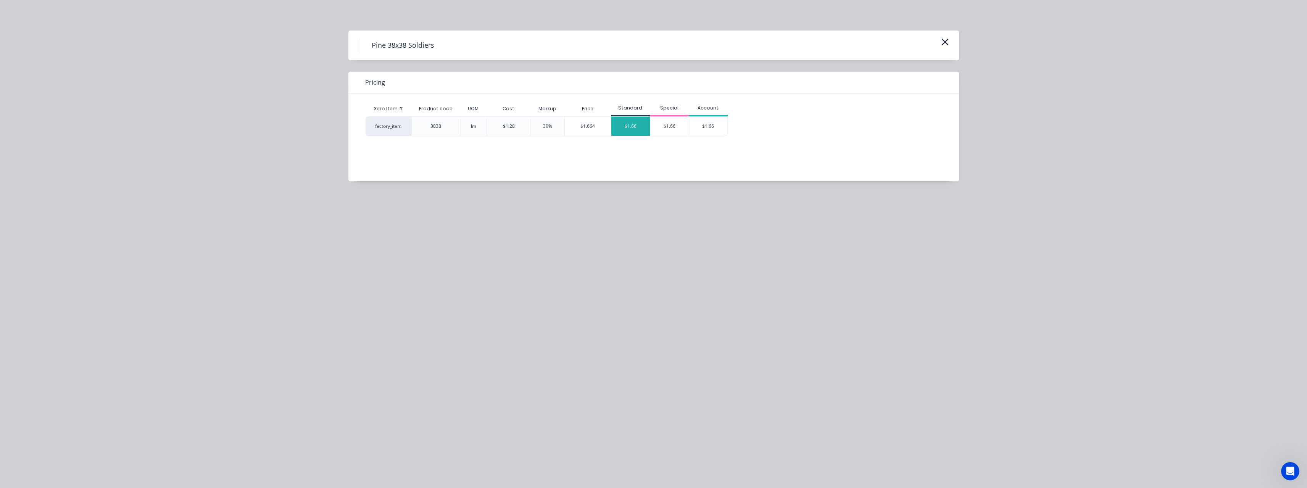
click at [629, 122] on div "$1.66" at bounding box center [630, 126] width 39 height 19
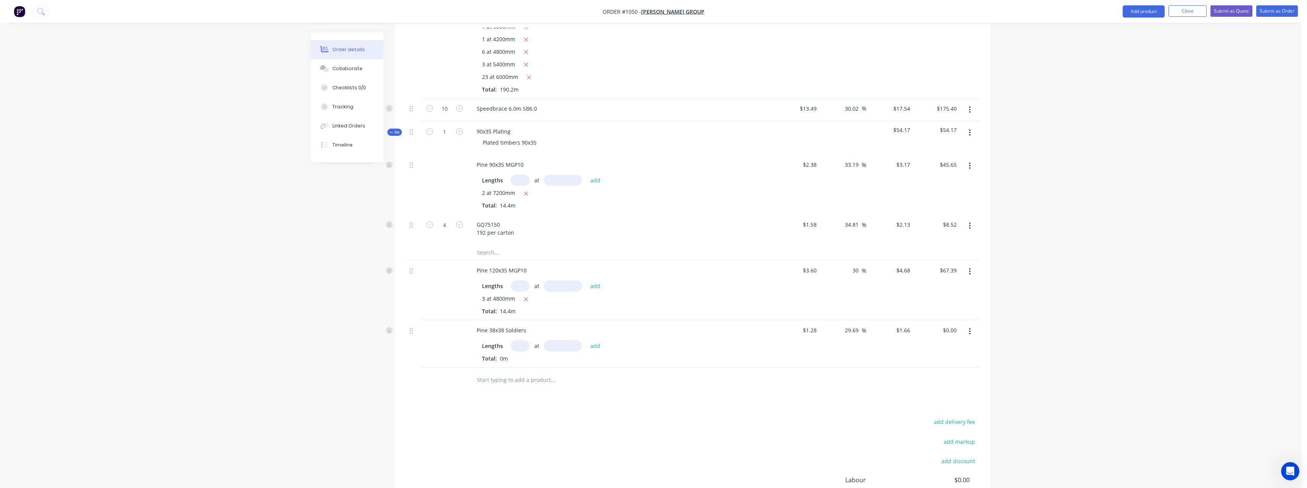
click at [518, 350] on input "text" at bounding box center [519, 345] width 19 height 11
type input "4"
type input "2400"
click at [586, 341] on button "add" at bounding box center [595, 346] width 18 height 10
type input "$15.94"
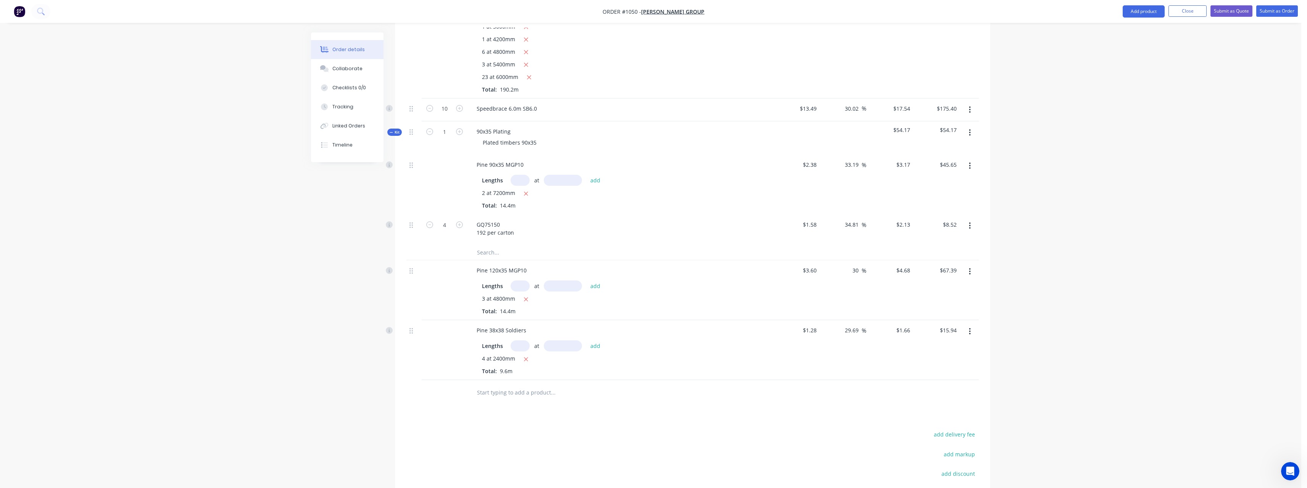
click at [514, 399] on input "text" at bounding box center [552, 392] width 153 height 15
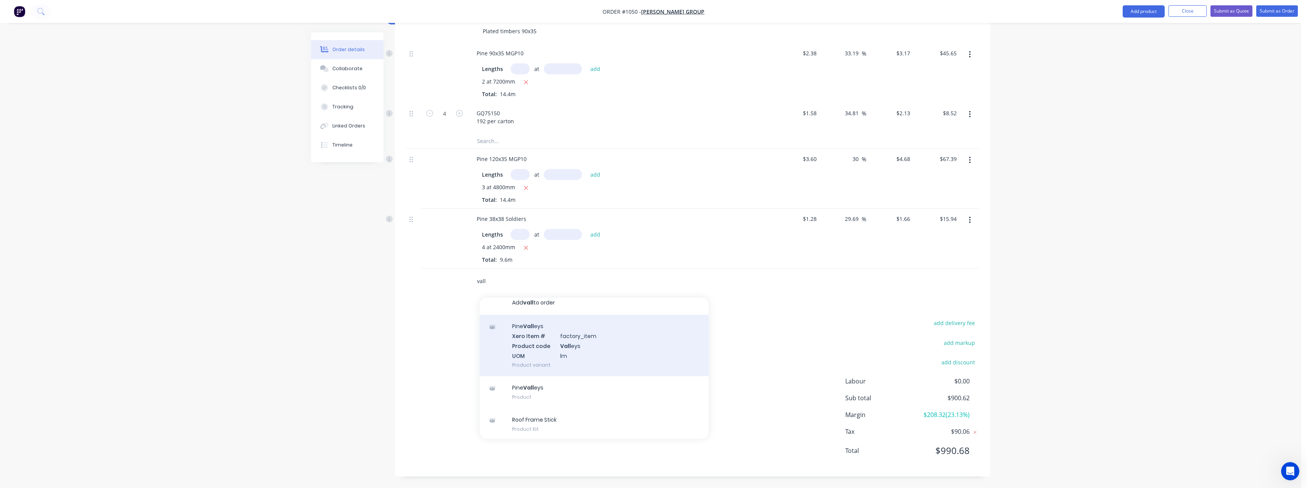
scroll to position [9, 0]
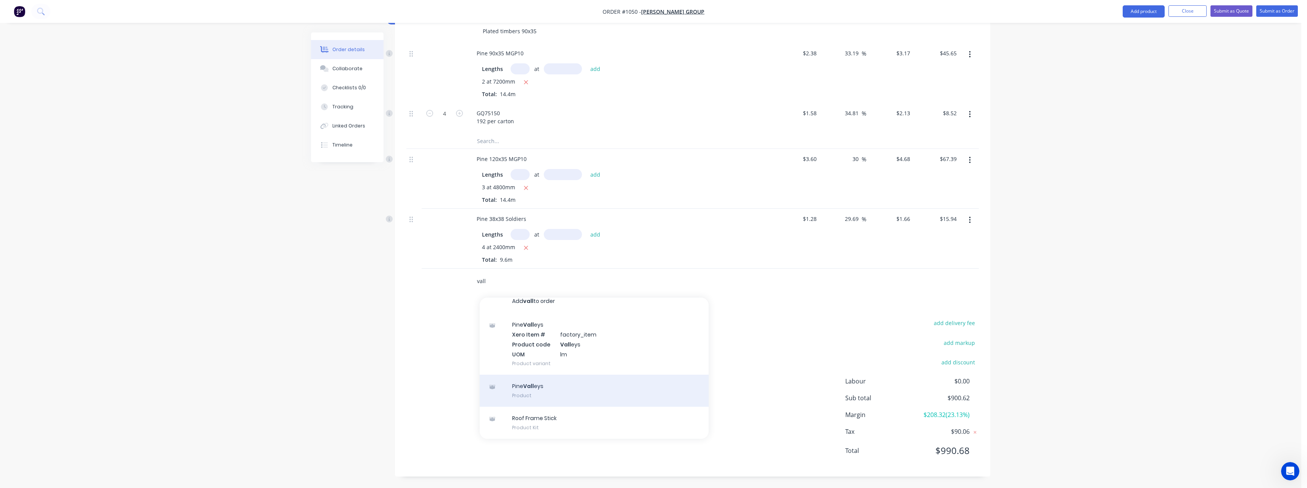
type input "vall"
click at [554, 386] on div "Pine Vall eys Product" at bounding box center [594, 391] width 229 height 32
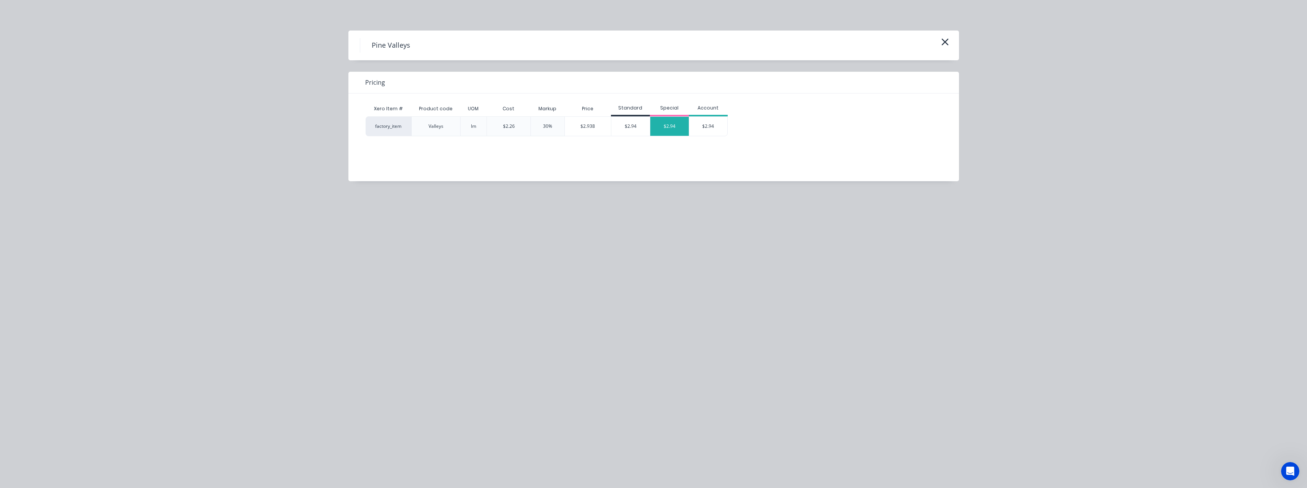
click at [676, 121] on div "$2.94" at bounding box center [669, 126] width 39 height 19
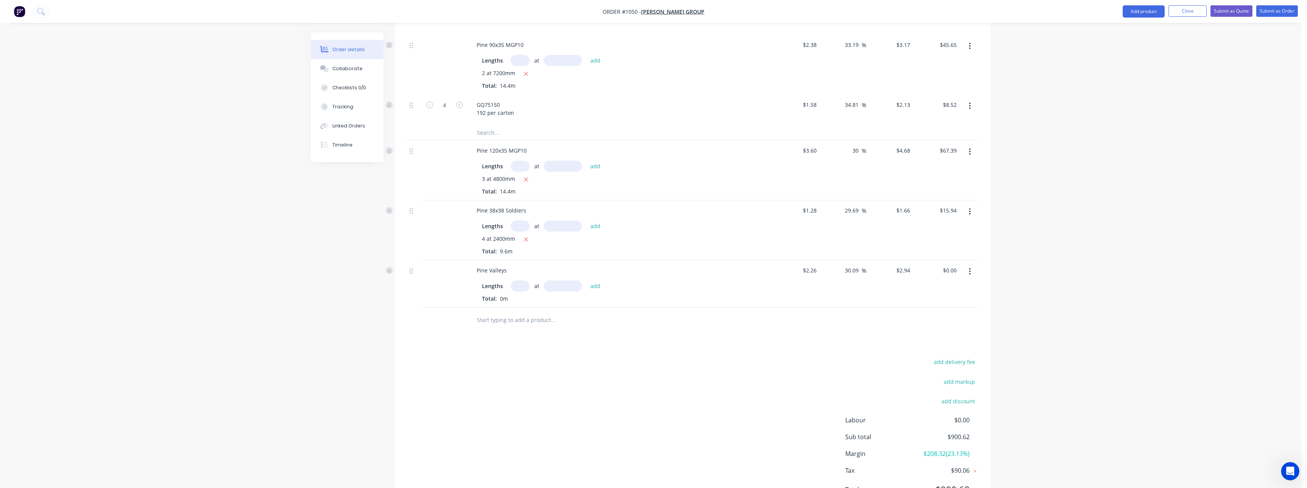
click at [520, 291] on input "text" at bounding box center [519, 285] width 19 height 11
type input "6"
type input "4800"
click at [586, 281] on button "add" at bounding box center [595, 286] width 18 height 10
type input "$84.67"
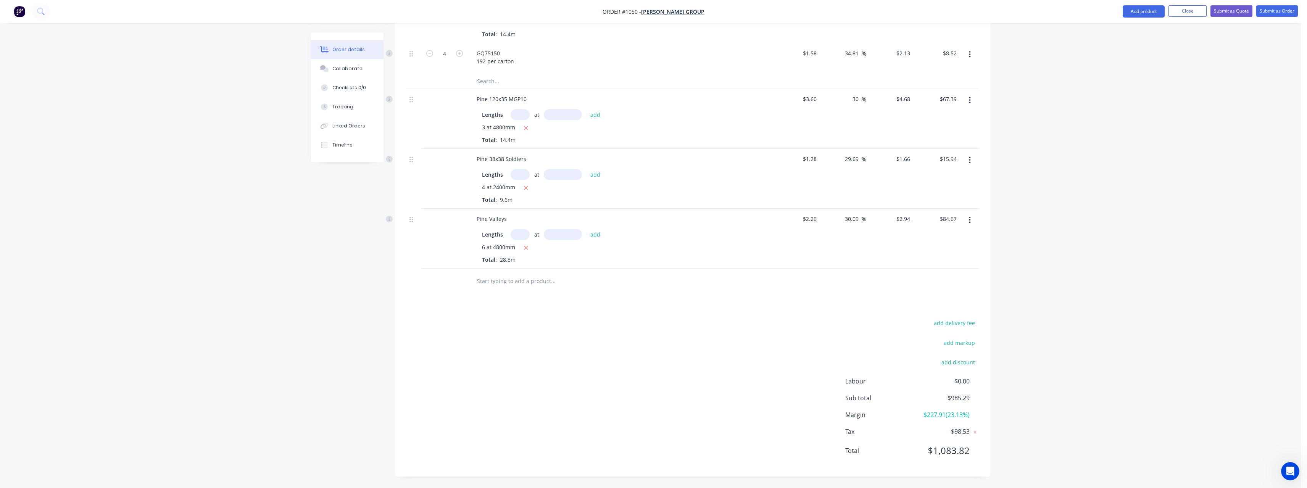
scroll to position [439, 0]
click at [1226, 13] on button "Submit as Quote" at bounding box center [1231, 10] width 42 height 11
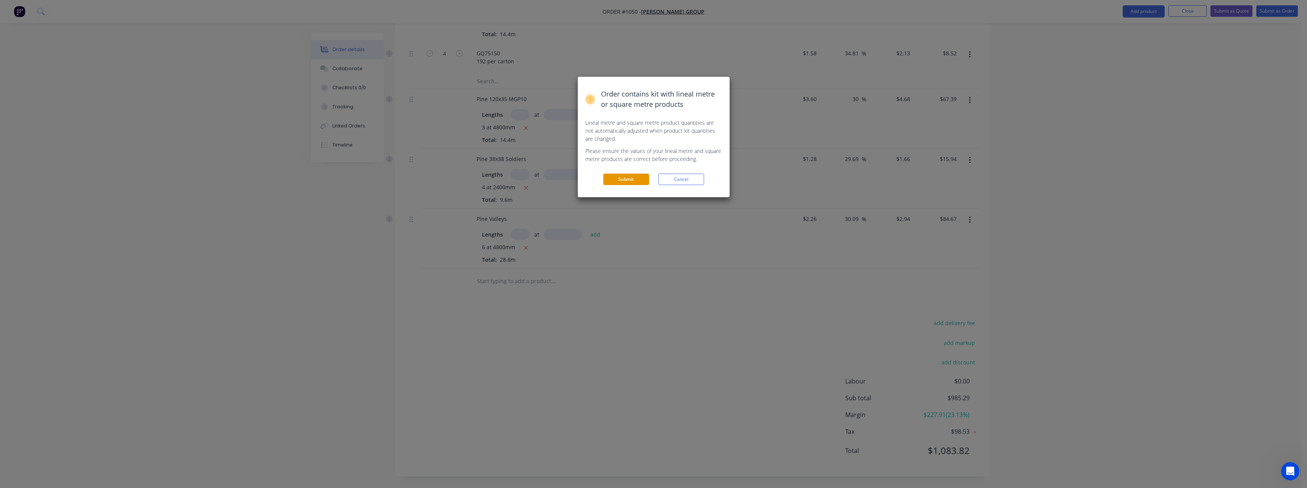
click at [636, 180] on button "Submit" at bounding box center [626, 179] width 46 height 11
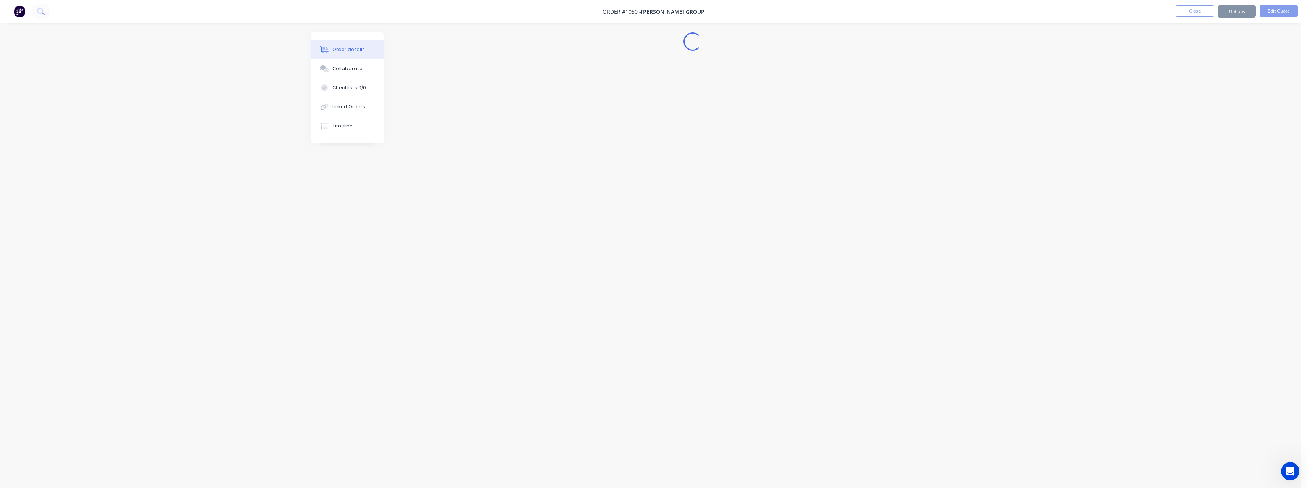
scroll to position [0, 0]
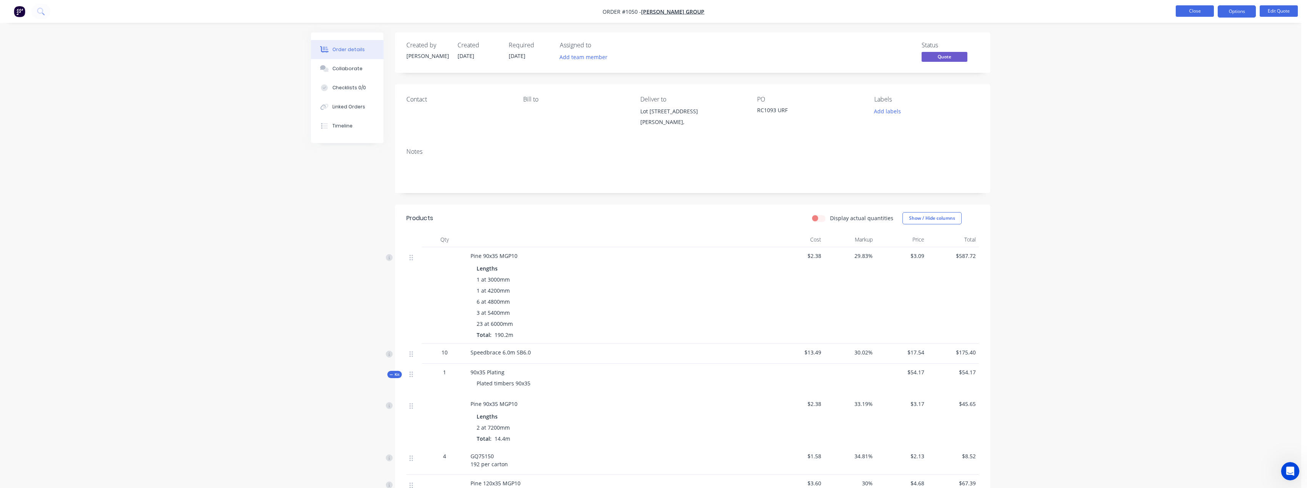
click at [1190, 11] on button "Close" at bounding box center [1194, 10] width 38 height 11
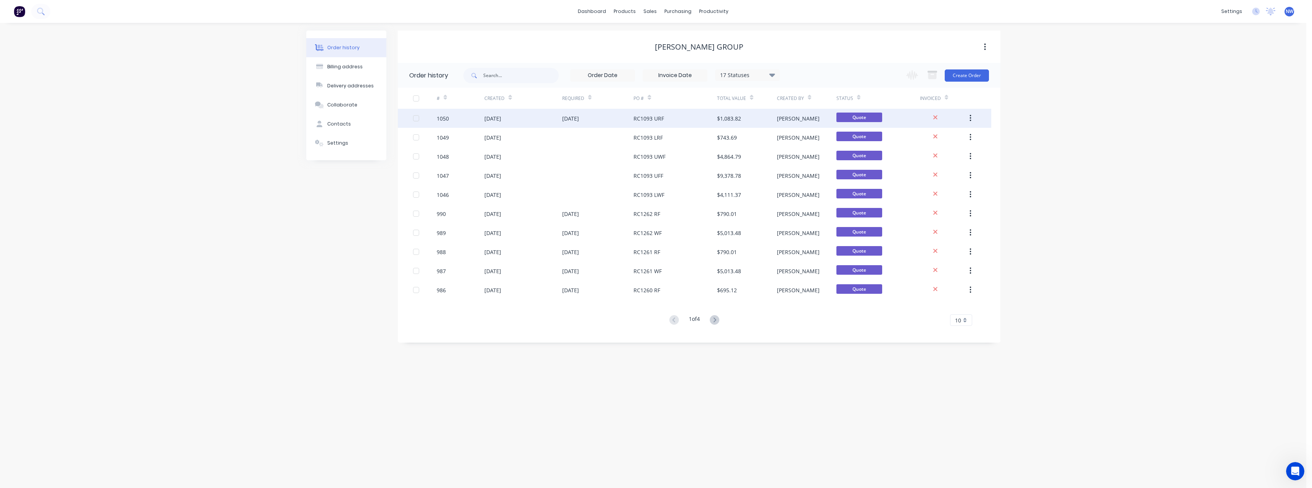
click at [579, 119] on div "[DATE]" at bounding box center [570, 118] width 17 height 8
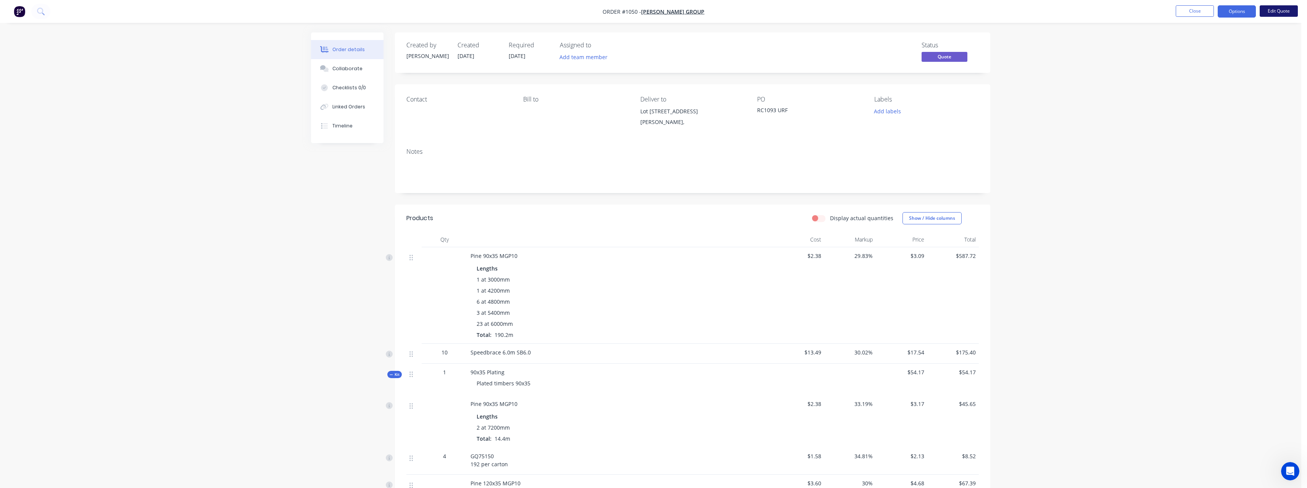
click at [1269, 11] on button "Edit Quote" at bounding box center [1278, 10] width 38 height 11
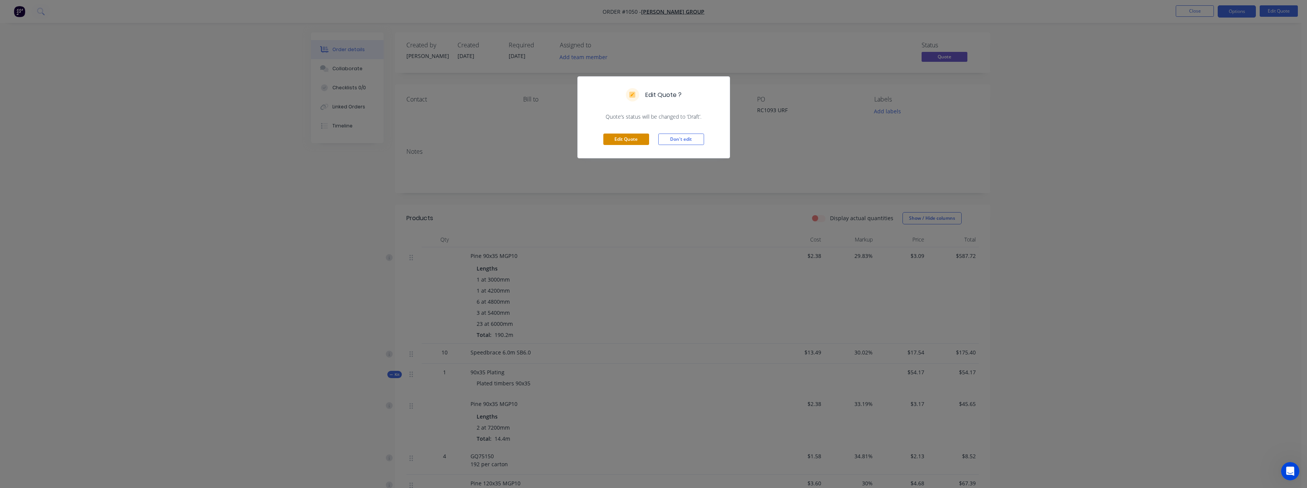
click at [639, 142] on button "Edit Quote" at bounding box center [626, 139] width 46 height 11
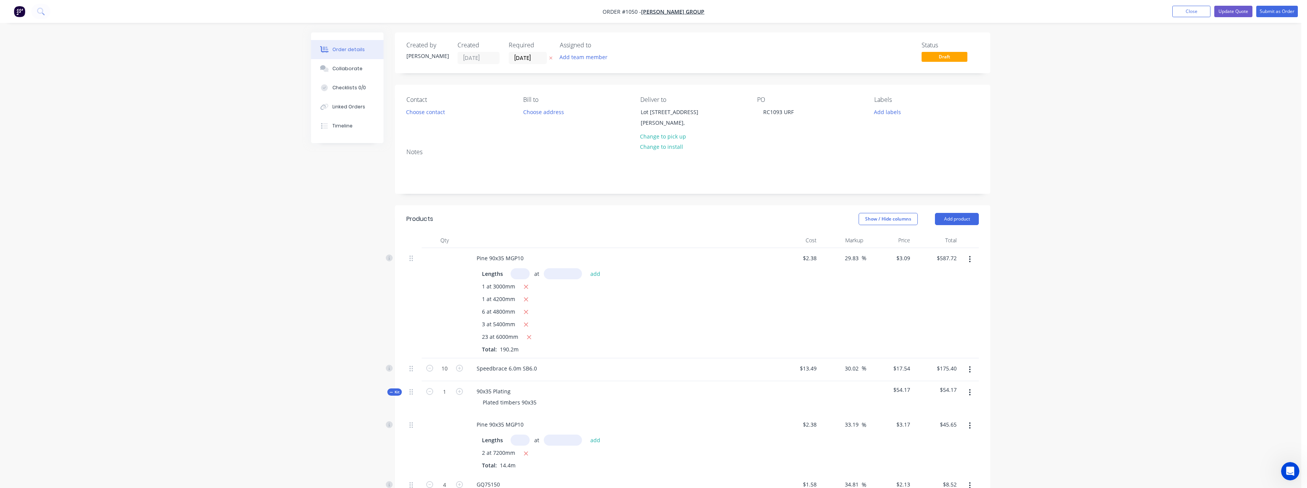
click at [553, 57] on button at bounding box center [551, 58] width 8 height 9
click at [1242, 12] on button "Update Quote" at bounding box center [1233, 11] width 38 height 11
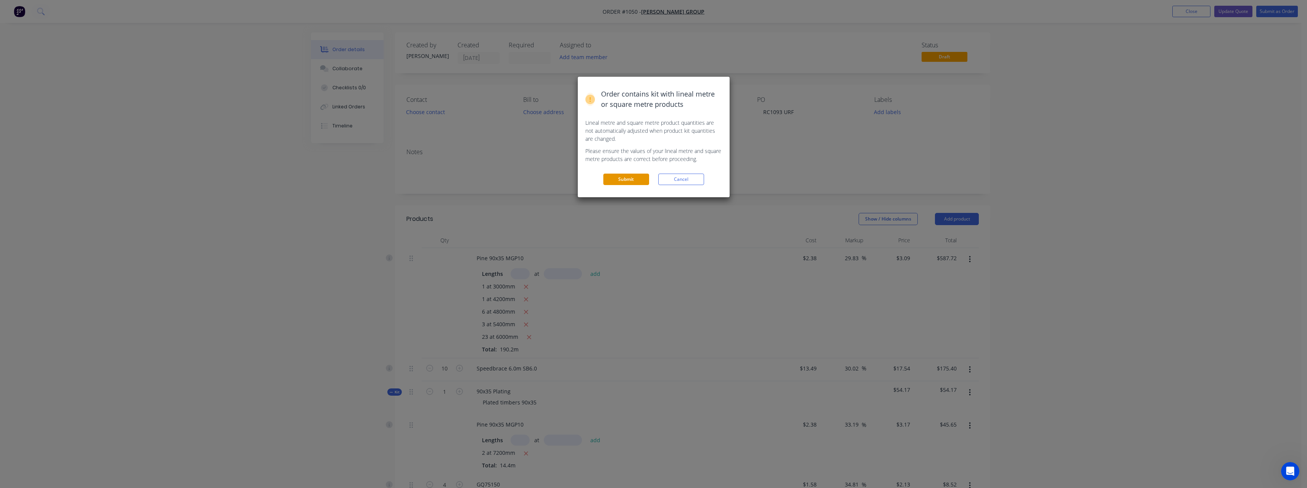
click at [639, 181] on button "Submit" at bounding box center [626, 179] width 46 height 11
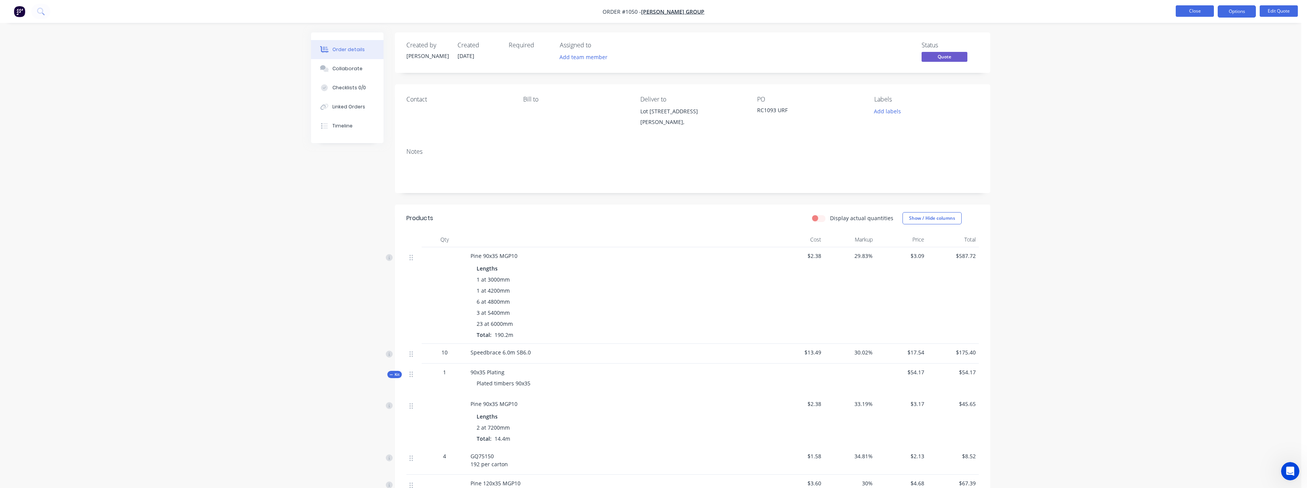
click at [1187, 11] on button "Close" at bounding box center [1194, 10] width 38 height 11
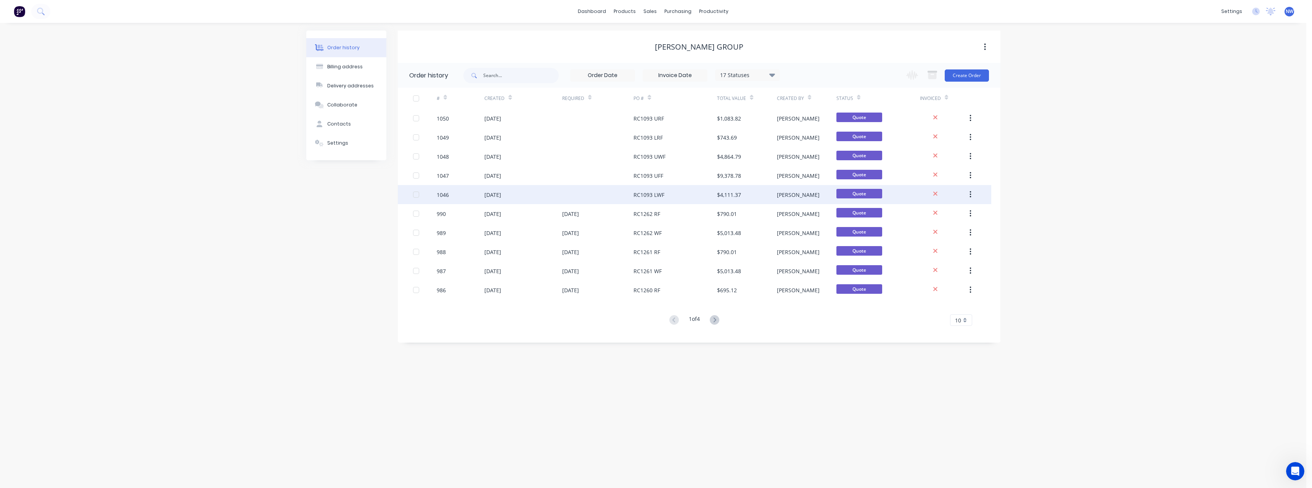
click at [769, 196] on div "$4,111.37" at bounding box center [747, 194] width 60 height 19
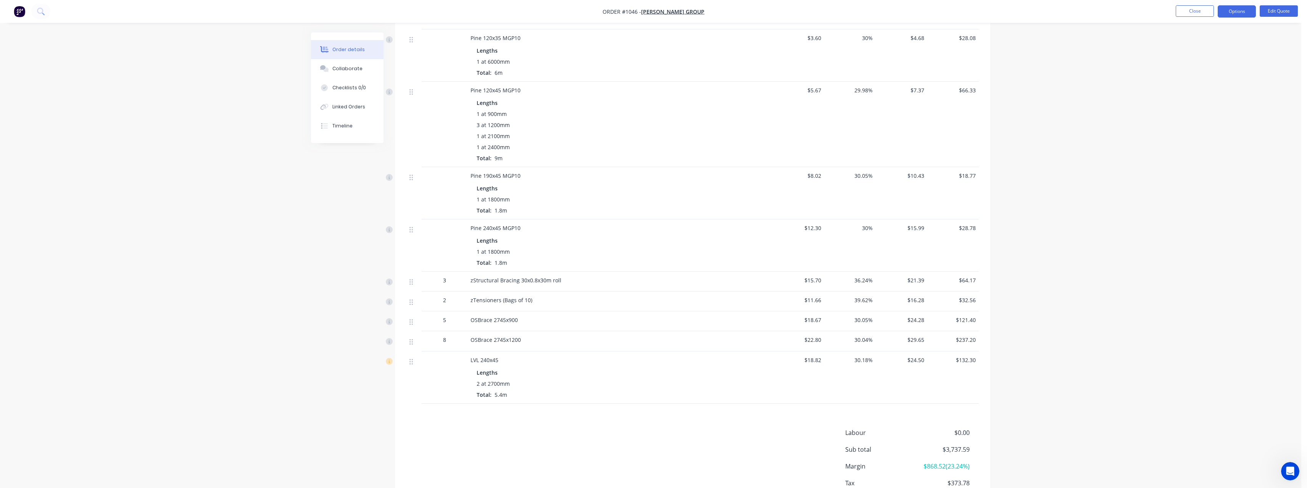
scroll to position [637, 0]
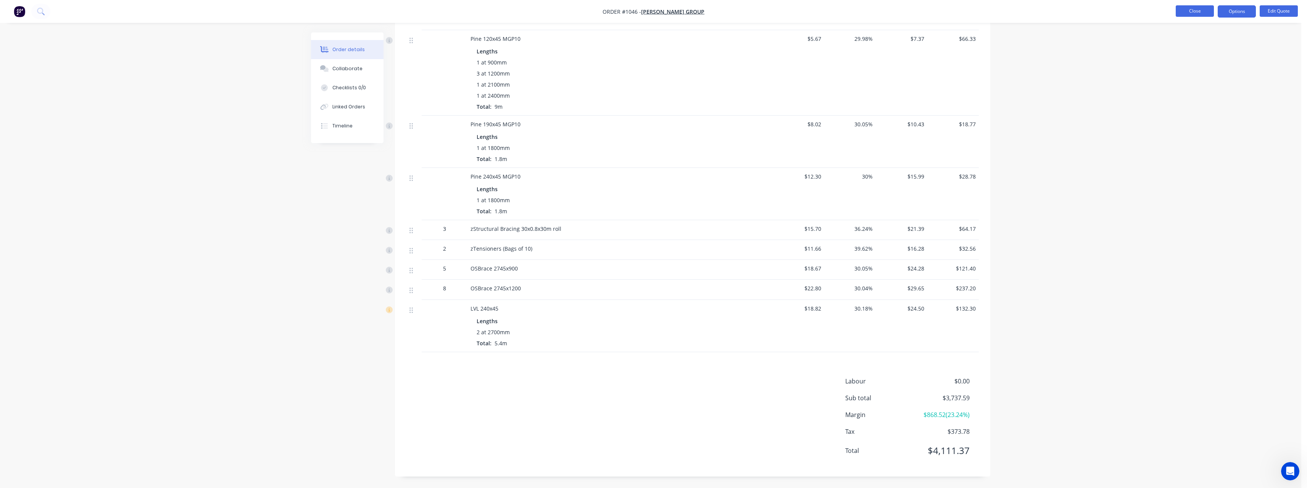
click at [1191, 15] on button "Close" at bounding box center [1194, 10] width 38 height 11
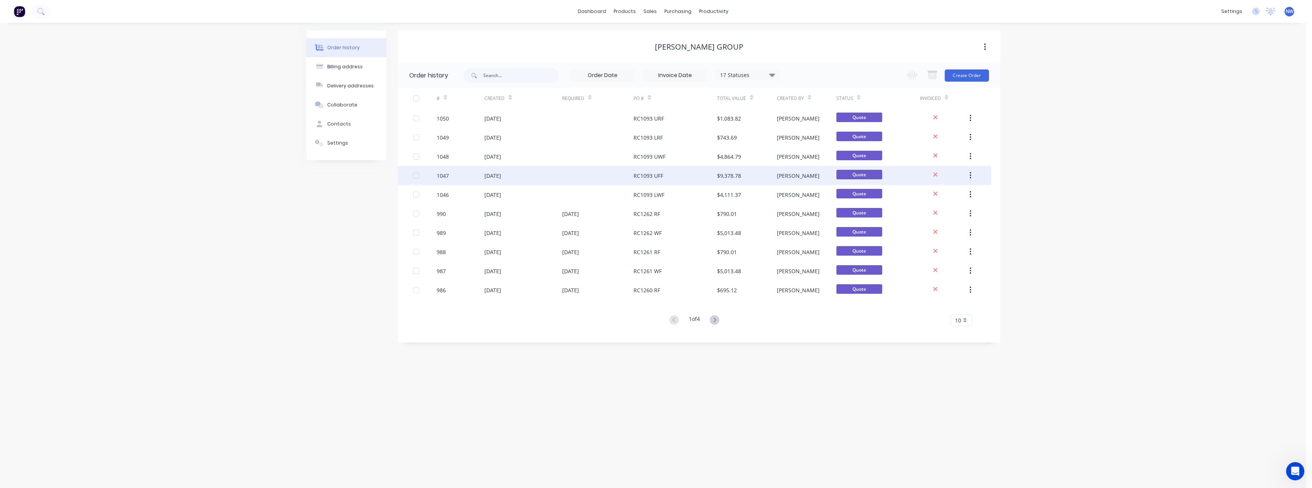
click at [557, 178] on div "[DATE]" at bounding box center [522, 175] width 77 height 19
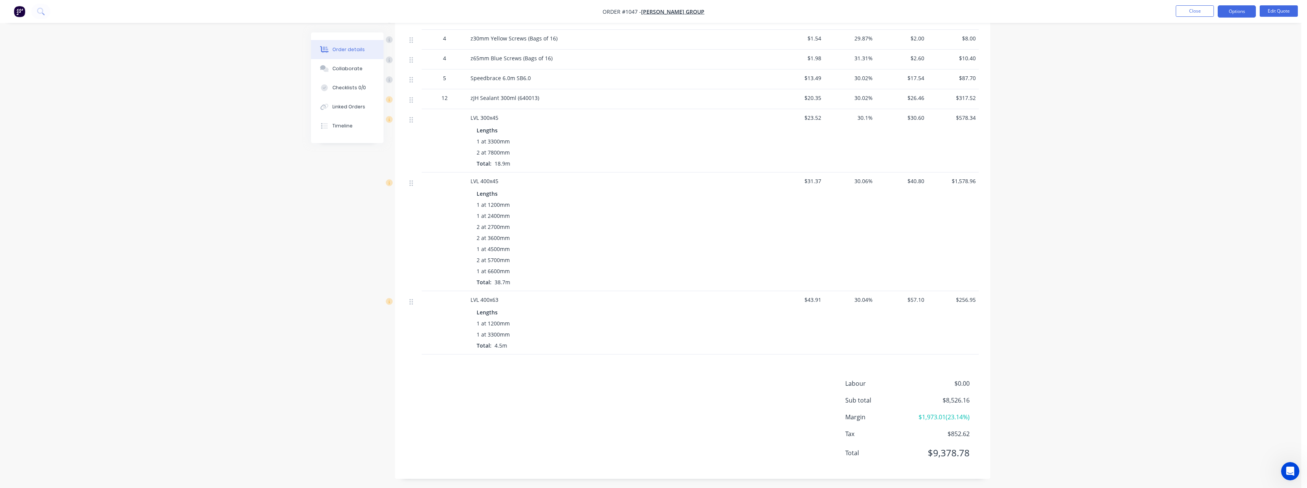
scroll to position [581, 0]
click at [1190, 13] on button "Close" at bounding box center [1194, 10] width 38 height 11
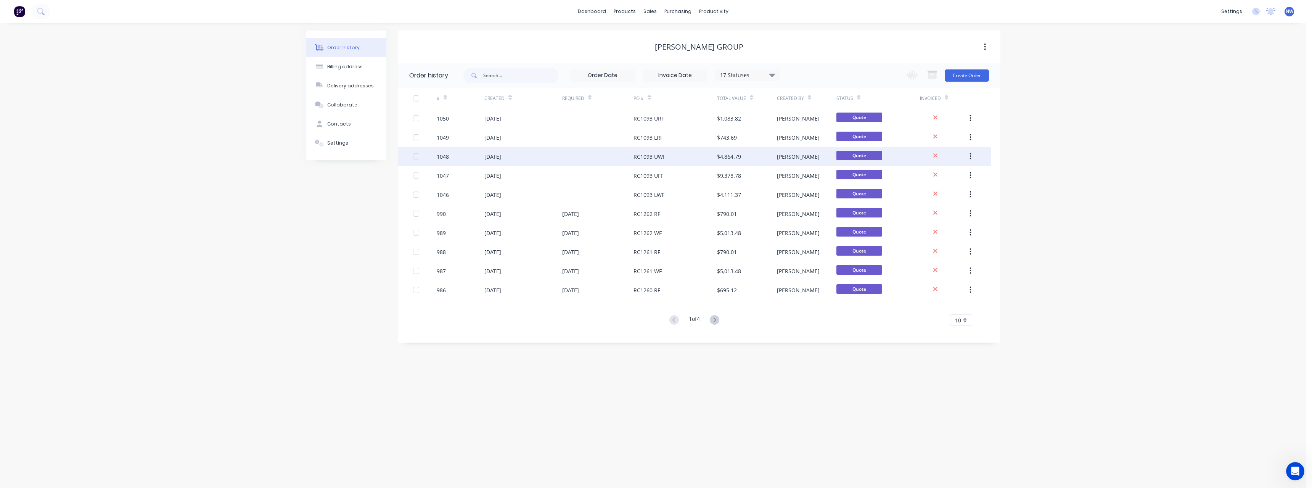
click at [544, 156] on div "[DATE]" at bounding box center [522, 156] width 77 height 19
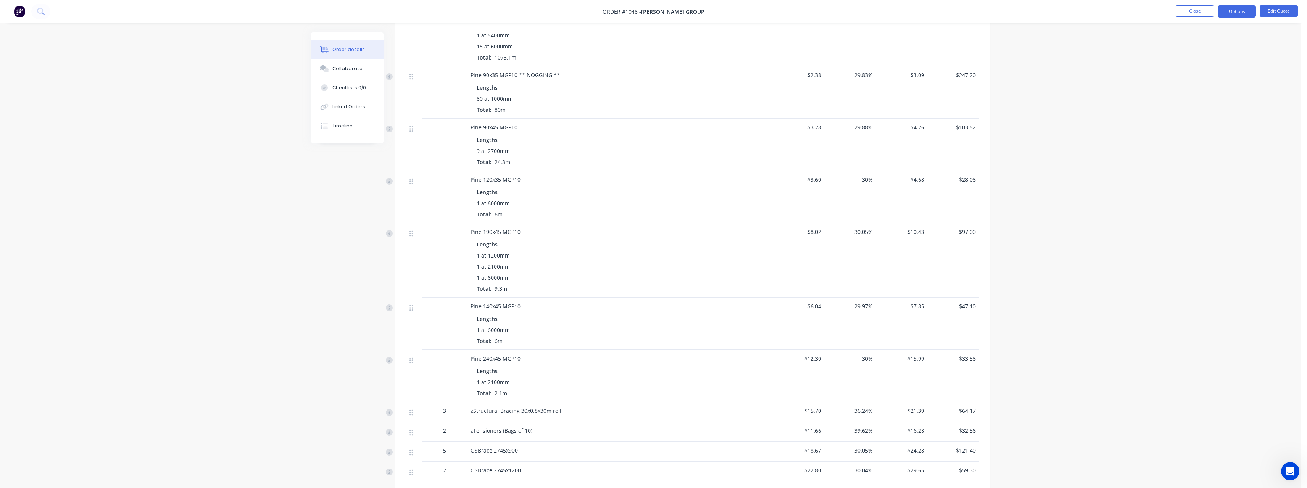
scroll to position [562, 0]
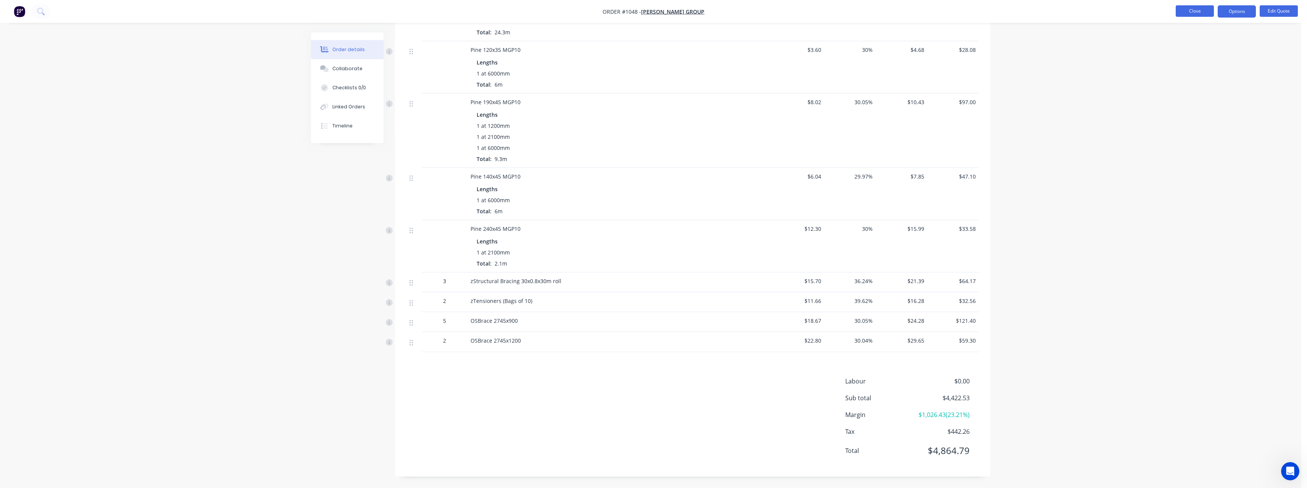
click at [1205, 10] on button "Close" at bounding box center [1194, 10] width 38 height 11
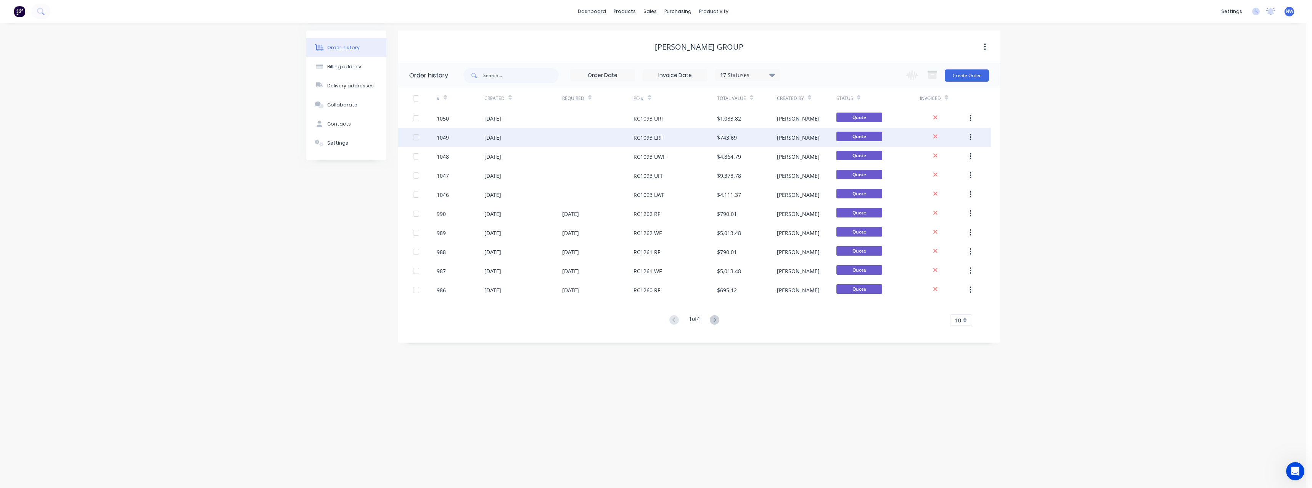
click at [611, 138] on div at bounding box center [598, 137] width 72 height 19
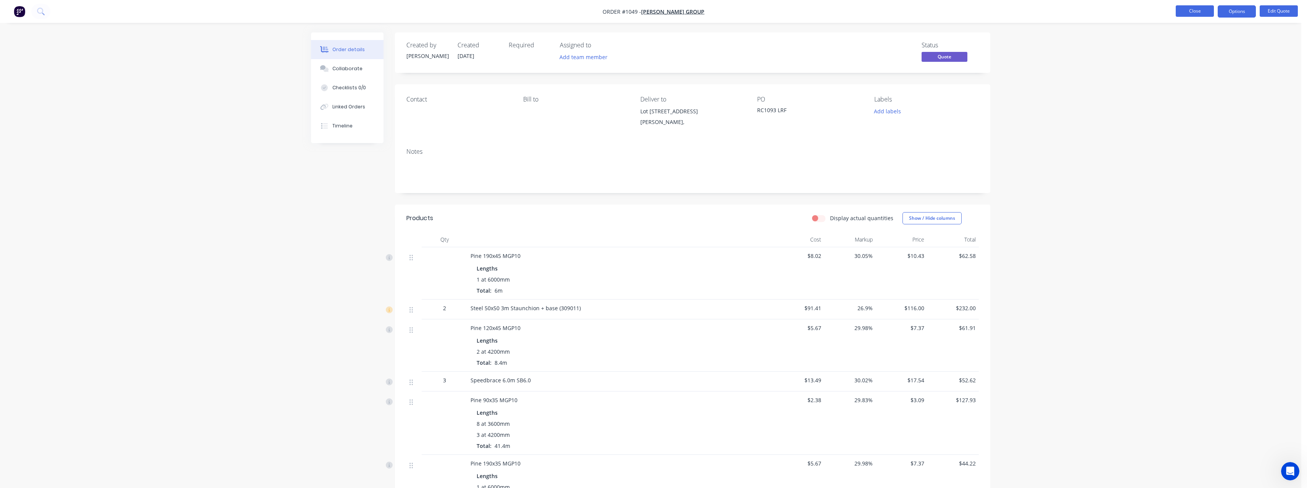
click at [1193, 8] on button "Close" at bounding box center [1194, 10] width 38 height 11
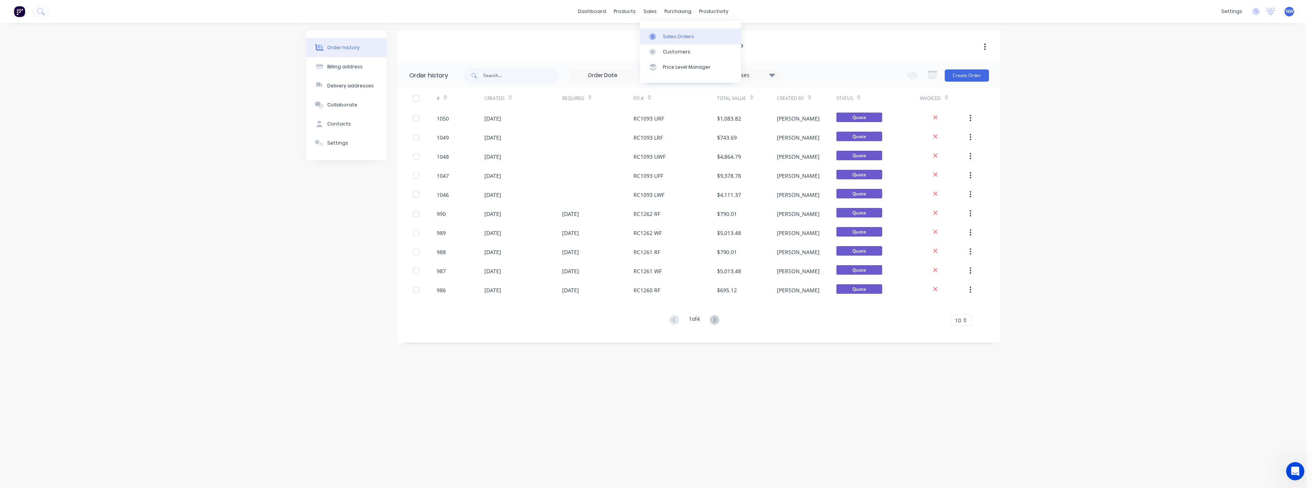
click at [676, 35] on div "Sales Orders" at bounding box center [678, 36] width 31 height 7
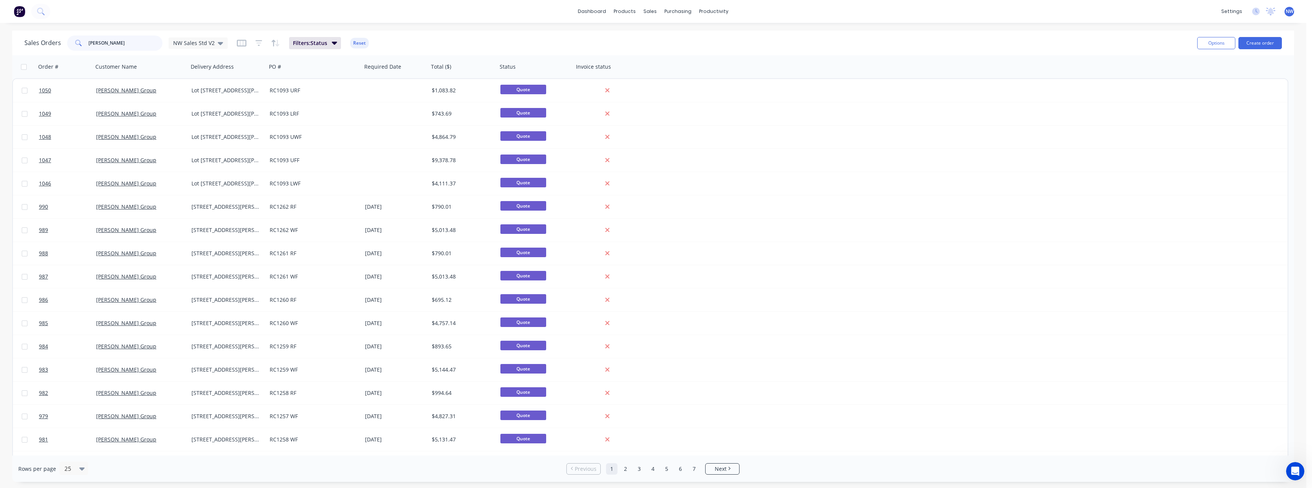
drag, startPoint x: 92, startPoint y: 43, endPoint x: 63, endPoint y: 44, distance: 29.4
click at [63, 44] on div "Sales Orders lamar NW Sales Std V2" at bounding box center [125, 42] width 203 height 15
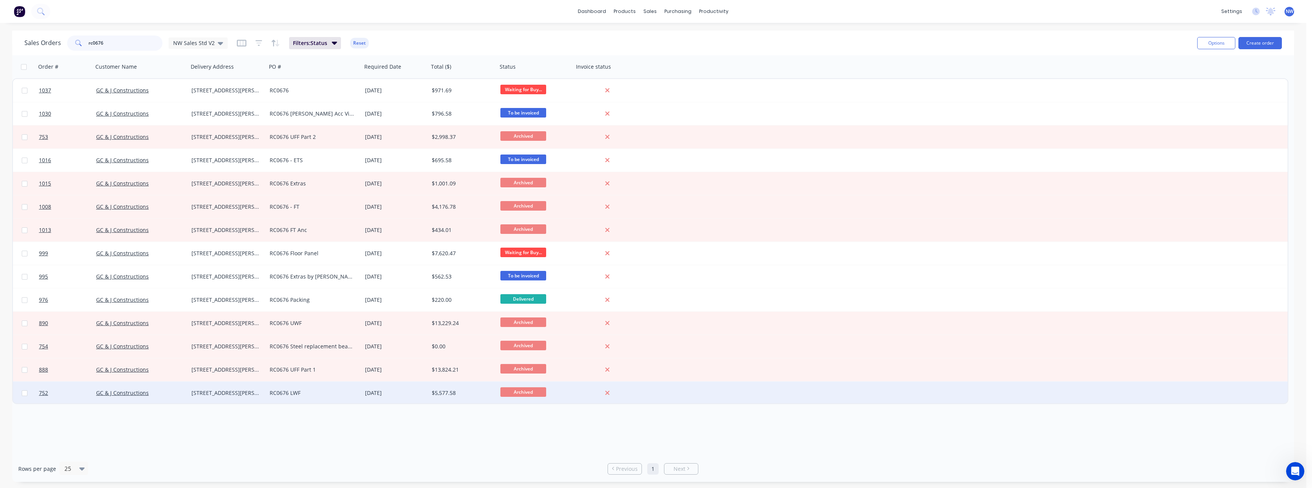
type input "rc0676"
click at [348, 393] on div "RC0676 LWF" at bounding box center [312, 393] width 85 height 8
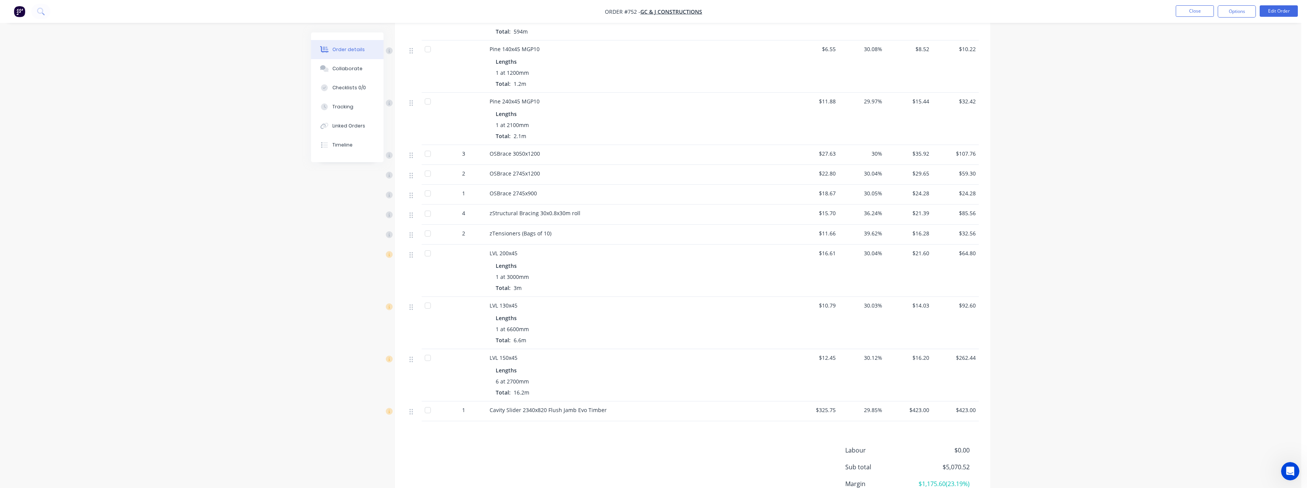
scroll to position [496, 0]
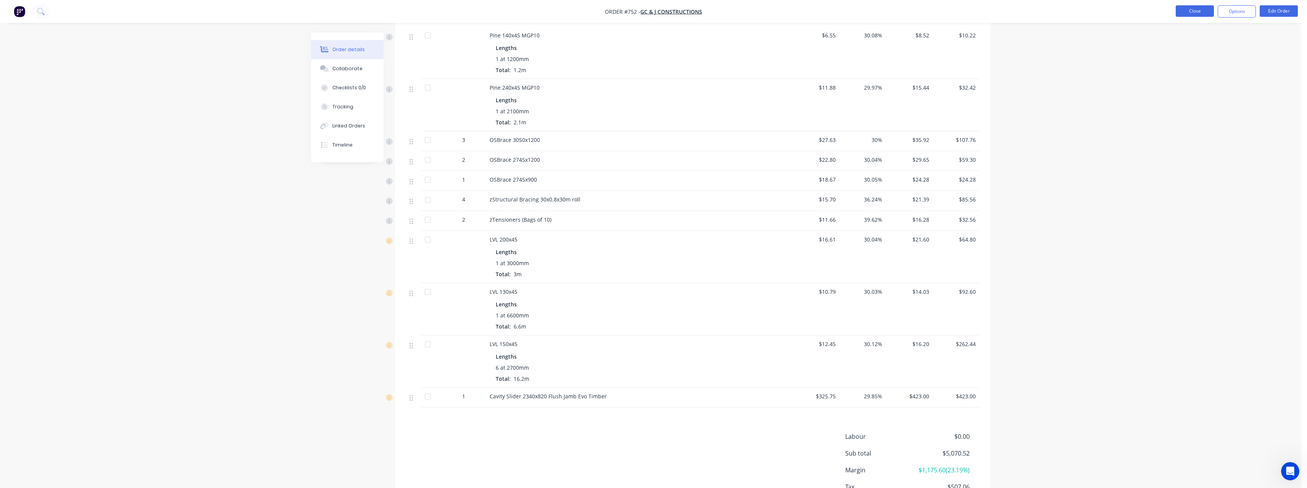
click at [1202, 11] on button "Close" at bounding box center [1194, 10] width 38 height 11
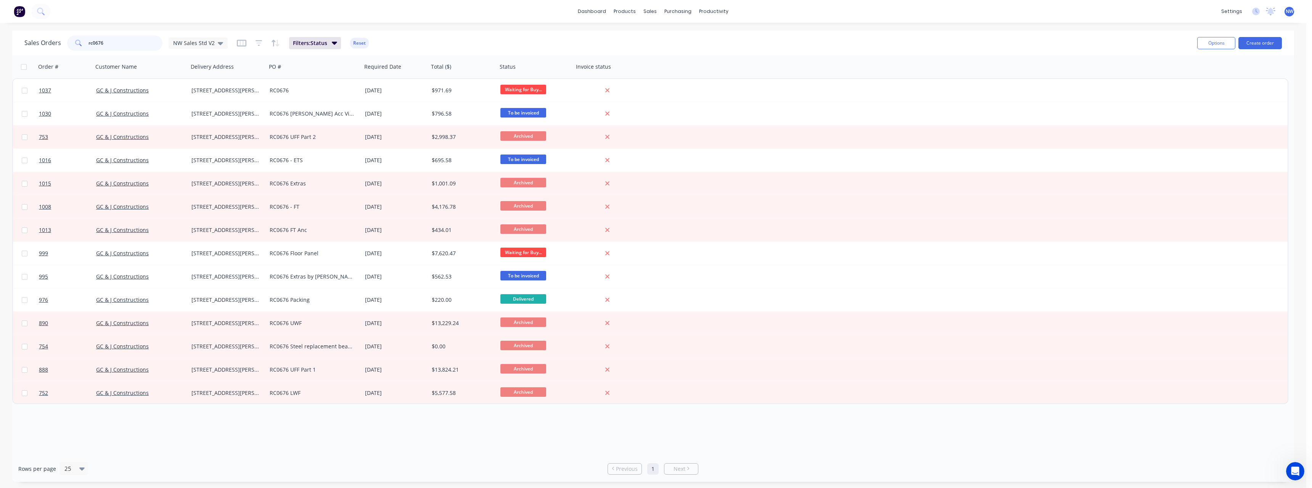
click at [119, 44] on input "rc0676" at bounding box center [126, 42] width 74 height 15
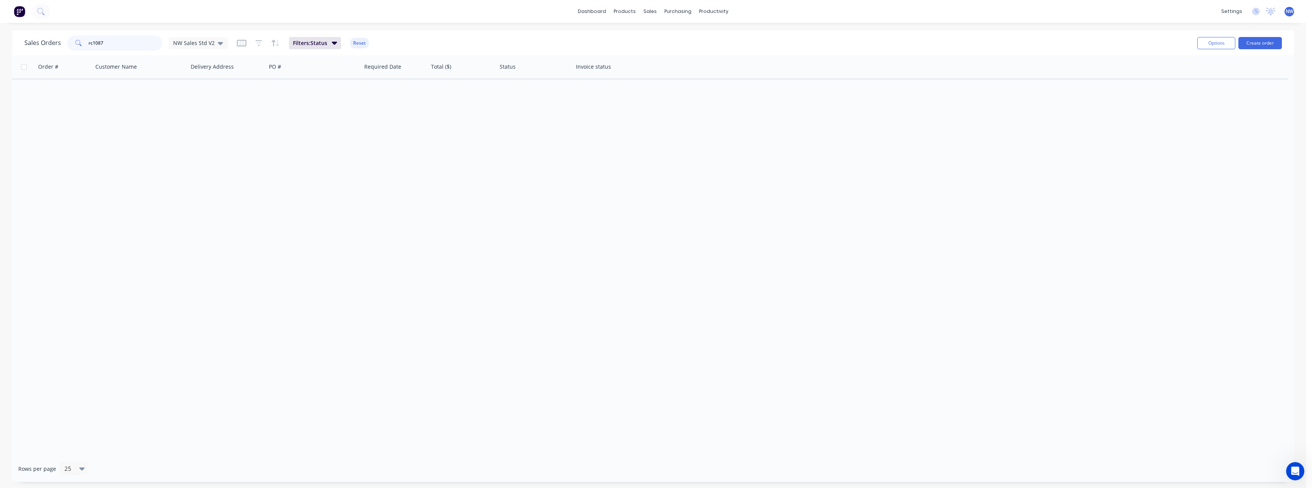
drag, startPoint x: 109, startPoint y: 41, endPoint x: 61, endPoint y: 43, distance: 48.5
click at [61, 43] on div "Sales Orders rc1087 NW Sales Std V2" at bounding box center [125, 42] width 203 height 15
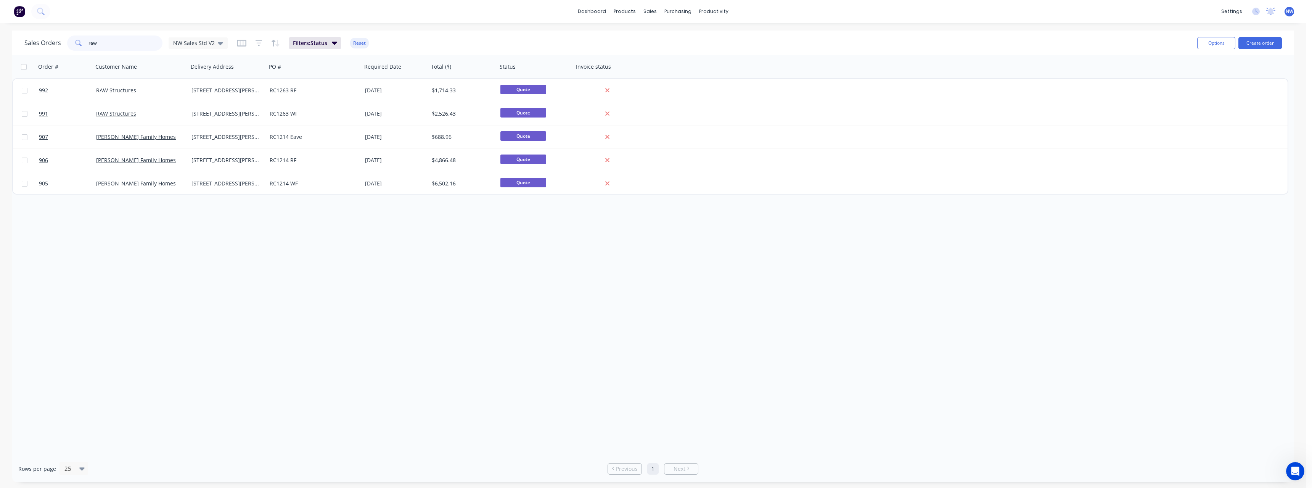
type input "raw"
click at [691, 36] on div "Purchase Orders" at bounding box center [702, 36] width 40 height 7
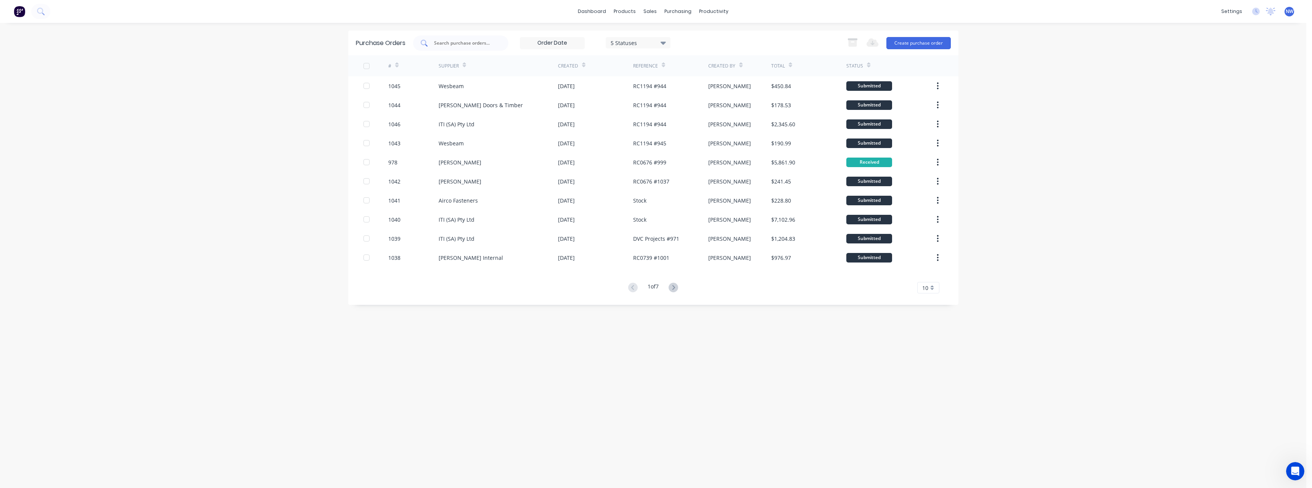
click at [455, 41] on input "text" at bounding box center [464, 43] width 63 height 8
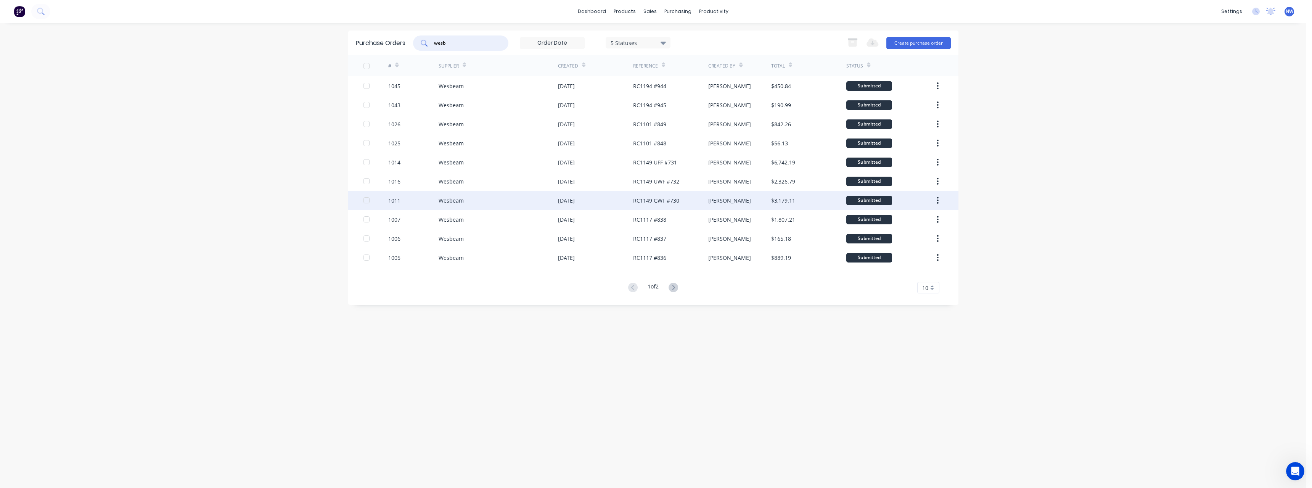
type input "wesb"
click at [493, 196] on div "Wesbeam" at bounding box center [498, 200] width 119 height 19
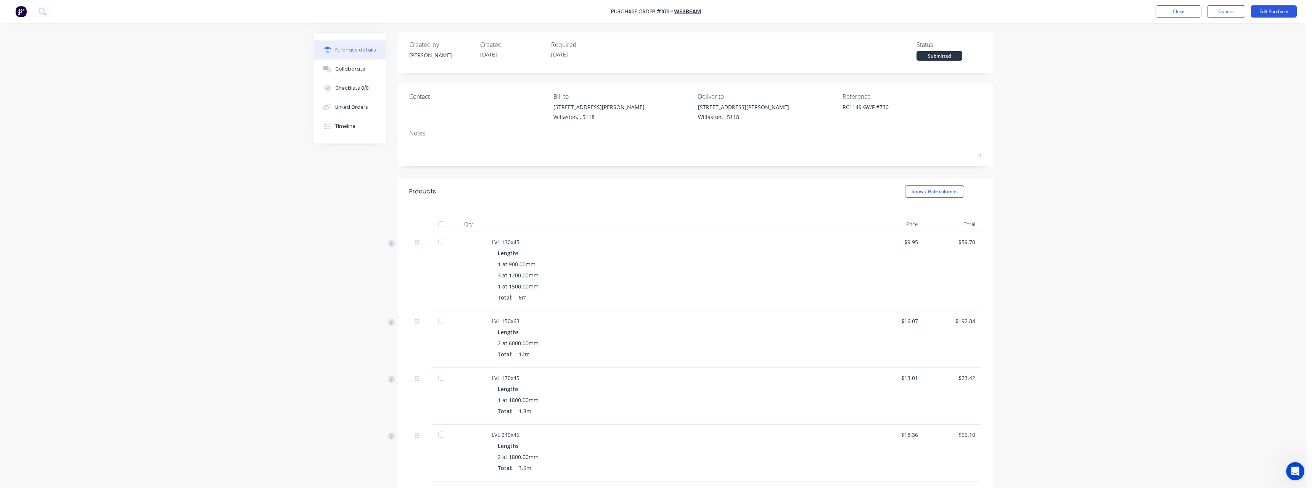
click at [1263, 14] on button "Edit Purchase" at bounding box center [1274, 11] width 46 height 12
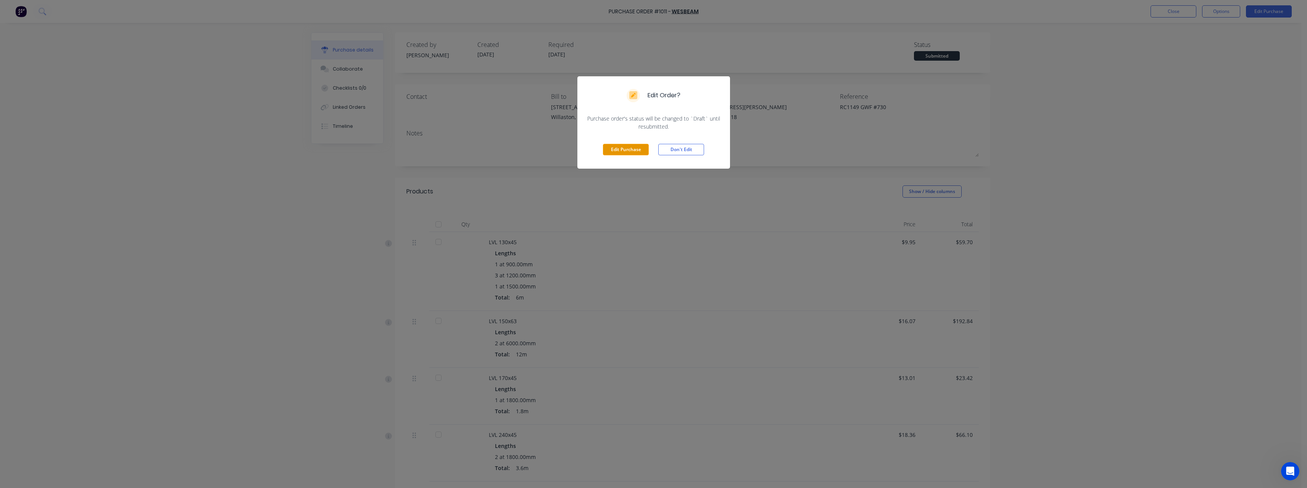
click at [639, 149] on button "Edit Purchase" at bounding box center [626, 149] width 46 height 11
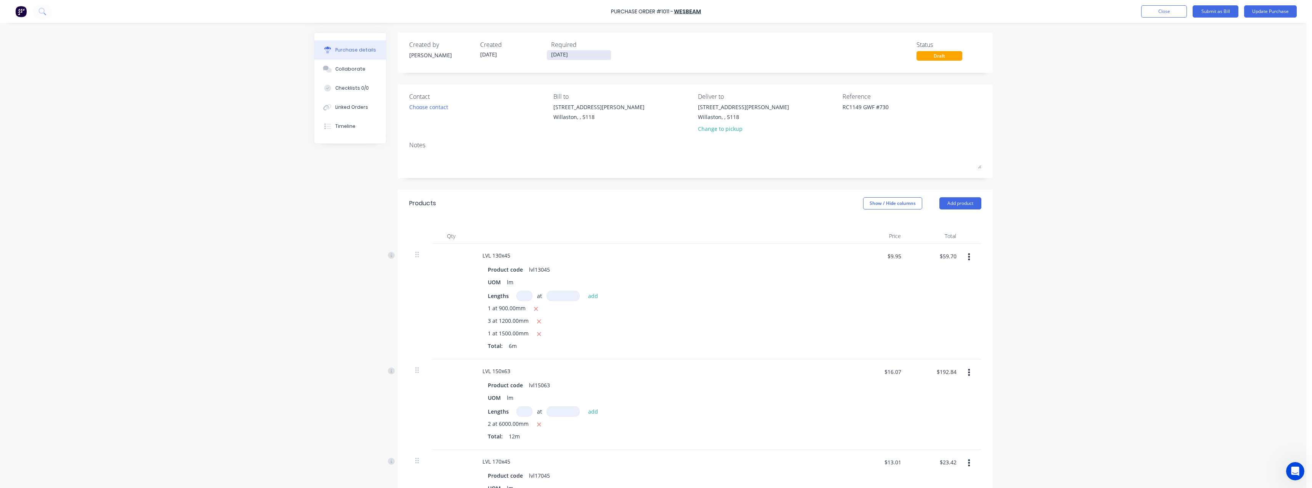
click at [576, 56] on input "[DATE]" at bounding box center [579, 55] width 64 height 10
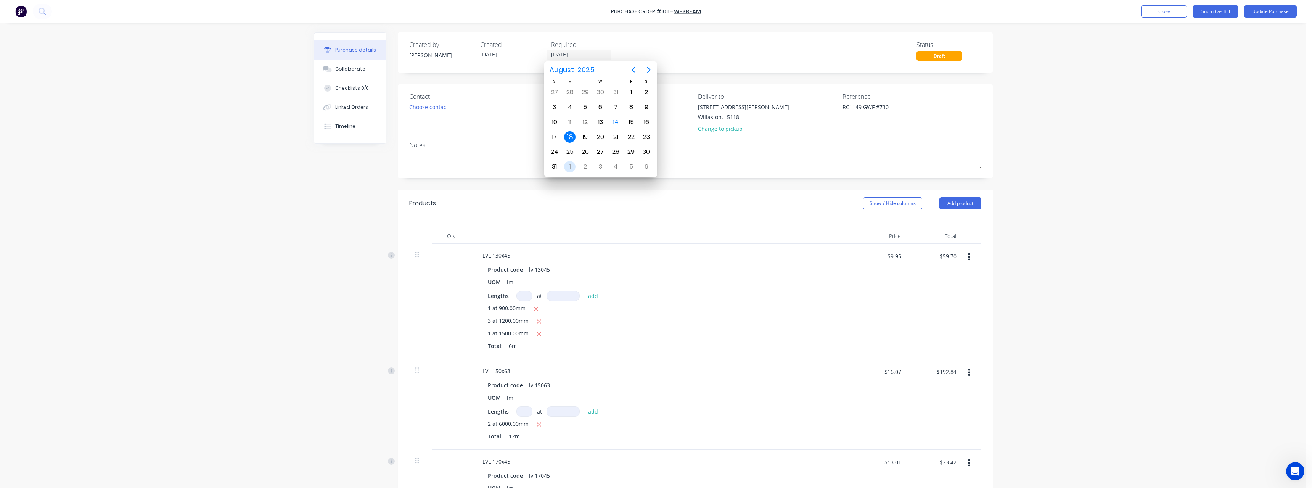
click at [573, 164] on div "1" at bounding box center [569, 166] width 11 height 11
type textarea "x"
type input "[DATE]"
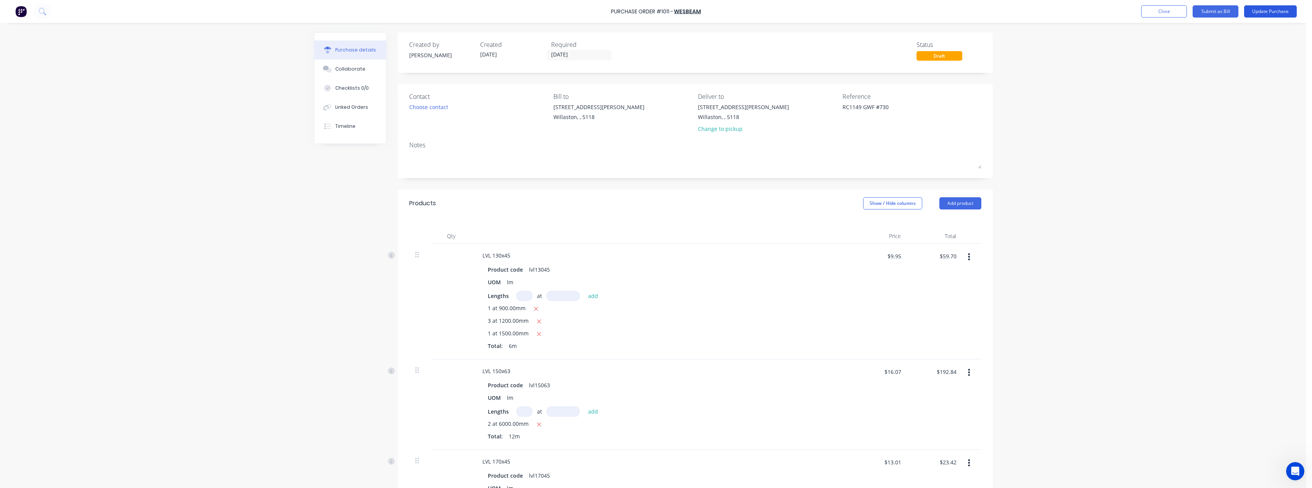
click at [1289, 8] on button "Update Purchase" at bounding box center [1270, 11] width 53 height 12
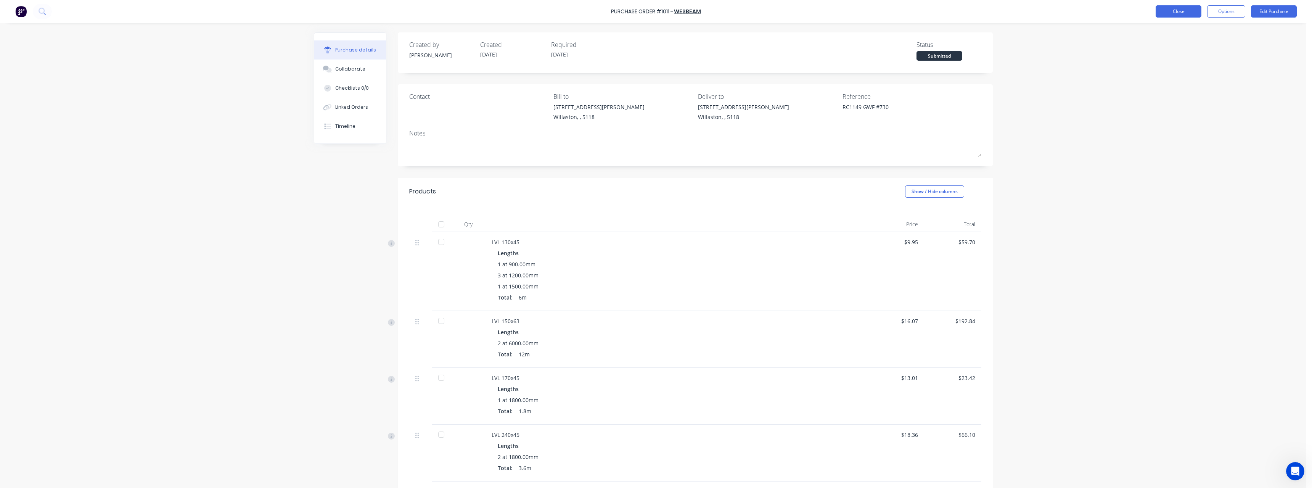
click at [1184, 12] on button "Close" at bounding box center [1179, 11] width 46 height 12
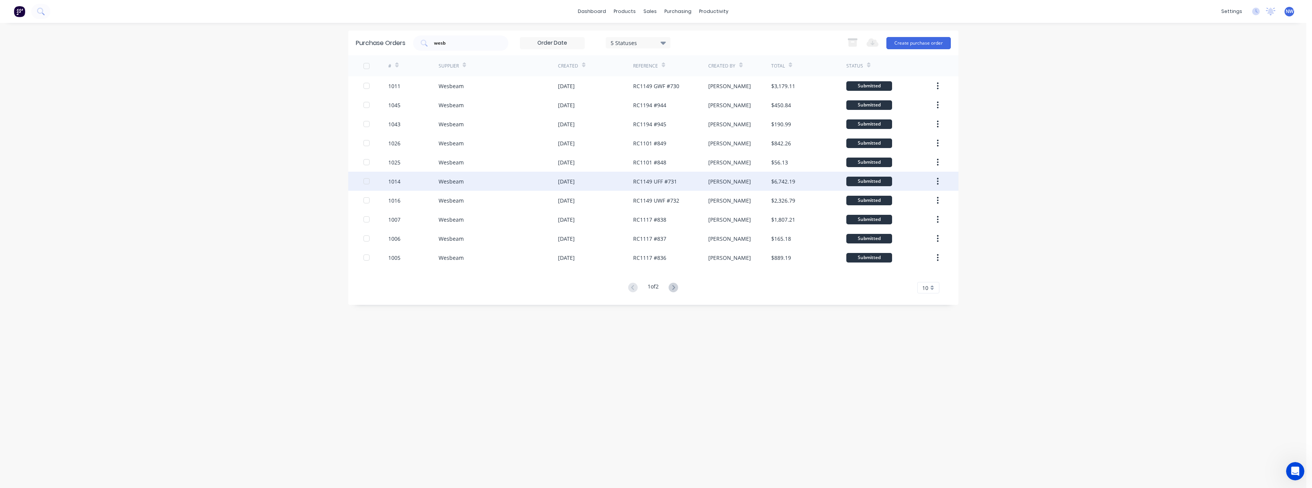
click at [484, 179] on div "Wesbeam" at bounding box center [498, 181] width 119 height 19
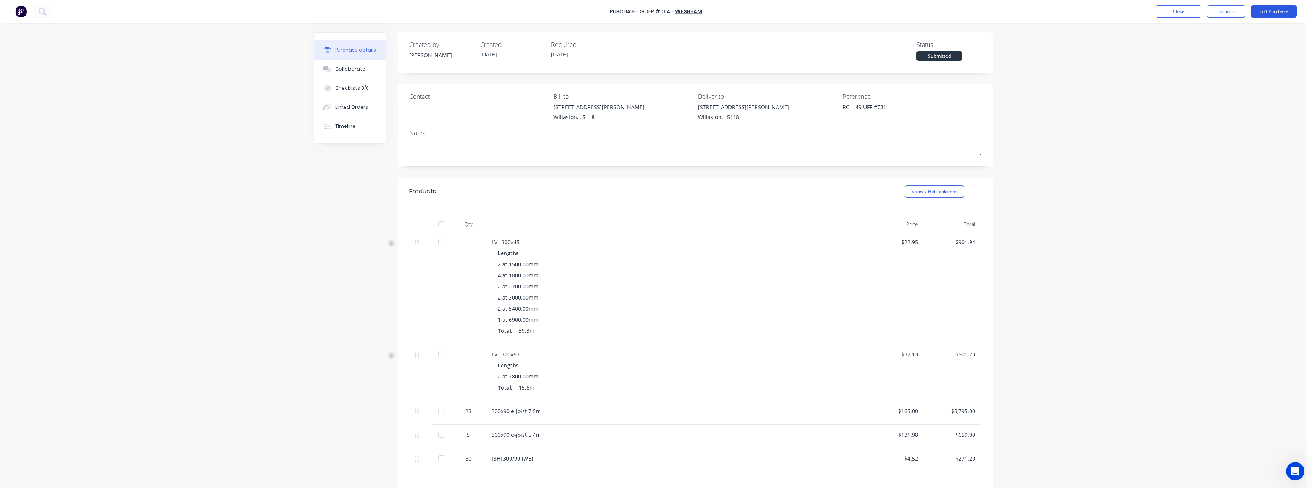
click at [1277, 11] on button "Edit Purchase" at bounding box center [1274, 11] width 46 height 12
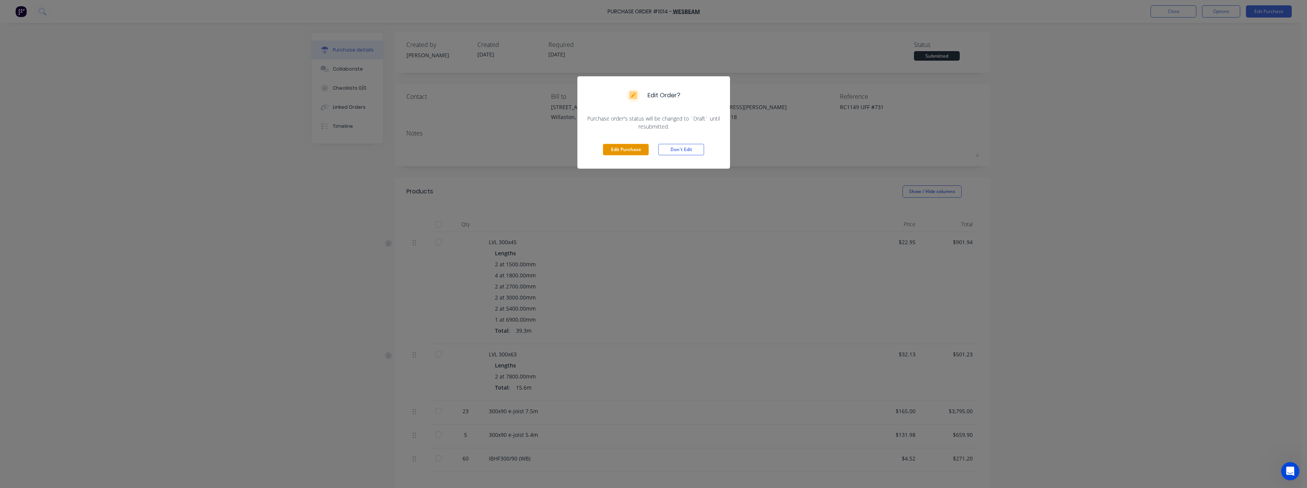
click at [609, 151] on button "Edit Purchase" at bounding box center [626, 149] width 46 height 11
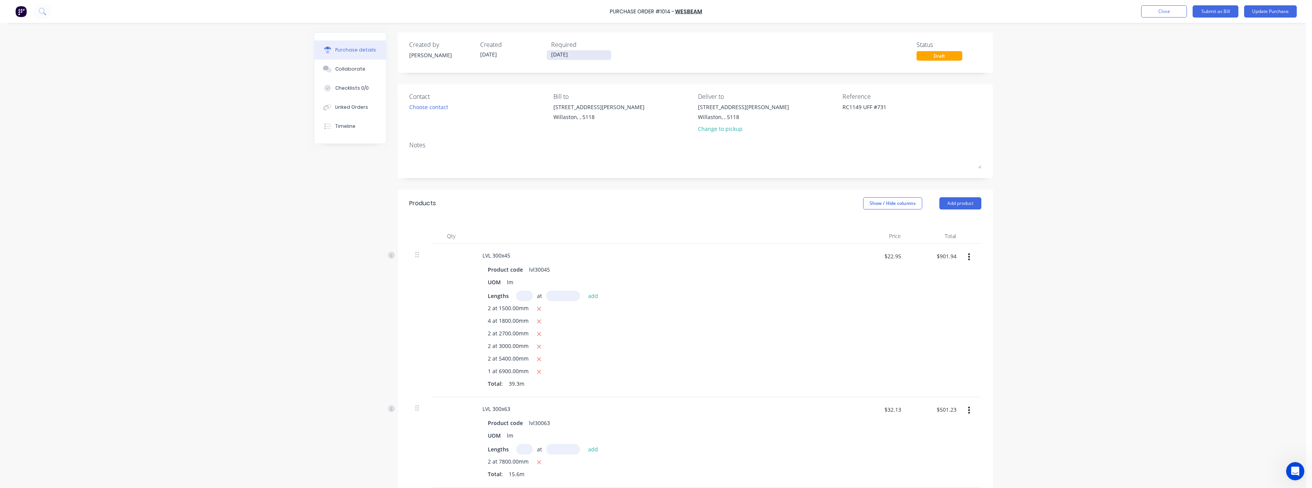
click at [578, 56] on input "[DATE]" at bounding box center [579, 55] width 64 height 10
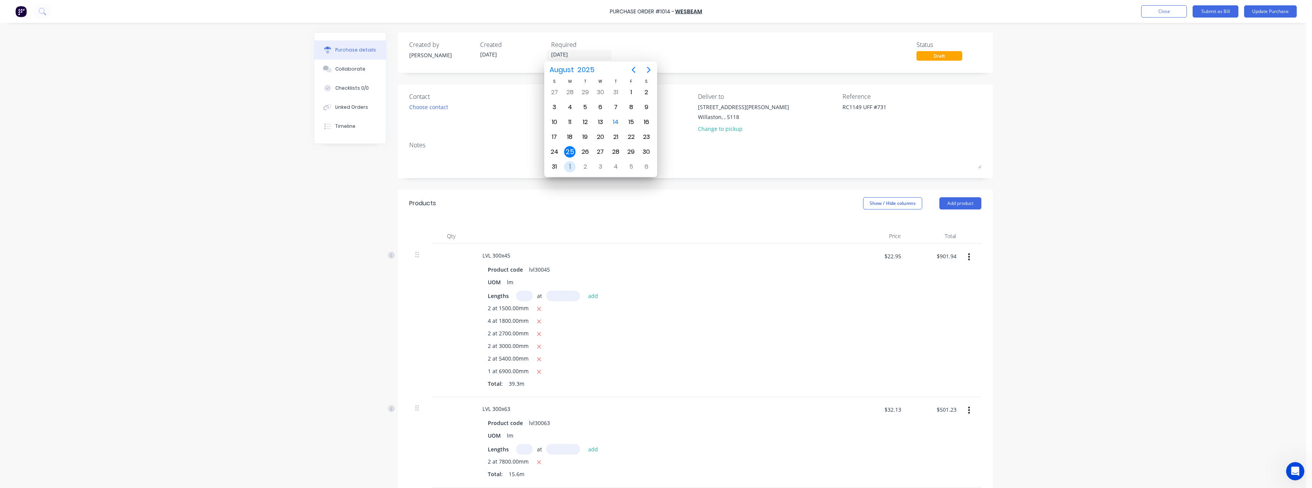
click at [575, 167] on div "1" at bounding box center [569, 166] width 11 height 11
type textarea "x"
type input "[DATE]"
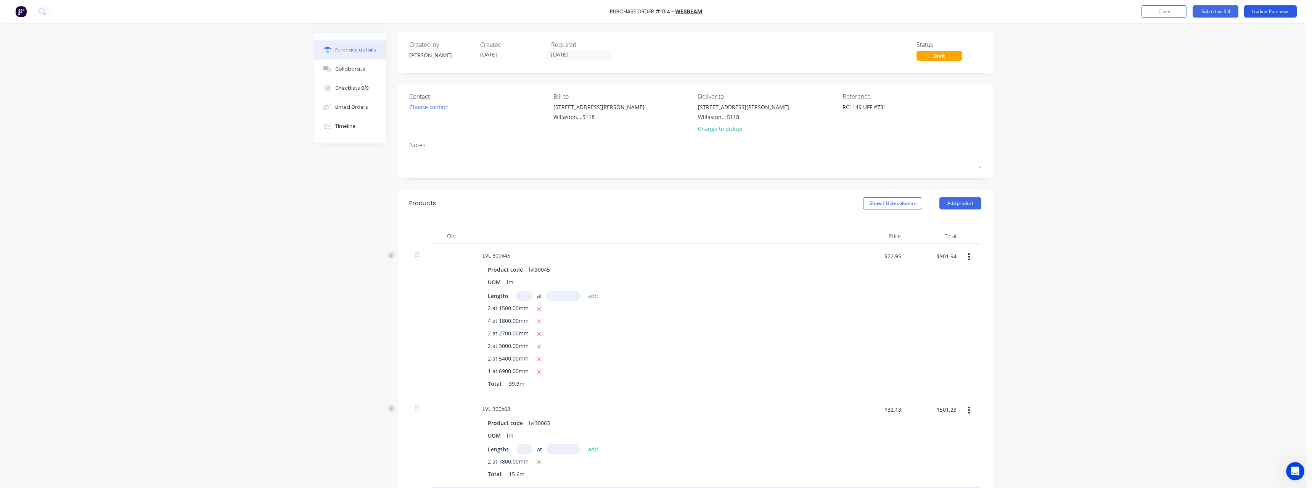
click at [1272, 9] on button "Update Purchase" at bounding box center [1270, 11] width 53 height 12
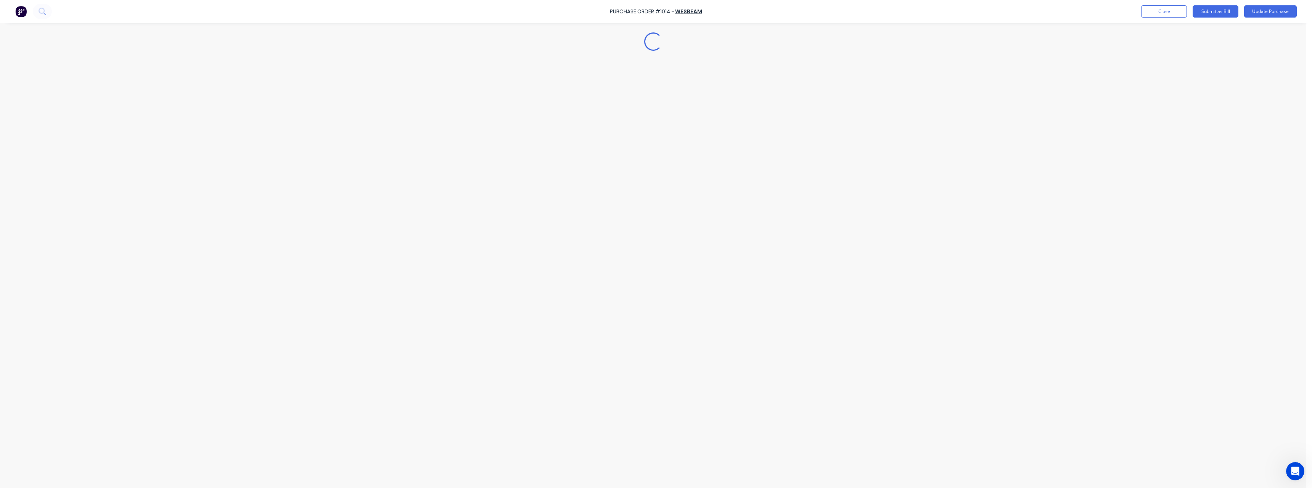
type textarea "x"
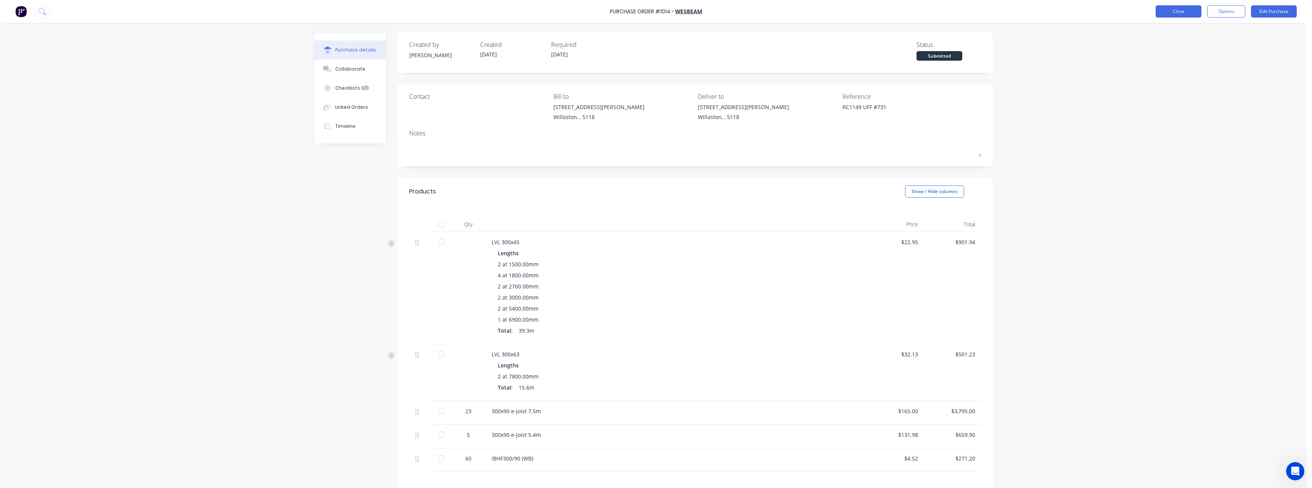
click at [1160, 13] on button "Close" at bounding box center [1179, 11] width 46 height 12
